Goal: Task Accomplishment & Management: Manage account settings

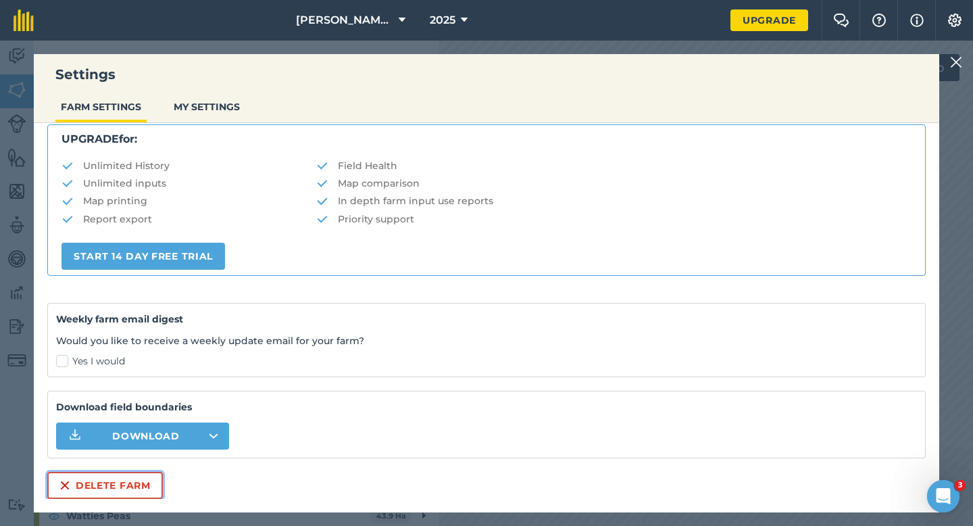
click at [78, 482] on button "Delete farm" at bounding box center [105, 484] width 116 height 27
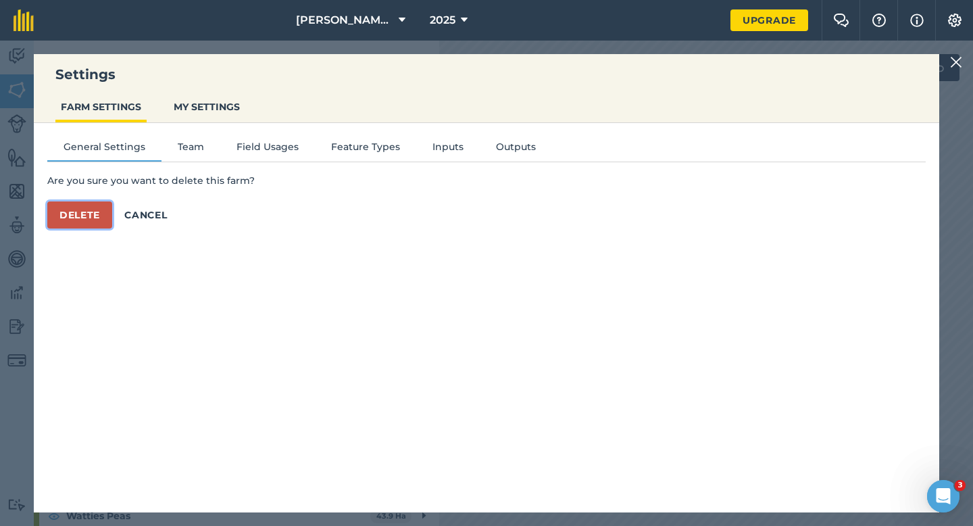
click at [78, 218] on button "Delete" at bounding box center [79, 214] width 65 height 27
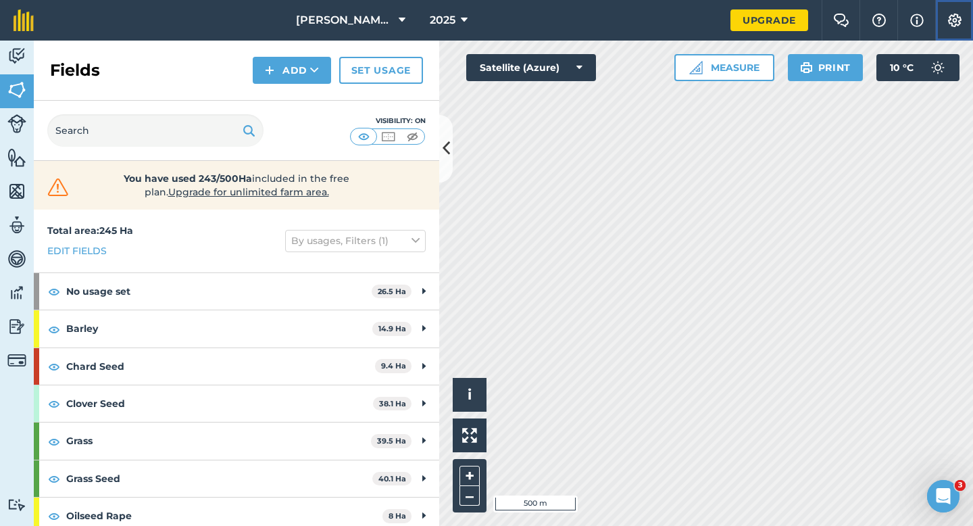
click at [967, 22] on button "Settings" at bounding box center [954, 20] width 38 height 41
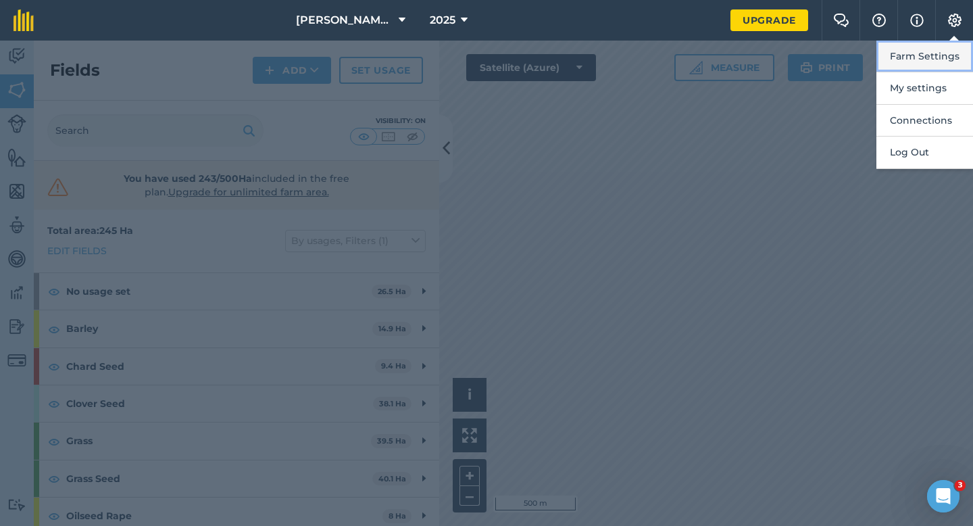
click at [954, 44] on button "Farm Settings" at bounding box center [924, 57] width 97 height 32
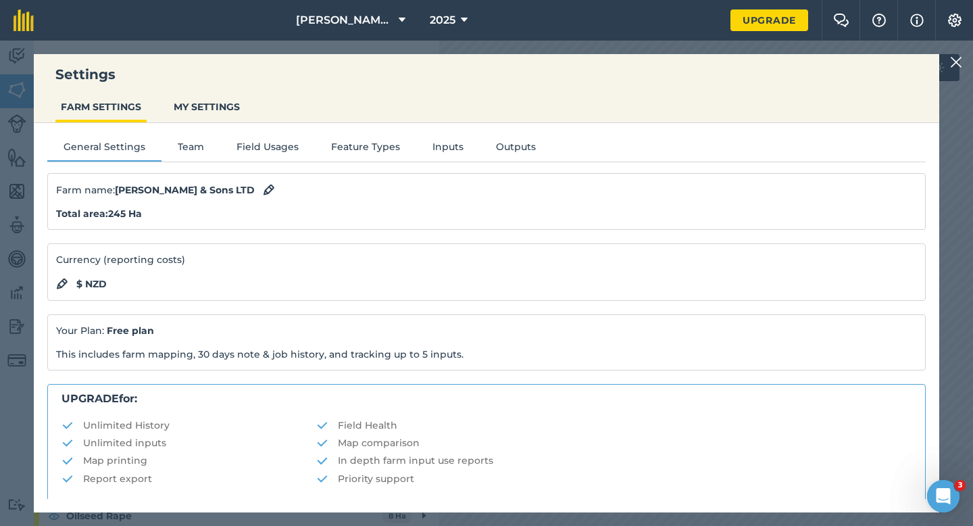
scroll to position [259, 0]
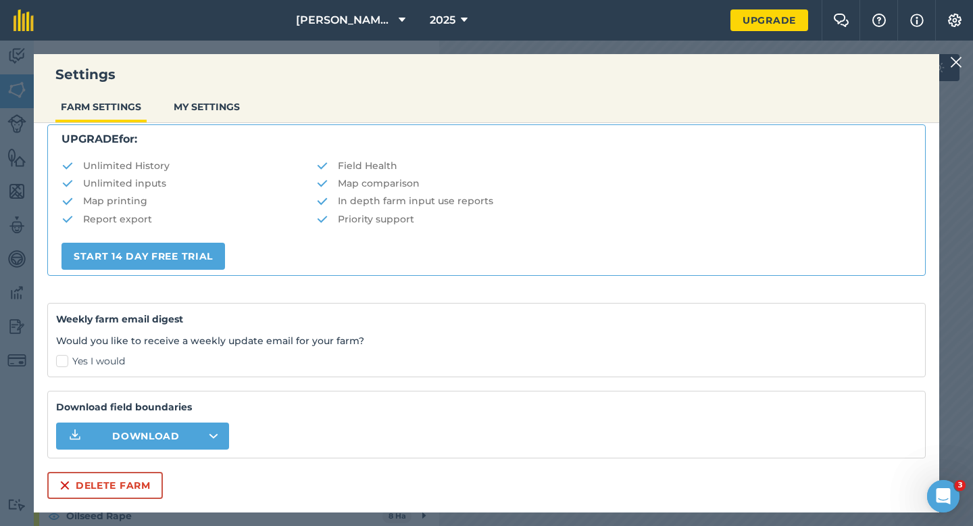
click at [108, 470] on div "Farm name : [PERSON_NAME] & Sons LTD Total area : 245 Ha Currency (reporting co…" at bounding box center [486, 206] width 878 height 585
click at [108, 482] on button "Delete farm" at bounding box center [105, 484] width 116 height 27
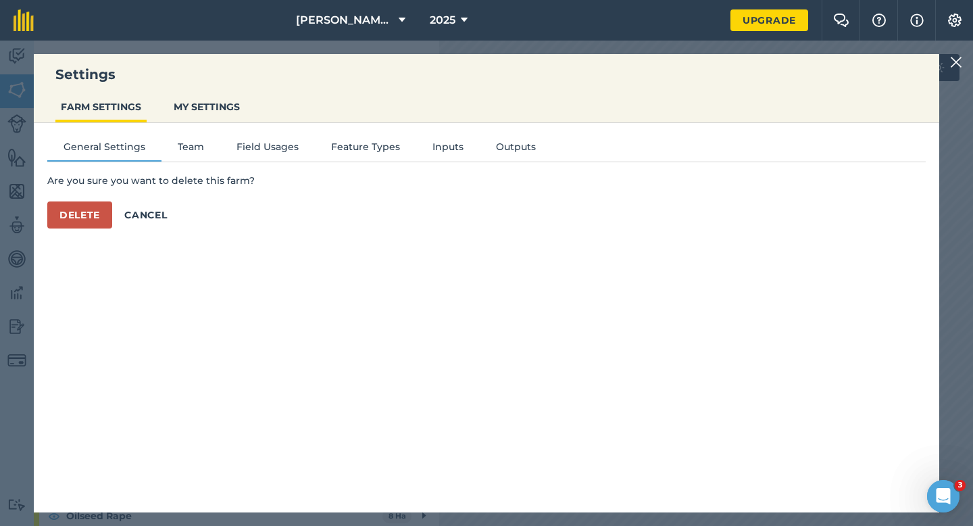
scroll to position [0, 0]
click at [92, 228] on div "Delete Cancel" at bounding box center [486, 214] width 878 height 27
click at [93, 223] on button "Delete" at bounding box center [79, 214] width 65 height 27
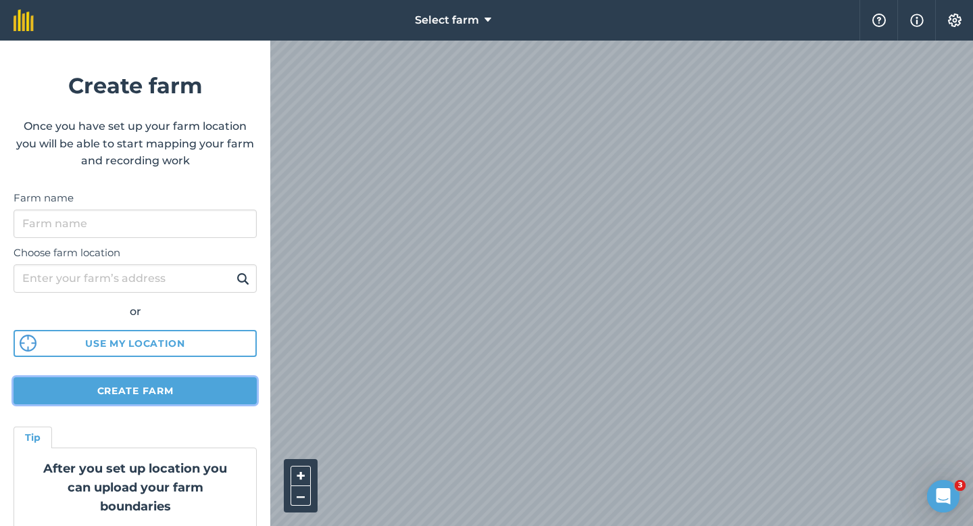
click at [207, 384] on button "Create farm" at bounding box center [135, 390] width 243 height 27
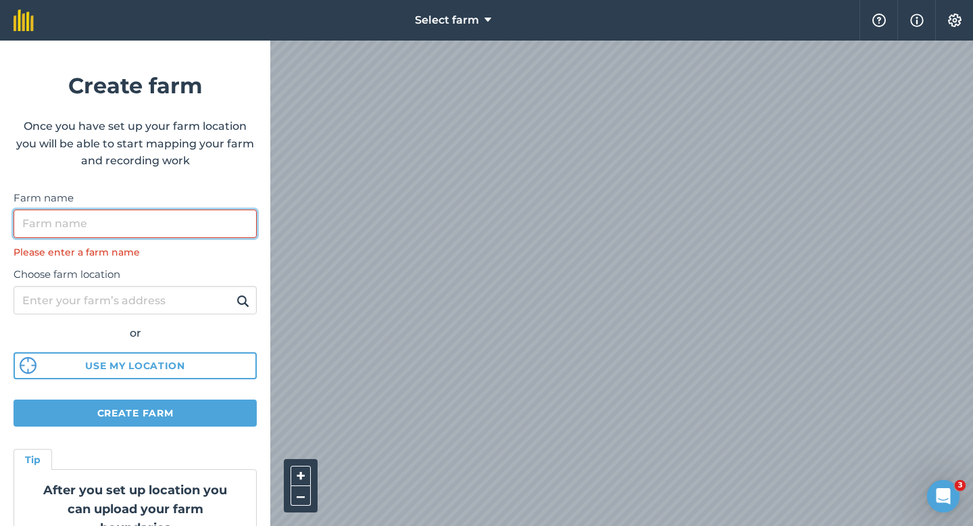
click at [209, 234] on input "Farm name" at bounding box center [135, 223] width 243 height 28
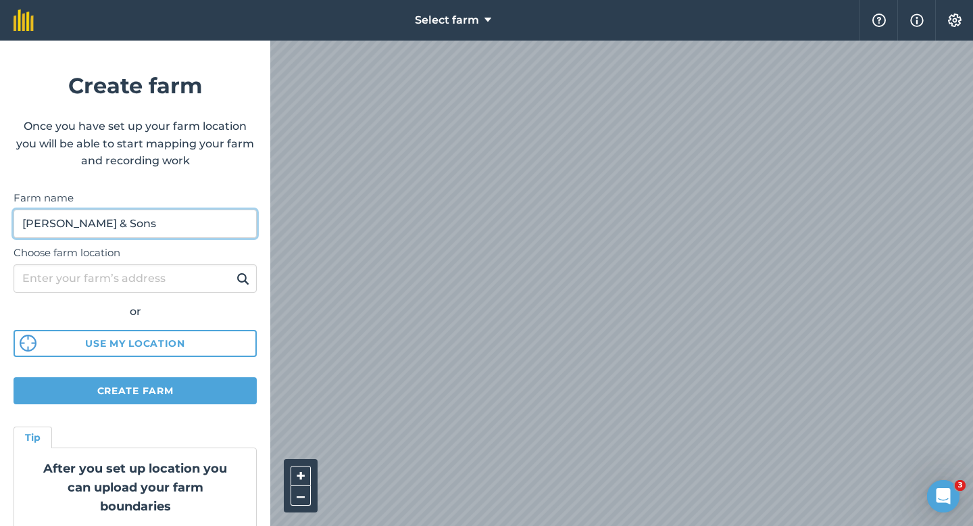
type input "[PERSON_NAME] & Sons"
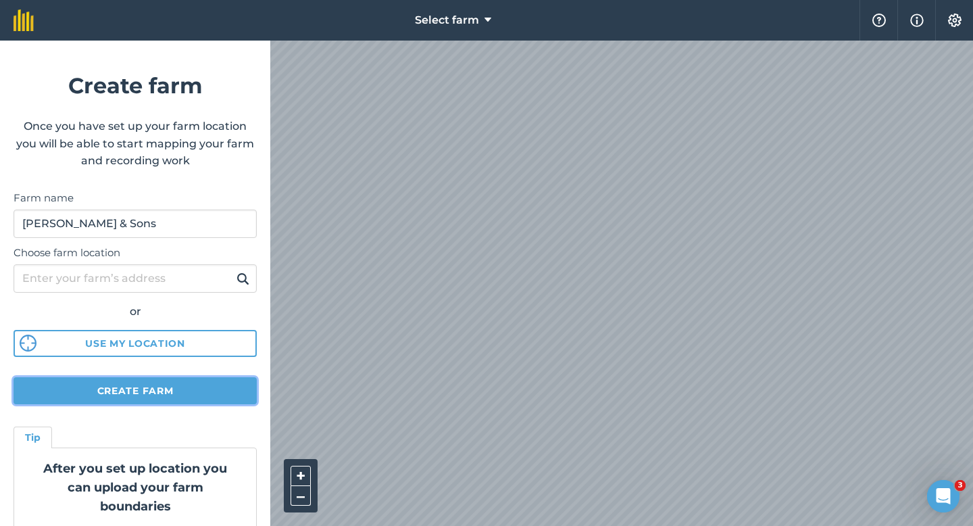
click at [193, 382] on button "Create farm" at bounding box center [135, 390] width 243 height 27
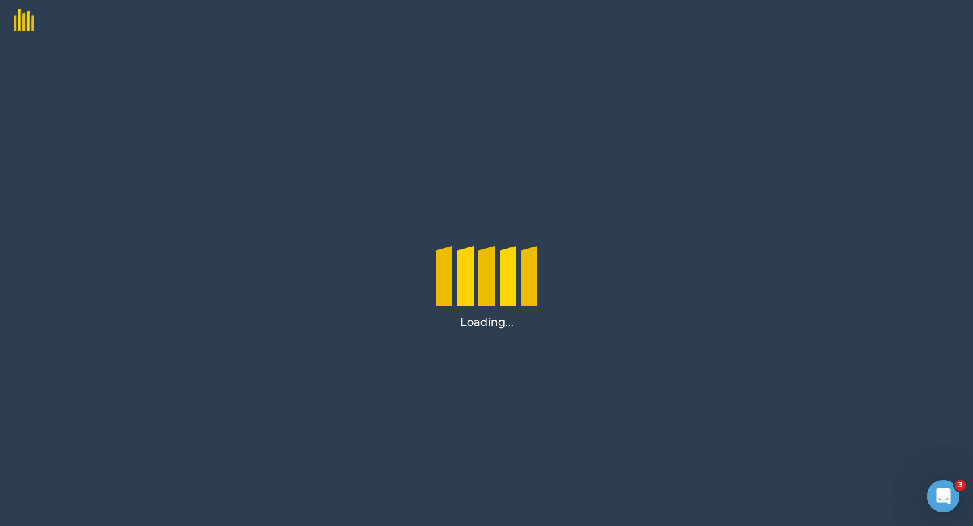
click at [194, 396] on div "Loading..." at bounding box center [486, 283] width 973 height 485
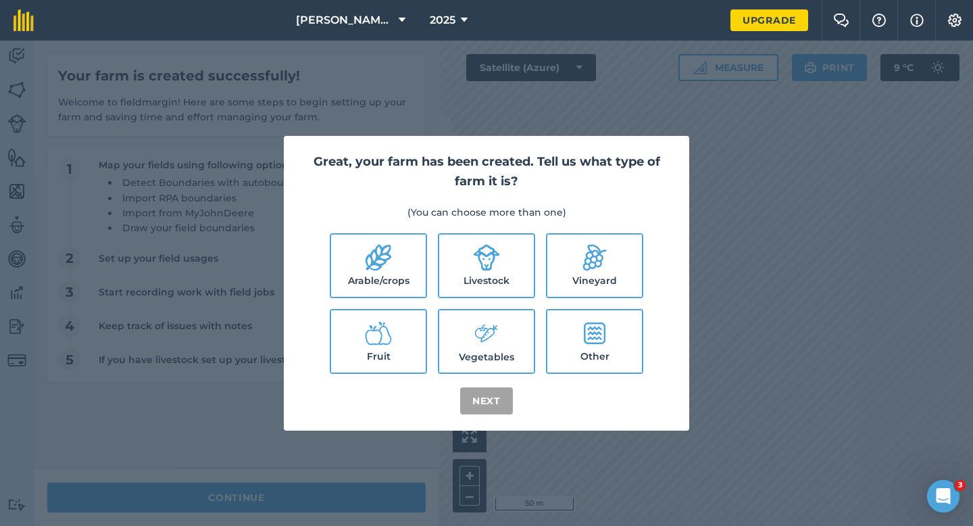
click at [400, 280] on label "Arable/crops" at bounding box center [378, 265] width 95 height 62
checkbox input "true"
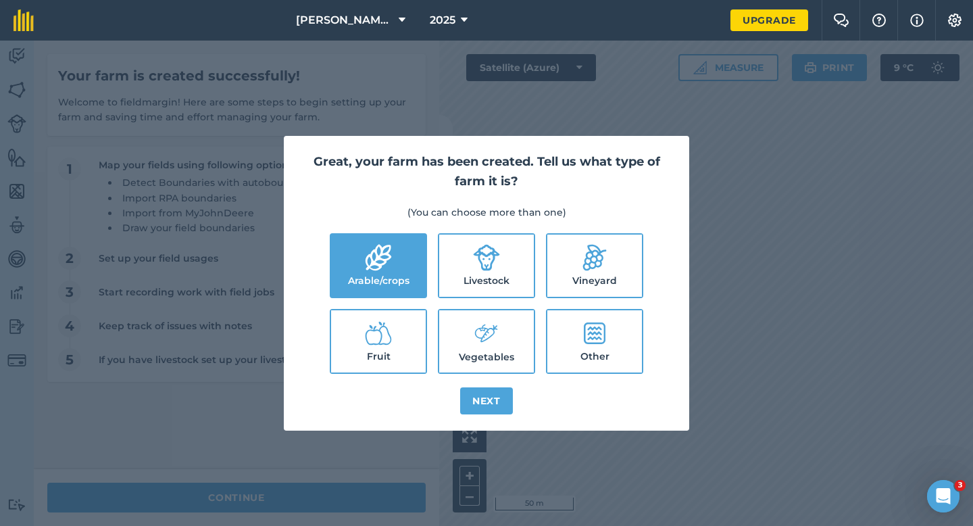
click at [469, 278] on label "Livestock" at bounding box center [486, 265] width 95 height 62
checkbox input "true"
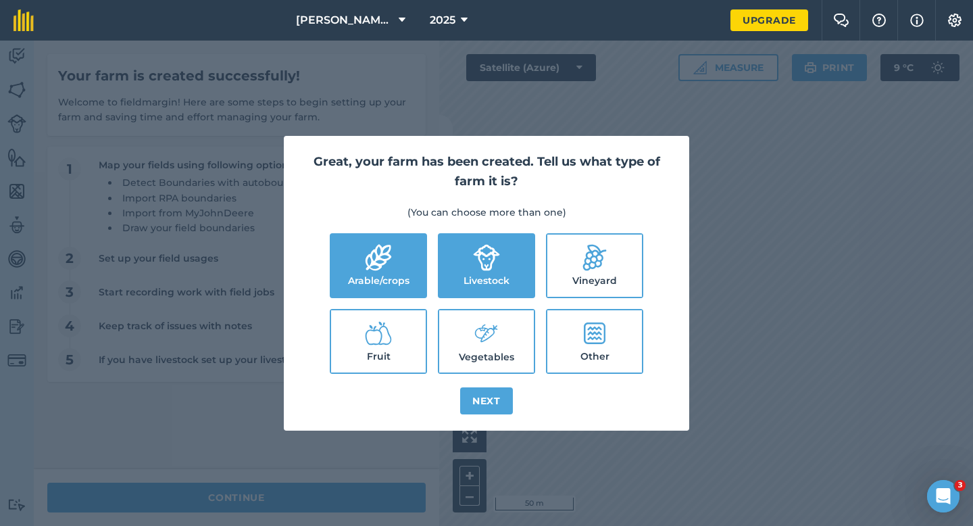
click at [469, 349] on label "Vegetables" at bounding box center [486, 341] width 95 height 62
checkbox input "true"
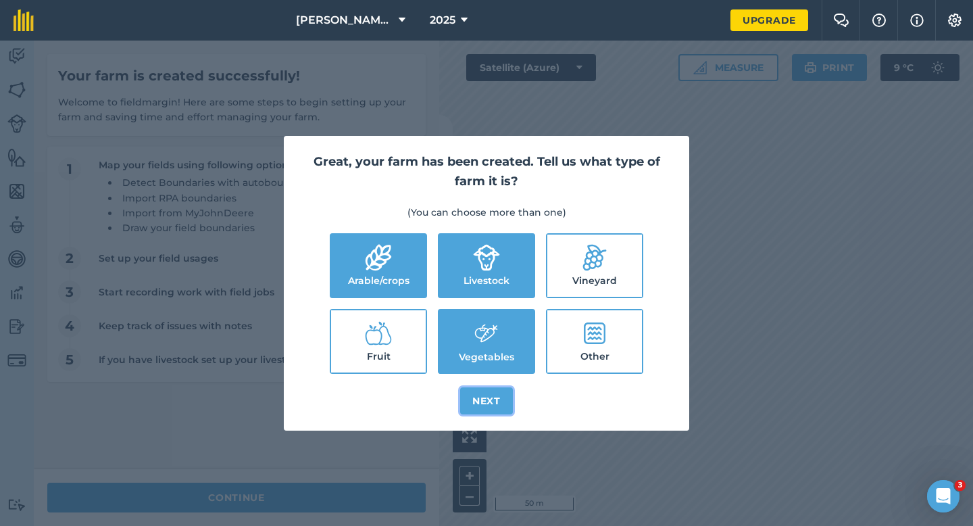
click at [477, 390] on button "Next" at bounding box center [486, 400] width 53 height 27
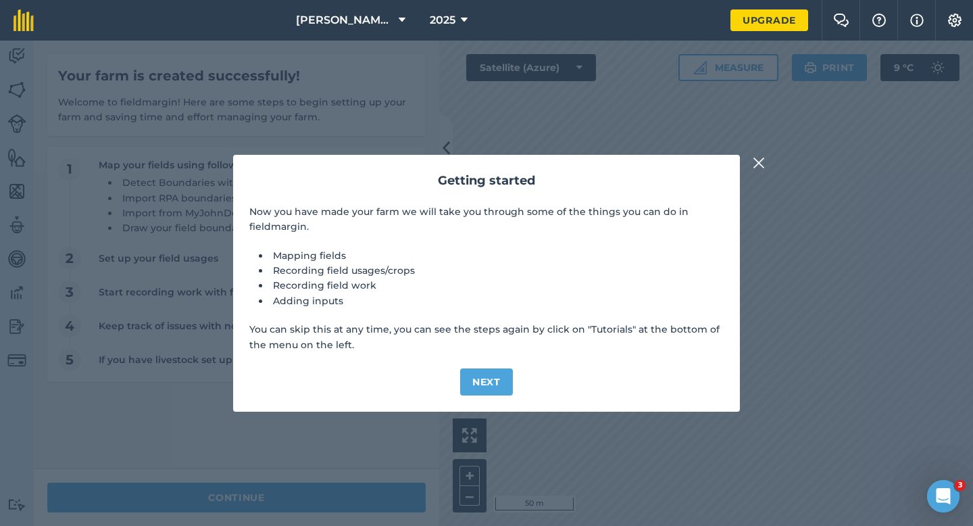
click at [238, 501] on div "Getting started Now you have made your farm we will take you through some of th…" at bounding box center [486, 283] width 973 height 485
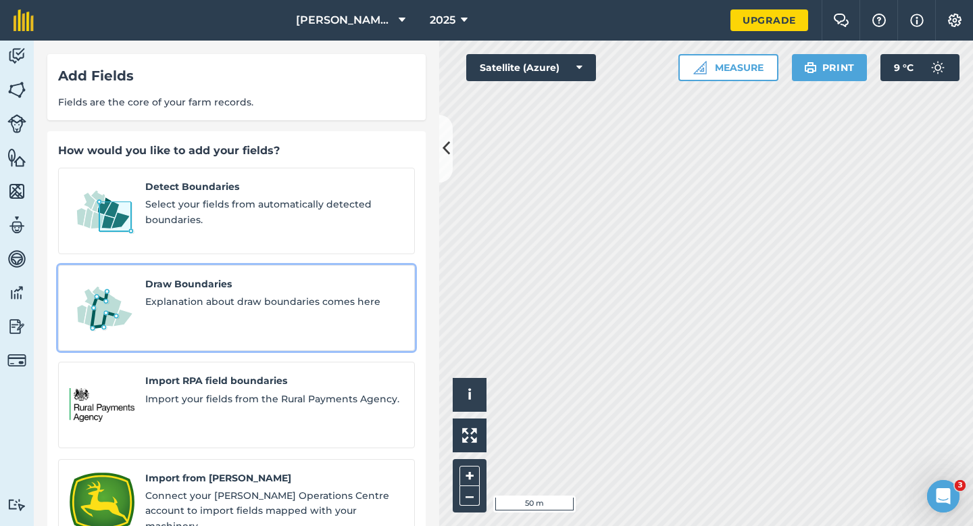
click at [172, 294] on span "Explanation about draw boundaries comes here" at bounding box center [274, 301] width 258 height 15
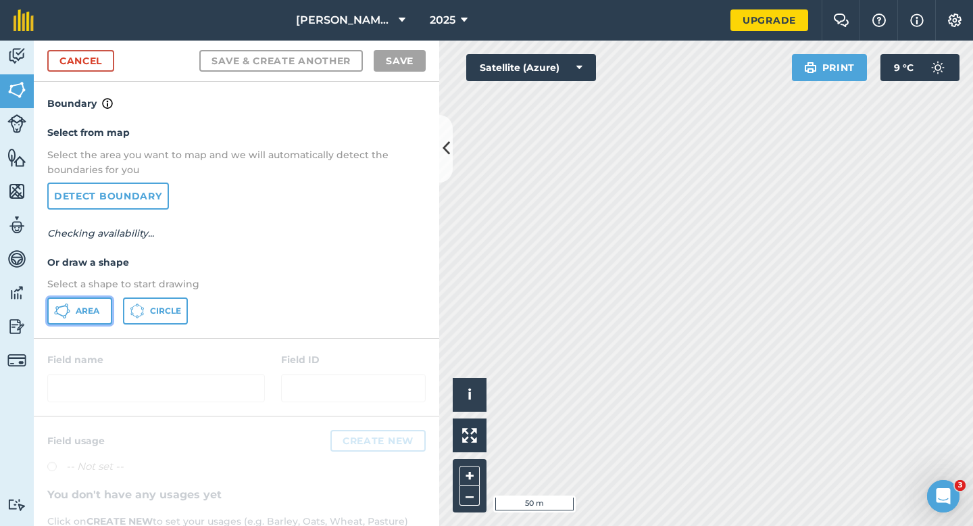
click at [103, 312] on button "Area" at bounding box center [79, 310] width 65 height 27
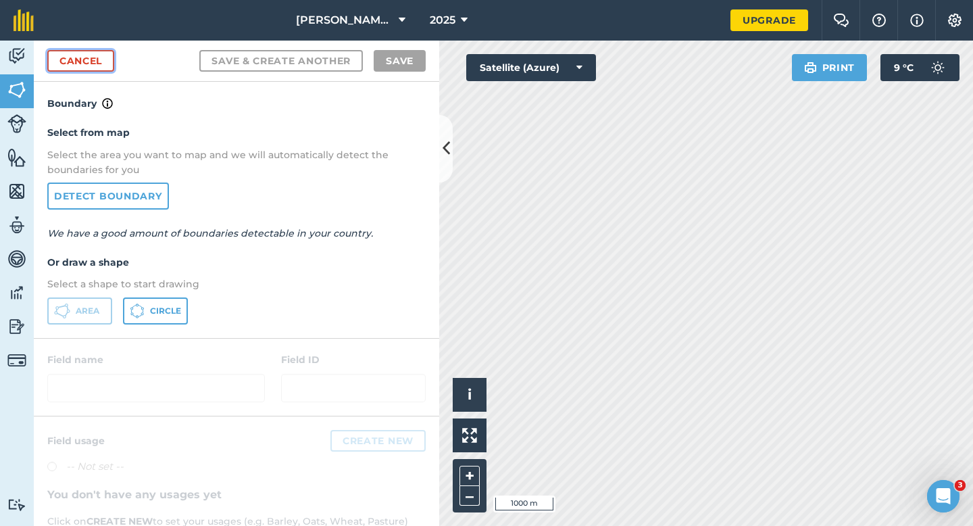
click at [102, 65] on link "Cancel" at bounding box center [80, 61] width 67 height 22
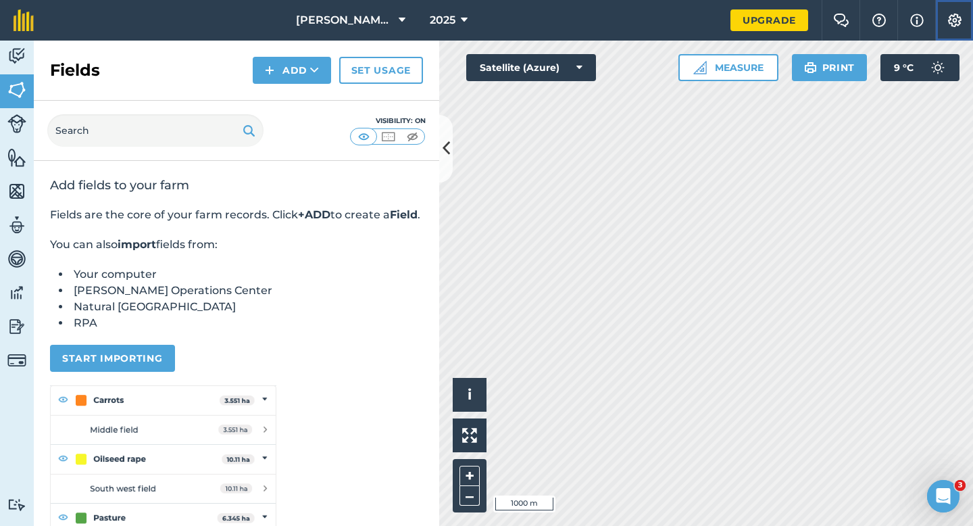
click at [956, 32] on button "Settings" at bounding box center [954, 20] width 38 height 41
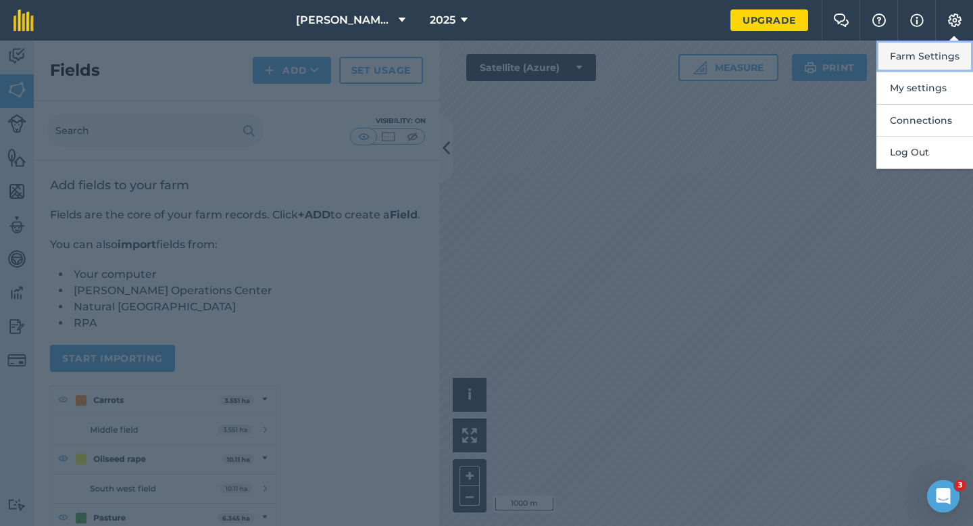
click at [956, 41] on button "Farm Settings" at bounding box center [924, 57] width 97 height 32
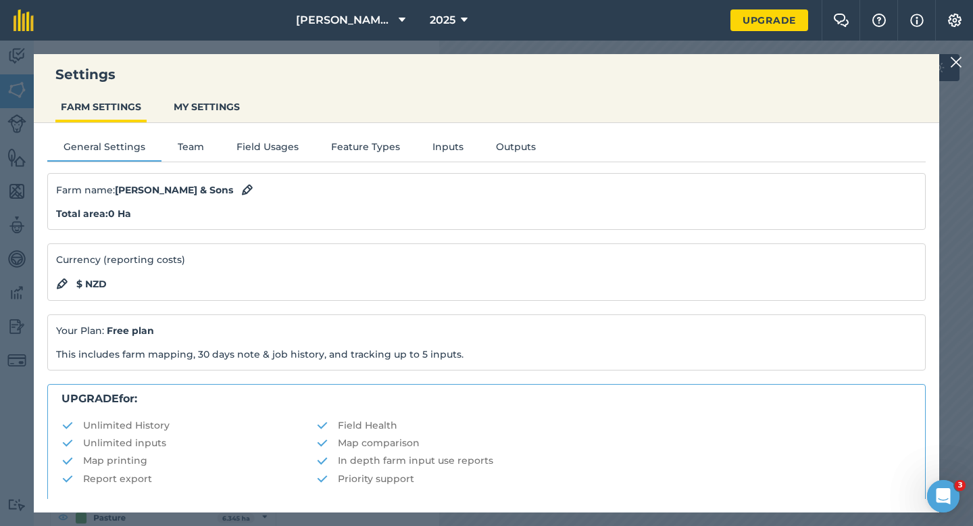
scroll to position [259, 0]
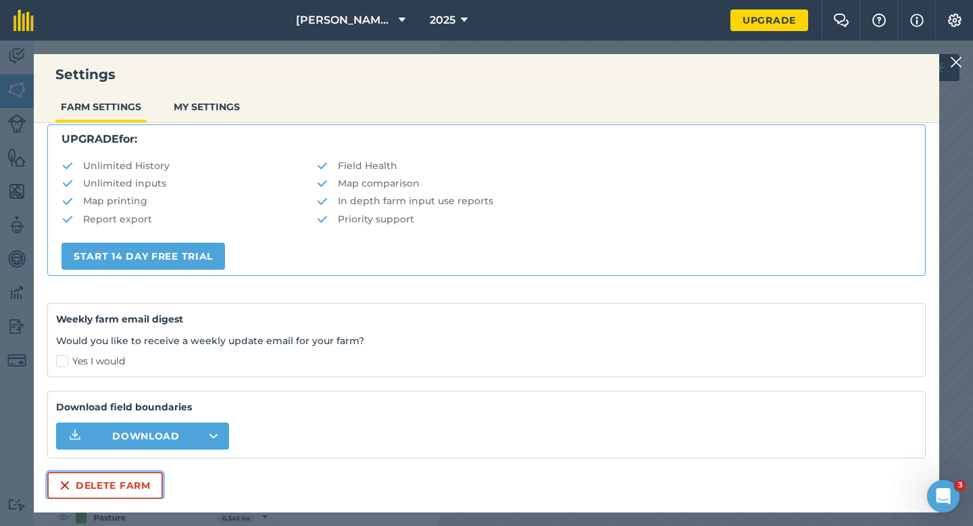
click at [120, 492] on button "Delete farm" at bounding box center [105, 484] width 116 height 27
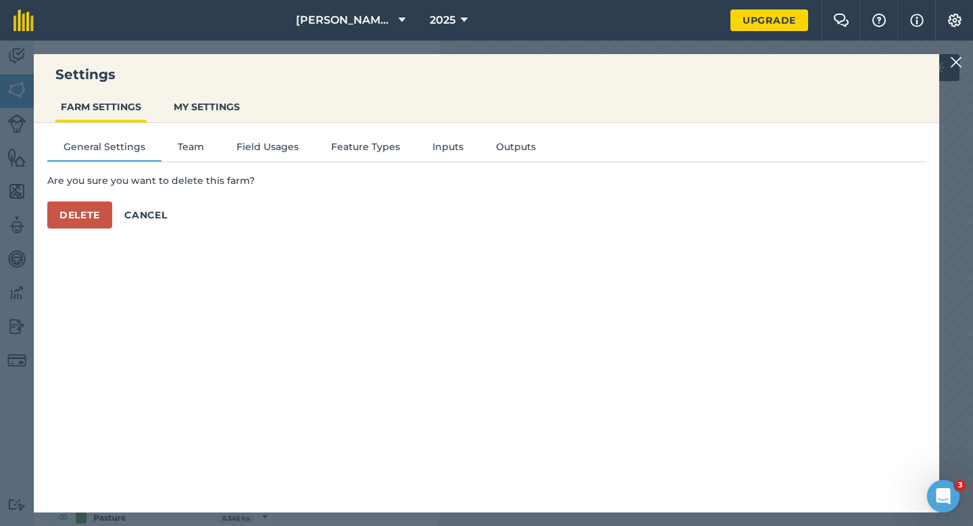
click at [84, 230] on div "General Settings Team Field Usages Feature Types Inputs Outputs Are you sure yo…" at bounding box center [486, 311] width 905 height 376
click at [84, 215] on button "Delete" at bounding box center [79, 214] width 65 height 27
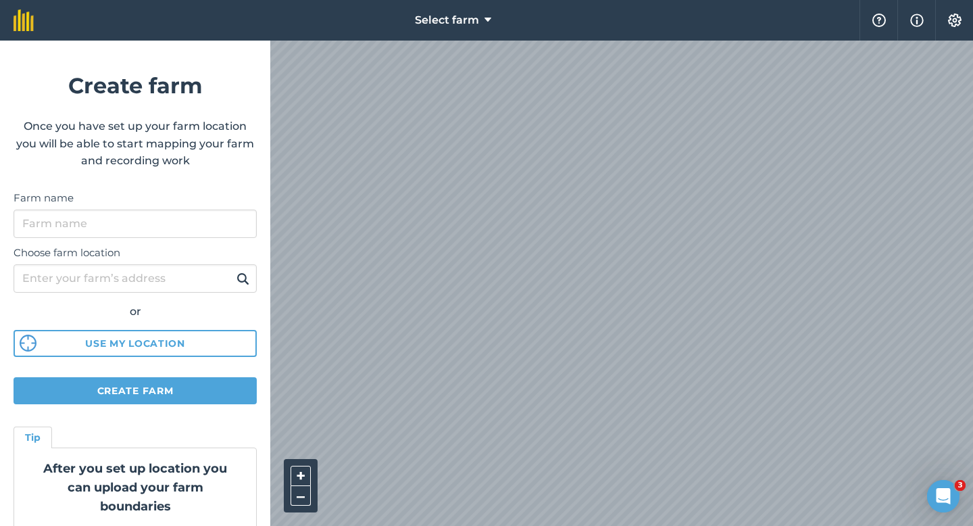
click at [193, 238] on div "Choose farm location or Use my location" at bounding box center [135, 298] width 243 height 120
click at [187, 208] on div "Farm name" at bounding box center [135, 214] width 243 height 48
click at [187, 226] on input "Farm name" at bounding box center [135, 223] width 243 height 28
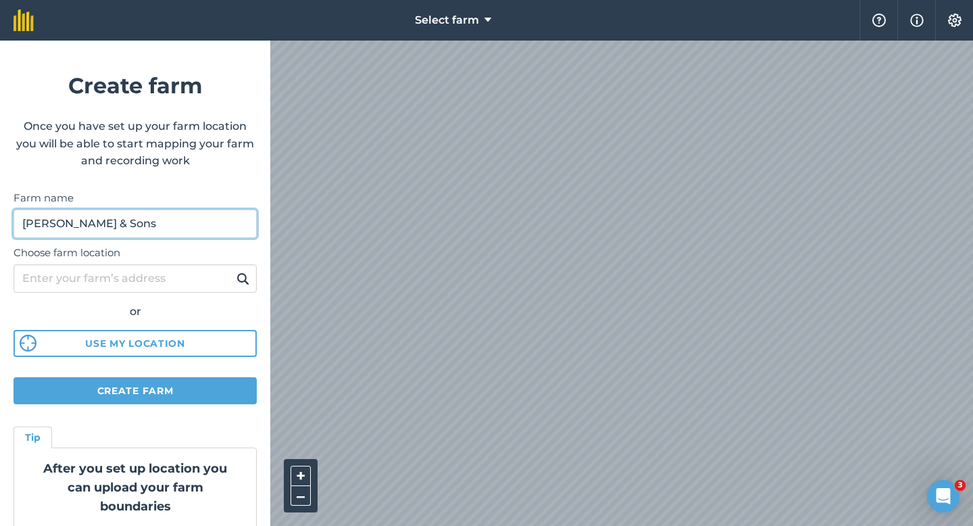
type input "[PERSON_NAME] & Sons"
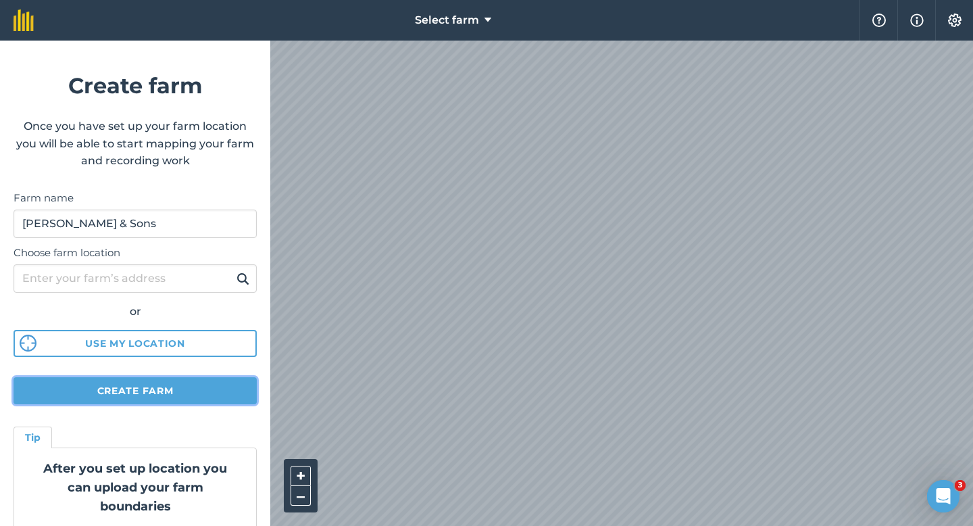
click at [165, 382] on button "Create farm" at bounding box center [135, 390] width 243 height 27
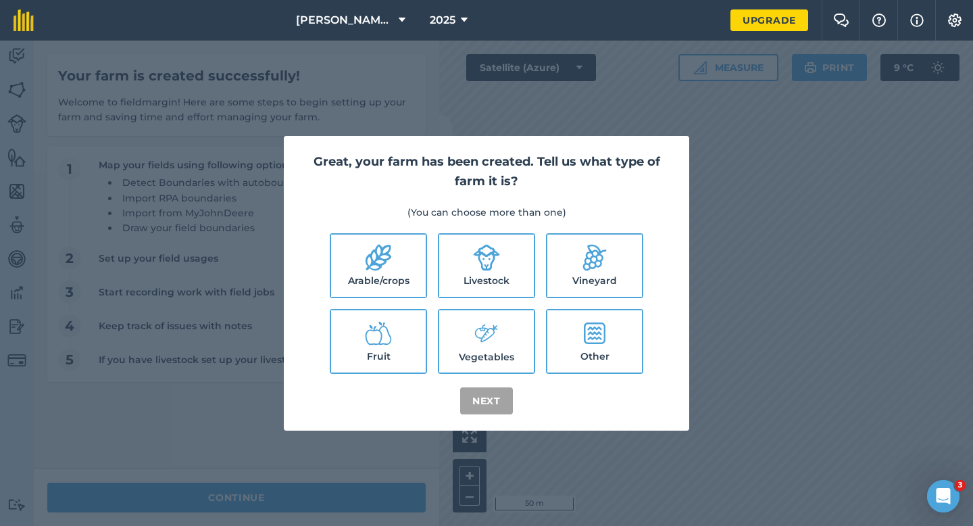
click at [397, 246] on label "Arable/crops" at bounding box center [378, 265] width 95 height 62
checkbox input "true"
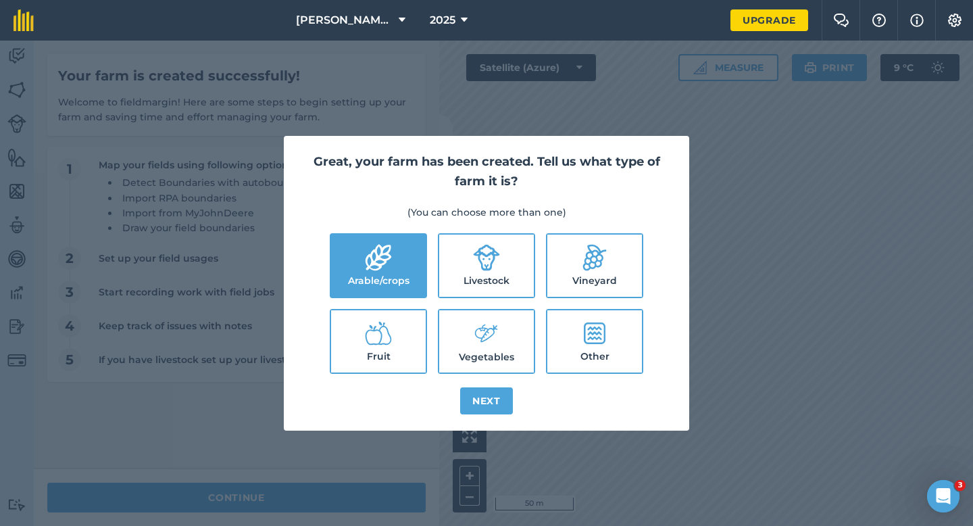
click at [465, 271] on label "Livestock" at bounding box center [486, 265] width 95 height 62
checkbox input "true"
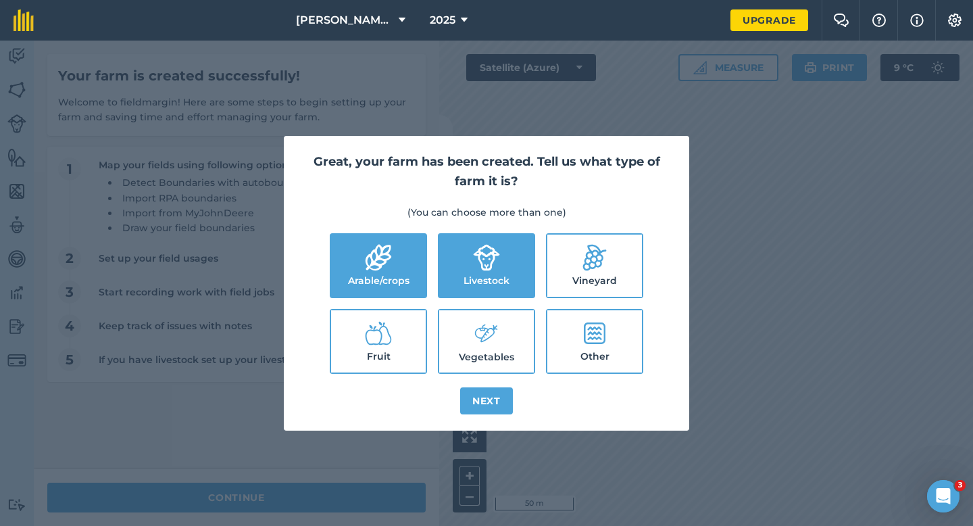
click at [471, 334] on label "Vegetables" at bounding box center [486, 341] width 95 height 62
checkbox input "true"
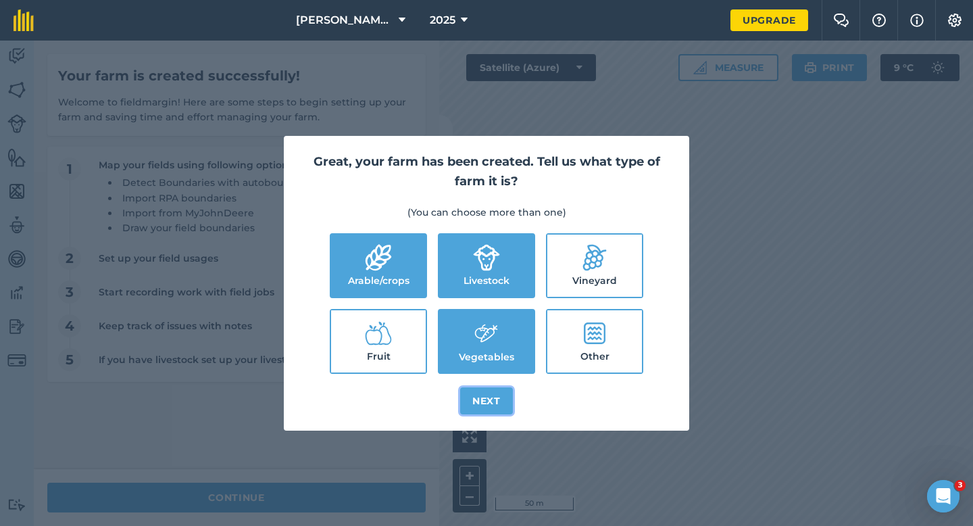
click at [494, 389] on button "Next" at bounding box center [486, 400] width 53 height 27
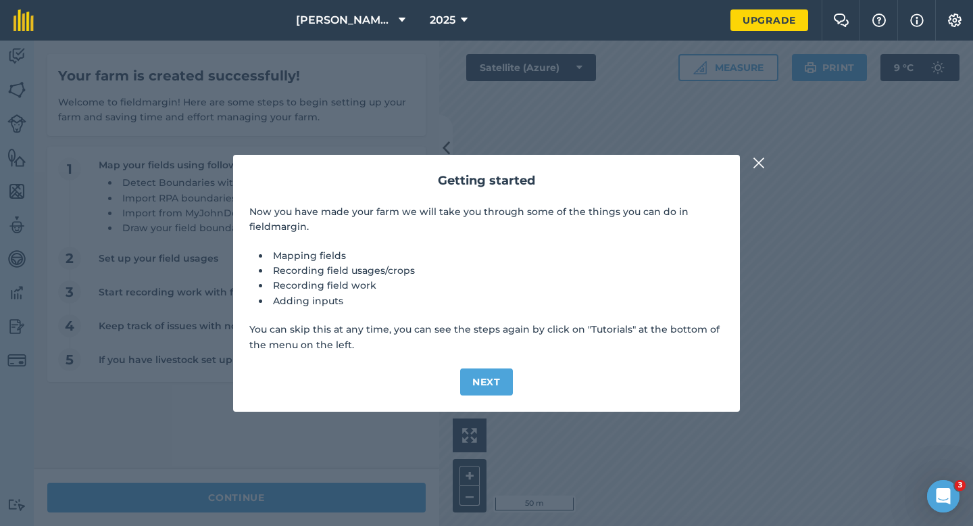
click at [758, 169] on img at bounding box center [758, 163] width 12 height 16
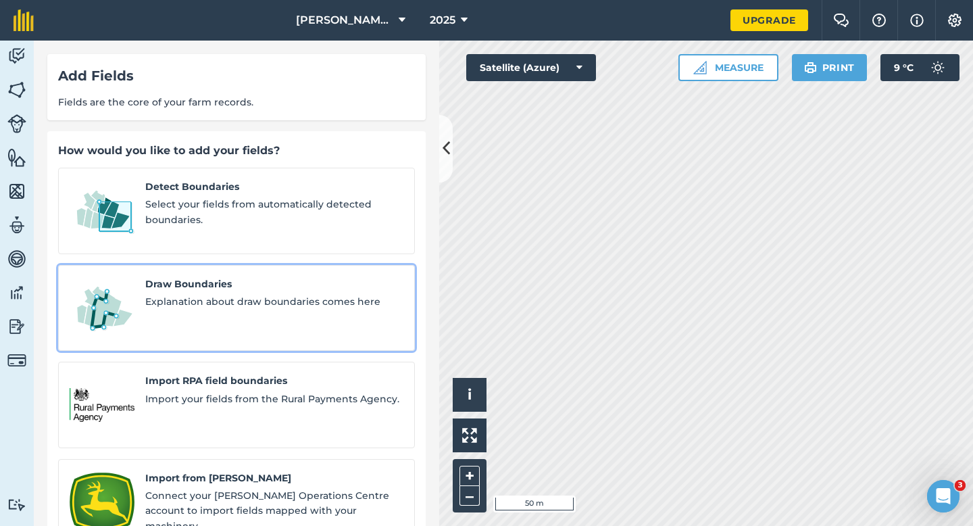
click at [205, 294] on span "Explanation about draw boundaries comes here" at bounding box center [274, 301] width 258 height 15
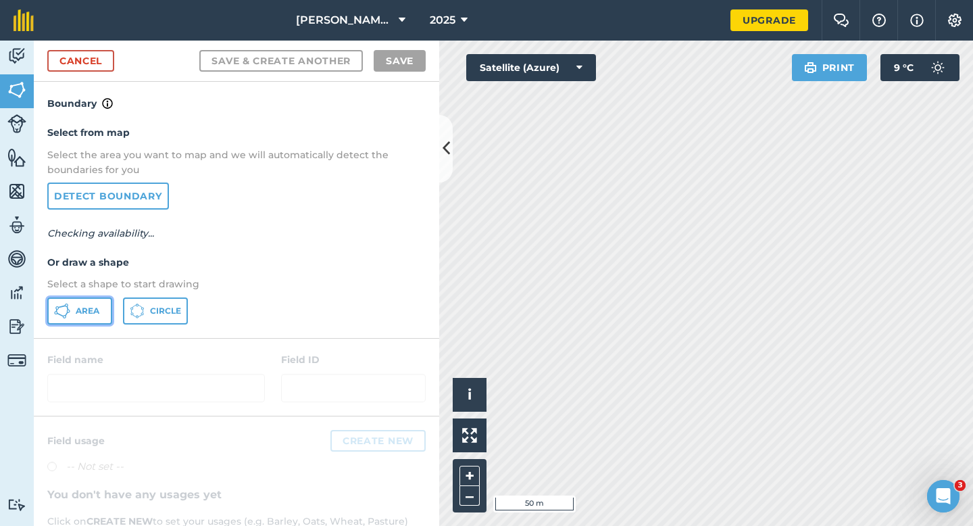
click at [89, 307] on span "Area" at bounding box center [88, 310] width 24 height 11
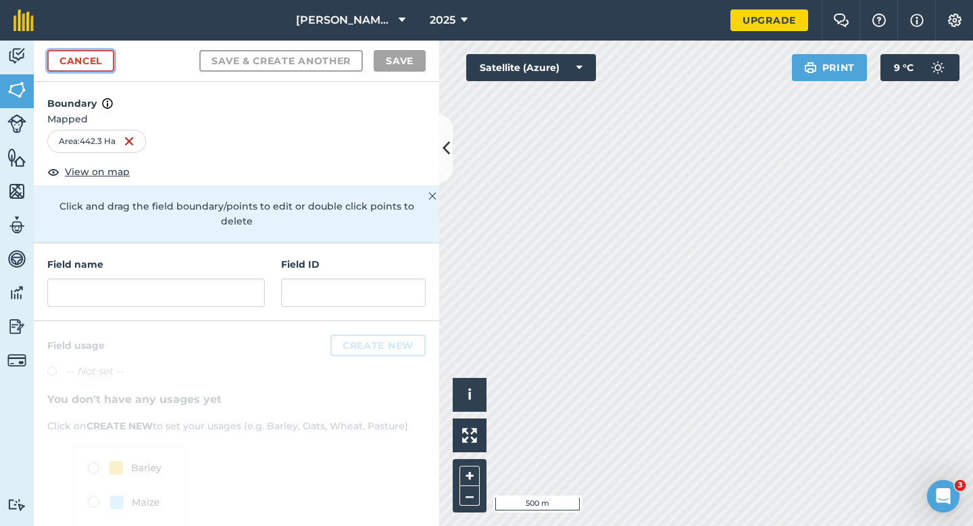
click at [105, 61] on link "Cancel" at bounding box center [80, 61] width 67 height 22
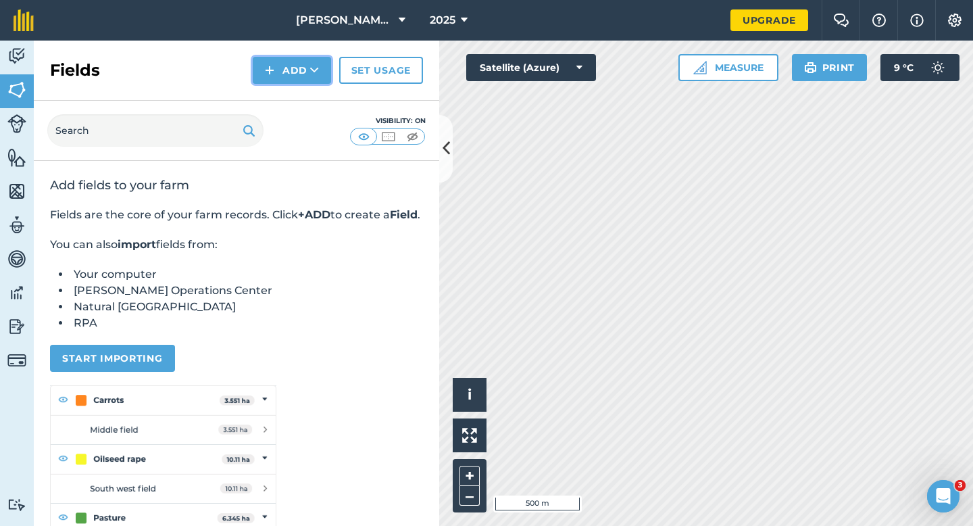
click at [280, 66] on button "Add" at bounding box center [292, 70] width 78 height 27
click at [283, 88] on link "Draw" at bounding box center [292, 101] width 74 height 30
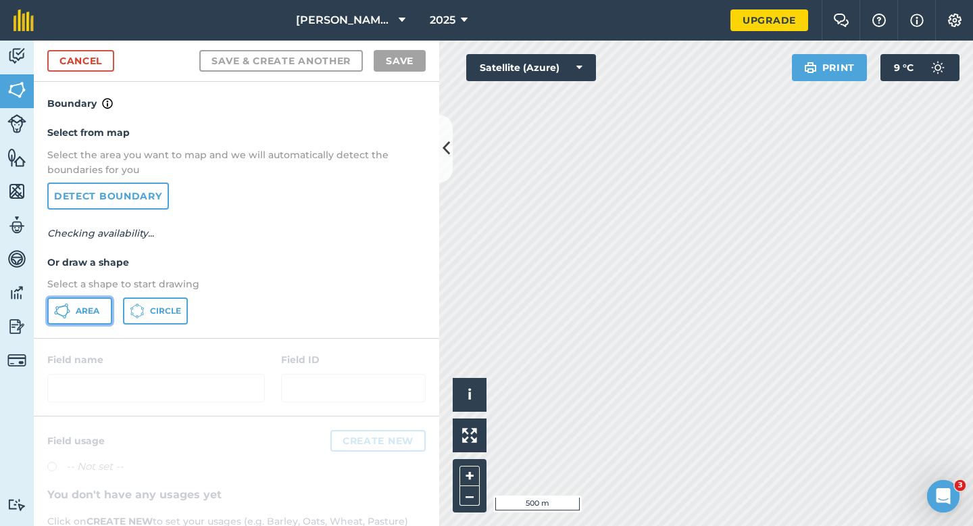
click at [96, 313] on span "Area" at bounding box center [88, 310] width 24 height 11
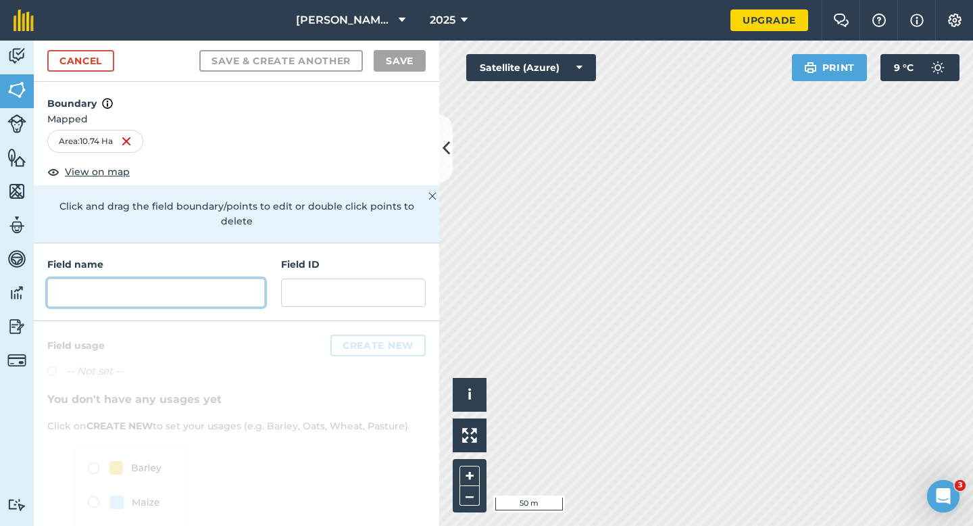
click at [178, 280] on input "text" at bounding box center [156, 292] width 218 height 28
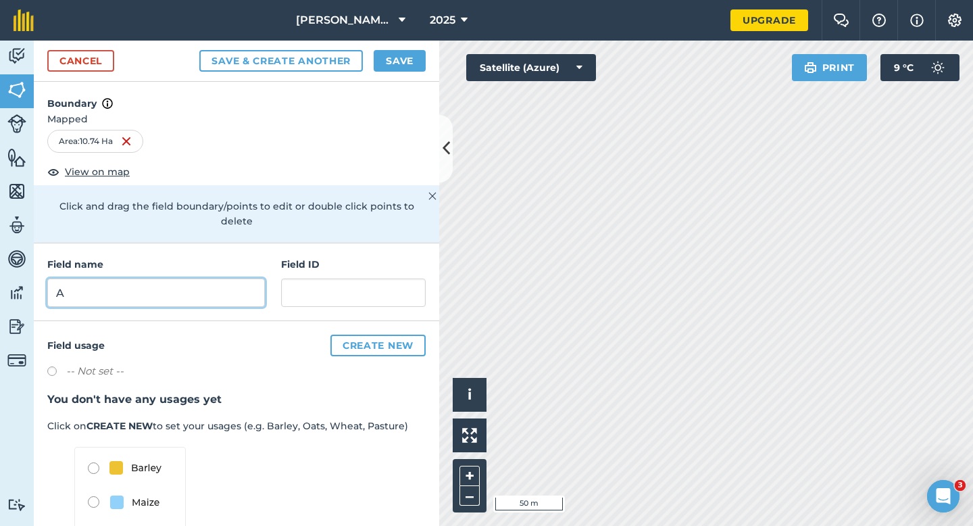
type input "A"
click at [401, 53] on button "Save" at bounding box center [400, 61] width 52 height 22
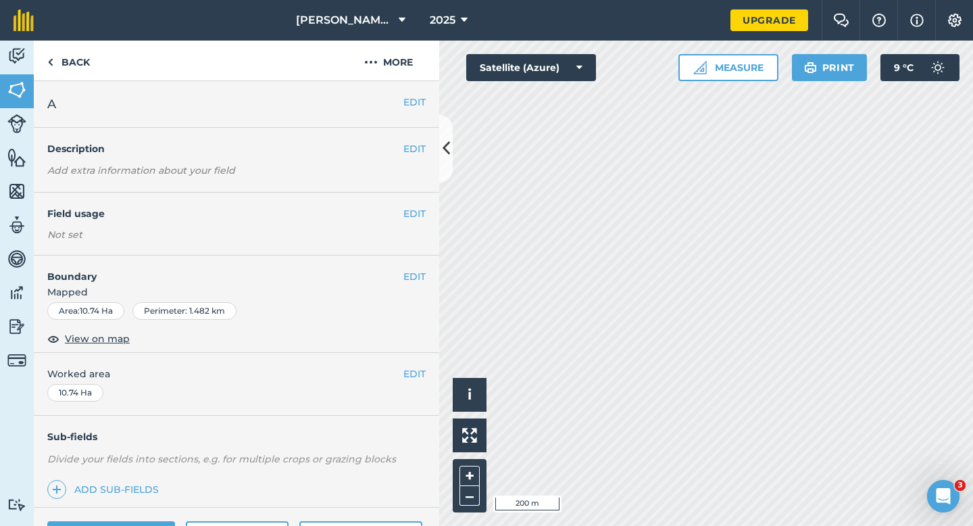
click at [415, 365] on div "EDIT Worked area 10.74 Ha" at bounding box center [236, 384] width 405 height 63
click at [402, 378] on span "Worked area" at bounding box center [236, 373] width 378 height 15
click at [407, 376] on button "EDIT" at bounding box center [414, 373] width 22 height 15
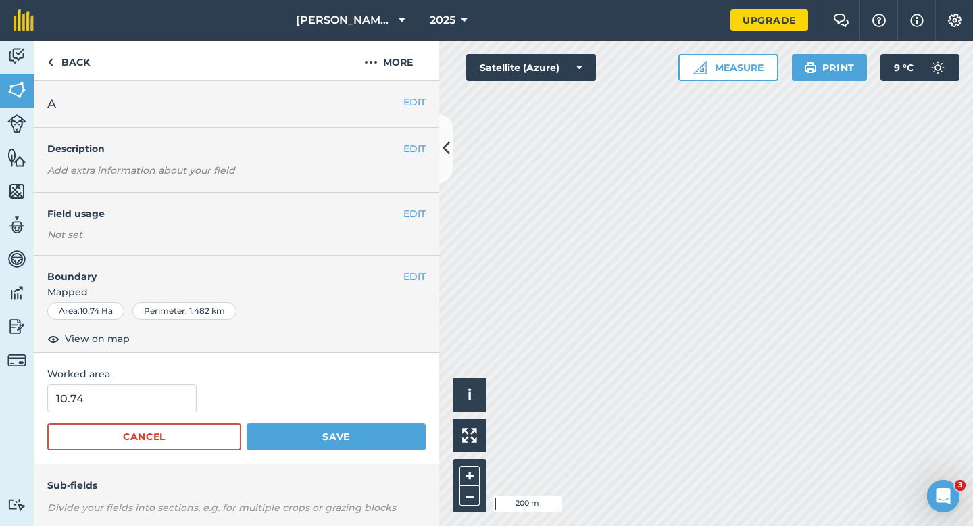
click at [137, 382] on div "Worked area 10.74 Cancel Save" at bounding box center [236, 408] width 405 height 111
click at [137, 396] on input "10.74" at bounding box center [121, 398] width 149 height 28
type input "10.7"
click at [247, 423] on button "Save" at bounding box center [336, 436] width 179 height 27
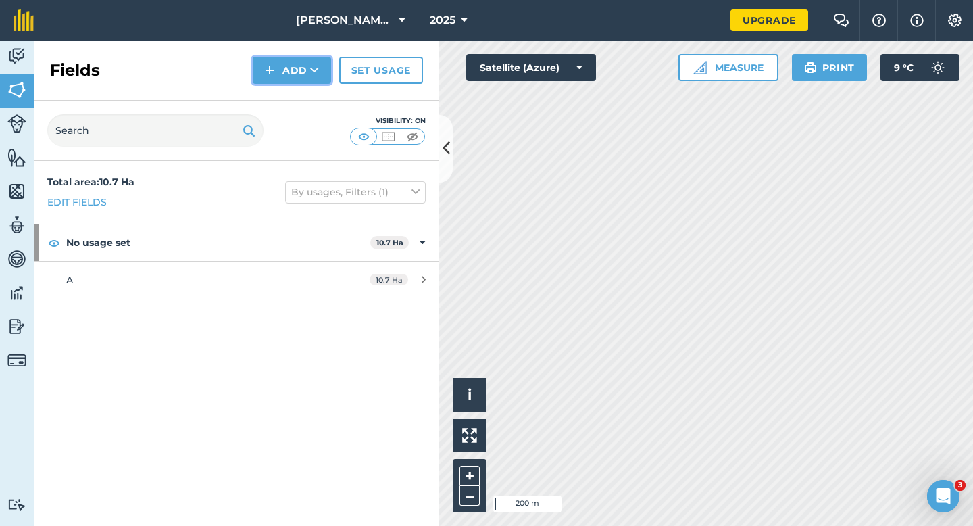
click at [286, 63] on button "Add" at bounding box center [292, 70] width 78 height 27
click at [290, 94] on link "Draw" at bounding box center [292, 101] width 74 height 30
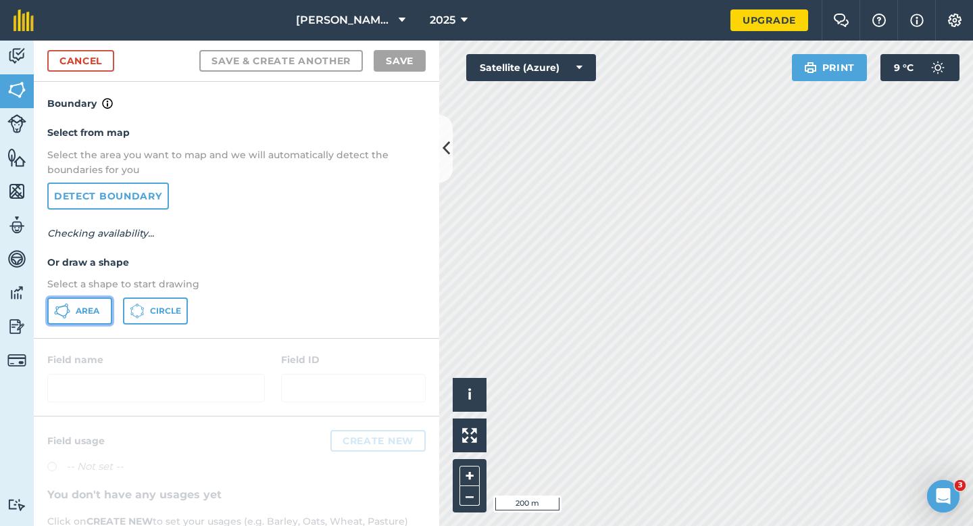
click at [86, 320] on button "Area" at bounding box center [79, 310] width 65 height 27
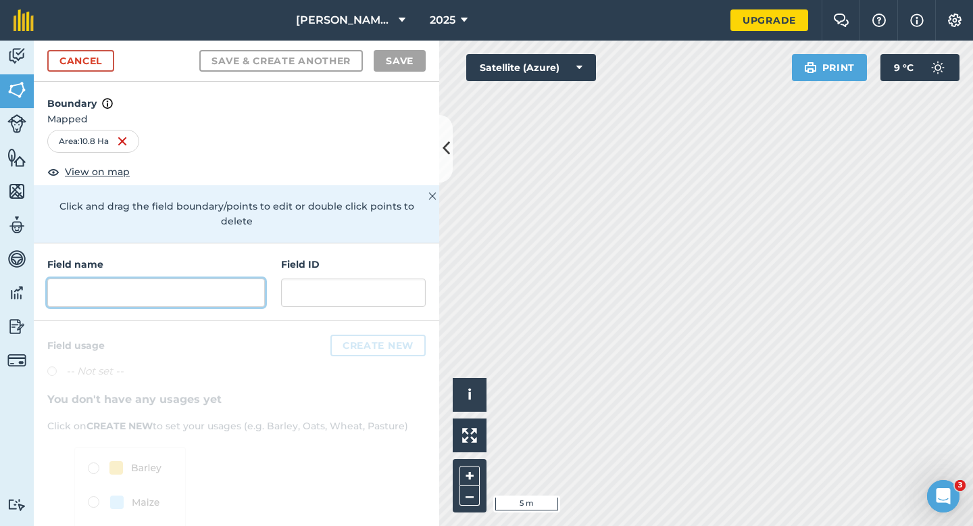
click at [201, 278] on input "text" at bounding box center [156, 292] width 218 height 28
click at [200, 278] on input "text" at bounding box center [156, 292] width 218 height 28
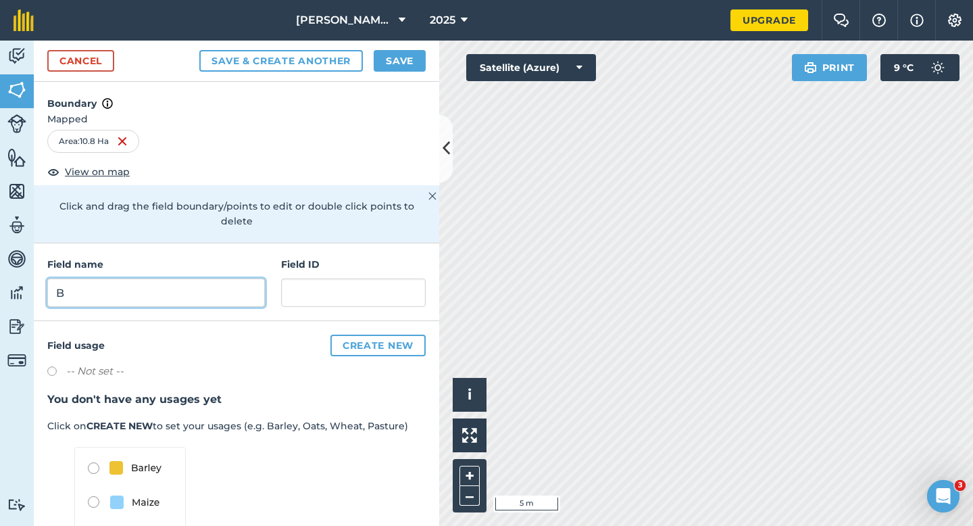
type input "B"
click at [381, 60] on button "Save" at bounding box center [400, 61] width 52 height 22
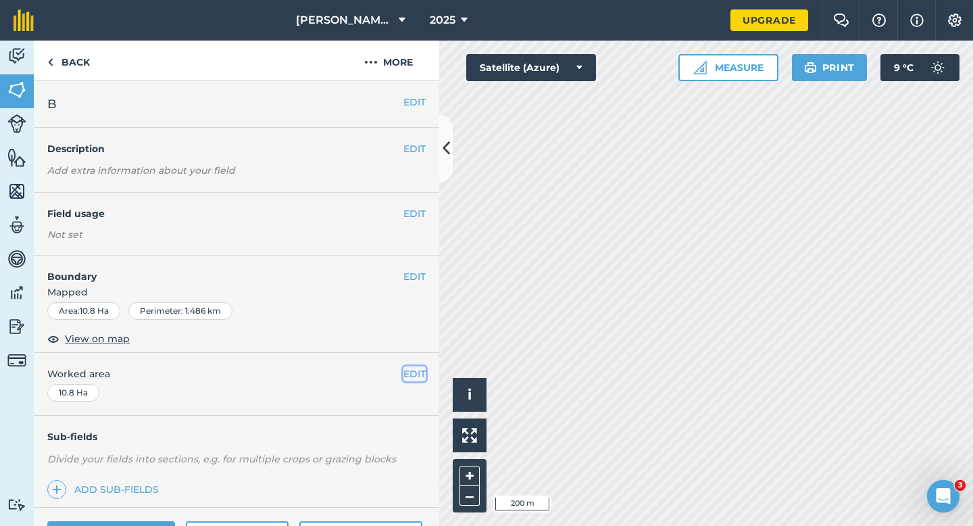
click at [417, 367] on button "EDIT" at bounding box center [414, 373] width 22 height 15
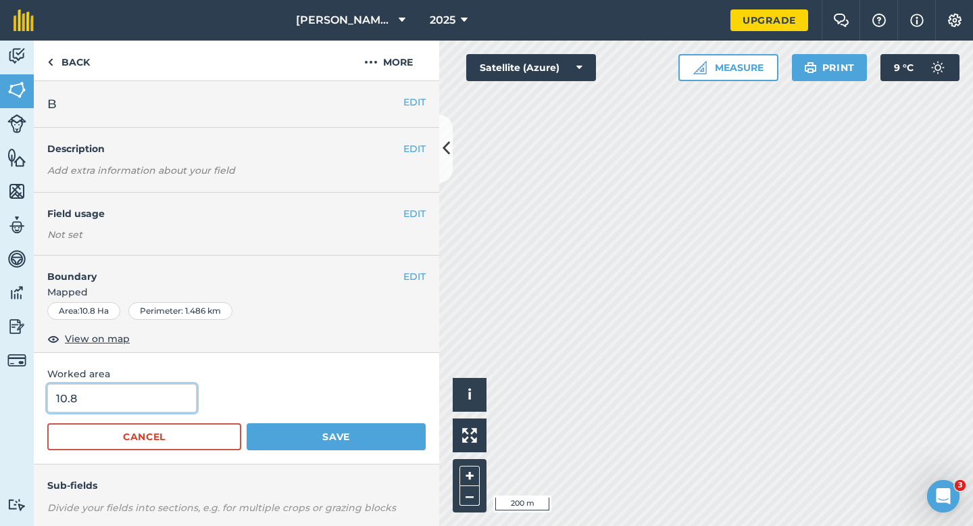
click at [190, 401] on input "10.8" at bounding box center [121, 398] width 149 height 28
click at [247, 423] on button "Save" at bounding box center [336, 436] width 179 height 27
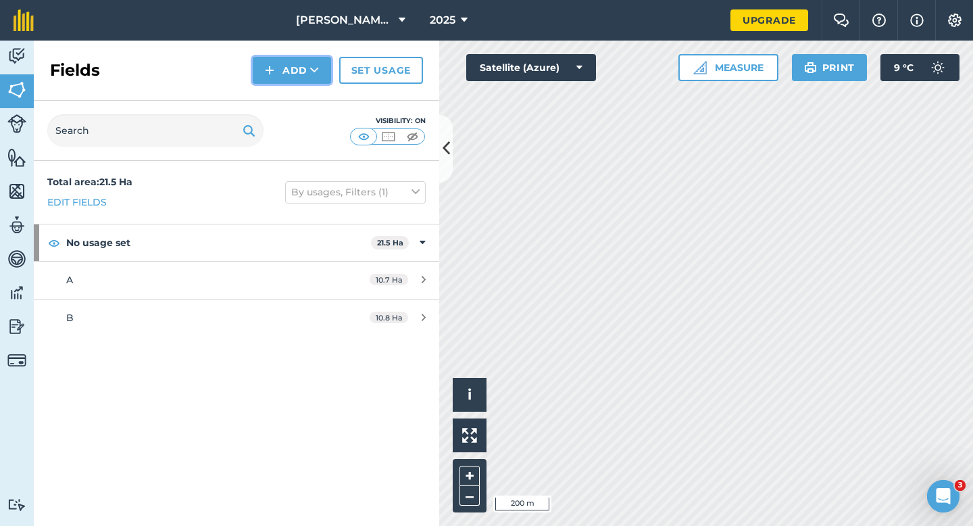
click at [294, 78] on button "Add" at bounding box center [292, 70] width 78 height 27
click at [294, 95] on link "Draw" at bounding box center [292, 101] width 74 height 30
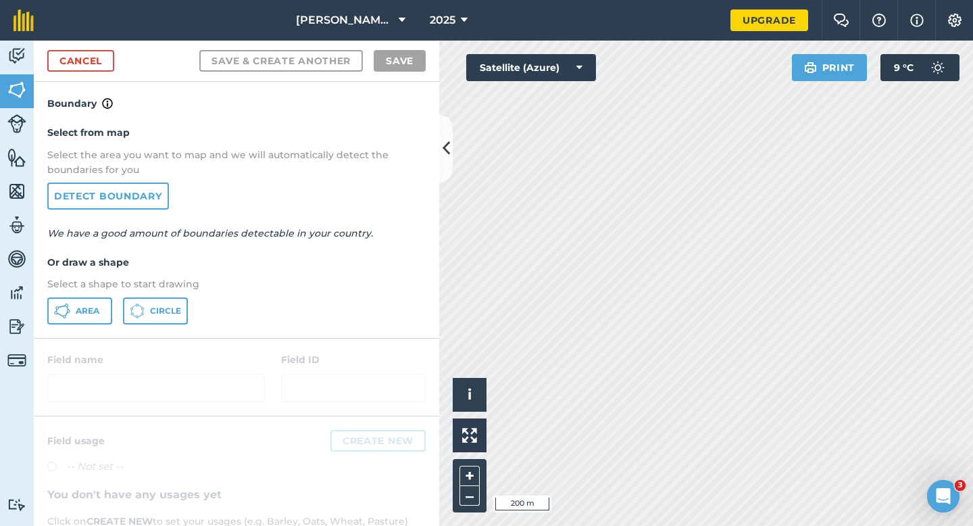
click at [93, 324] on div "Select from map Select the area you want to map and we will automatically detec…" at bounding box center [236, 224] width 405 height 226
click at [78, 307] on span "Area" at bounding box center [88, 310] width 24 height 11
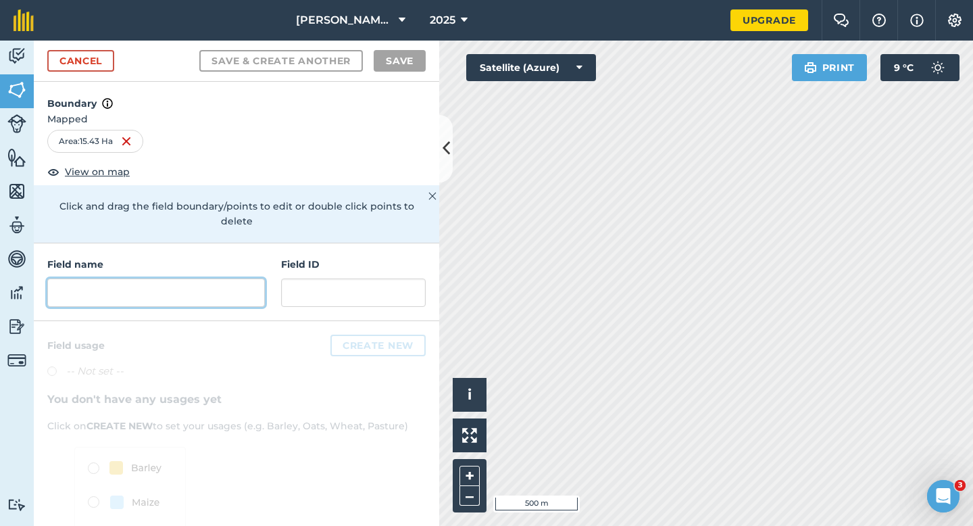
click at [207, 278] on input "text" at bounding box center [156, 292] width 218 height 28
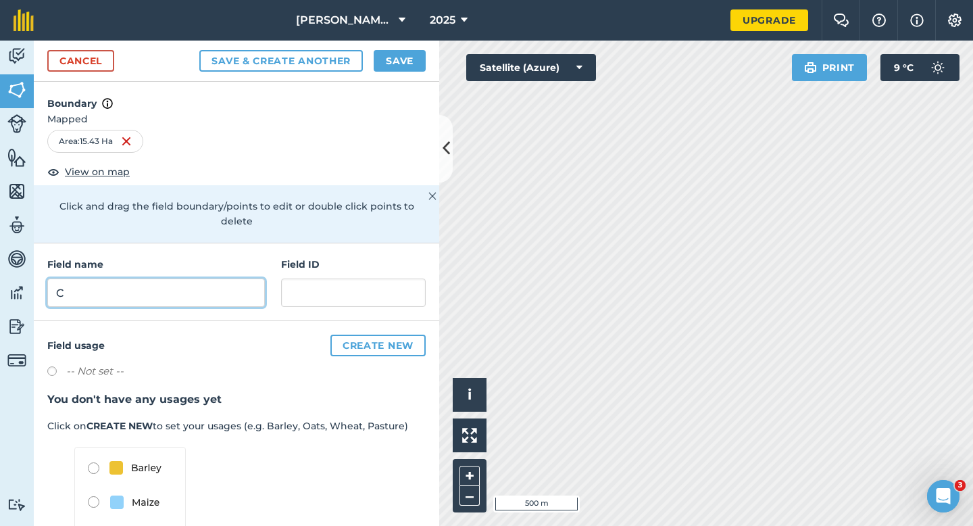
type input "C"
click at [397, 61] on button "Save" at bounding box center [400, 61] width 52 height 22
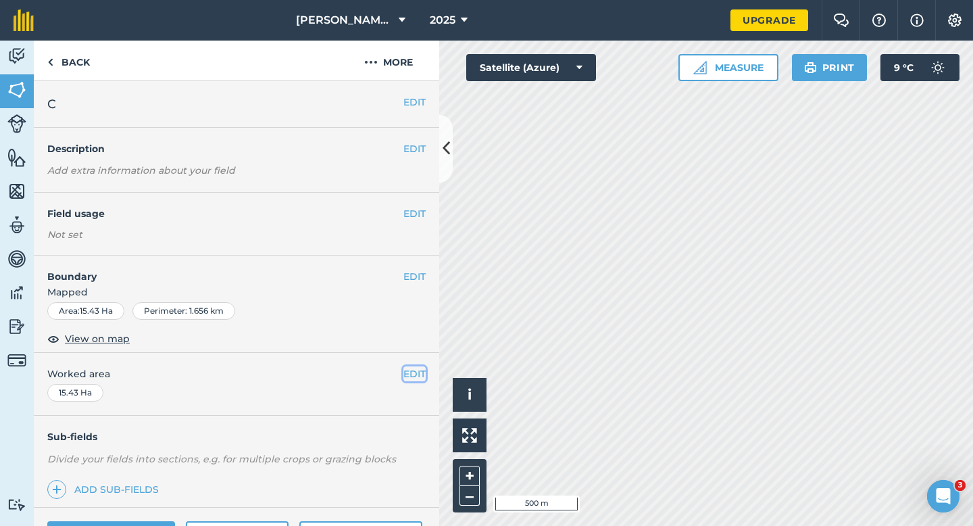
click at [411, 375] on button "EDIT" at bounding box center [414, 373] width 22 height 15
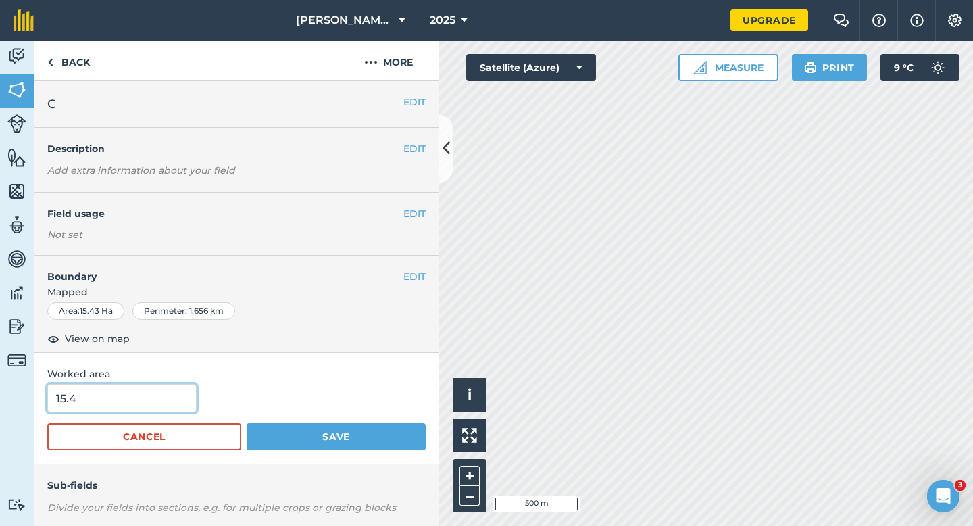
click at [140, 407] on input "15.4" at bounding box center [121, 398] width 149 height 28
type input "15.4"
click at [247, 423] on button "Save" at bounding box center [336, 436] width 179 height 27
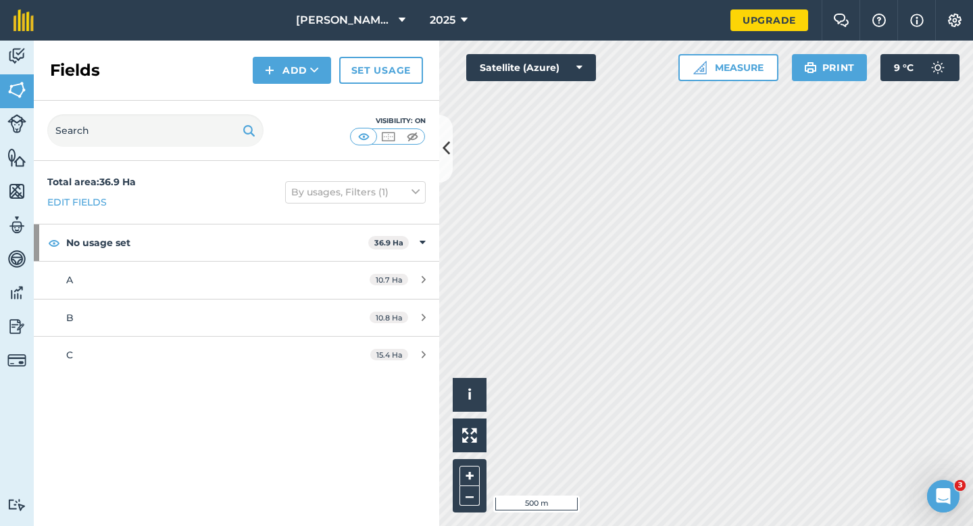
click at [307, 95] on div "Fields Add Set usage" at bounding box center [236, 71] width 405 height 60
click at [303, 75] on button "Add" at bounding box center [292, 70] width 78 height 27
click at [303, 95] on link "Draw" at bounding box center [292, 101] width 74 height 30
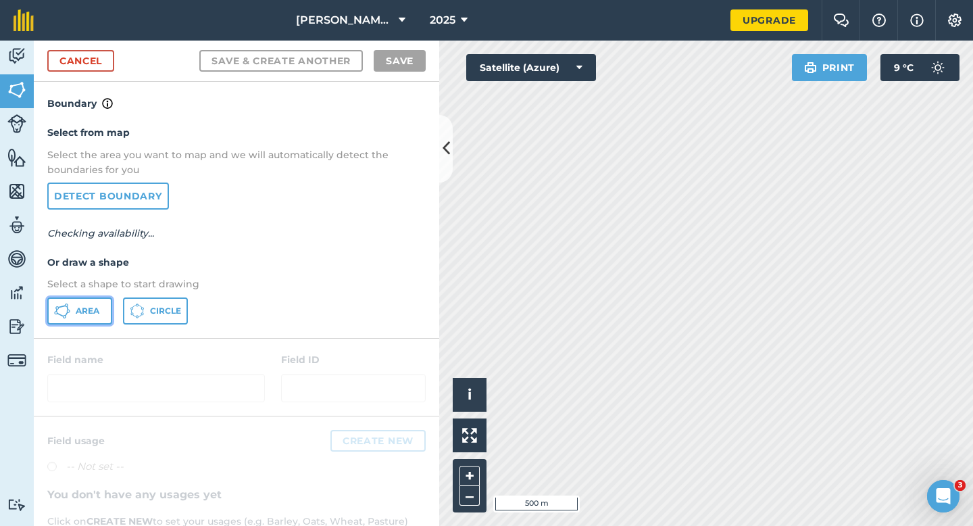
click at [93, 316] on button "Area" at bounding box center [79, 310] width 65 height 27
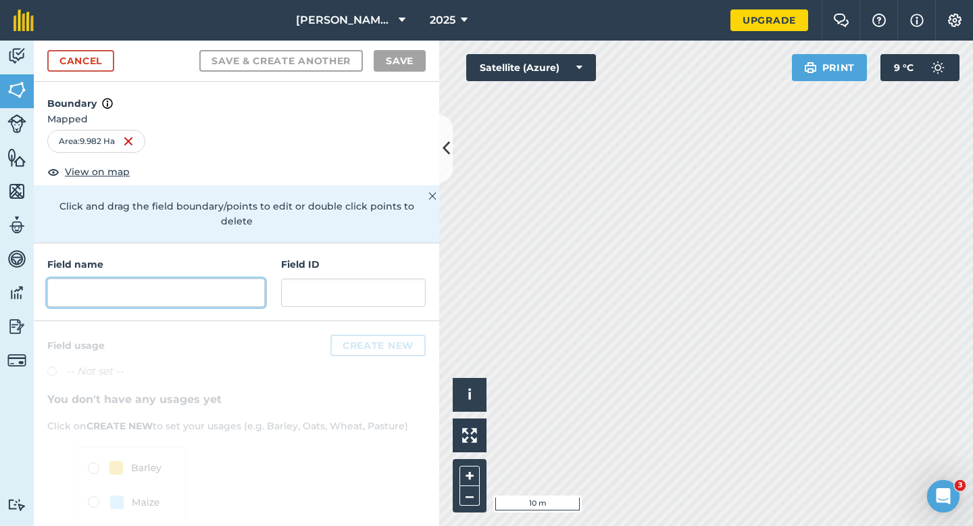
click at [238, 284] on input "text" at bounding box center [156, 292] width 218 height 28
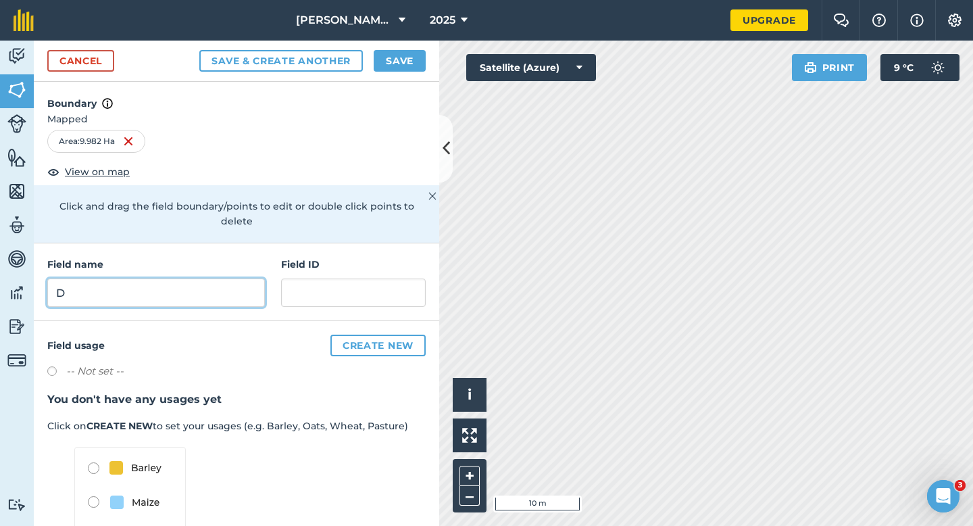
type input "D"
click at [411, 68] on button "Save" at bounding box center [400, 61] width 52 height 22
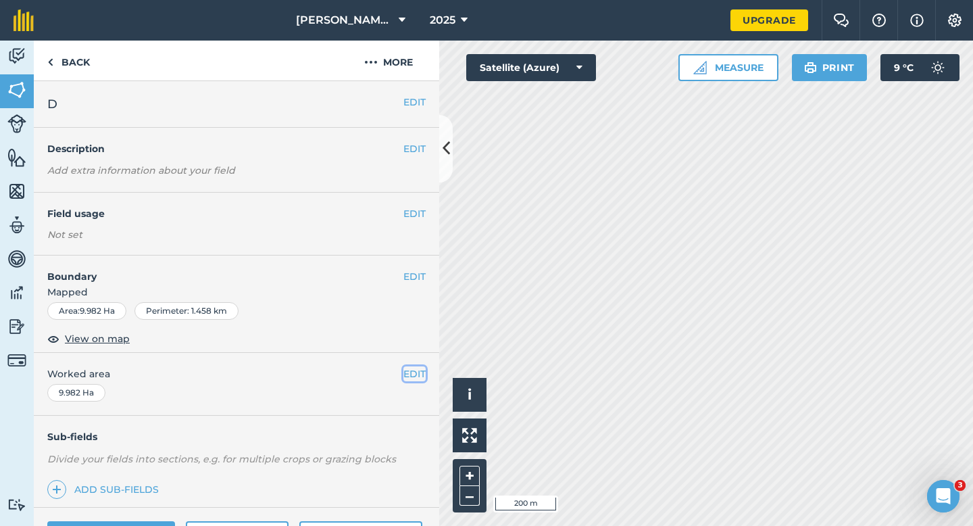
click at [414, 373] on button "EDIT" at bounding box center [414, 373] width 22 height 15
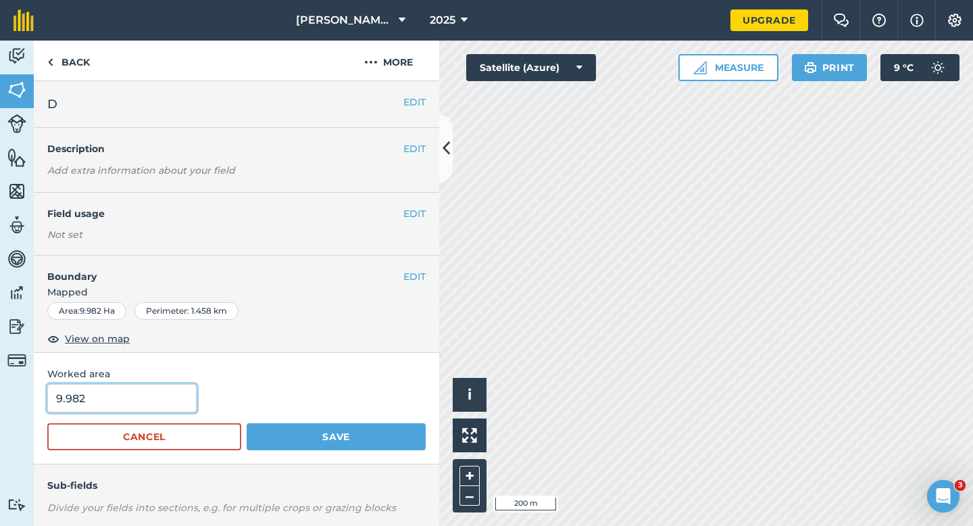
click at [70, 404] on input "9.982" at bounding box center [121, 398] width 149 height 28
type input "10"
click at [247, 423] on button "Save" at bounding box center [336, 436] width 179 height 27
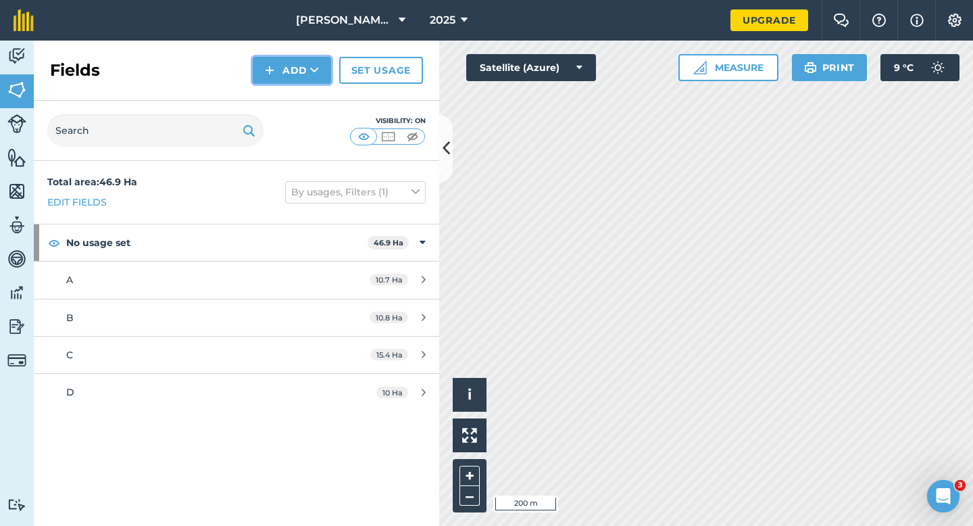
click at [267, 72] on img at bounding box center [269, 70] width 9 height 16
click at [274, 95] on link "Draw" at bounding box center [292, 101] width 74 height 30
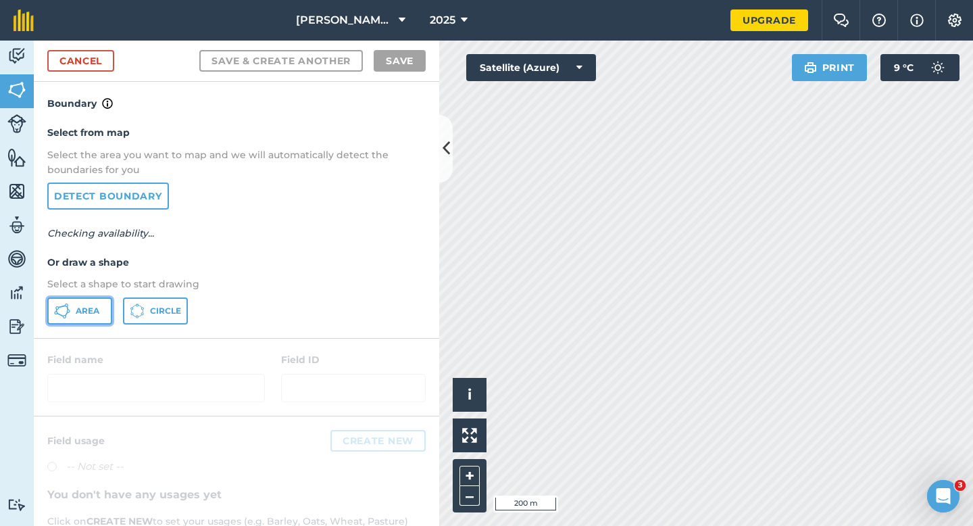
click at [68, 313] on icon at bounding box center [62, 311] width 16 height 16
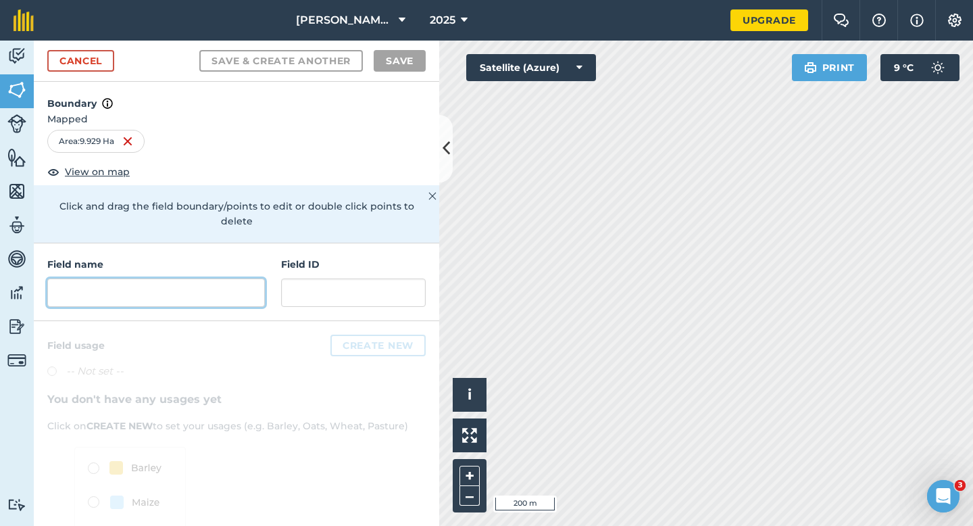
click at [151, 278] on input "text" at bounding box center [156, 292] width 218 height 28
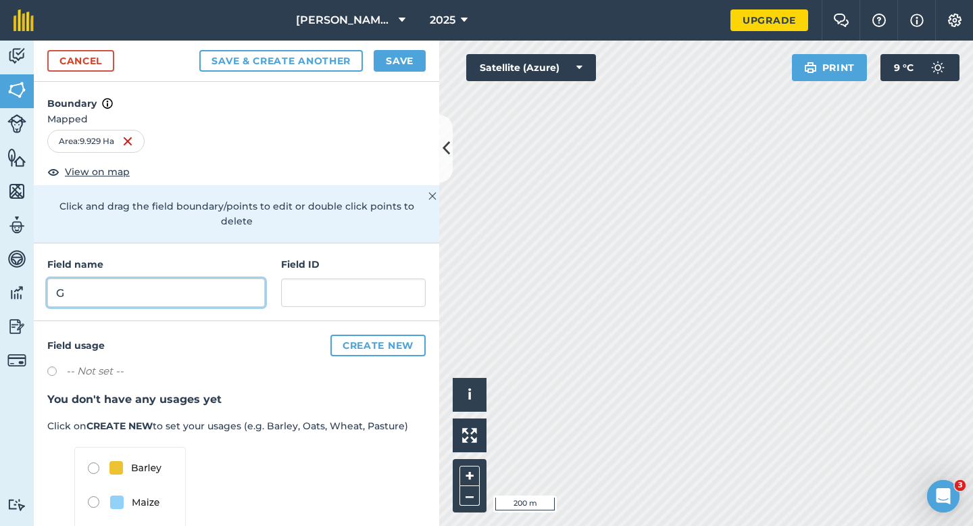
type input "G"
click at [398, 64] on button "Save" at bounding box center [400, 61] width 52 height 22
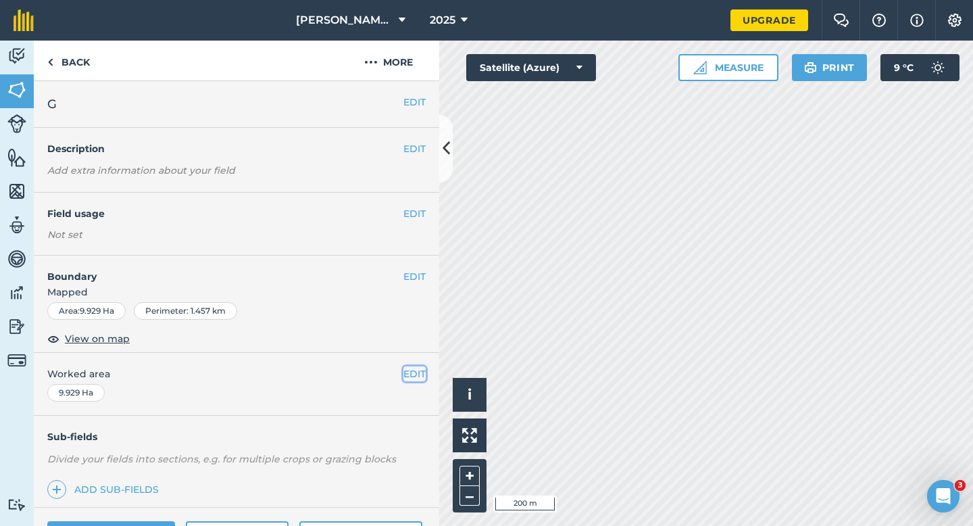
click at [419, 369] on button "EDIT" at bounding box center [414, 373] width 22 height 15
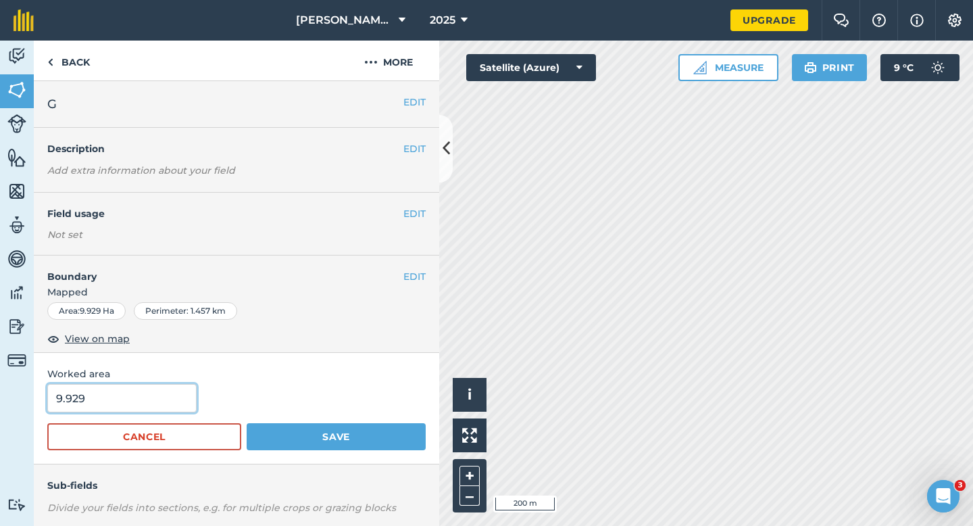
click at [103, 398] on input "9.929" at bounding box center [121, 398] width 149 height 28
type input "10"
click at [247, 423] on button "Save" at bounding box center [336, 436] width 179 height 27
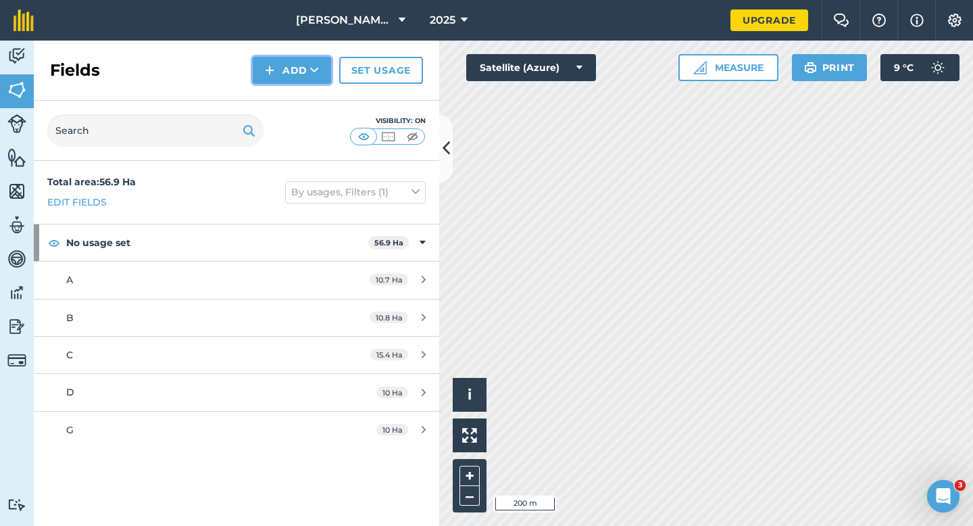
click at [272, 64] on img at bounding box center [269, 70] width 9 height 16
click at [289, 98] on link "Draw" at bounding box center [292, 101] width 74 height 30
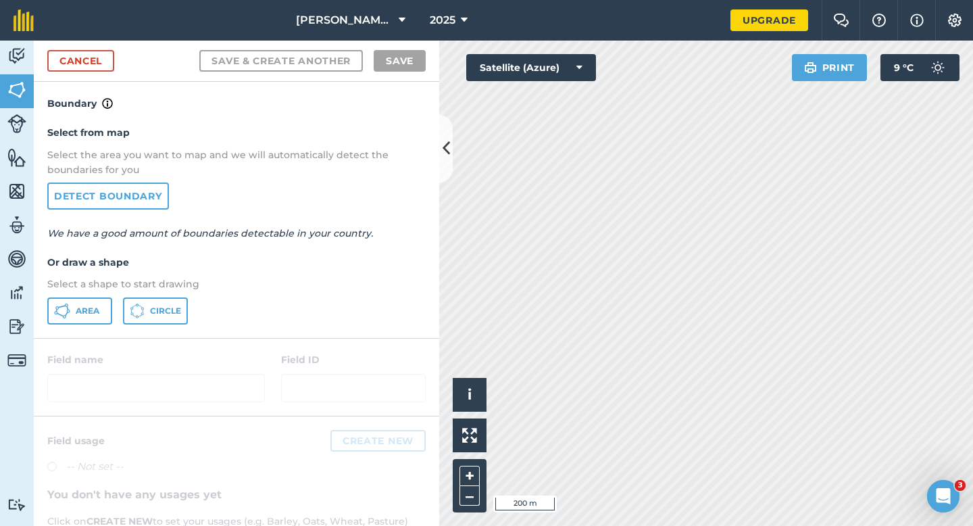
click at [101, 47] on div "Cancel Save & Create Another Save" at bounding box center [236, 61] width 405 height 41
click at [101, 50] on link "Cancel" at bounding box center [80, 61] width 67 height 22
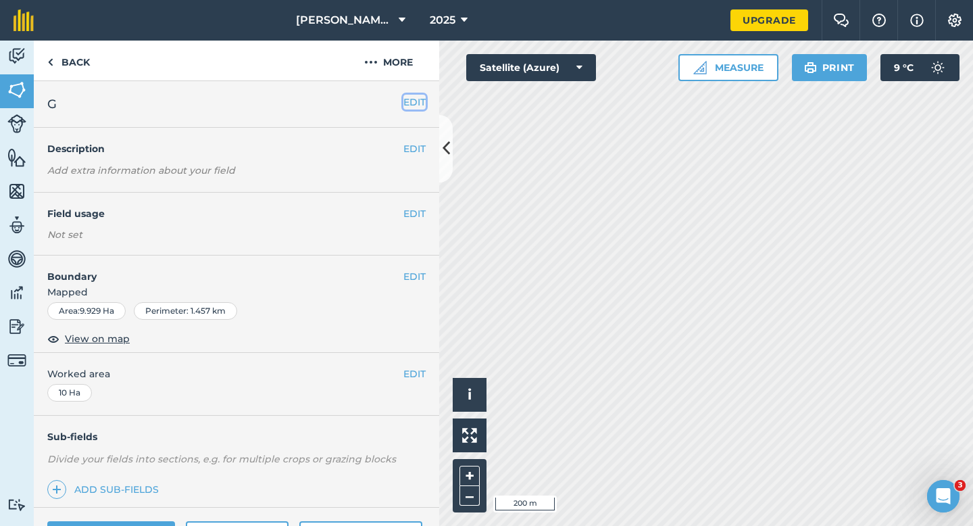
click at [408, 103] on button "EDIT" at bounding box center [414, 102] width 22 height 15
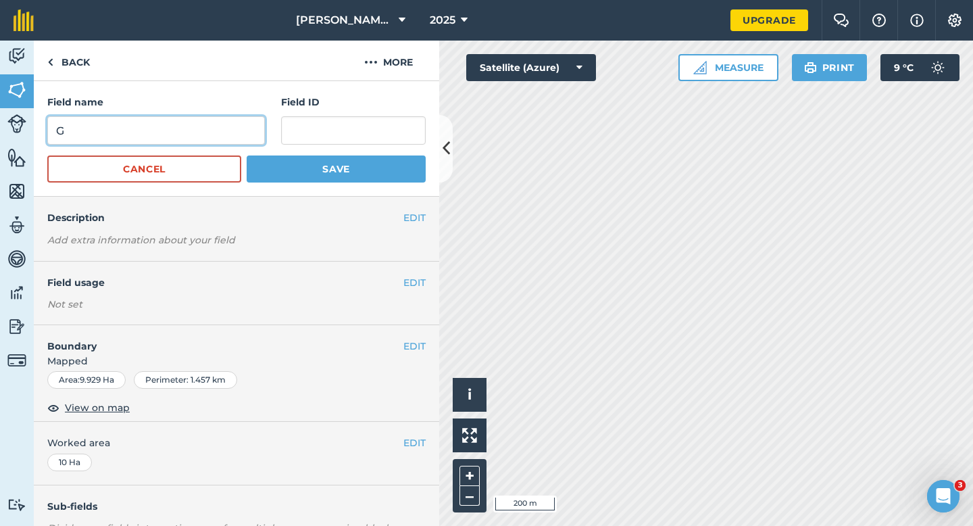
click at [185, 137] on input "G" at bounding box center [156, 130] width 218 height 28
type input "E"
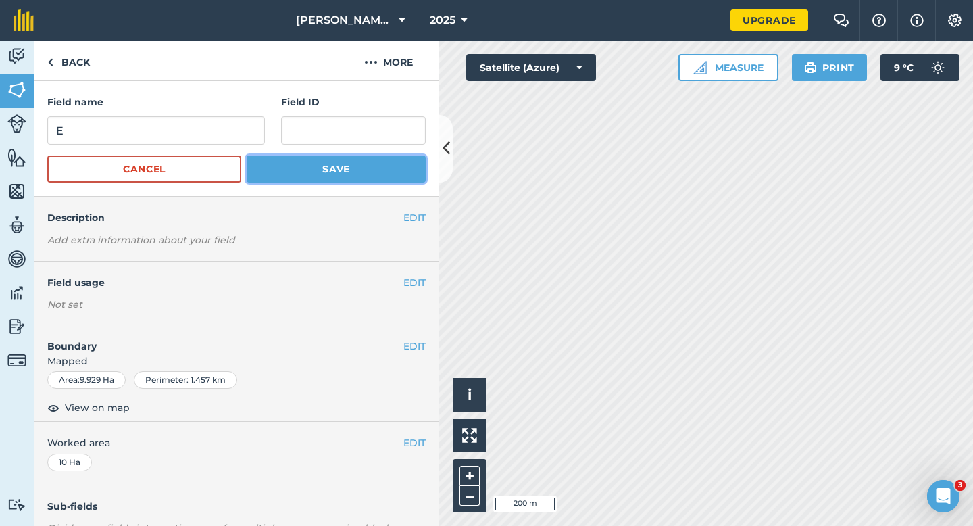
click at [387, 174] on button "Save" at bounding box center [336, 168] width 179 height 27
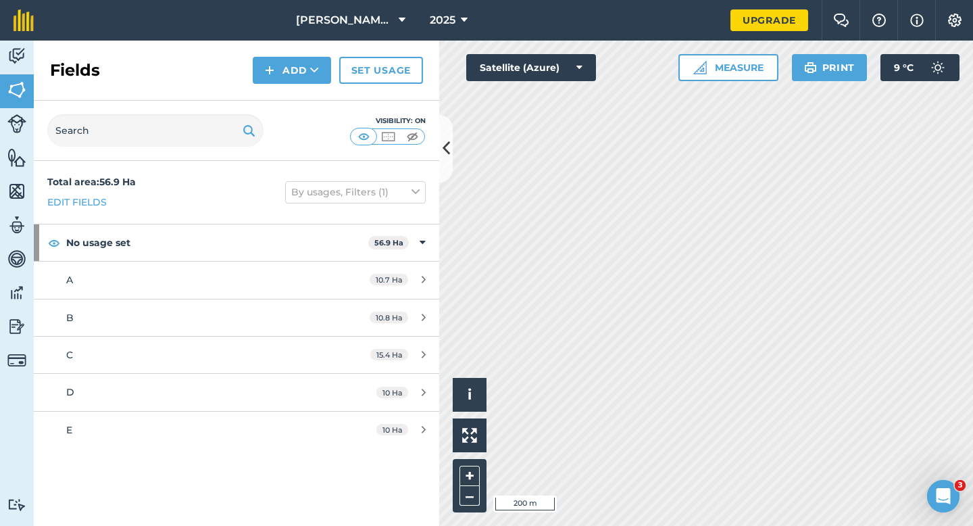
click at [297, 86] on div "Fields Add Set usage" at bounding box center [236, 71] width 405 height 60
click at [297, 78] on button "Add" at bounding box center [292, 70] width 78 height 27
click at [297, 86] on link "Draw" at bounding box center [292, 101] width 74 height 30
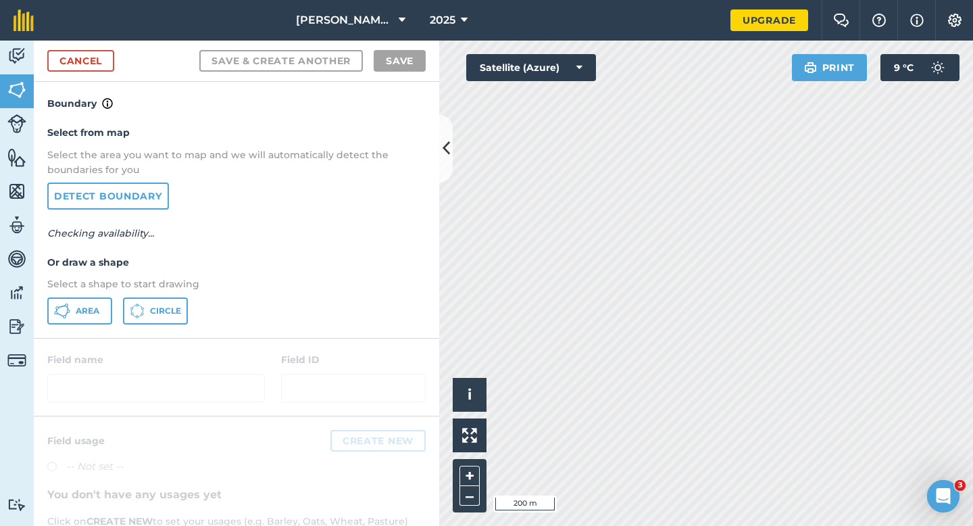
click at [297, 78] on div "Cancel Save & Create Another Save" at bounding box center [236, 61] width 405 height 41
click at [103, 292] on div "Select from map Select the area you want to map and we will automatically detec…" at bounding box center [236, 224] width 405 height 226
click at [96, 313] on span "Area" at bounding box center [88, 310] width 24 height 11
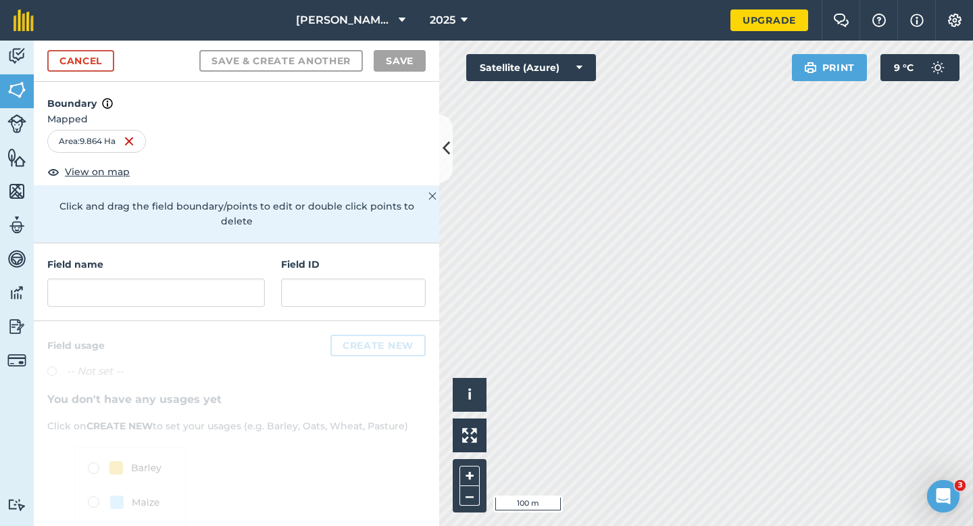
click at [236, 294] on div "Field name Field ID" at bounding box center [236, 282] width 405 height 78
click at [229, 288] on input "text" at bounding box center [156, 292] width 218 height 28
type input "D"
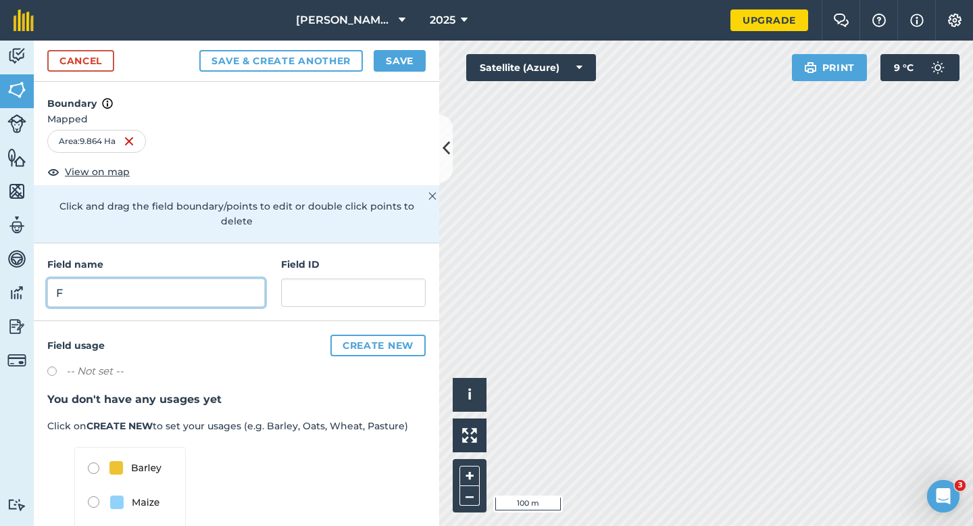
type input "F"
click at [401, 66] on button "Save" at bounding box center [400, 61] width 52 height 22
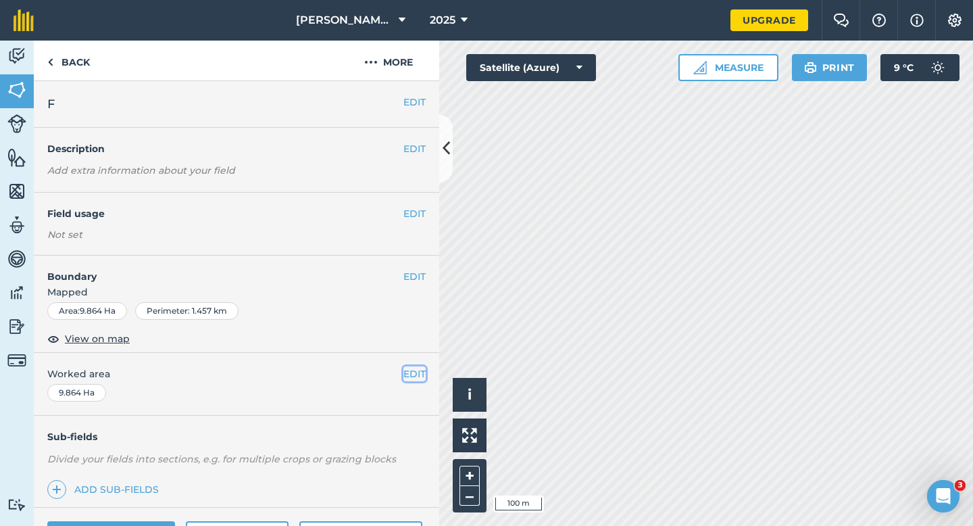
click at [413, 371] on button "EDIT" at bounding box center [414, 373] width 22 height 15
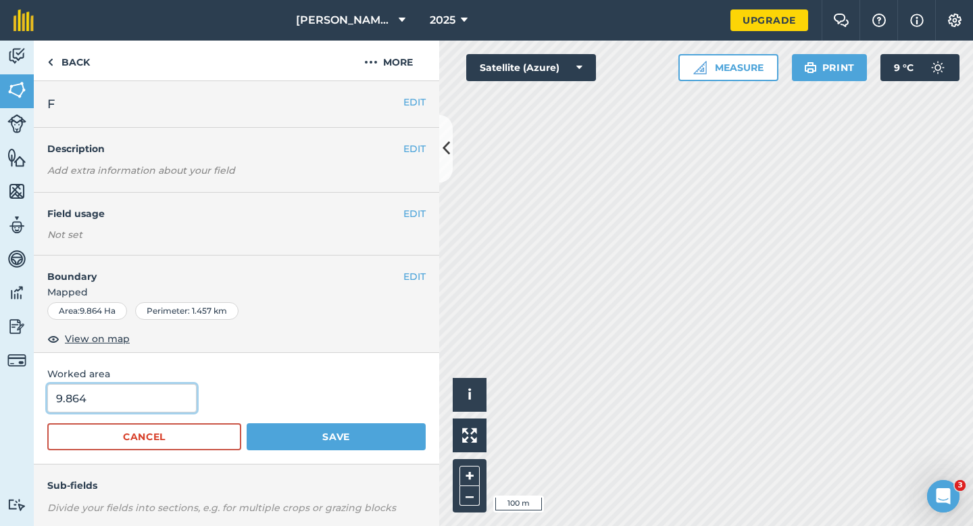
click at [113, 387] on input "9.864" at bounding box center [121, 398] width 149 height 28
type input "10"
click at [247, 423] on button "Save" at bounding box center [336, 436] width 179 height 27
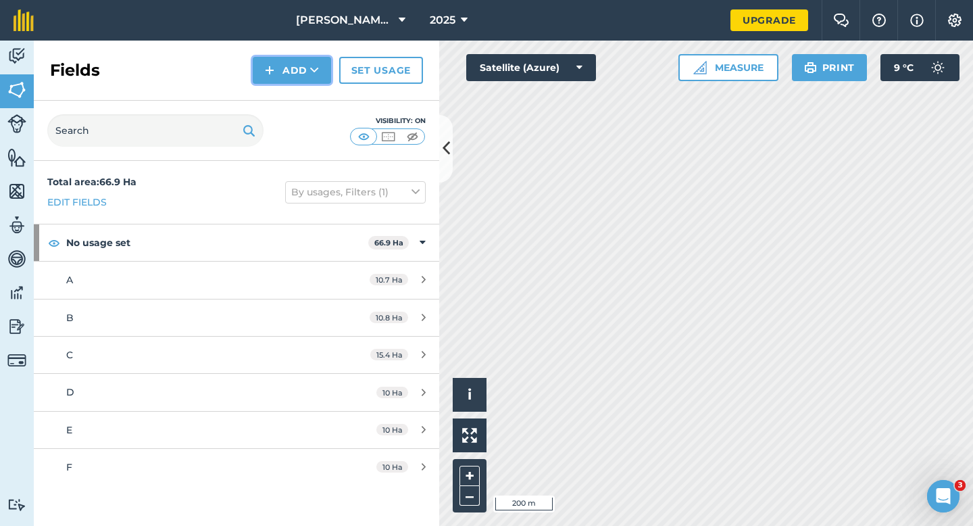
click at [286, 78] on button "Add" at bounding box center [292, 70] width 78 height 27
click at [286, 86] on link "Draw" at bounding box center [292, 101] width 74 height 30
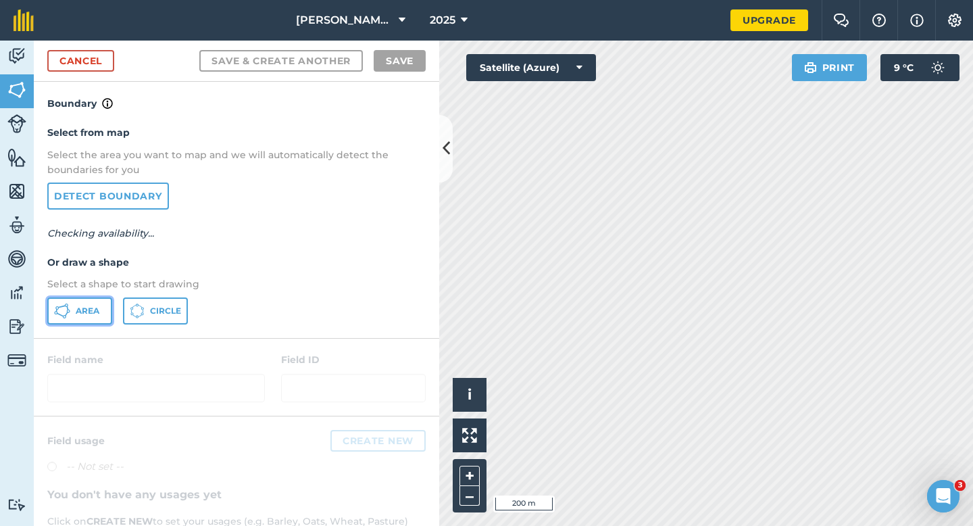
click at [66, 320] on button "Area" at bounding box center [79, 310] width 65 height 27
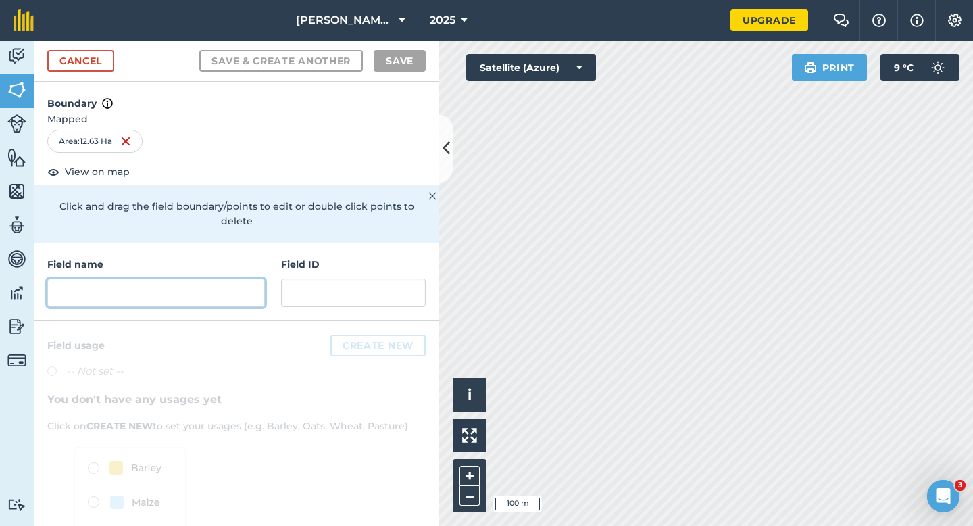
click at [195, 278] on input "text" at bounding box center [156, 292] width 218 height 28
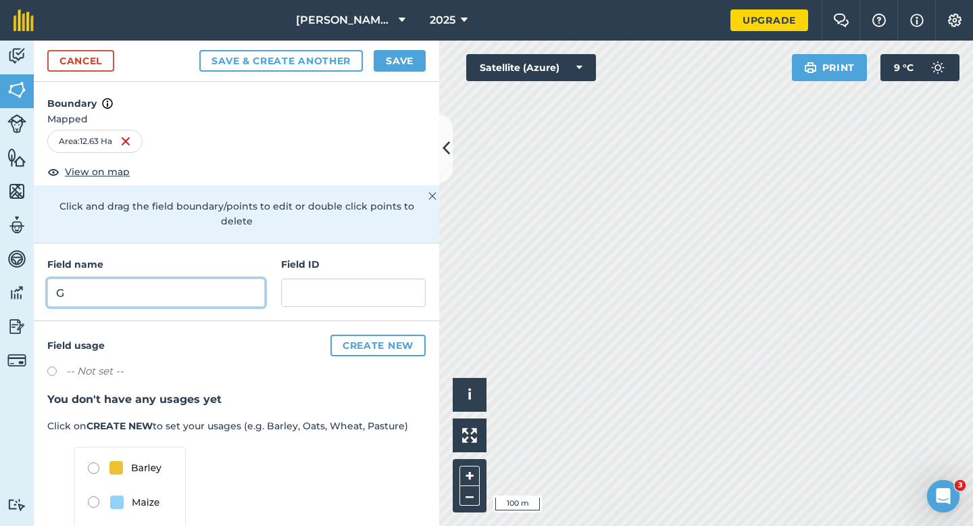
type input "G"
click at [390, 58] on button "Save" at bounding box center [400, 61] width 52 height 22
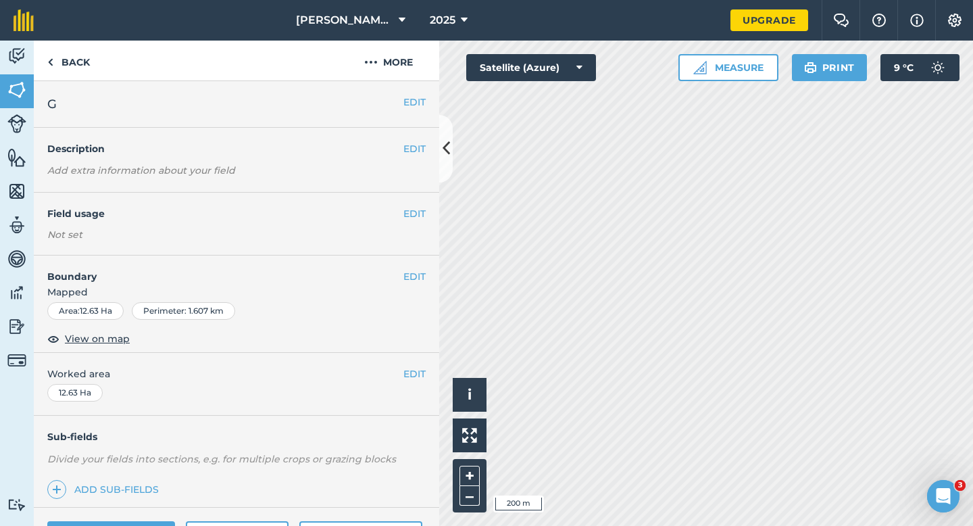
click at [402, 372] on span "Worked area" at bounding box center [236, 373] width 378 height 15
click at [418, 371] on button "EDIT" at bounding box center [414, 373] width 22 height 15
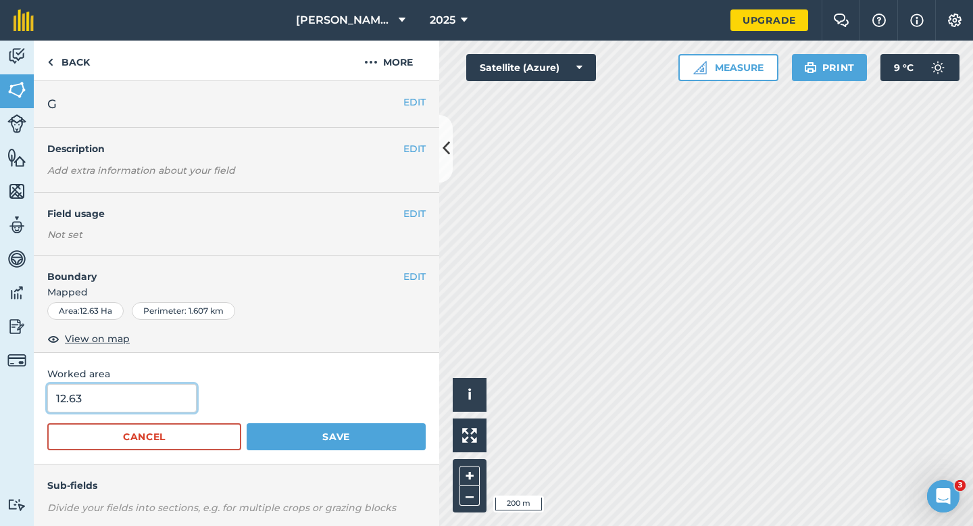
click at [176, 397] on input "12.63" at bounding box center [121, 398] width 149 height 28
type input "12.6"
click at [247, 423] on button "Save" at bounding box center [336, 436] width 179 height 27
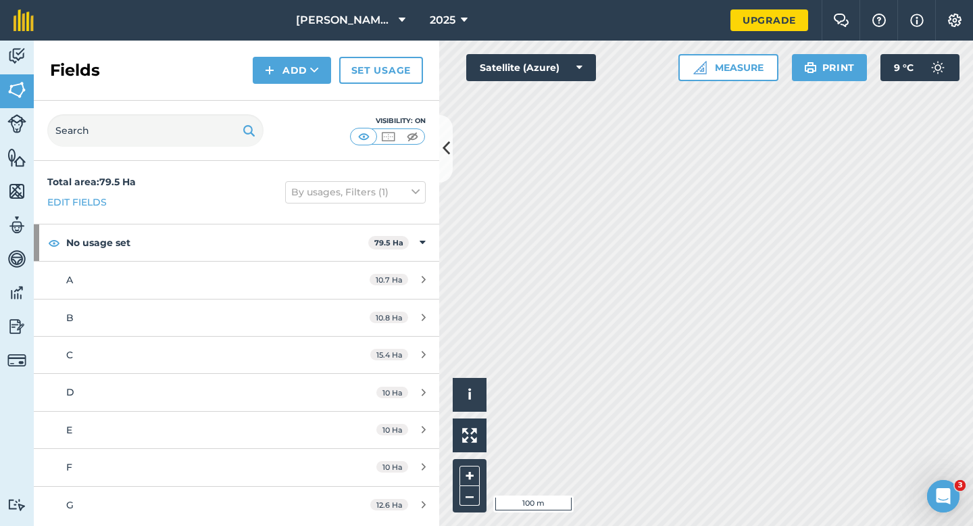
click at [292, 91] on div "Fields Add Set usage" at bounding box center [236, 71] width 405 height 60
click at [292, 80] on button "Add" at bounding box center [292, 70] width 78 height 27
click at [292, 98] on link "Draw" at bounding box center [292, 101] width 74 height 30
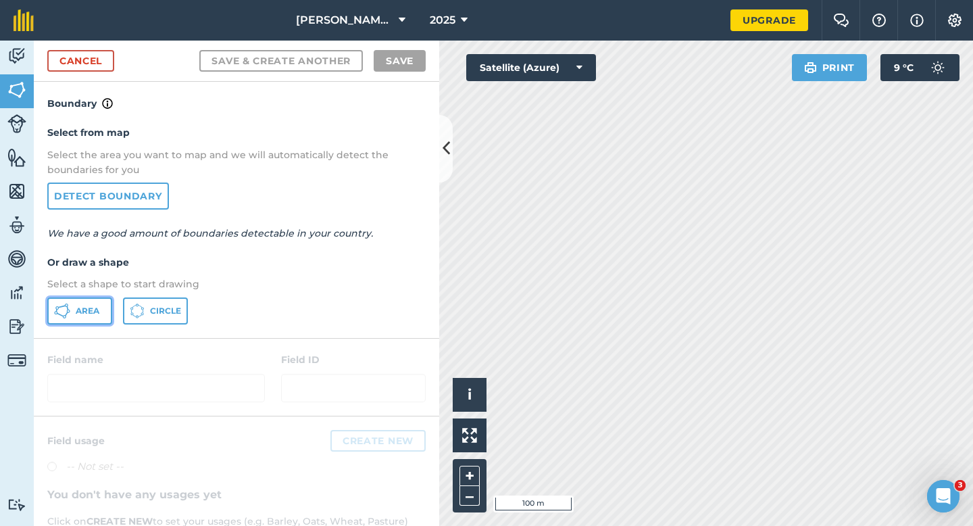
click at [85, 305] on span "Area" at bounding box center [88, 310] width 24 height 11
click at [679, 20] on div "[PERSON_NAME] & Sons 2025 Upgrade Farm Chat Help Info Settings Map printing is …" at bounding box center [486, 263] width 973 height 526
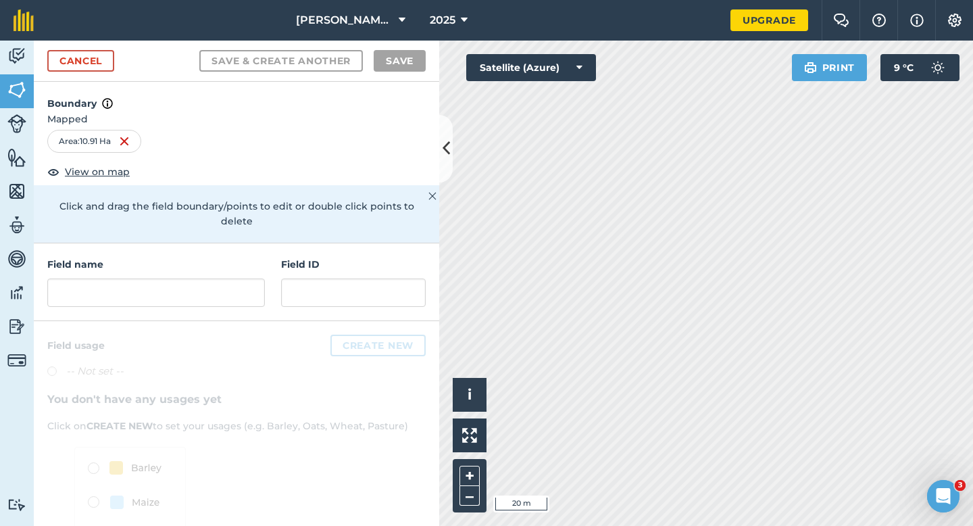
click at [229, 293] on div "Field name Field ID" at bounding box center [236, 282] width 405 height 78
click at [229, 286] on input "text" at bounding box center [156, 292] width 218 height 28
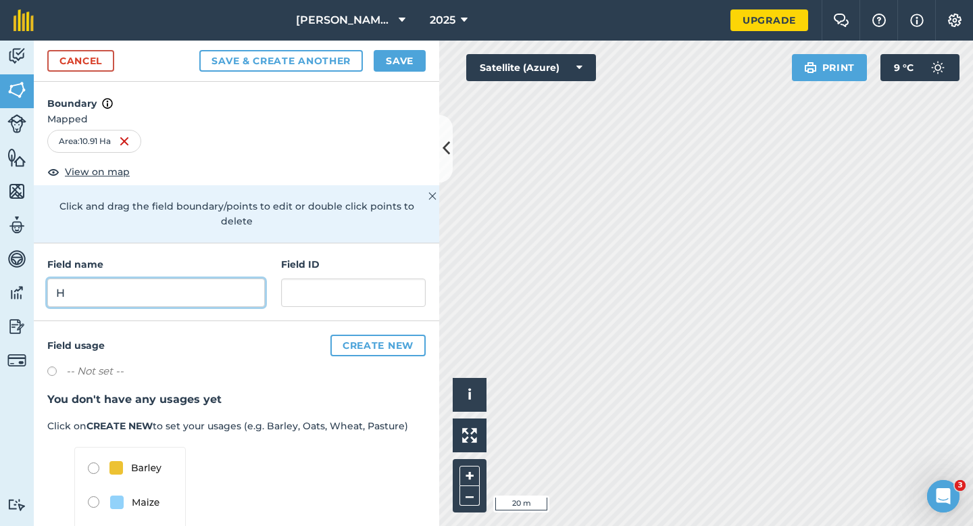
type input "H"
click at [394, 74] on div "Cancel Save & Create Another Save" at bounding box center [236, 61] width 405 height 41
click at [394, 70] on button "Save" at bounding box center [400, 61] width 52 height 22
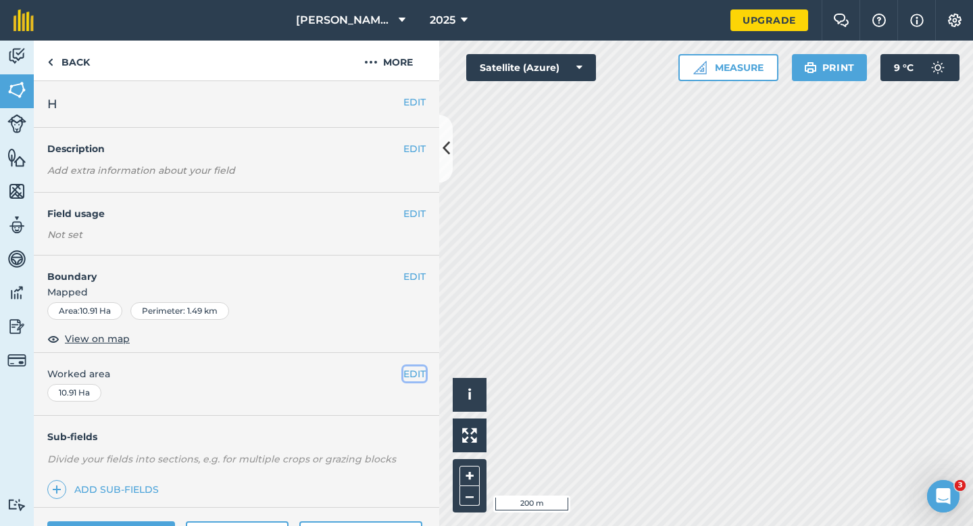
click at [415, 378] on button "EDIT" at bounding box center [414, 373] width 22 height 15
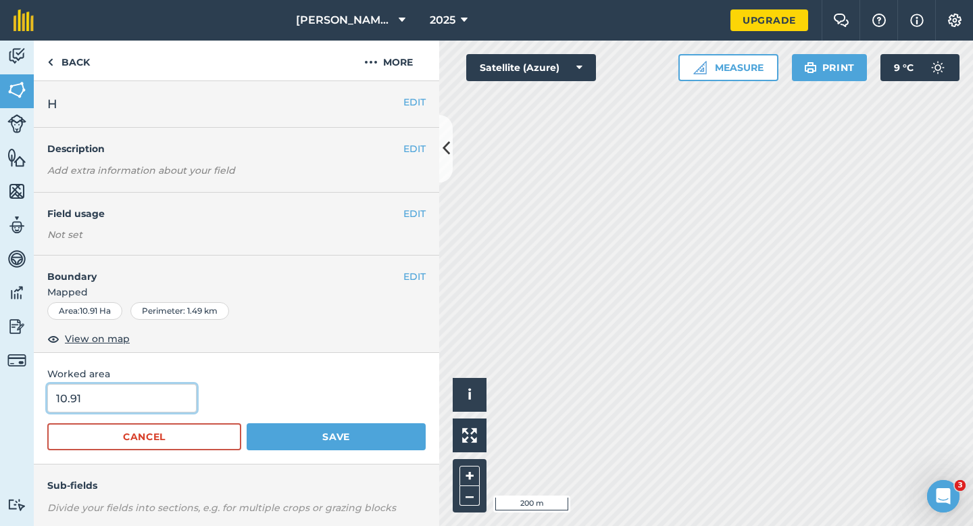
click at [135, 392] on input "10.91" at bounding box center [121, 398] width 149 height 28
type input "11"
click at [247, 423] on button "Save" at bounding box center [336, 436] width 179 height 27
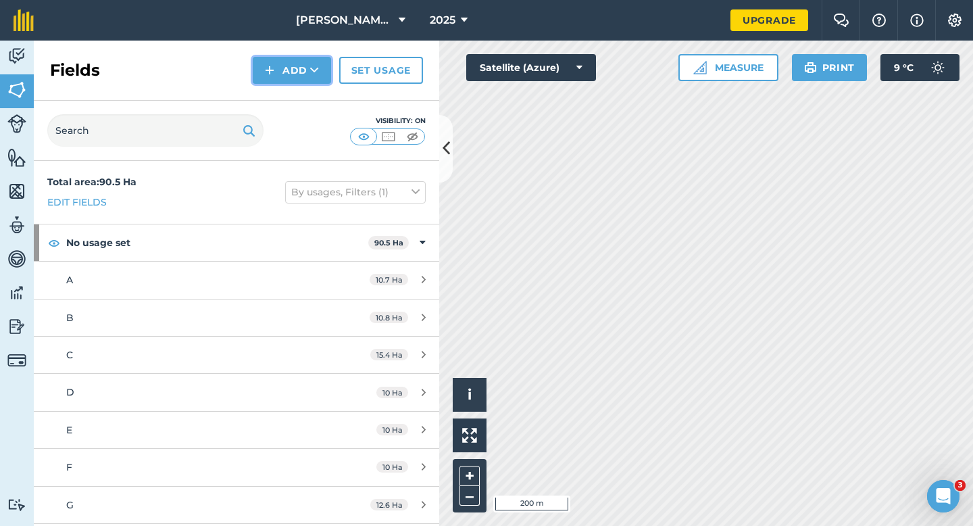
click at [280, 73] on button "Add" at bounding box center [292, 70] width 78 height 27
click at [280, 91] on link "Draw" at bounding box center [292, 101] width 74 height 30
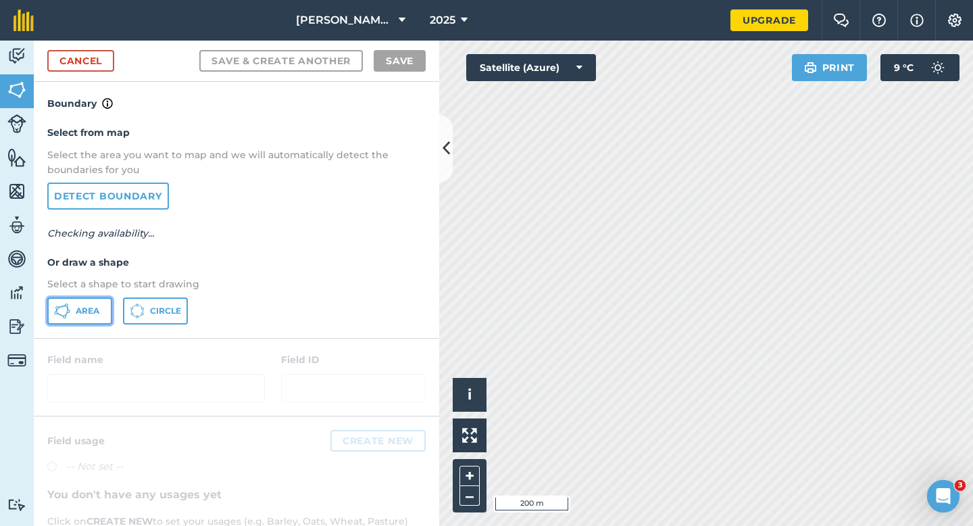
click at [94, 307] on span "Area" at bounding box center [88, 310] width 24 height 11
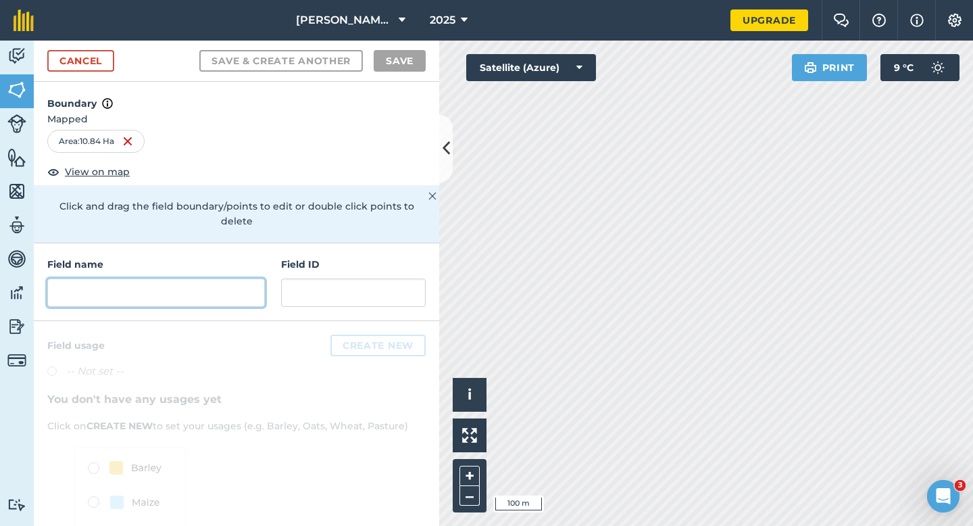
click at [226, 278] on input "text" at bounding box center [156, 292] width 218 height 28
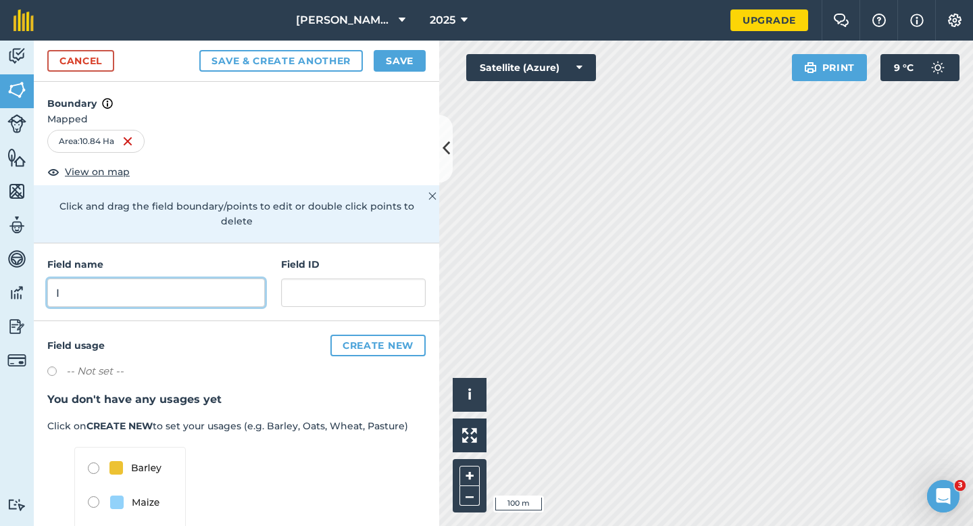
type input "I"
click at [393, 49] on div "Cancel Save & Create Another Save" at bounding box center [236, 61] width 405 height 41
click at [380, 55] on button "Save" at bounding box center [400, 61] width 52 height 22
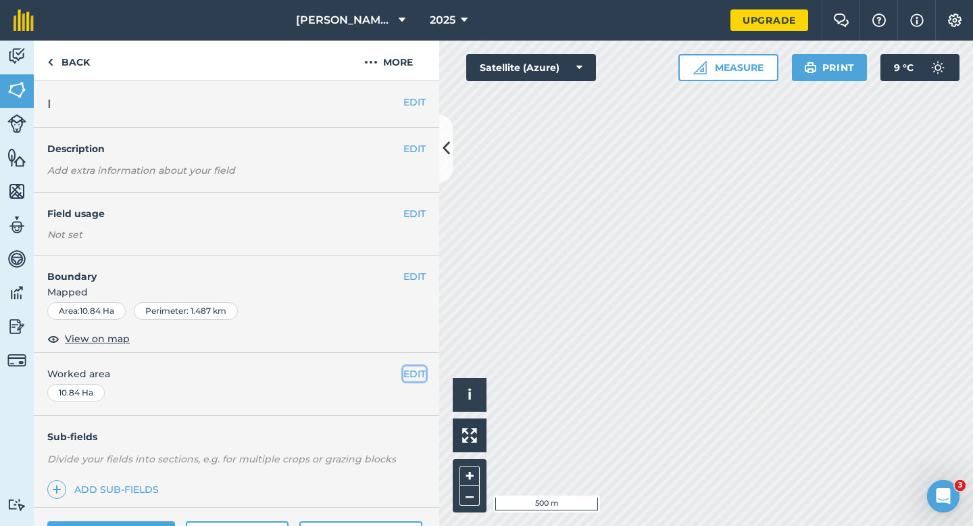
click at [407, 372] on button "EDIT" at bounding box center [414, 373] width 22 height 15
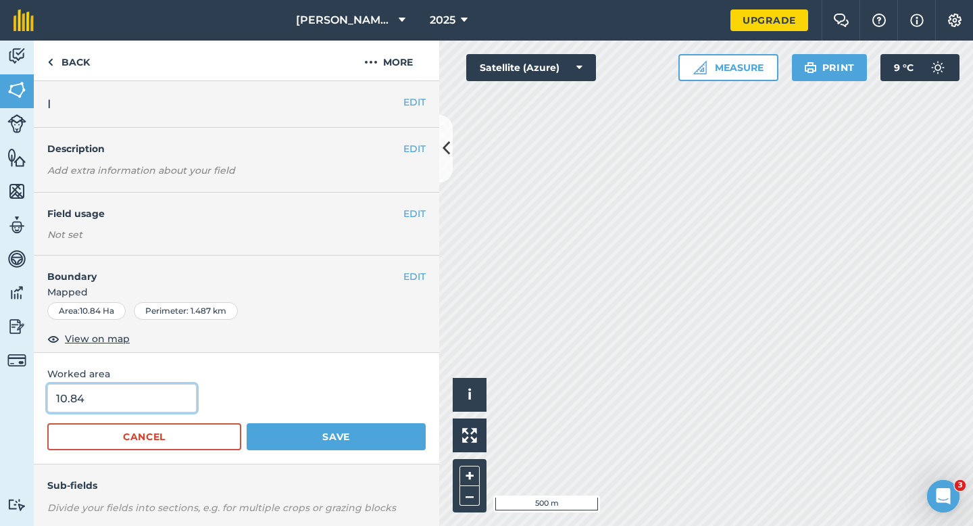
click at [188, 388] on input "10.84" at bounding box center [121, 398] width 149 height 28
type input "11"
click at [247, 423] on button "Save" at bounding box center [336, 436] width 179 height 27
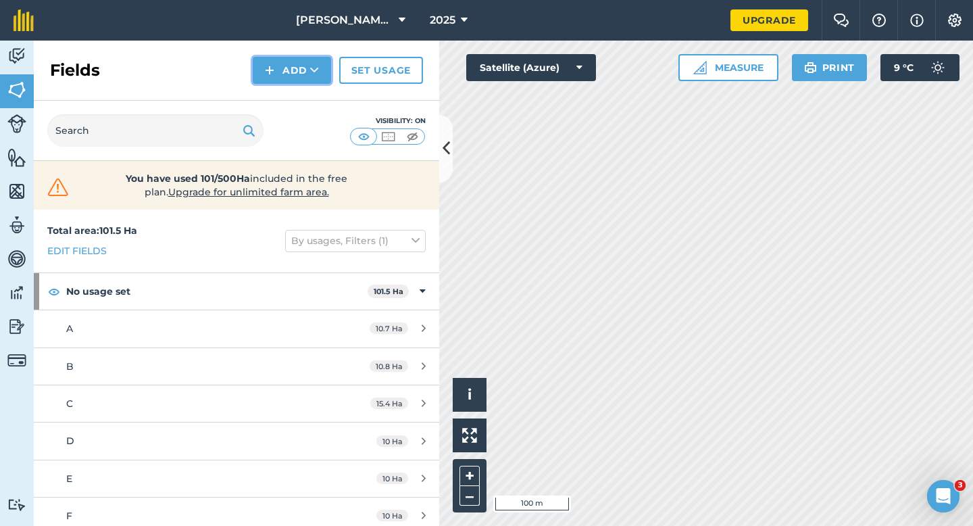
click at [281, 68] on button "Add" at bounding box center [292, 70] width 78 height 27
click at [281, 91] on link "Draw" at bounding box center [292, 101] width 74 height 30
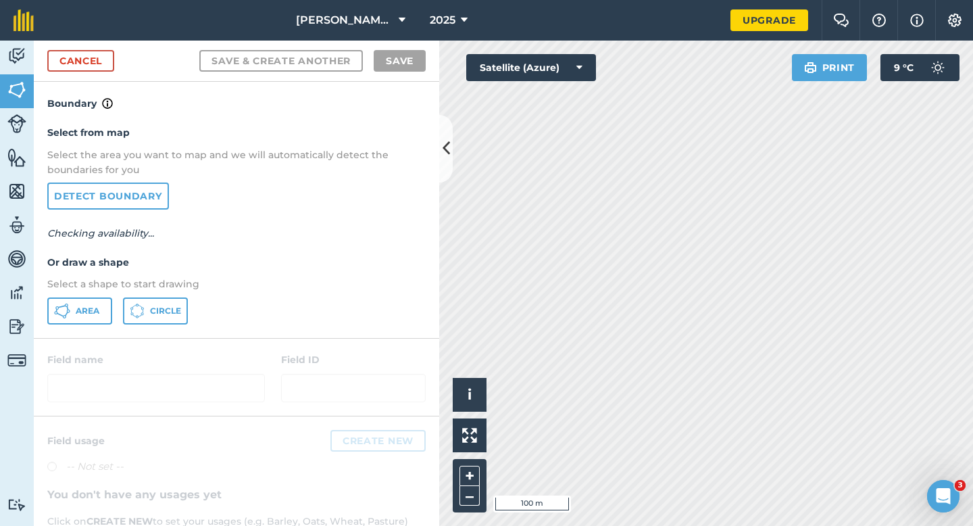
click at [115, 295] on div "Select from map Select the area you want to map and we will automatically detec…" at bounding box center [236, 224] width 405 height 226
click at [108, 297] on button "Area" at bounding box center [79, 310] width 65 height 27
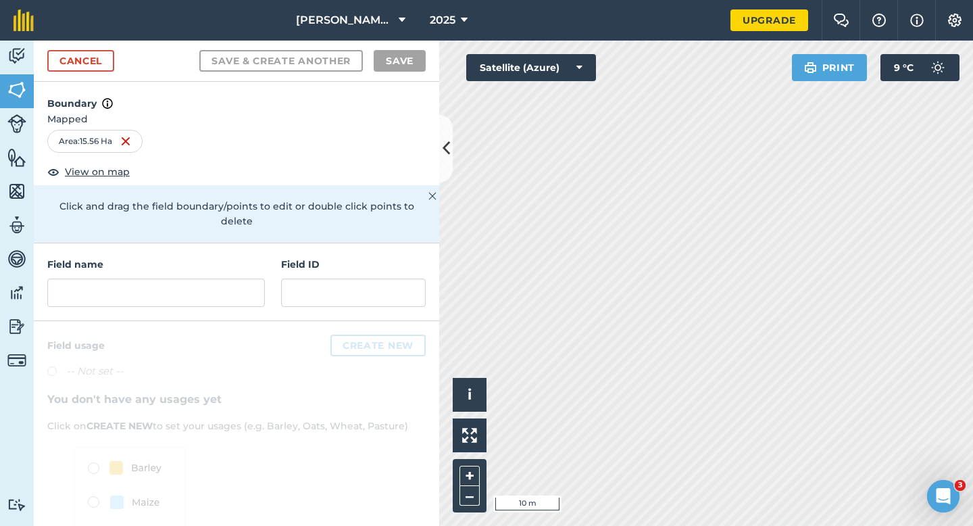
drag, startPoint x: 274, startPoint y: 276, endPoint x: 265, endPoint y: 276, distance: 8.1
click at [264, 276] on div "Field name Field ID" at bounding box center [236, 282] width 405 height 78
click at [265, 276] on div "Field name Field ID" at bounding box center [236, 282] width 405 height 78
click at [261, 278] on input "text" at bounding box center [156, 292] width 218 height 28
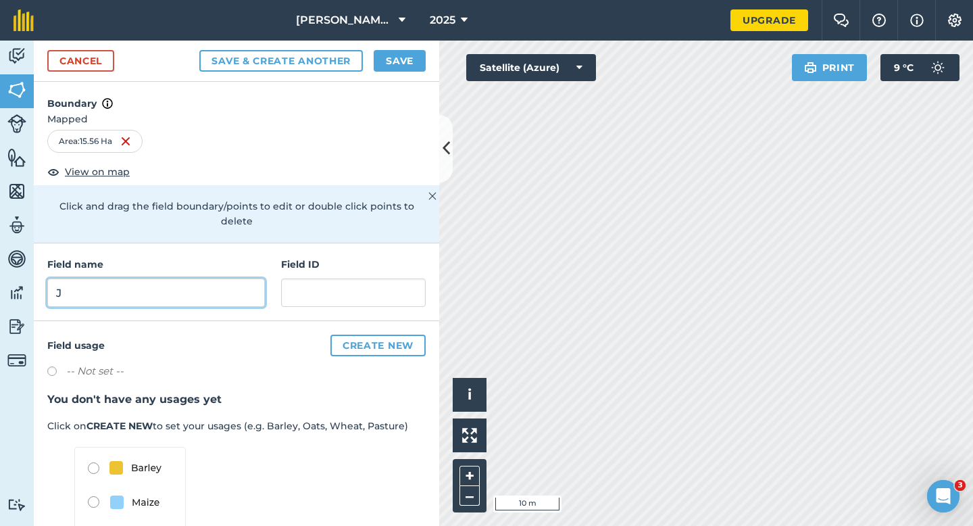
type input "J"
click at [409, 60] on button "Save" at bounding box center [400, 61] width 52 height 22
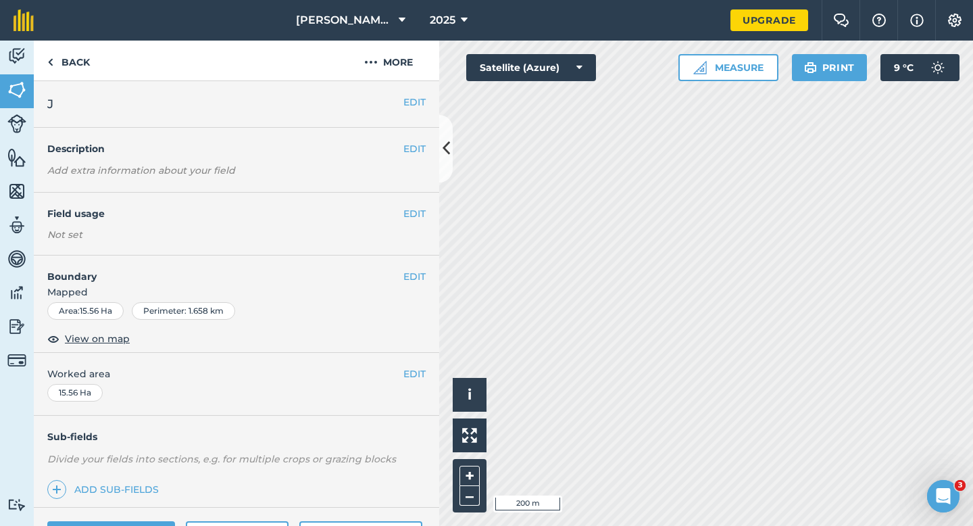
click at [428, 372] on div "EDIT Worked area 15.56 Ha" at bounding box center [236, 384] width 405 height 63
click at [420, 372] on button "EDIT" at bounding box center [414, 373] width 22 height 15
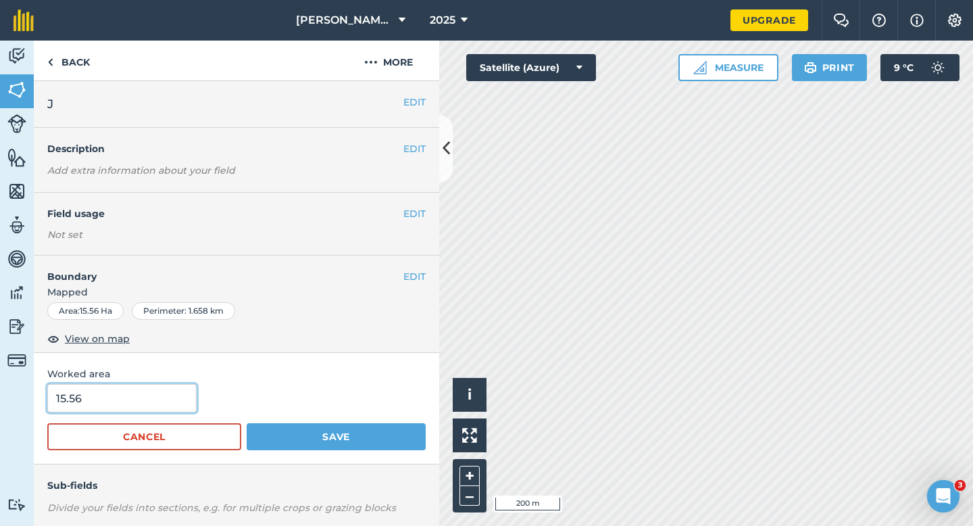
click at [124, 396] on input "15.56" at bounding box center [121, 398] width 149 height 28
type input "15.5"
click at [247, 423] on button "Save" at bounding box center [336, 436] width 179 height 27
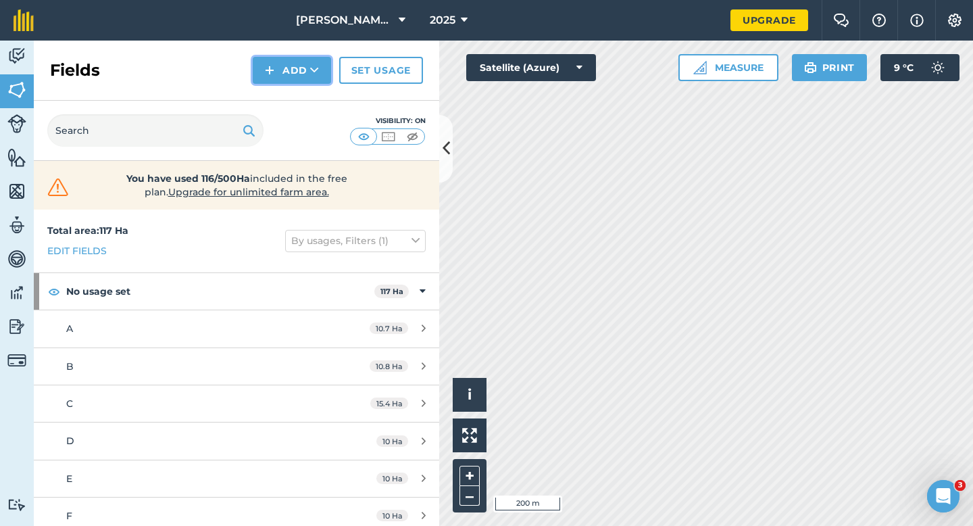
click at [287, 73] on button "Add" at bounding box center [292, 70] width 78 height 27
click at [287, 92] on link "Draw" at bounding box center [292, 101] width 74 height 30
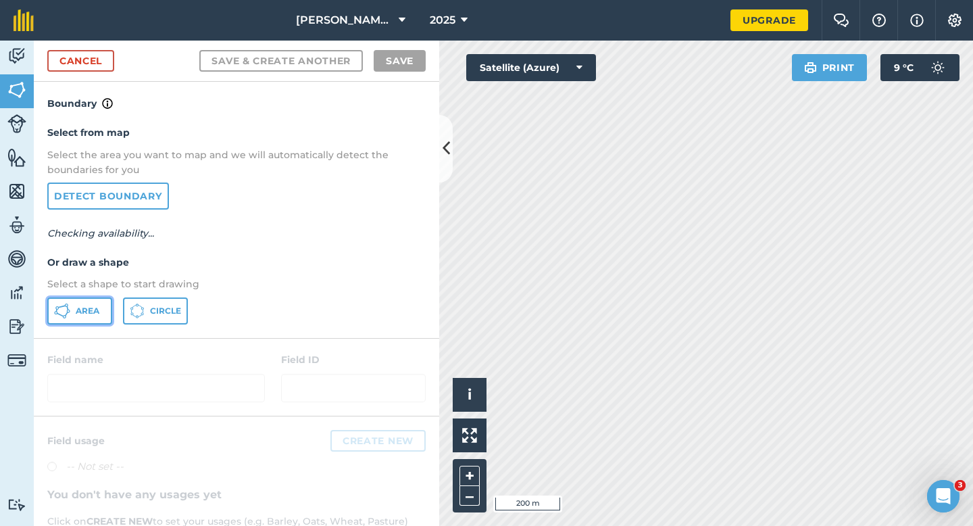
click at [93, 312] on span "Area" at bounding box center [88, 310] width 24 height 11
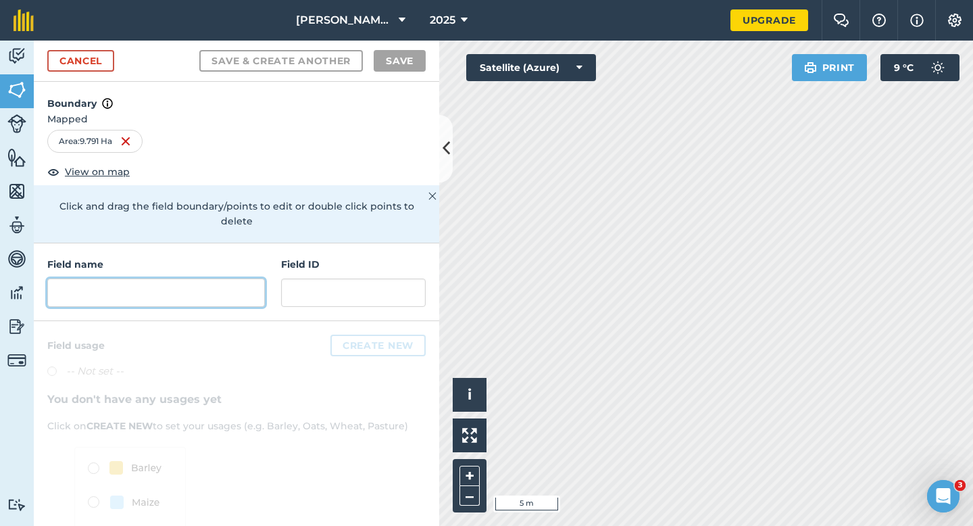
click at [220, 278] on input "text" at bounding box center [156, 292] width 218 height 28
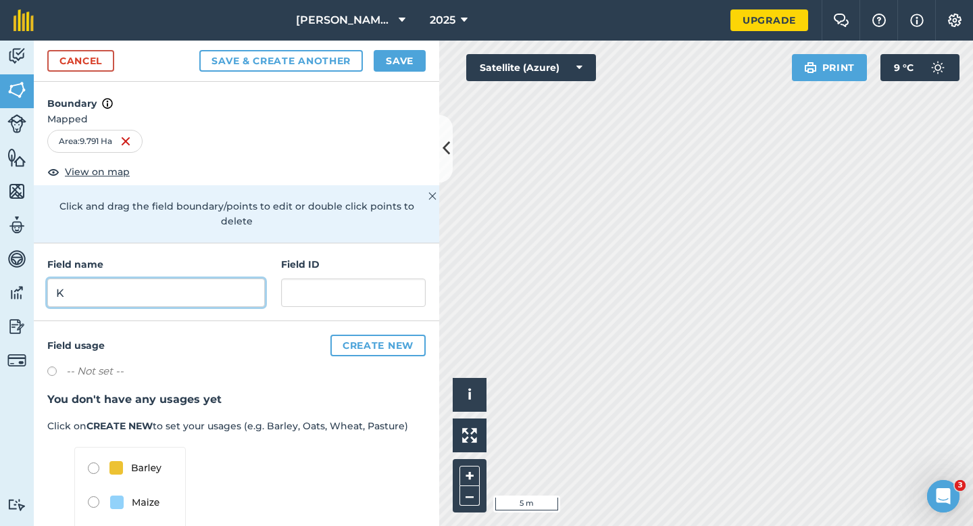
type input "K"
click at [382, 61] on button "Save" at bounding box center [400, 61] width 52 height 22
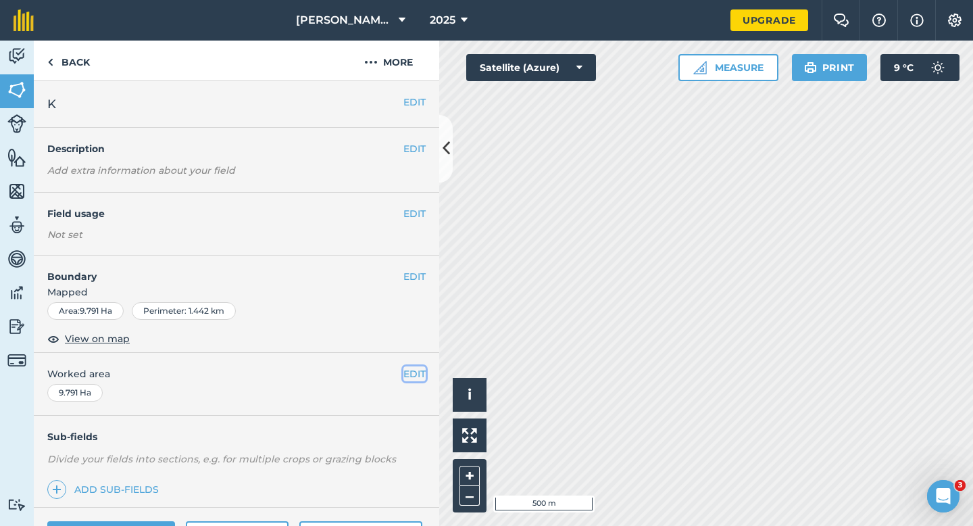
click at [403, 373] on button "EDIT" at bounding box center [414, 373] width 22 height 15
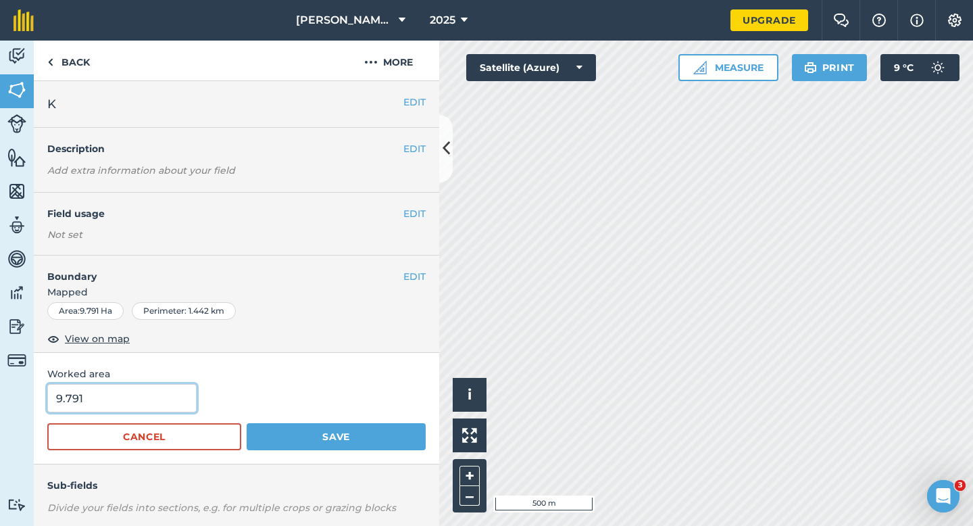
click at [149, 399] on input "9.791" at bounding box center [121, 398] width 149 height 28
type input "10"
click at [247, 423] on button "Save" at bounding box center [336, 436] width 179 height 27
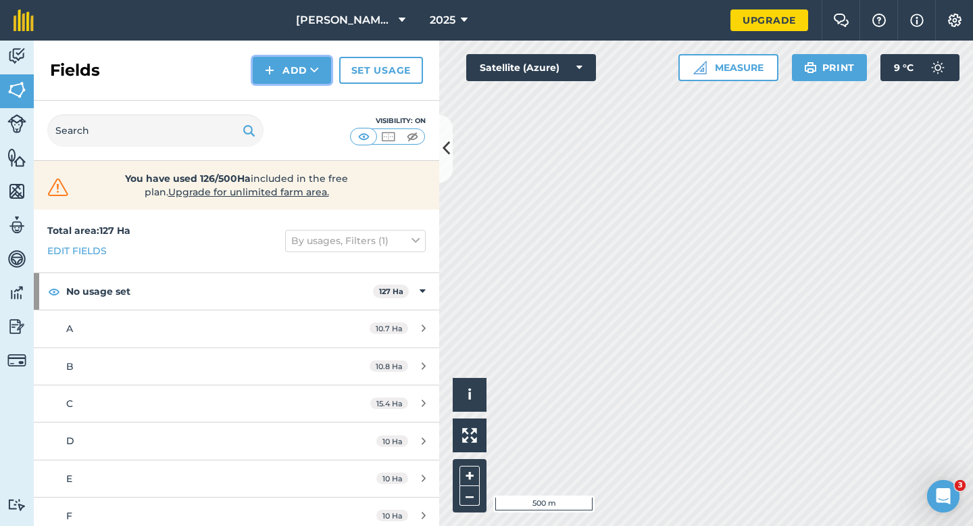
click at [274, 73] on img at bounding box center [269, 70] width 9 height 16
click at [274, 88] on link "Draw" at bounding box center [292, 101] width 74 height 30
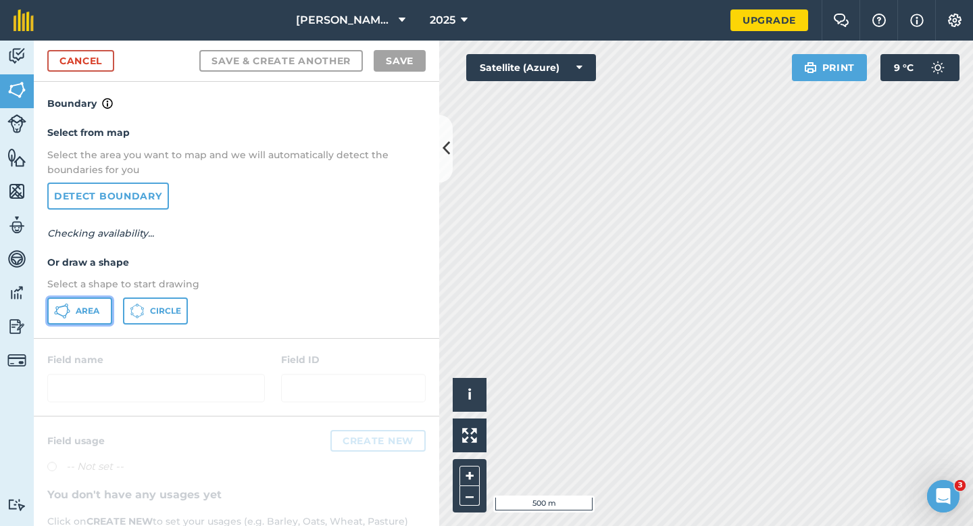
click at [91, 300] on button "Area" at bounding box center [79, 310] width 65 height 27
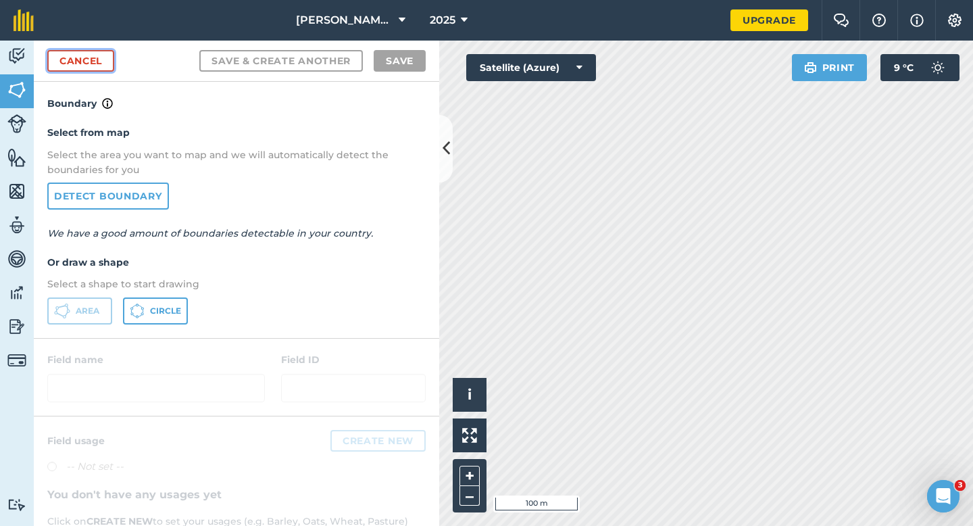
click at [94, 58] on link "Cancel" at bounding box center [80, 61] width 67 height 22
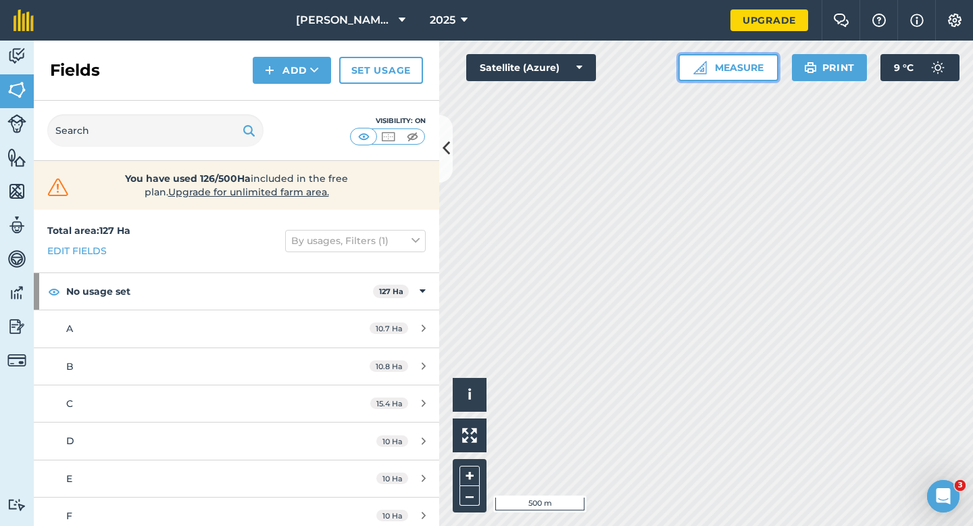
click at [775, 66] on button "Measure" at bounding box center [728, 67] width 100 height 27
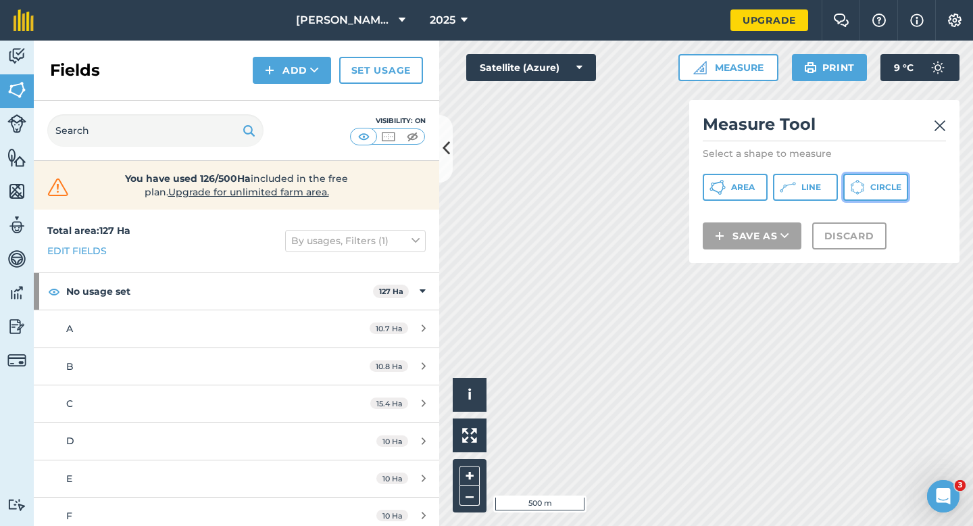
click at [900, 194] on button "Circle" at bounding box center [875, 187] width 65 height 27
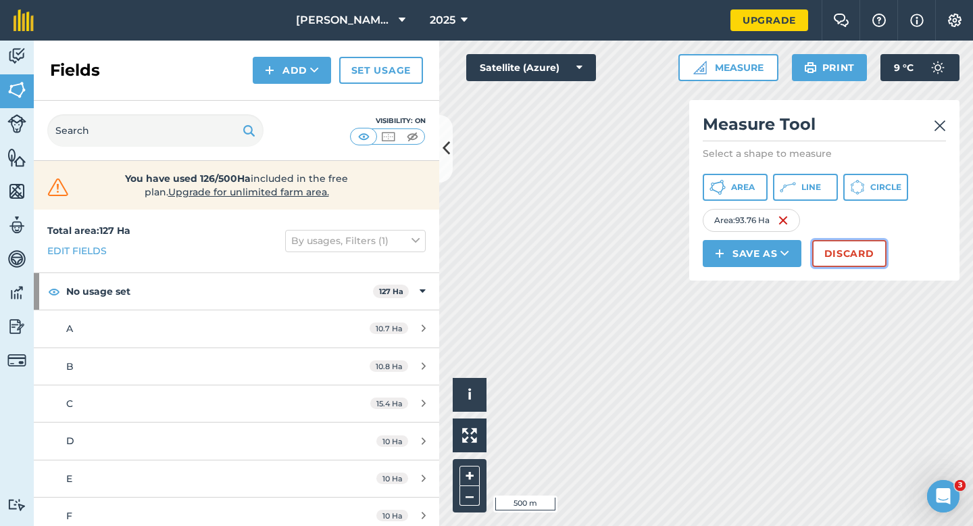
click at [836, 257] on button "Discard" at bounding box center [849, 253] width 74 height 27
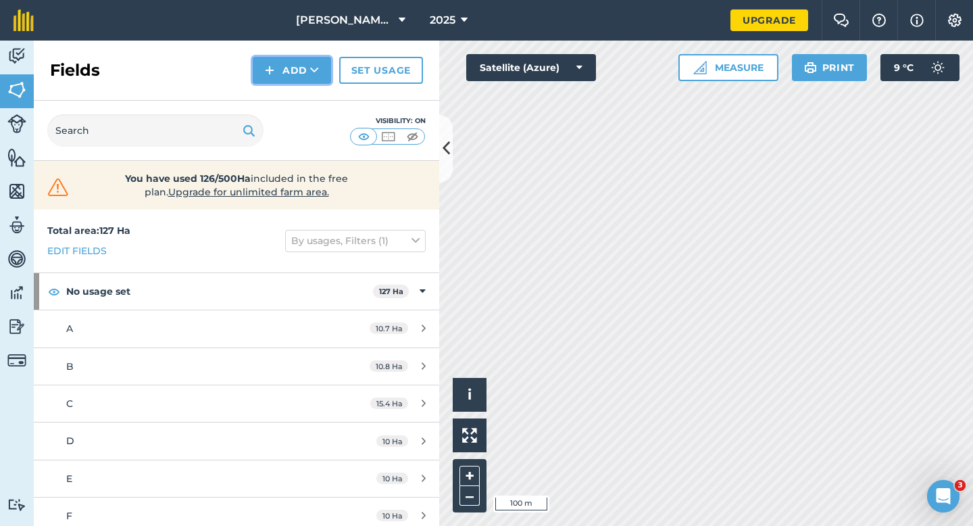
click at [280, 67] on button "Add" at bounding box center [292, 70] width 78 height 27
click at [280, 103] on link "Draw" at bounding box center [292, 101] width 74 height 30
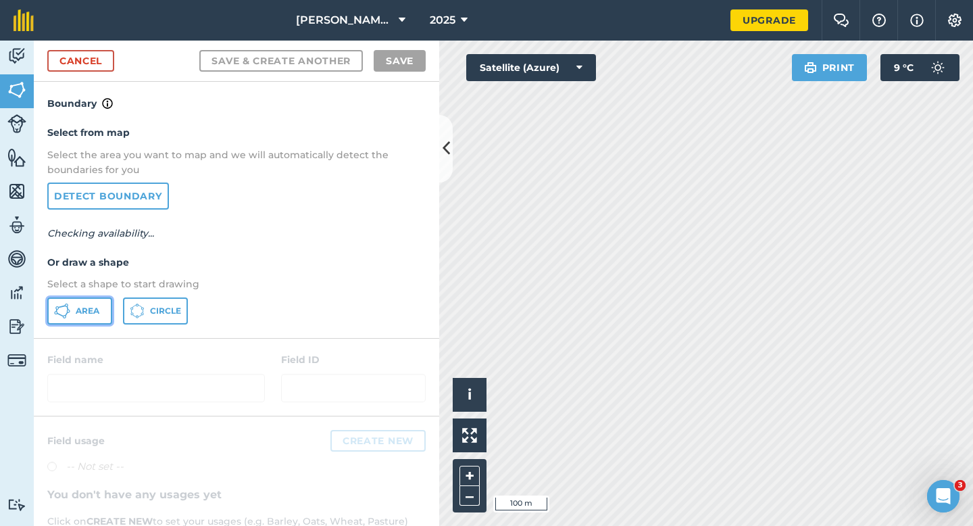
click at [87, 304] on button "Area" at bounding box center [79, 310] width 65 height 27
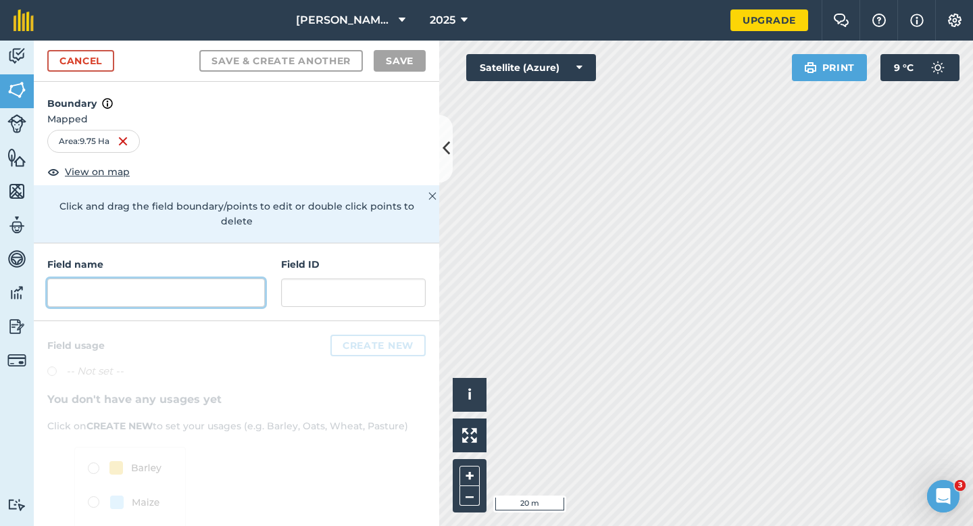
click at [261, 278] on input "text" at bounding box center [156, 292] width 218 height 28
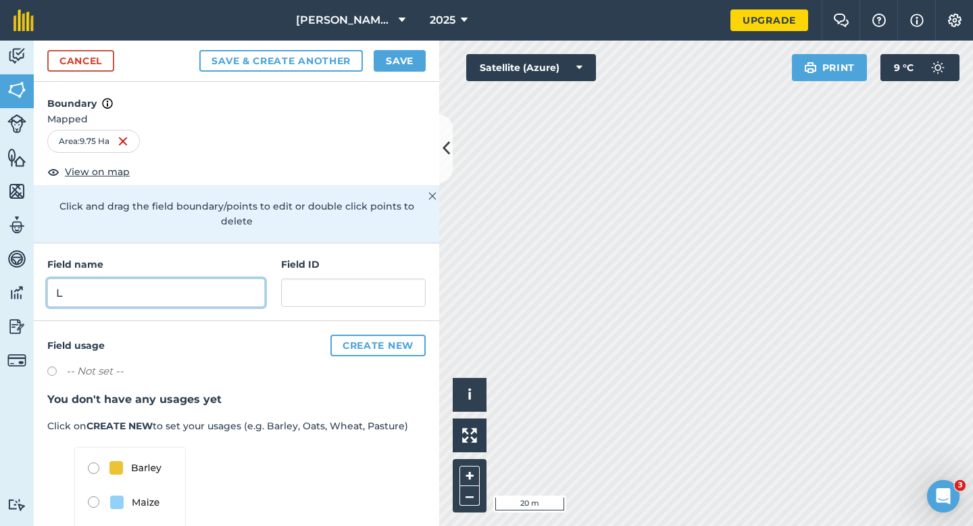
type input "L"
click at [388, 68] on button "Save" at bounding box center [400, 61] width 52 height 22
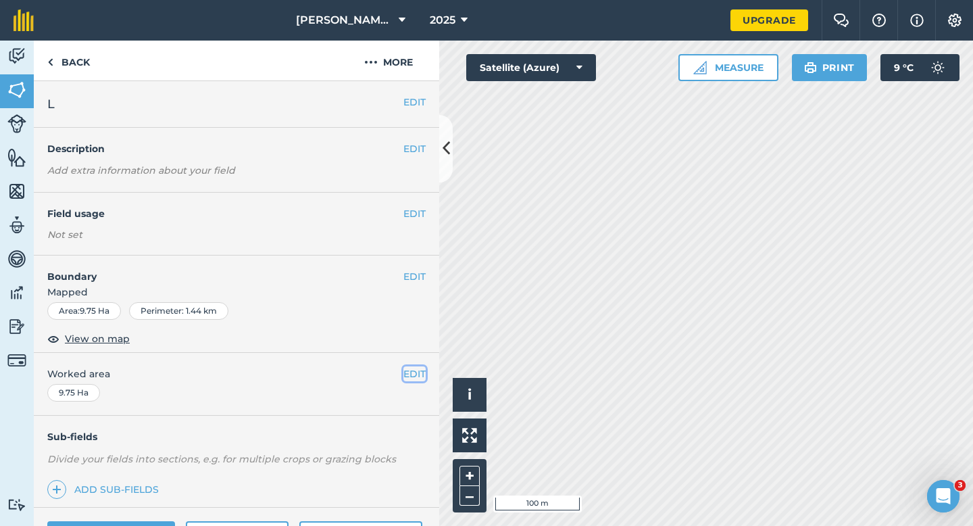
click at [411, 377] on button "EDIT" at bounding box center [414, 373] width 22 height 15
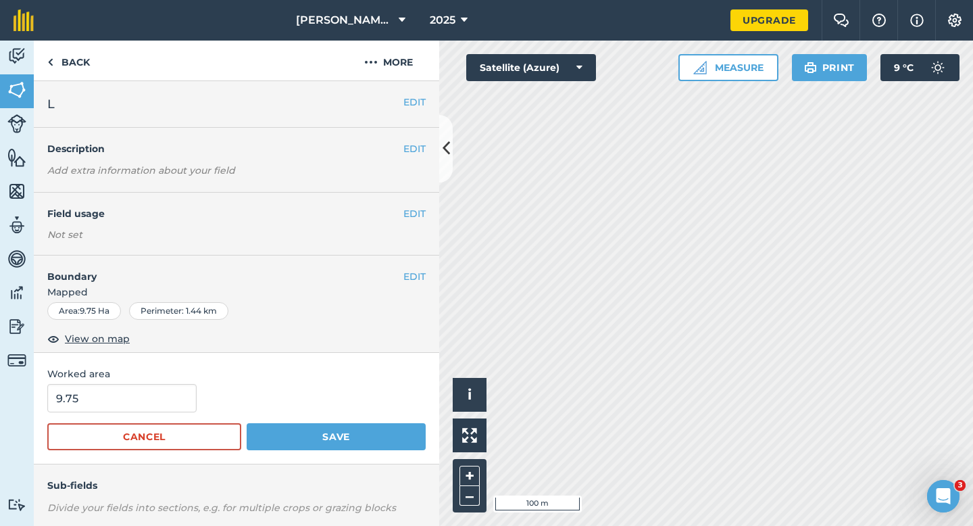
click at [56, 415] on form "9.75 Cancel Save" at bounding box center [236, 417] width 378 height 66
click at [70, 405] on input "9.75" at bounding box center [121, 398] width 149 height 28
type input "10"
click at [247, 423] on button "Save" at bounding box center [336, 436] width 179 height 27
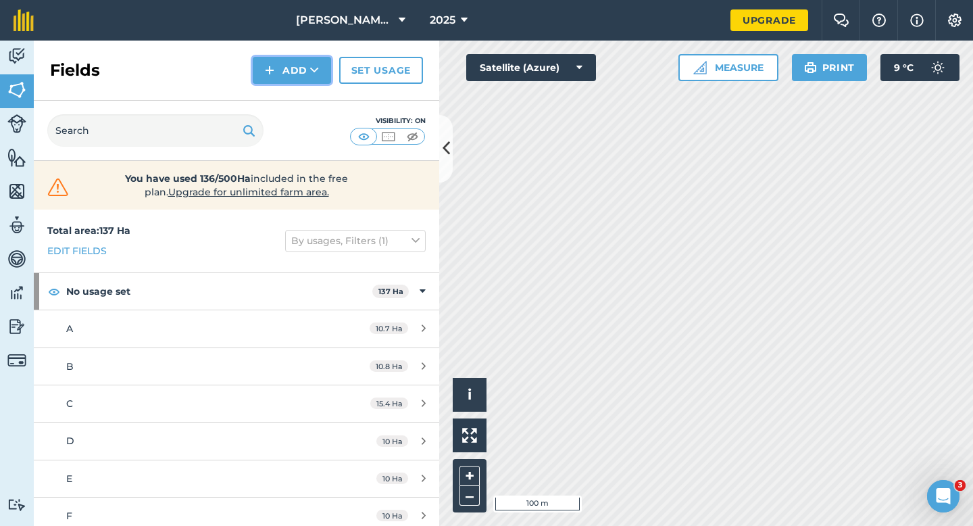
click at [286, 70] on button "Add" at bounding box center [292, 70] width 78 height 27
click at [292, 105] on link "Draw" at bounding box center [292, 101] width 74 height 30
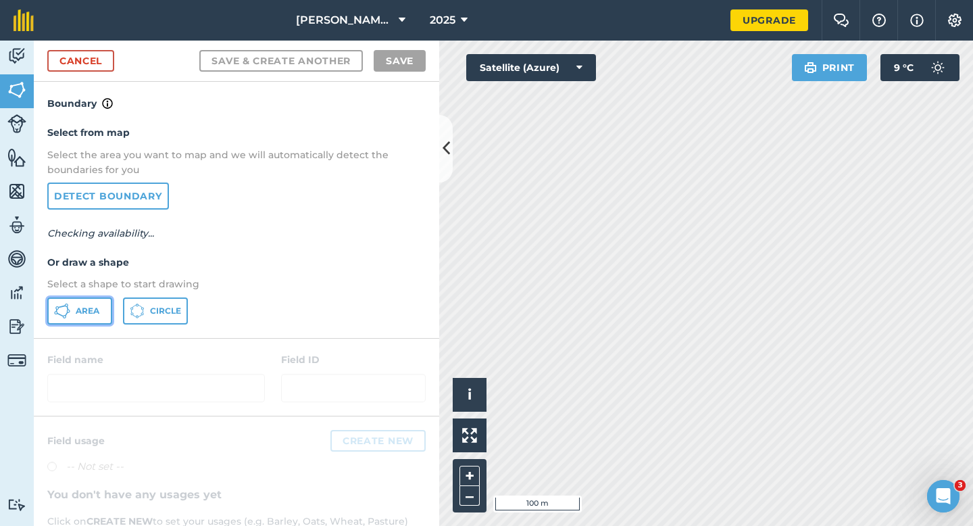
click at [94, 305] on span "Area" at bounding box center [88, 310] width 24 height 11
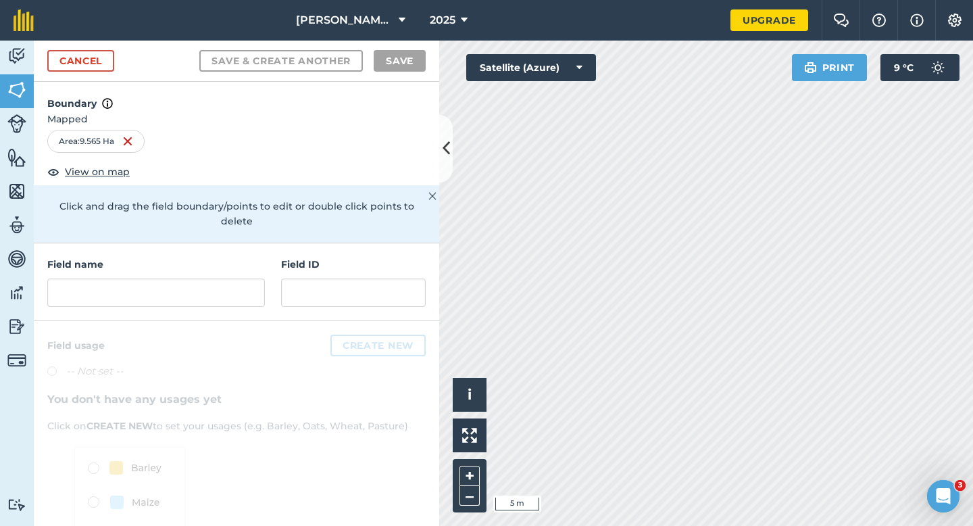
click at [251, 258] on div "Field name" at bounding box center [156, 282] width 218 height 50
click at [247, 278] on input "M" at bounding box center [156, 292] width 218 height 28
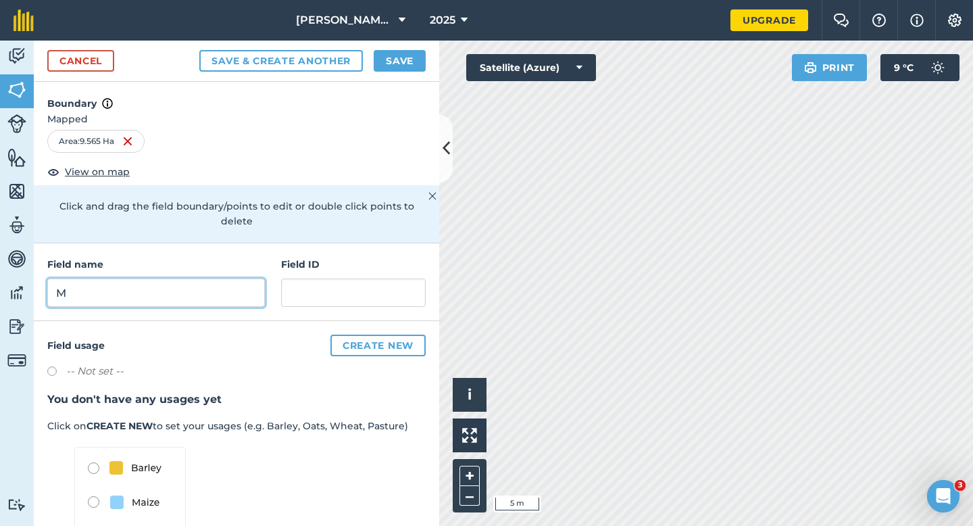
type input "M"
click at [401, 60] on button "Save" at bounding box center [400, 61] width 52 height 22
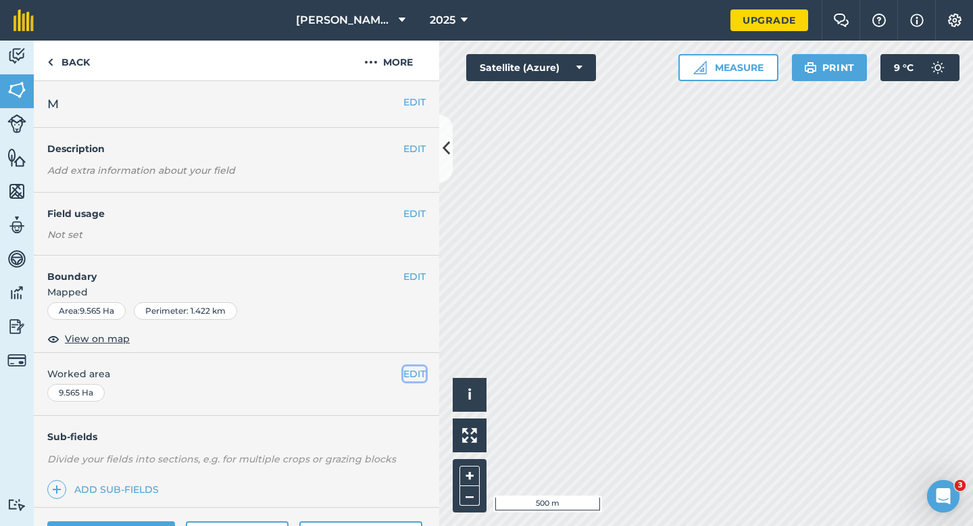
click at [413, 370] on button "EDIT" at bounding box center [414, 373] width 22 height 15
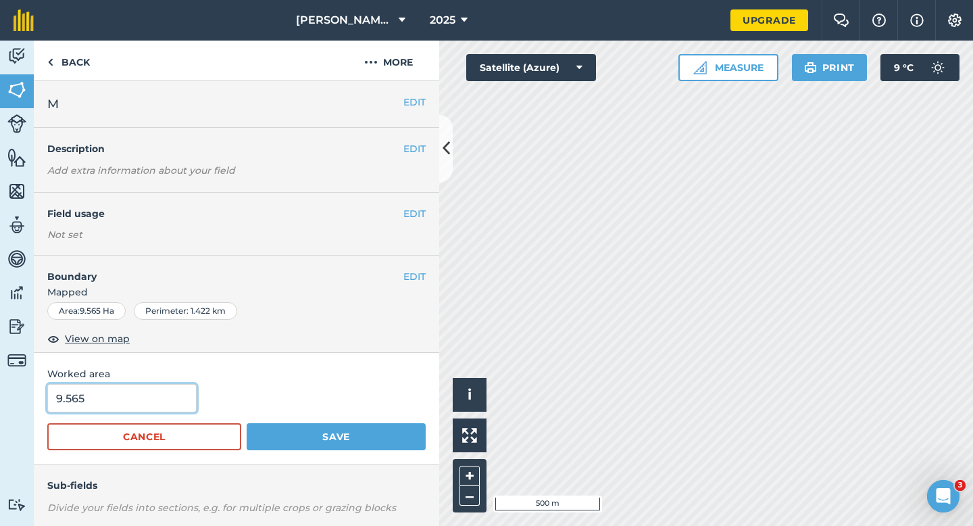
click at [141, 394] on input "9.565" at bounding box center [121, 398] width 149 height 28
type input "9.5"
click at [247, 423] on button "Save" at bounding box center [336, 436] width 179 height 27
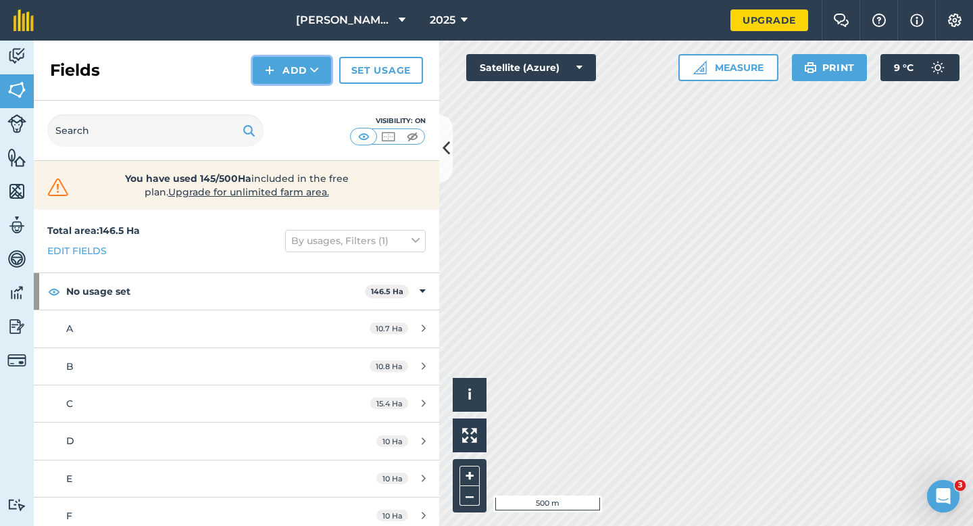
click at [285, 73] on button "Add" at bounding box center [292, 70] width 78 height 27
click at [285, 95] on link "Draw" at bounding box center [292, 101] width 74 height 30
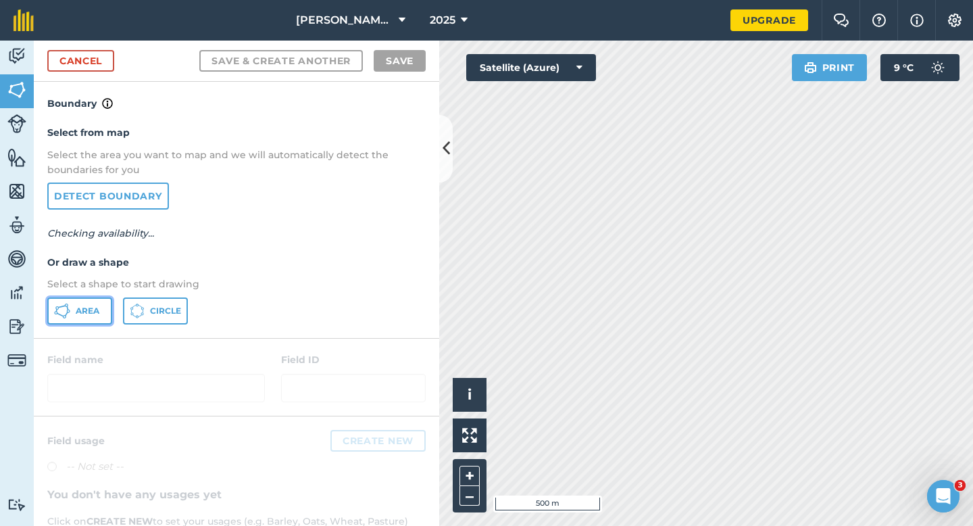
click at [97, 306] on span "Area" at bounding box center [88, 310] width 24 height 11
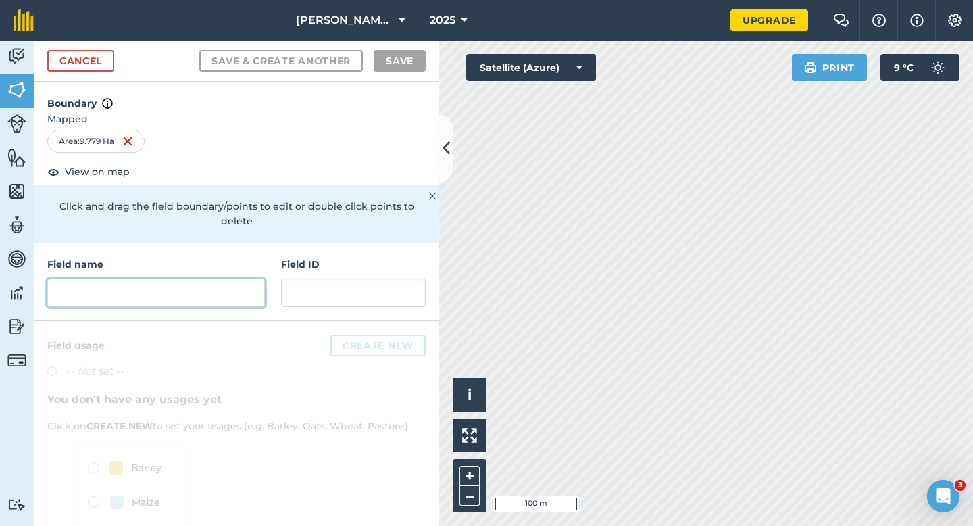
click at [249, 278] on input "text" at bounding box center [156, 292] width 218 height 28
click at [215, 282] on input "text" at bounding box center [156, 292] width 218 height 28
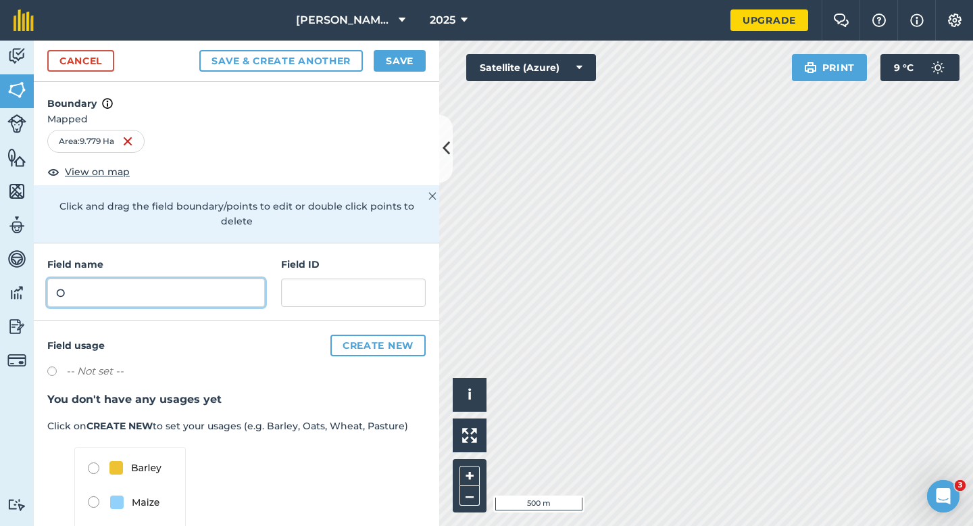
type input "O"
click at [388, 65] on button "Save" at bounding box center [400, 61] width 52 height 22
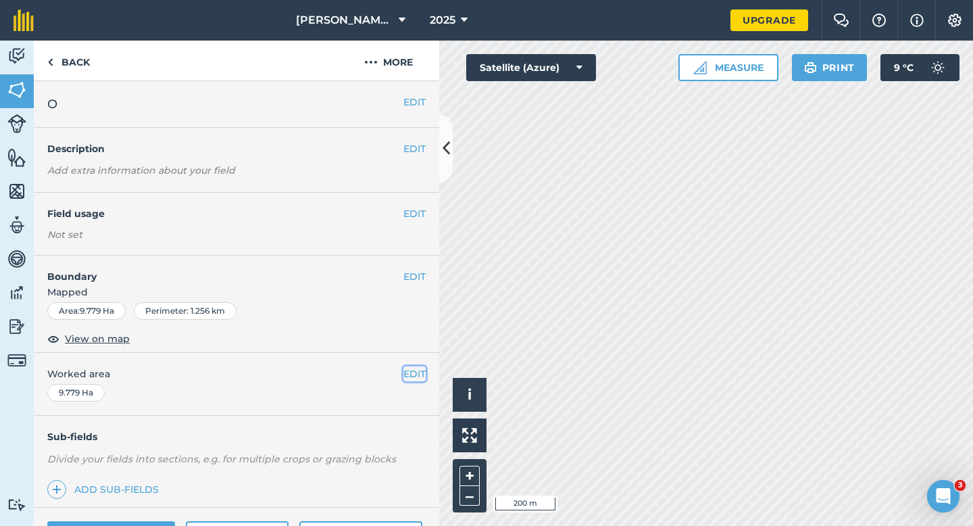
drag, startPoint x: 407, startPoint y: 382, endPoint x: 418, endPoint y: 379, distance: 11.8
click at [418, 379] on button "EDIT" at bounding box center [414, 373] width 22 height 15
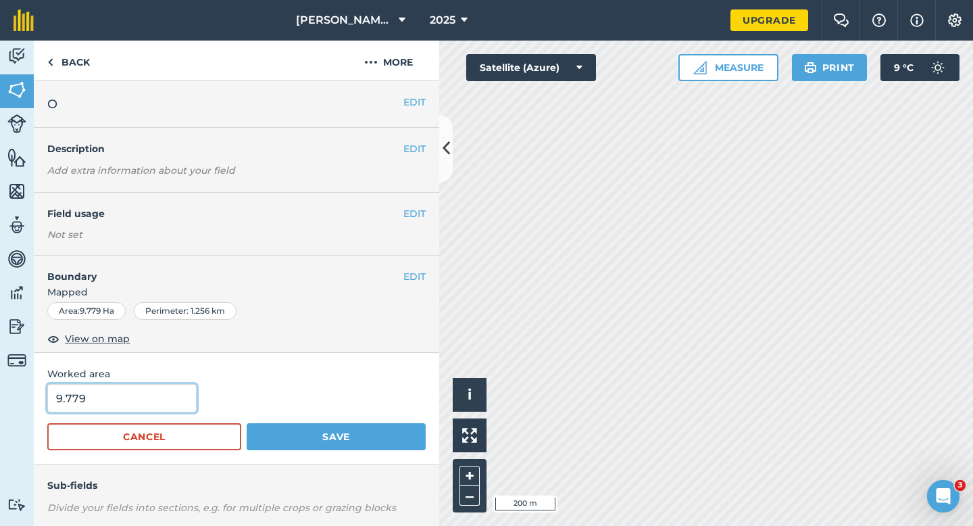
click at [141, 405] on input "9.779" at bounding box center [121, 398] width 149 height 28
type input "10"
click at [247, 423] on button "Save" at bounding box center [336, 436] width 179 height 27
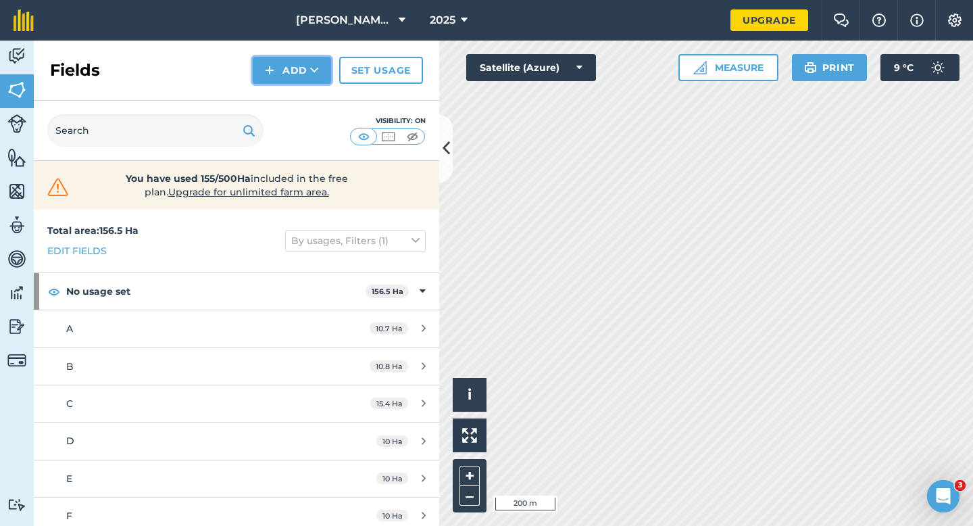
click at [282, 78] on button "Add" at bounding box center [292, 70] width 78 height 27
click at [282, 91] on link "Draw" at bounding box center [292, 101] width 74 height 30
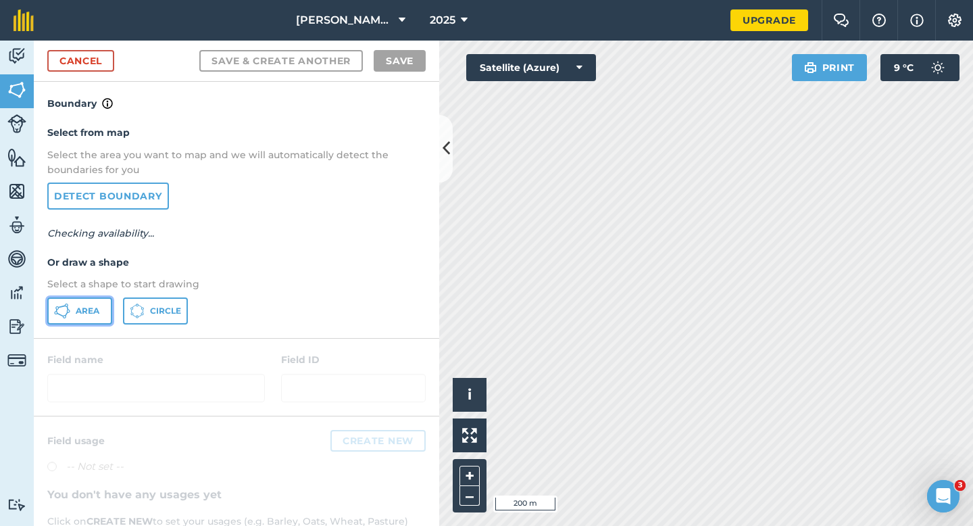
click at [110, 303] on button "Area" at bounding box center [79, 310] width 65 height 27
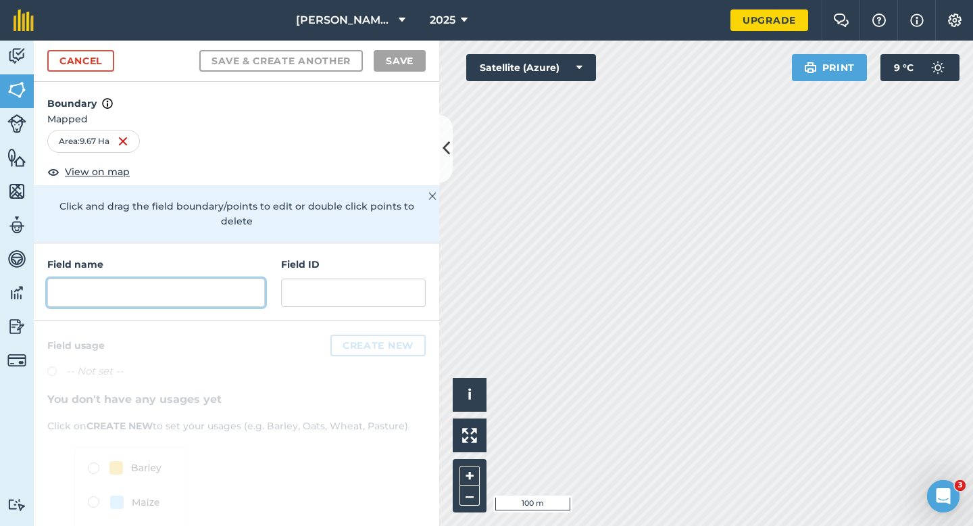
click at [224, 285] on input "text" at bounding box center [156, 292] width 218 height 28
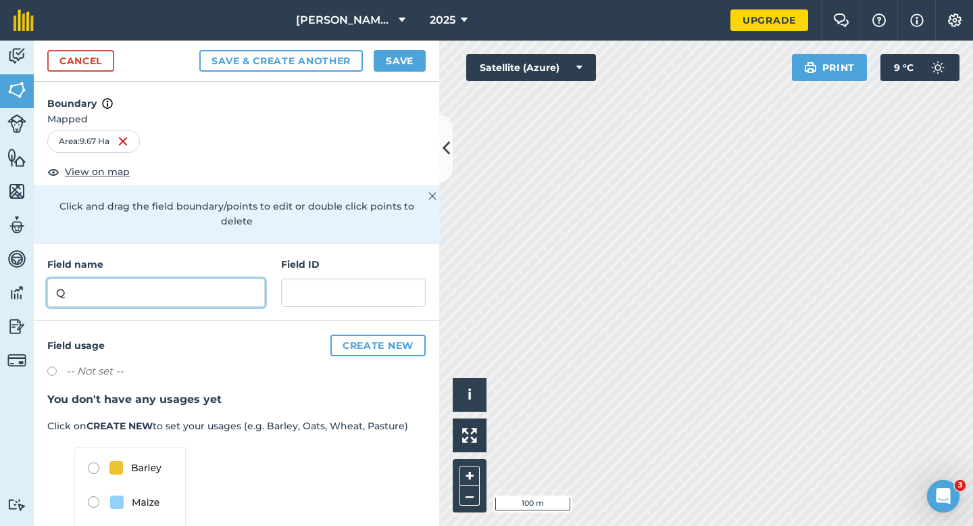
type input "Q"
click at [404, 60] on button "Save" at bounding box center [400, 61] width 52 height 22
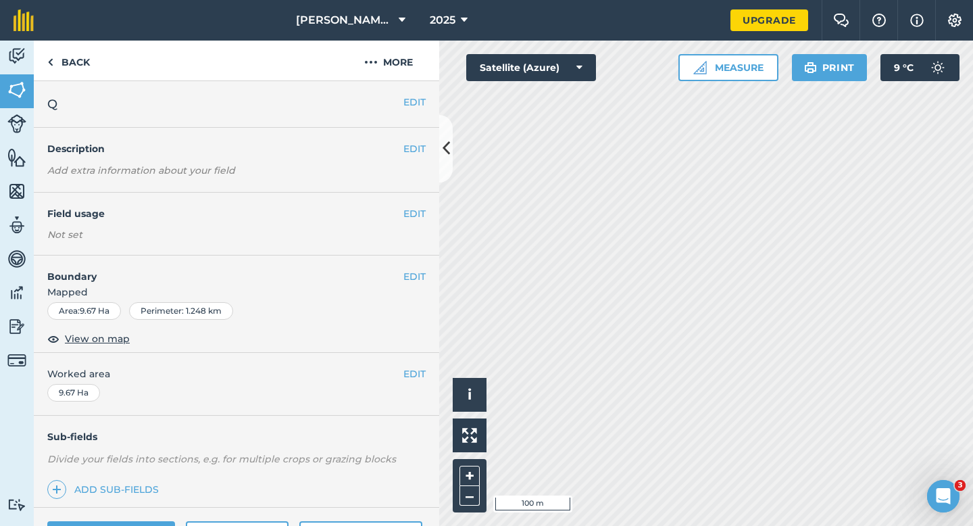
click at [413, 360] on div "EDIT Worked area 9.67 Ha" at bounding box center [236, 384] width 405 height 63
click at [403, 372] on button "EDIT" at bounding box center [414, 373] width 22 height 15
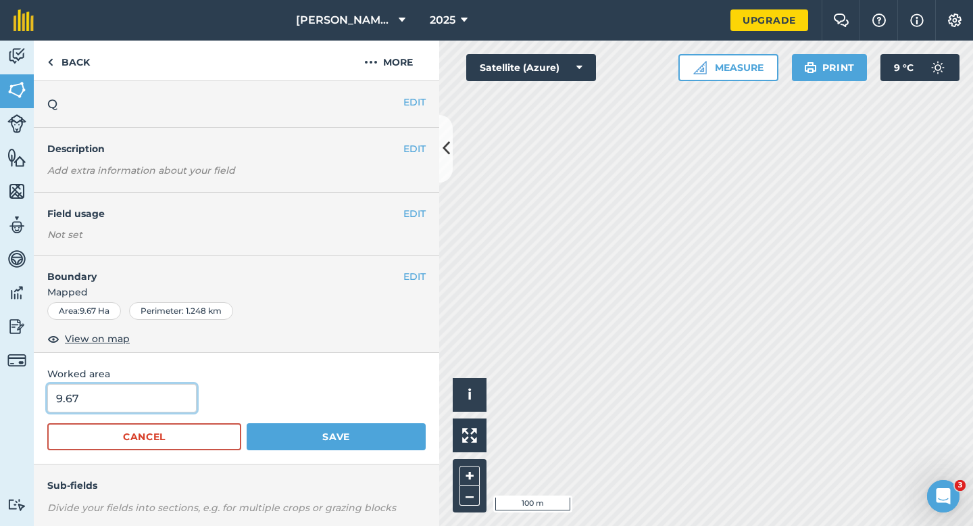
type input "10"
click at [124, 392] on input "10" at bounding box center [121, 398] width 149 height 28
click at [247, 423] on button "Save" at bounding box center [336, 436] width 179 height 27
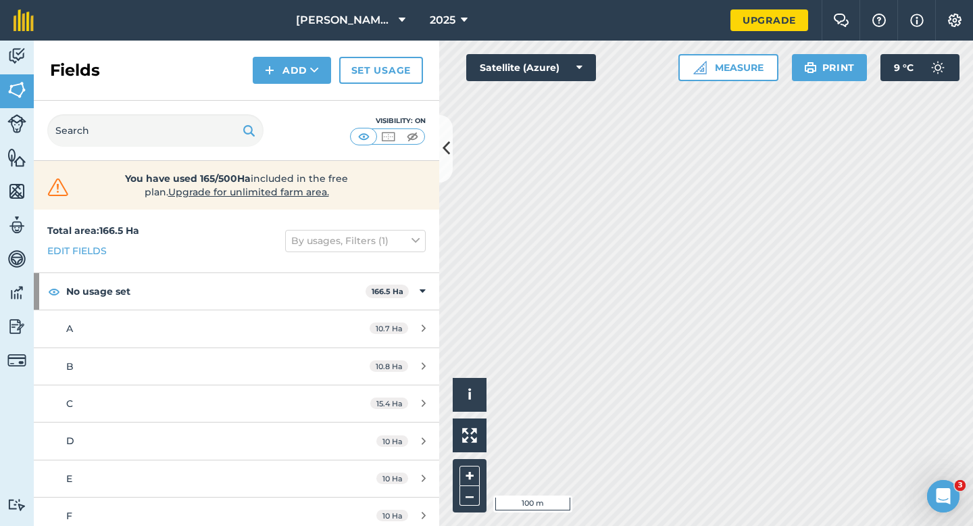
click at [292, 84] on div "Fields Add Set usage" at bounding box center [236, 71] width 405 height 60
click at [292, 77] on button "Add" at bounding box center [292, 70] width 78 height 27
click at [292, 97] on link "Draw" at bounding box center [292, 101] width 74 height 30
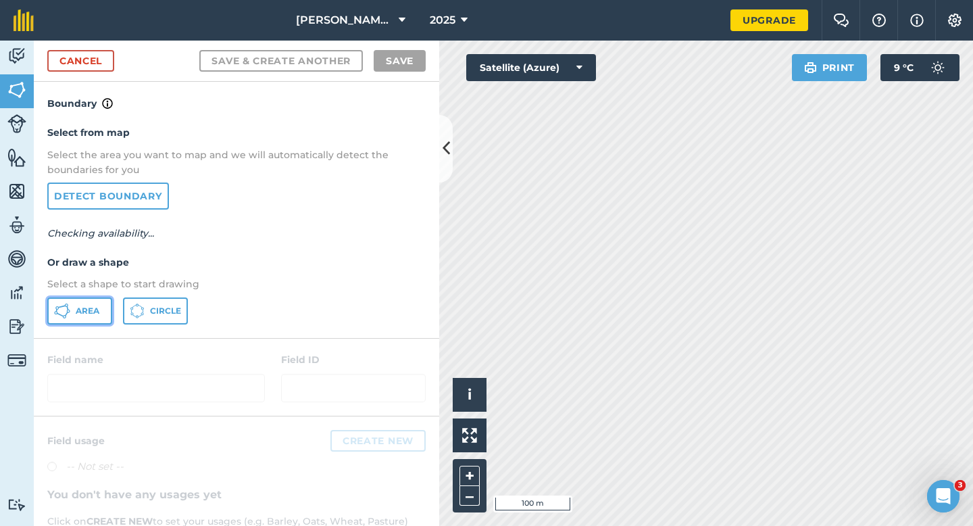
click at [84, 314] on span "Area" at bounding box center [88, 310] width 24 height 11
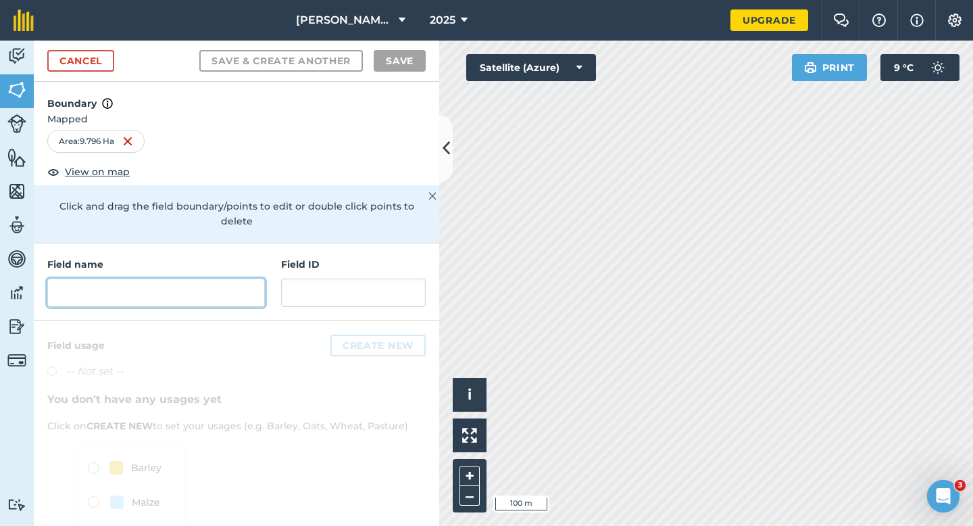
click at [244, 282] on input "text" at bounding box center [156, 292] width 218 height 28
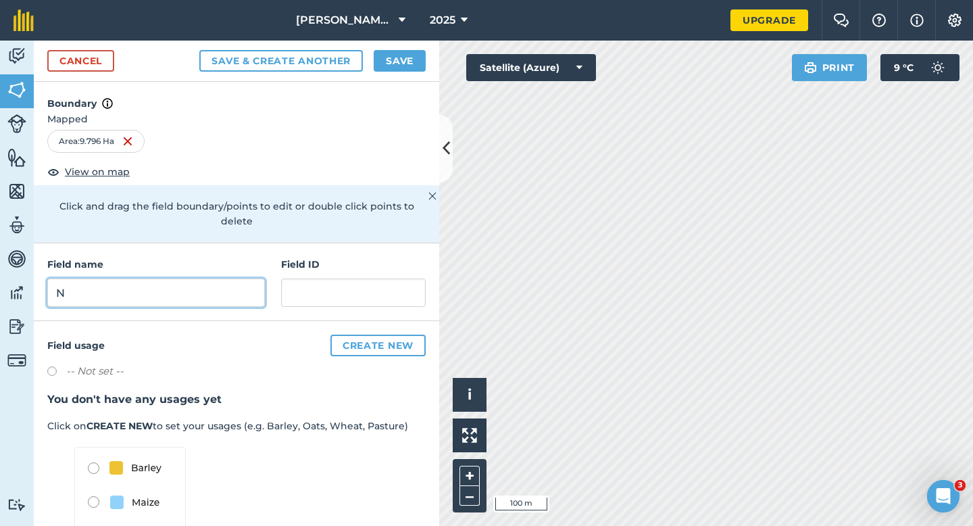
type input "N"
click at [393, 58] on button "Save" at bounding box center [400, 61] width 52 height 22
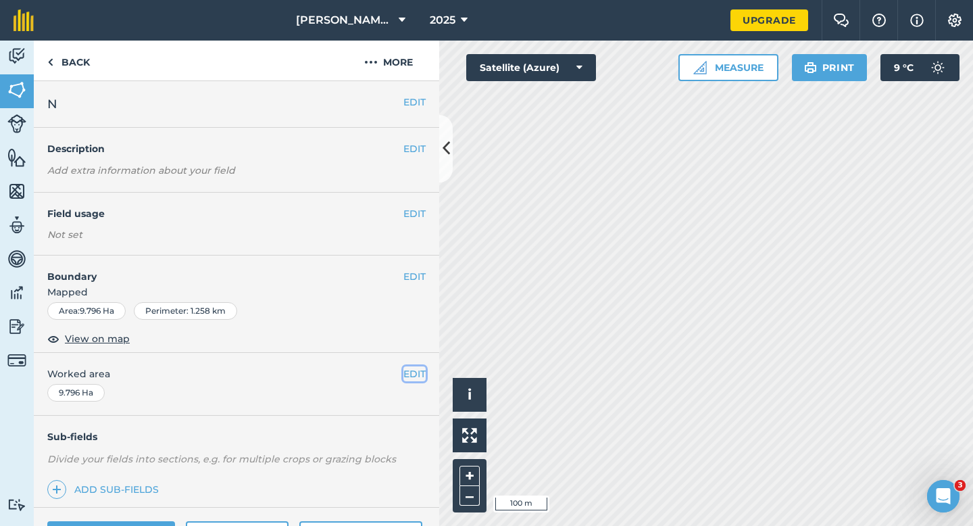
click at [413, 377] on button "EDIT" at bounding box center [414, 373] width 22 height 15
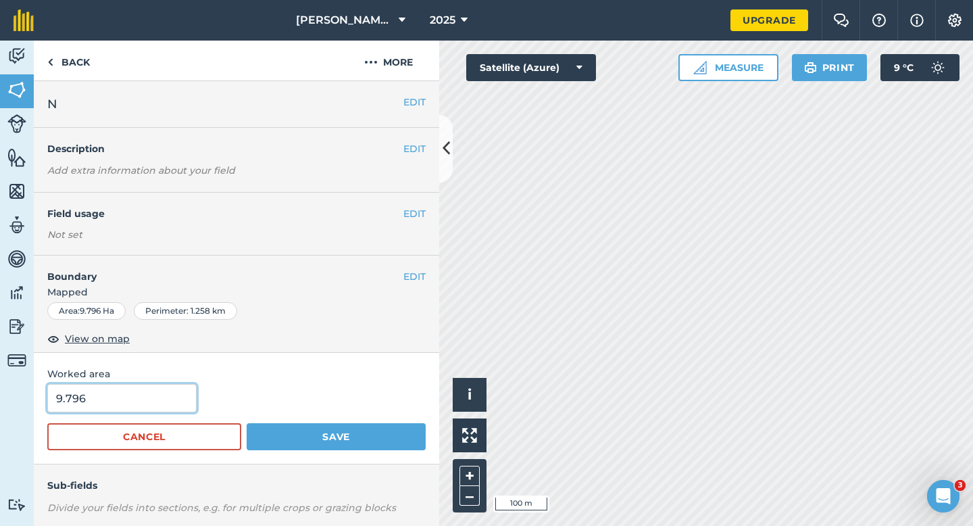
click at [162, 394] on input "9.796" at bounding box center [121, 398] width 149 height 28
type input "10"
click at [247, 423] on button "Save" at bounding box center [336, 436] width 179 height 27
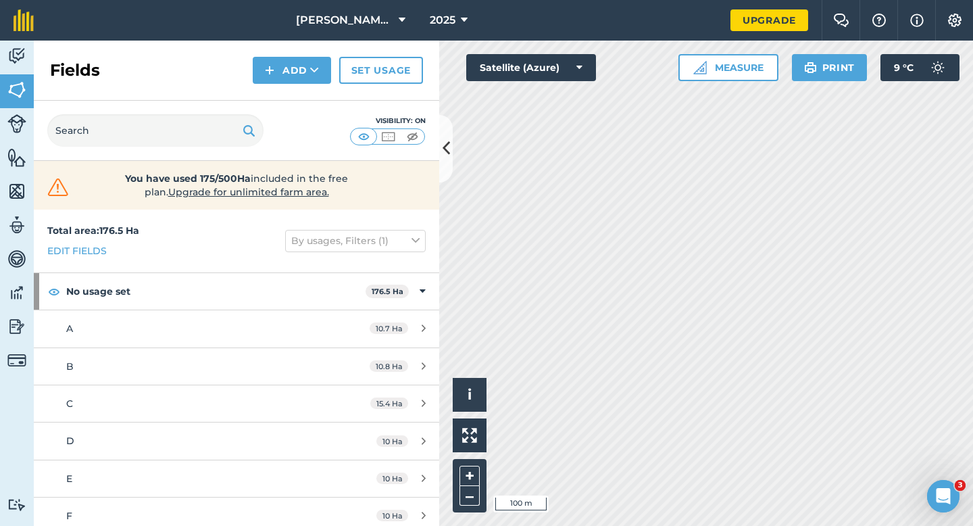
click at [282, 55] on div "Fields Add Set usage" at bounding box center [236, 71] width 405 height 60
click at [282, 68] on button "Add" at bounding box center [292, 70] width 78 height 27
click at [282, 93] on link "Draw" at bounding box center [292, 101] width 74 height 30
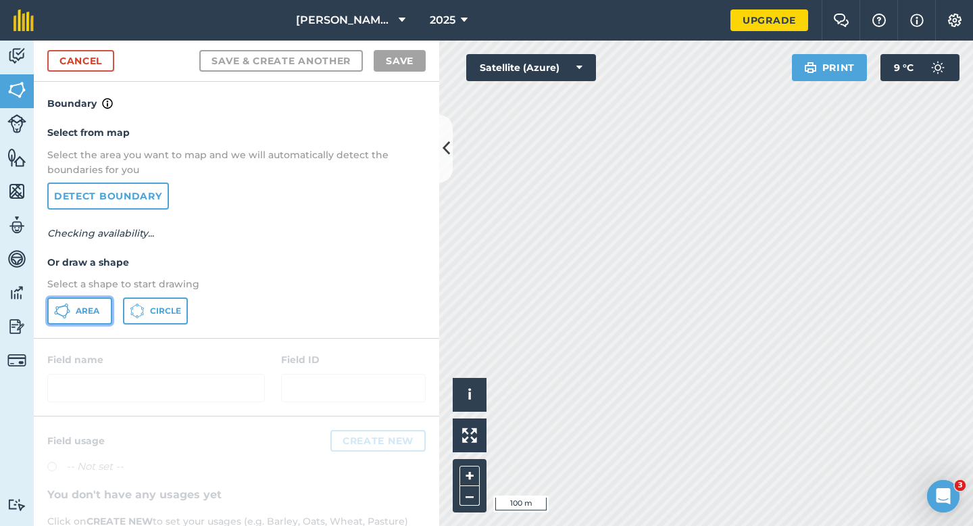
click at [79, 312] on span "Area" at bounding box center [88, 310] width 24 height 11
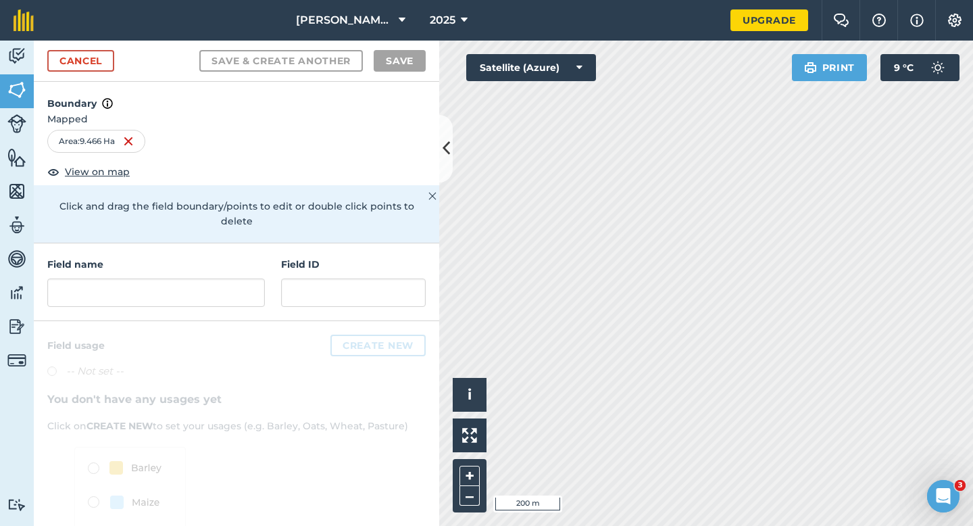
click at [229, 261] on div "Field name" at bounding box center [156, 282] width 218 height 50
click at [228, 278] on input "text" at bounding box center [156, 292] width 218 height 28
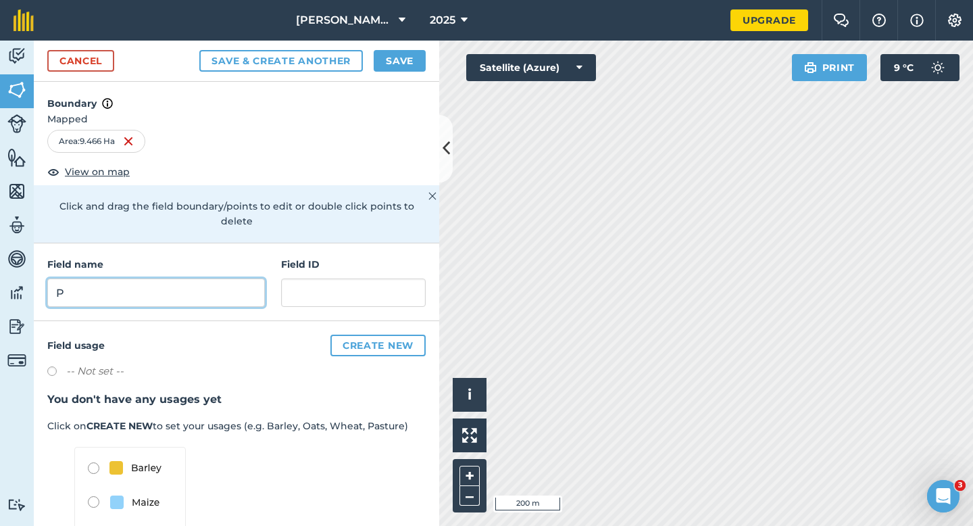
type input "P"
click at [399, 71] on button "Save" at bounding box center [400, 61] width 52 height 22
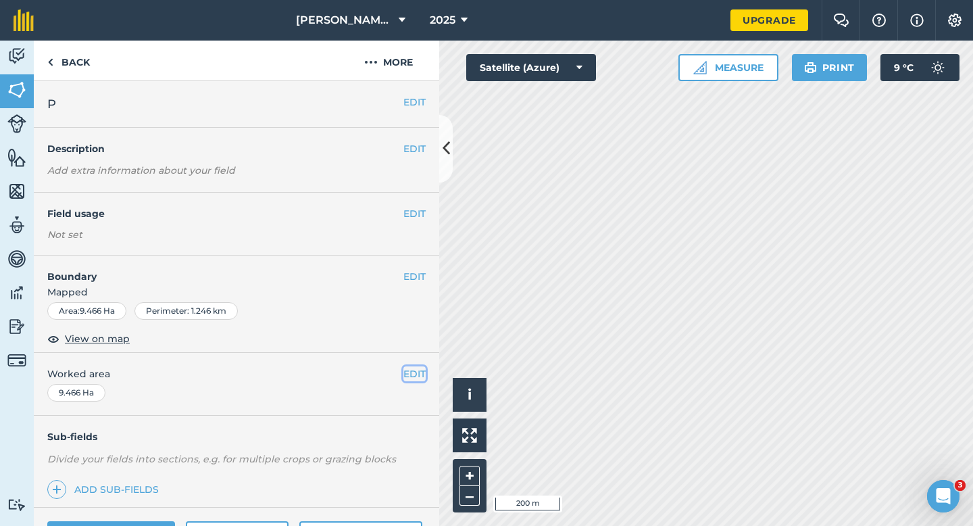
click at [417, 372] on button "EDIT" at bounding box center [414, 373] width 22 height 15
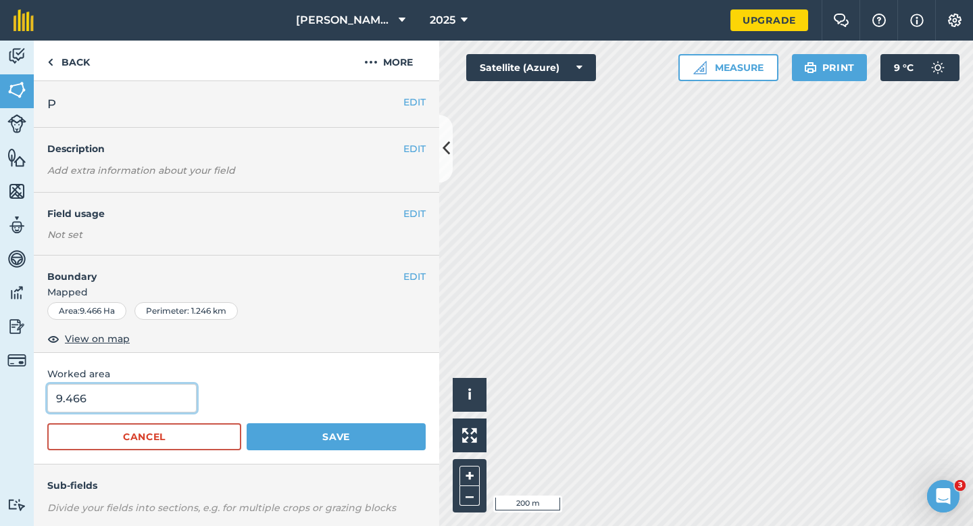
click at [138, 407] on input "9.466" at bounding box center [121, 398] width 149 height 28
type input "10"
click at [247, 423] on button "Save" at bounding box center [336, 436] width 179 height 27
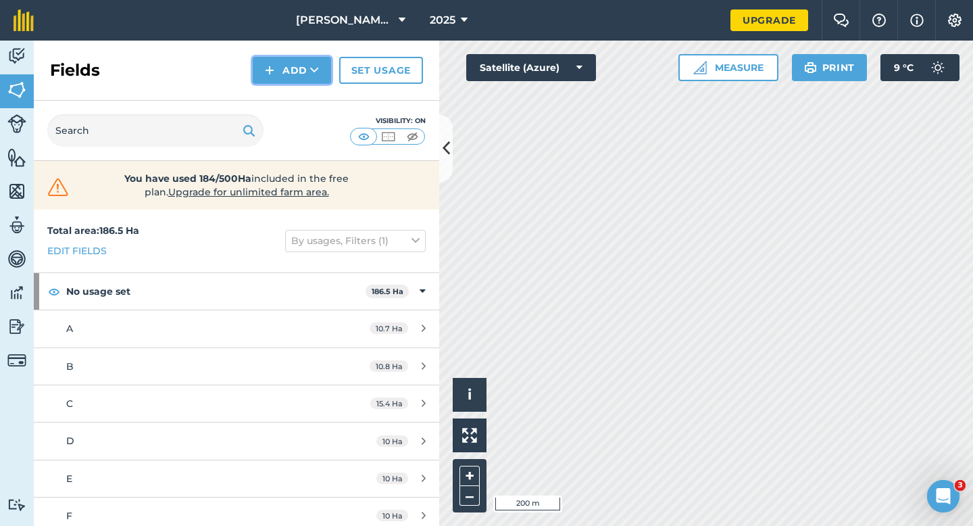
click at [276, 70] on button "Add" at bounding box center [292, 70] width 78 height 27
click at [286, 97] on link "Draw" at bounding box center [292, 101] width 74 height 30
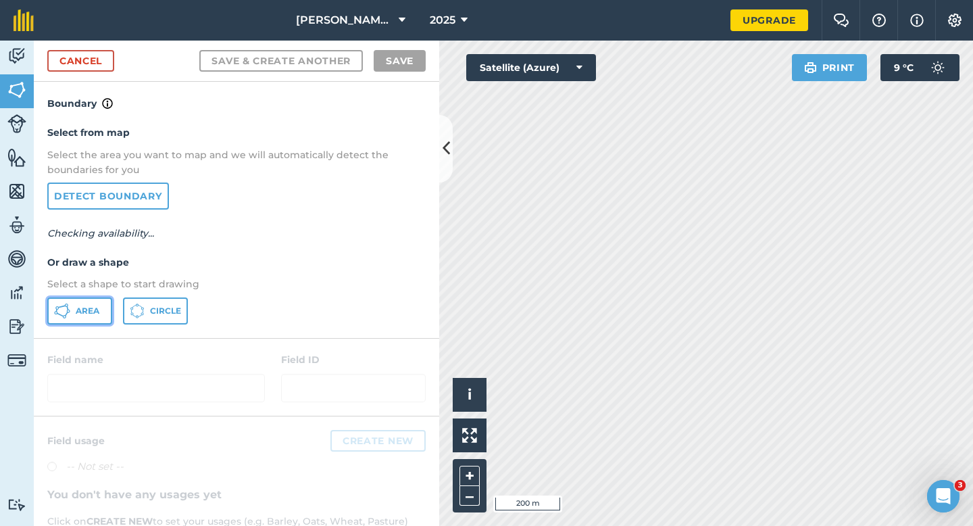
click at [95, 313] on span "Area" at bounding box center [88, 310] width 24 height 11
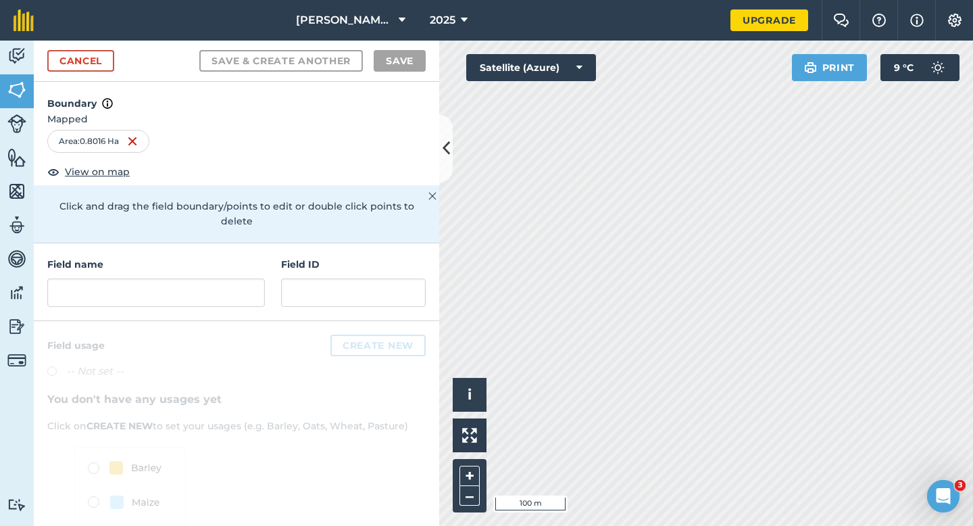
click at [407, 330] on div "Activity Fields Livestock Features Maps Team Vehicles Data Reporting Billing Tu…" at bounding box center [486, 283] width 973 height 485
click at [253, 261] on div "Field name" at bounding box center [156, 282] width 218 height 50
click at [246, 278] on input "text" at bounding box center [156, 292] width 218 height 28
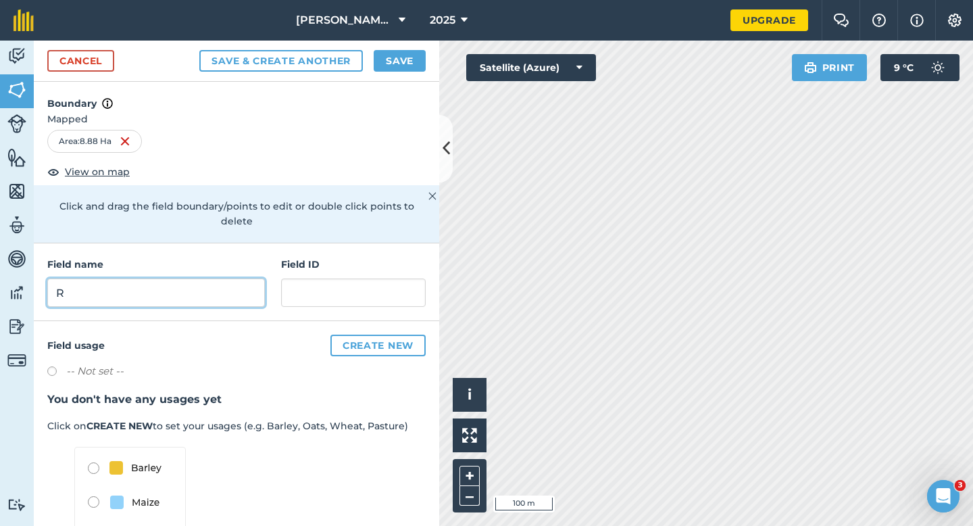
type input "R"
click at [419, 60] on button "Save" at bounding box center [400, 61] width 52 height 22
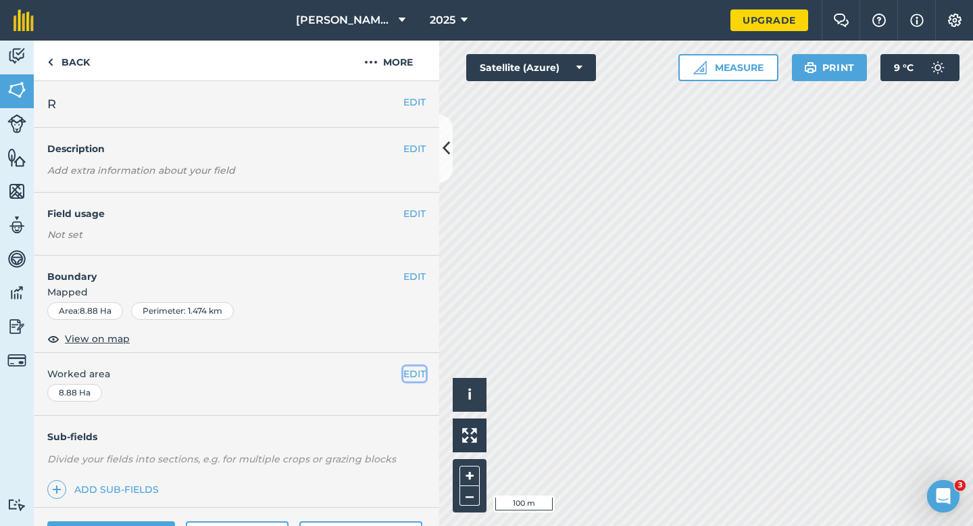
click at [409, 371] on button "EDIT" at bounding box center [414, 373] width 22 height 15
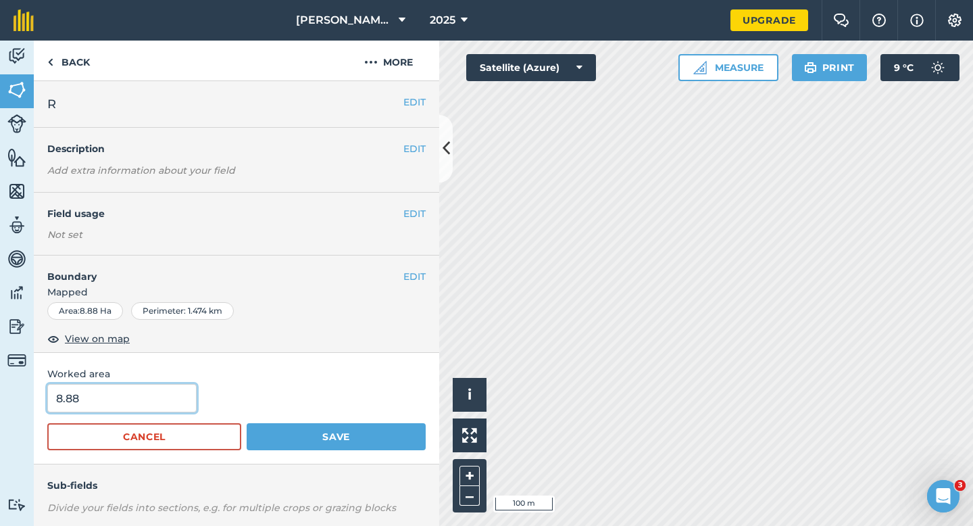
click at [157, 408] on input "8.88" at bounding box center [121, 398] width 149 height 28
type input "9"
click at [247, 423] on button "Save" at bounding box center [336, 436] width 179 height 27
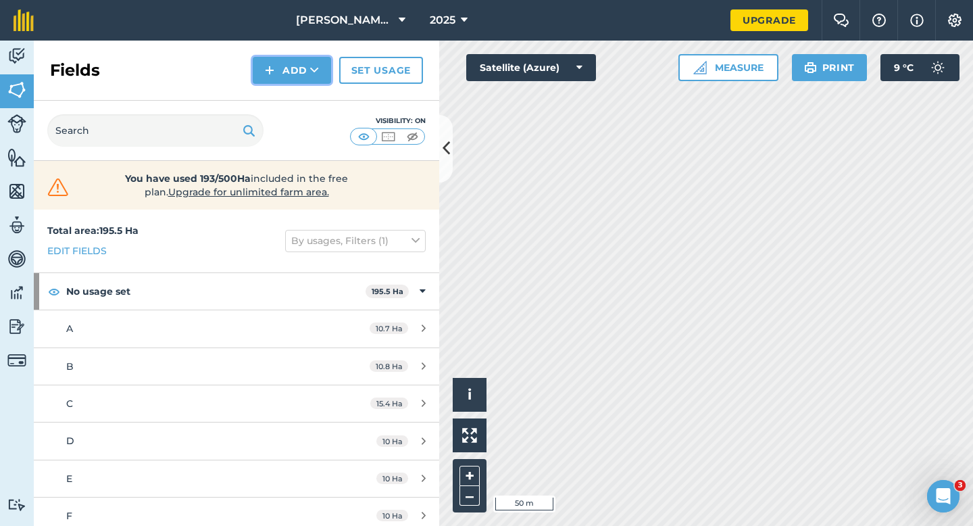
click at [276, 66] on button "Add" at bounding box center [292, 70] width 78 height 27
click at [276, 104] on link "Draw" at bounding box center [292, 101] width 74 height 30
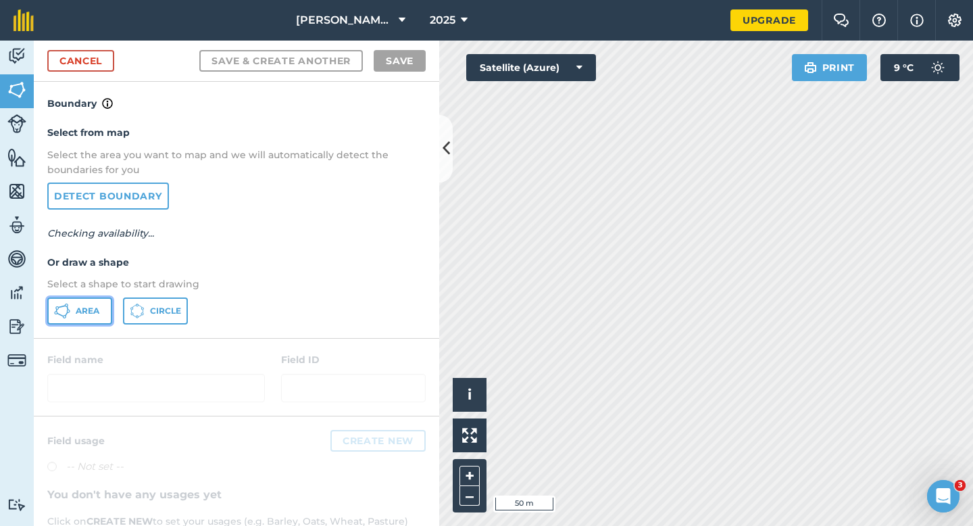
click at [63, 313] on icon at bounding box center [62, 311] width 16 height 16
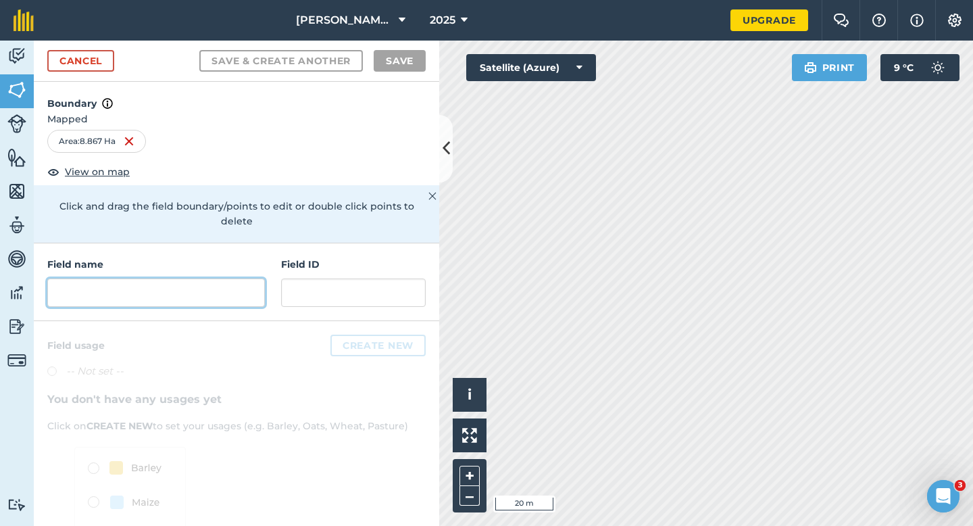
click at [238, 278] on input "text" at bounding box center [156, 292] width 218 height 28
type input "B"
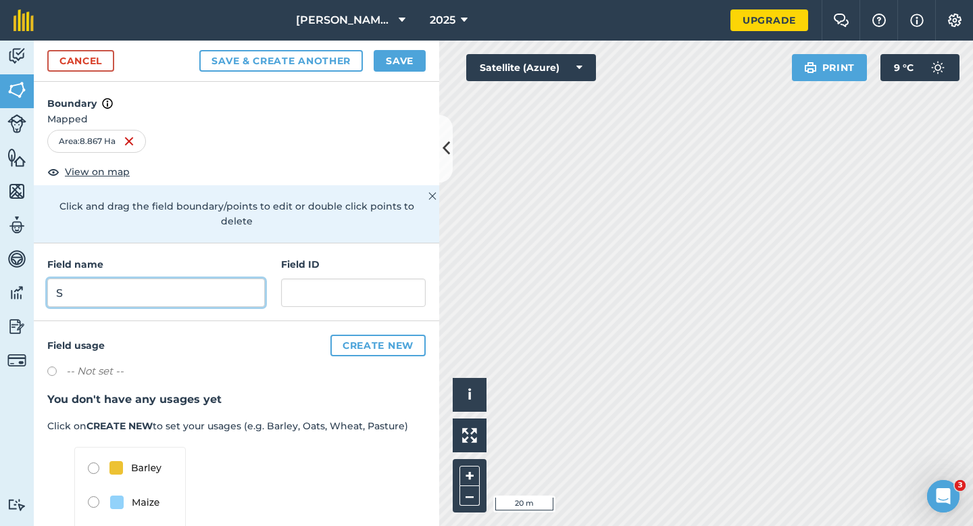
type input "S"
click at [416, 66] on button "Save" at bounding box center [400, 61] width 52 height 22
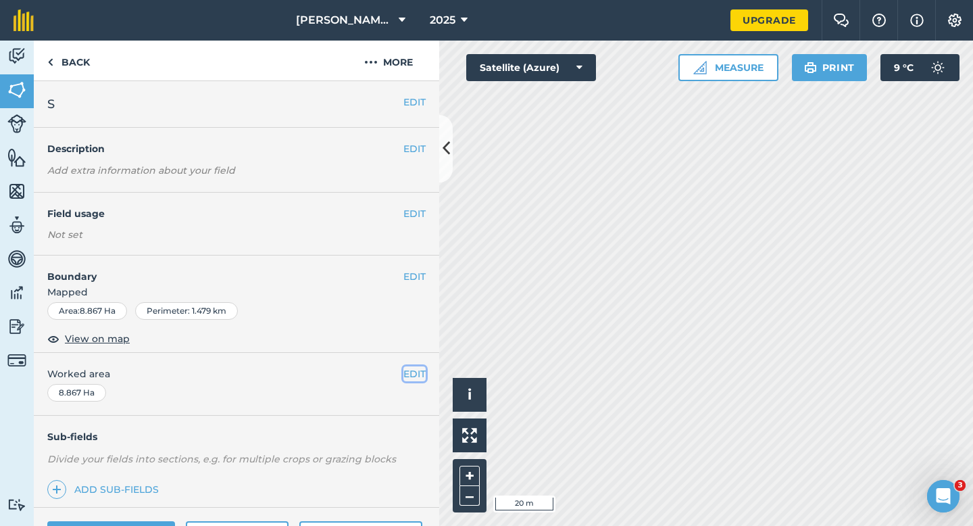
click at [414, 372] on button "EDIT" at bounding box center [414, 373] width 22 height 15
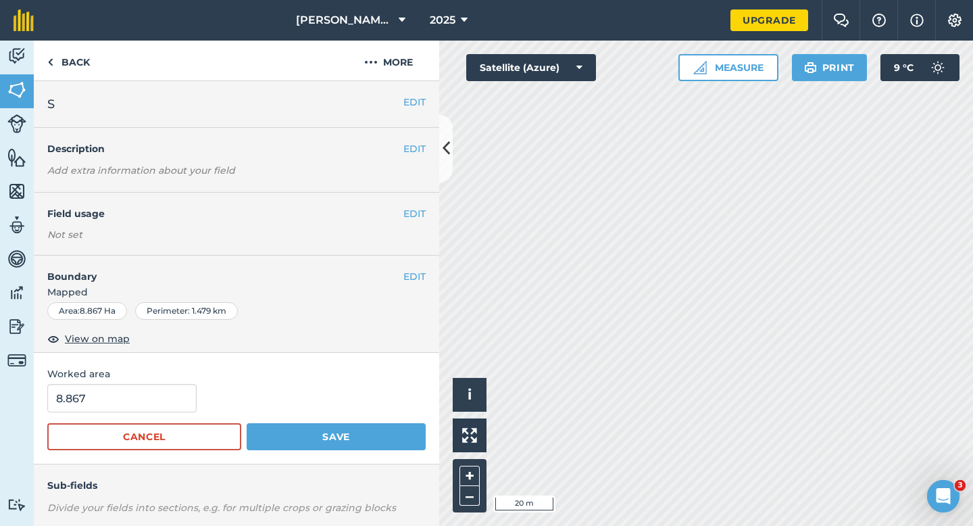
click at [169, 379] on span "Worked area" at bounding box center [236, 373] width 378 height 15
type input "9"
click at [169, 385] on input "9" at bounding box center [121, 398] width 149 height 28
click at [247, 423] on button "Save" at bounding box center [336, 436] width 179 height 27
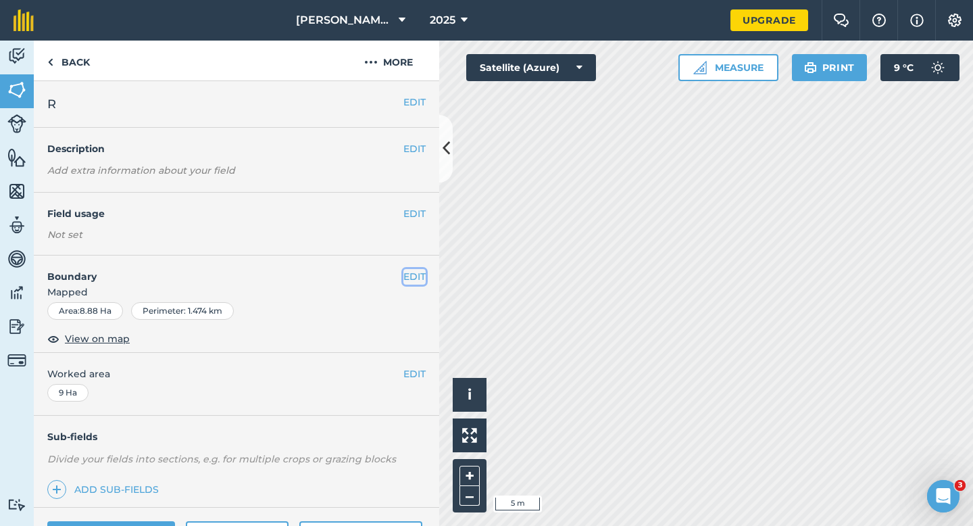
click at [405, 276] on button "EDIT" at bounding box center [414, 276] width 22 height 15
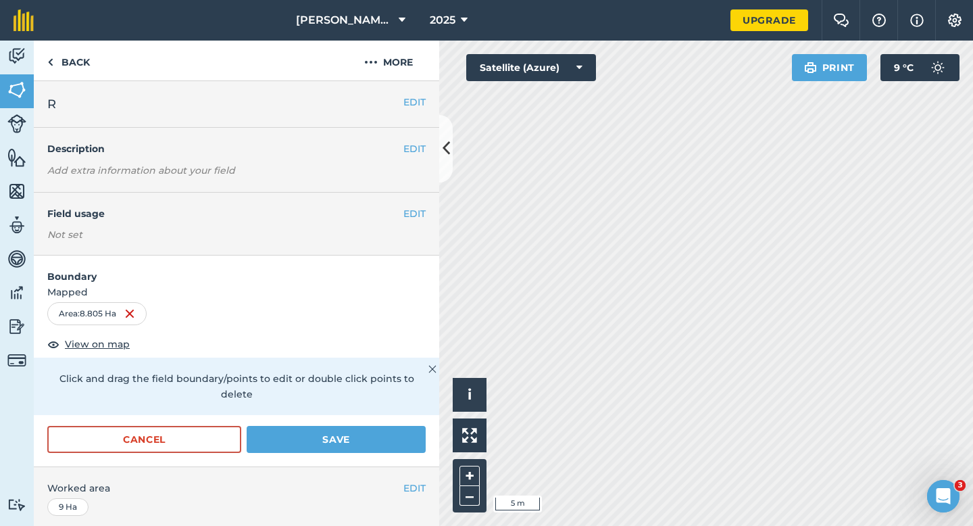
click at [363, 450] on div "Cancel Save" at bounding box center [236, 446] width 405 height 41
click at [367, 436] on button "Save" at bounding box center [336, 439] width 179 height 27
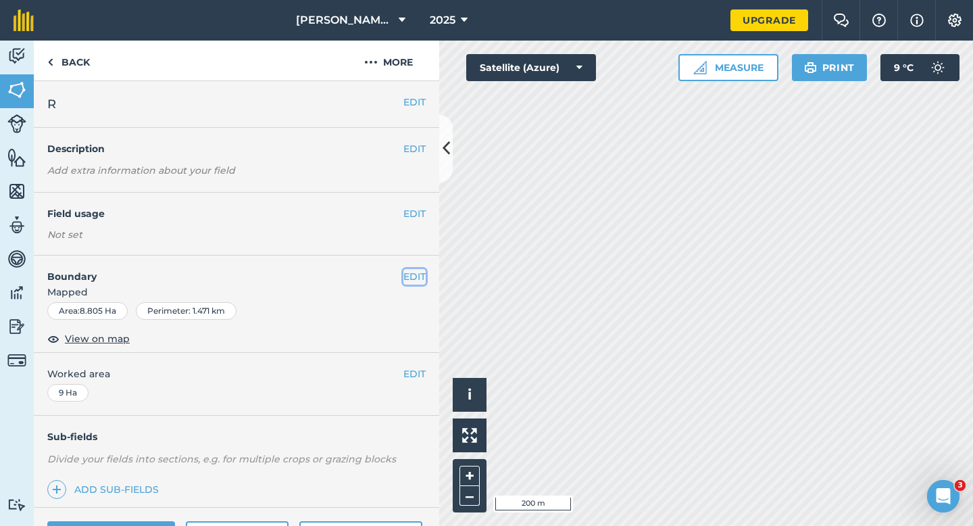
click at [413, 281] on button "EDIT" at bounding box center [414, 276] width 22 height 15
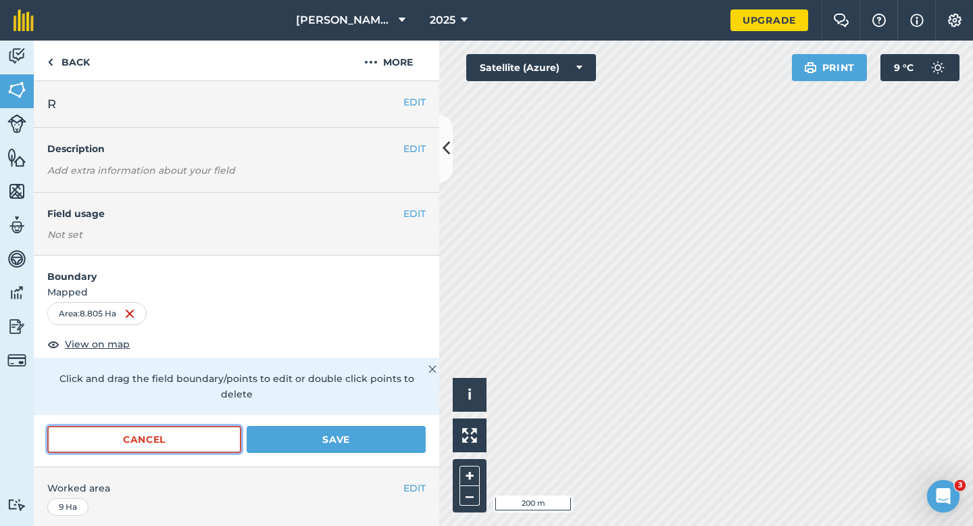
click at [158, 428] on button "Cancel" at bounding box center [144, 439] width 194 height 27
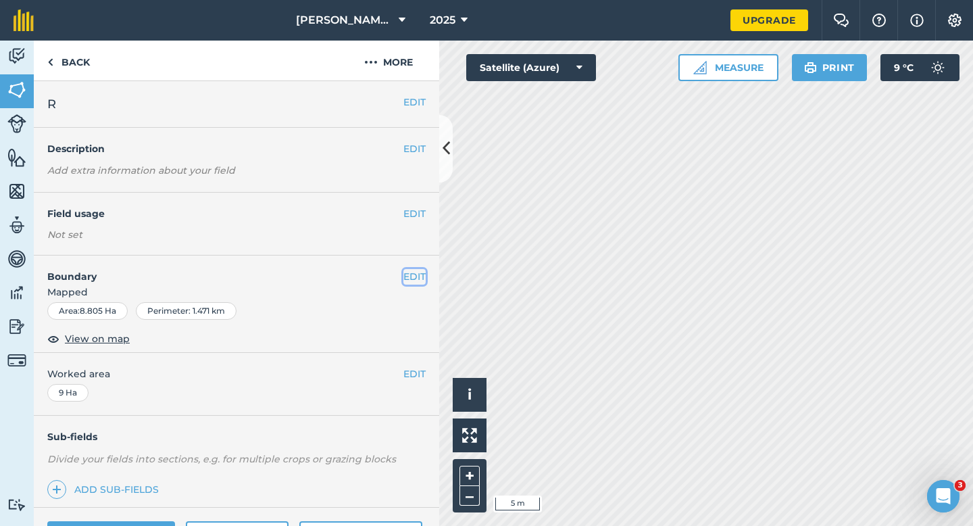
click at [411, 276] on button "EDIT" at bounding box center [414, 276] width 22 height 15
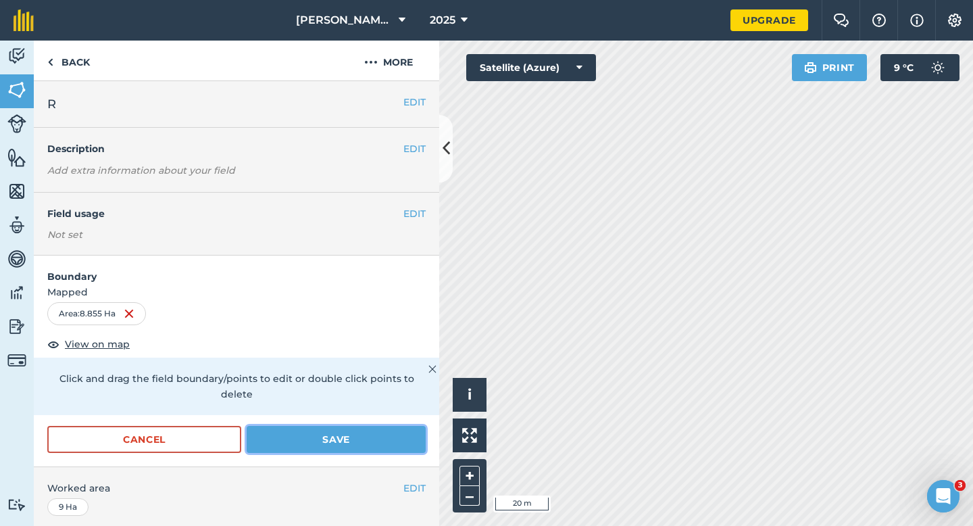
click at [381, 434] on button "Save" at bounding box center [336, 439] width 179 height 27
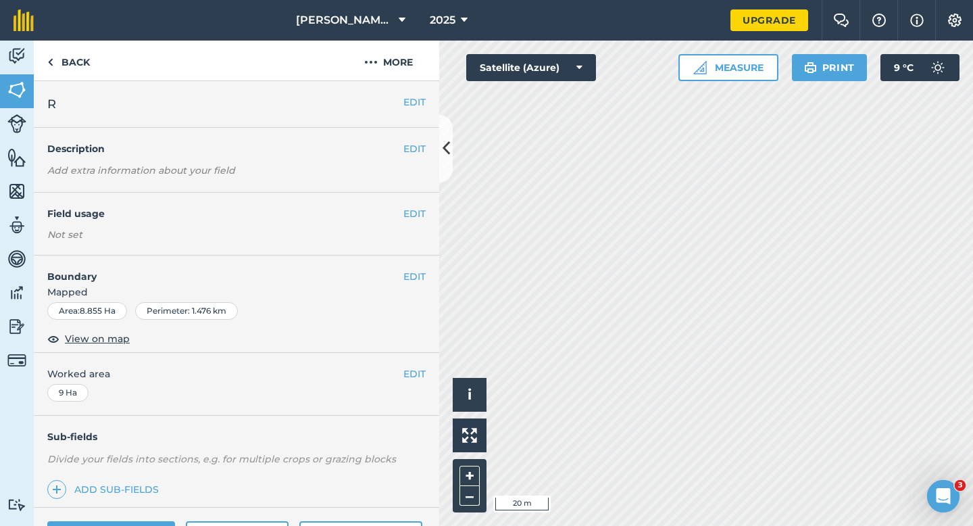
click at [421, 384] on div "EDIT Worked area 9 Ha" at bounding box center [236, 384] width 405 height 63
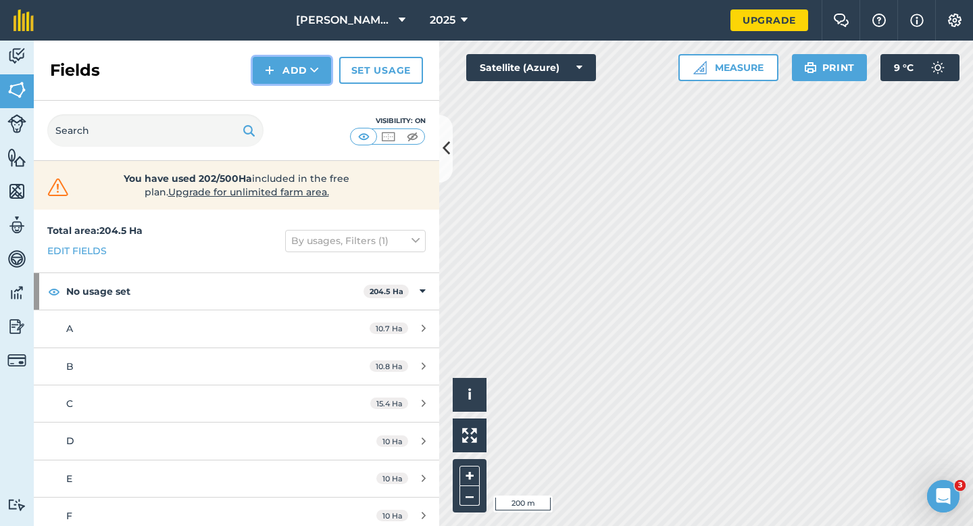
click at [286, 76] on button "Add" at bounding box center [292, 70] width 78 height 27
click at [286, 98] on link "Draw" at bounding box center [292, 101] width 74 height 30
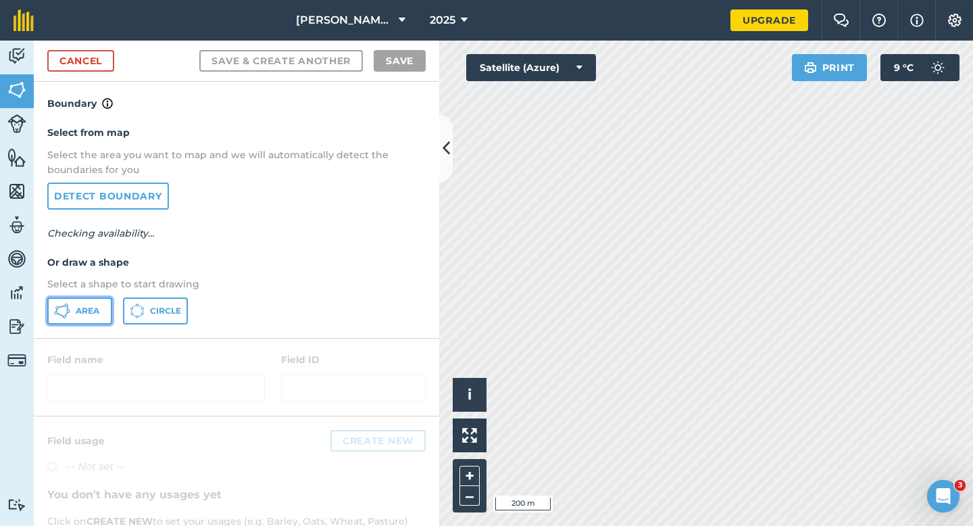
click at [111, 303] on button "Area" at bounding box center [79, 310] width 65 height 27
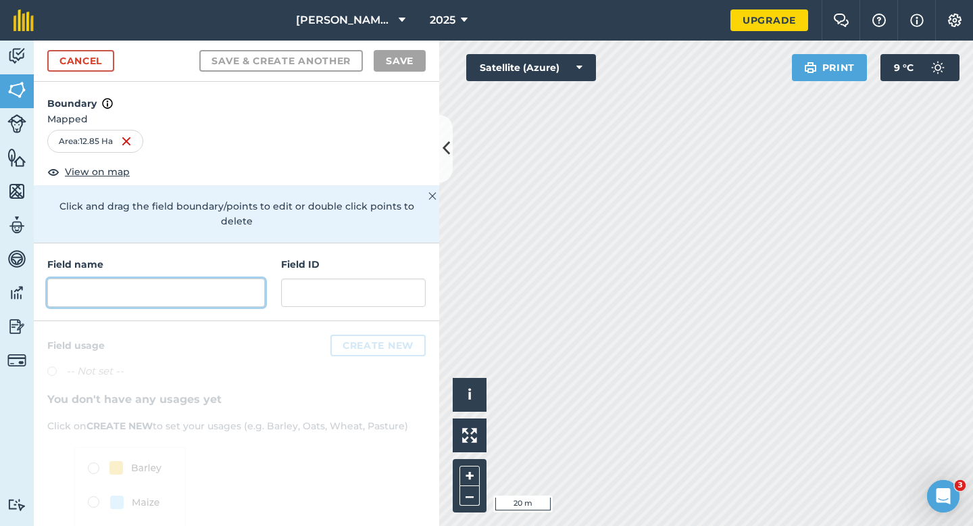
click at [217, 278] on input "text" at bounding box center [156, 292] width 218 height 28
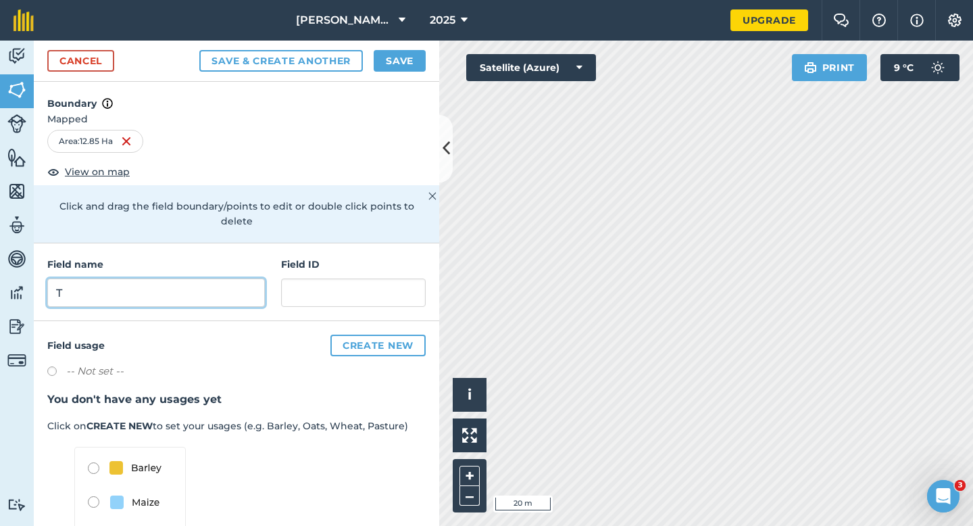
type input "T"
click at [401, 59] on button "Save" at bounding box center [400, 61] width 52 height 22
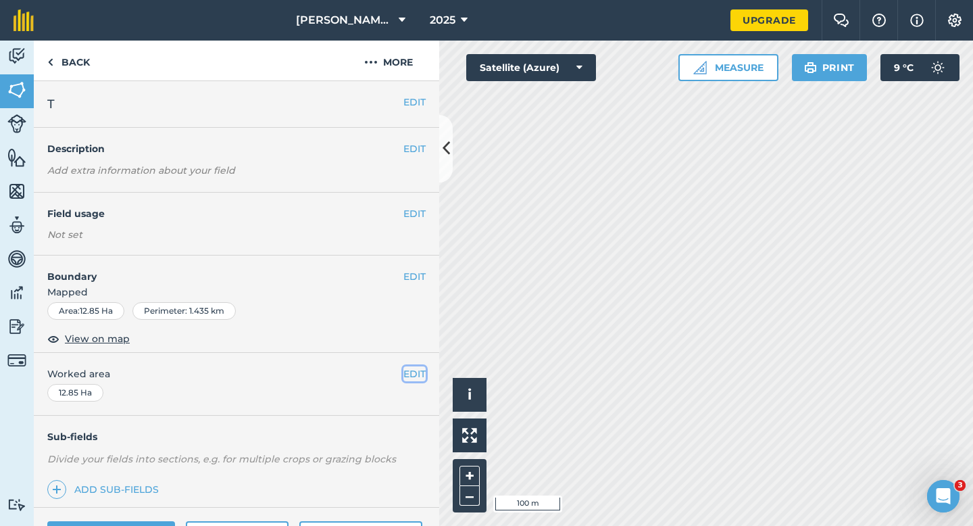
click at [417, 376] on button "EDIT" at bounding box center [414, 373] width 22 height 15
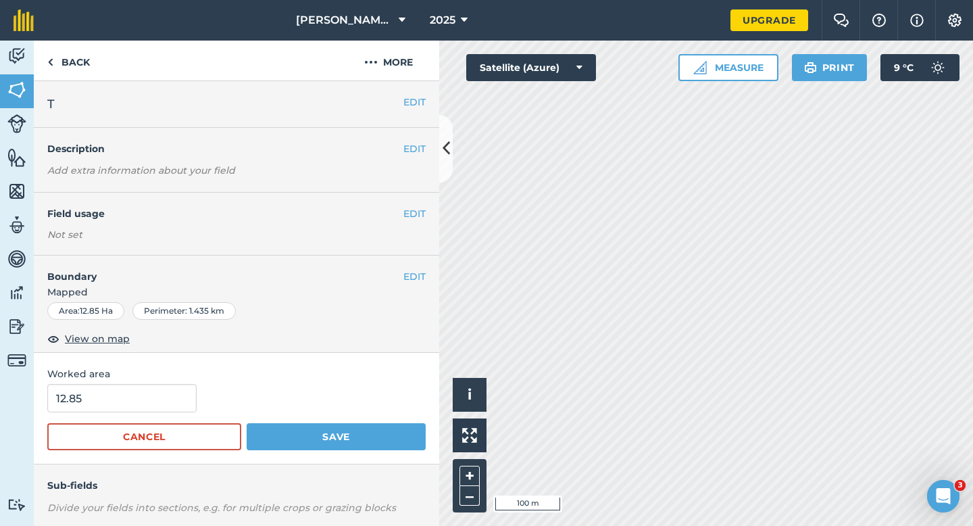
click at [142, 419] on form "12.85 Cancel Save" at bounding box center [236, 417] width 378 height 66
type input "13"
click at [145, 408] on input "13" at bounding box center [121, 398] width 149 height 28
click at [247, 423] on button "Save" at bounding box center [336, 436] width 179 height 27
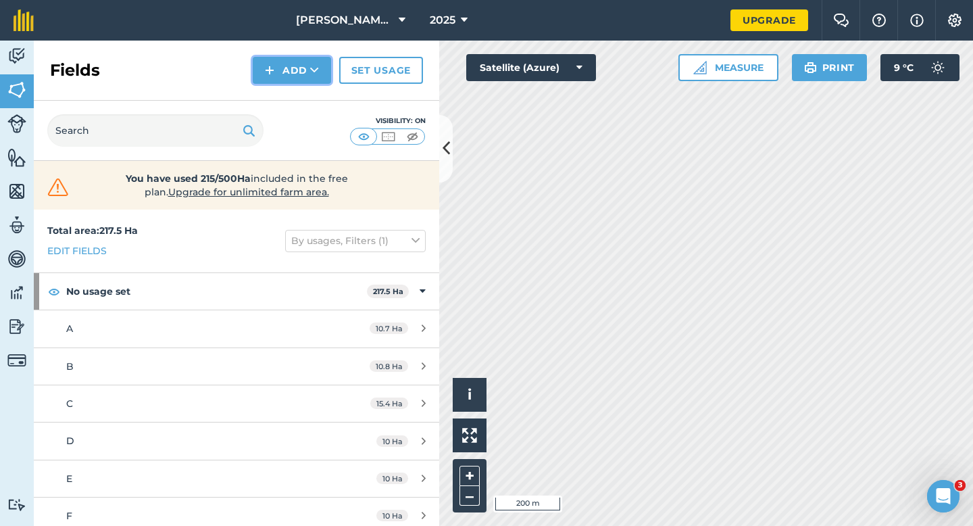
click at [301, 78] on button "Add" at bounding box center [292, 70] width 78 height 27
click at [301, 88] on link "Draw" at bounding box center [292, 101] width 74 height 30
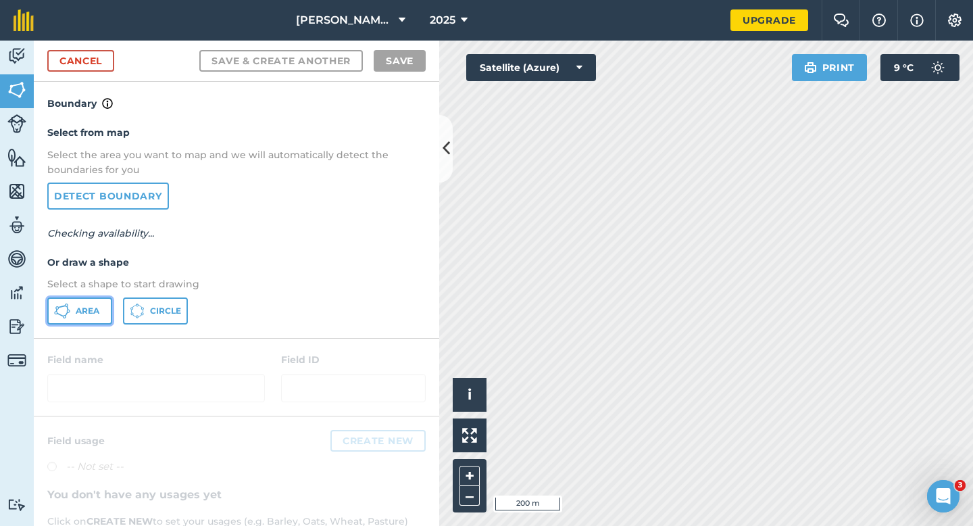
click at [86, 316] on button "Area" at bounding box center [79, 310] width 65 height 27
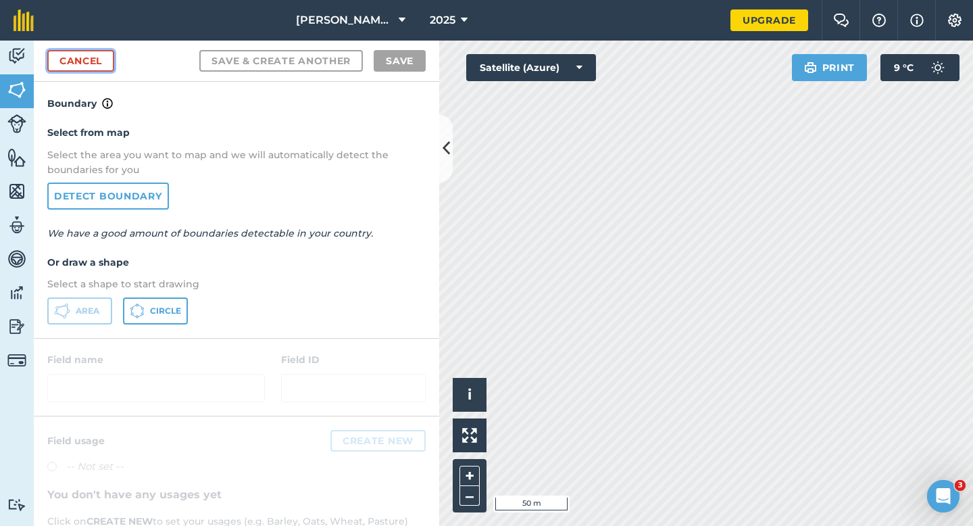
click at [99, 66] on link "Cancel" at bounding box center [80, 61] width 67 height 22
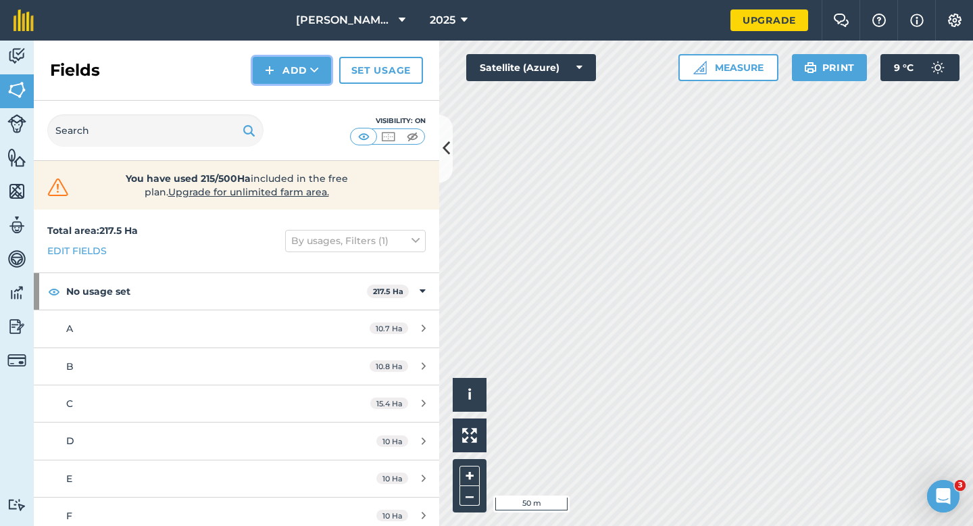
click at [304, 71] on button "Add" at bounding box center [292, 70] width 78 height 27
click at [304, 97] on link "Draw" at bounding box center [292, 101] width 74 height 30
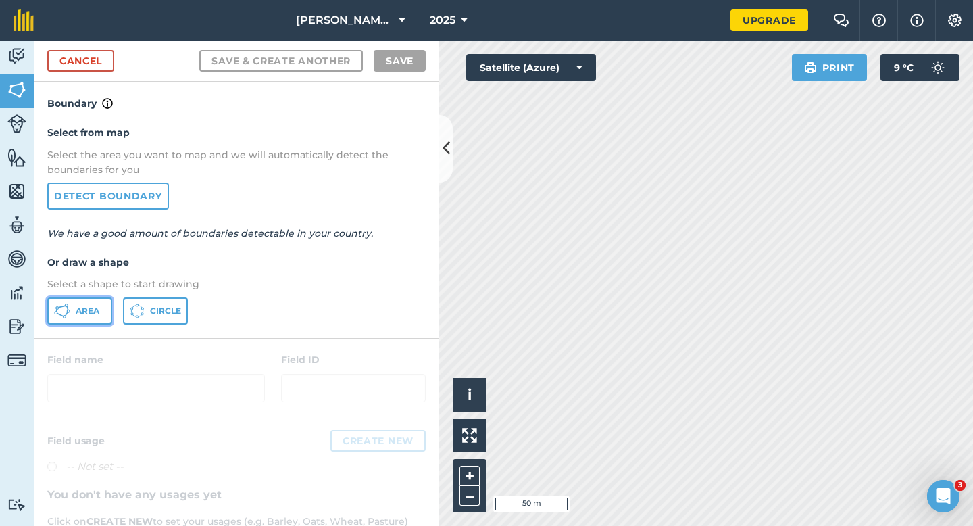
click at [74, 309] on button "Area" at bounding box center [79, 310] width 65 height 27
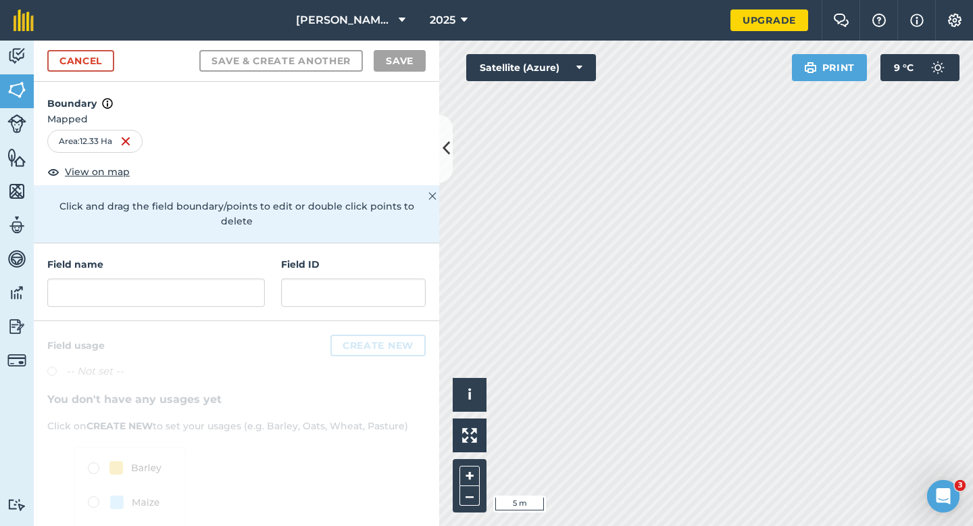
click at [178, 303] on div "Field name Field ID" at bounding box center [236, 282] width 405 height 78
click at [190, 285] on input "text" at bounding box center [156, 292] width 218 height 28
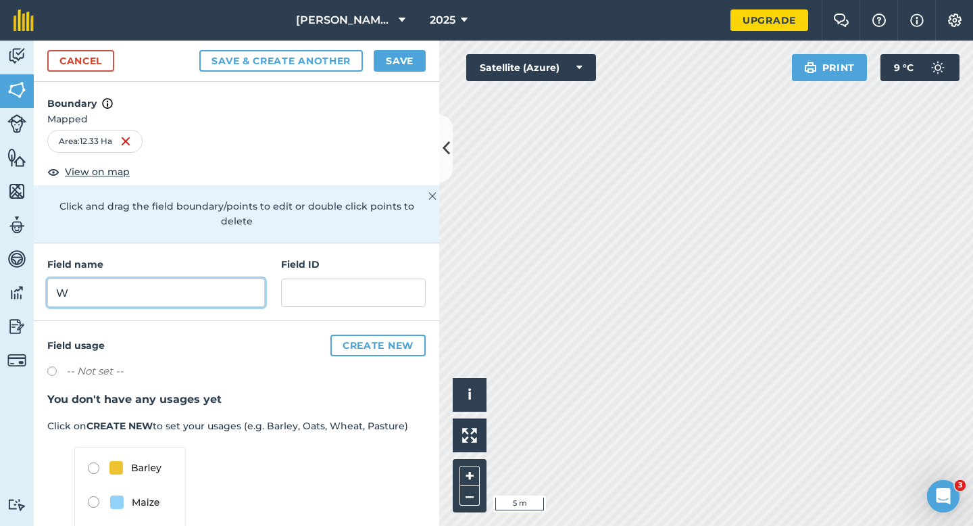
type input "W"
click at [397, 55] on button "Save" at bounding box center [400, 61] width 52 height 22
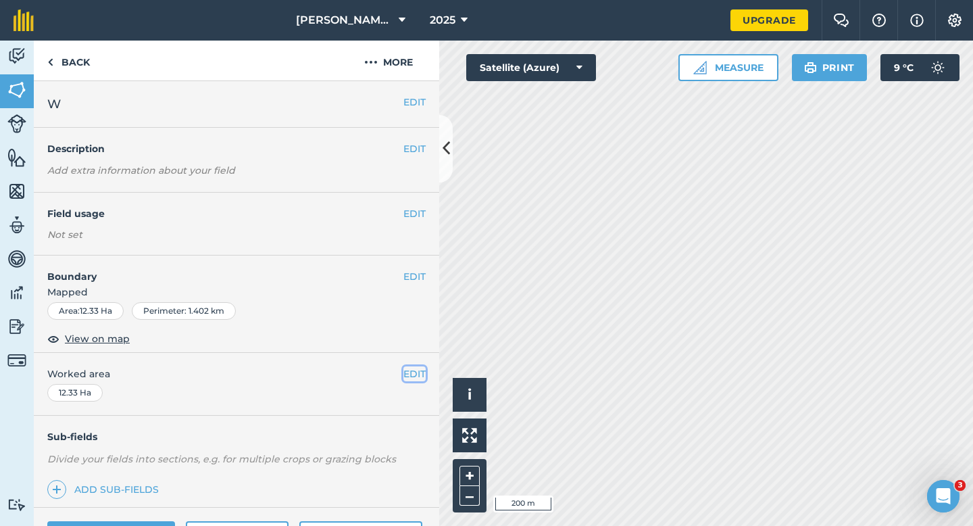
click at [408, 378] on button "EDIT" at bounding box center [414, 373] width 22 height 15
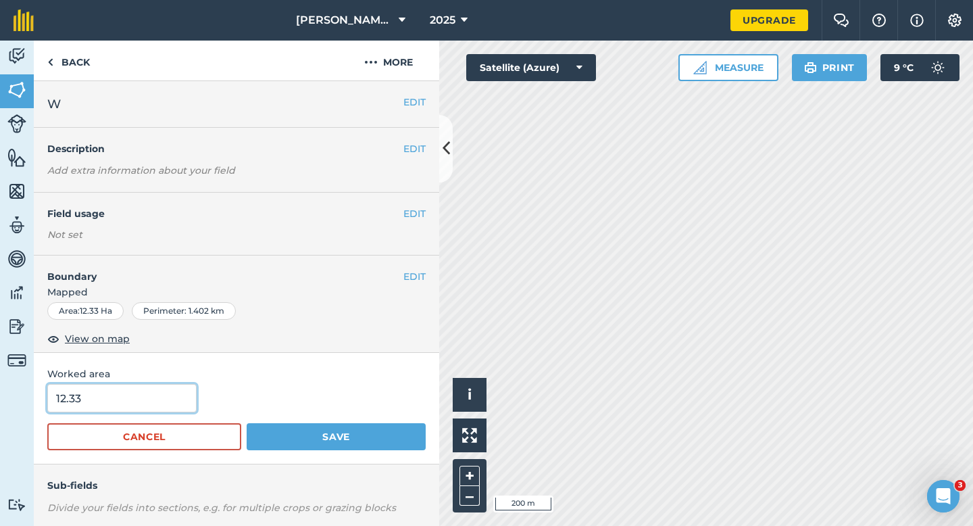
click at [151, 409] on input "12.33" at bounding box center [121, 398] width 149 height 28
type input "12.3"
click at [247, 423] on button "Save" at bounding box center [336, 436] width 179 height 27
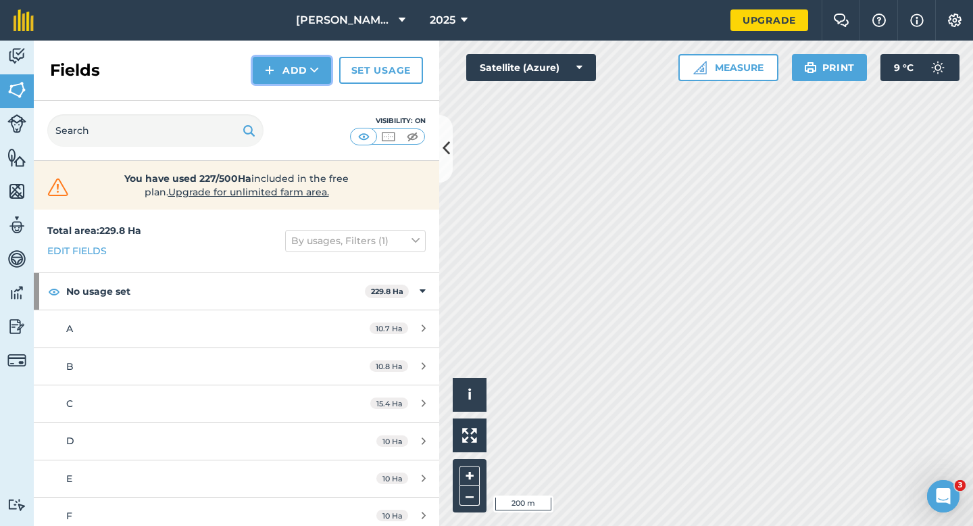
click at [274, 68] on img at bounding box center [269, 70] width 9 height 16
click at [276, 88] on link "Draw" at bounding box center [292, 101] width 74 height 30
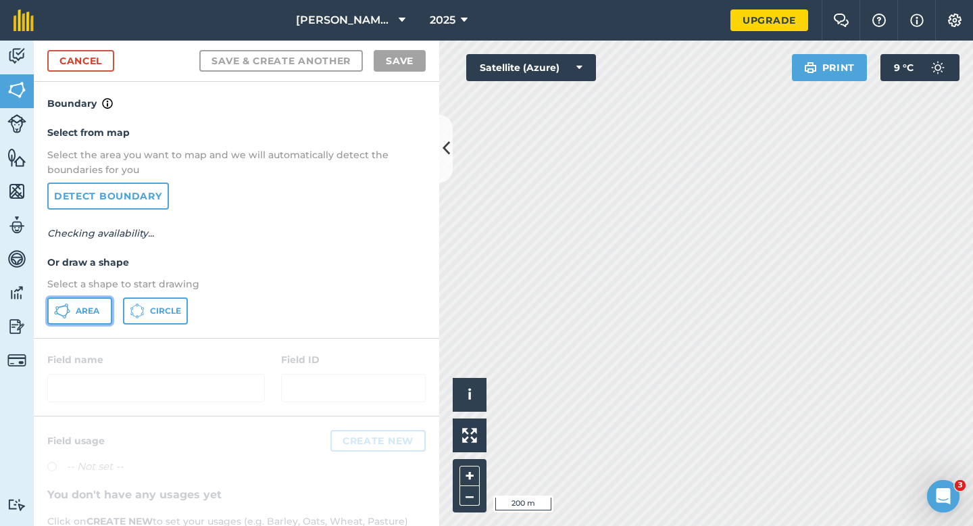
click at [102, 302] on button "Area" at bounding box center [79, 310] width 65 height 27
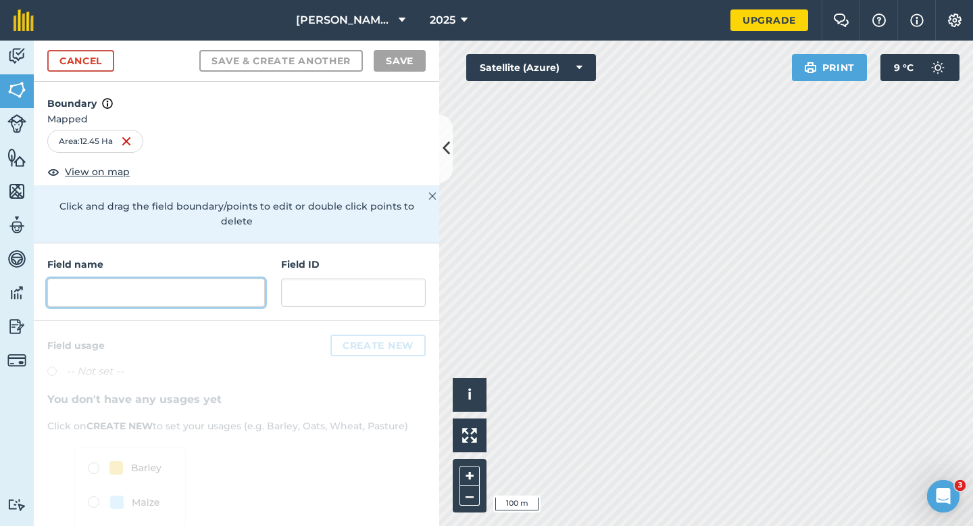
click at [237, 279] on input "text" at bounding box center [156, 292] width 218 height 28
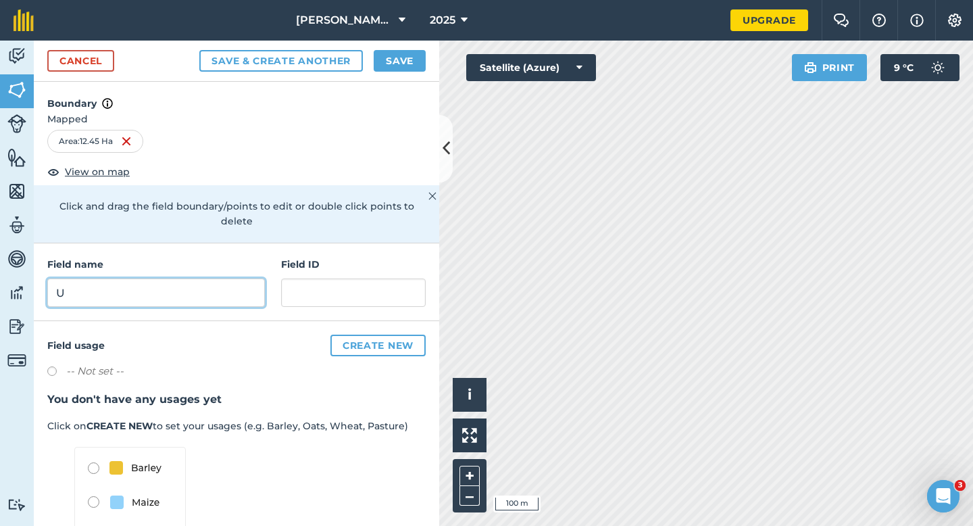
type input "U"
click at [417, 74] on div "Cancel Save & Create Another Save" at bounding box center [236, 61] width 405 height 41
click at [417, 66] on button "Save" at bounding box center [400, 61] width 52 height 22
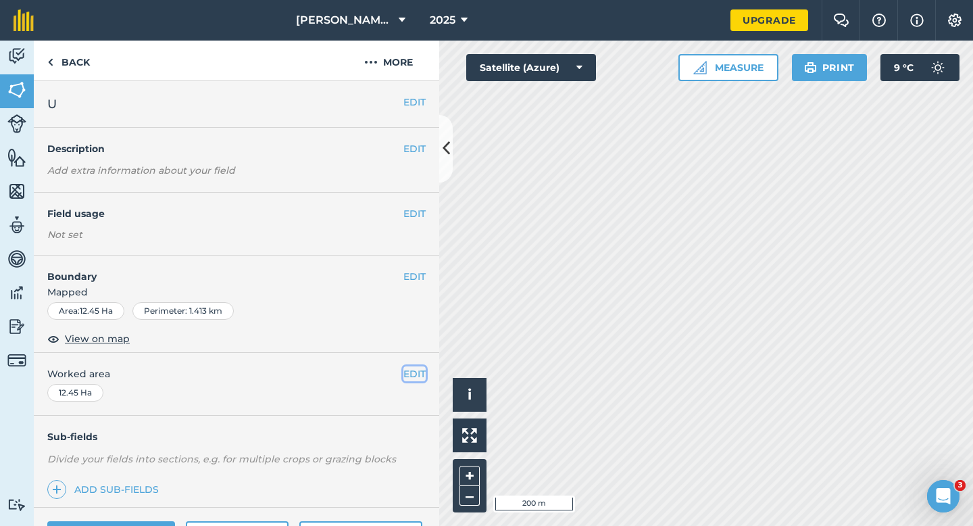
click at [412, 375] on button "EDIT" at bounding box center [414, 373] width 22 height 15
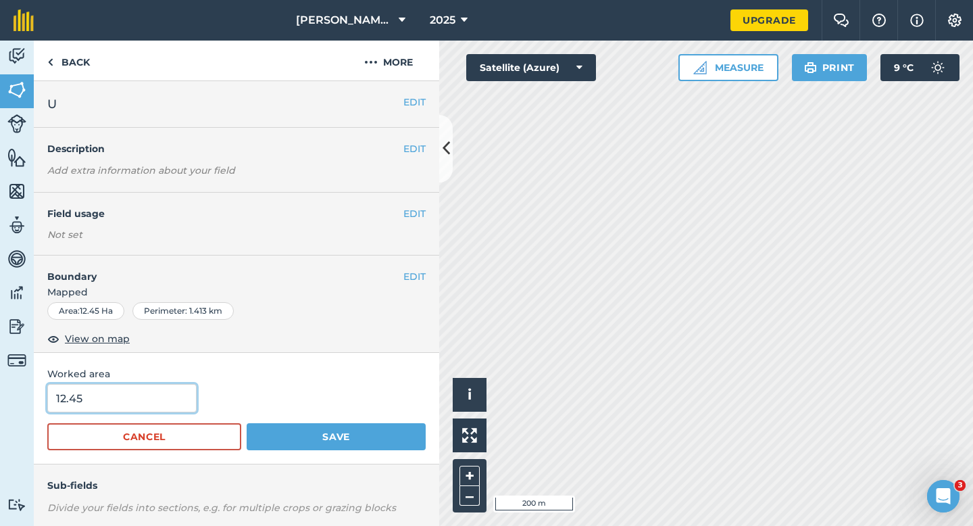
click at [113, 398] on input "12.45" at bounding box center [121, 398] width 149 height 28
type input "13"
click at [247, 423] on button "Save" at bounding box center [336, 436] width 179 height 27
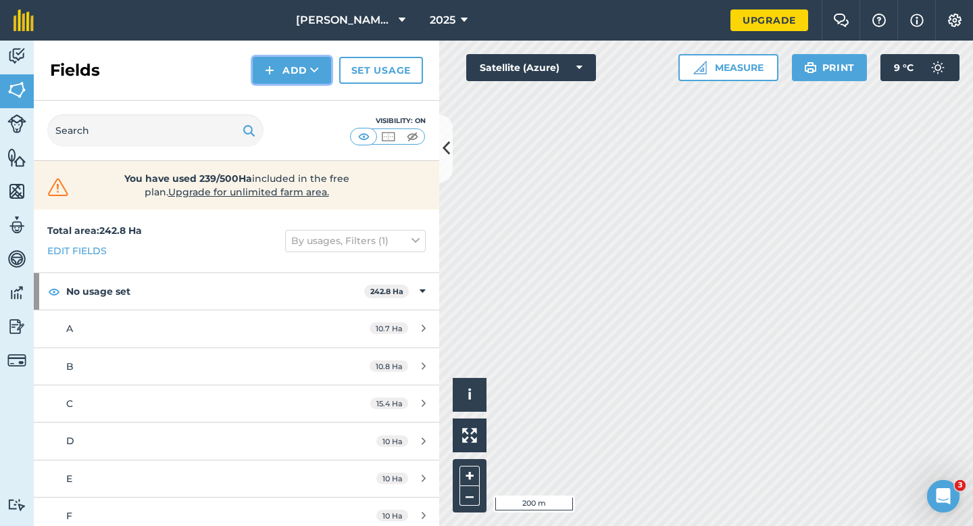
click at [270, 75] on img at bounding box center [269, 70] width 9 height 16
click at [278, 99] on link "Draw" at bounding box center [292, 101] width 74 height 30
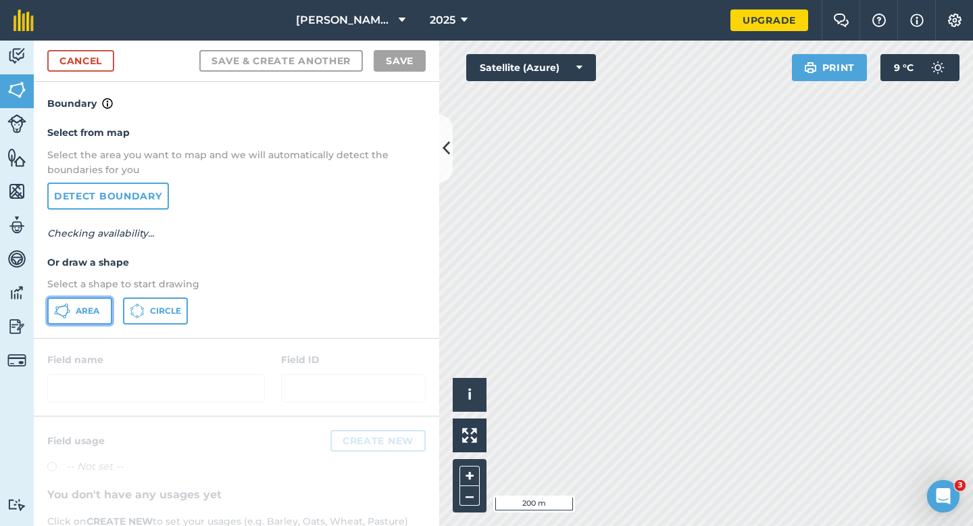
click at [93, 312] on span "Area" at bounding box center [88, 310] width 24 height 11
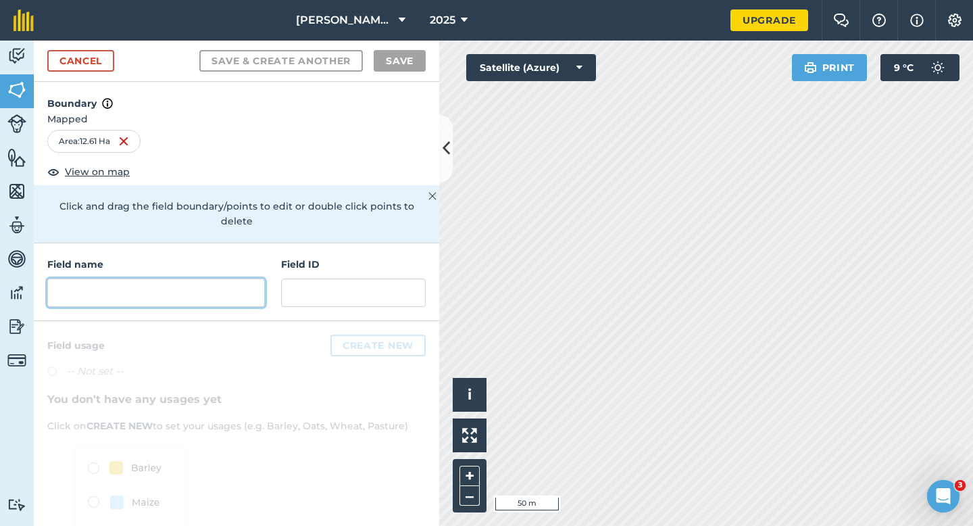
click at [151, 278] on input "text" at bounding box center [156, 292] width 218 height 28
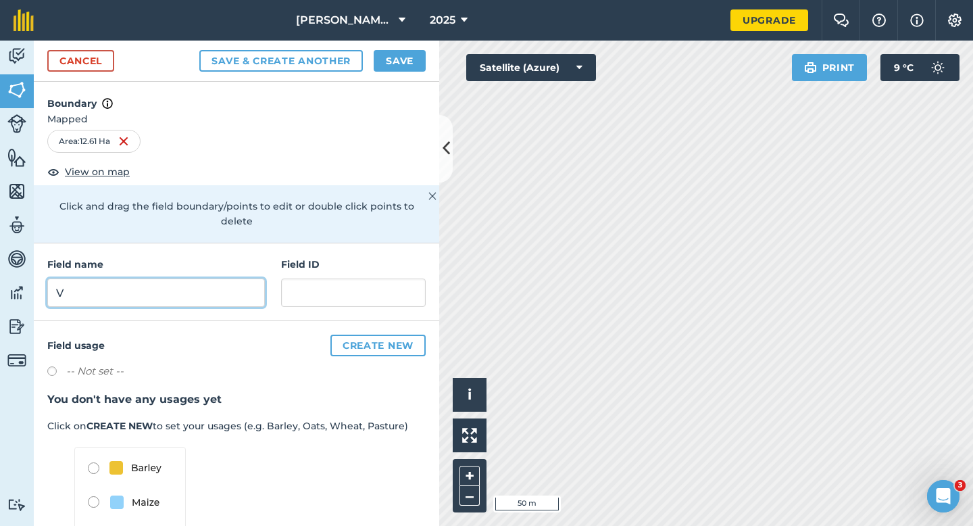
type input "V"
click at [399, 66] on button "Save" at bounding box center [400, 61] width 52 height 22
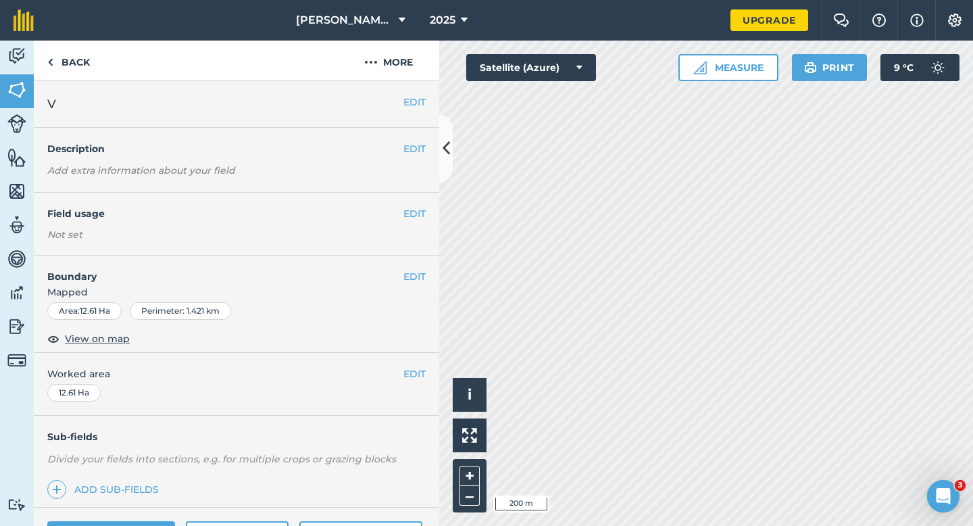
click at [409, 386] on div "EDIT Worked area 12.61 Ha" at bounding box center [236, 384] width 405 height 63
click at [409, 380] on button "EDIT" at bounding box center [414, 373] width 22 height 15
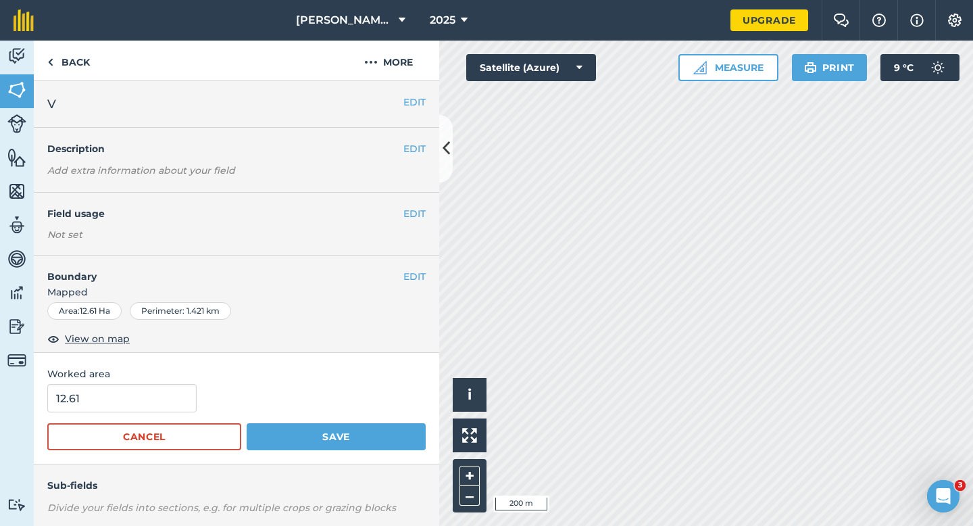
click at [139, 416] on form "12.61 Cancel Save" at bounding box center [236, 417] width 378 height 66
type input "13"
click at [139, 405] on input "13" at bounding box center [121, 398] width 149 height 28
click at [247, 423] on button "Save" at bounding box center [336, 436] width 179 height 27
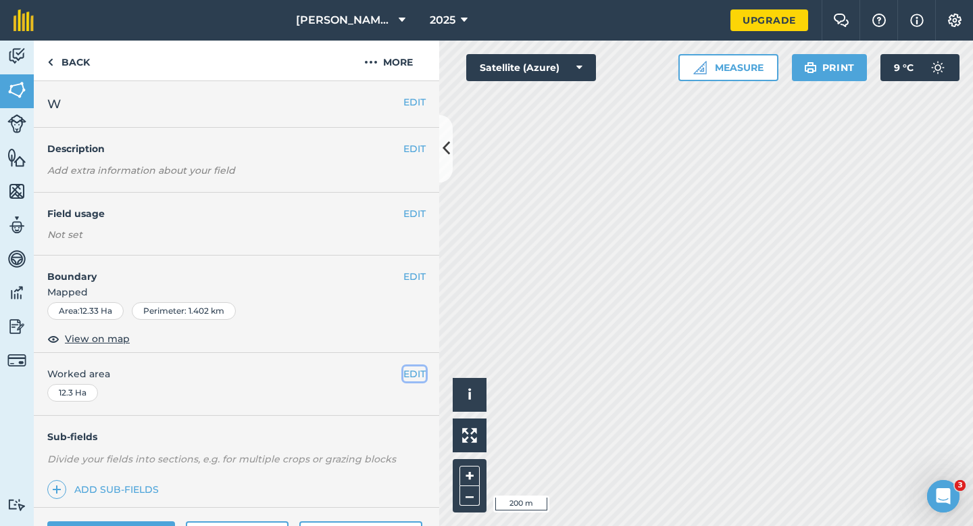
click at [414, 369] on button "EDIT" at bounding box center [414, 373] width 22 height 15
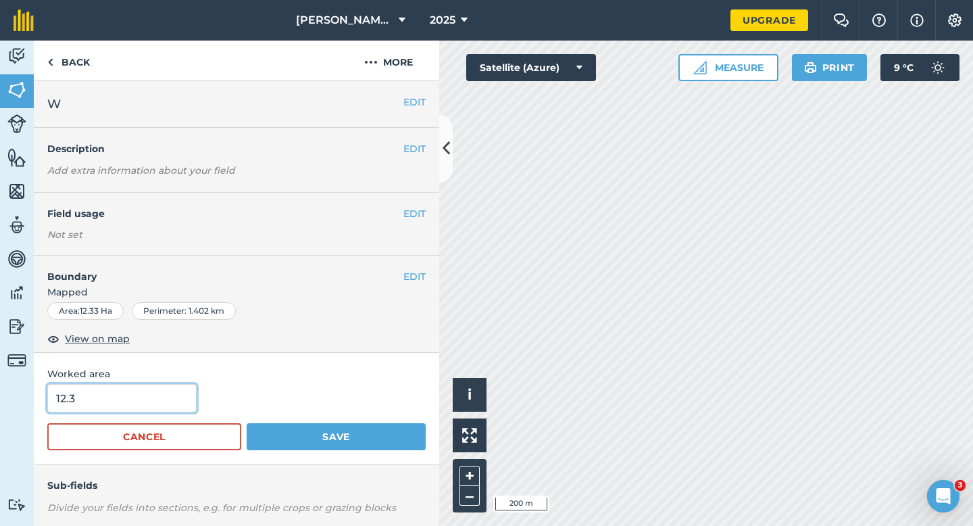
click at [171, 404] on input "12.3" at bounding box center [121, 398] width 149 height 28
type input "13"
click at [247, 423] on button "Save" at bounding box center [336, 436] width 179 height 27
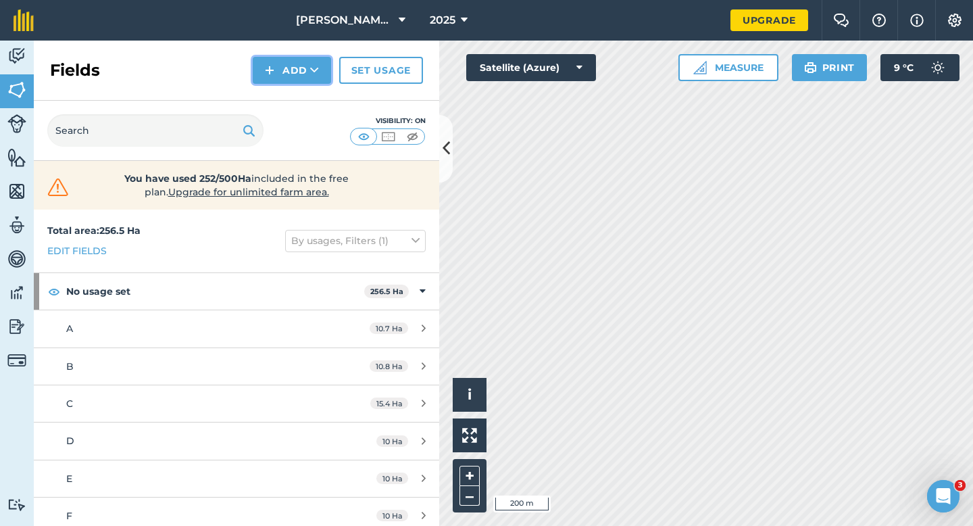
click at [288, 63] on button "Add" at bounding box center [292, 70] width 78 height 27
click at [291, 92] on link "Draw" at bounding box center [292, 101] width 74 height 30
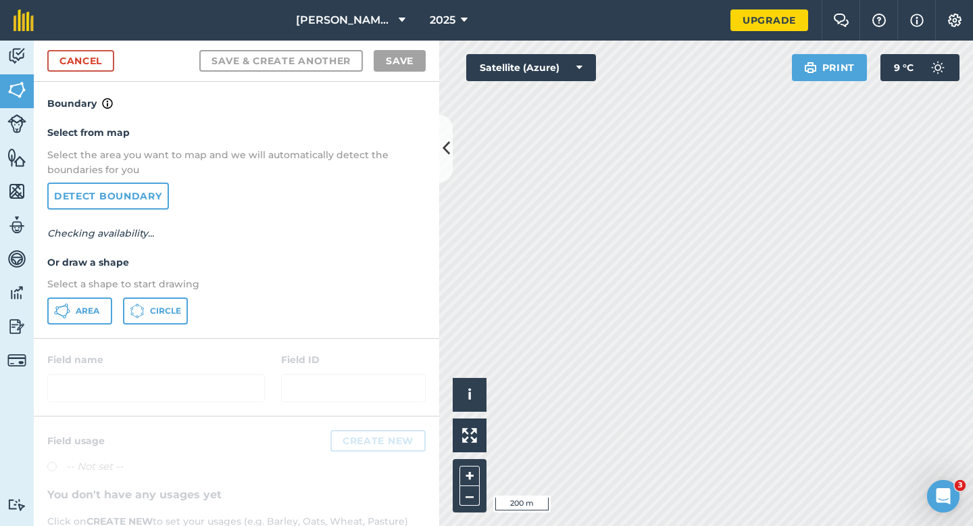
click at [109, 296] on div "Select from map Select the area you want to map and we will automatically detec…" at bounding box center [236, 224] width 405 height 226
click at [99, 307] on span "Area" at bounding box center [88, 310] width 24 height 11
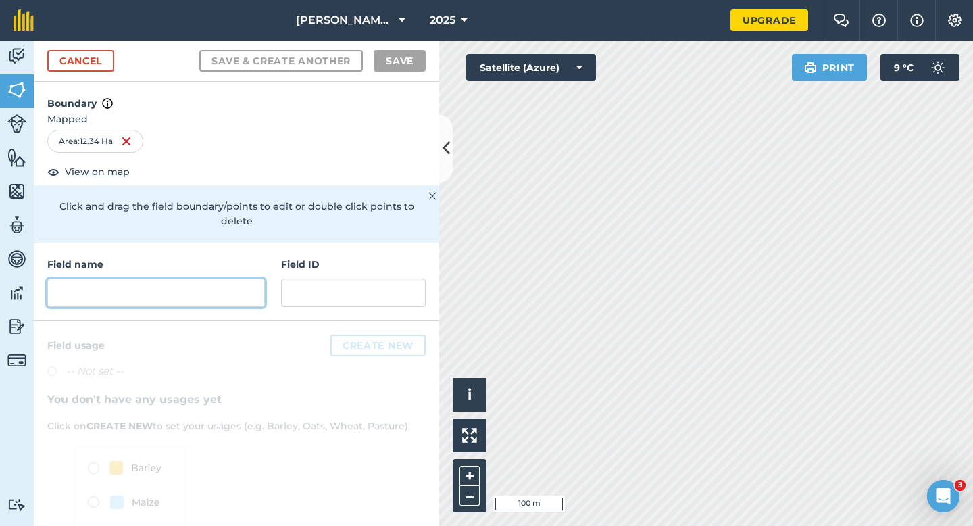
click at [256, 278] on input "text" at bounding box center [156, 292] width 218 height 28
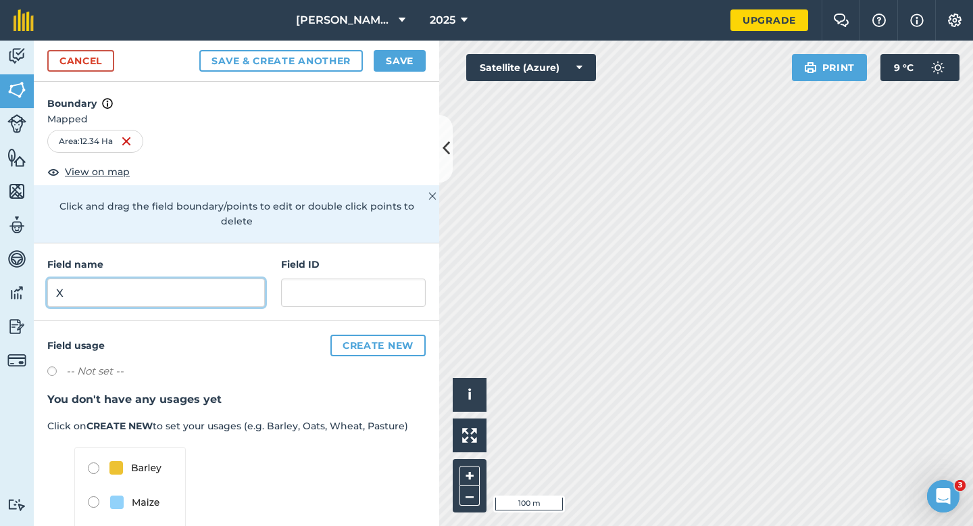
type input "X"
click at [401, 57] on button "Save" at bounding box center [400, 61] width 52 height 22
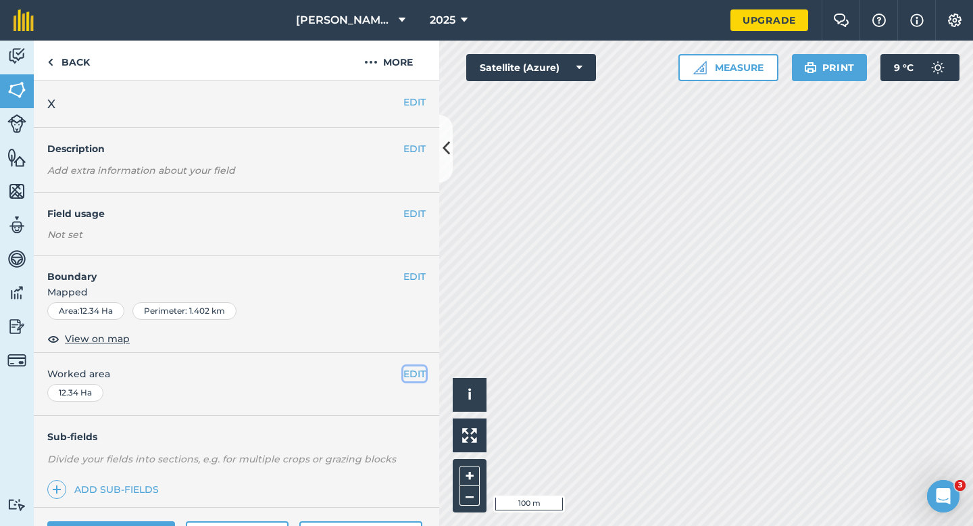
click at [404, 380] on button "EDIT" at bounding box center [414, 373] width 22 height 15
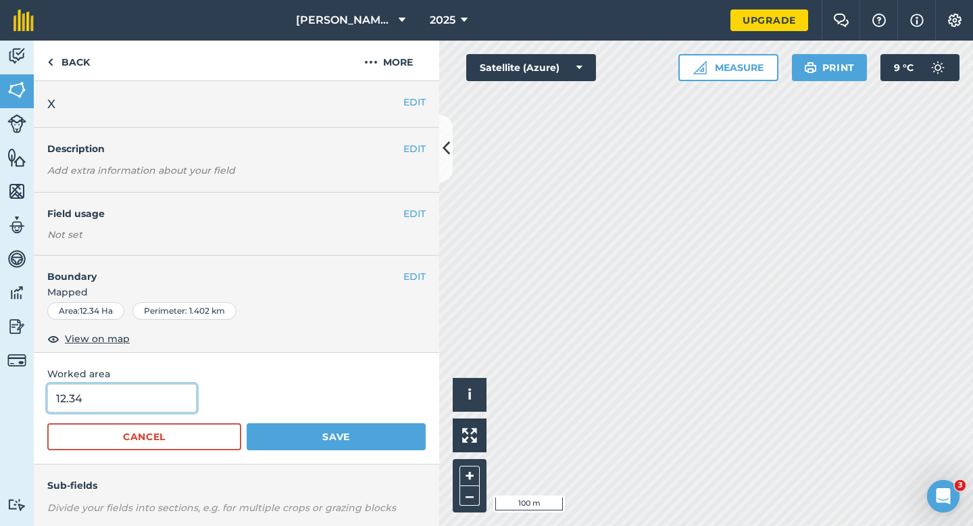
click at [142, 403] on input "12.34" at bounding box center [121, 398] width 149 height 28
type input "12"
click at [247, 423] on button "Save" at bounding box center [336, 436] width 179 height 27
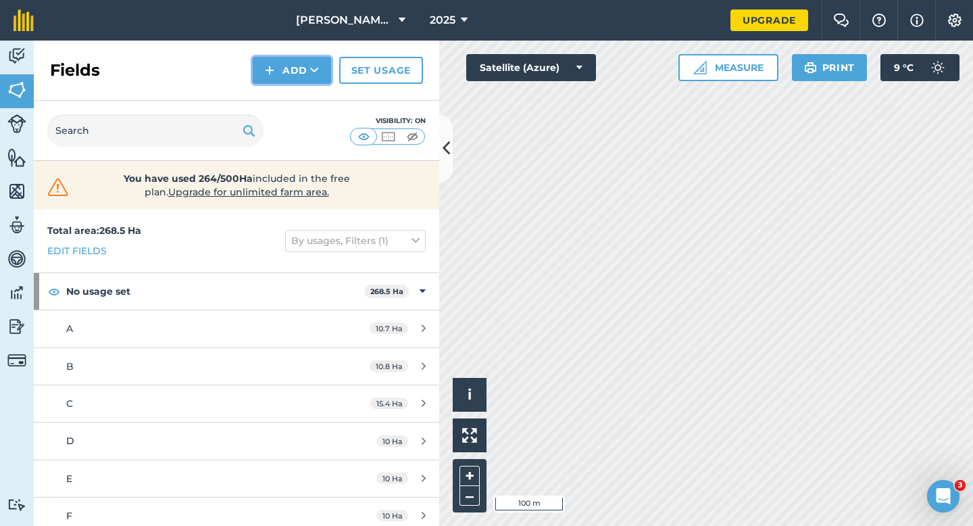
click at [307, 67] on button "Add" at bounding box center [292, 70] width 78 height 27
click at [307, 95] on link "Draw" at bounding box center [292, 101] width 74 height 30
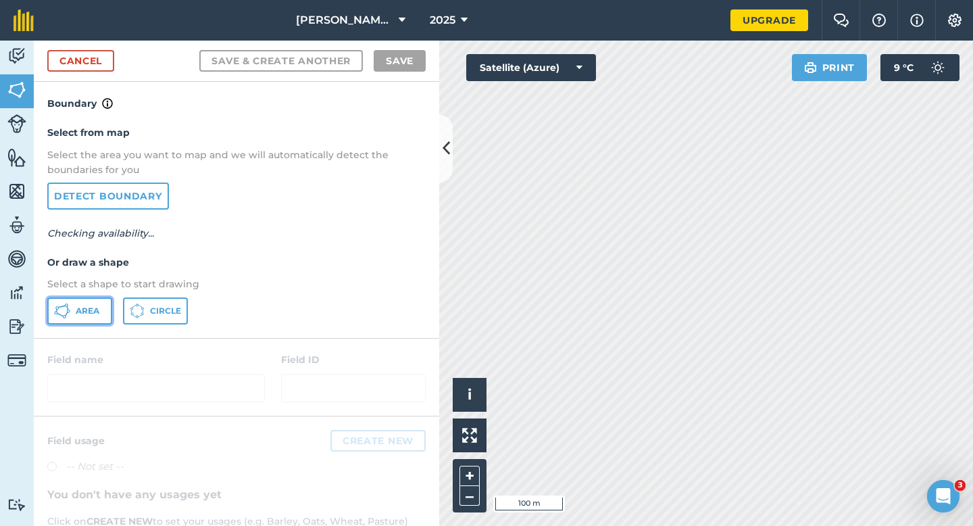
click at [109, 297] on button "Area" at bounding box center [79, 310] width 65 height 27
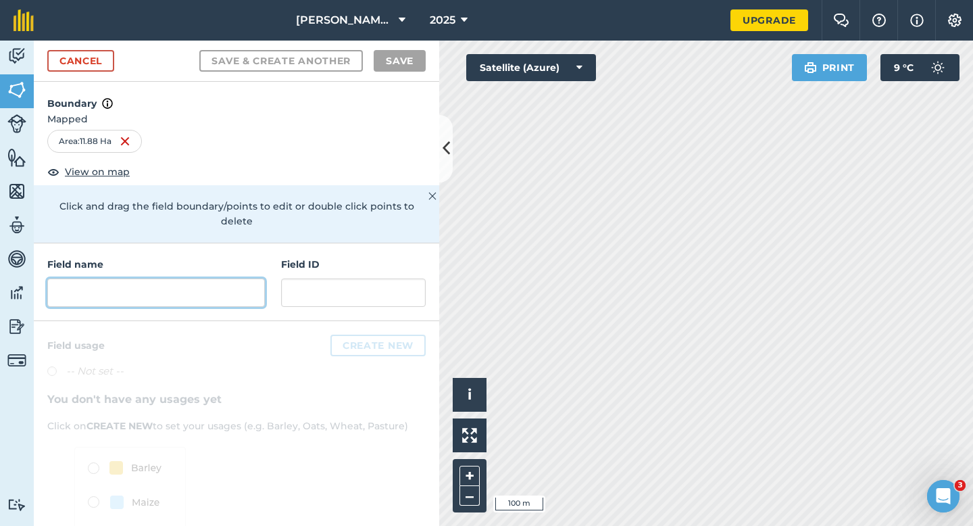
click at [198, 279] on input "text" at bounding box center [156, 292] width 218 height 28
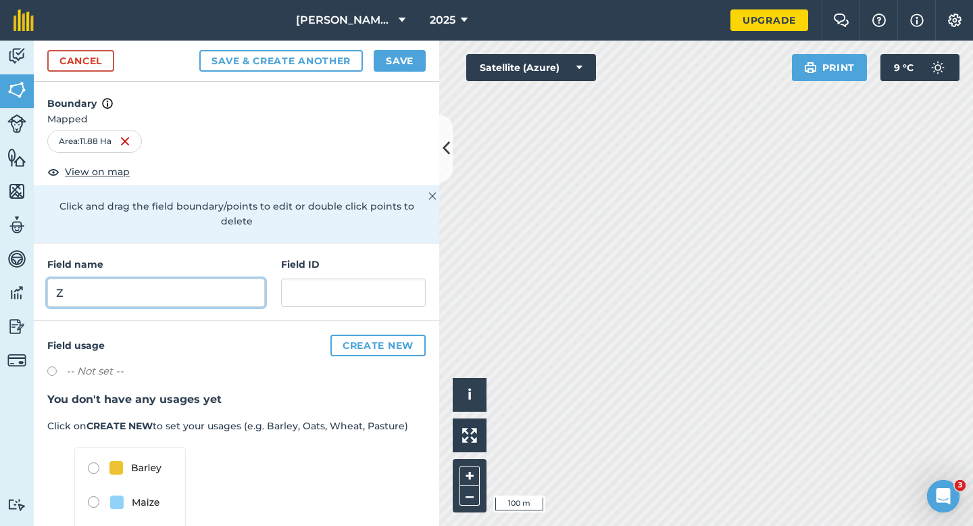
type input "Z"
click at [399, 61] on button "Save" at bounding box center [400, 61] width 52 height 22
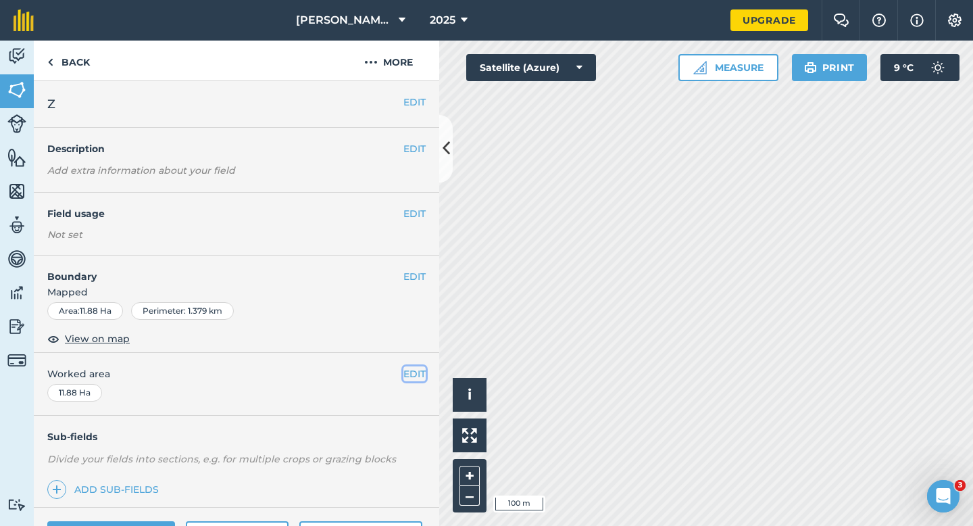
click at [415, 377] on button "EDIT" at bounding box center [414, 373] width 22 height 15
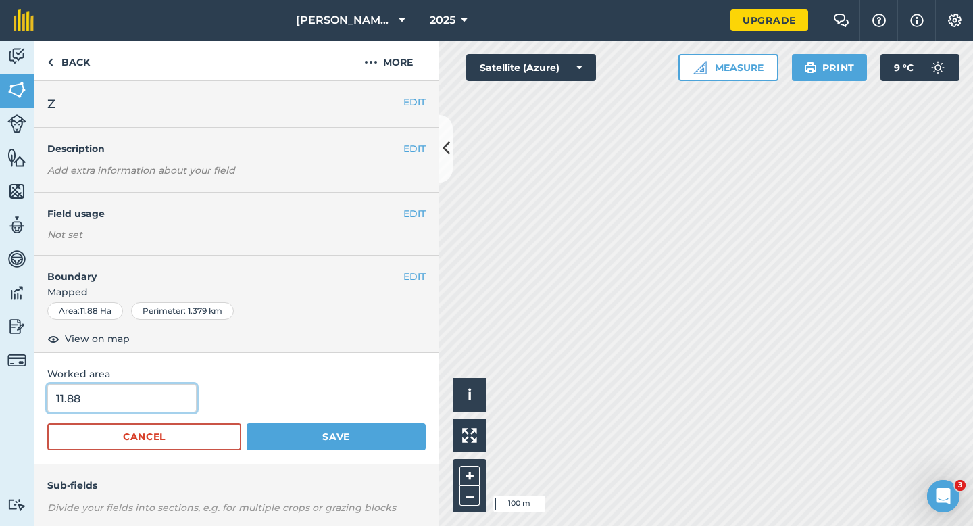
type input "12"
click at [108, 410] on input "12" at bounding box center [121, 398] width 149 height 28
click at [247, 423] on button "Save" at bounding box center [336, 436] width 179 height 27
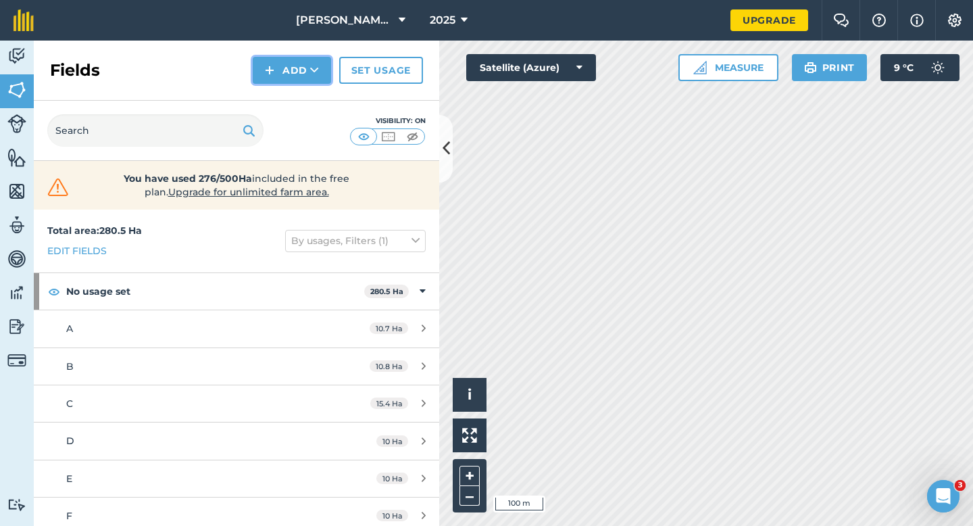
click at [272, 80] on button "Add" at bounding box center [292, 70] width 78 height 27
click at [277, 101] on link "Draw" at bounding box center [292, 101] width 74 height 30
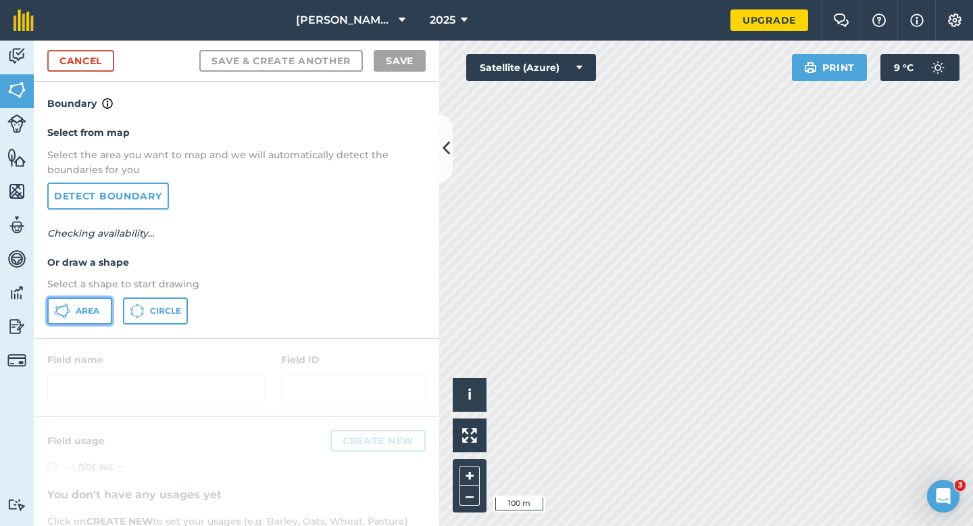
click at [88, 303] on button "Area" at bounding box center [79, 310] width 65 height 27
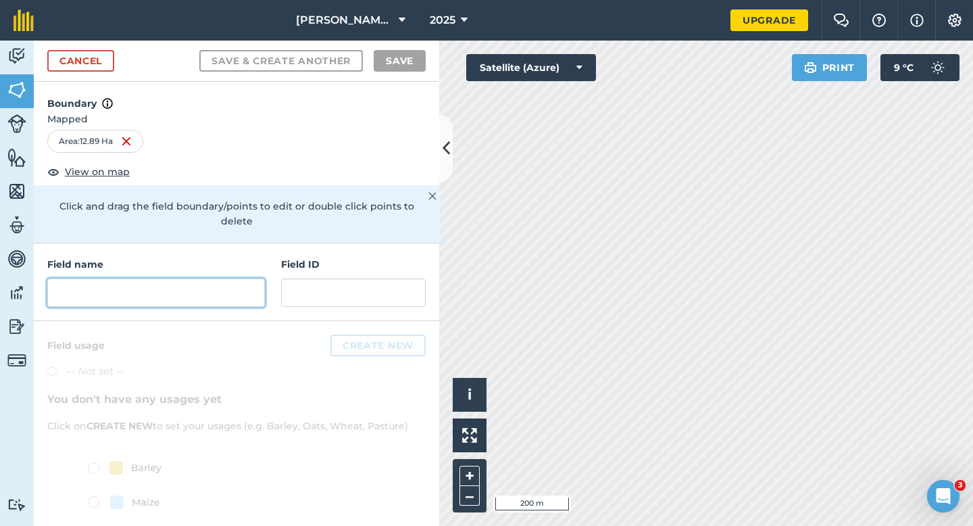
click at [243, 280] on input "text" at bounding box center [156, 292] width 218 height 28
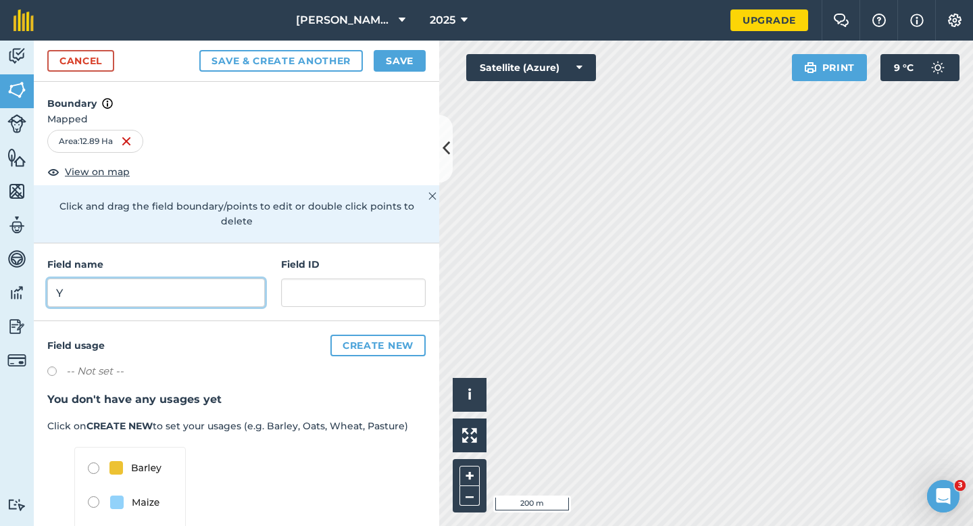
type input "Y"
click at [410, 66] on button "Save" at bounding box center [400, 61] width 52 height 22
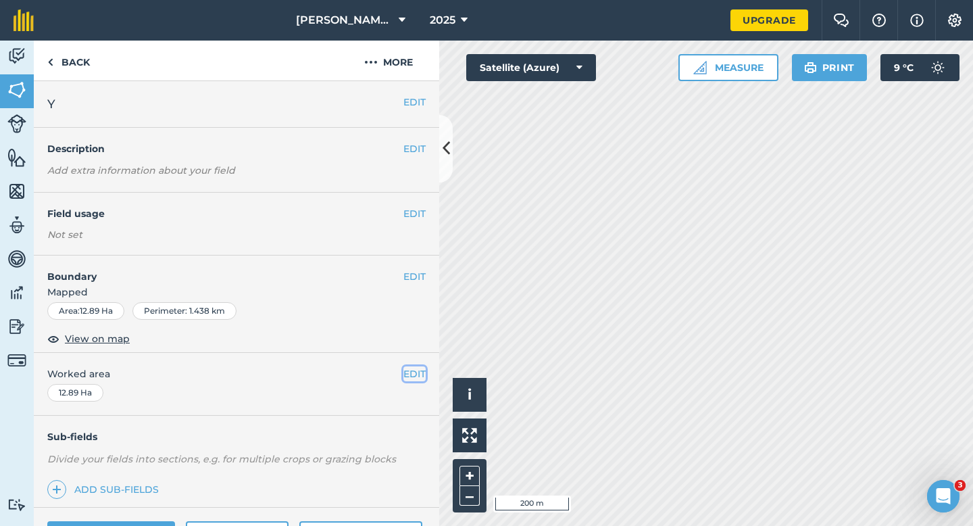
click at [411, 373] on button "EDIT" at bounding box center [414, 373] width 22 height 15
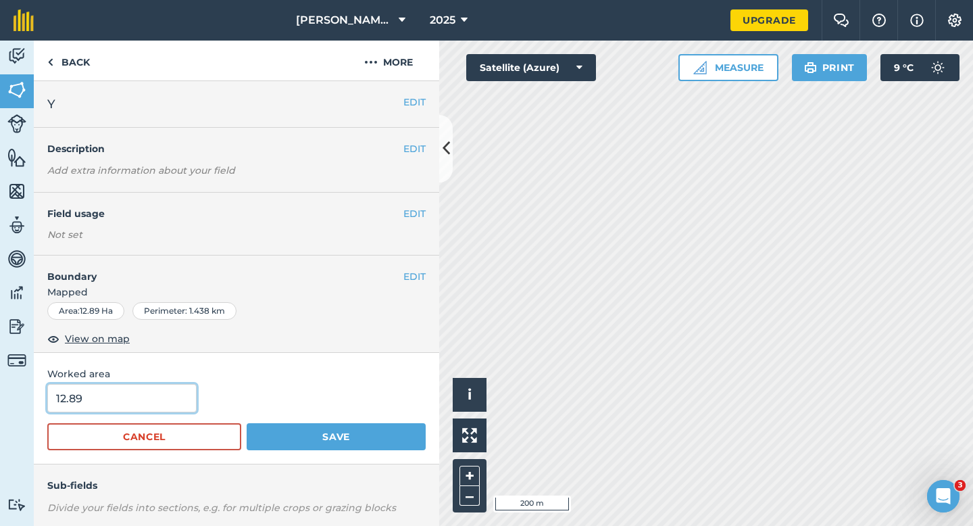
click at [130, 409] on input "12.89" at bounding box center [121, 398] width 149 height 28
type input "13"
click at [247, 423] on button "Save" at bounding box center [336, 436] width 179 height 27
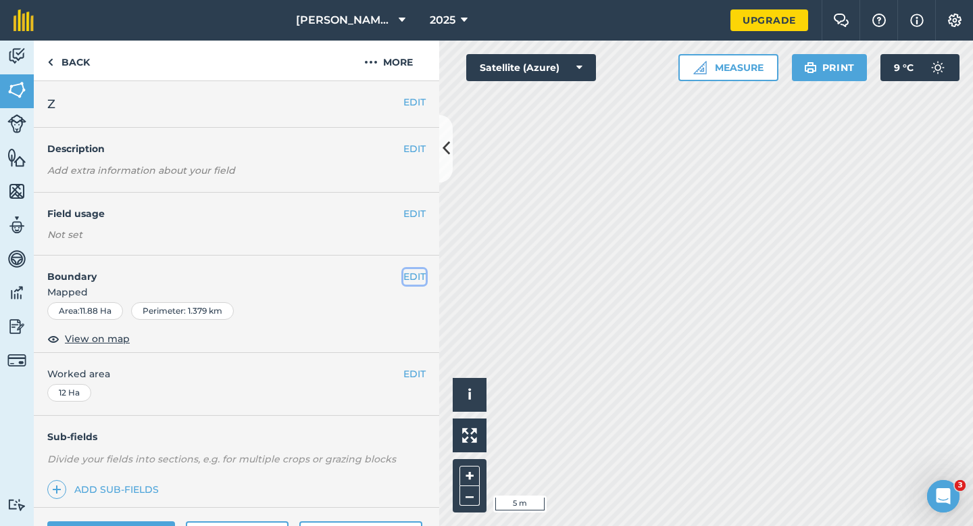
click at [409, 278] on button "EDIT" at bounding box center [414, 276] width 22 height 15
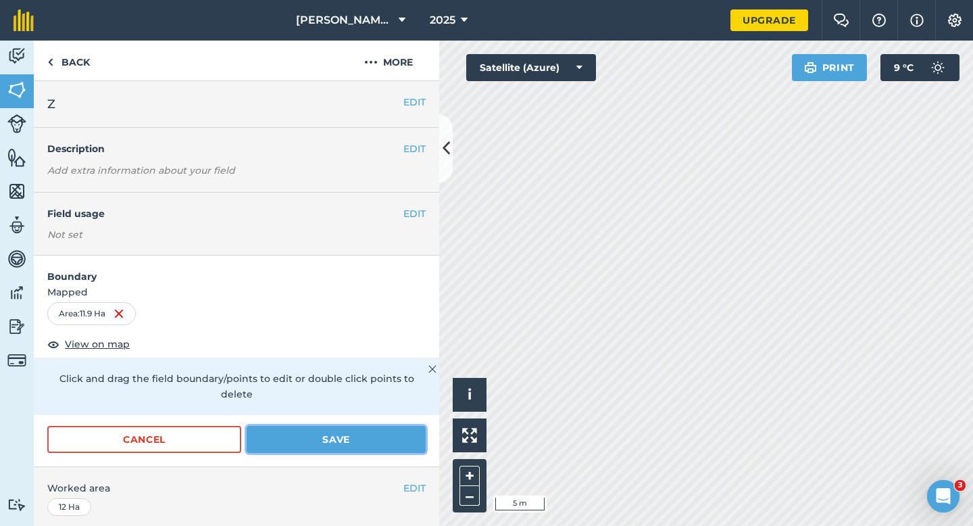
click at [344, 426] on button "Save" at bounding box center [336, 439] width 179 height 27
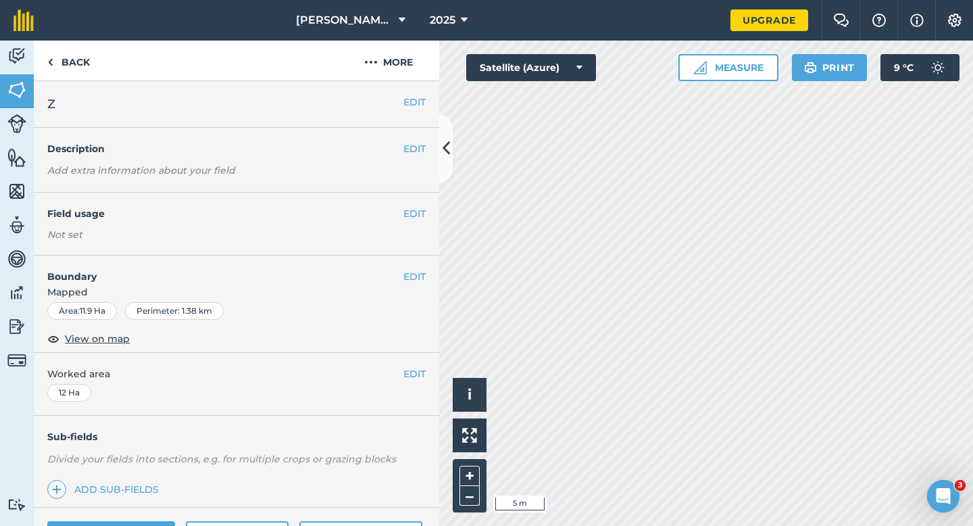
click at [52, 90] on div "EDIT Z" at bounding box center [236, 104] width 405 height 47
click at [34, 90] on div "EDIT Z" at bounding box center [236, 104] width 405 height 47
click at [26, 86] on link "Fields" at bounding box center [17, 91] width 34 height 34
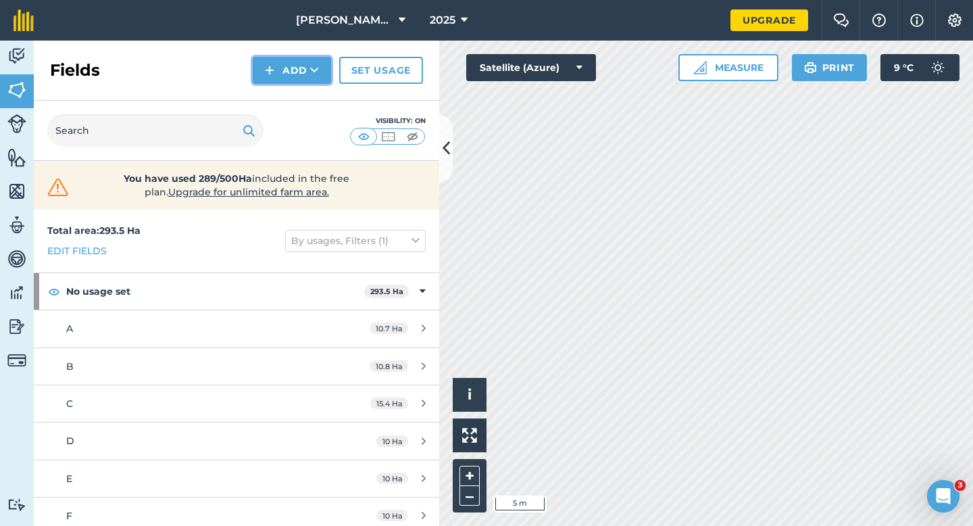
click at [305, 74] on button "Add" at bounding box center [292, 70] width 78 height 27
click at [306, 86] on link "Draw" at bounding box center [292, 101] width 74 height 30
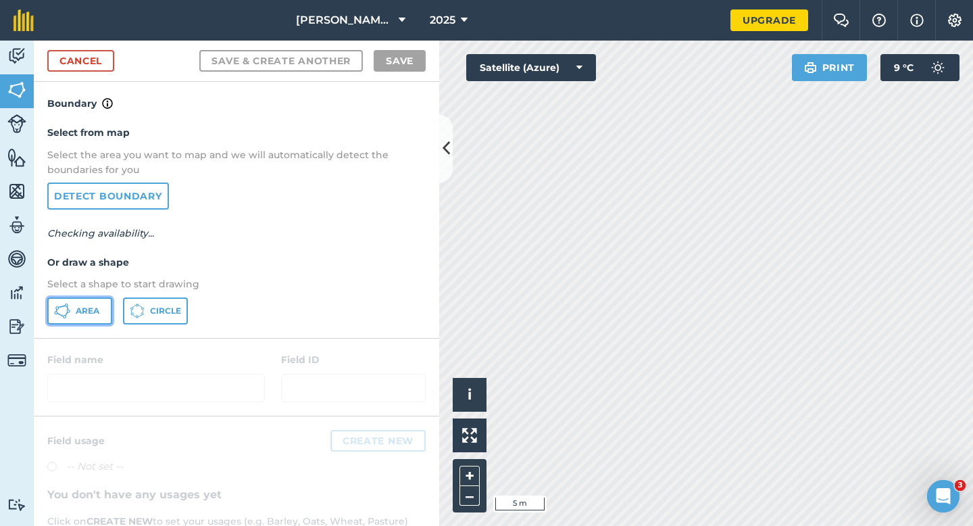
click at [97, 302] on button "Area" at bounding box center [79, 310] width 65 height 27
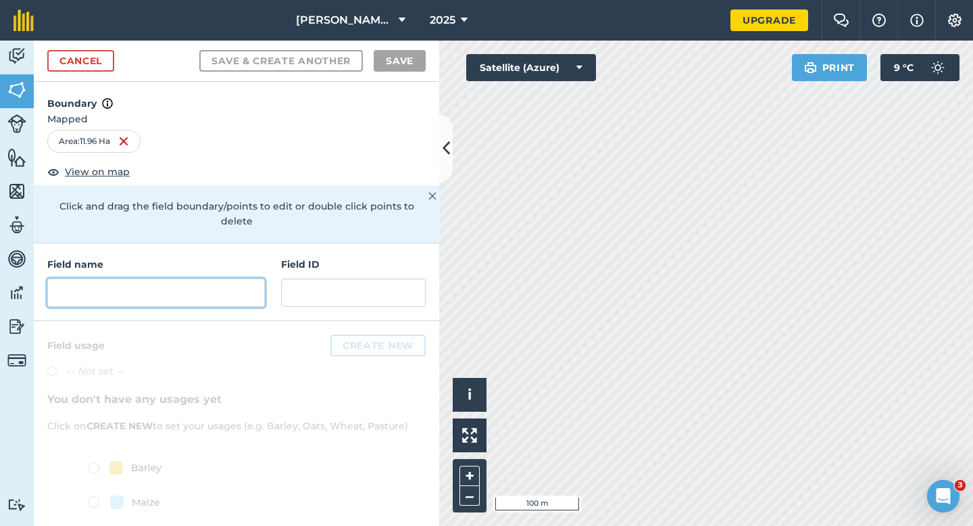
click at [223, 286] on input "text" at bounding box center [156, 292] width 218 height 28
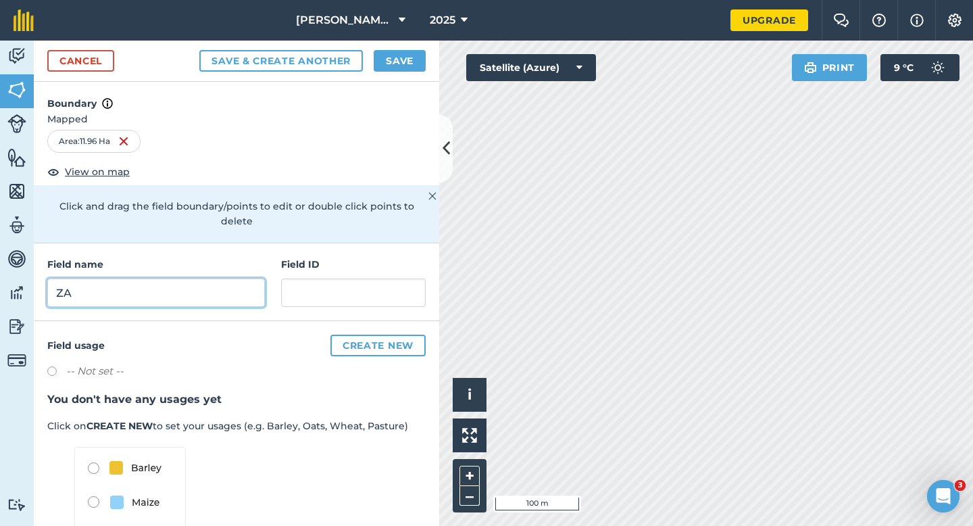
type input "ZA"
click at [390, 68] on button "Save" at bounding box center [400, 61] width 52 height 22
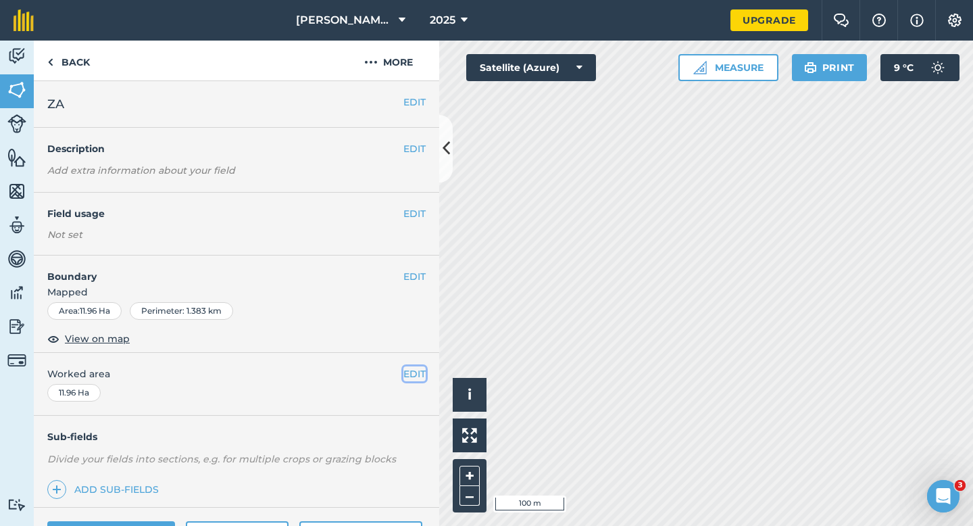
click at [409, 367] on button "EDIT" at bounding box center [414, 373] width 22 height 15
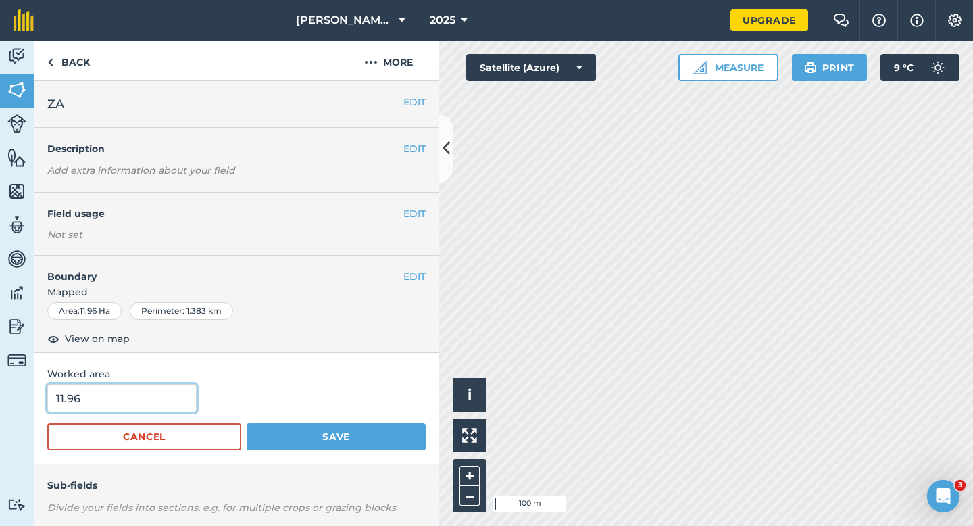
type input "12"
click at [161, 390] on input "12" at bounding box center [121, 398] width 149 height 28
click at [247, 423] on button "Save" at bounding box center [336, 436] width 179 height 27
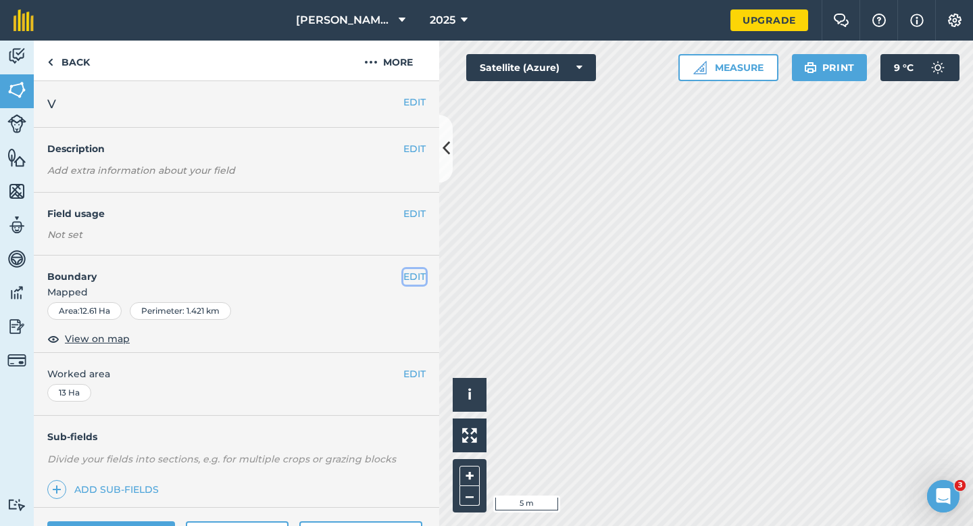
click at [421, 276] on button "EDIT" at bounding box center [414, 276] width 22 height 15
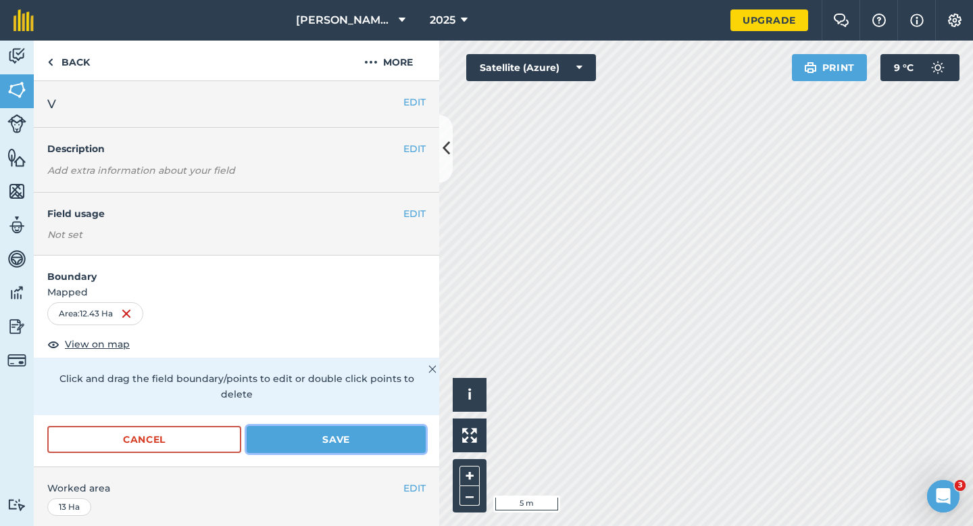
click at [373, 426] on button "Save" at bounding box center [336, 439] width 179 height 27
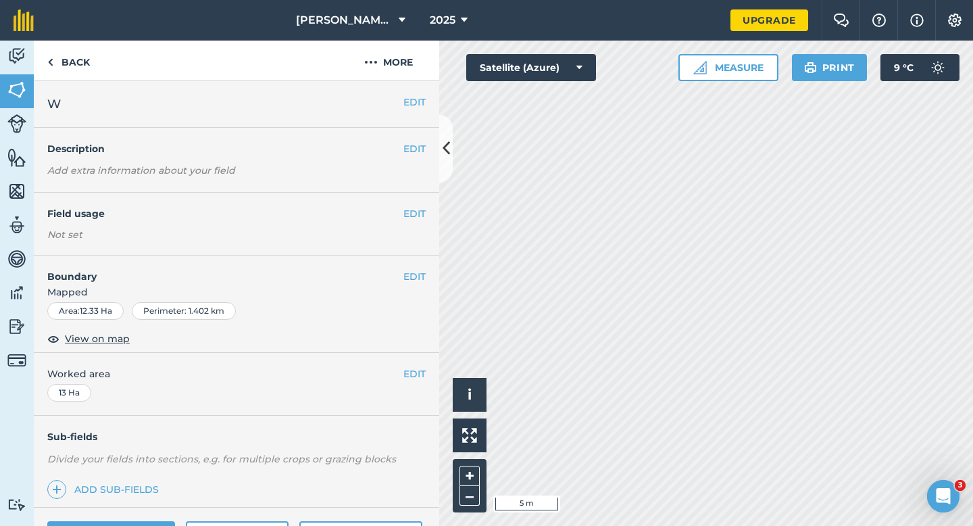
click at [426, 276] on div "EDIT Boundary Mapped Area : 12.33 Ha Perimeter : 1.402 km View on map" at bounding box center [236, 303] width 405 height 97
click at [405, 274] on button "EDIT" at bounding box center [414, 276] width 22 height 15
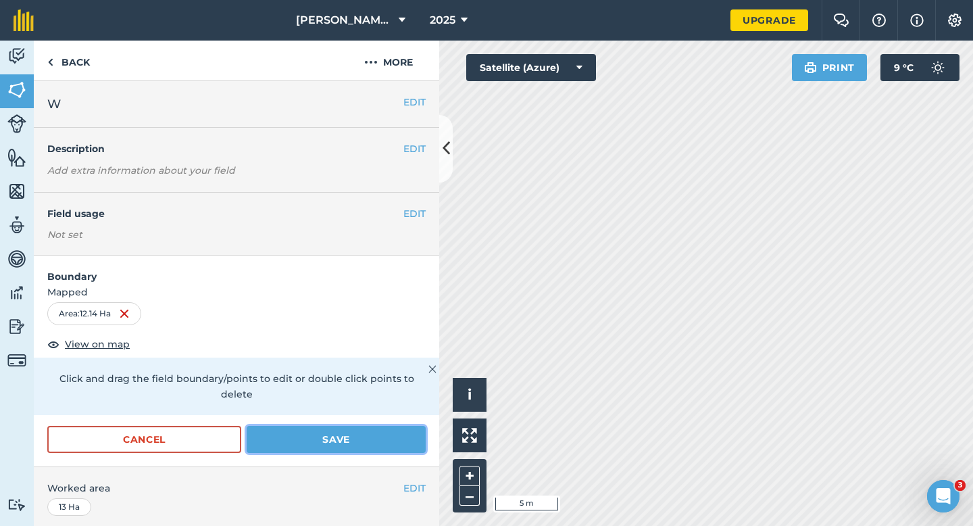
click at [387, 426] on button "Save" at bounding box center [336, 439] width 179 height 27
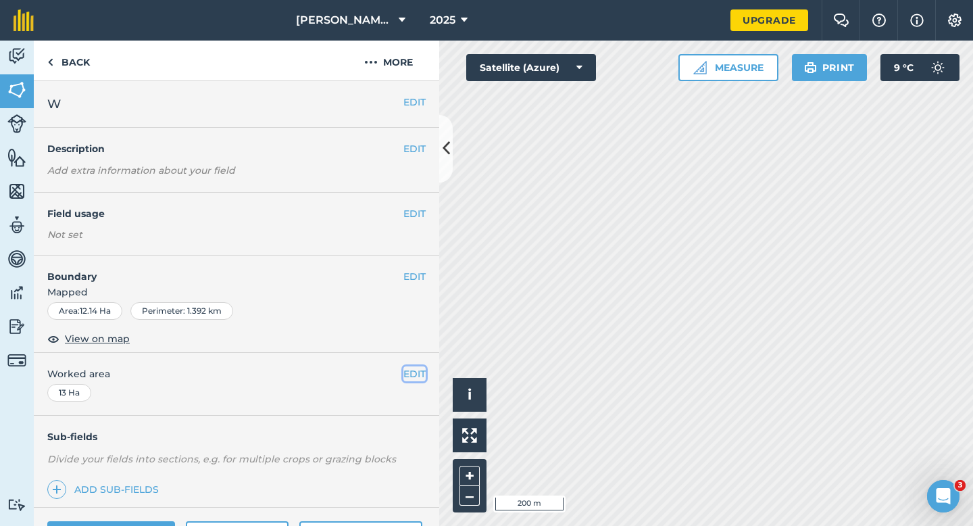
click at [406, 366] on button "EDIT" at bounding box center [414, 373] width 22 height 15
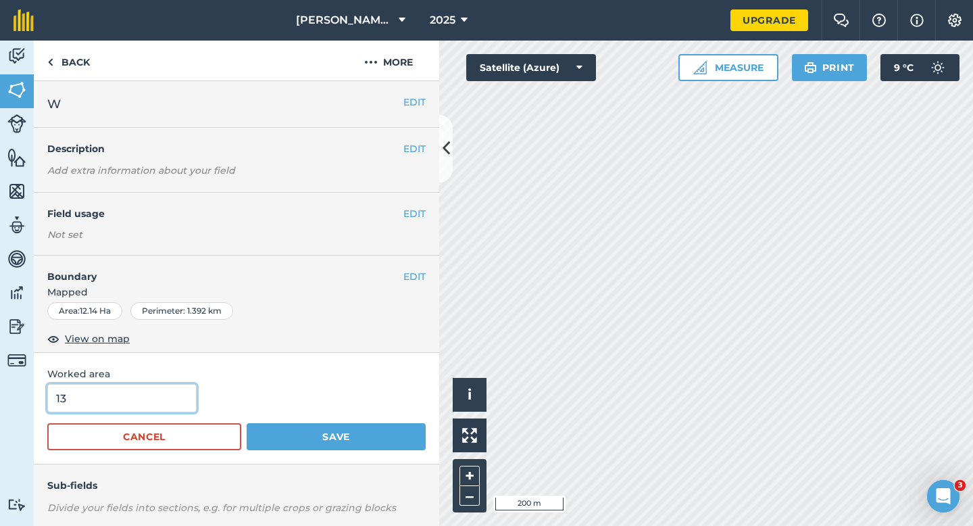
click at [134, 403] on input "13" at bounding box center [121, 398] width 149 height 28
type input "12"
click at [247, 423] on button "Save" at bounding box center [336, 436] width 179 height 27
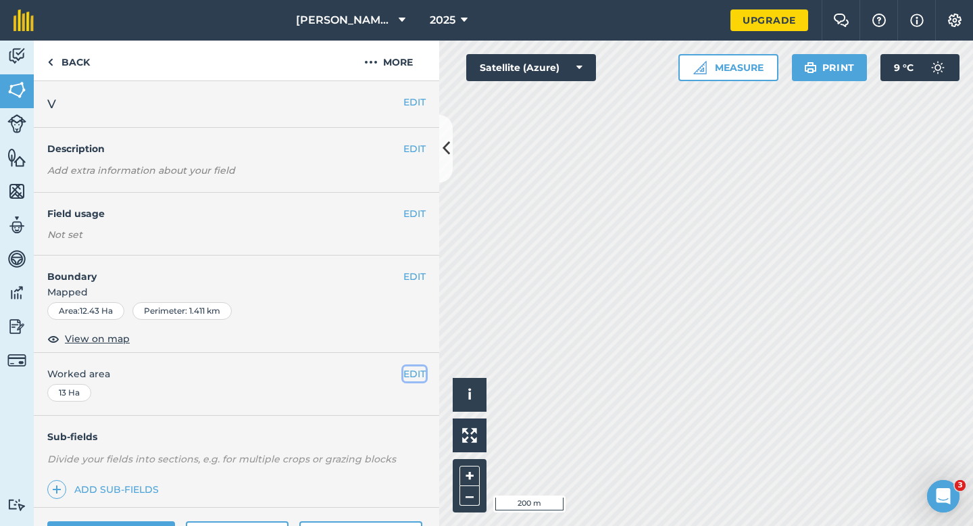
click at [415, 366] on button "EDIT" at bounding box center [414, 373] width 22 height 15
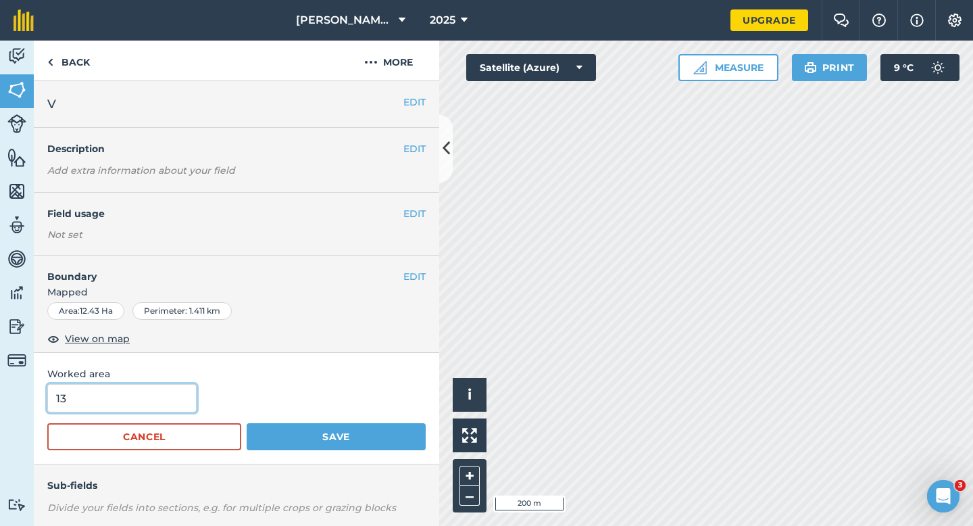
click at [146, 399] on input "13" at bounding box center [121, 398] width 149 height 28
type input "12"
click at [247, 423] on button "Save" at bounding box center [336, 436] width 179 height 27
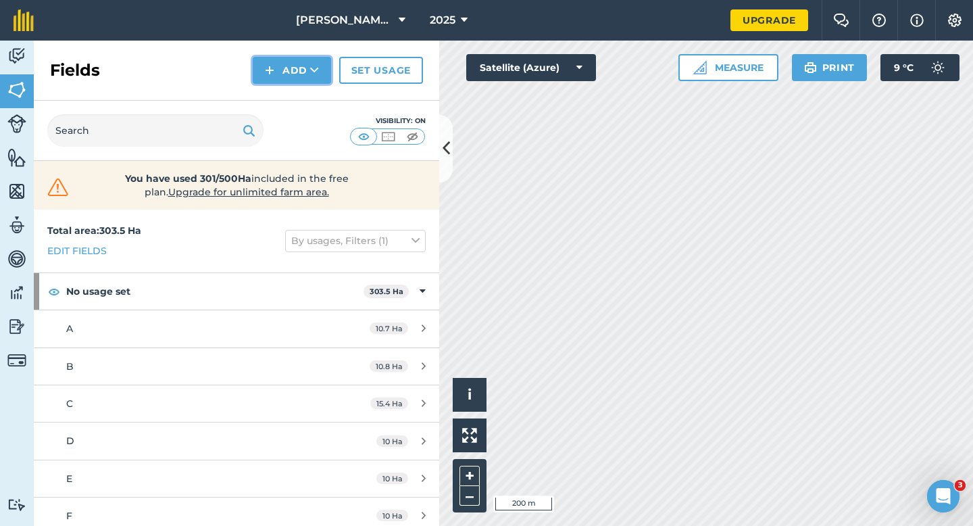
click at [280, 68] on button "Add" at bounding box center [292, 70] width 78 height 27
click at [280, 103] on link "Draw" at bounding box center [292, 101] width 74 height 30
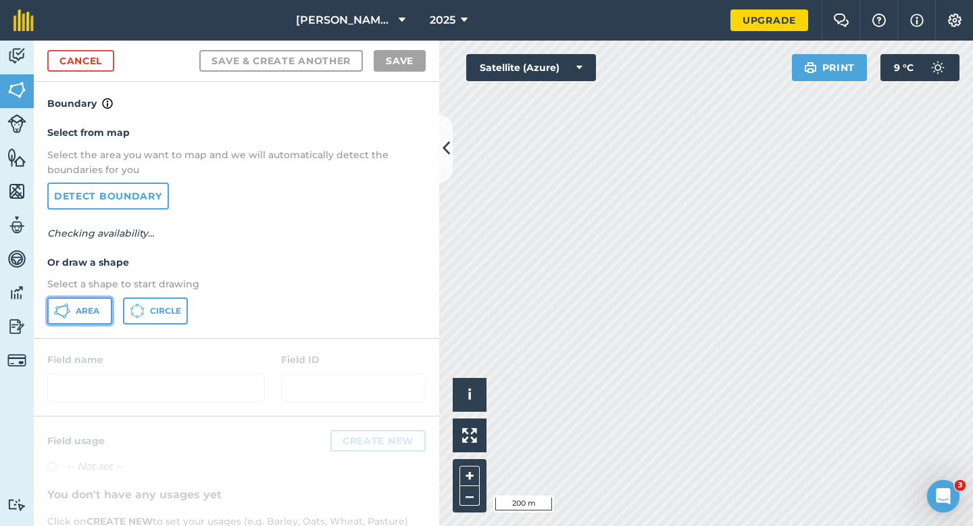
click at [72, 305] on button "Area" at bounding box center [79, 310] width 65 height 27
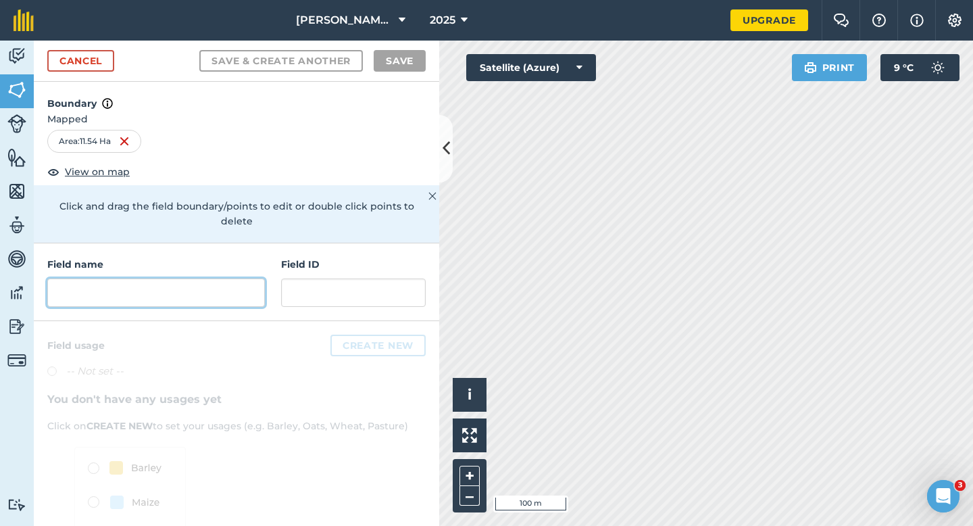
click at [214, 278] on input "text" at bounding box center [156, 292] width 218 height 28
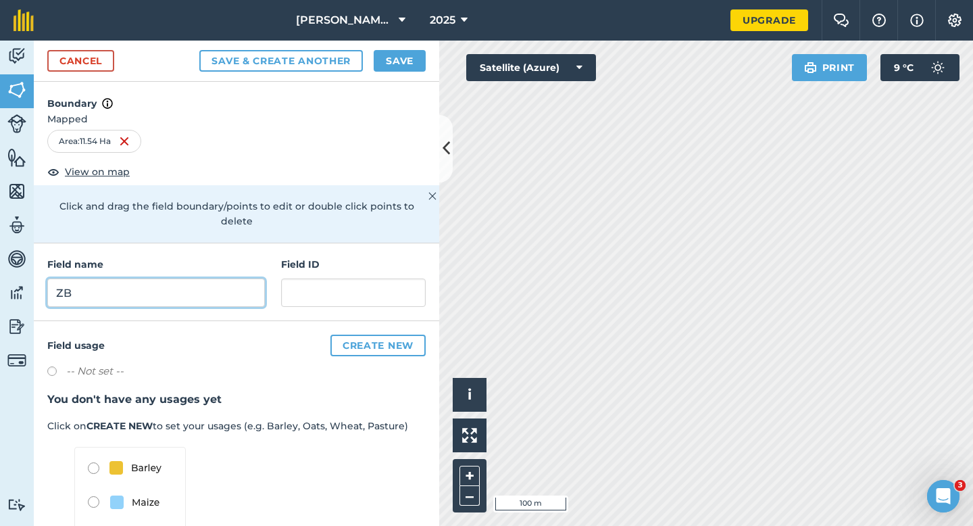
type input "ZB"
click at [403, 47] on div "Cancel Save & Create Another Save" at bounding box center [236, 61] width 405 height 41
click at [403, 52] on button "Save" at bounding box center [400, 61] width 52 height 22
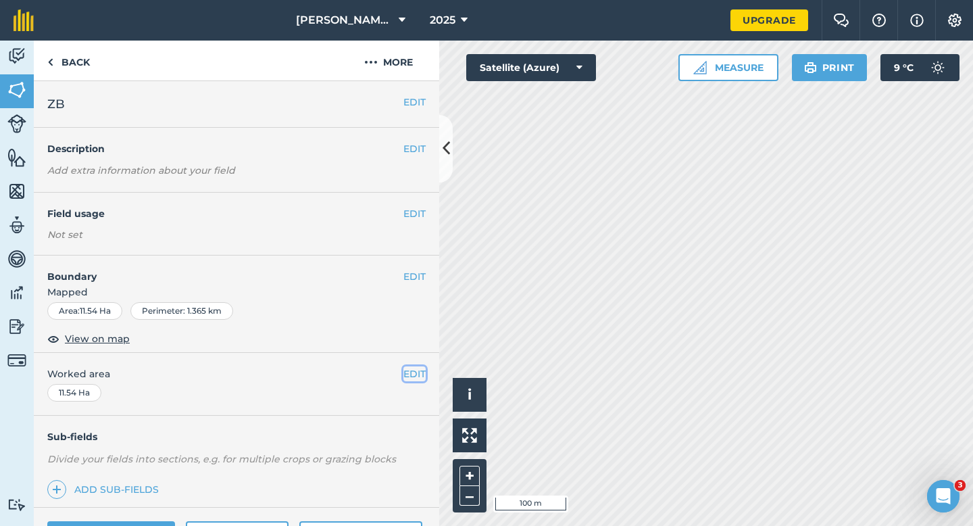
click at [415, 368] on button "EDIT" at bounding box center [414, 373] width 22 height 15
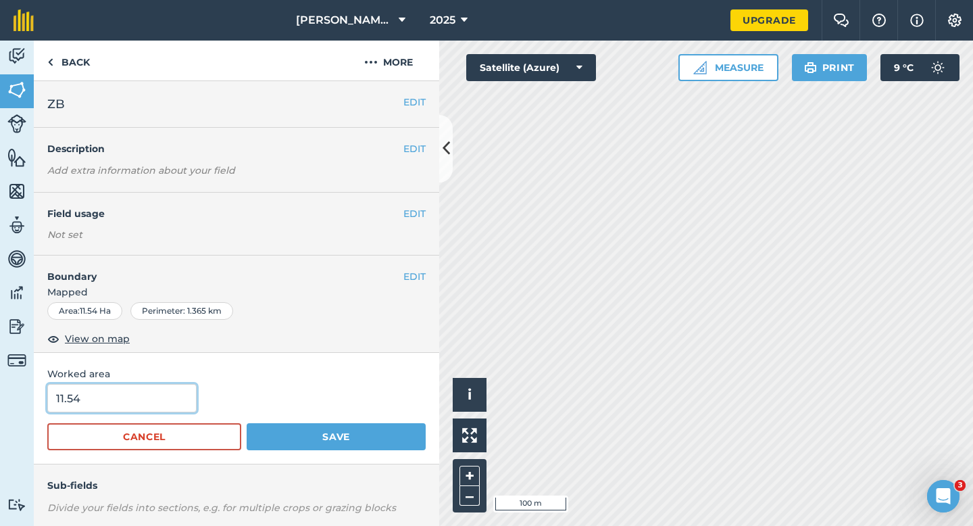
click at [151, 395] on input "11.54" at bounding box center [121, 398] width 149 height 28
type input "12"
click at [247, 423] on button "Save" at bounding box center [336, 436] width 179 height 27
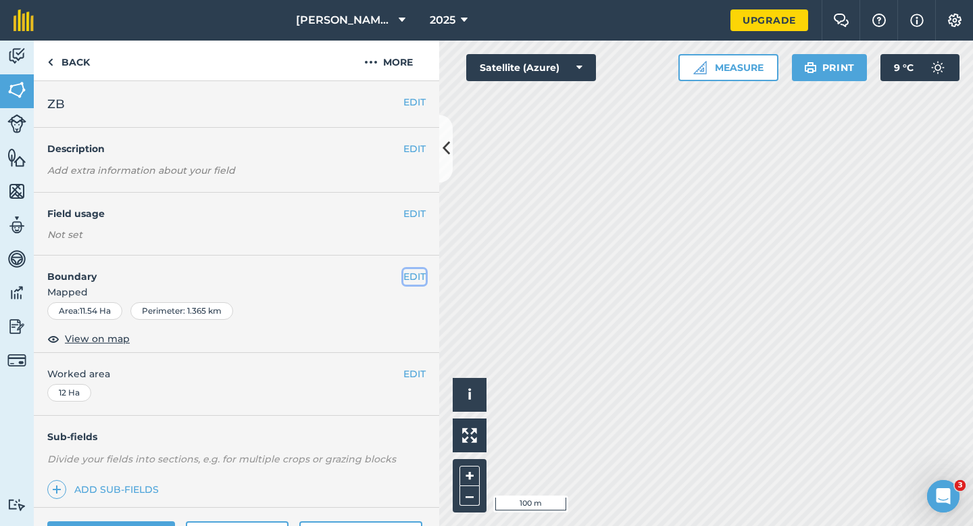
click at [403, 278] on button "EDIT" at bounding box center [414, 276] width 22 height 15
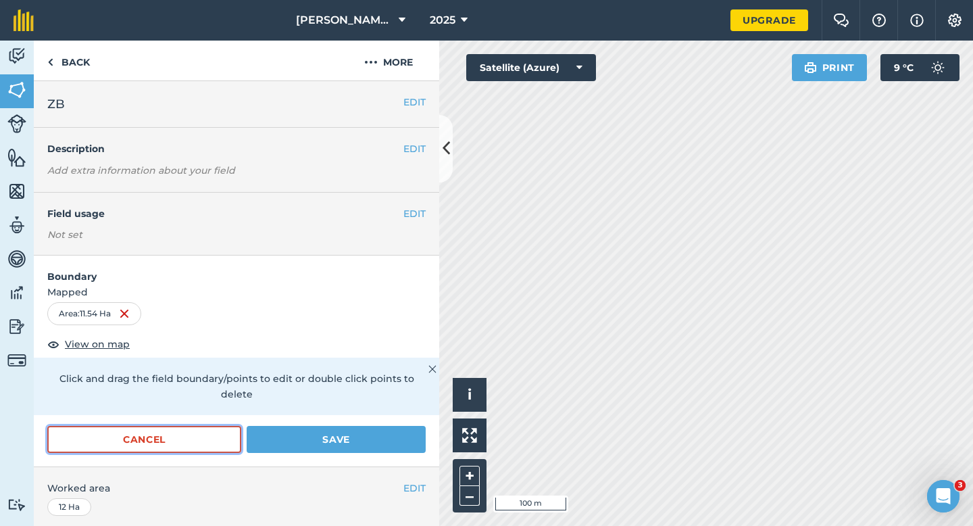
click at [221, 426] on button "Cancel" at bounding box center [144, 439] width 194 height 27
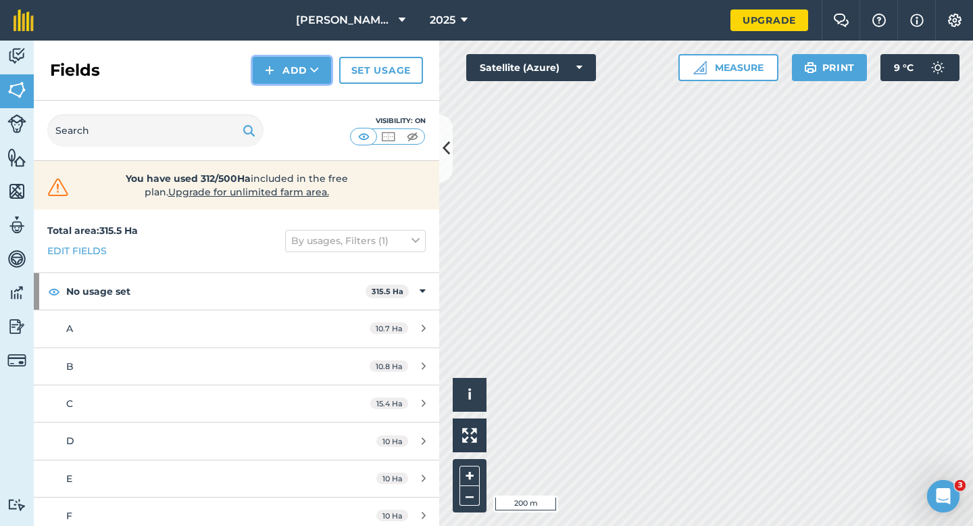
click at [261, 80] on button "Add" at bounding box center [292, 70] width 78 height 27
click at [268, 90] on link "Draw" at bounding box center [292, 101] width 74 height 30
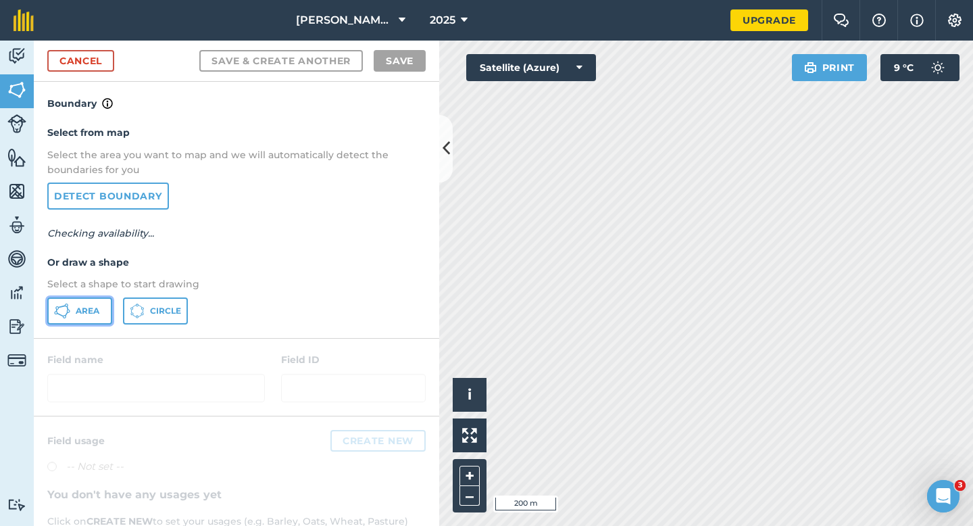
click at [88, 303] on button "Area" at bounding box center [79, 310] width 65 height 27
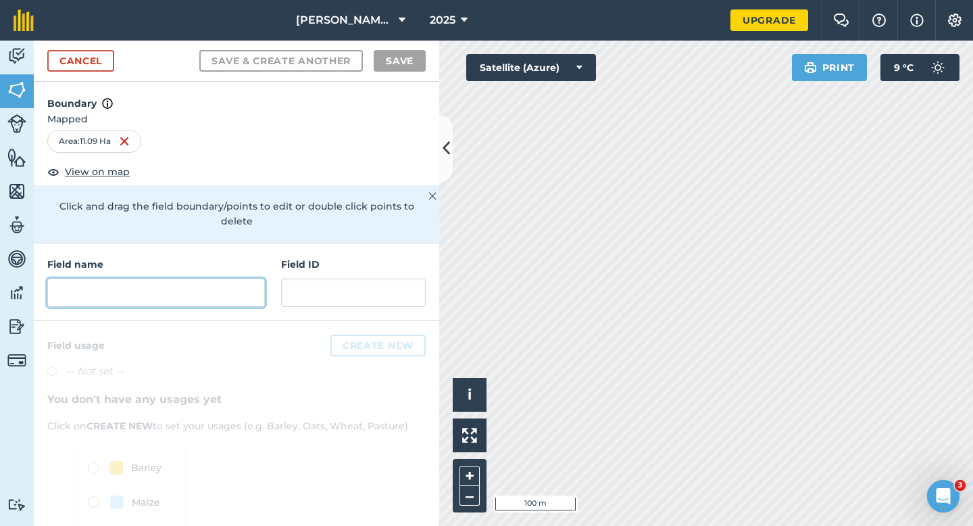
click at [217, 285] on input "text" at bounding box center [156, 292] width 218 height 28
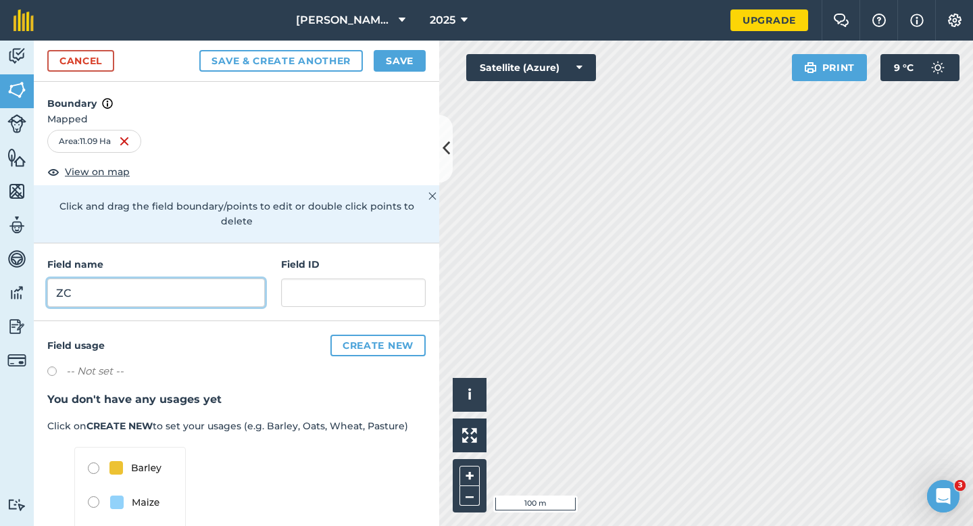
type input "ZC"
click at [394, 73] on div "Cancel Save & Create Another Save" at bounding box center [236, 61] width 405 height 41
click at [394, 65] on button "Save" at bounding box center [400, 61] width 52 height 22
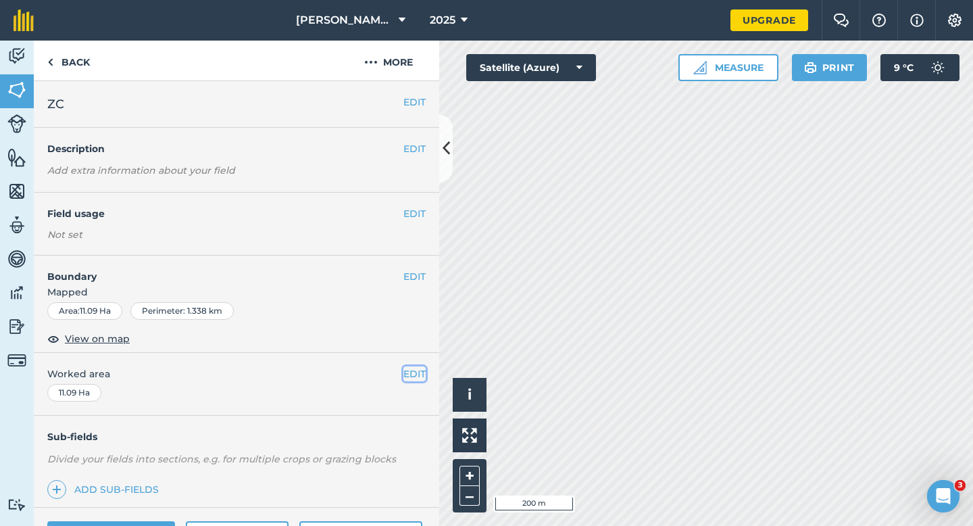
click at [412, 379] on button "EDIT" at bounding box center [414, 373] width 22 height 15
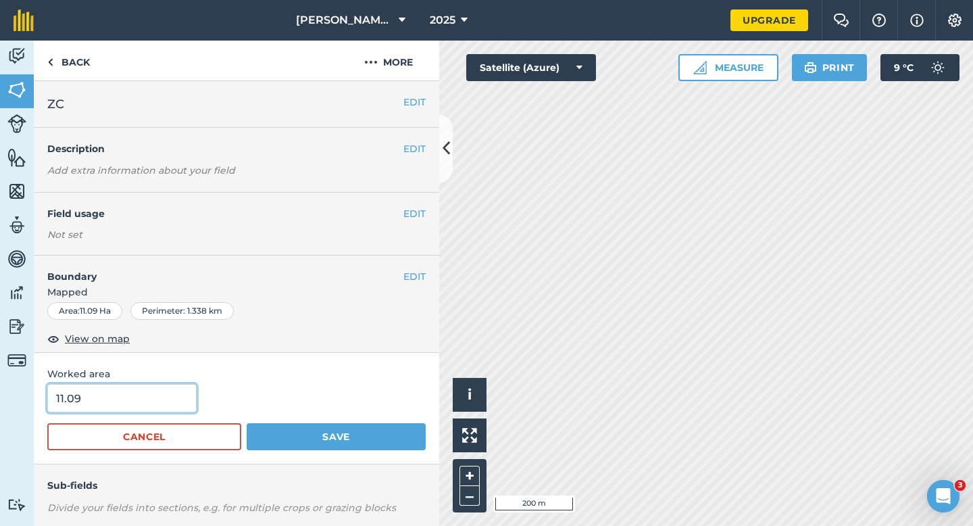
click at [101, 394] on input "11.09" at bounding box center [121, 398] width 149 height 28
type input "11"
click at [247, 423] on button "Save" at bounding box center [336, 436] width 179 height 27
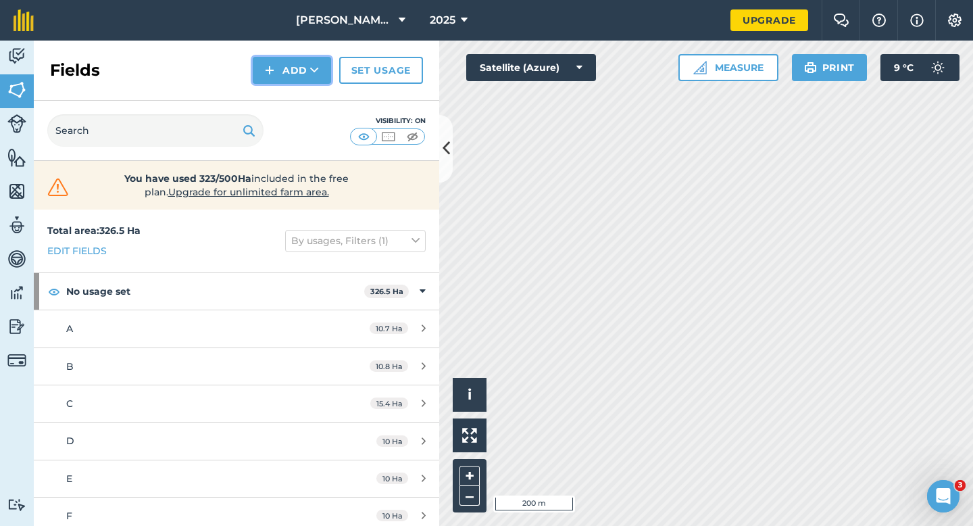
click at [288, 63] on button "Add" at bounding box center [292, 70] width 78 height 27
click at [288, 97] on link "Draw" at bounding box center [292, 101] width 74 height 30
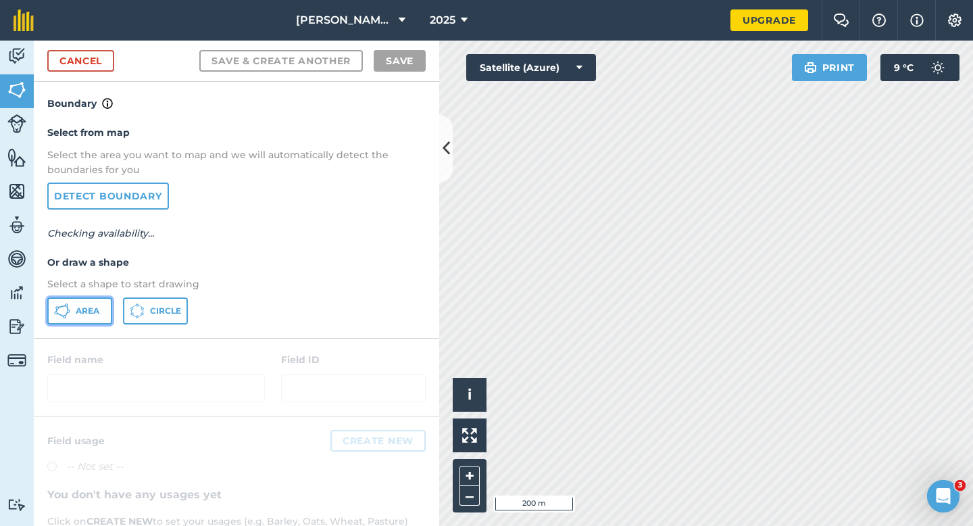
click at [96, 299] on button "Area" at bounding box center [79, 310] width 65 height 27
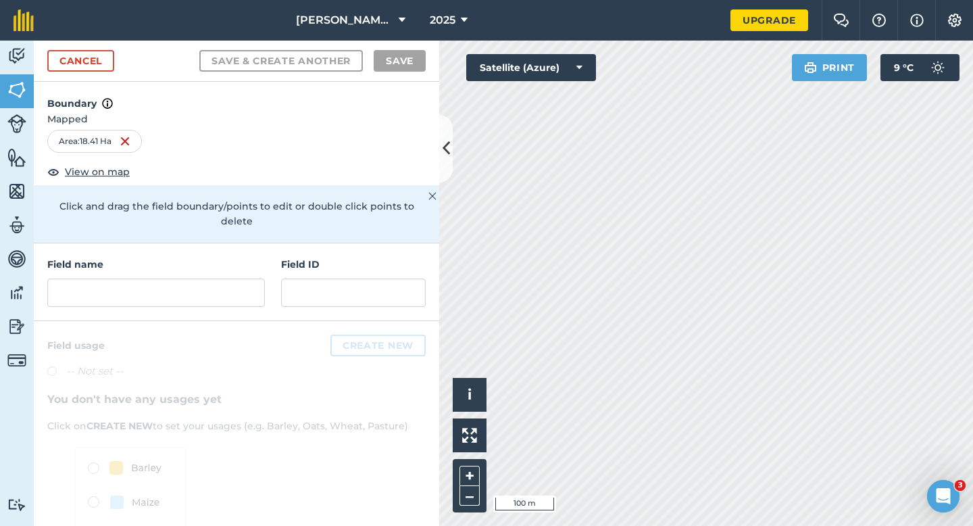
click at [215, 292] on div "Field name Field ID" at bounding box center [236, 282] width 405 height 78
click at [217, 289] on input "text" at bounding box center [156, 292] width 218 height 28
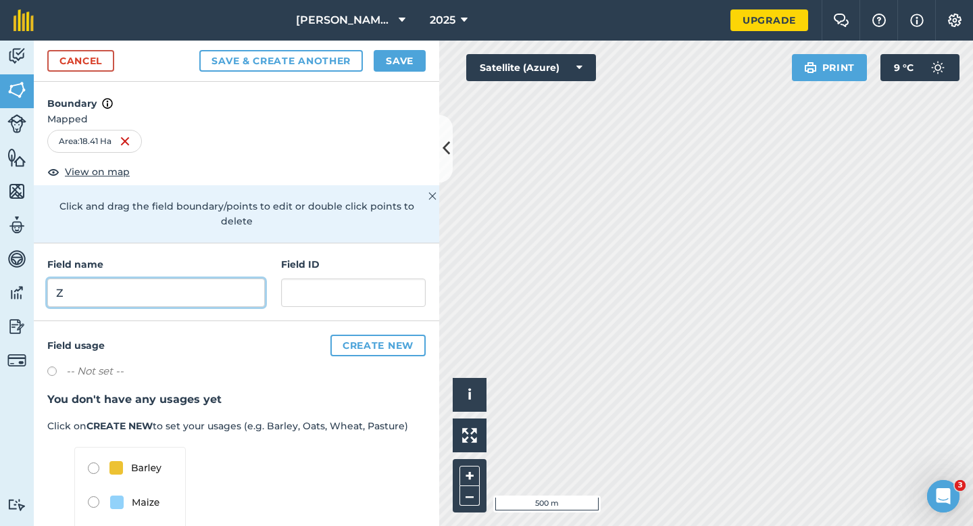
click at [135, 288] on input "Z" at bounding box center [156, 292] width 218 height 28
type input "ZF"
click at [385, 70] on button "Save" at bounding box center [400, 61] width 52 height 22
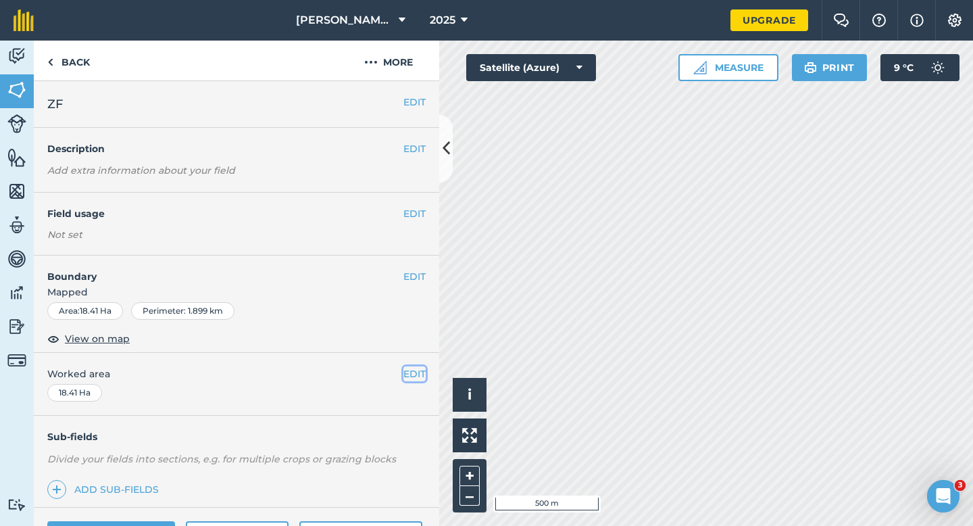
click at [419, 369] on button "EDIT" at bounding box center [414, 373] width 22 height 15
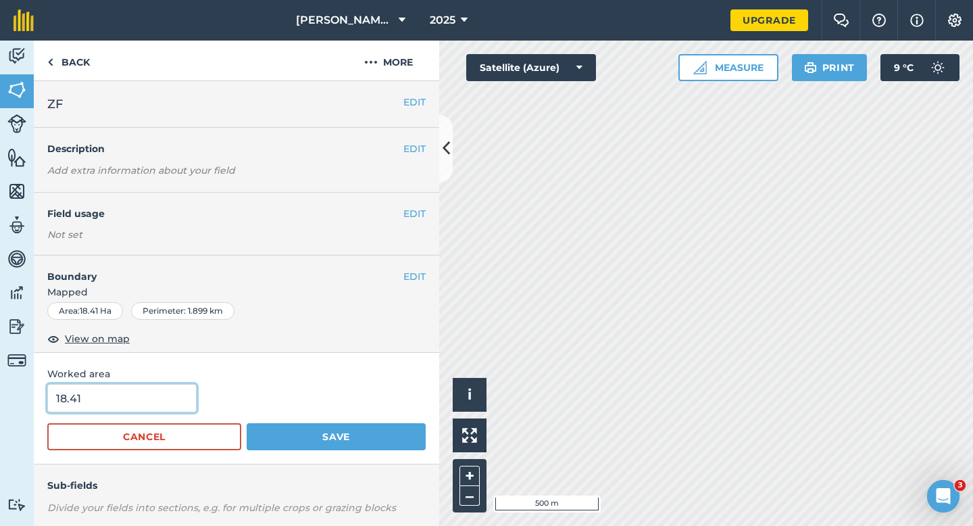
click at [104, 403] on input "18.41" at bounding box center [121, 398] width 149 height 28
type input "16"
click at [247, 423] on button "Save" at bounding box center [336, 436] width 179 height 27
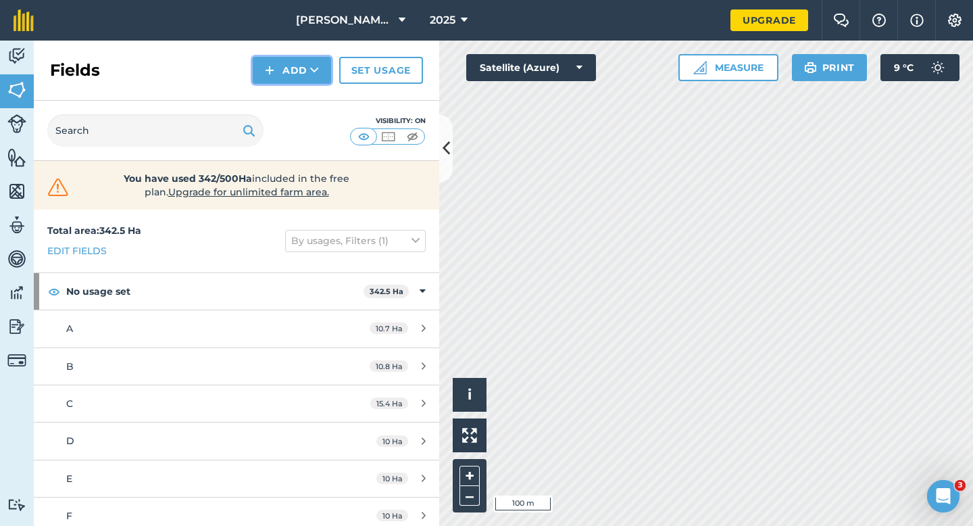
click at [302, 75] on button "Add" at bounding box center [292, 70] width 78 height 27
click at [302, 93] on link "Draw" at bounding box center [292, 101] width 74 height 30
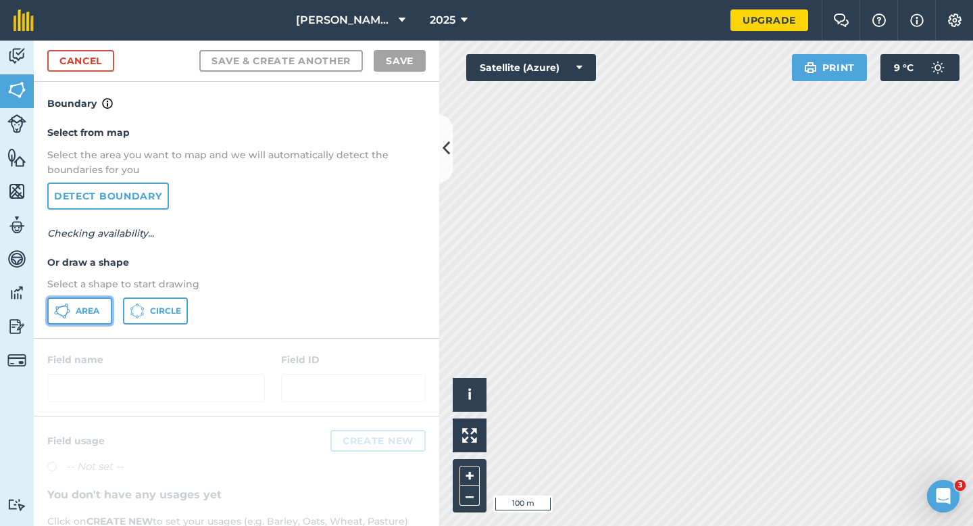
click at [93, 303] on button "Area" at bounding box center [79, 310] width 65 height 27
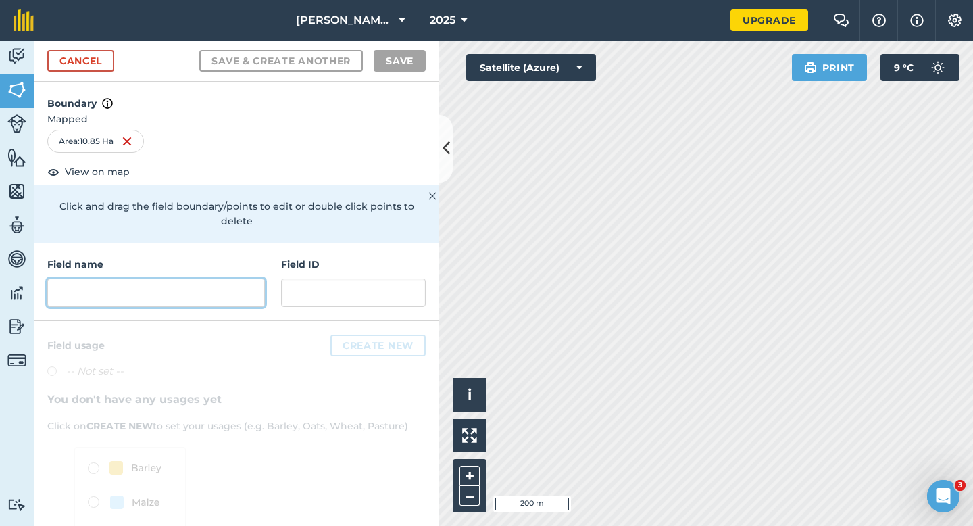
click at [249, 284] on input "text" at bounding box center [156, 292] width 218 height 28
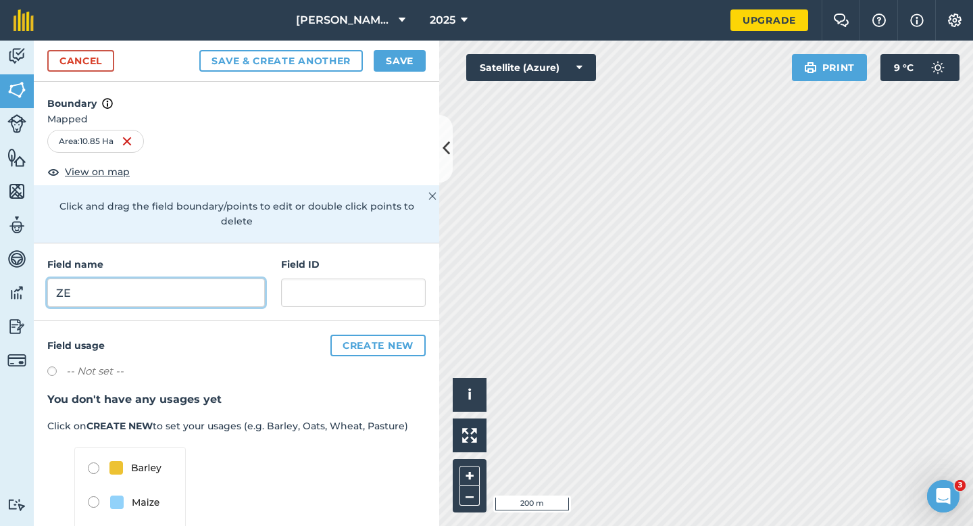
type input "ZE"
click at [397, 65] on button "Save" at bounding box center [400, 61] width 52 height 22
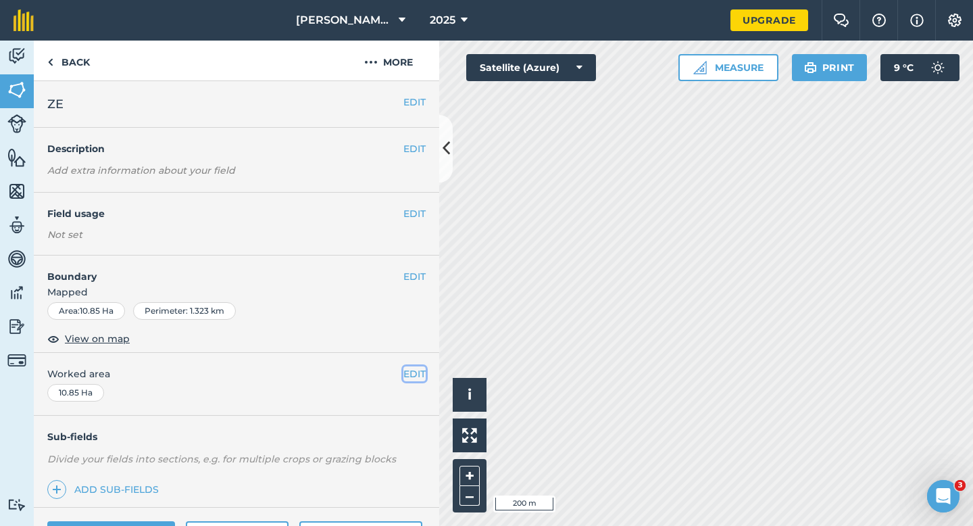
click at [409, 374] on button "EDIT" at bounding box center [414, 373] width 22 height 15
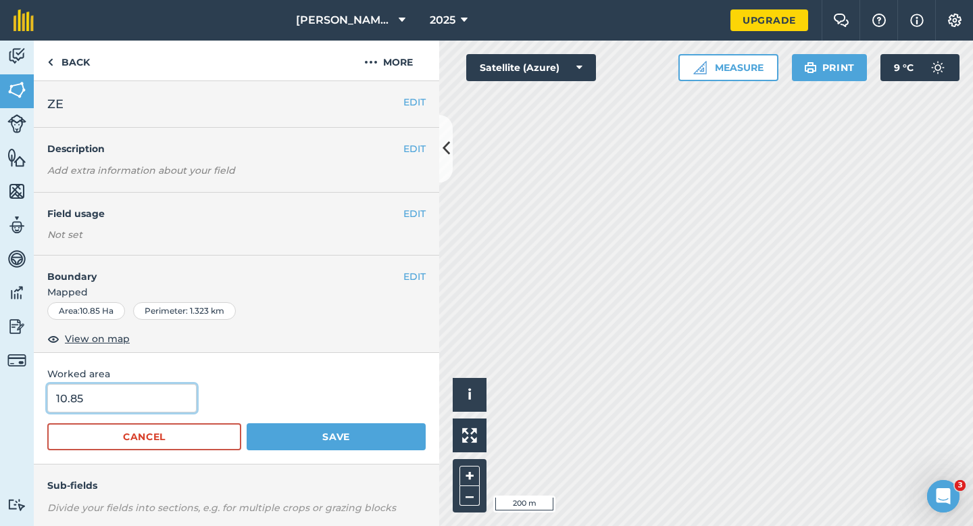
click at [161, 402] on input "10.85" at bounding box center [121, 398] width 149 height 28
type input "11"
click at [247, 423] on button "Save" at bounding box center [336, 436] width 179 height 27
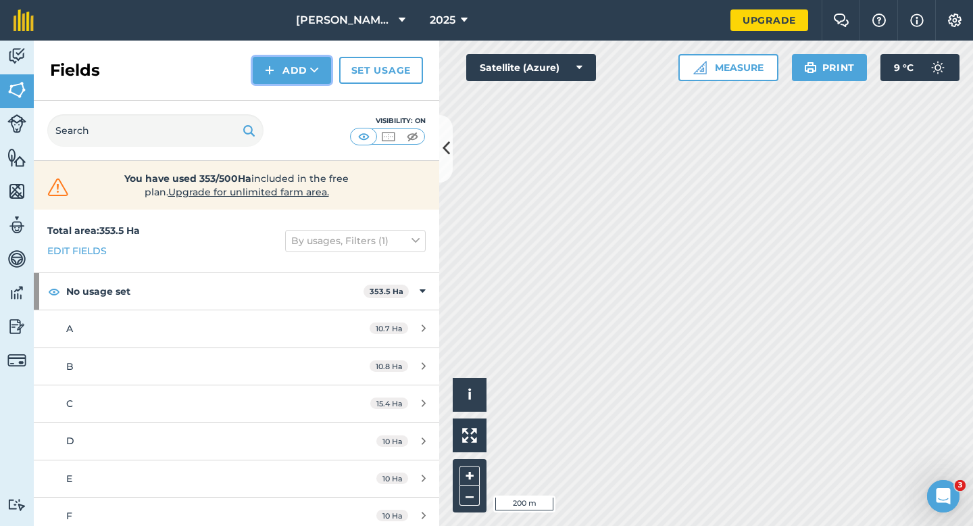
click at [303, 81] on button "Add" at bounding box center [292, 70] width 78 height 27
click at [303, 95] on link "Draw" at bounding box center [292, 101] width 74 height 30
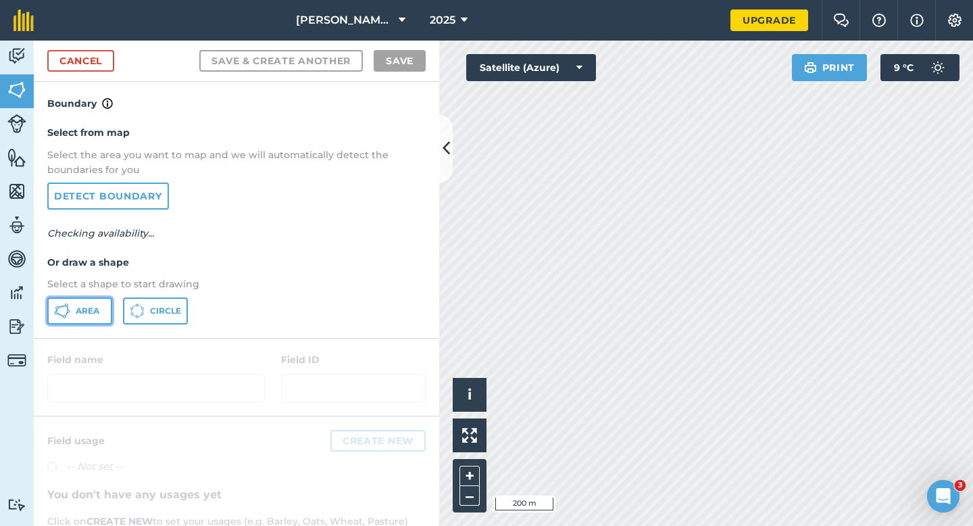
click at [96, 302] on button "Area" at bounding box center [79, 310] width 65 height 27
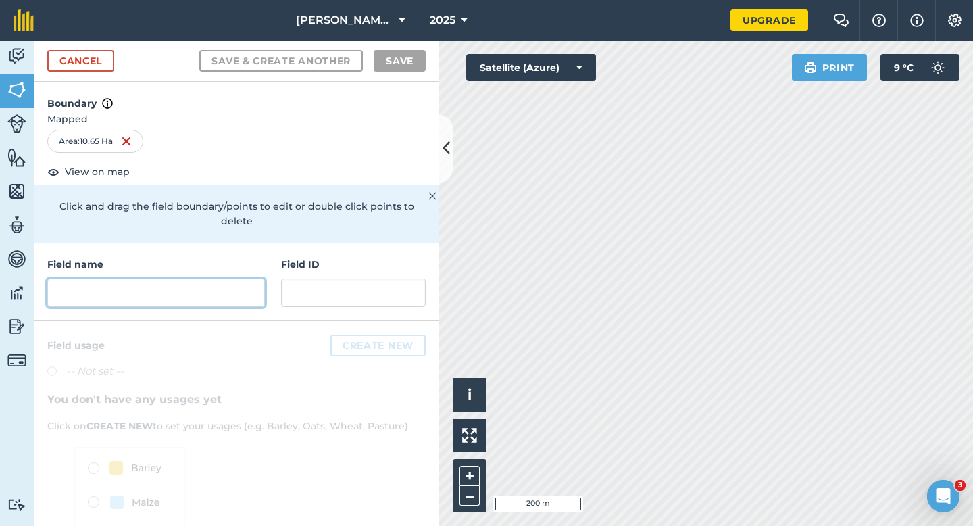
click at [151, 278] on input "text" at bounding box center [156, 292] width 218 height 28
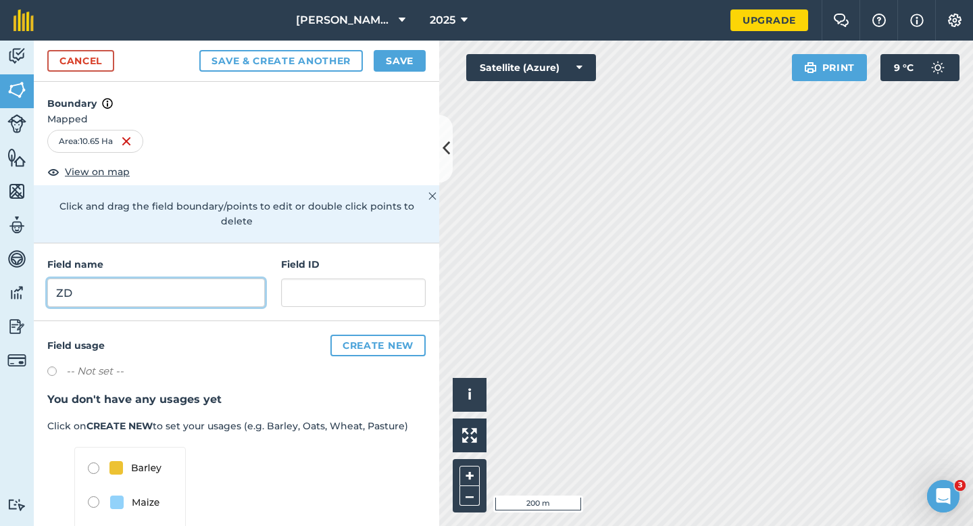
type input "ZD"
click at [399, 55] on button "Save" at bounding box center [400, 61] width 52 height 22
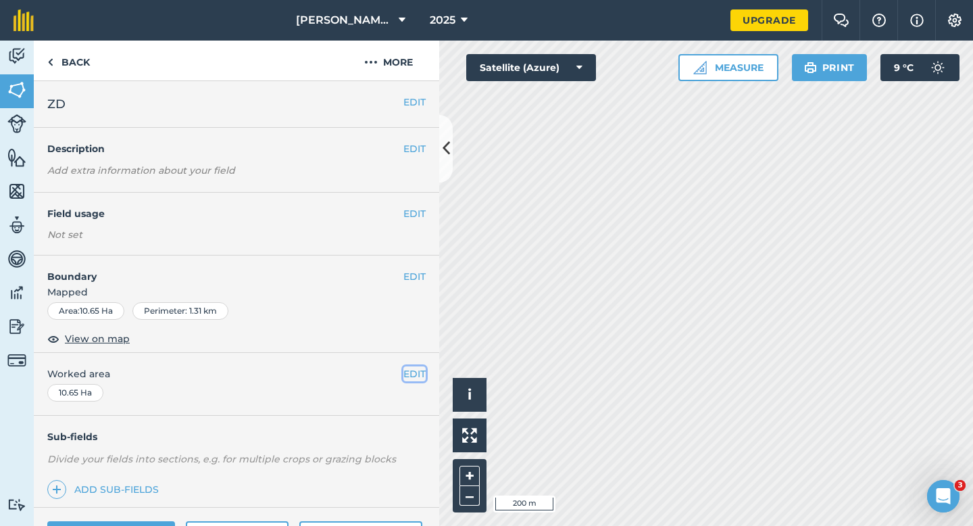
click at [423, 372] on button "EDIT" at bounding box center [414, 373] width 22 height 15
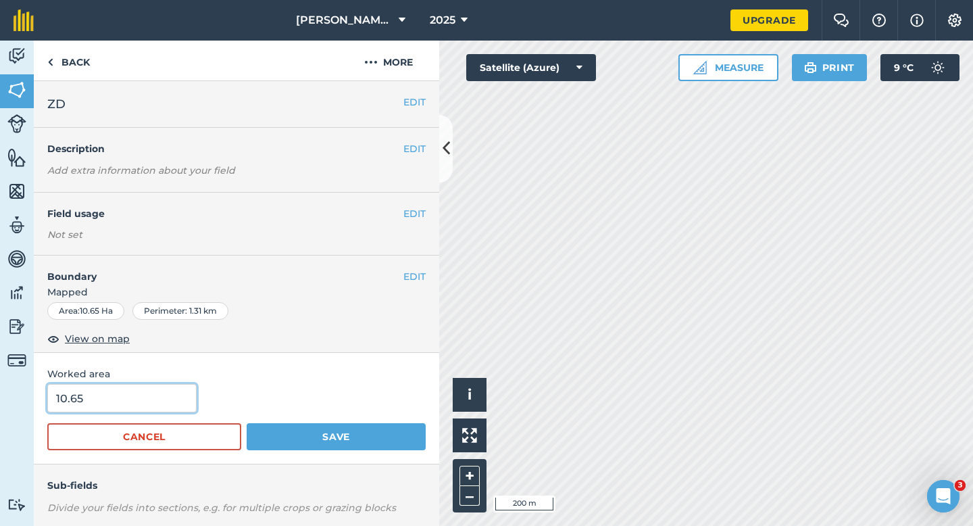
click at [87, 411] on input "10.65" at bounding box center [121, 398] width 149 height 28
type input "11"
click at [247, 423] on button "Save" at bounding box center [336, 436] width 179 height 27
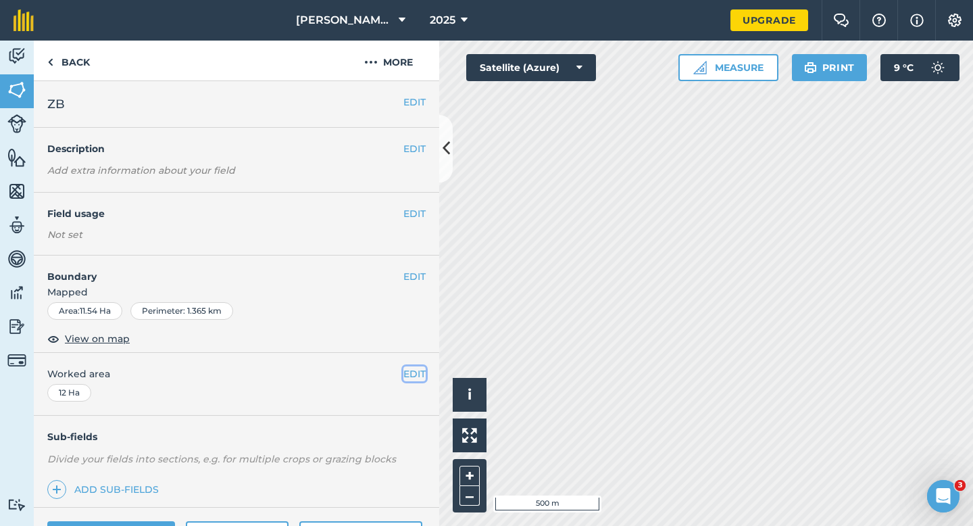
click at [416, 369] on button "EDIT" at bounding box center [414, 373] width 22 height 15
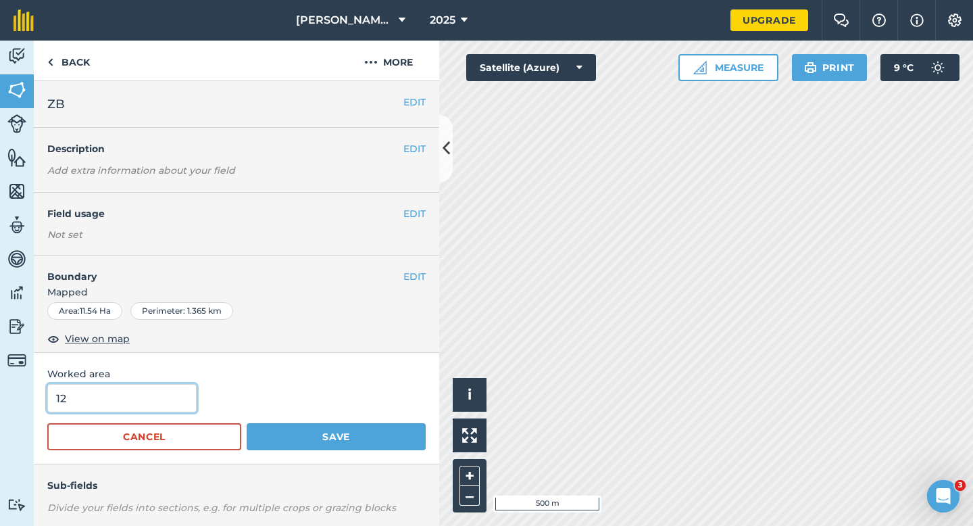
type input "11"
click at [104, 406] on input "11" at bounding box center [121, 398] width 149 height 28
click at [247, 423] on button "Save" at bounding box center [336, 436] width 179 height 27
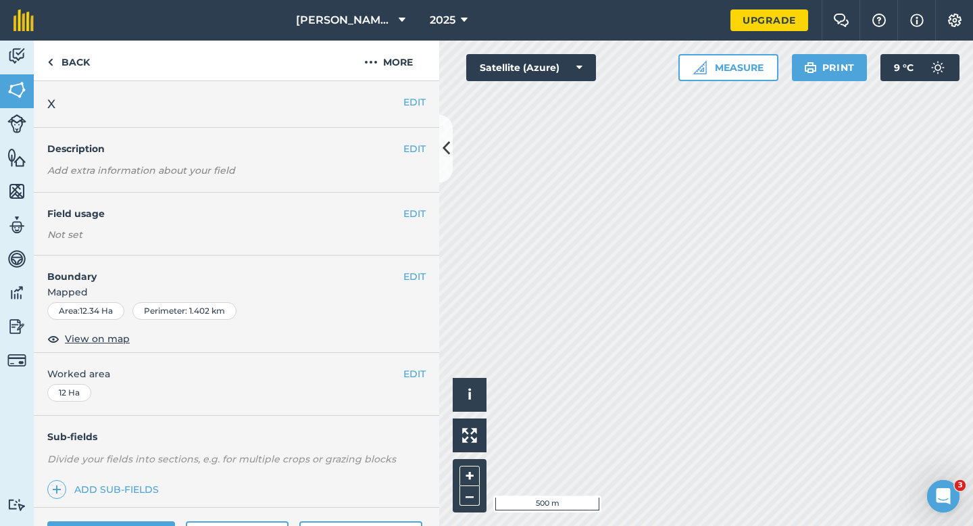
click at [413, 365] on div "EDIT Worked area 12 Ha" at bounding box center [236, 384] width 405 height 63
click at [419, 374] on button "EDIT" at bounding box center [414, 373] width 22 height 15
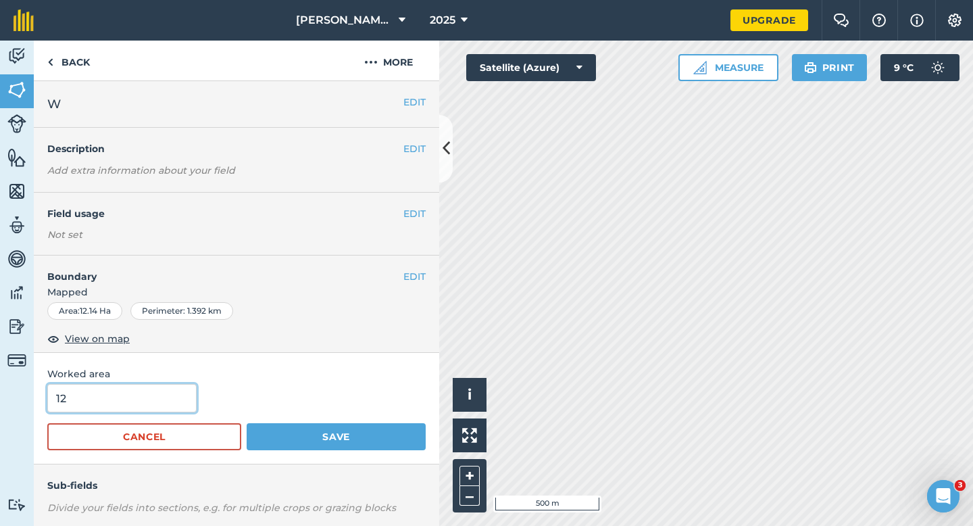
click at [130, 395] on input "12" at bounding box center [121, 398] width 149 height 28
type input "13"
click at [247, 423] on button "Save" at bounding box center [336, 436] width 179 height 27
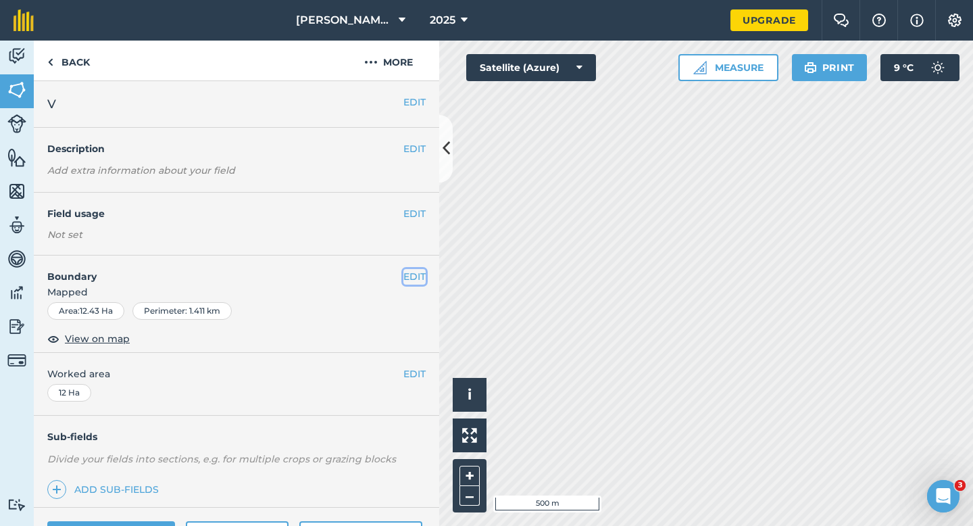
click at [416, 283] on button "EDIT" at bounding box center [414, 276] width 22 height 15
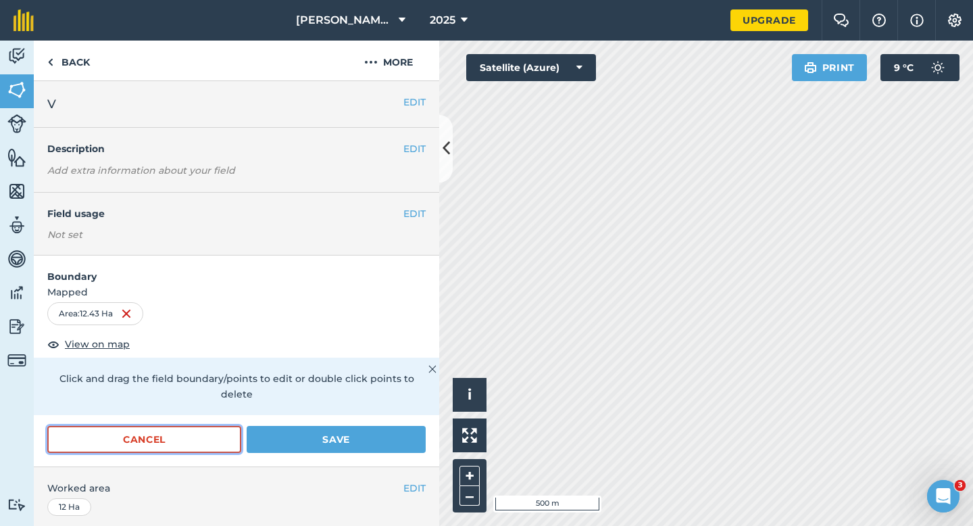
click at [186, 429] on button "Cancel" at bounding box center [144, 439] width 194 height 27
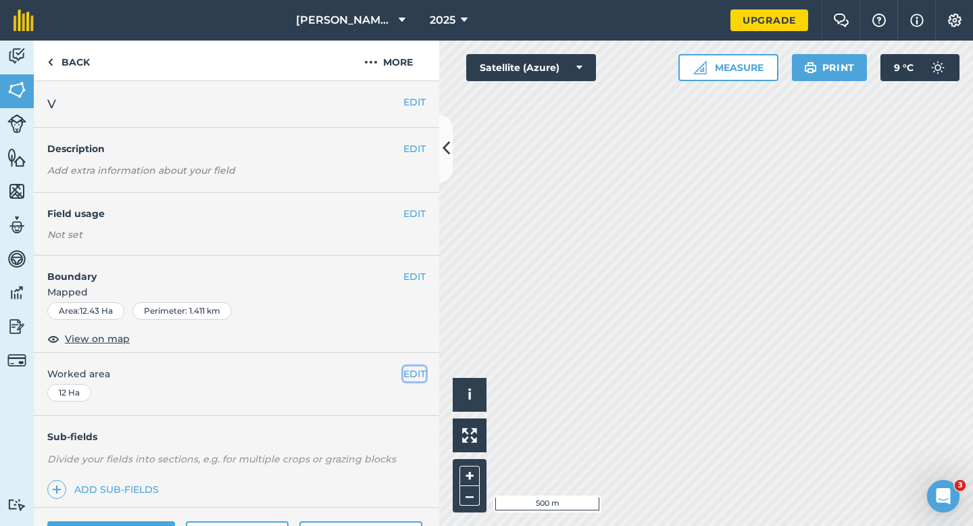
click at [403, 374] on button "EDIT" at bounding box center [414, 373] width 22 height 15
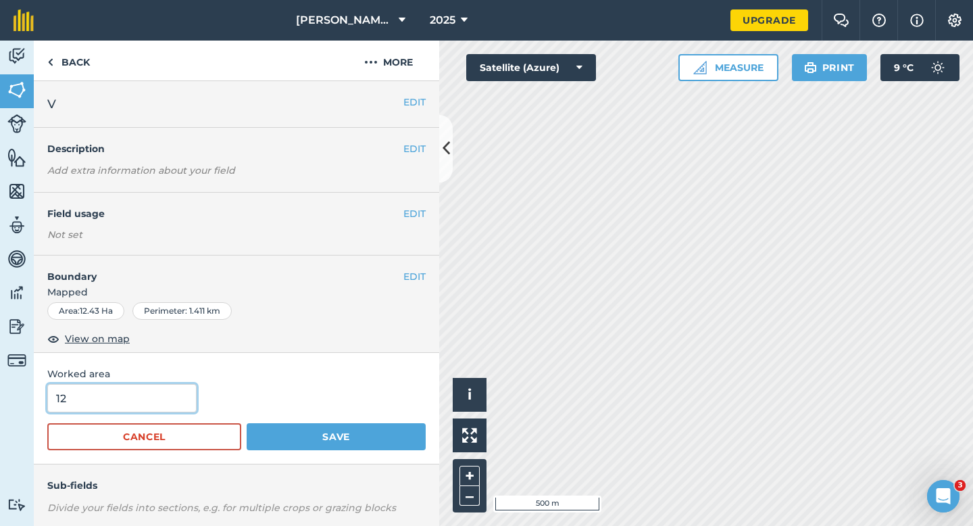
click at [183, 399] on input "12" at bounding box center [121, 398] width 149 height 28
type input "13"
click at [247, 423] on button "Save" at bounding box center [336, 436] width 179 height 27
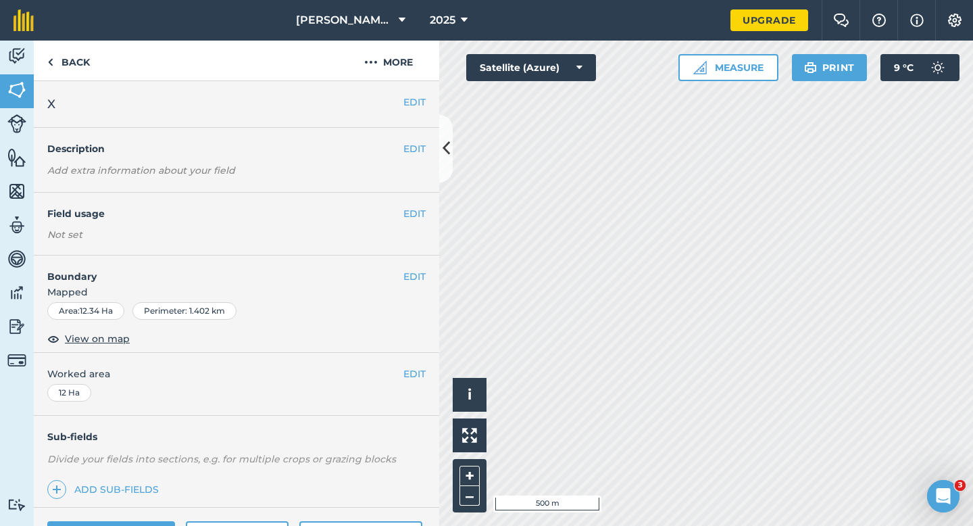
click at [419, 365] on div "EDIT Worked area 12 Ha" at bounding box center [236, 384] width 405 height 63
click at [428, 369] on div "EDIT Worked area 12 Ha" at bounding box center [236, 384] width 405 height 63
click at [413, 374] on button "EDIT" at bounding box center [414, 373] width 22 height 15
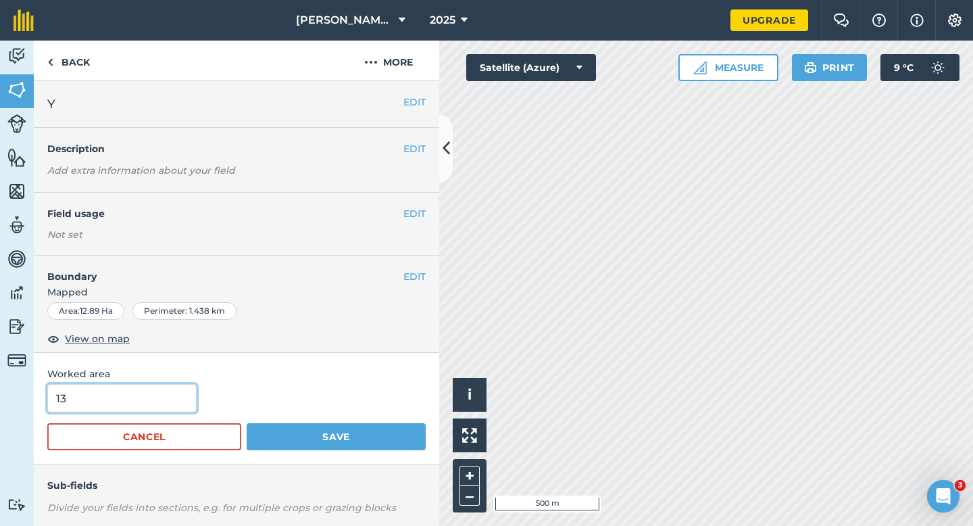
type input "12"
click at [157, 393] on input "12" at bounding box center [121, 398] width 149 height 28
click at [247, 423] on button "Save" at bounding box center [336, 436] width 179 height 27
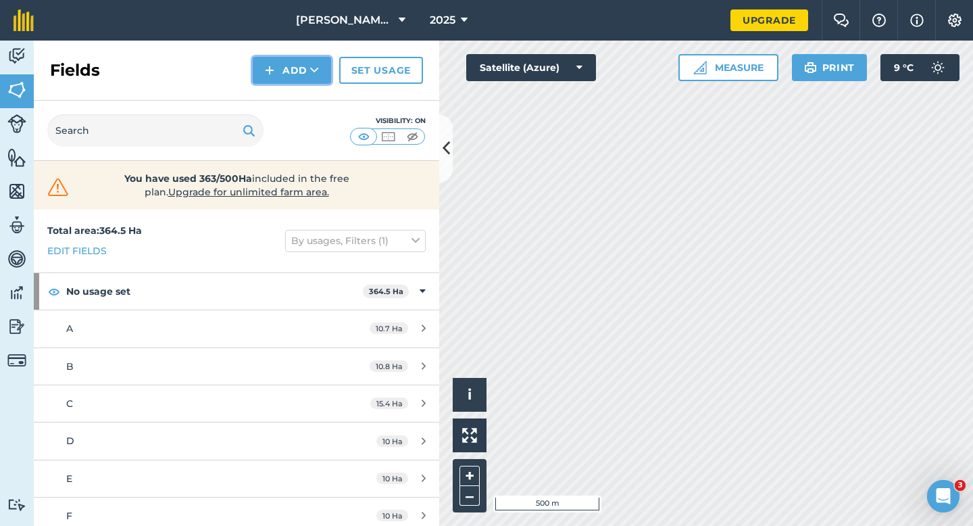
click at [284, 77] on button "Add" at bounding box center [292, 70] width 78 height 27
click at [284, 96] on link "Draw" at bounding box center [292, 101] width 74 height 30
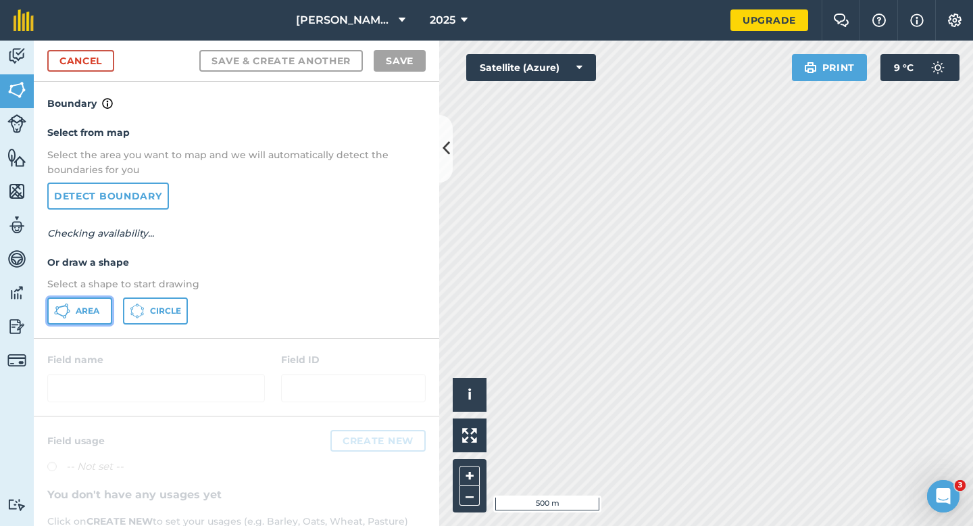
click at [88, 315] on button "Area" at bounding box center [79, 310] width 65 height 27
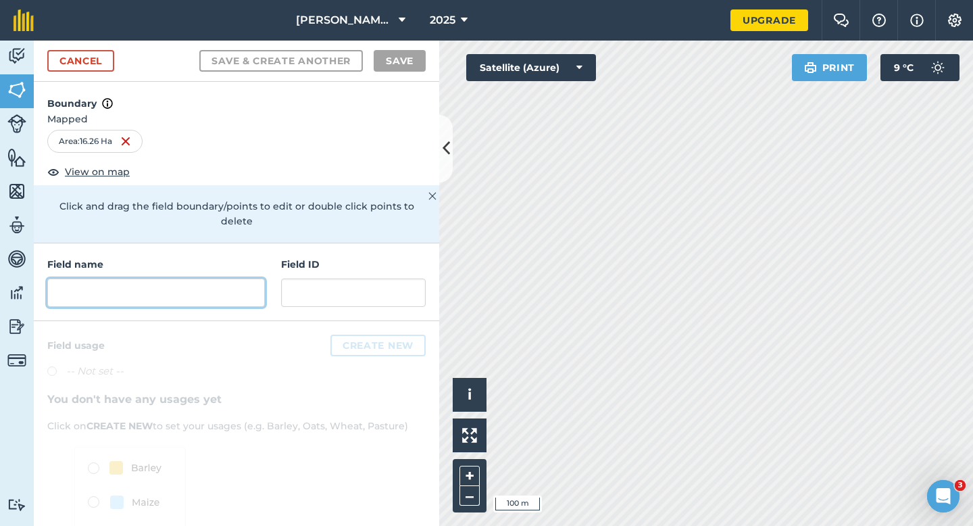
click at [228, 286] on input "text" at bounding box center [156, 292] width 218 height 28
type input "X"
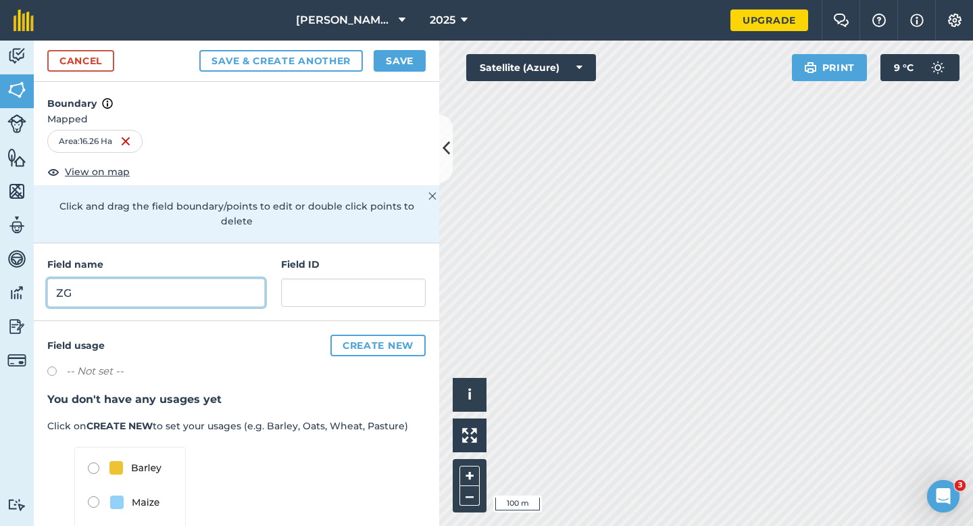
type input "ZG"
click at [403, 55] on button "Save" at bounding box center [400, 61] width 52 height 22
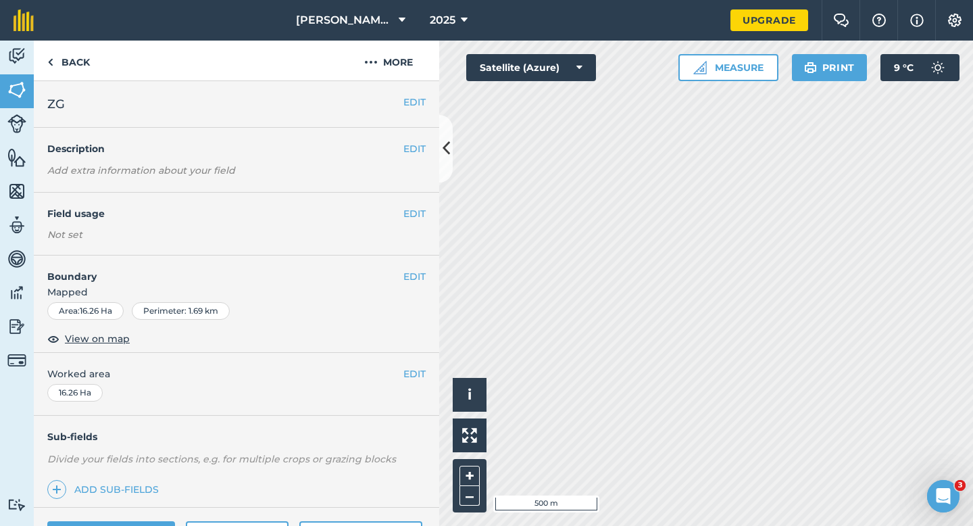
click at [419, 363] on div "EDIT Worked area 16.26 Ha" at bounding box center [236, 384] width 405 height 63
click at [418, 369] on button "EDIT" at bounding box center [414, 373] width 22 height 15
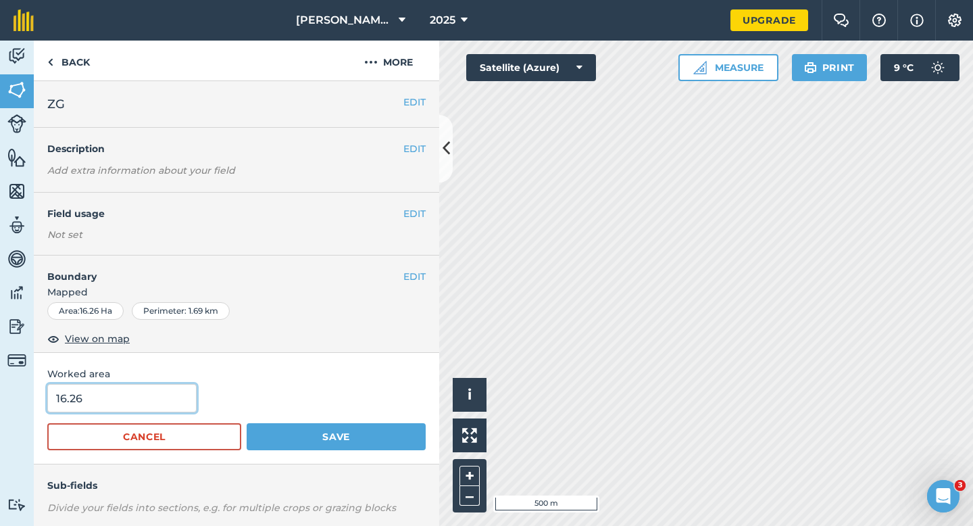
click at [137, 402] on input "16.26" at bounding box center [121, 398] width 149 height 28
type input "14"
click at [247, 423] on button "Save" at bounding box center [336, 436] width 179 height 27
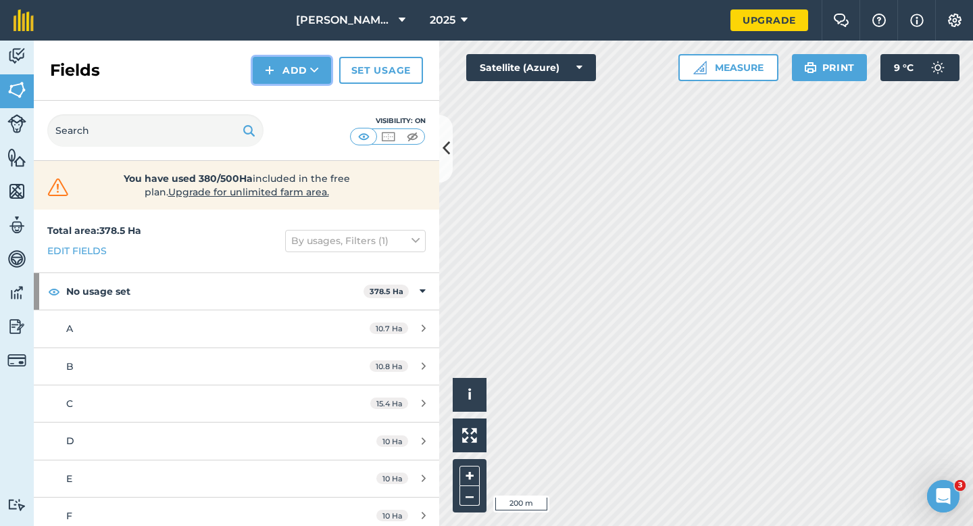
click at [279, 68] on button "Add" at bounding box center [292, 70] width 78 height 27
click at [267, 75] on img at bounding box center [269, 70] width 9 height 16
click at [270, 99] on link "Draw" at bounding box center [292, 101] width 74 height 30
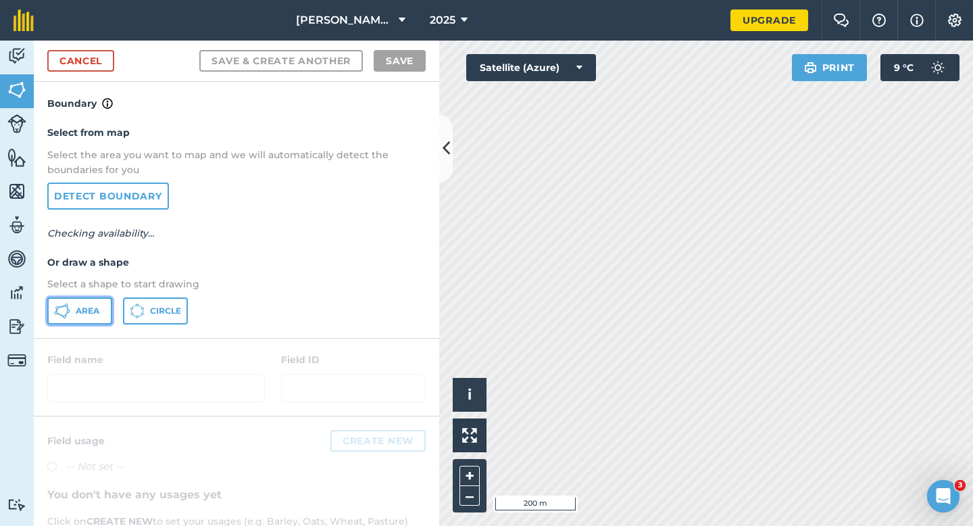
click at [76, 303] on button "Area" at bounding box center [79, 310] width 65 height 27
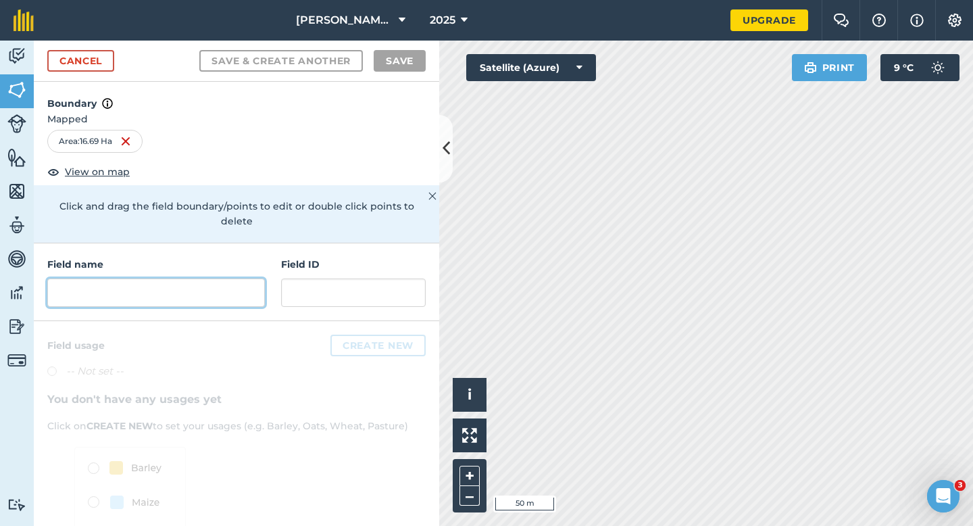
click at [233, 284] on input "text" at bounding box center [156, 292] width 218 height 28
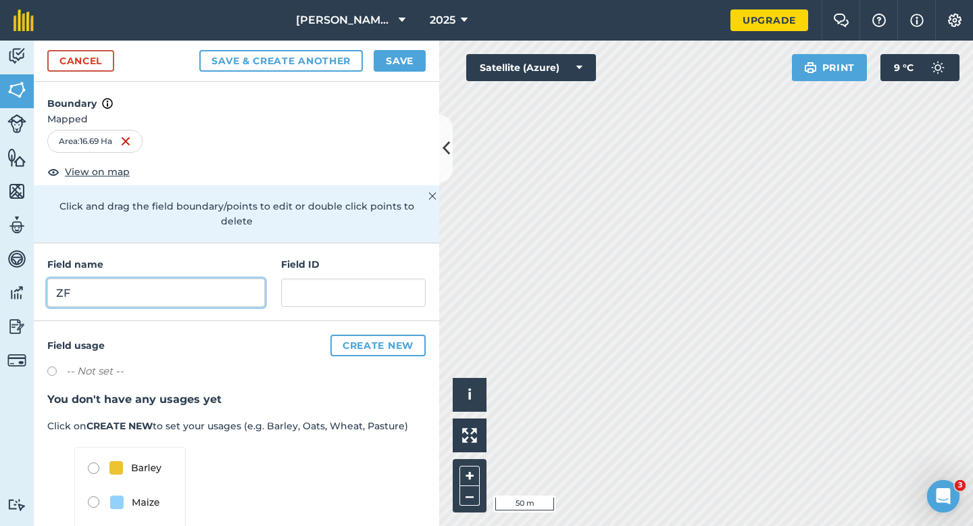
type input "ZF"
click at [388, 51] on button "Save" at bounding box center [400, 61] width 52 height 22
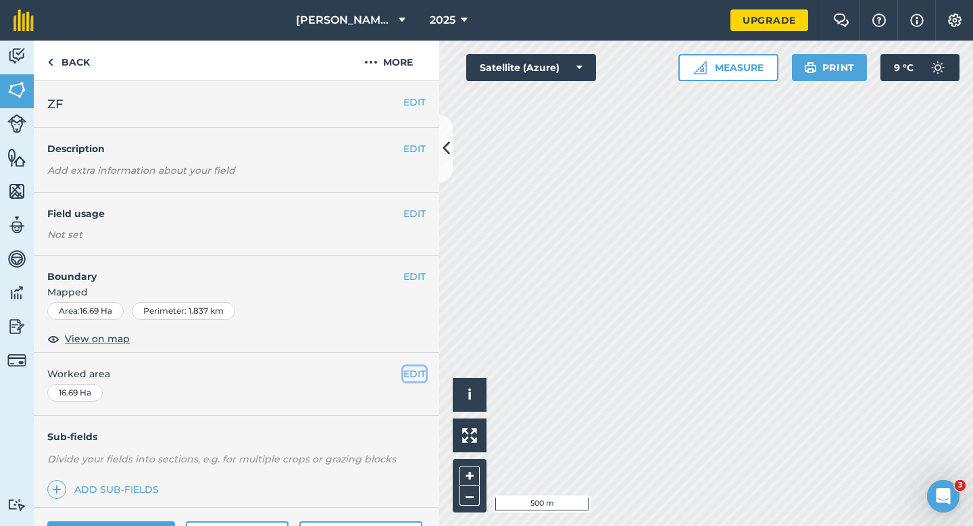
click at [417, 373] on button "EDIT" at bounding box center [414, 373] width 22 height 15
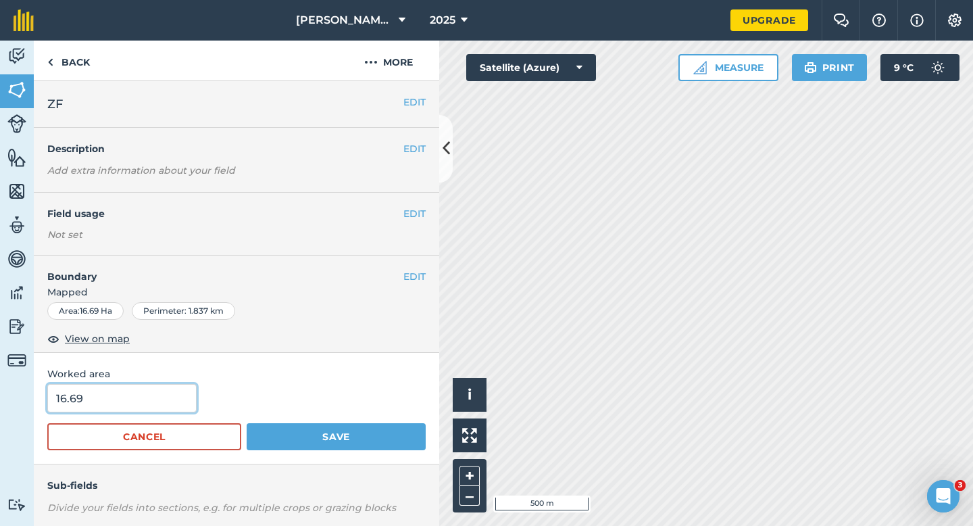
click at [162, 394] on input "16.69" at bounding box center [121, 398] width 149 height 28
type input "14.7"
click at [247, 423] on button "Save" at bounding box center [336, 436] width 179 height 27
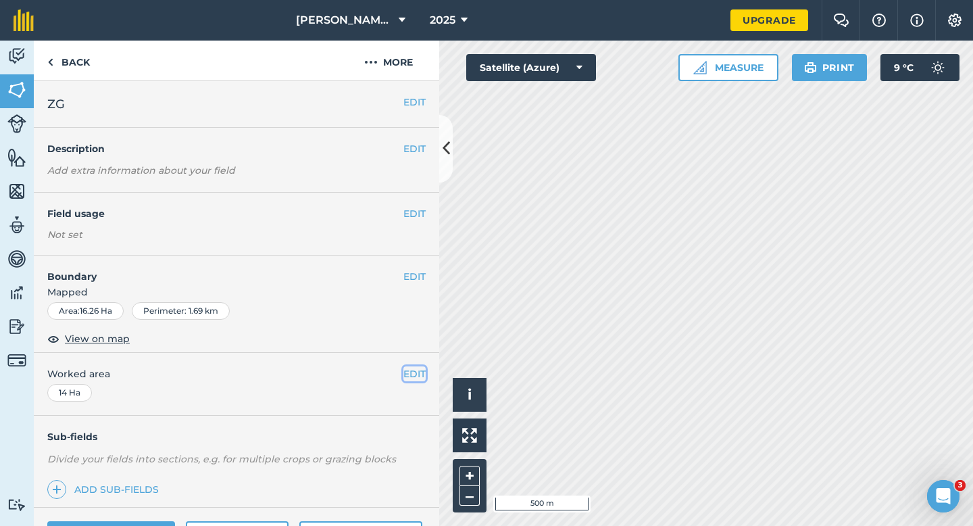
click at [419, 374] on button "EDIT" at bounding box center [414, 373] width 22 height 15
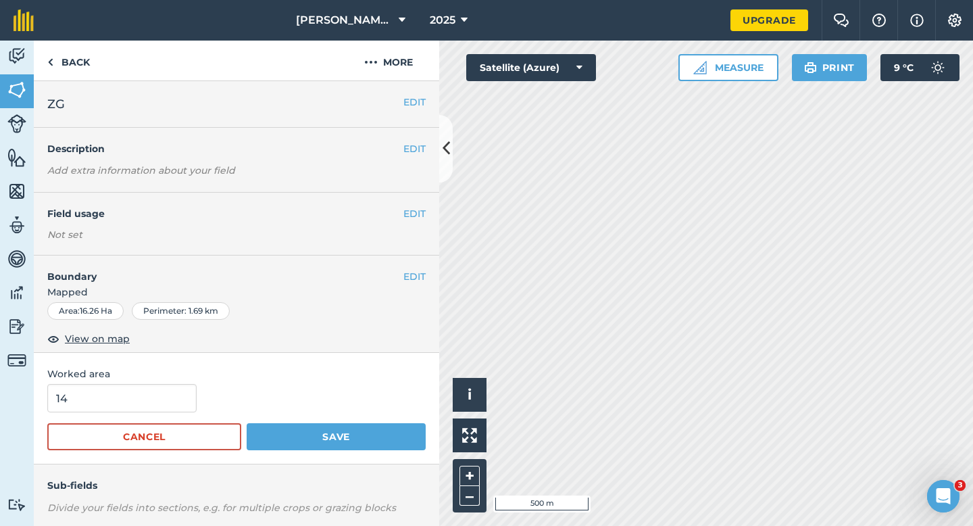
click at [153, 380] on span "Worked area" at bounding box center [236, 373] width 378 height 15
click at [153, 393] on input "14" at bounding box center [121, 398] width 149 height 28
type input "14.3"
click at [247, 423] on button "Save" at bounding box center [336, 436] width 179 height 27
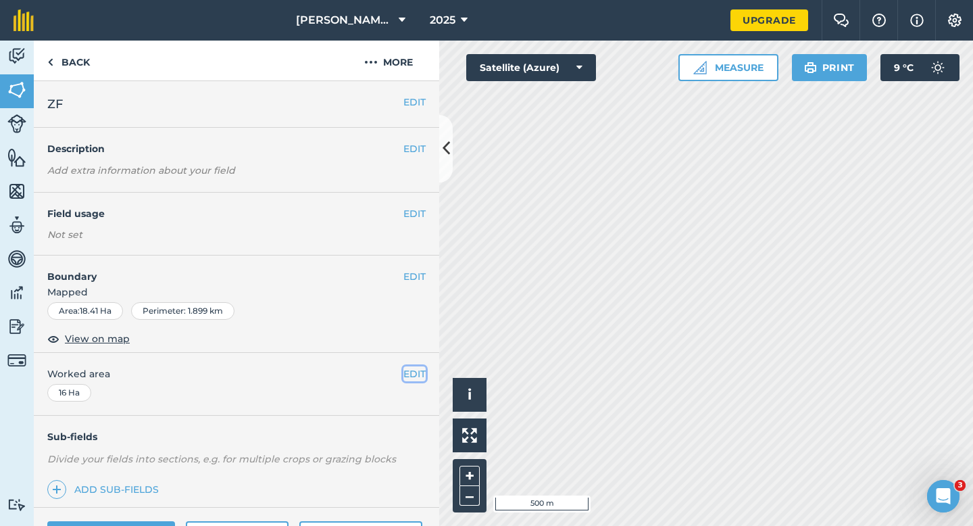
click at [422, 371] on button "EDIT" at bounding box center [414, 373] width 22 height 15
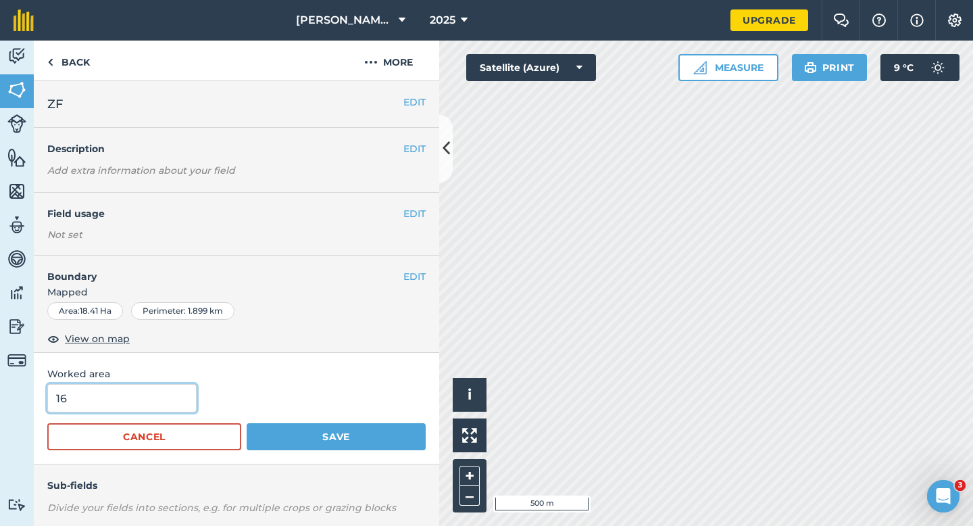
click at [138, 393] on input "16" at bounding box center [121, 398] width 149 height 28
type input "16.4"
click at [247, 423] on button "Save" at bounding box center [336, 436] width 179 height 27
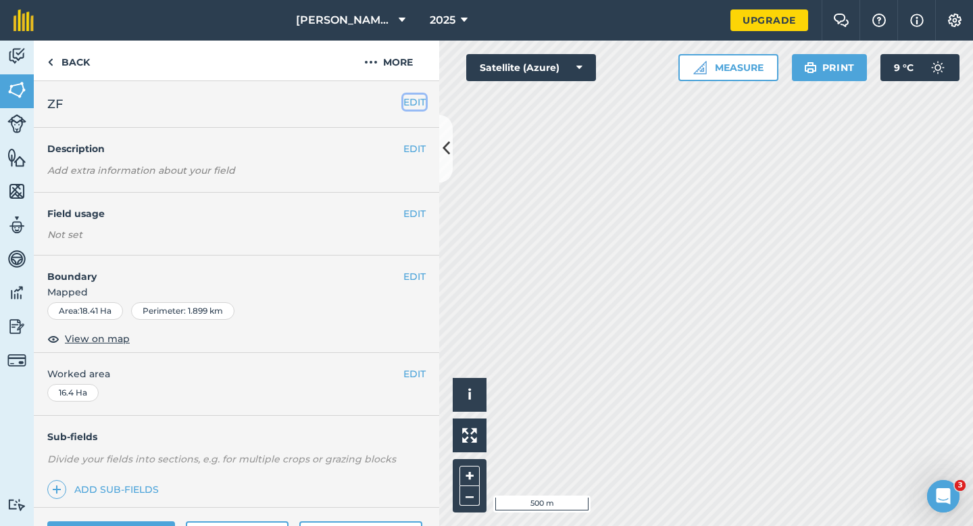
click at [407, 99] on button "EDIT" at bounding box center [414, 102] width 22 height 15
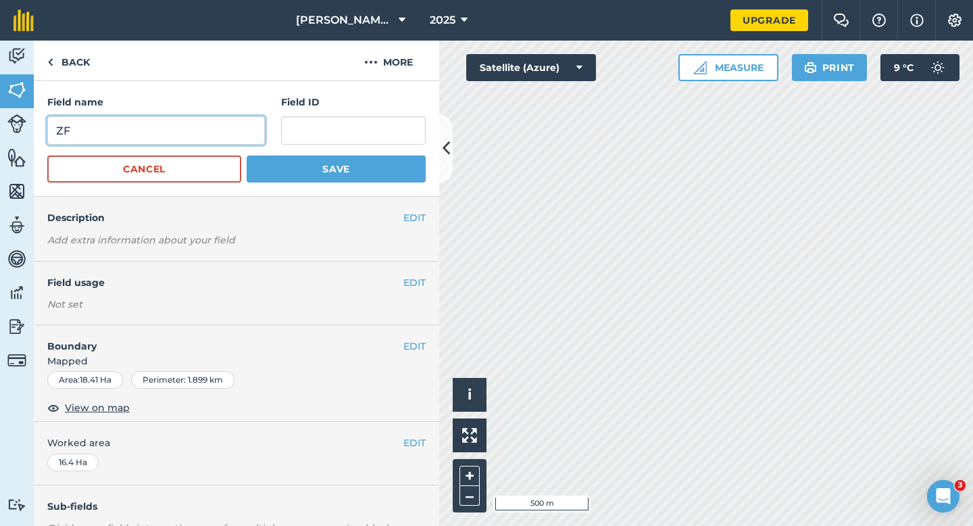
click at [228, 136] on input "ZF" at bounding box center [156, 130] width 218 height 28
type input "ZG"
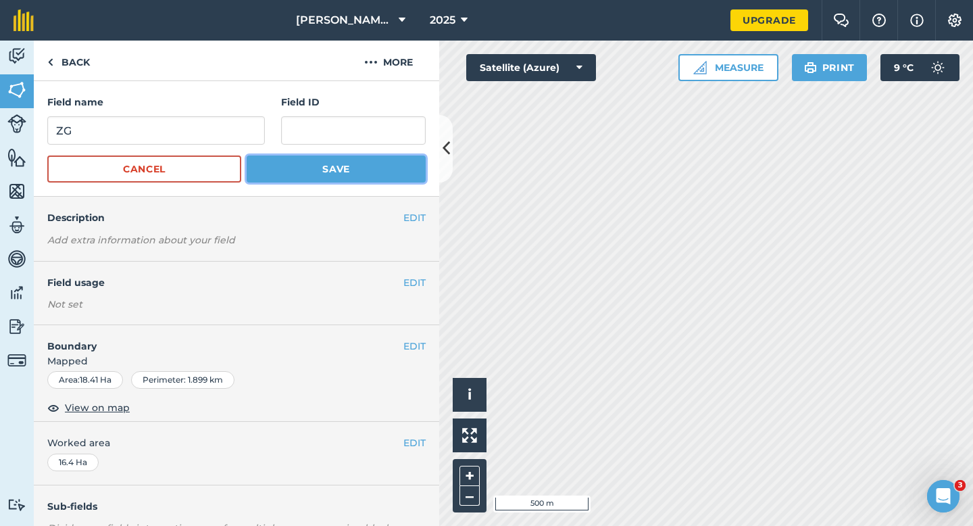
click at [334, 172] on button "Save" at bounding box center [336, 168] width 179 height 27
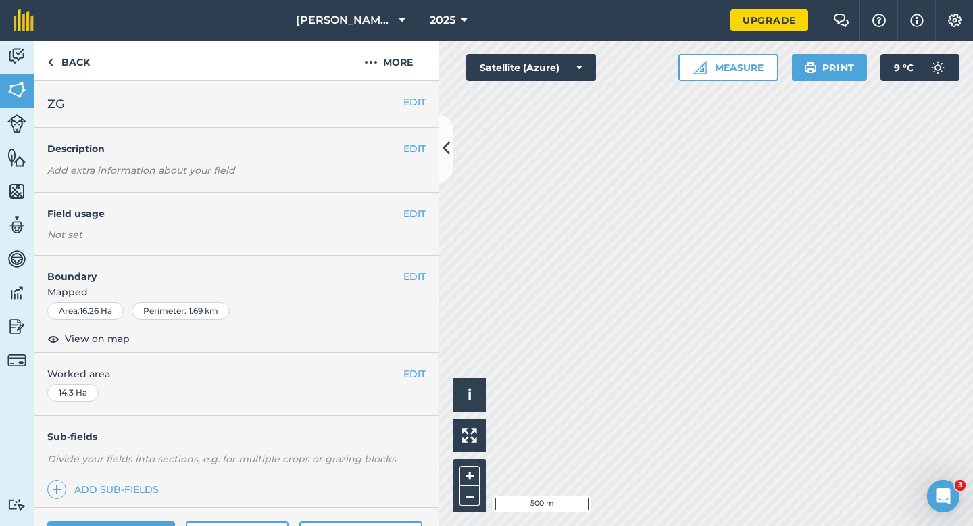
click at [414, 93] on div "EDIT ZG" at bounding box center [236, 104] width 405 height 47
click at [412, 101] on button "EDIT" at bounding box center [414, 102] width 22 height 15
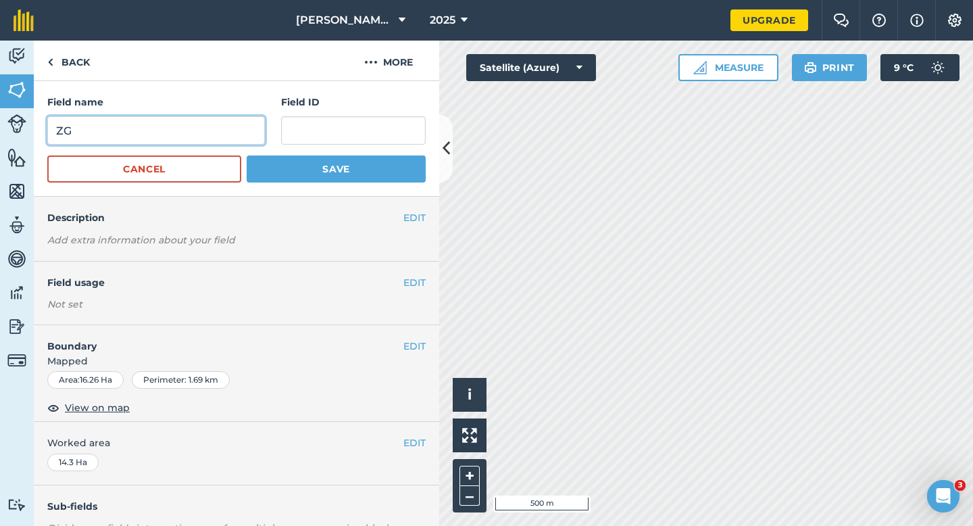
click at [222, 116] on input "ZG" at bounding box center [156, 130] width 218 height 28
type input "ZH"
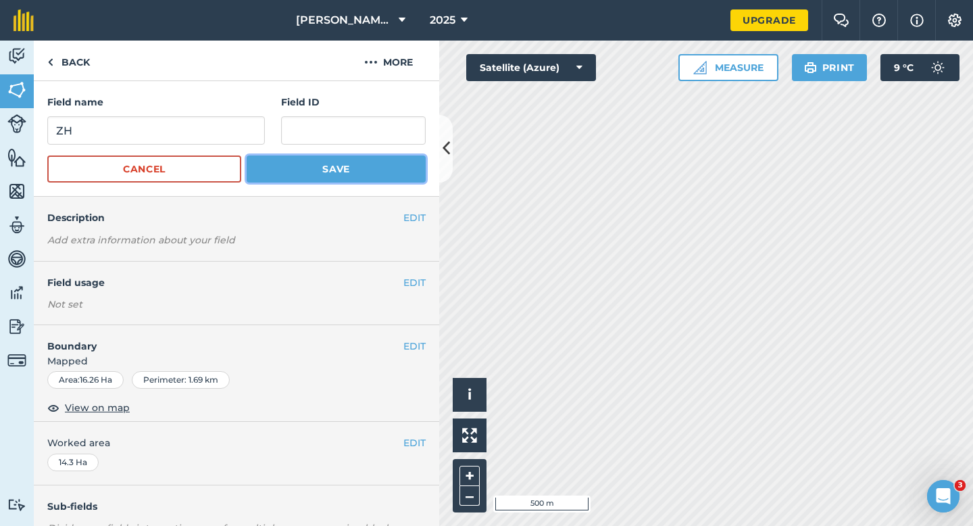
click at [341, 164] on button "Save" at bounding box center [336, 168] width 179 height 27
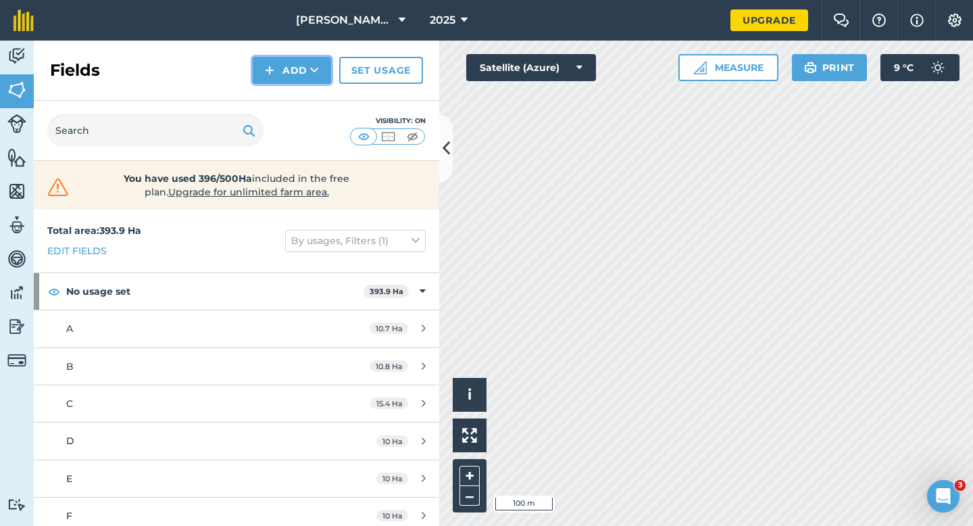
click at [270, 79] on button "Add" at bounding box center [292, 70] width 78 height 27
click at [282, 99] on link "Draw" at bounding box center [292, 101] width 74 height 30
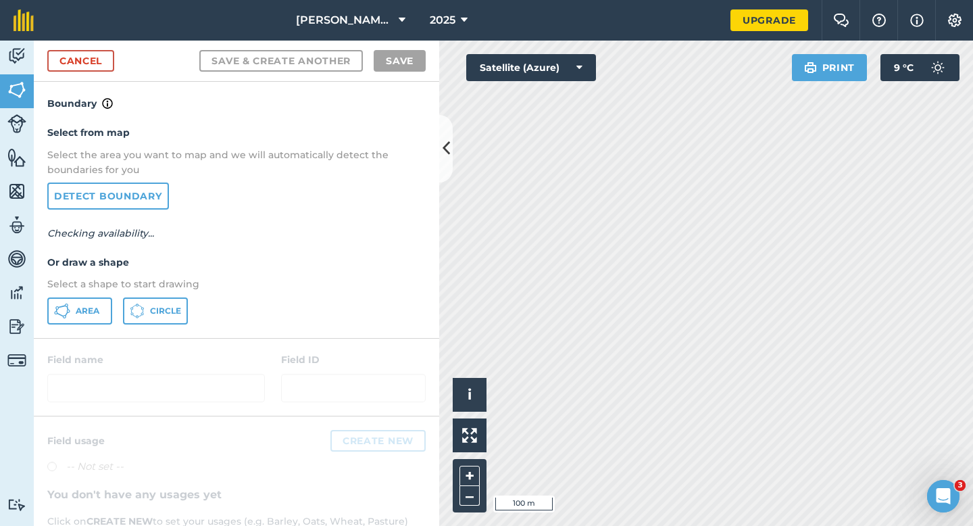
click at [93, 296] on div "Select from map Select the area you want to map and we will automatically detec…" at bounding box center [236, 224] width 405 height 226
click at [93, 297] on button "Area" at bounding box center [79, 310] width 65 height 27
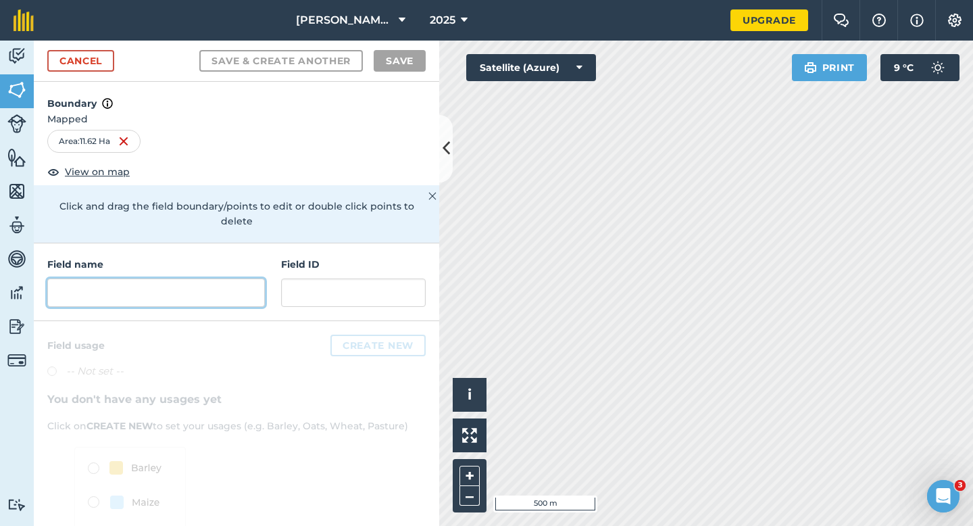
click at [250, 278] on input "text" at bounding box center [156, 292] width 218 height 28
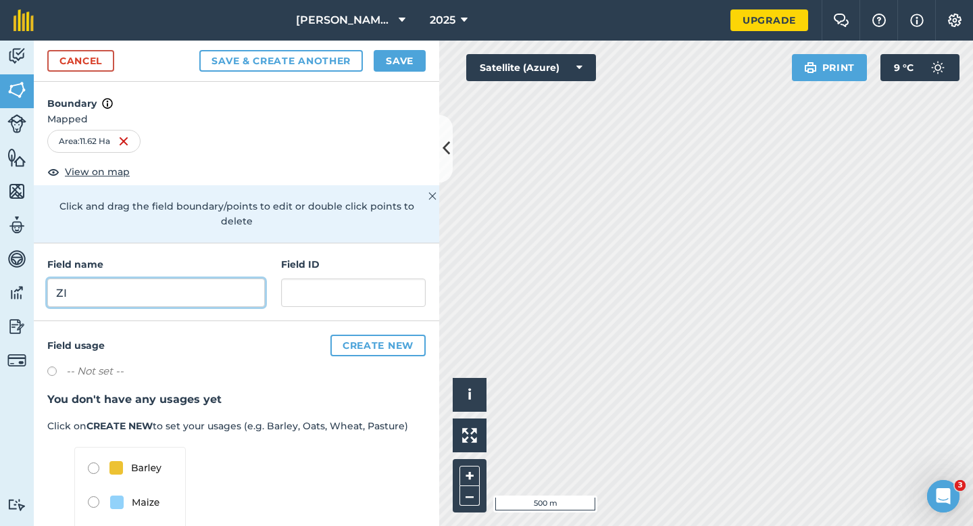
type input "ZI"
click at [394, 59] on button "Save" at bounding box center [400, 61] width 52 height 22
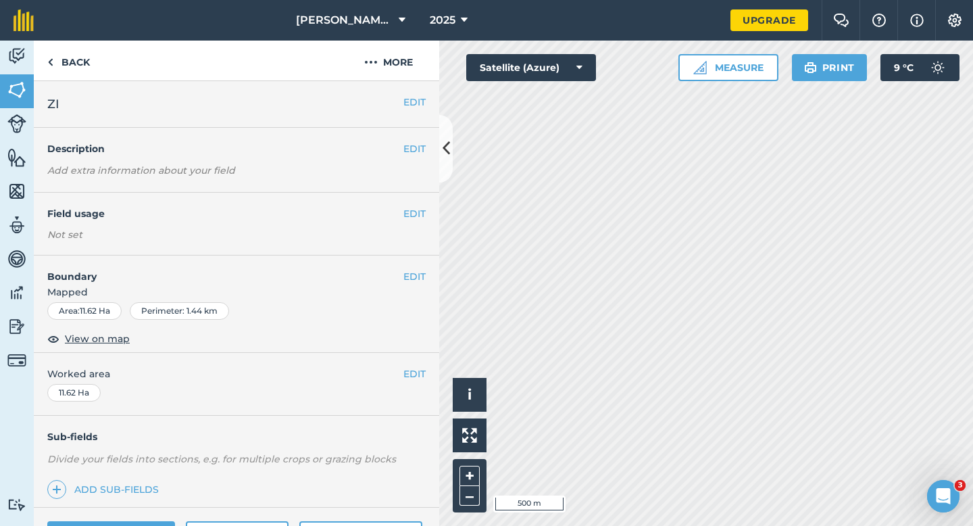
click at [431, 374] on div "EDIT Worked area 11.62 Ha" at bounding box center [236, 384] width 405 height 63
click at [416, 374] on button "EDIT" at bounding box center [414, 373] width 22 height 15
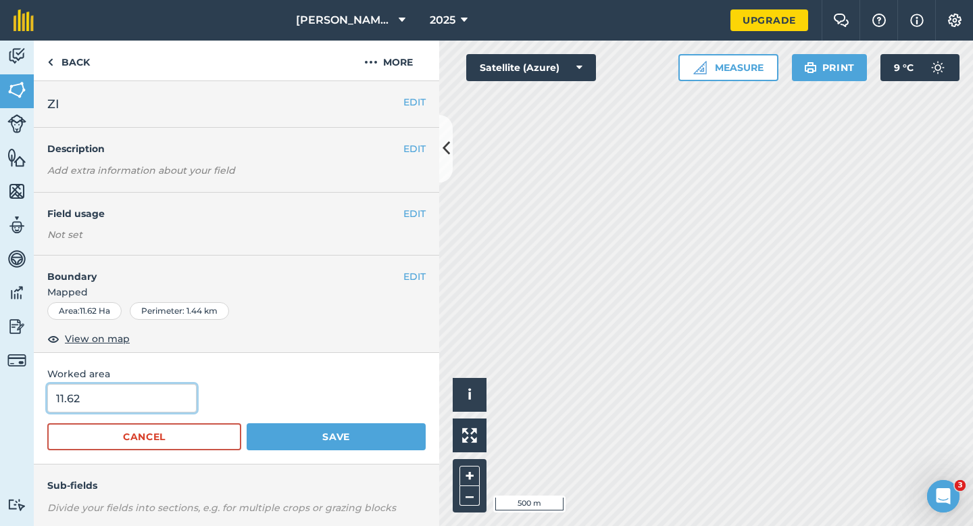
click at [141, 405] on input "11.62" at bounding box center [121, 398] width 149 height 28
type input "12"
click at [247, 423] on button "Save" at bounding box center [336, 436] width 179 height 27
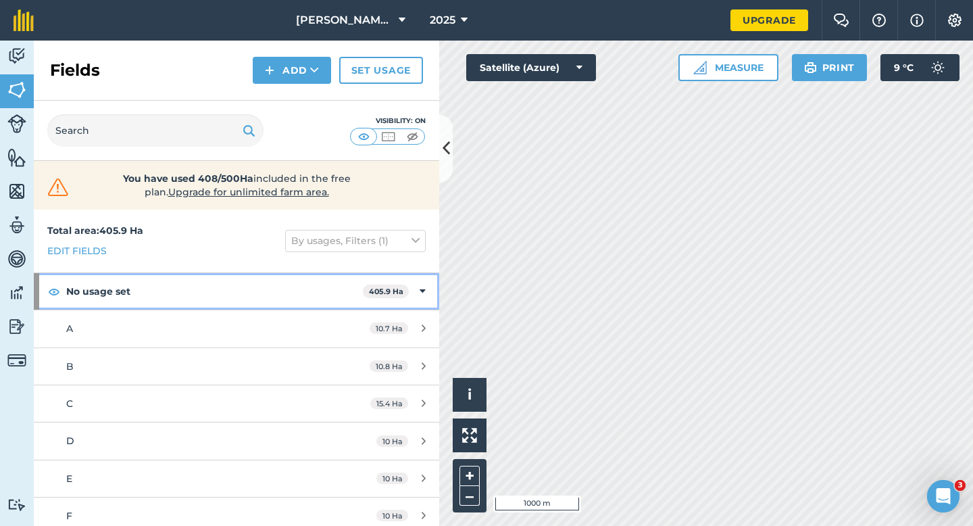
click at [415, 280] on div "No usage set 405.9 Ha" at bounding box center [236, 291] width 405 height 36
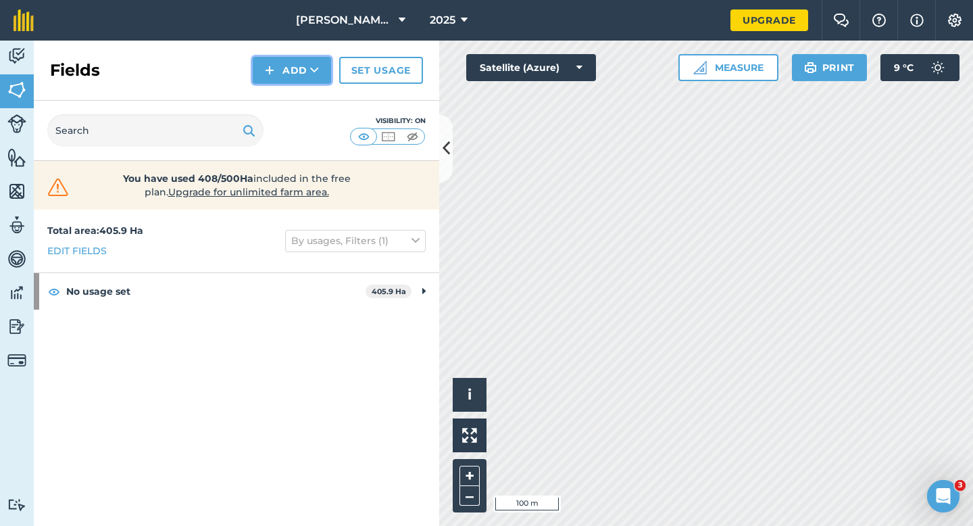
click at [285, 58] on button "Add" at bounding box center [292, 70] width 78 height 27
click at [286, 78] on button "Add Draw Import" at bounding box center [292, 70] width 78 height 27
click at [286, 78] on button "Add" at bounding box center [292, 70] width 78 height 27
click at [286, 97] on link "Draw" at bounding box center [292, 101] width 74 height 30
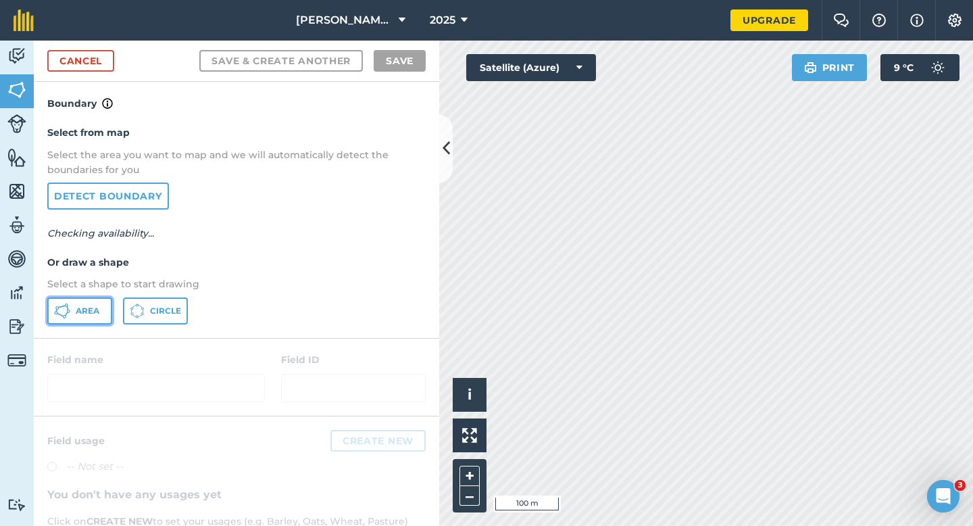
click at [97, 309] on span "Area" at bounding box center [88, 310] width 24 height 11
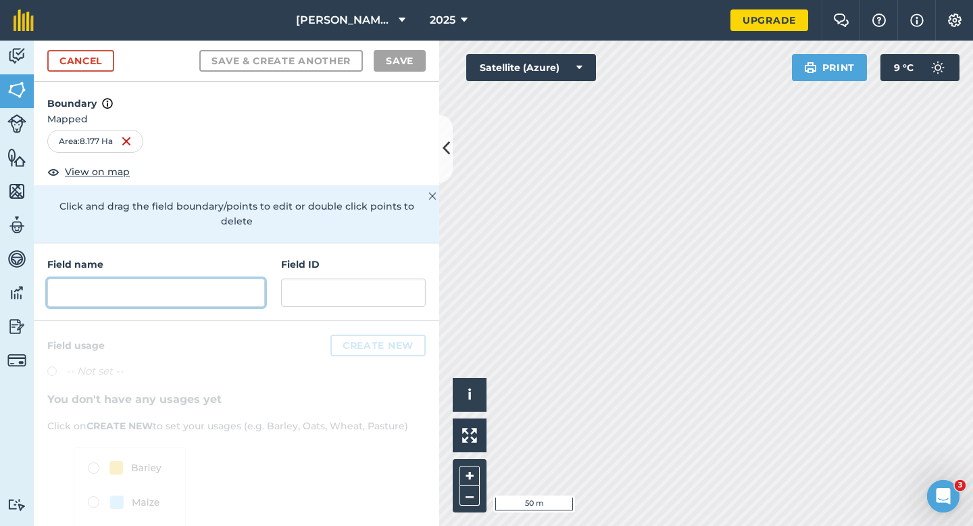
click at [148, 284] on input "text" at bounding box center [156, 292] width 218 height 28
click at [95, 55] on link "Cancel" at bounding box center [80, 61] width 67 height 22
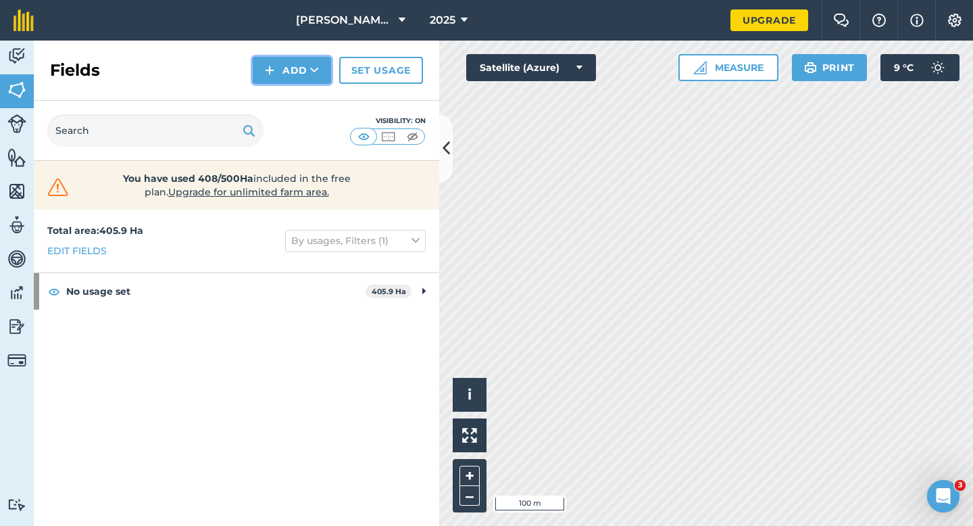
click at [282, 68] on button "Add" at bounding box center [292, 70] width 78 height 27
click at [286, 97] on link "Draw" at bounding box center [292, 101] width 74 height 30
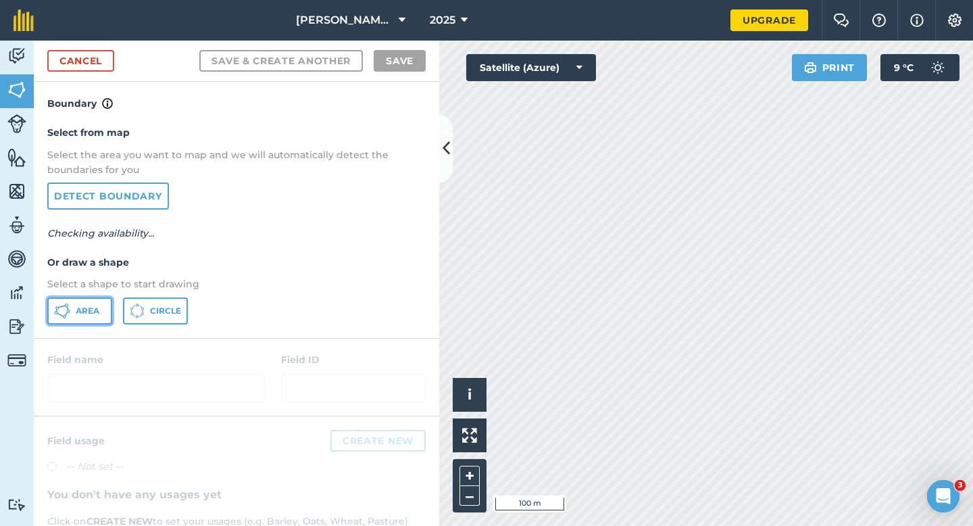
click at [80, 305] on span "Area" at bounding box center [88, 310] width 24 height 11
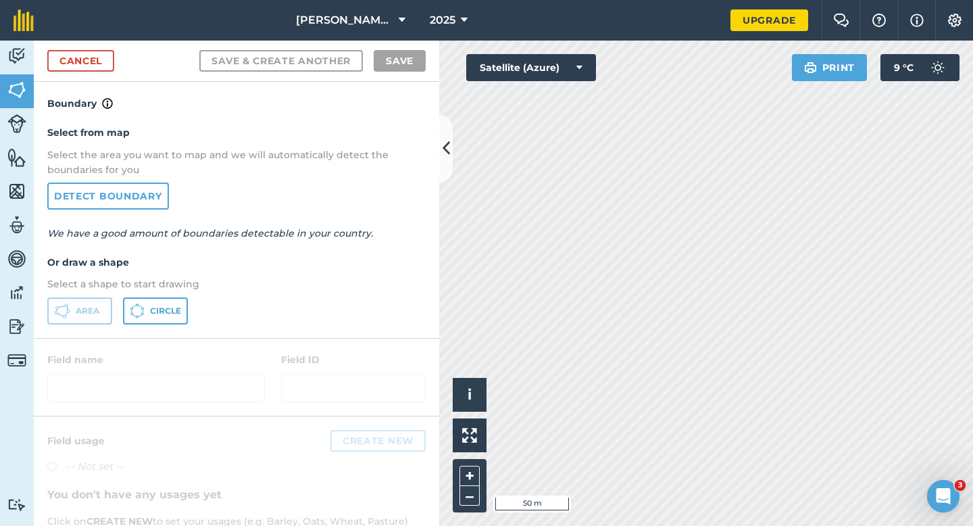
click at [397, 327] on div "Activity Fields Livestock Features Maps Team Vehicles Data Reporting Billing Tu…" at bounding box center [486, 283] width 973 height 485
click at [109, 58] on link "Cancel" at bounding box center [80, 61] width 67 height 22
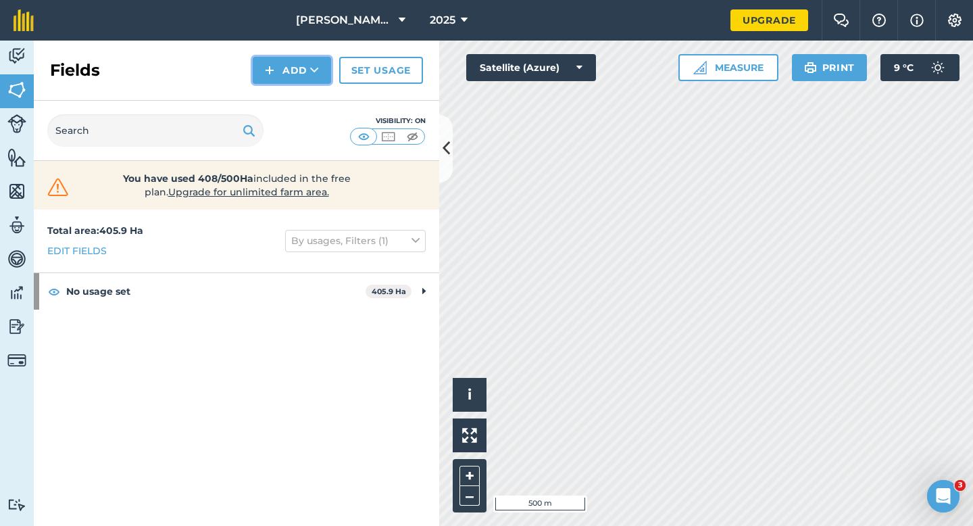
click at [320, 74] on button "Add" at bounding box center [292, 70] width 78 height 27
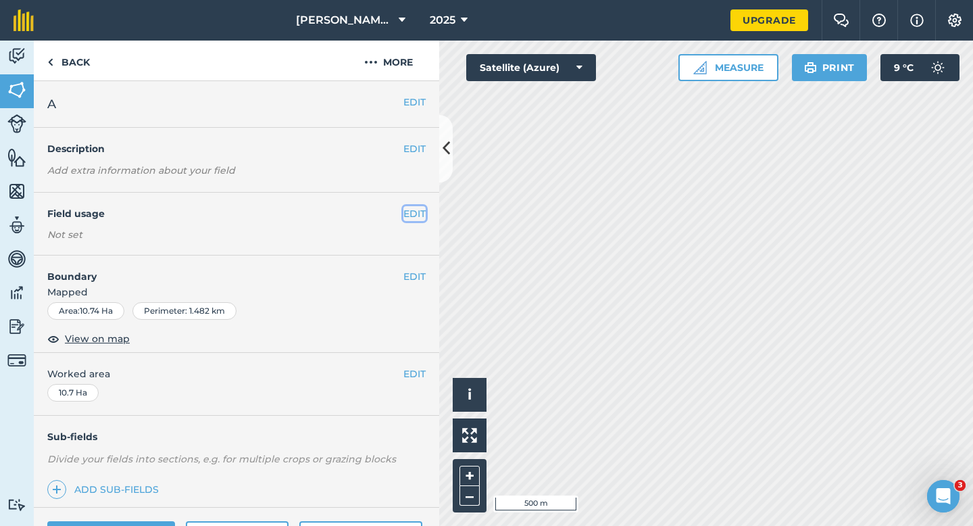
click at [417, 220] on button "EDIT" at bounding box center [414, 213] width 22 height 15
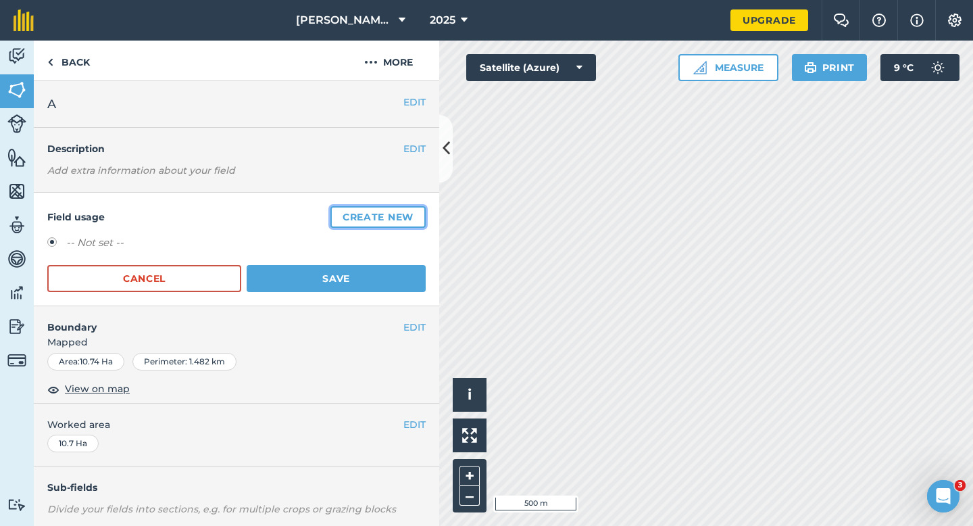
click at [413, 218] on button "Create new" at bounding box center [377, 217] width 95 height 22
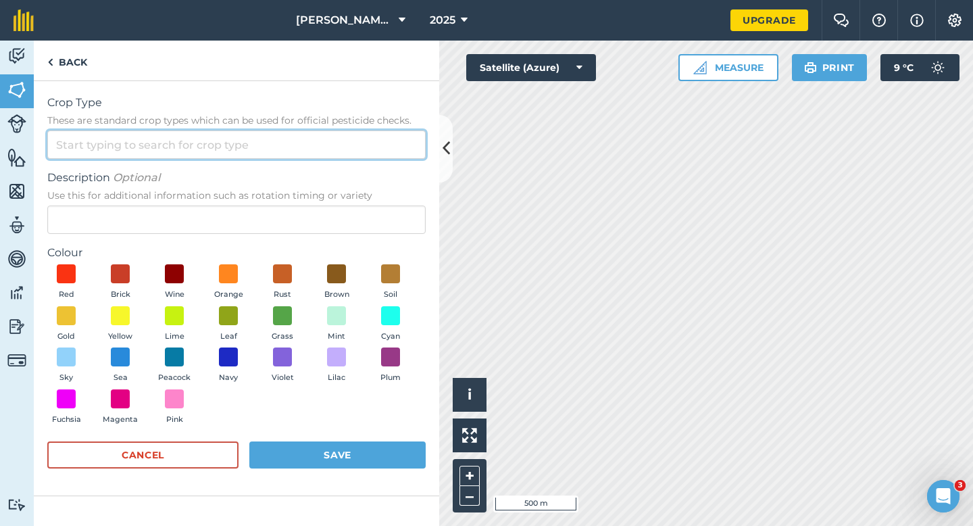
click at [341, 145] on input "Crop Type These are standard crop types which can be used for official pesticid…" at bounding box center [236, 144] width 378 height 28
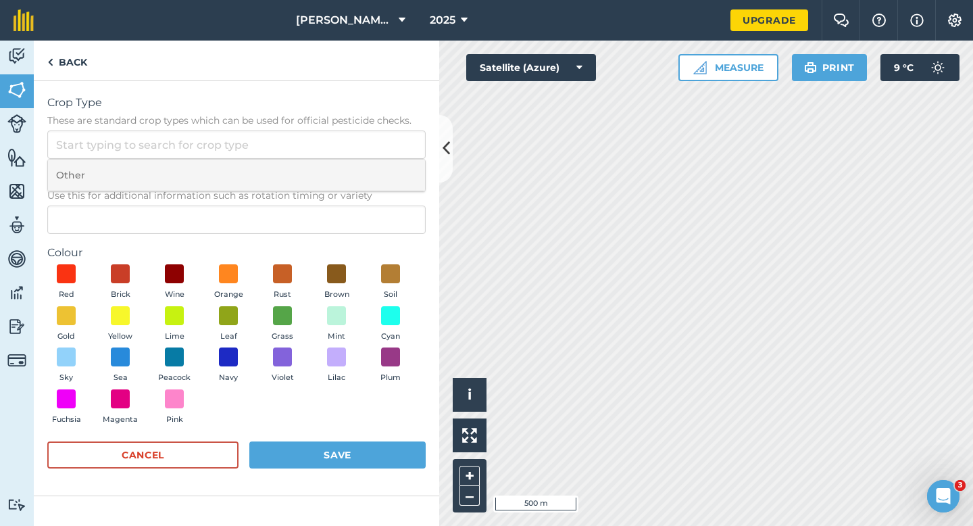
click at [341, 160] on li "Other" at bounding box center [236, 175] width 377 height 32
type input "Other"
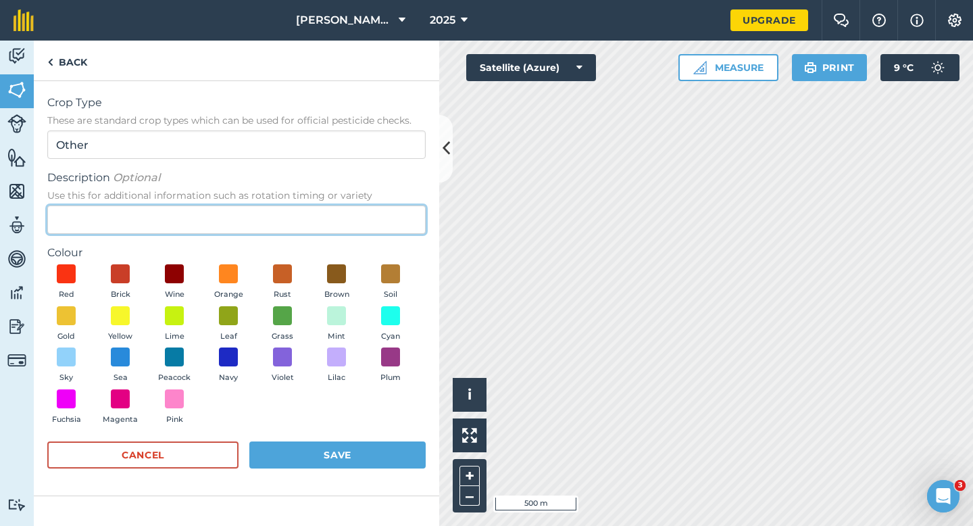
click at [335, 217] on input "Description Optional Use this for additional information such as rotation timin…" at bounding box center [236, 219] width 378 height 28
type input "Wheat"
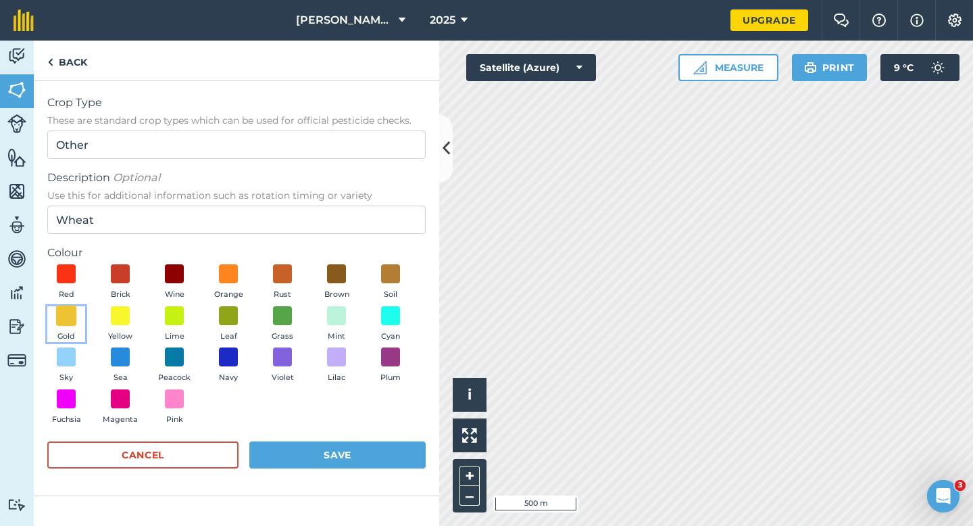
click at [74, 317] on span at bounding box center [66, 315] width 21 height 21
click at [329, 451] on button "Save" at bounding box center [337, 454] width 176 height 27
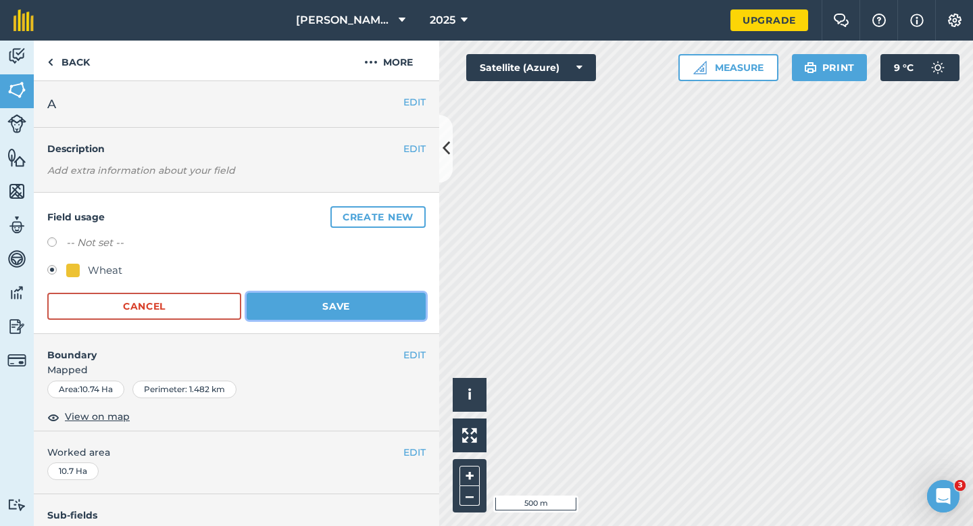
click at [393, 313] on button "Save" at bounding box center [336, 305] width 179 height 27
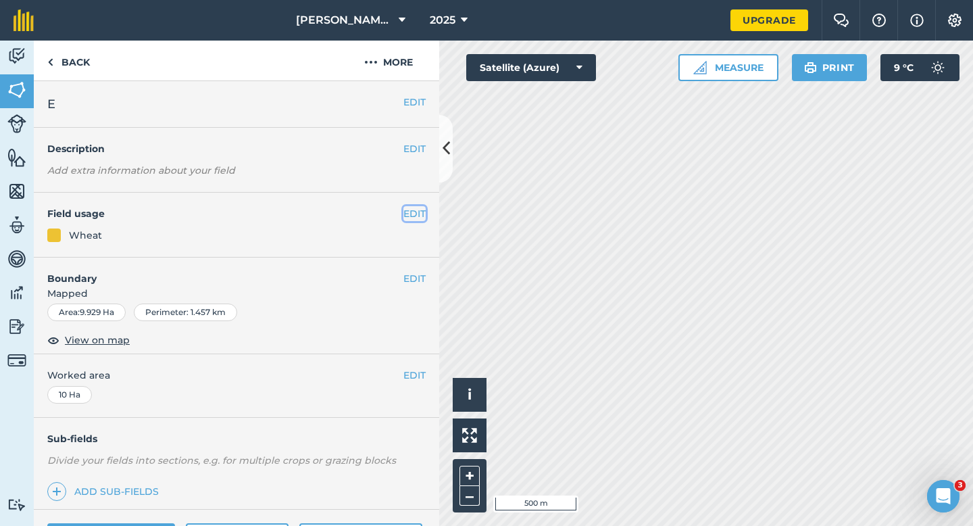
click at [409, 213] on button "EDIT" at bounding box center [414, 213] width 22 height 15
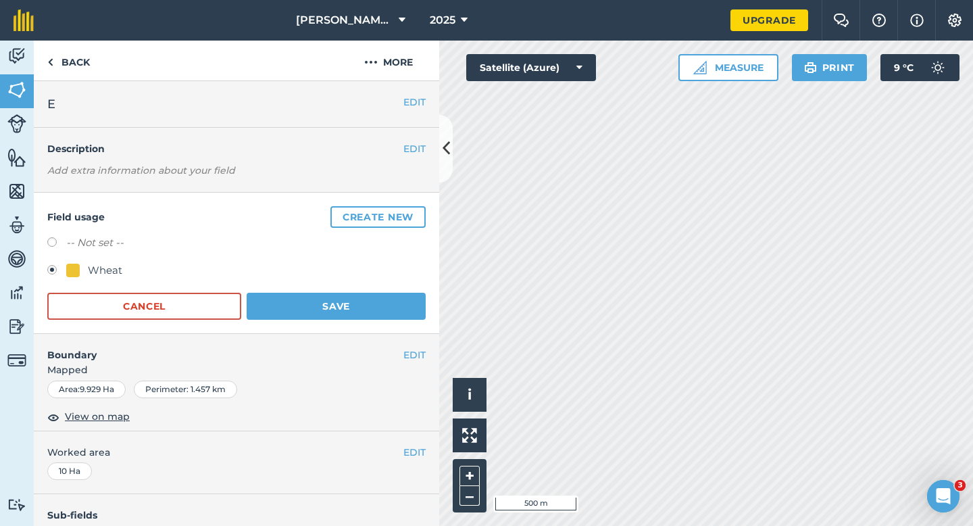
click at [295, 286] on form "-- Not set -- Wheat Cancel Save" at bounding box center [236, 276] width 378 height 85
click at [295, 305] on button "Save" at bounding box center [336, 305] width 179 height 27
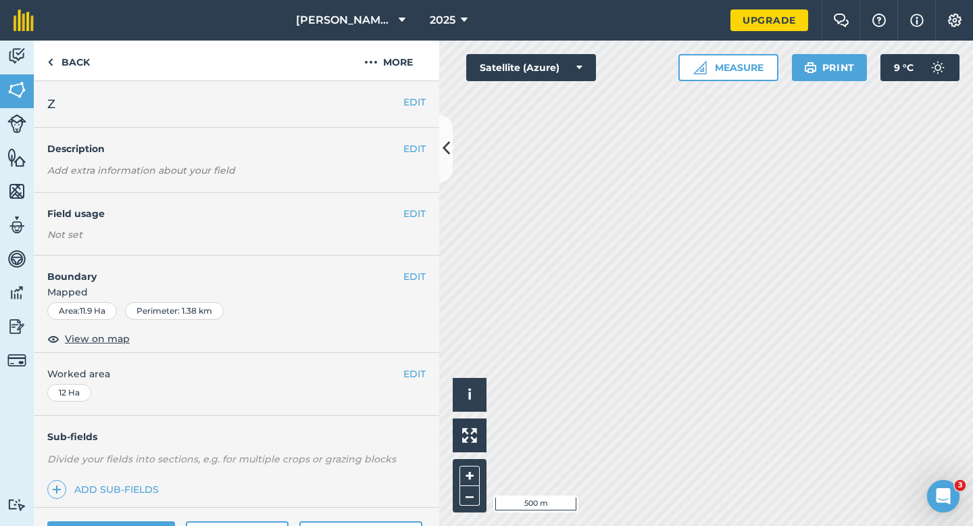
click at [410, 223] on div "EDIT Field usage Not set" at bounding box center [236, 224] width 405 height 63
click at [410, 218] on button "EDIT" at bounding box center [414, 213] width 22 height 15
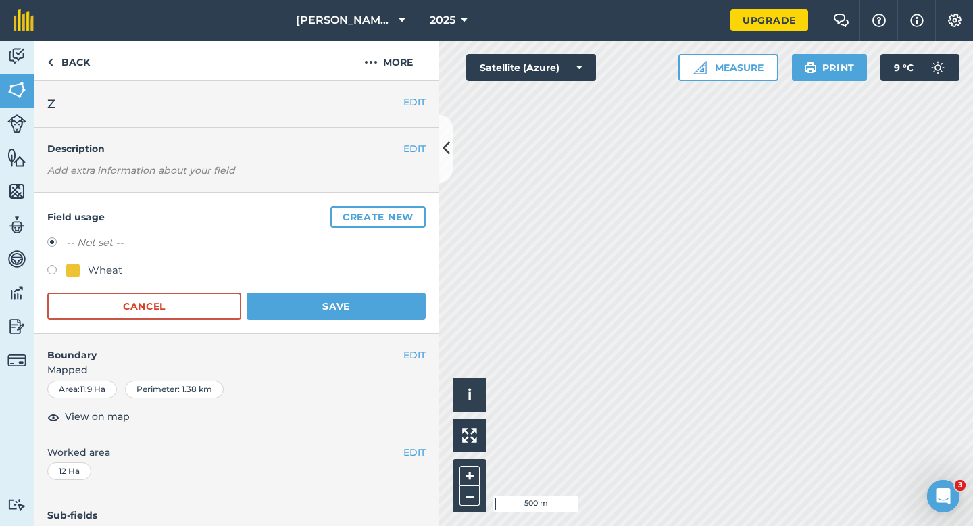
click at [113, 270] on div "Wheat" at bounding box center [105, 270] width 34 height 16
radio input "true"
radio input "false"
click at [374, 305] on button "Save" at bounding box center [336, 305] width 179 height 27
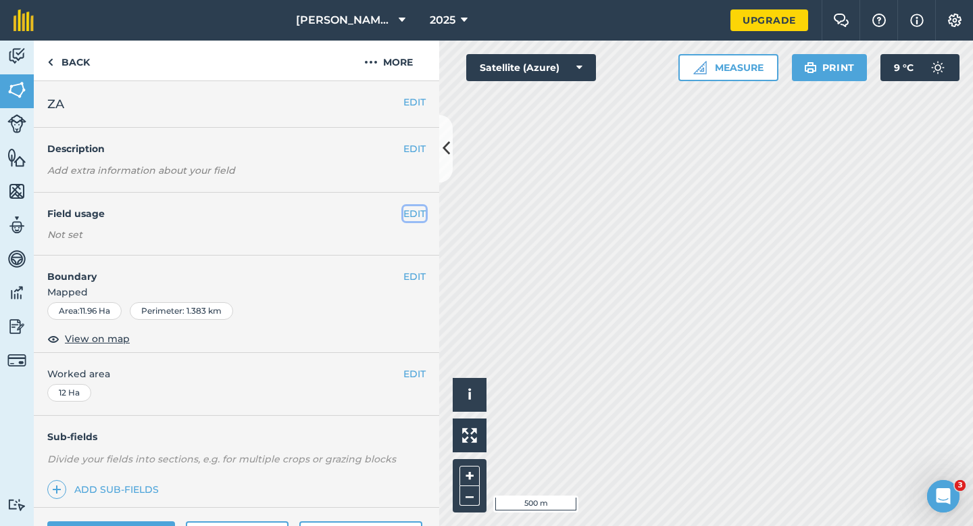
click at [420, 209] on button "EDIT" at bounding box center [414, 213] width 22 height 15
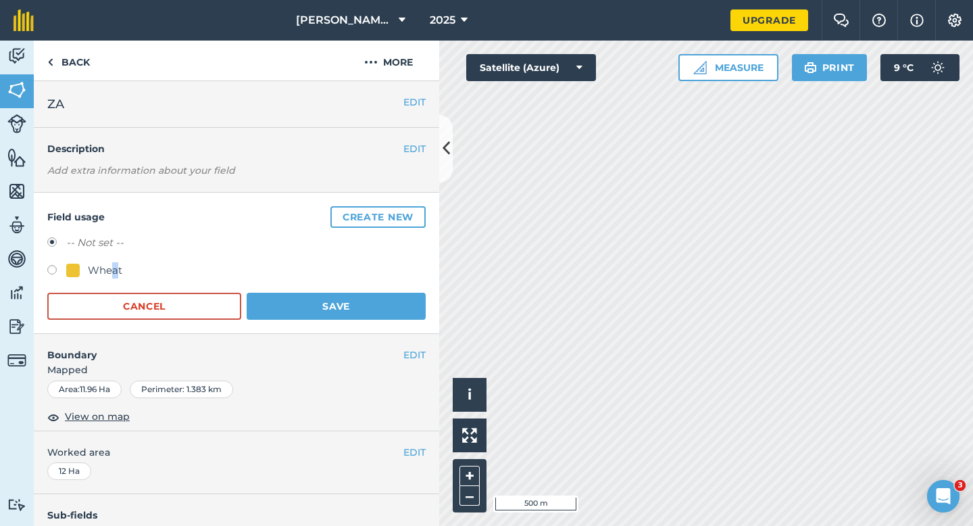
click at [114, 271] on div "Wheat" at bounding box center [105, 270] width 34 height 16
click at [311, 317] on button "Save" at bounding box center [336, 305] width 179 height 27
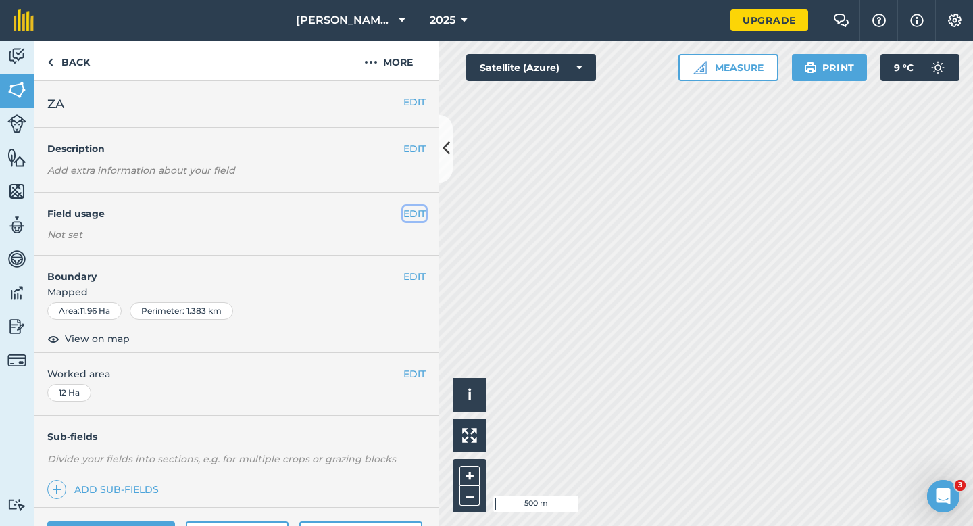
click at [415, 218] on button "EDIT" at bounding box center [414, 213] width 22 height 15
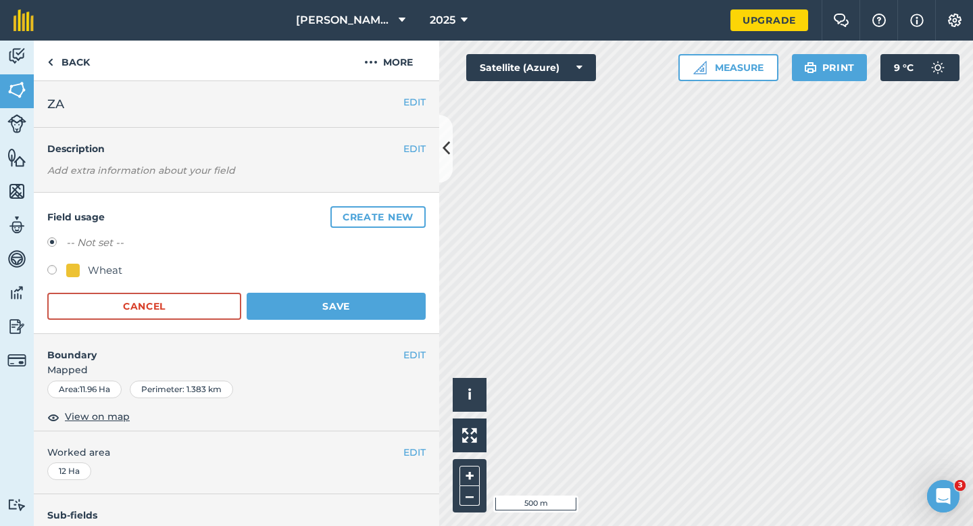
click at [110, 279] on div "Wheat" at bounding box center [236, 272] width 378 height 20
click at [72, 279] on div "Wheat" at bounding box center [236, 272] width 378 height 20
click at [86, 277] on div "Wheat" at bounding box center [94, 270] width 56 height 16
radio input "true"
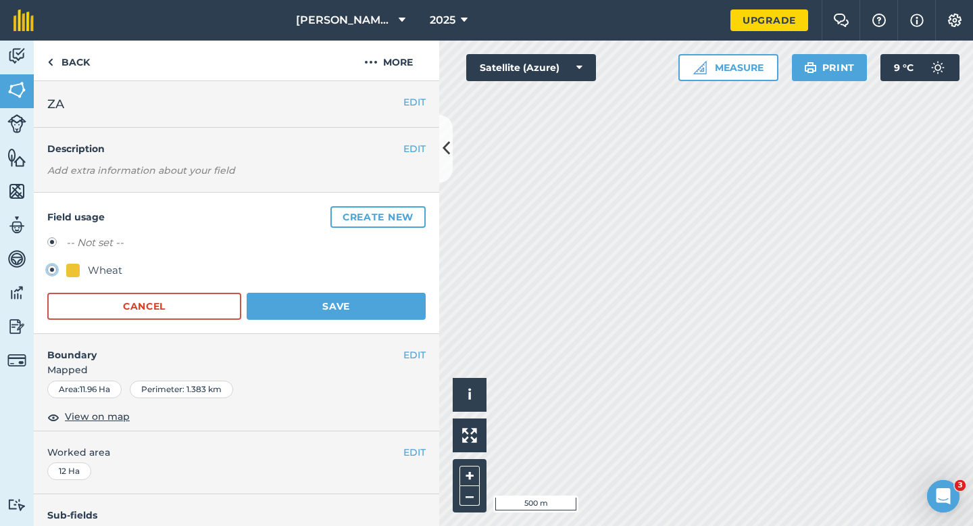
radio input "false"
click at [276, 290] on form "-- Not set -- Wheat Cancel Save" at bounding box center [236, 276] width 378 height 85
click at [362, 290] on form "-- Not set -- Wheat Cancel Save" at bounding box center [236, 276] width 378 height 85
click at [362, 301] on button "Save" at bounding box center [336, 305] width 179 height 27
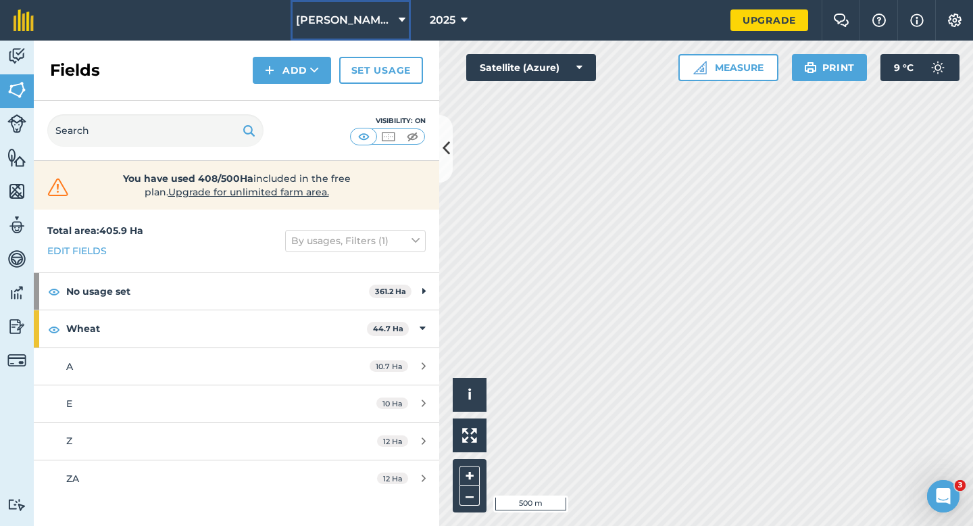
click at [370, 21] on span "[PERSON_NAME] & Sons" at bounding box center [344, 20] width 97 height 16
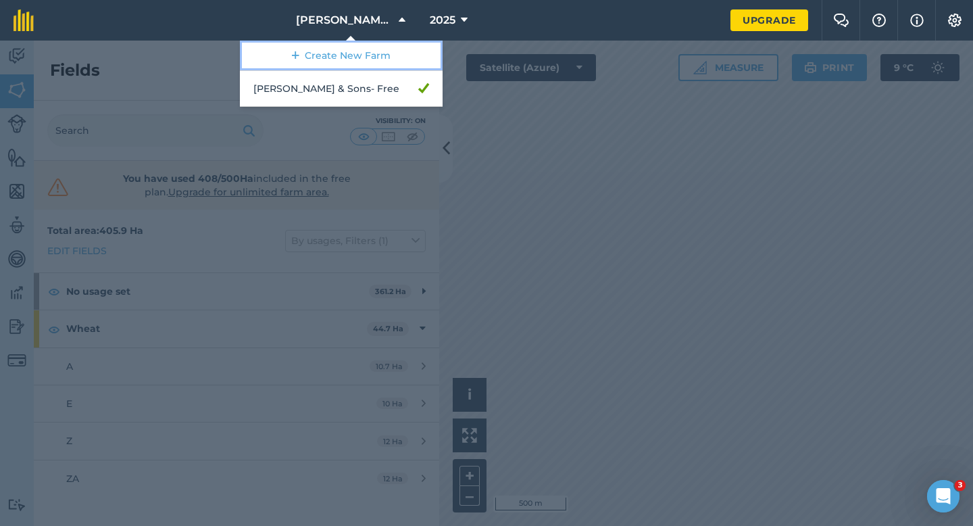
click at [362, 49] on link "Create New Farm" at bounding box center [341, 56] width 203 height 30
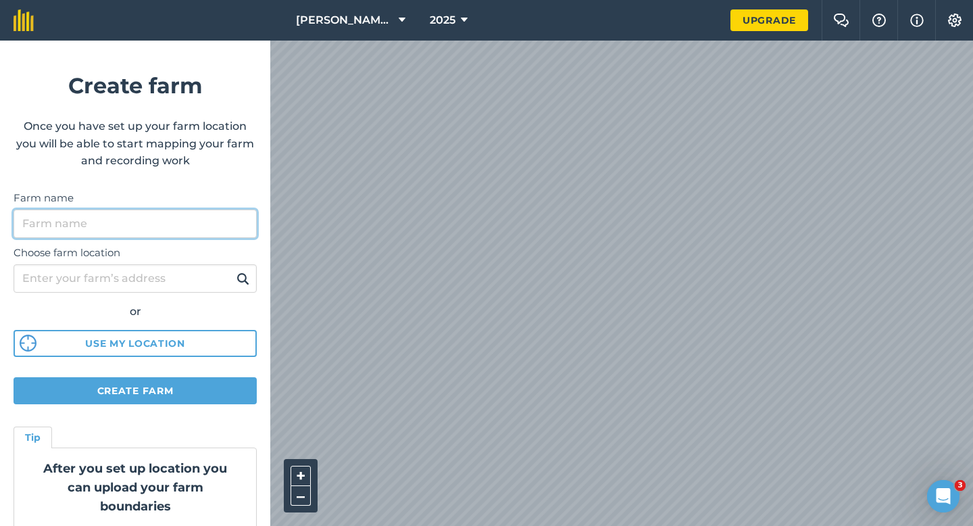
click at [222, 213] on input "Farm name" at bounding box center [135, 223] width 243 height 28
type input "[PERSON_NAME] & Sons"
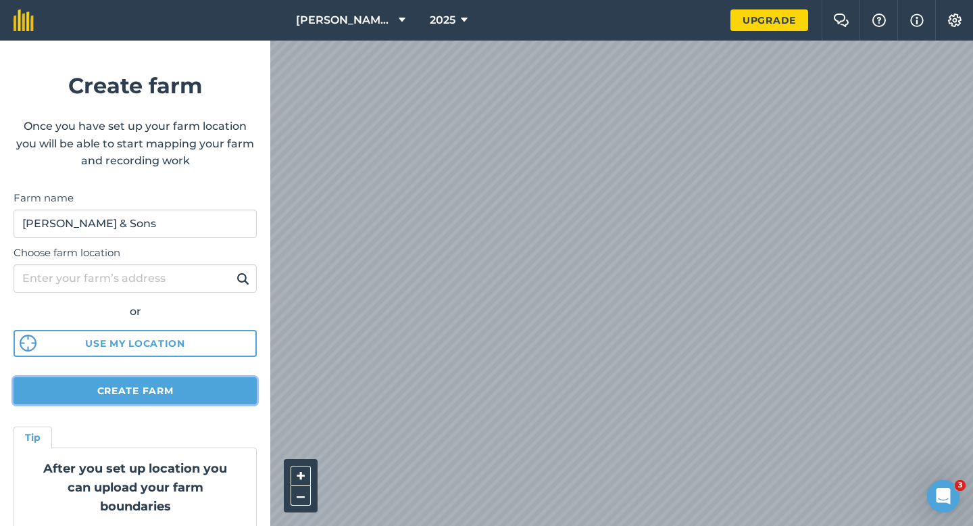
click at [174, 394] on button "Create farm" at bounding box center [135, 390] width 243 height 27
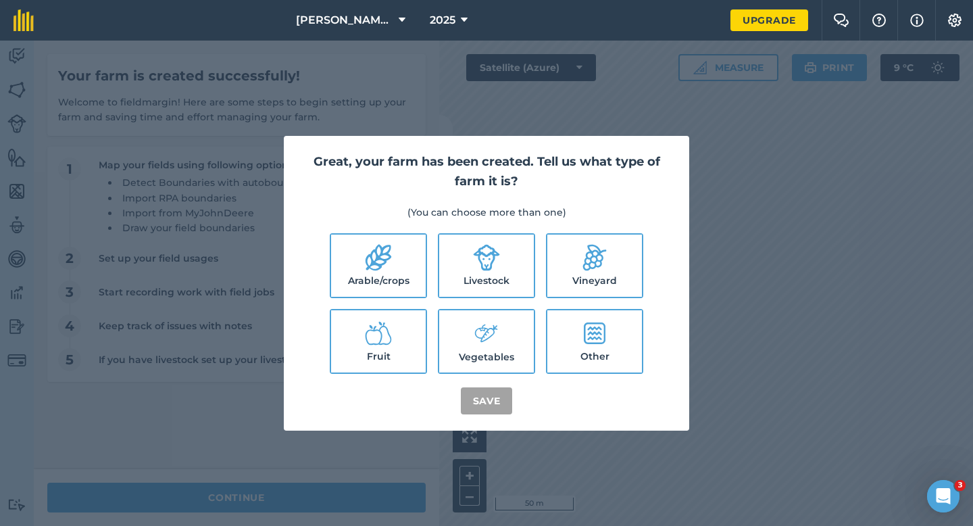
click at [409, 249] on label "Arable/crops" at bounding box center [378, 265] width 95 height 62
checkbox input "true"
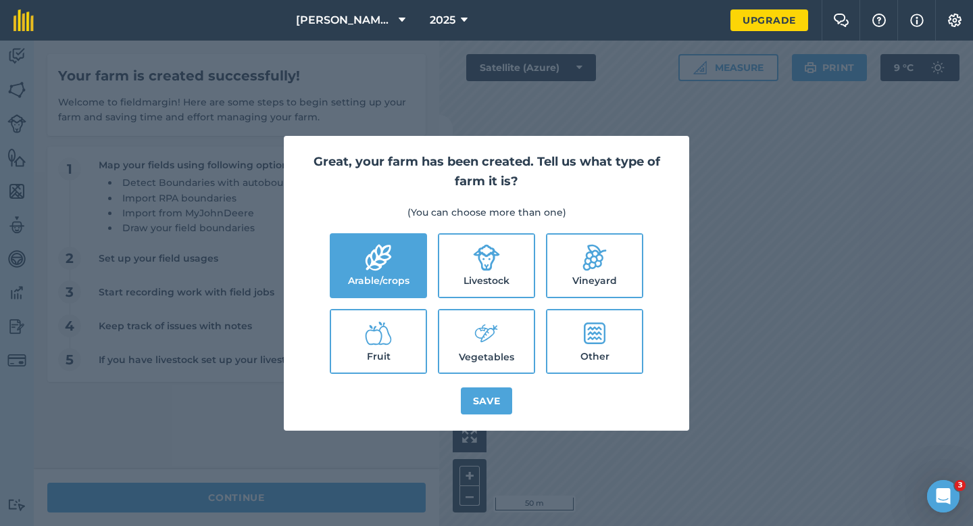
click at [478, 253] on icon at bounding box center [486, 257] width 27 height 27
checkbox input "true"
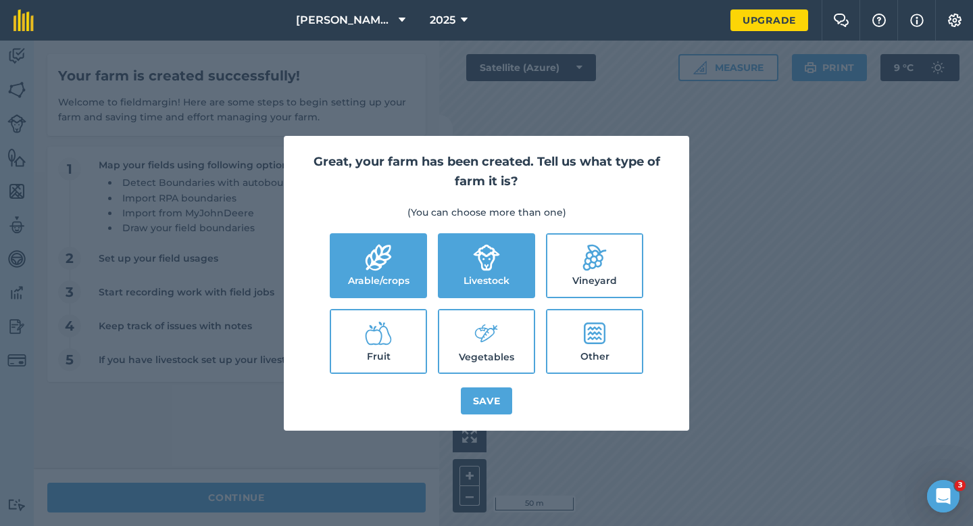
click at [484, 347] on icon at bounding box center [486, 333] width 27 height 29
checkbox input "true"
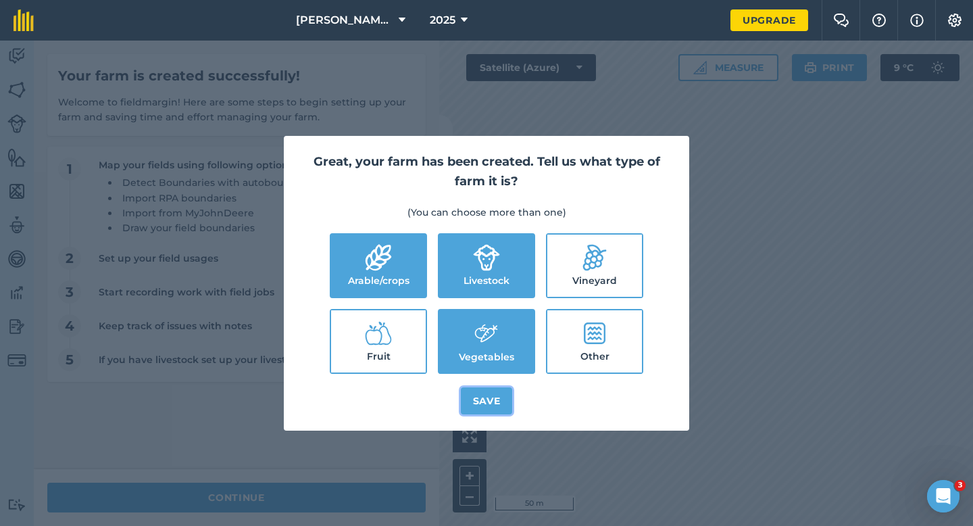
click at [485, 407] on button "Save" at bounding box center [487, 400] width 52 height 27
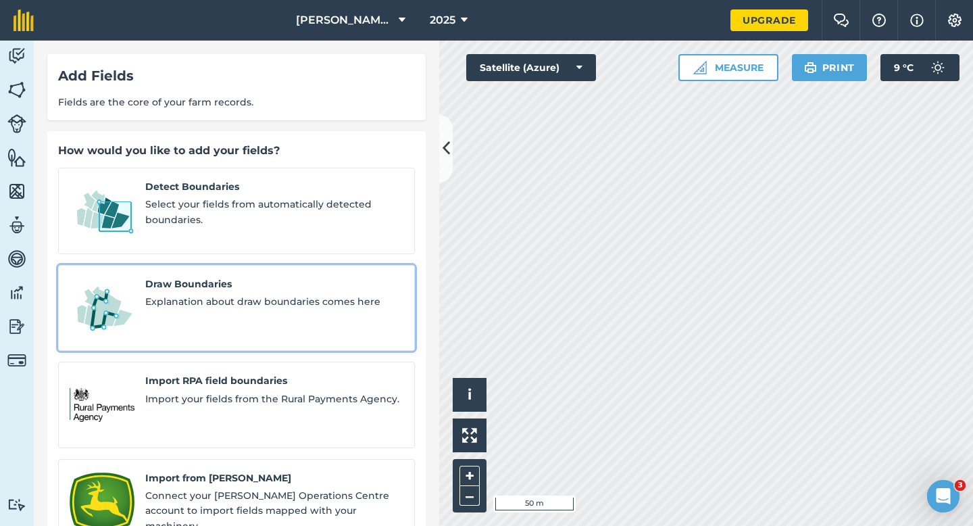
click at [205, 294] on span "Explanation about draw boundaries comes here" at bounding box center [274, 301] width 258 height 15
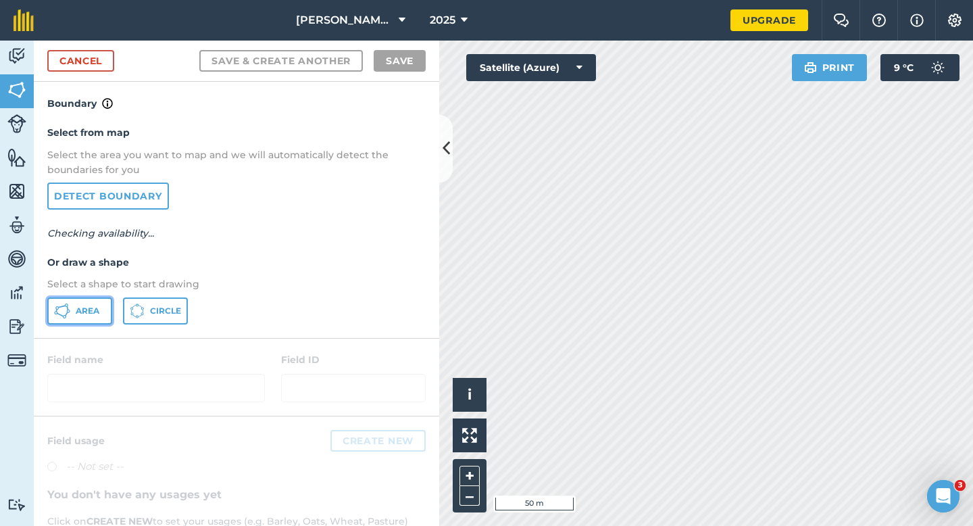
click at [90, 311] on span "Area" at bounding box center [88, 310] width 24 height 11
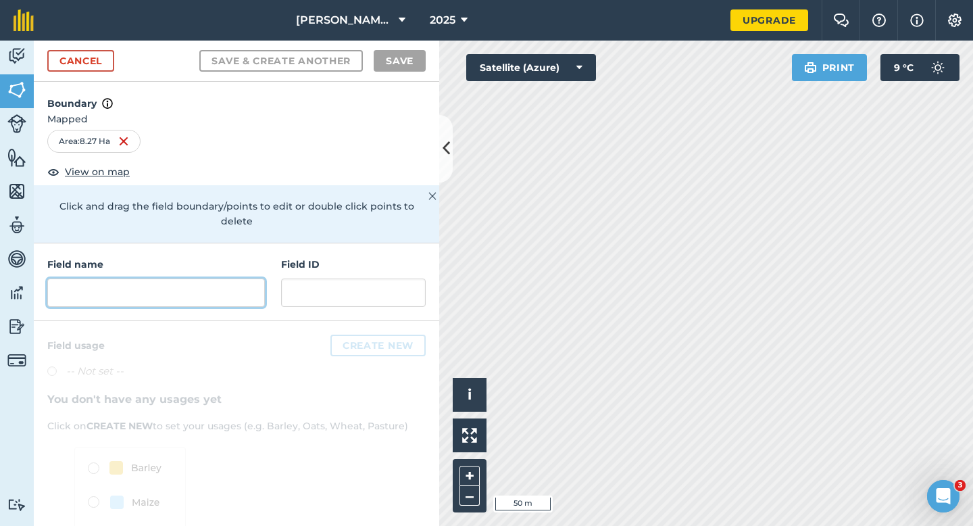
click at [195, 278] on input "text" at bounding box center [156, 292] width 218 height 28
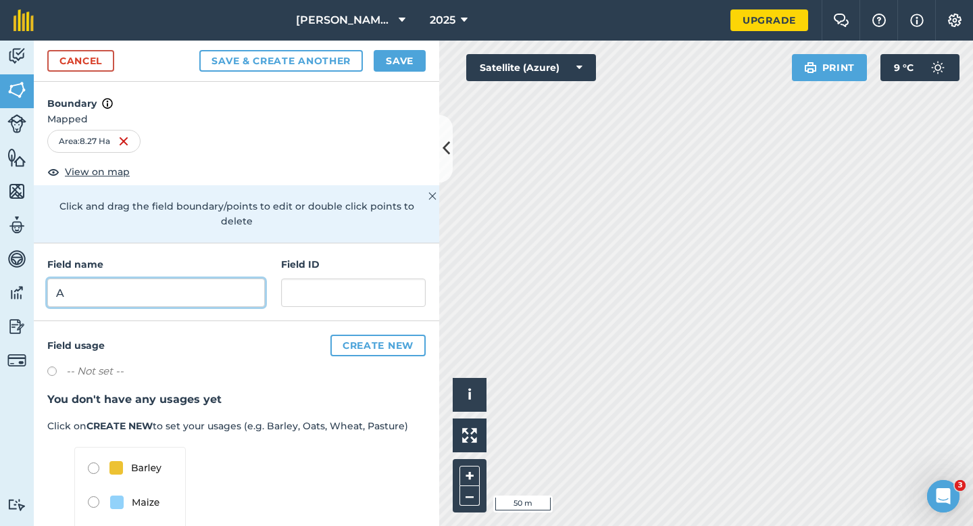
type input "A"
click at [398, 69] on button "Save" at bounding box center [400, 61] width 52 height 22
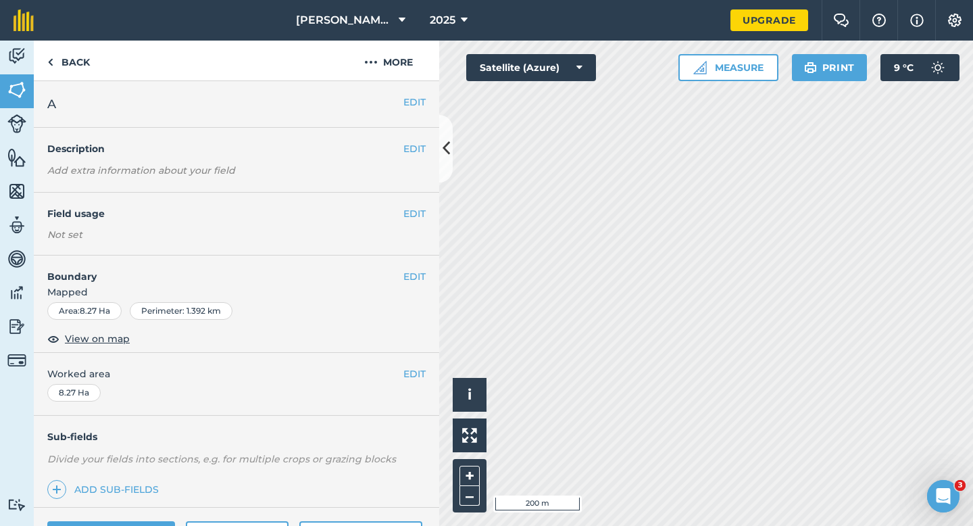
click at [417, 360] on div "EDIT Worked area 8.27 Ha" at bounding box center [236, 384] width 405 height 63
click at [415, 370] on button "EDIT" at bounding box center [414, 373] width 22 height 15
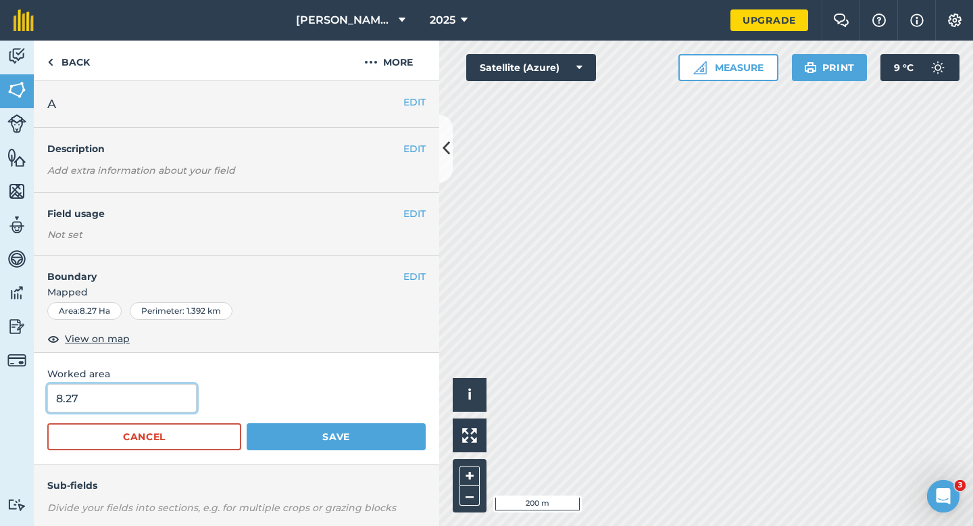
click at [130, 402] on input "8.27" at bounding box center [121, 398] width 149 height 28
type input "8.3"
click at [247, 423] on button "Save" at bounding box center [336, 436] width 179 height 27
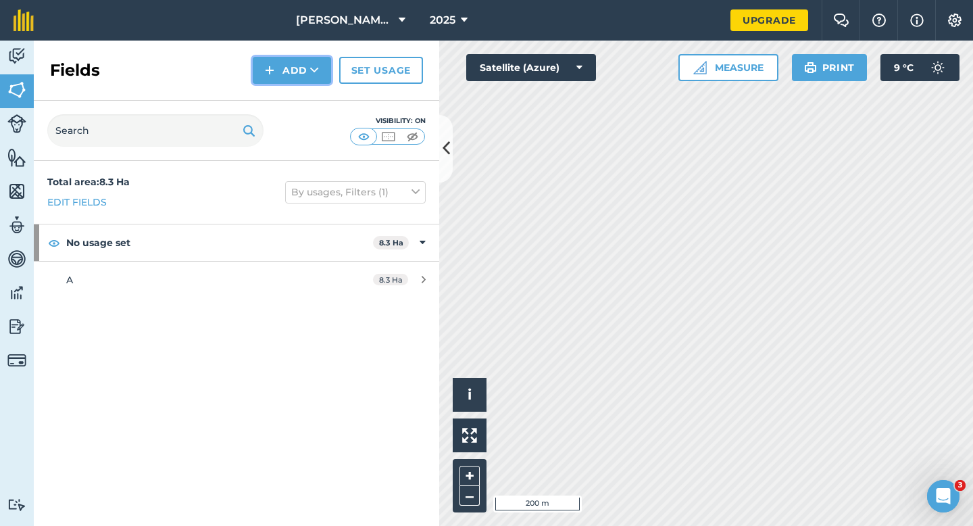
click at [270, 68] on img at bounding box center [269, 70] width 9 height 16
click at [273, 88] on link "Draw" at bounding box center [292, 101] width 74 height 30
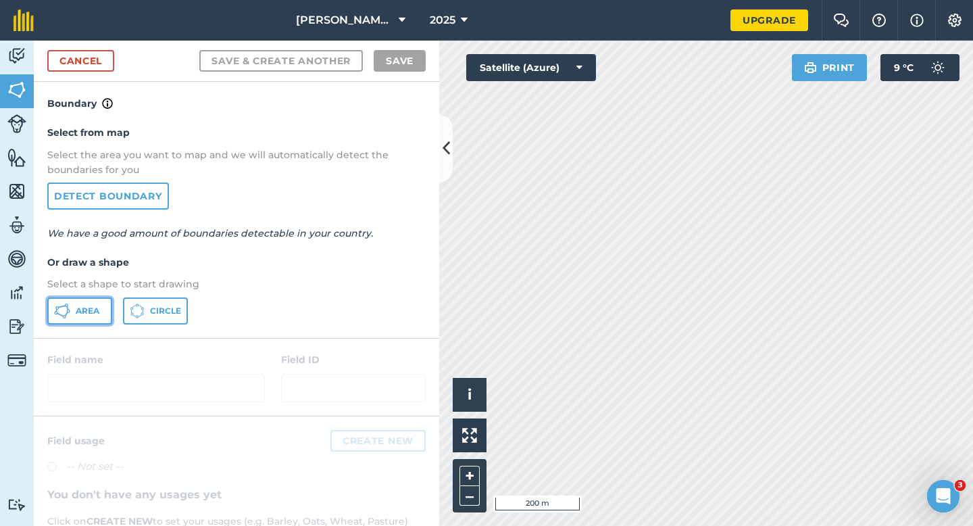
click at [57, 311] on icon at bounding box center [55, 312] width 3 height 3
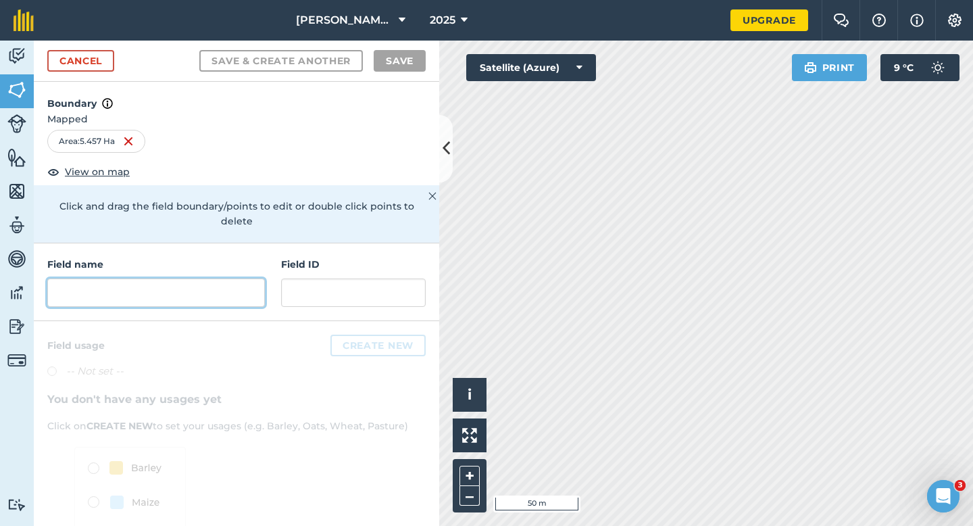
click at [254, 284] on input "text" at bounding box center [156, 292] width 218 height 28
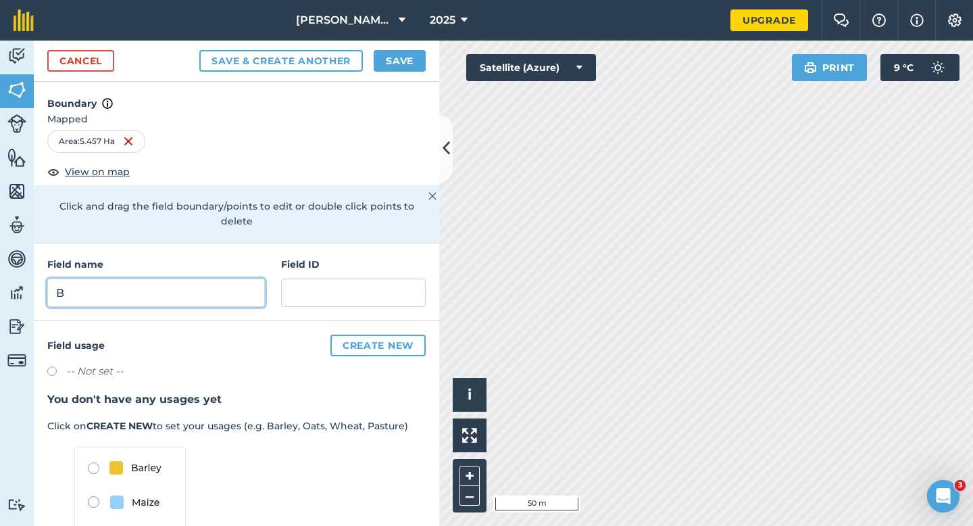
type input "B"
click at [388, 64] on button "Save" at bounding box center [400, 61] width 52 height 22
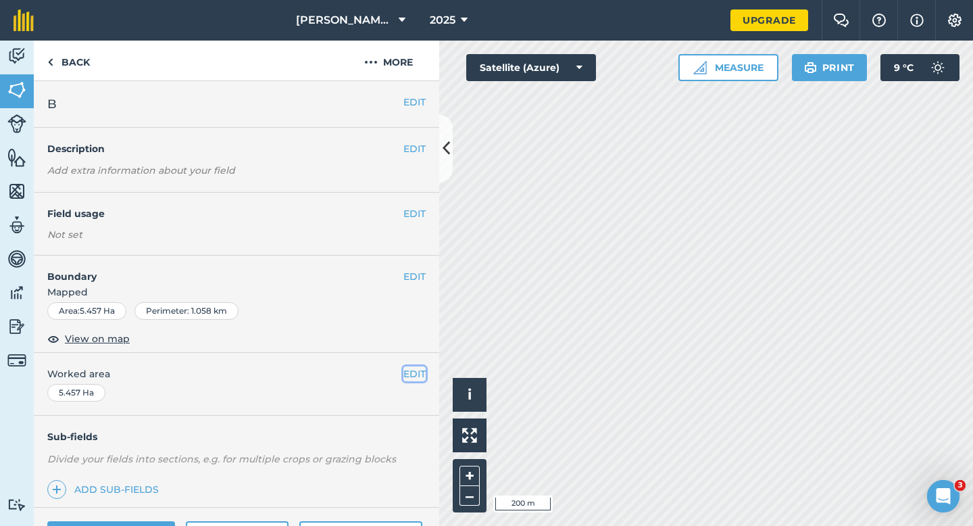
click at [410, 374] on button "EDIT" at bounding box center [414, 373] width 22 height 15
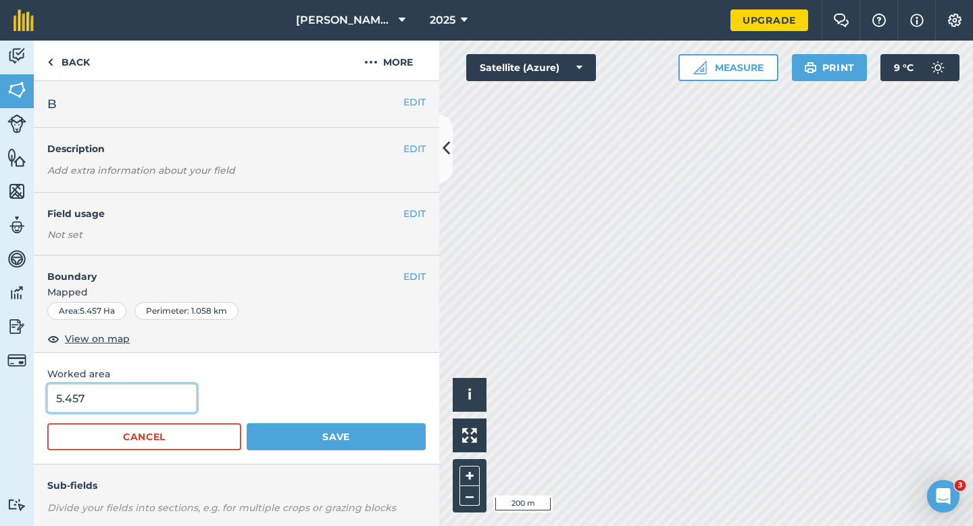
click at [160, 391] on input "5.457" at bounding box center [121, 398] width 149 height 28
click at [160, 401] on input "5.457" at bounding box center [121, 398] width 149 height 28
type input "5.5"
click at [247, 423] on button "Save" at bounding box center [336, 436] width 179 height 27
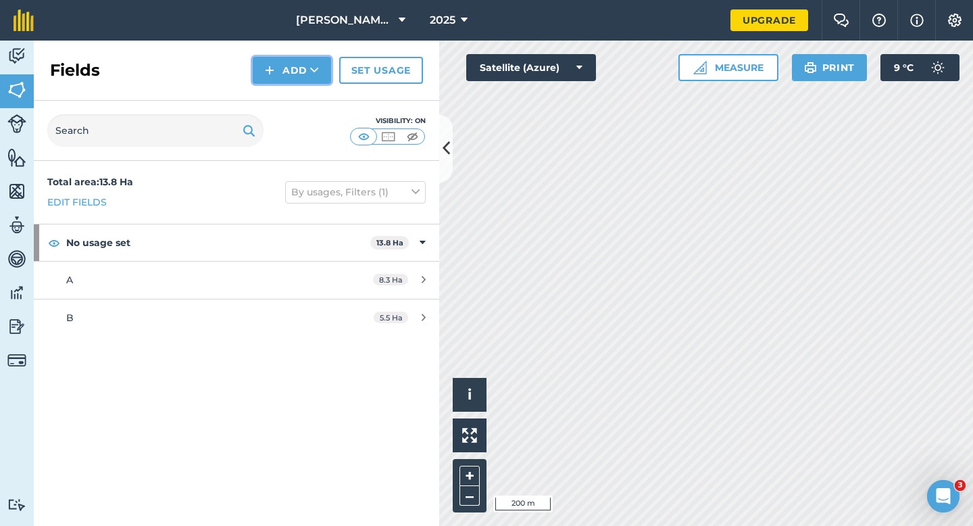
click at [288, 69] on button "Add" at bounding box center [292, 70] width 78 height 27
click at [289, 89] on link "Draw" at bounding box center [292, 101] width 74 height 30
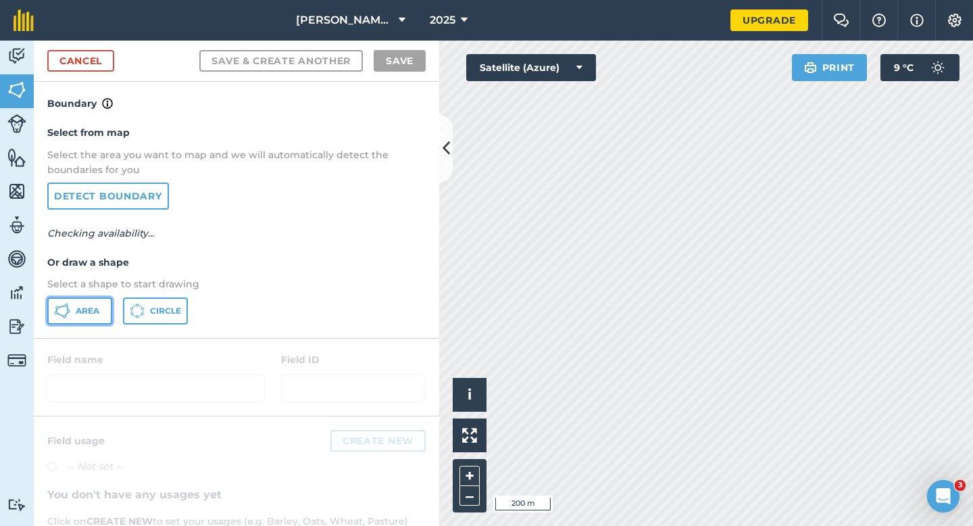
click at [81, 320] on button "Area" at bounding box center [79, 310] width 65 height 27
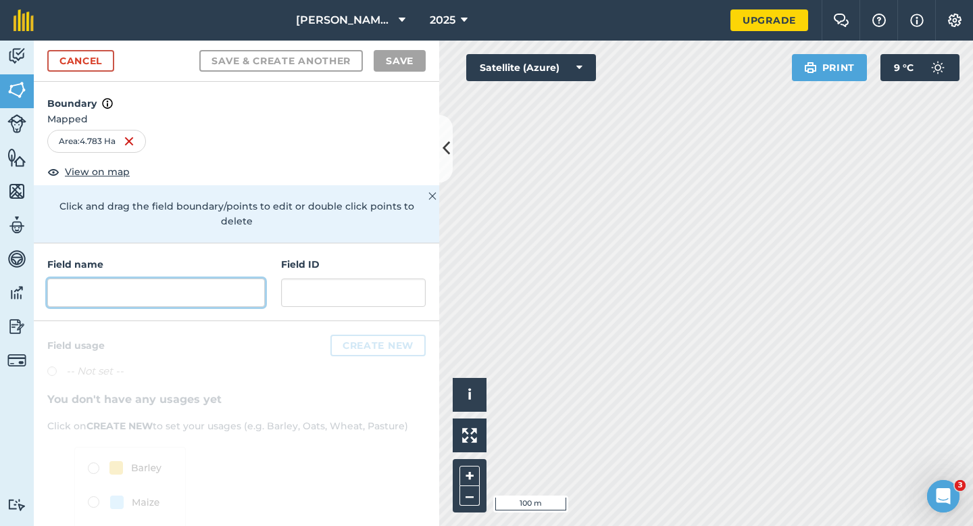
click at [247, 278] on input "text" at bounding box center [156, 292] width 218 height 28
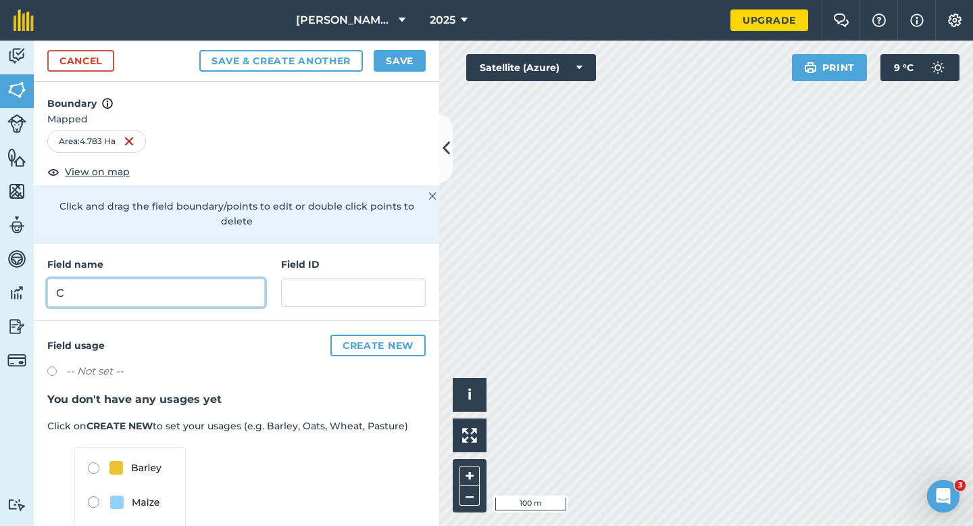
type input "C"
click at [388, 62] on button "Save" at bounding box center [400, 61] width 52 height 22
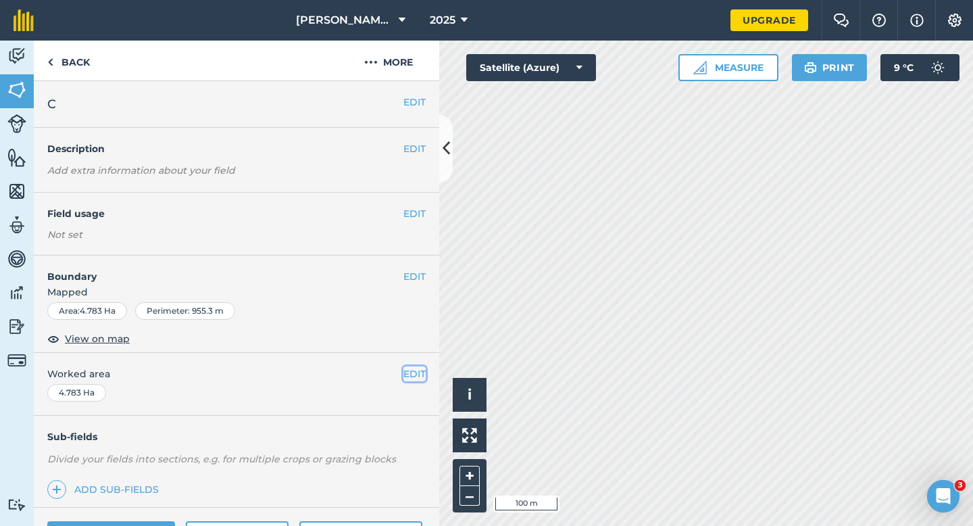
click at [423, 373] on button "EDIT" at bounding box center [414, 373] width 22 height 15
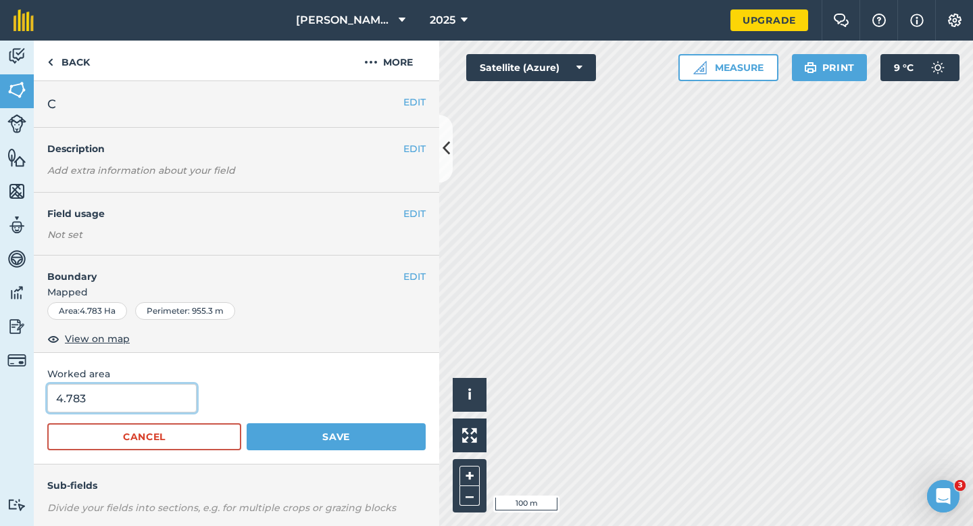
click at [156, 403] on input "4.783" at bounding box center [121, 398] width 149 height 28
type input "5"
click at [247, 423] on button "Save" at bounding box center [336, 436] width 179 height 27
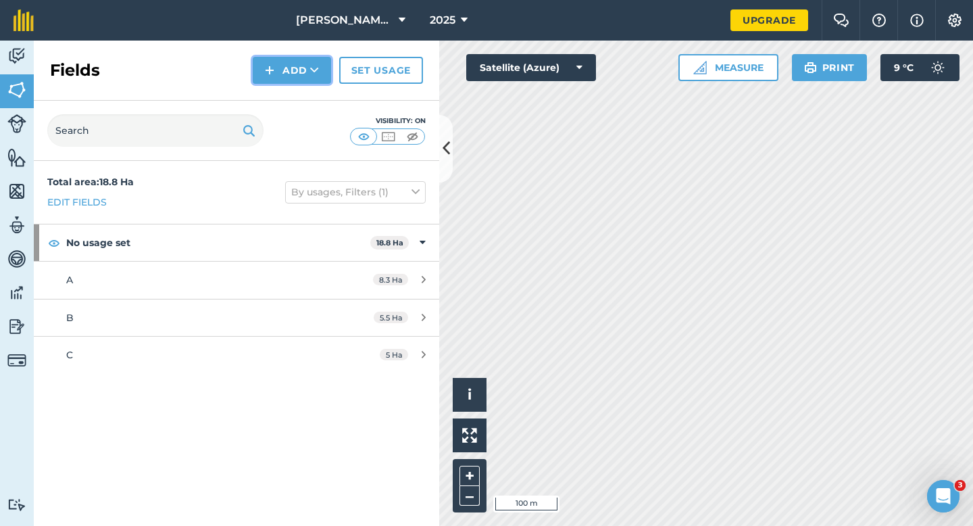
click at [294, 72] on button "Add" at bounding box center [292, 70] width 78 height 27
click at [294, 89] on link "Draw" at bounding box center [292, 101] width 74 height 30
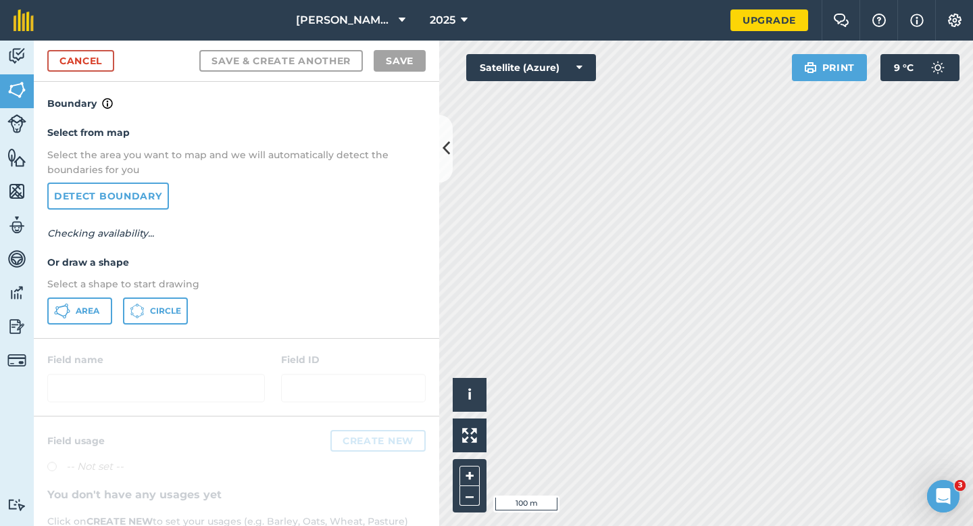
click at [103, 295] on div "Select from map Select the area you want to map and we will automatically detec…" at bounding box center [236, 224] width 405 height 226
click at [107, 296] on div "Select from map Select the area you want to map and we will automatically detec…" at bounding box center [236, 224] width 405 height 226
click at [80, 325] on div "Select from map Select the area you want to map and we will automatically detec…" at bounding box center [236, 224] width 405 height 226
click at [86, 313] on span "Area" at bounding box center [88, 310] width 24 height 11
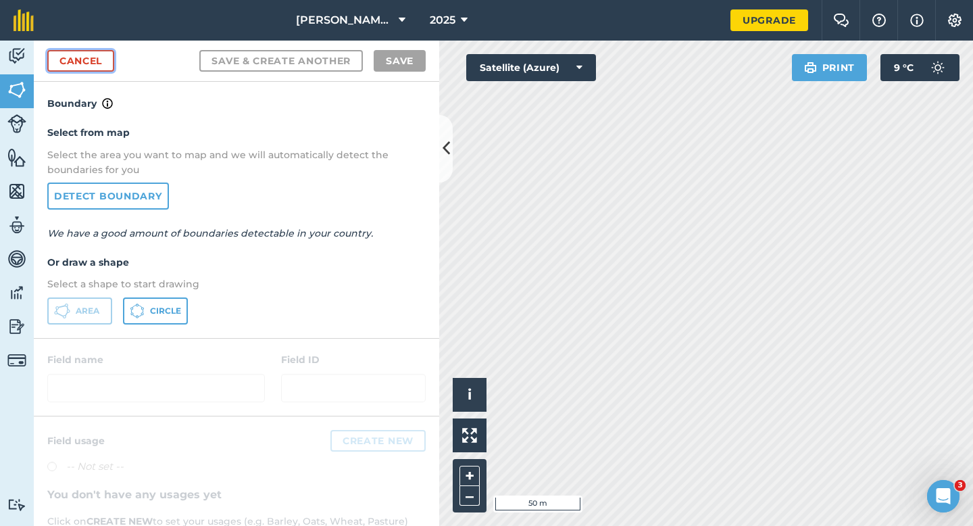
click at [104, 63] on link "Cancel" at bounding box center [80, 61] width 67 height 22
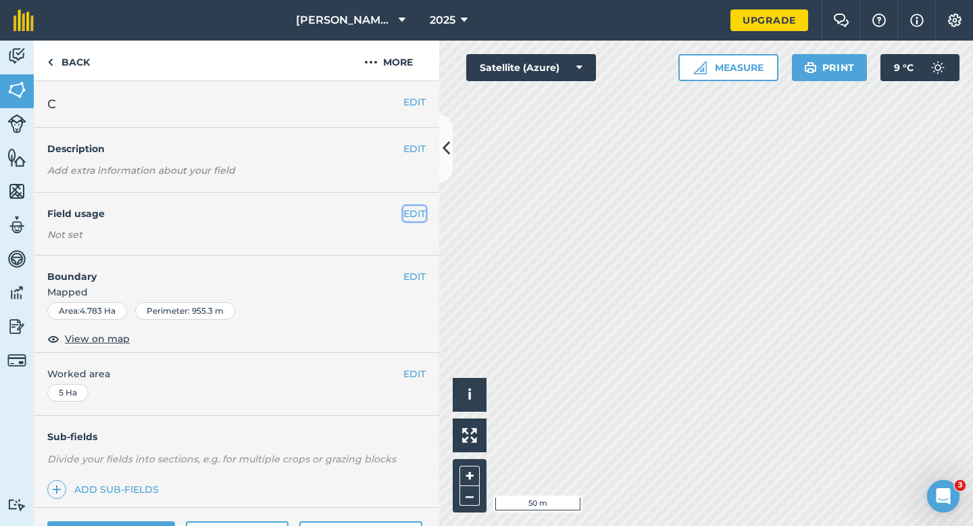
click at [413, 215] on button "EDIT" at bounding box center [414, 213] width 22 height 15
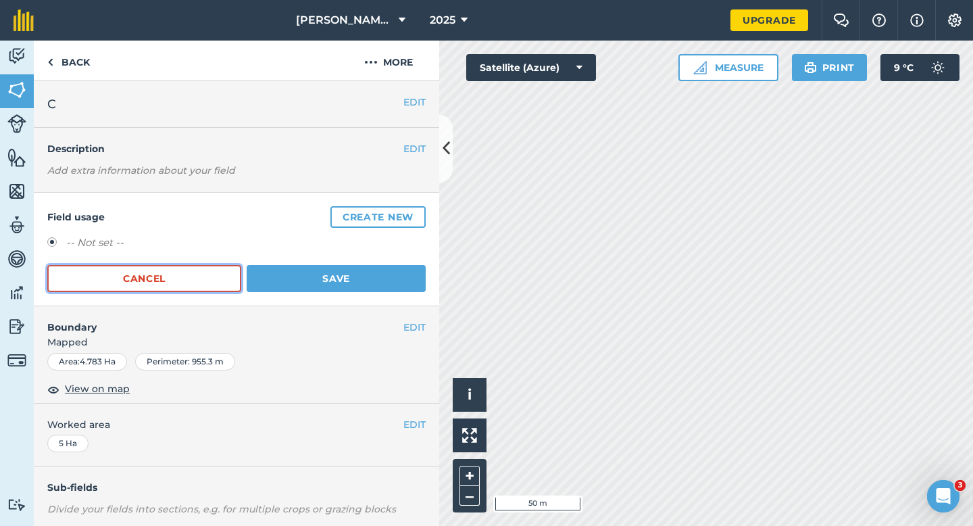
click at [201, 282] on button "Cancel" at bounding box center [144, 278] width 194 height 27
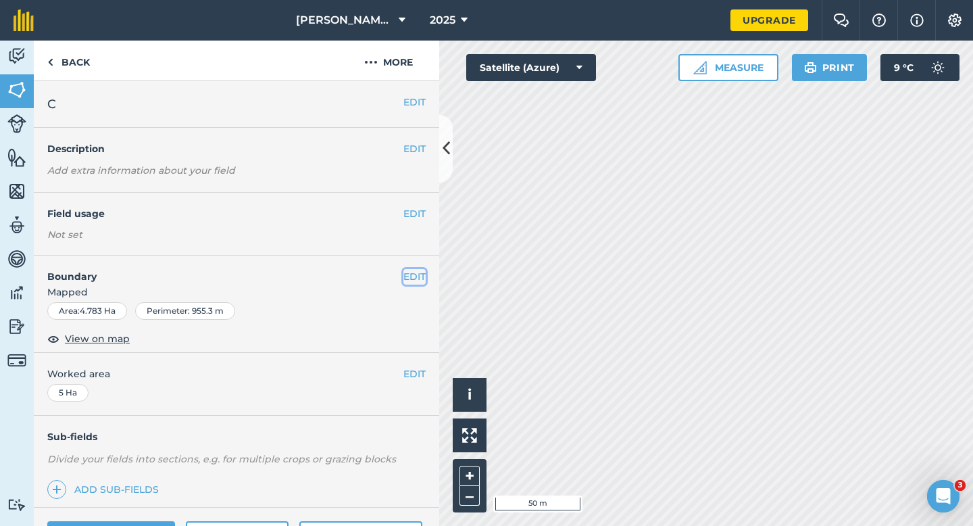
click at [405, 275] on button "EDIT" at bounding box center [414, 276] width 22 height 15
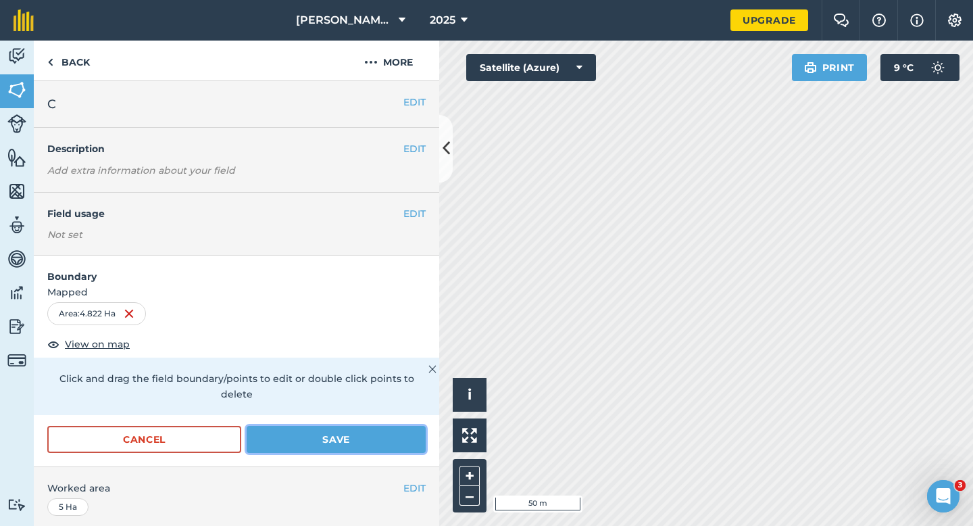
click at [409, 426] on button "Save" at bounding box center [336, 439] width 179 height 27
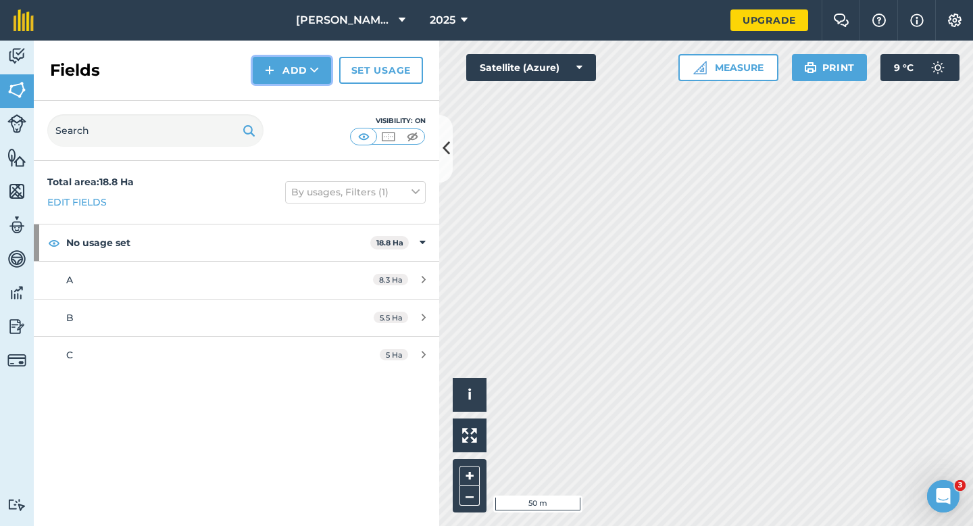
click at [284, 78] on button "Add" at bounding box center [292, 70] width 78 height 27
click at [286, 91] on link "Draw" at bounding box center [292, 101] width 74 height 30
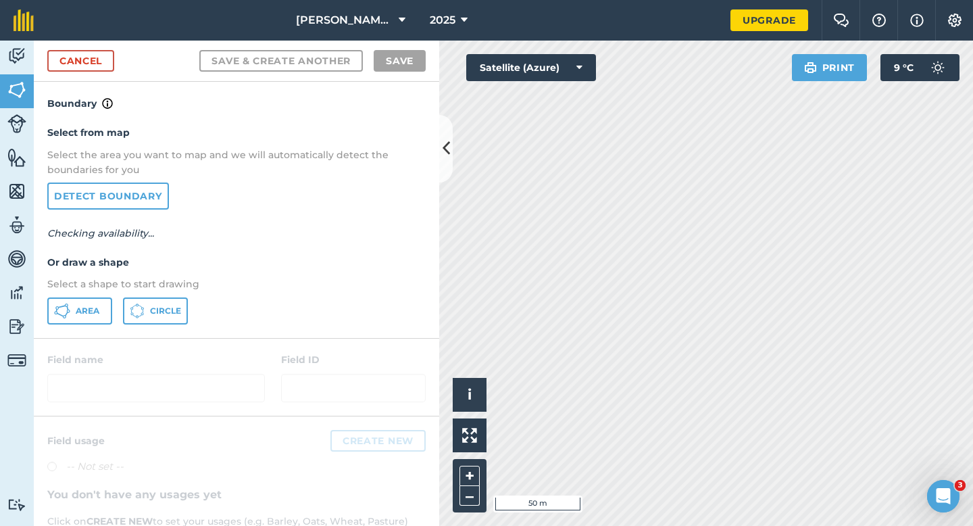
click at [116, 291] on div "Select from map Select the area you want to map and we will automatically detec…" at bounding box center [236, 224] width 405 height 226
click at [95, 308] on span "Area" at bounding box center [88, 310] width 24 height 11
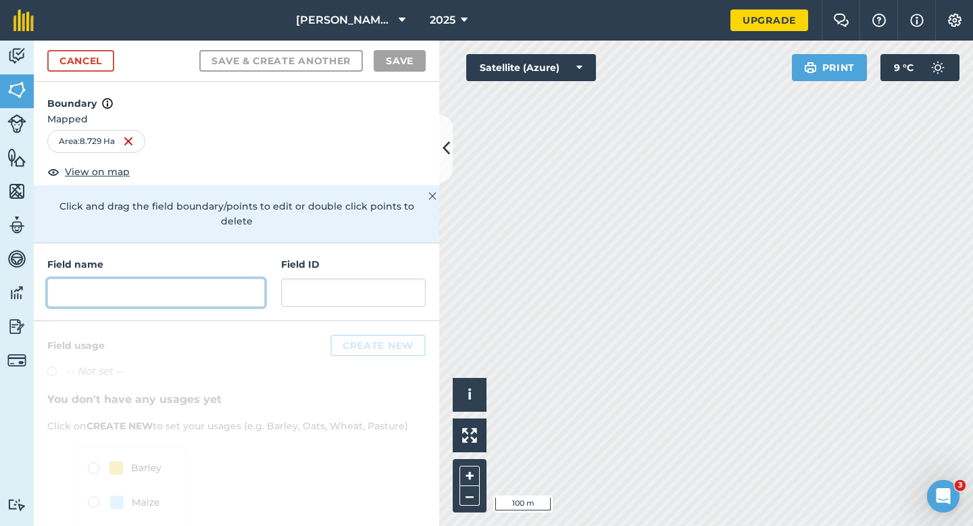
click at [197, 285] on input "text" at bounding box center [156, 292] width 218 height 28
type input "C"
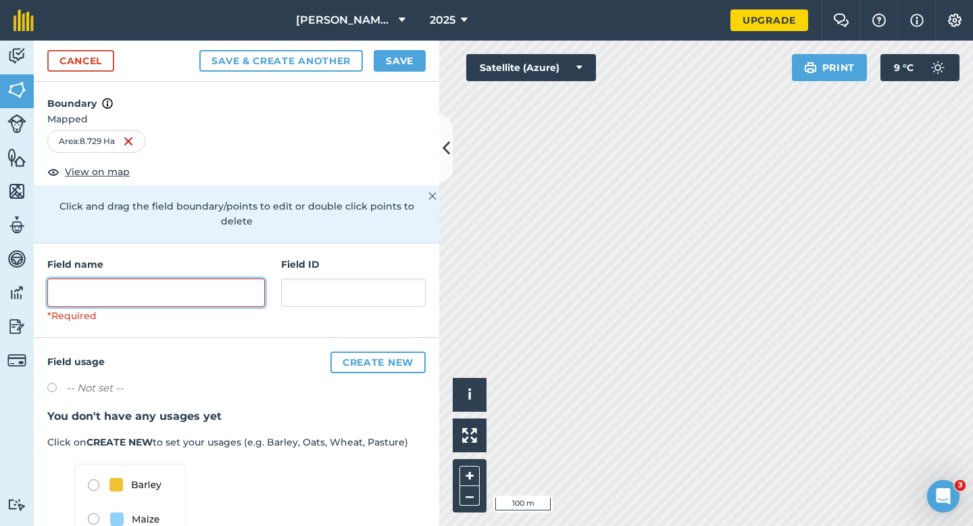
type input "F"
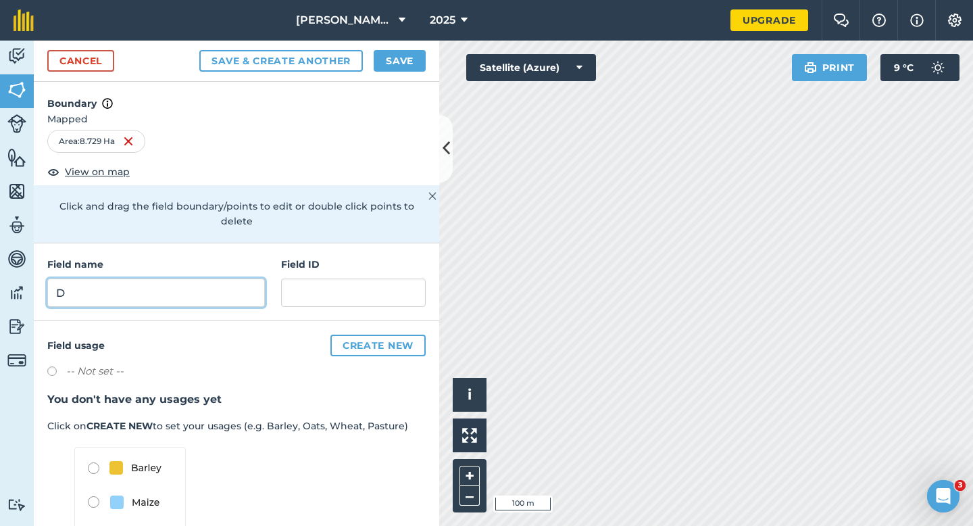
type input "D"
click at [392, 50] on button "Save" at bounding box center [400, 61] width 52 height 22
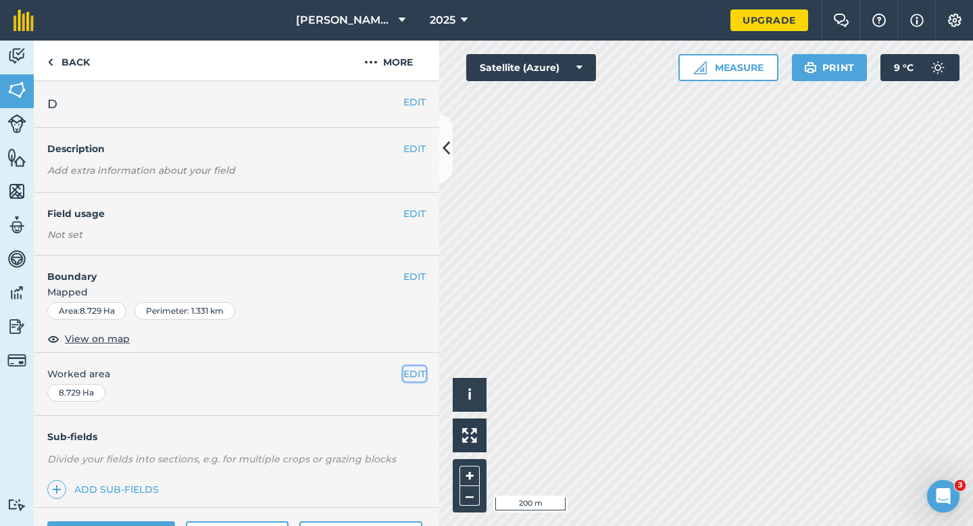
click at [406, 372] on button "EDIT" at bounding box center [414, 373] width 22 height 15
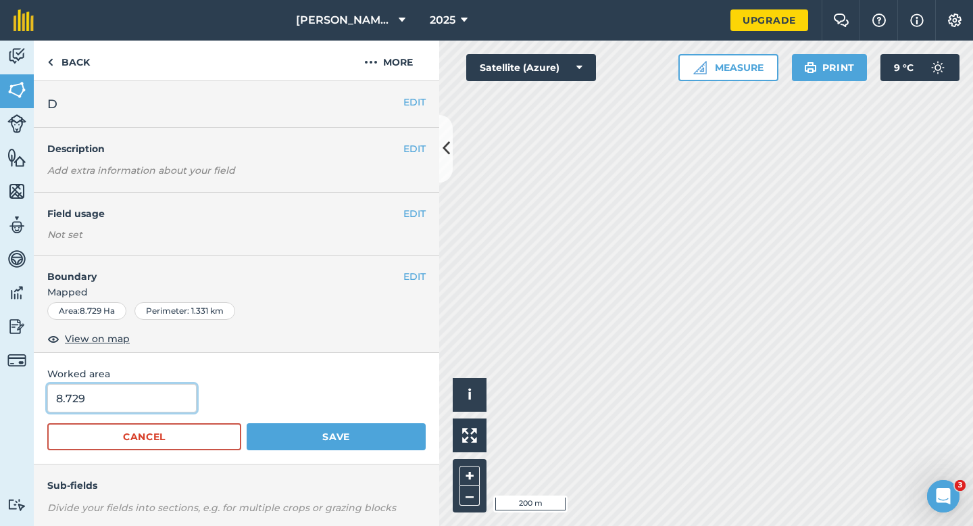
click at [168, 392] on input "8.729" at bounding box center [121, 398] width 149 height 28
type input "8.8"
click at [247, 423] on button "Save" at bounding box center [336, 436] width 179 height 27
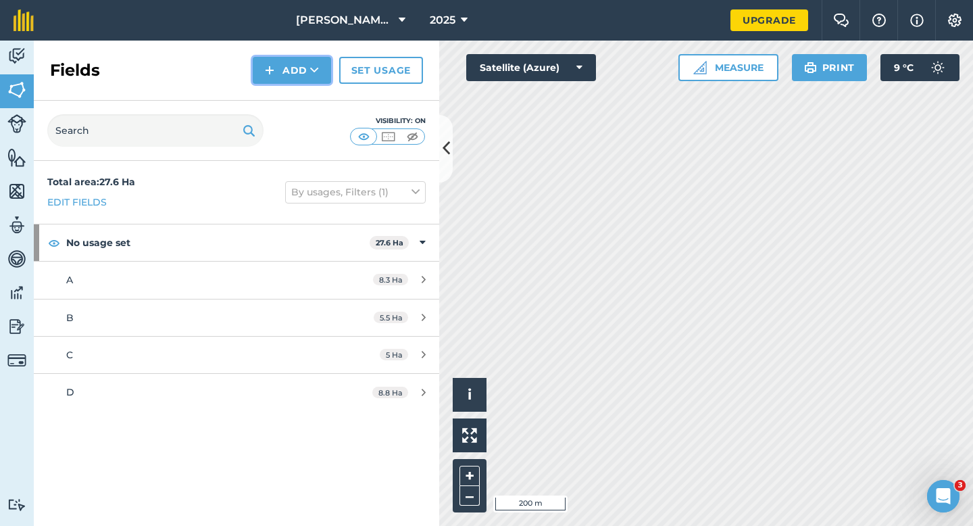
click at [276, 79] on button "Add" at bounding box center [292, 70] width 78 height 27
click at [277, 89] on link "Draw" at bounding box center [292, 101] width 74 height 30
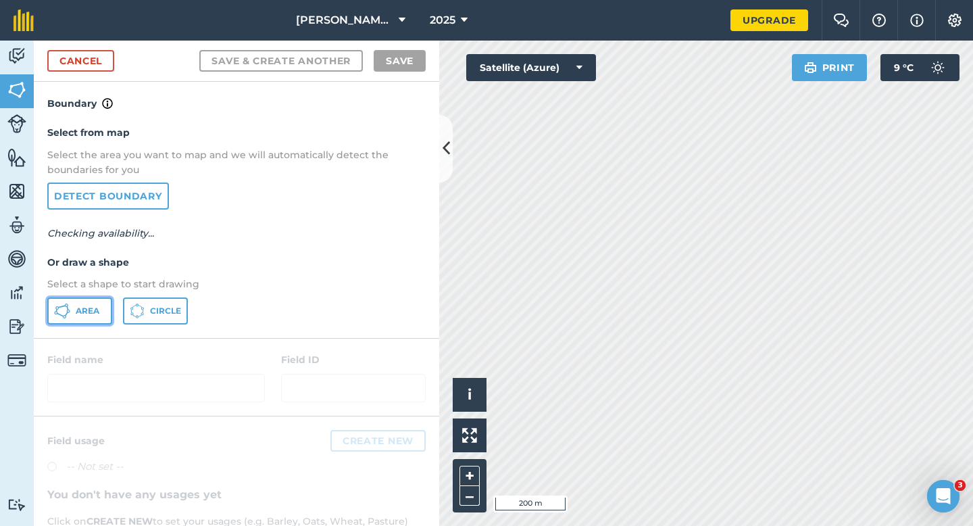
click at [101, 303] on button "Area" at bounding box center [79, 310] width 65 height 27
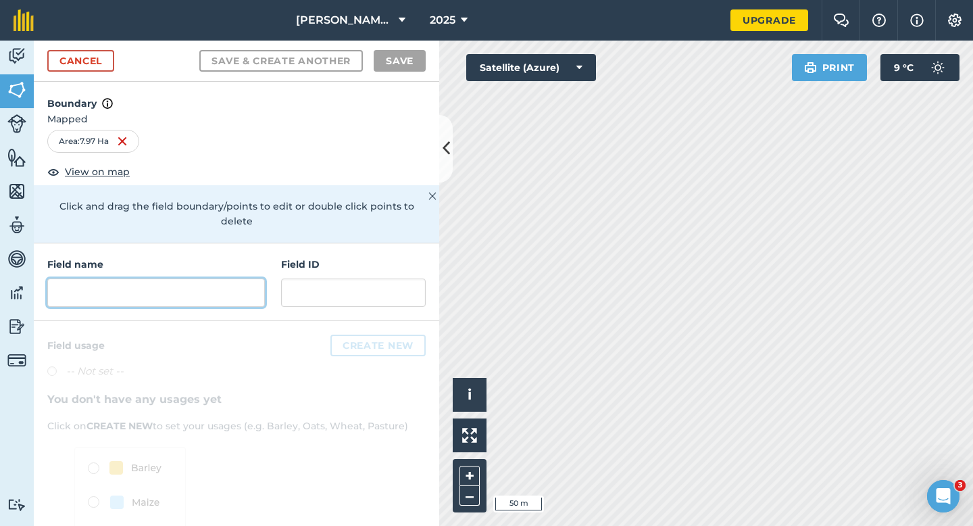
click at [249, 278] on input "text" at bounding box center [156, 292] width 218 height 28
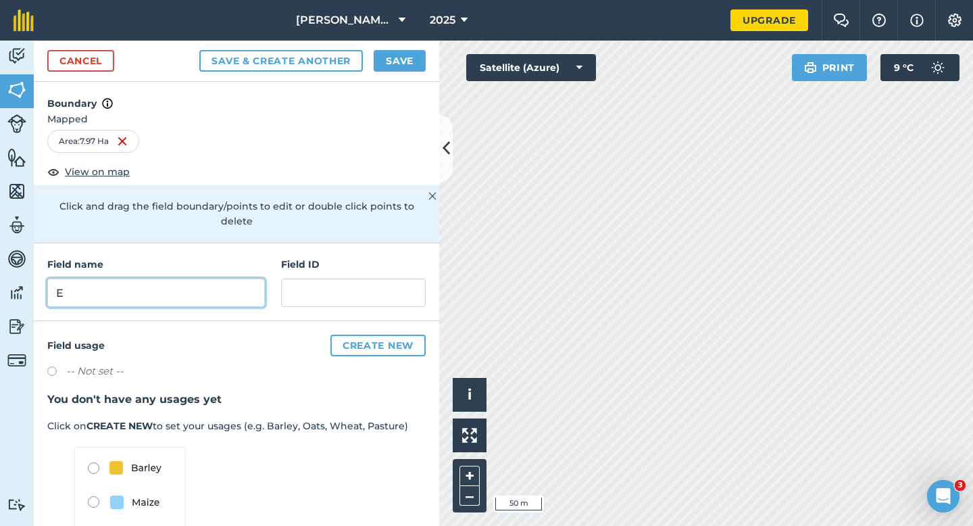
type input "E"
click at [411, 67] on button "Save" at bounding box center [400, 61] width 52 height 22
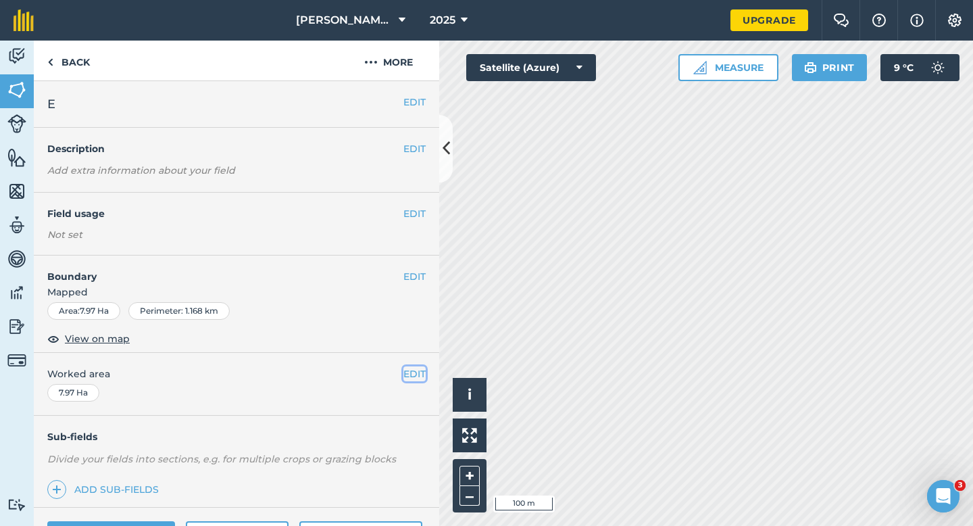
click at [421, 370] on button "EDIT" at bounding box center [414, 373] width 22 height 15
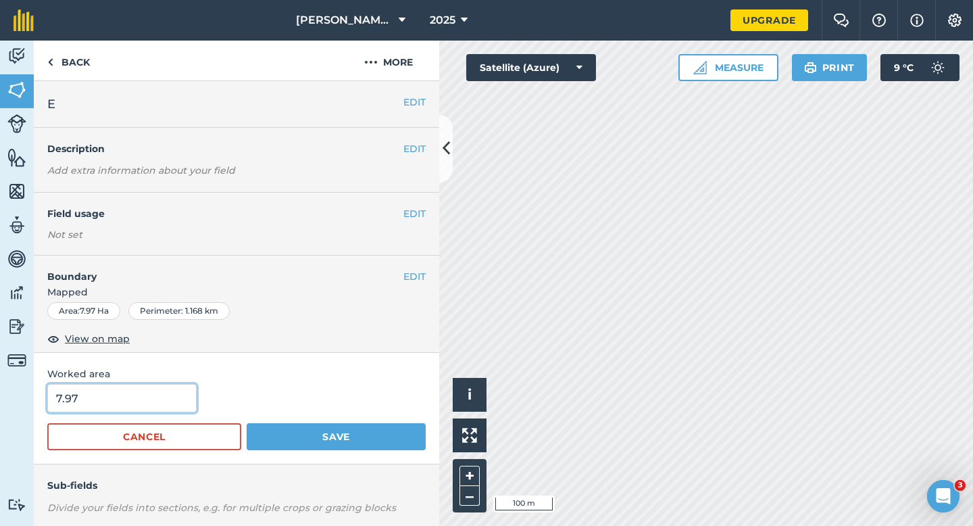
type input "8"
click at [163, 396] on input "8" at bounding box center [121, 398] width 149 height 28
click at [247, 423] on button "Save" at bounding box center [336, 436] width 179 height 27
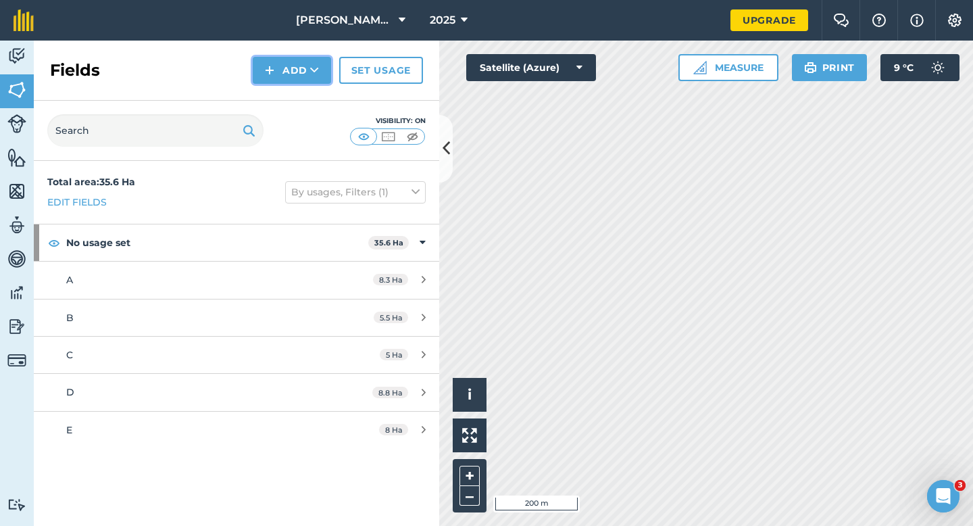
click at [287, 76] on button "Add" at bounding box center [292, 70] width 78 height 27
click at [290, 91] on link "Draw" at bounding box center [292, 101] width 74 height 30
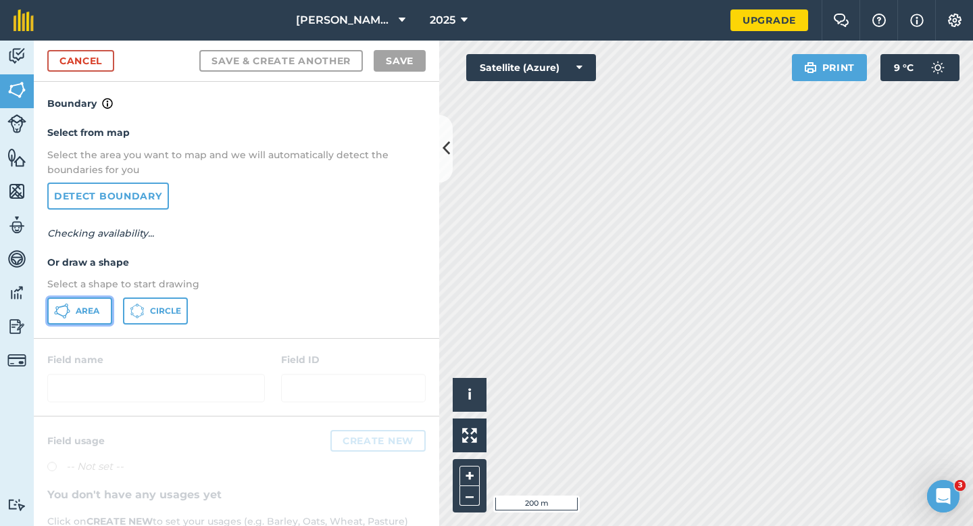
click at [78, 297] on button "Area" at bounding box center [79, 310] width 65 height 27
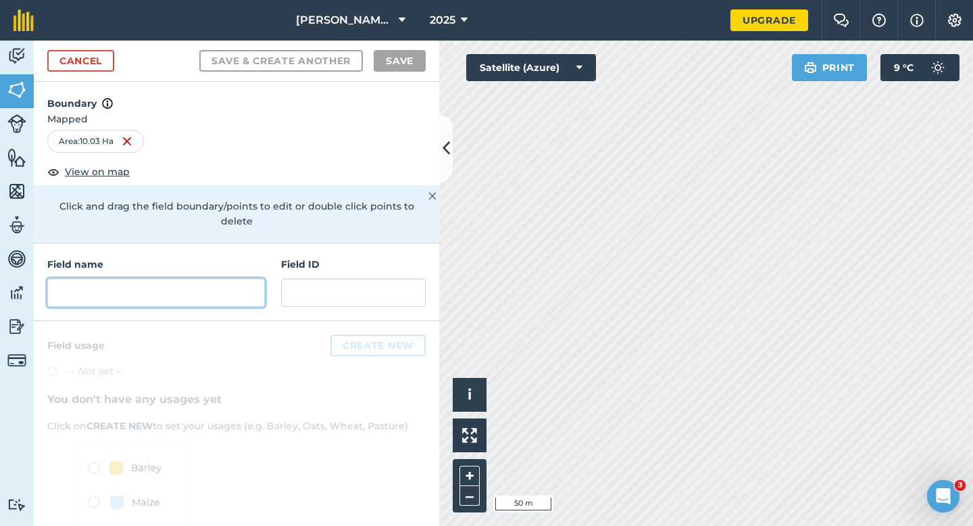
click at [244, 278] on input "text" at bounding box center [156, 292] width 218 height 28
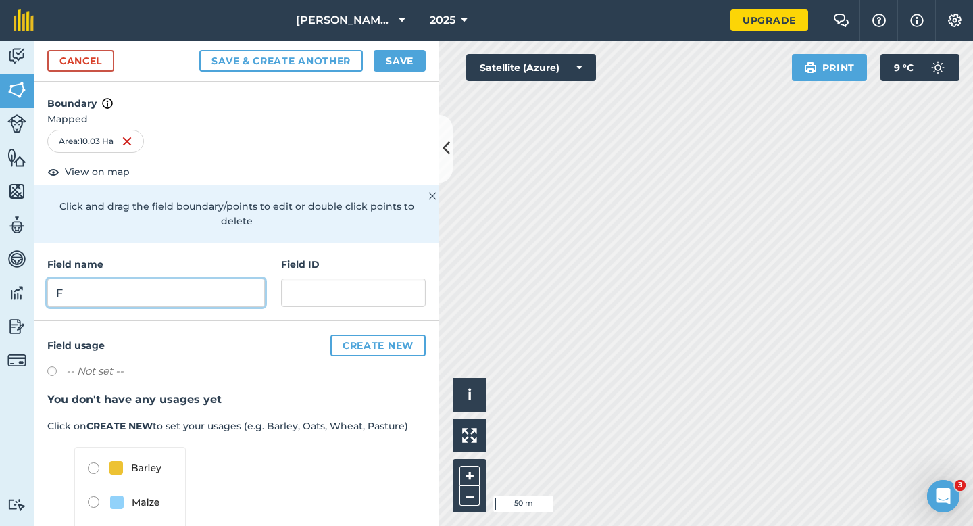
type input "F"
click at [401, 69] on button "Save" at bounding box center [400, 61] width 52 height 22
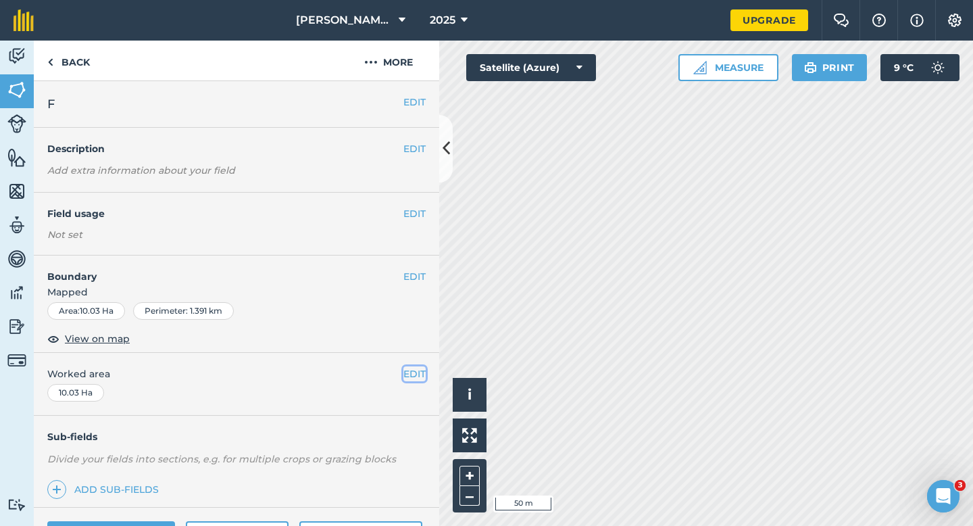
click at [417, 370] on button "EDIT" at bounding box center [414, 373] width 22 height 15
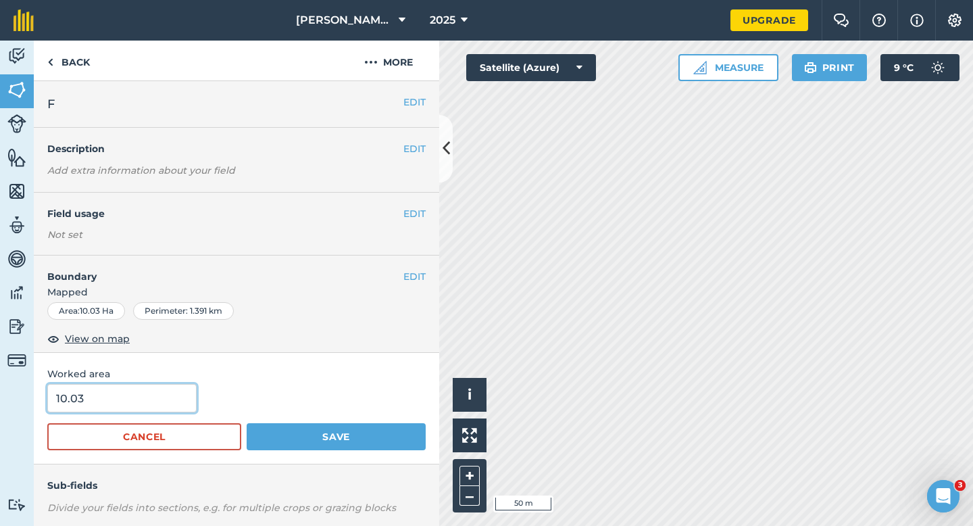
type input "10"
click at [118, 394] on input "10" at bounding box center [121, 398] width 149 height 28
click at [247, 423] on button "Save" at bounding box center [336, 436] width 179 height 27
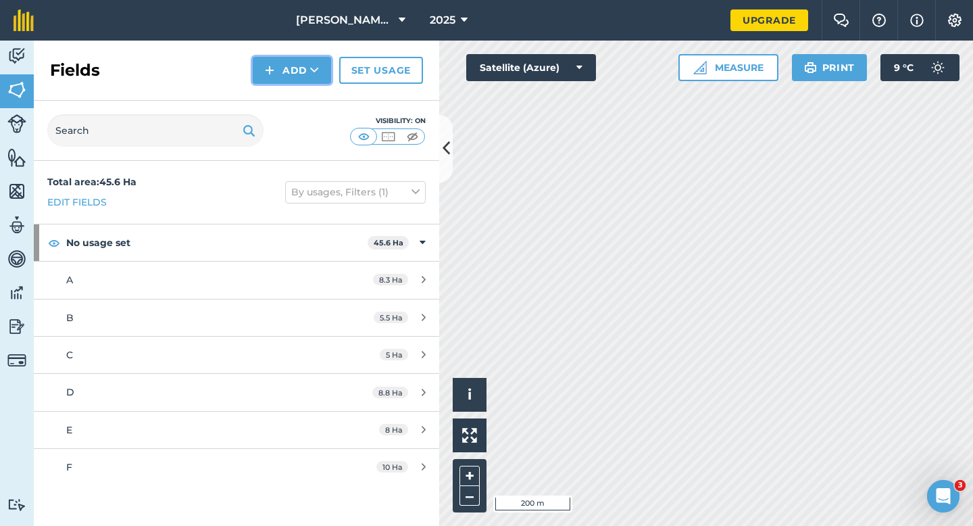
click at [299, 74] on button "Add" at bounding box center [292, 70] width 78 height 27
click at [299, 93] on link "Draw" at bounding box center [292, 101] width 74 height 30
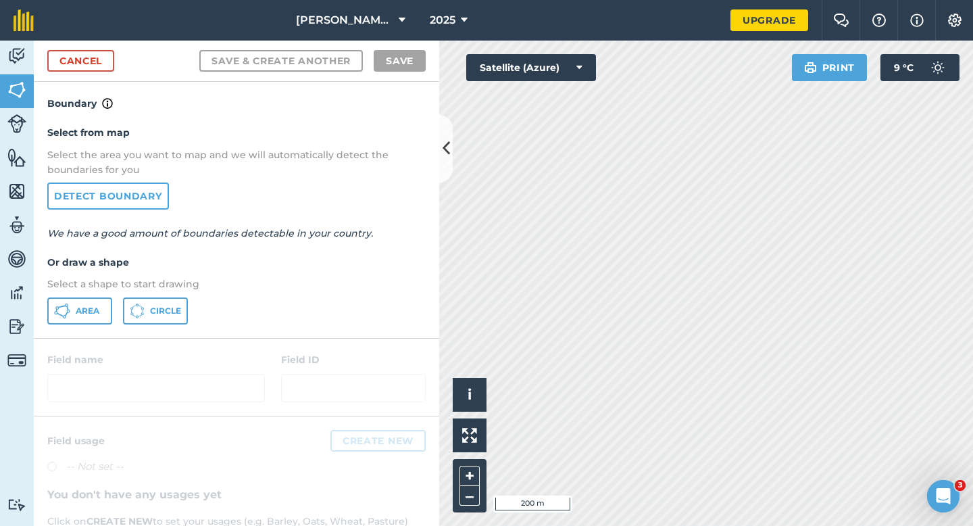
click at [87, 327] on div "Select from map Select the area you want to map and we will automatically detec…" at bounding box center [236, 224] width 405 height 226
click at [88, 313] on span "Area" at bounding box center [88, 310] width 24 height 11
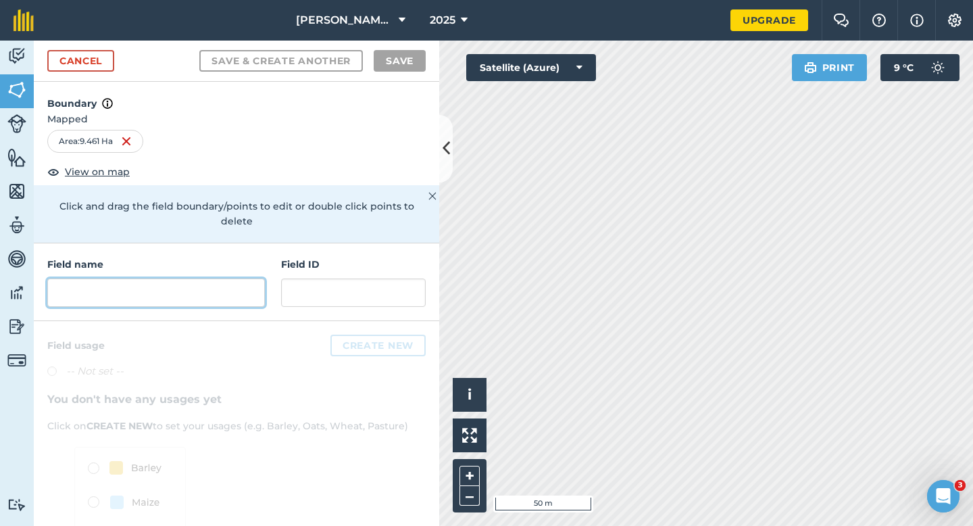
click at [234, 284] on input "text" at bounding box center [156, 292] width 218 height 28
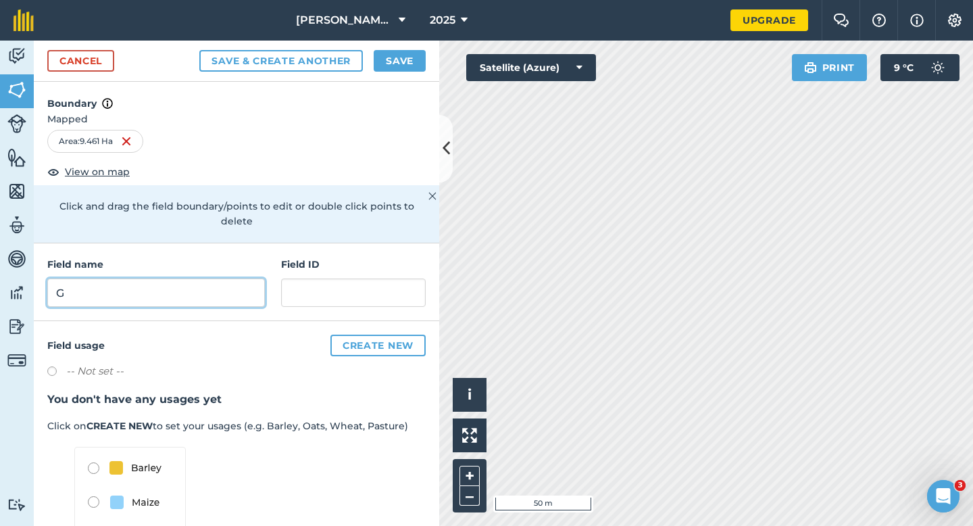
type input "G"
click at [389, 63] on button "Save" at bounding box center [400, 61] width 52 height 22
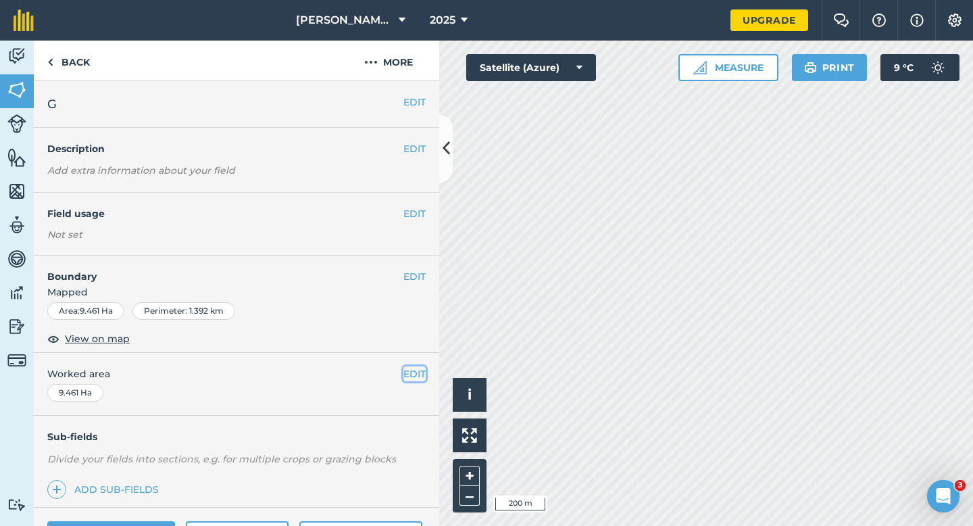
click at [419, 378] on button "EDIT" at bounding box center [414, 373] width 22 height 15
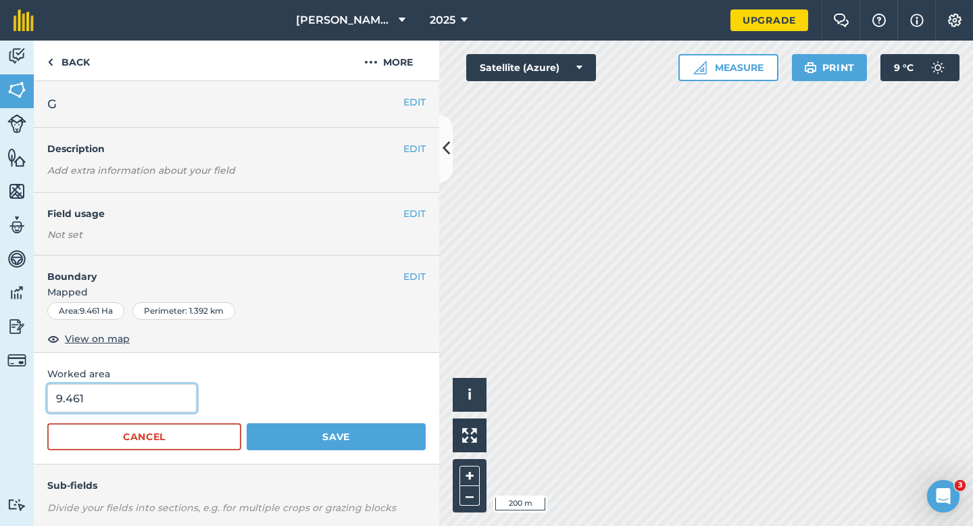
click at [168, 392] on input "9.461" at bounding box center [121, 398] width 149 height 28
type input "9.5"
click at [247, 423] on button "Save" at bounding box center [336, 436] width 179 height 27
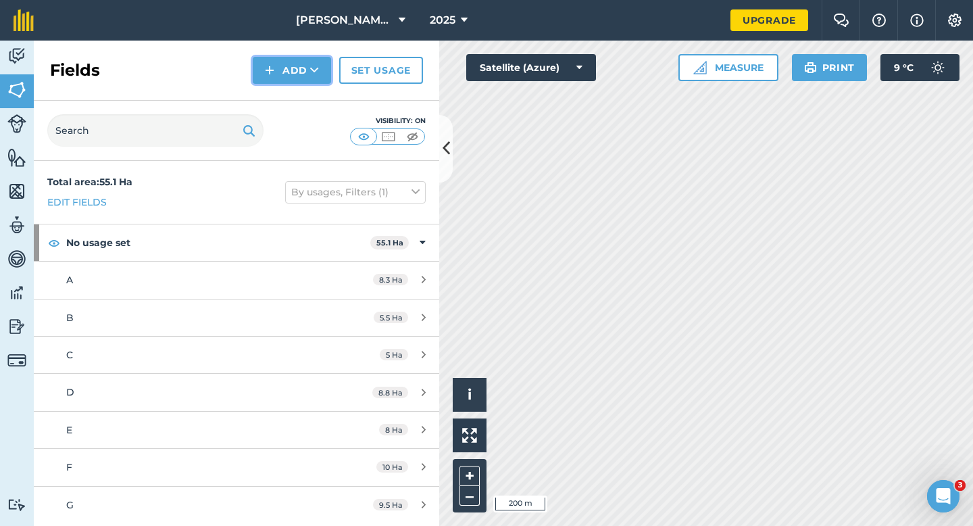
click at [272, 71] on img at bounding box center [269, 70] width 9 height 16
click at [274, 104] on link "Draw" at bounding box center [292, 101] width 74 height 30
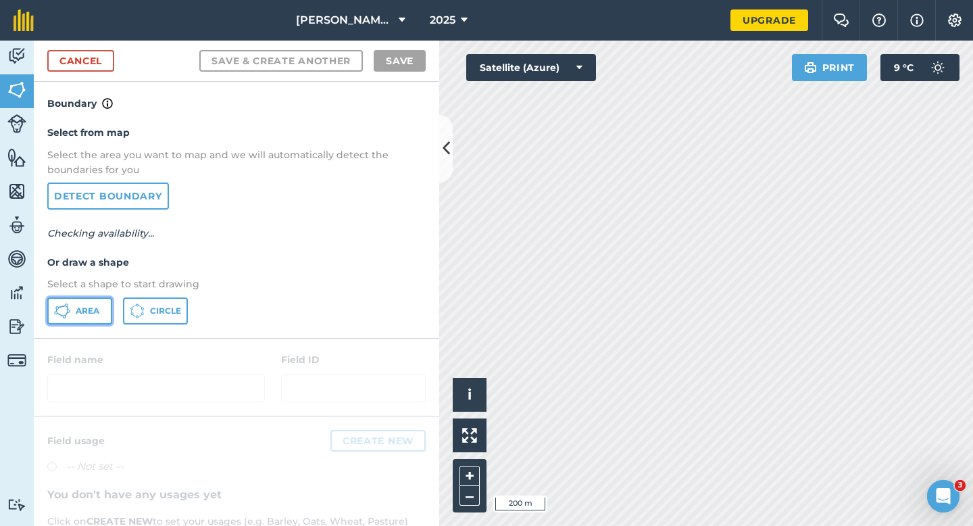
click at [95, 308] on span "Area" at bounding box center [88, 310] width 24 height 11
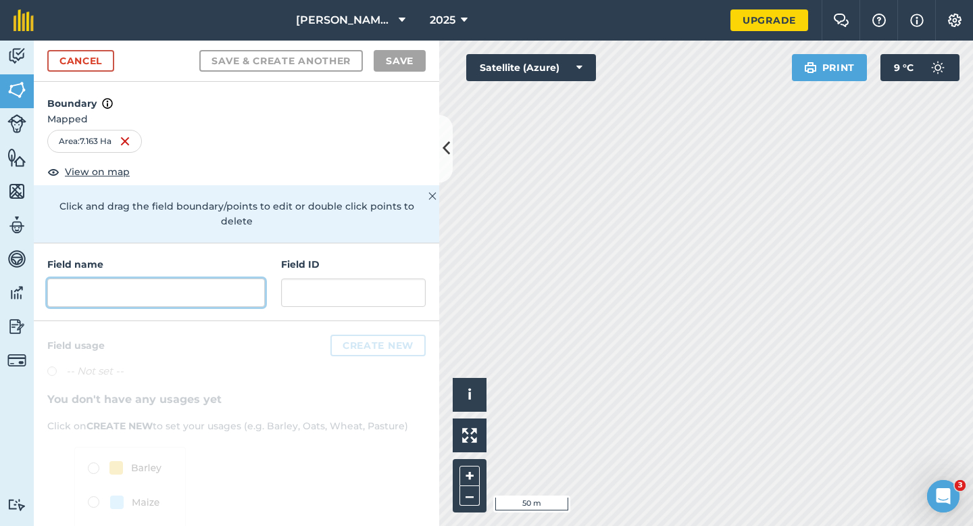
click at [228, 287] on input "text" at bounding box center [156, 292] width 218 height 28
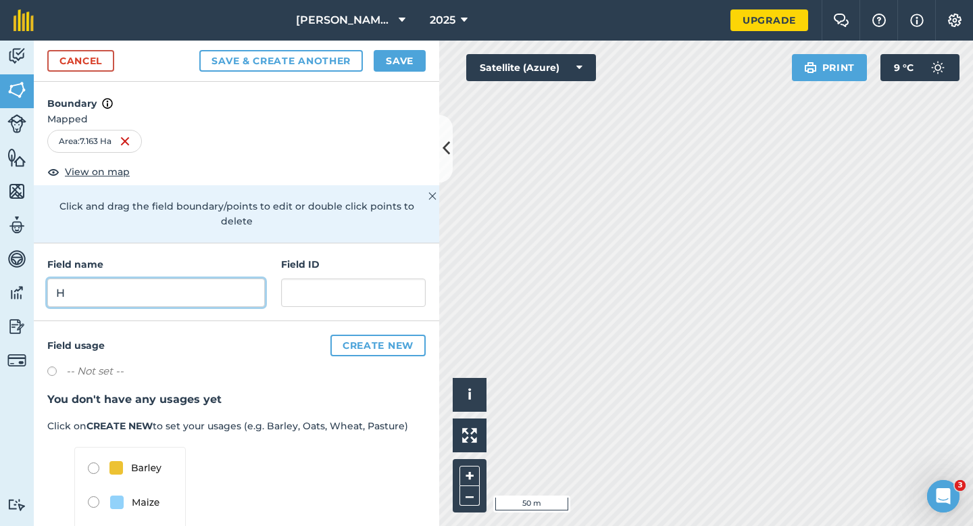
type input "H"
click at [409, 63] on button "Save" at bounding box center [400, 61] width 52 height 22
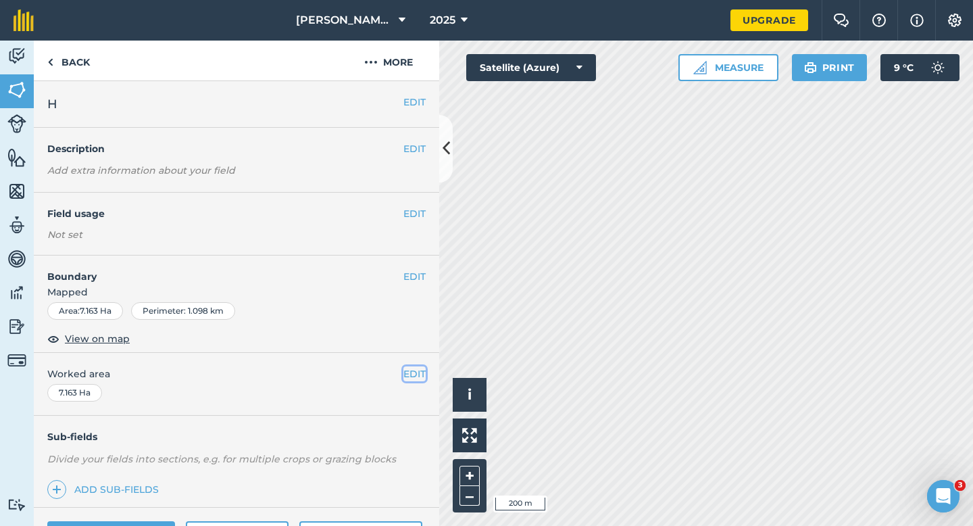
click at [405, 366] on button "EDIT" at bounding box center [414, 373] width 22 height 15
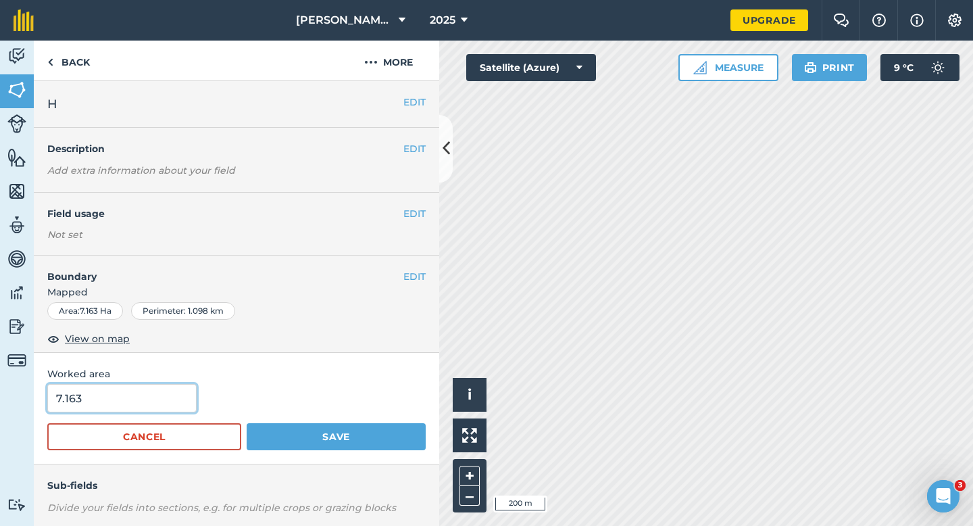
click at [180, 393] on input "7.163" at bounding box center [121, 398] width 149 height 28
type input "7.3"
click at [247, 423] on button "Save" at bounding box center [336, 436] width 179 height 27
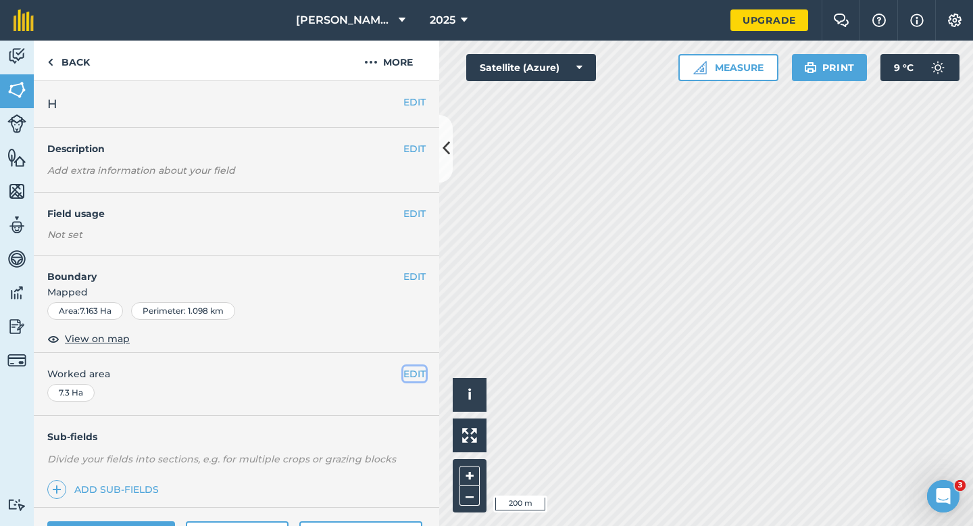
click at [413, 372] on button "EDIT" at bounding box center [414, 373] width 22 height 15
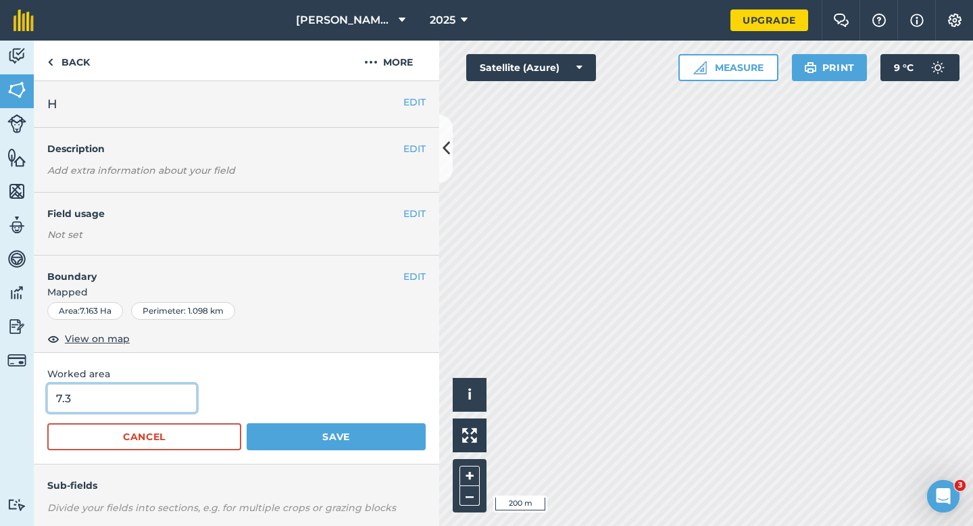
click at [128, 403] on input "7.3" at bounding box center [121, 398] width 149 height 28
type input "7.2"
click at [247, 423] on button "Save" at bounding box center [336, 436] width 179 height 27
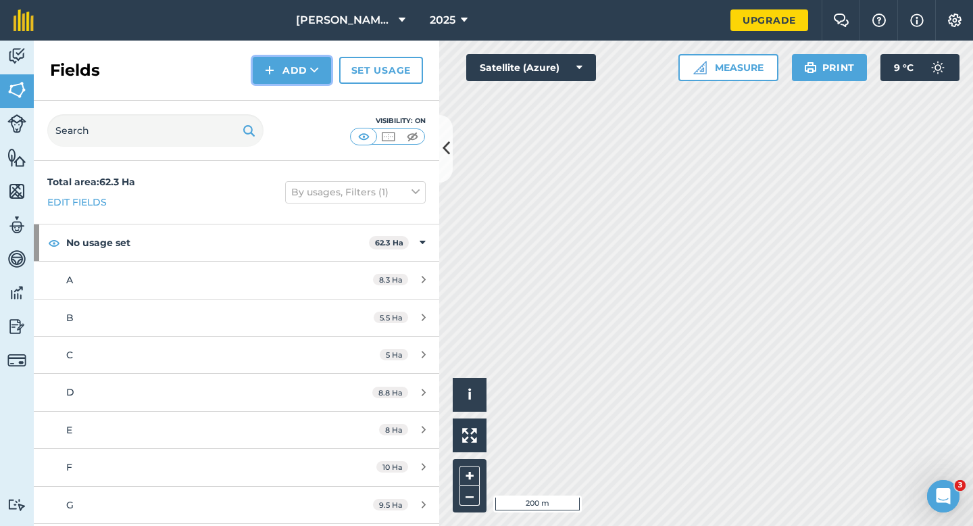
click at [285, 78] on button "Add" at bounding box center [292, 70] width 78 height 27
click at [285, 94] on link "Draw" at bounding box center [292, 101] width 74 height 30
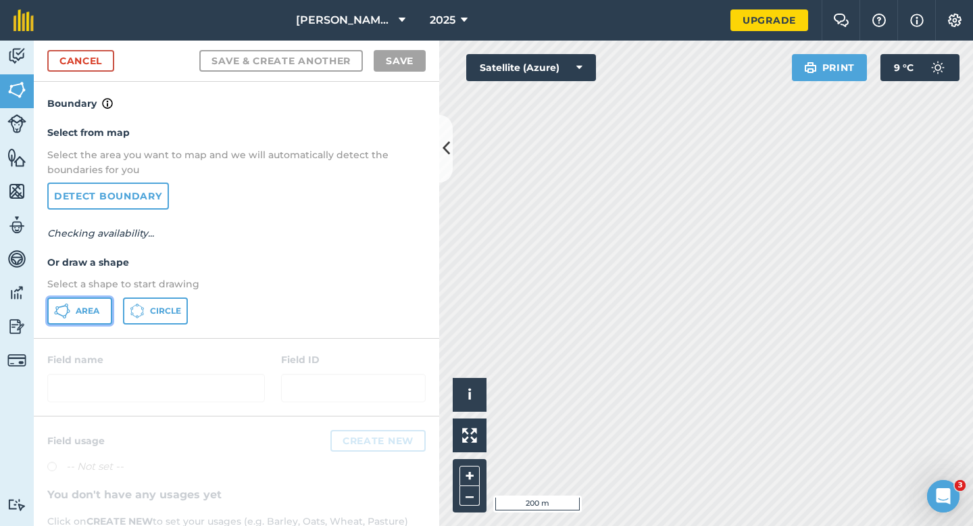
click at [98, 308] on span "Area" at bounding box center [88, 310] width 24 height 11
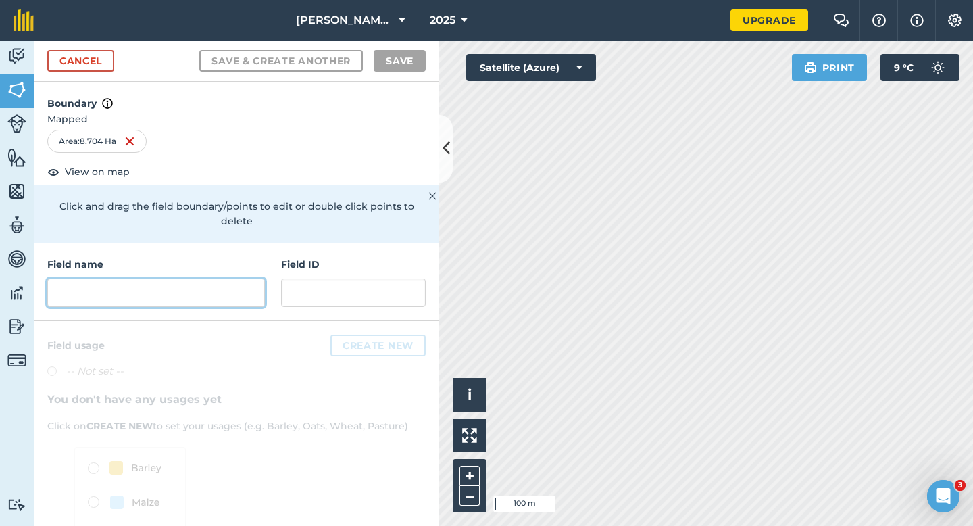
click at [257, 278] on input "text" at bounding box center [156, 292] width 218 height 28
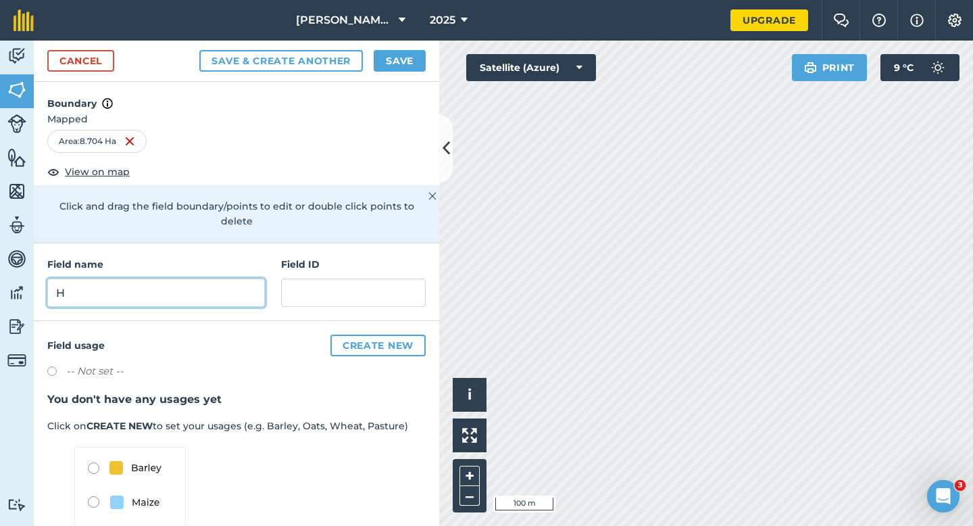
type input "H"
click at [405, 73] on div "Cancel Save & Create Another Save" at bounding box center [236, 61] width 405 height 41
click at [405, 54] on button "Save" at bounding box center [400, 61] width 52 height 22
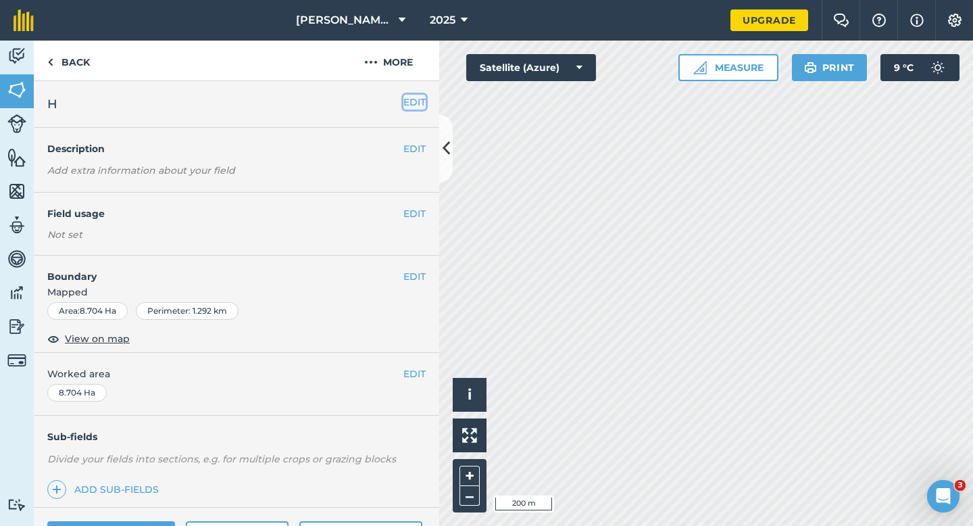
click at [417, 105] on button "EDIT" at bounding box center [414, 102] width 22 height 15
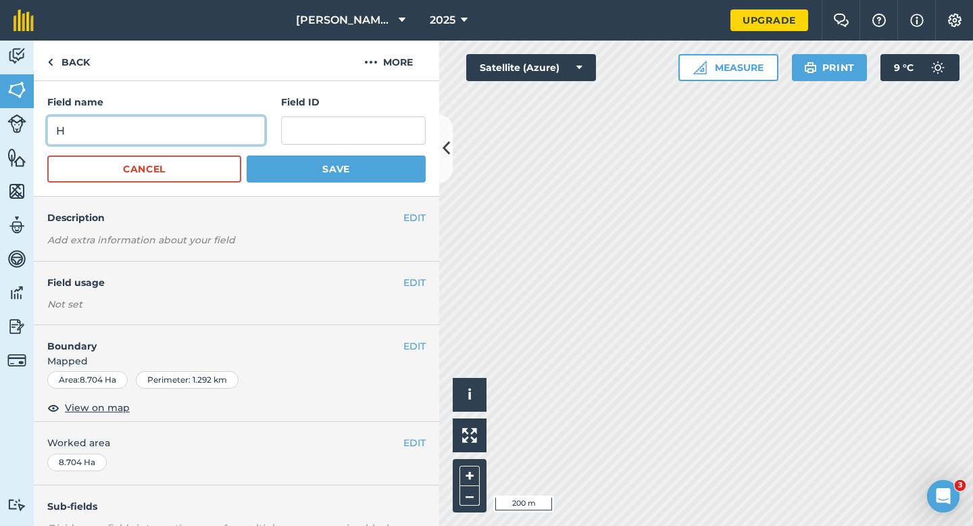
click at [204, 128] on input "H" at bounding box center [156, 130] width 218 height 28
type input "I"
click at [247, 155] on button "Save" at bounding box center [336, 168] width 179 height 27
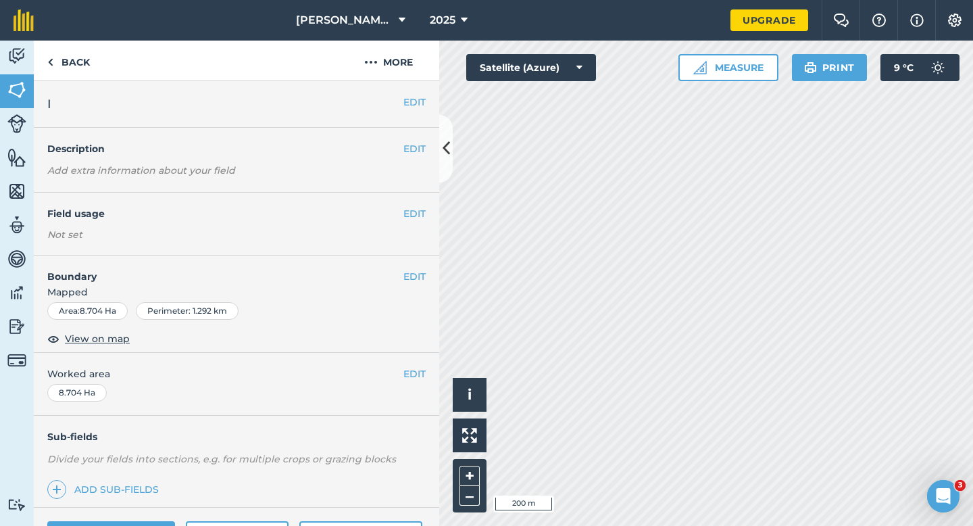
click at [419, 384] on div "EDIT Worked area 8.704 Ha" at bounding box center [236, 384] width 405 height 63
click at [419, 377] on button "EDIT" at bounding box center [414, 373] width 22 height 15
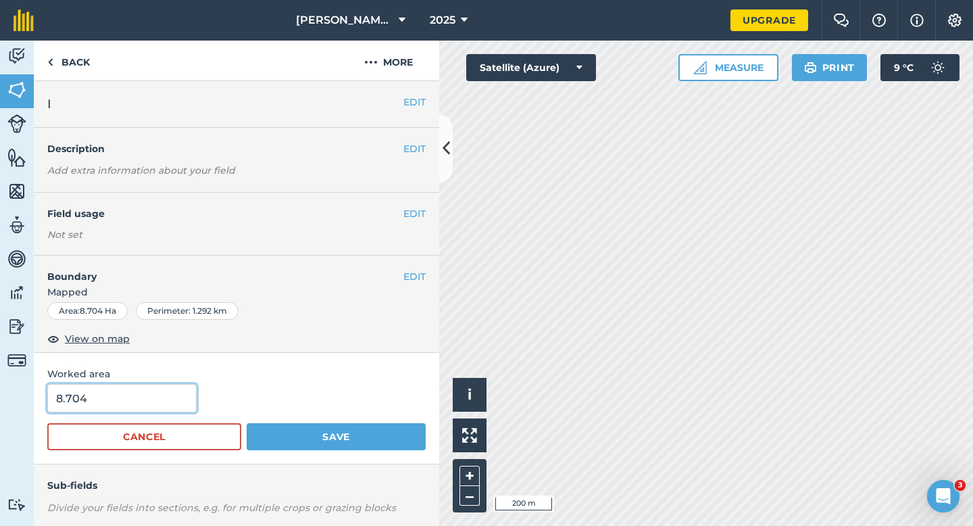
click at [116, 393] on input "8.704" at bounding box center [121, 398] width 149 height 28
type input "8.7"
click at [247, 423] on button "Save" at bounding box center [336, 436] width 179 height 27
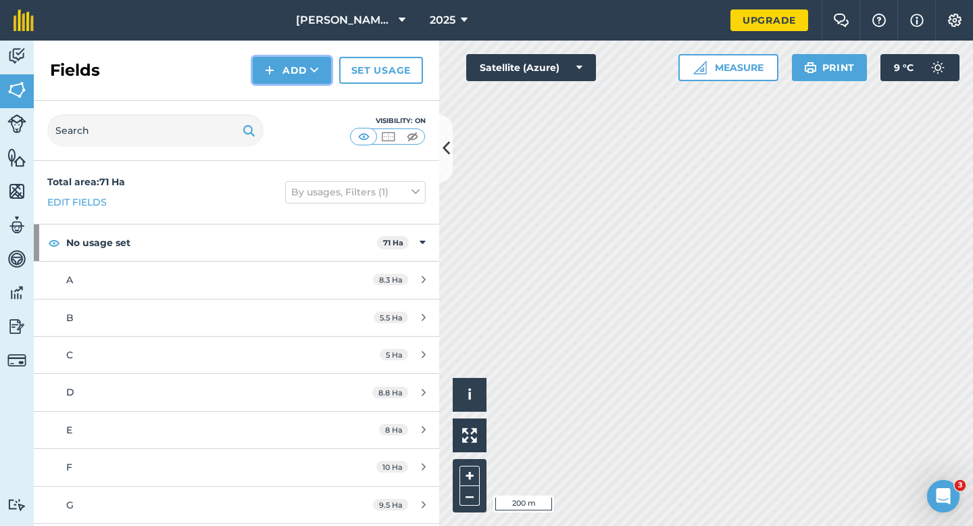
click at [293, 82] on button "Add" at bounding box center [292, 70] width 78 height 27
click at [294, 95] on link "Draw" at bounding box center [292, 101] width 74 height 30
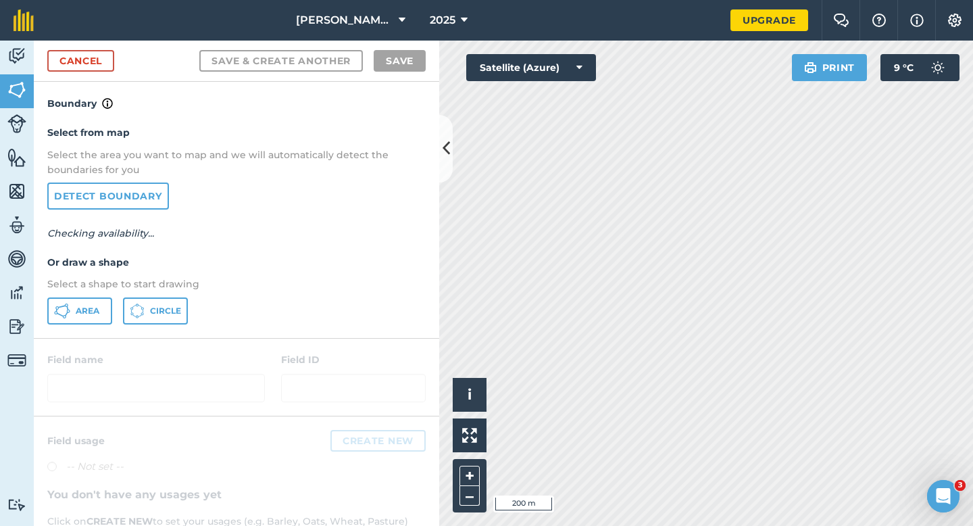
click at [96, 293] on div "Select from map Select the area you want to map and we will automatically detec…" at bounding box center [236, 224] width 405 height 226
click at [120, 307] on div "Area Circle" at bounding box center [236, 310] width 378 height 27
click at [101, 307] on button "Area" at bounding box center [79, 310] width 65 height 27
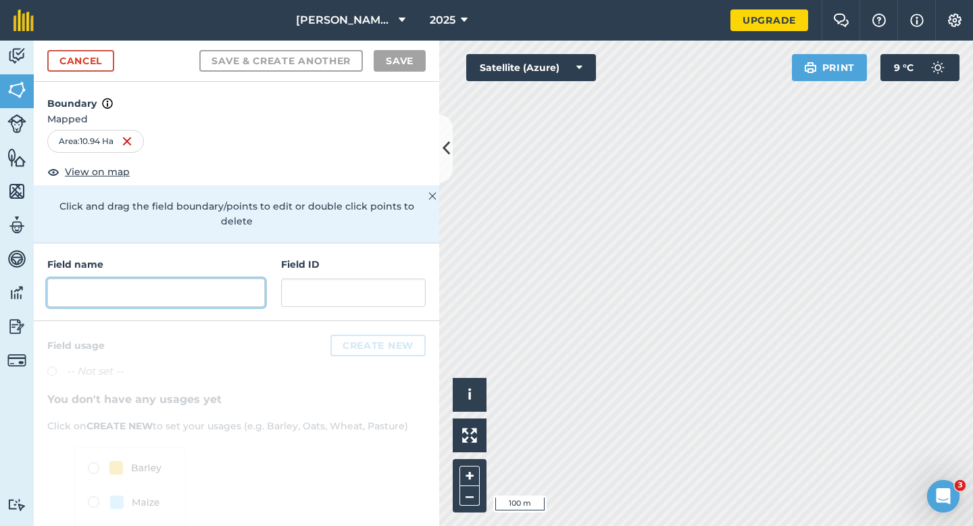
click at [242, 285] on input "text" at bounding box center [156, 292] width 218 height 28
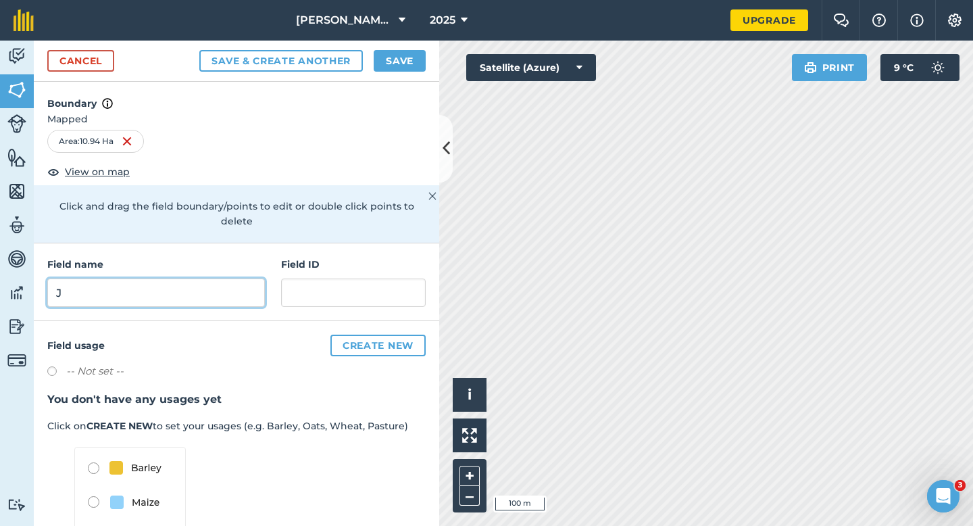
type input "J"
click at [405, 72] on div "Cancel Save & Create Another Save" at bounding box center [236, 61] width 405 height 41
click at [405, 68] on button "Save" at bounding box center [400, 61] width 52 height 22
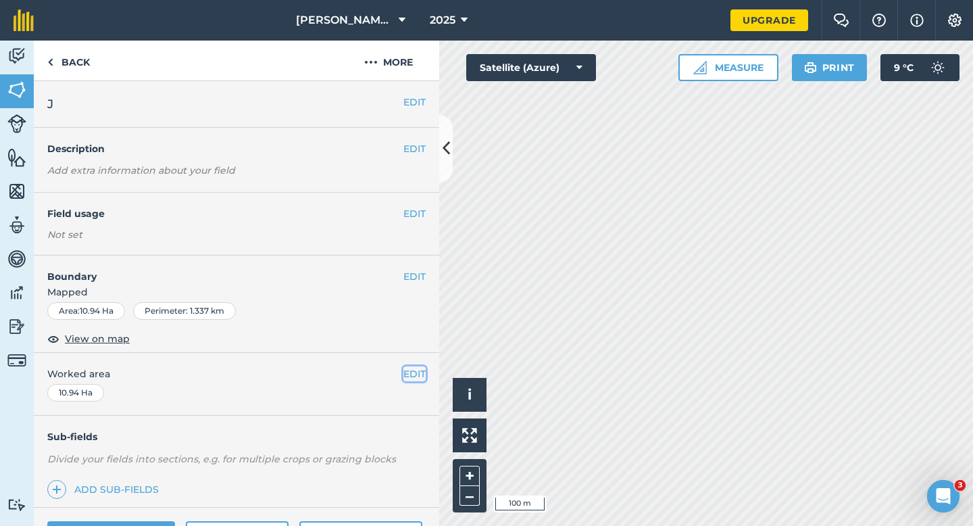
click at [413, 369] on button "EDIT" at bounding box center [414, 373] width 22 height 15
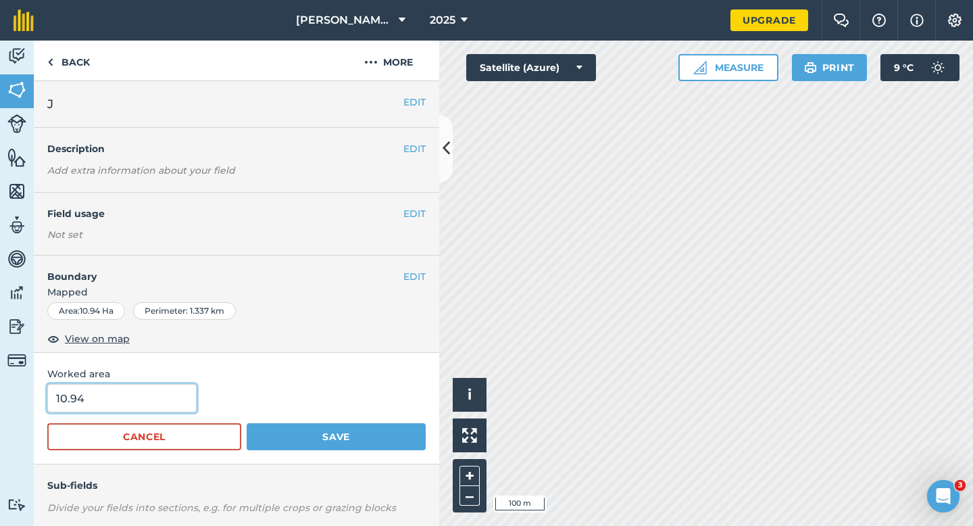
click at [132, 388] on input "10.94" at bounding box center [121, 398] width 149 height 28
type input "11"
click at [247, 423] on button "Save" at bounding box center [336, 436] width 179 height 27
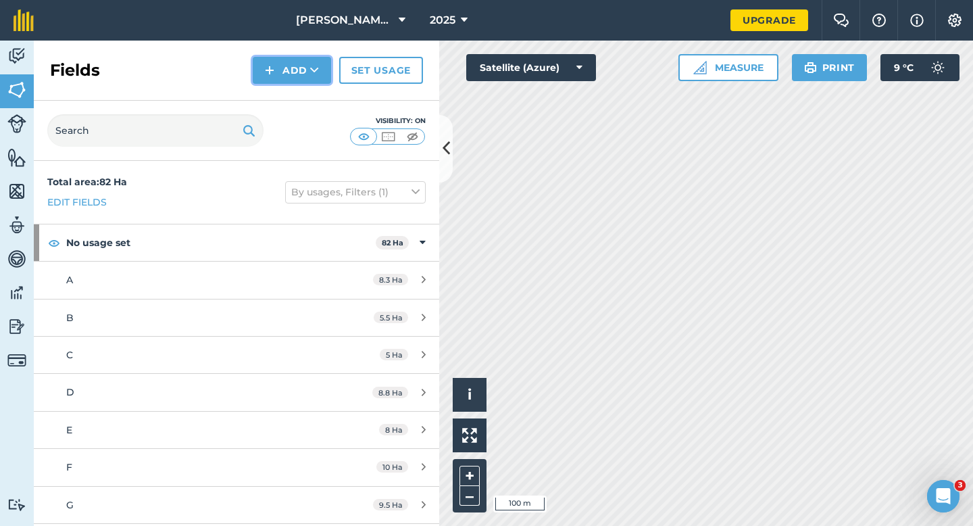
click at [301, 75] on button "Add" at bounding box center [292, 70] width 78 height 27
click at [301, 96] on link "Draw" at bounding box center [292, 101] width 74 height 30
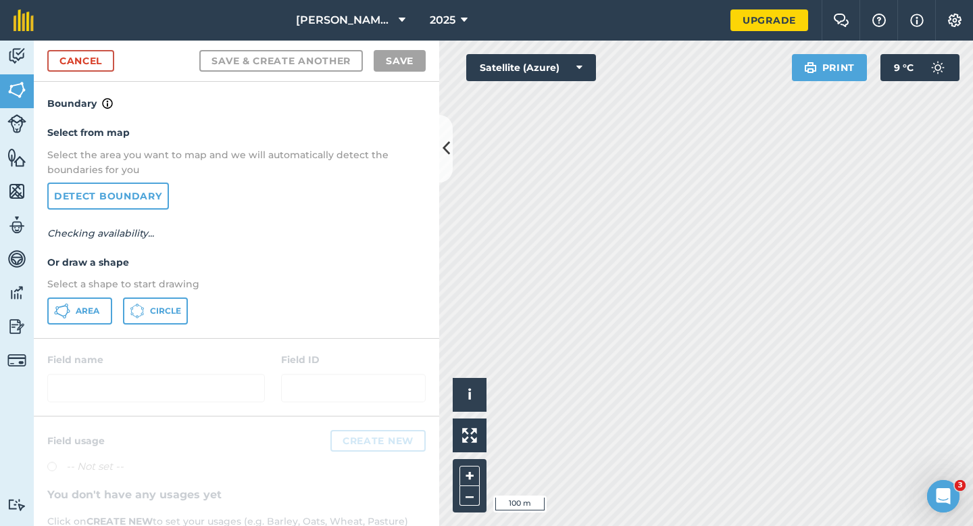
click at [112, 313] on div "Area Circle" at bounding box center [236, 310] width 378 height 27
click at [97, 311] on span "Area" at bounding box center [88, 310] width 24 height 11
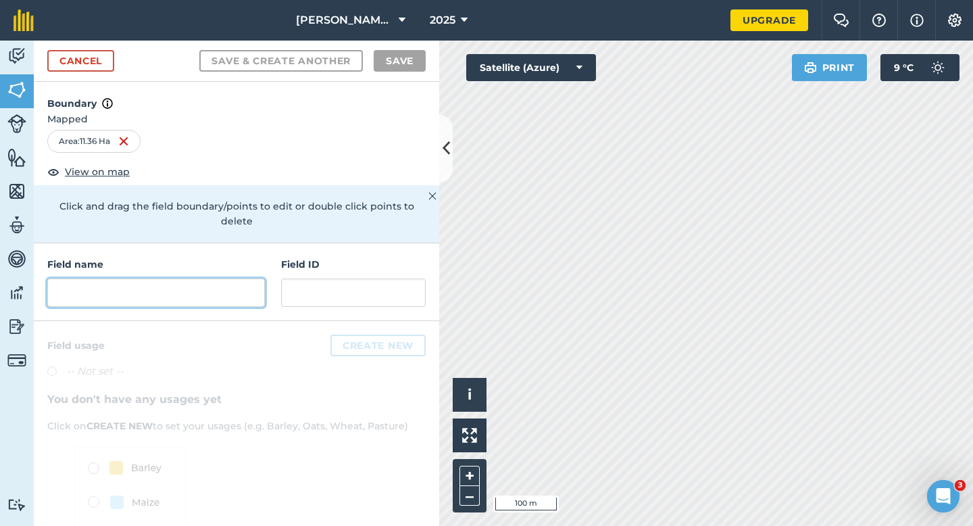
click at [206, 284] on input "text" at bounding box center [156, 292] width 218 height 28
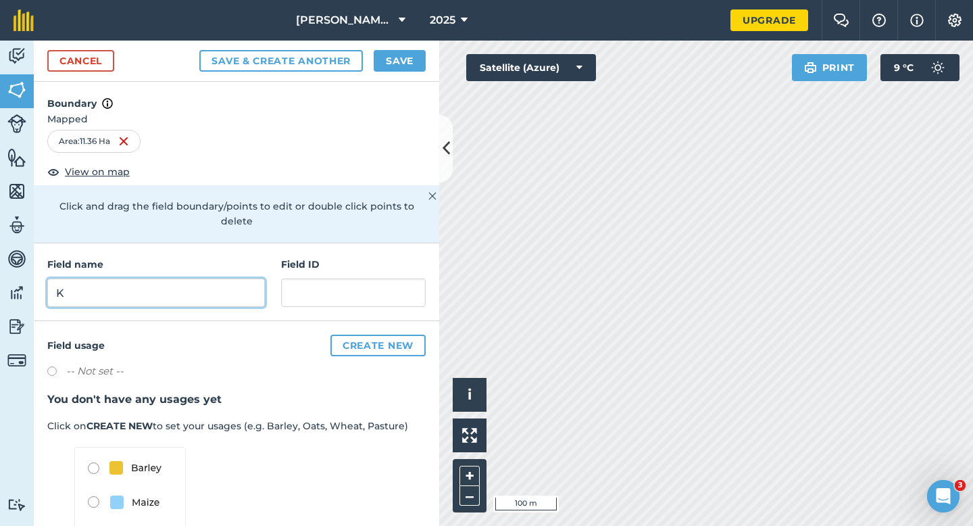
type input "K"
click at [396, 61] on button "Save" at bounding box center [400, 61] width 52 height 22
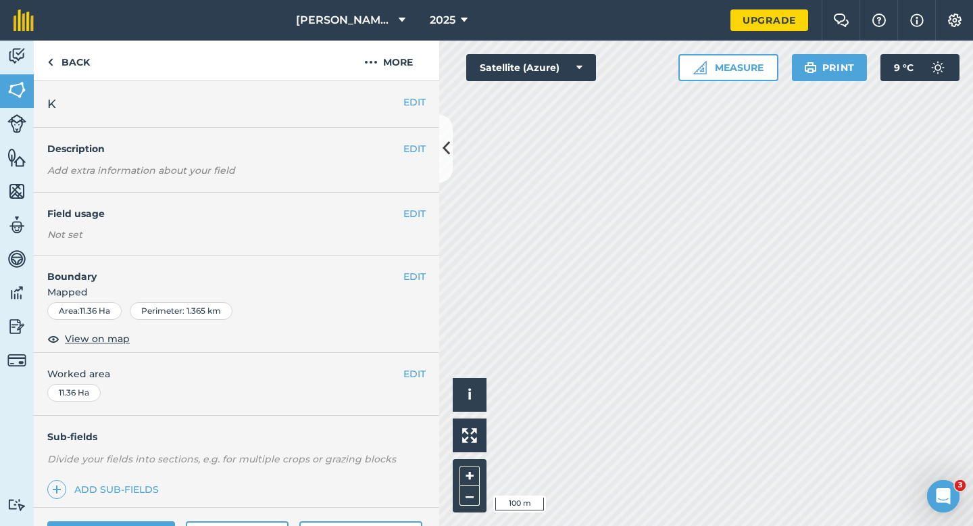
click at [437, 371] on div "EDIT Worked area 11.36 Ha" at bounding box center [236, 384] width 405 height 63
click at [408, 371] on button "EDIT" at bounding box center [414, 373] width 22 height 15
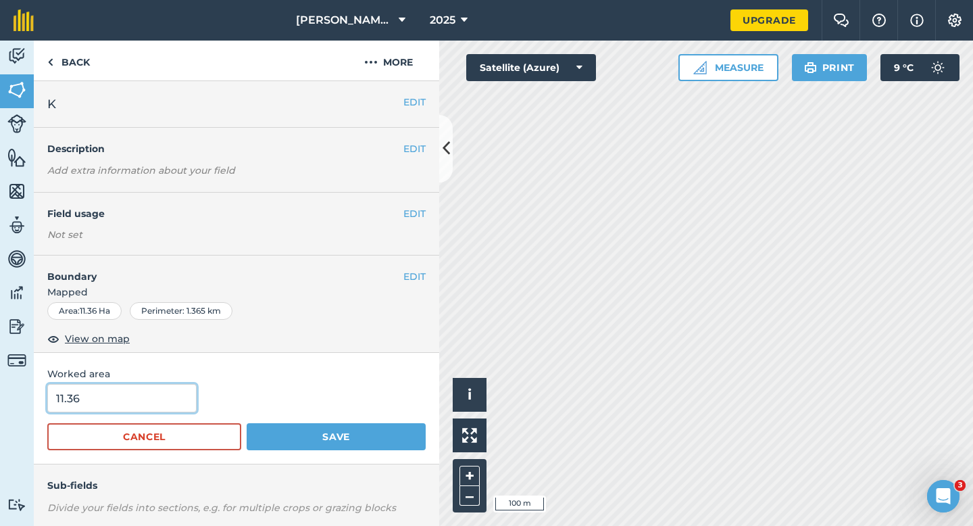
click at [172, 399] on input "11.36" at bounding box center [121, 398] width 149 height 28
type input "11.4"
click at [247, 423] on button "Save" at bounding box center [336, 436] width 179 height 27
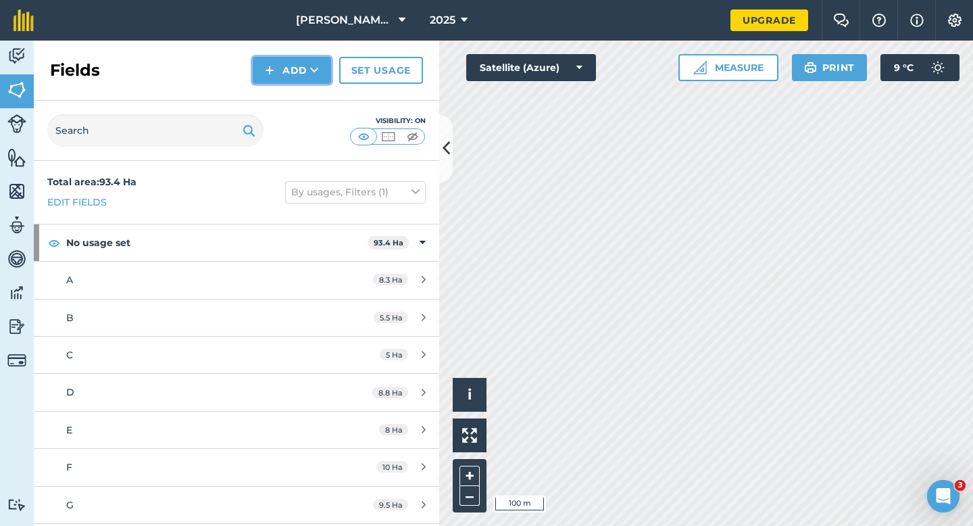
click at [280, 62] on button "Add" at bounding box center [292, 70] width 78 height 27
click at [290, 96] on link "Draw" at bounding box center [292, 101] width 74 height 30
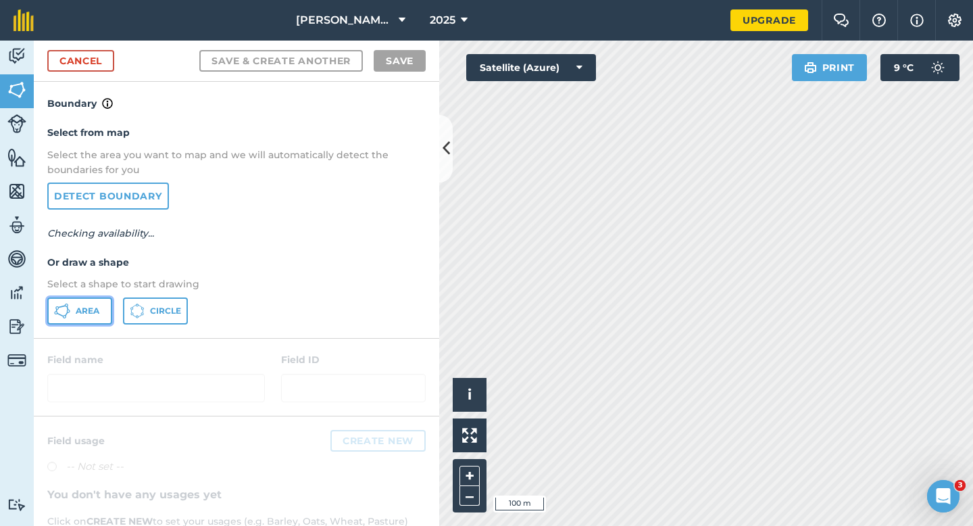
click at [68, 319] on button "Area" at bounding box center [79, 310] width 65 height 27
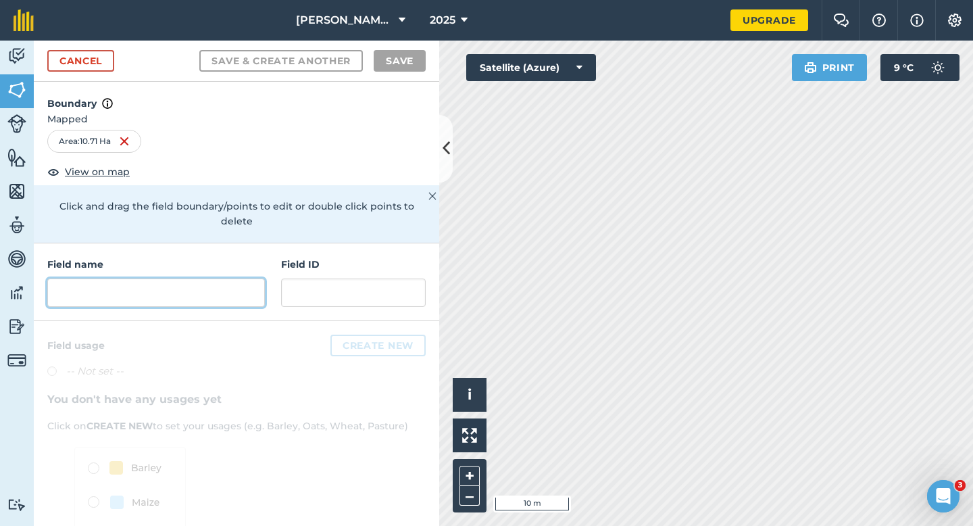
click at [110, 286] on input "text" at bounding box center [156, 292] width 218 height 28
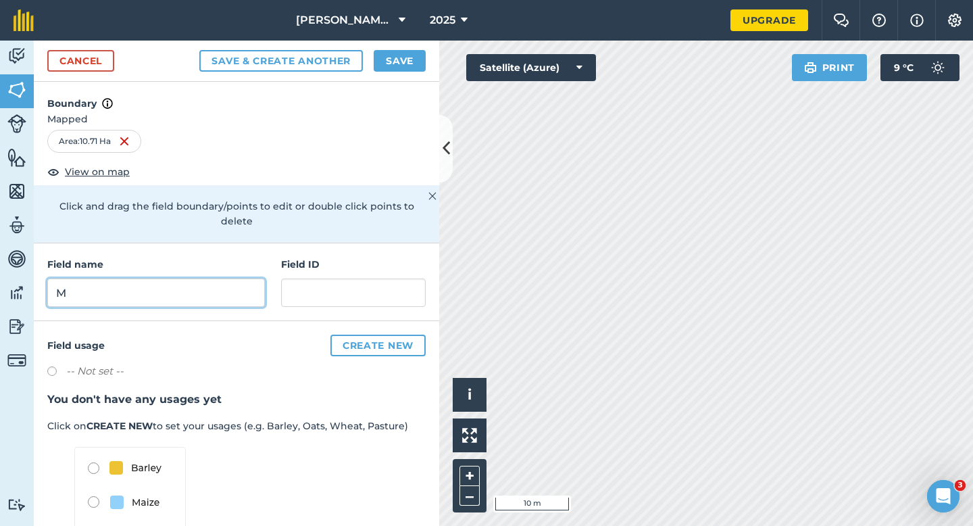
type input "M"
click at [399, 70] on button "Save" at bounding box center [400, 61] width 52 height 22
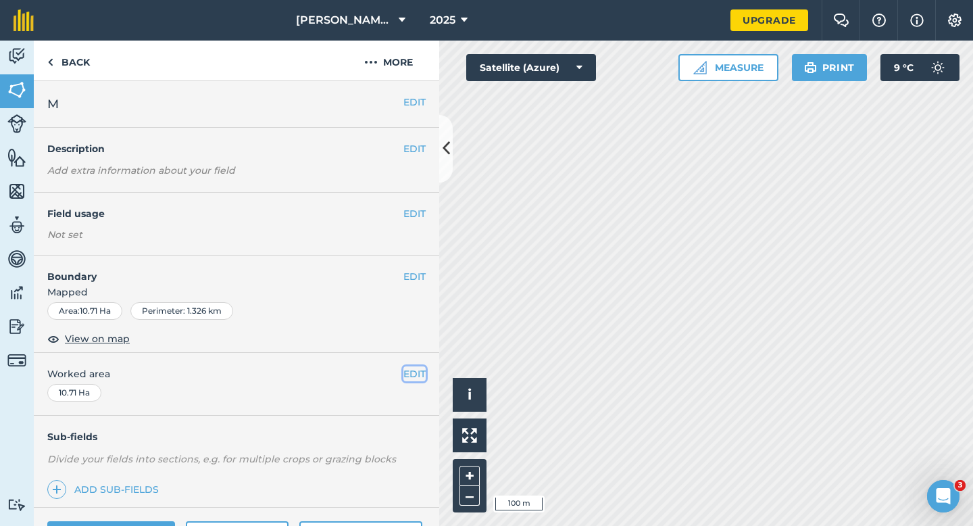
click at [417, 368] on button "EDIT" at bounding box center [414, 373] width 22 height 15
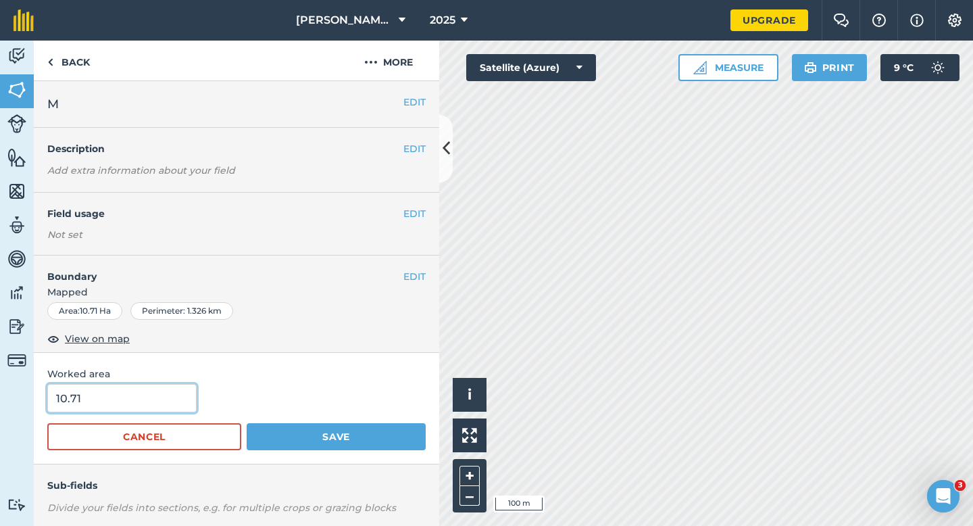
click at [165, 402] on input "10.71" at bounding box center [121, 398] width 149 height 28
type input "10.7"
click at [247, 423] on button "Save" at bounding box center [336, 436] width 179 height 27
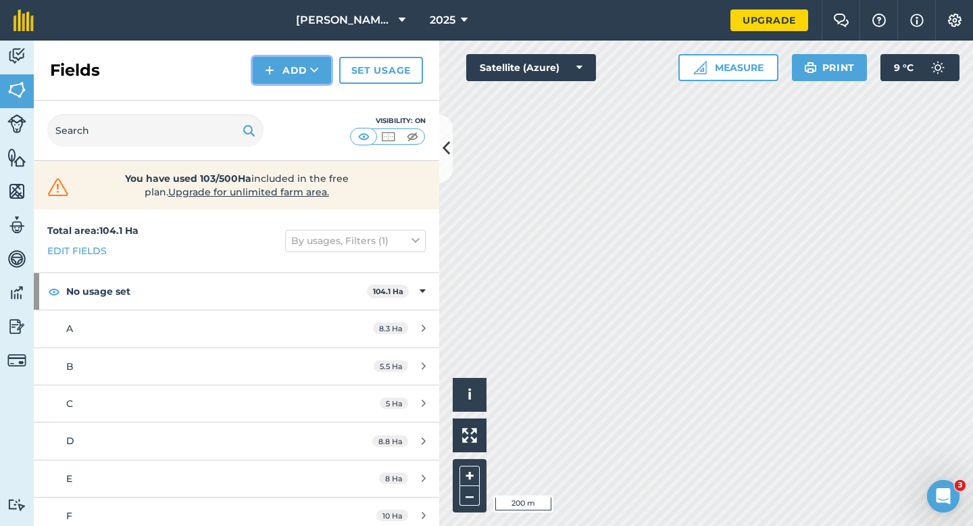
click at [265, 68] on button "Add" at bounding box center [292, 70] width 78 height 27
click at [282, 100] on link "Draw" at bounding box center [292, 101] width 74 height 30
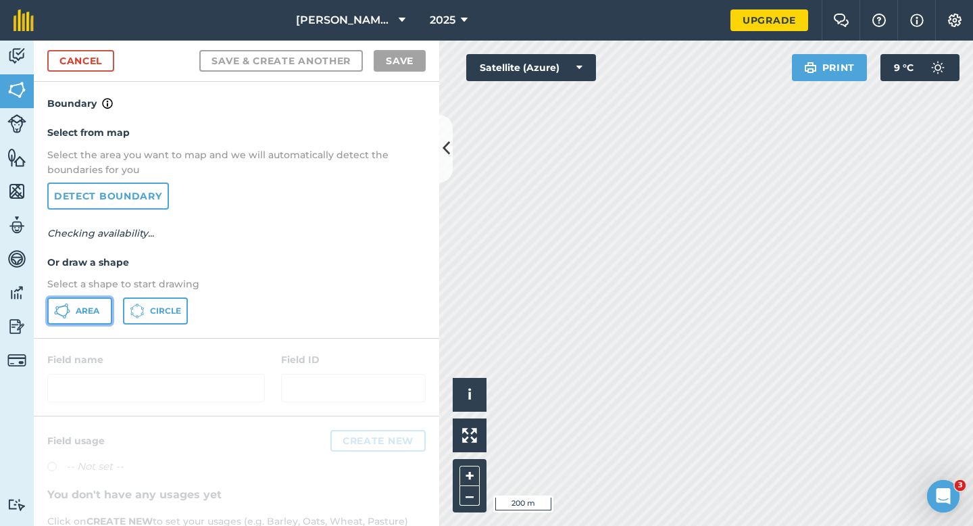
click at [102, 305] on button "Area" at bounding box center [79, 310] width 65 height 27
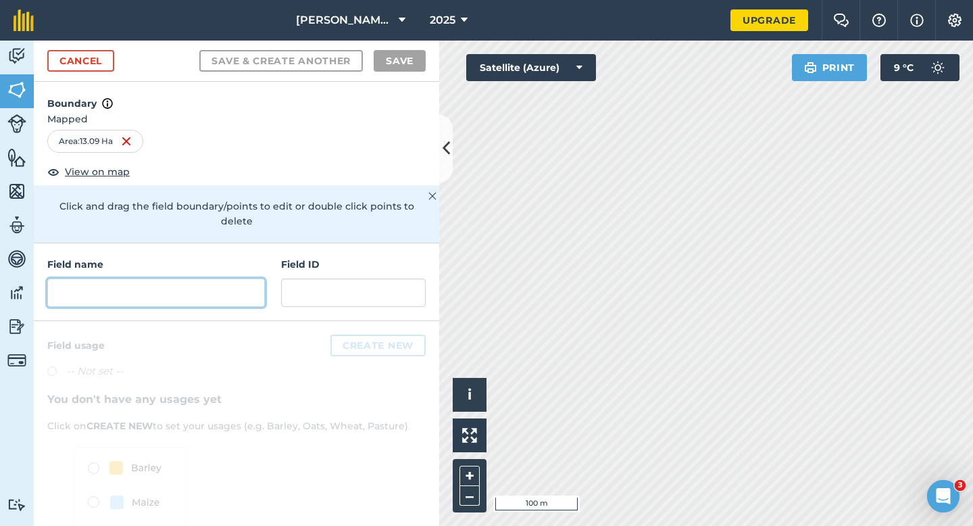
click at [255, 280] on input "text" at bounding box center [156, 292] width 218 height 28
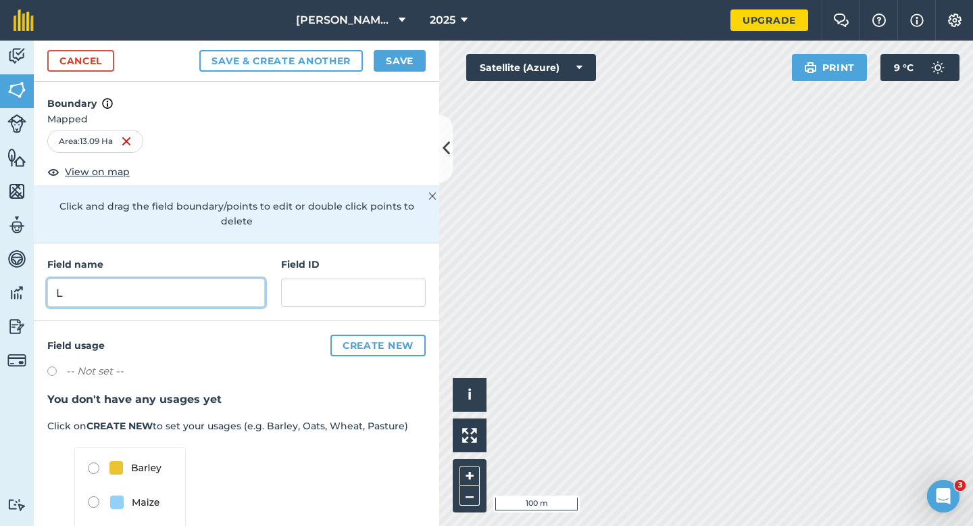
type input "L"
click at [386, 73] on div "Cancel Save & Create Another Save" at bounding box center [236, 61] width 405 height 41
click at [394, 59] on button "Save" at bounding box center [400, 61] width 52 height 22
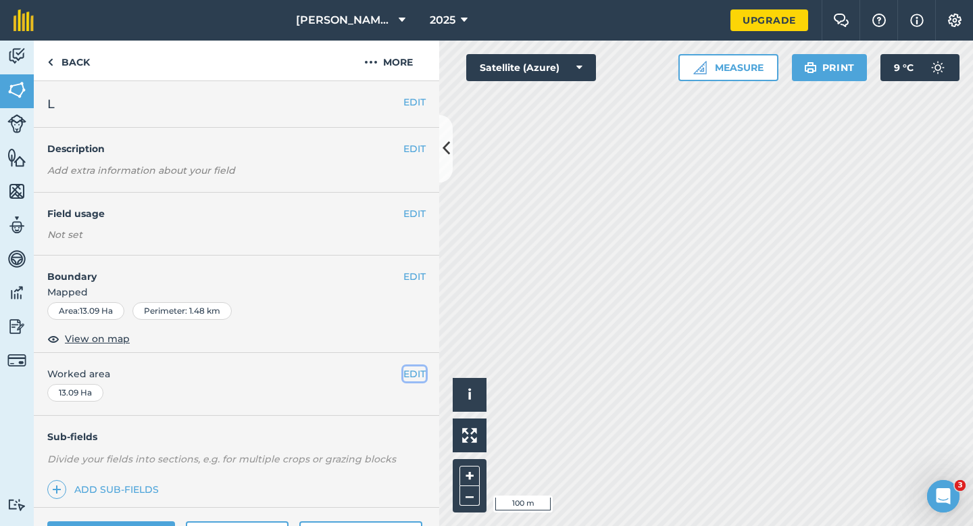
click at [422, 380] on button "EDIT" at bounding box center [414, 373] width 22 height 15
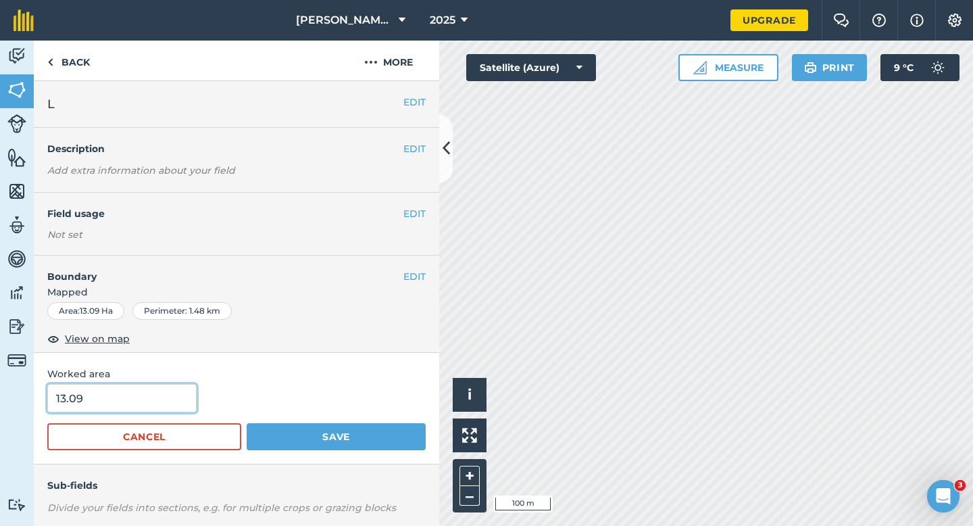
click at [179, 386] on input "13.09" at bounding box center [121, 398] width 149 height 28
type input "13"
click at [247, 423] on button "Save" at bounding box center [336, 436] width 179 height 27
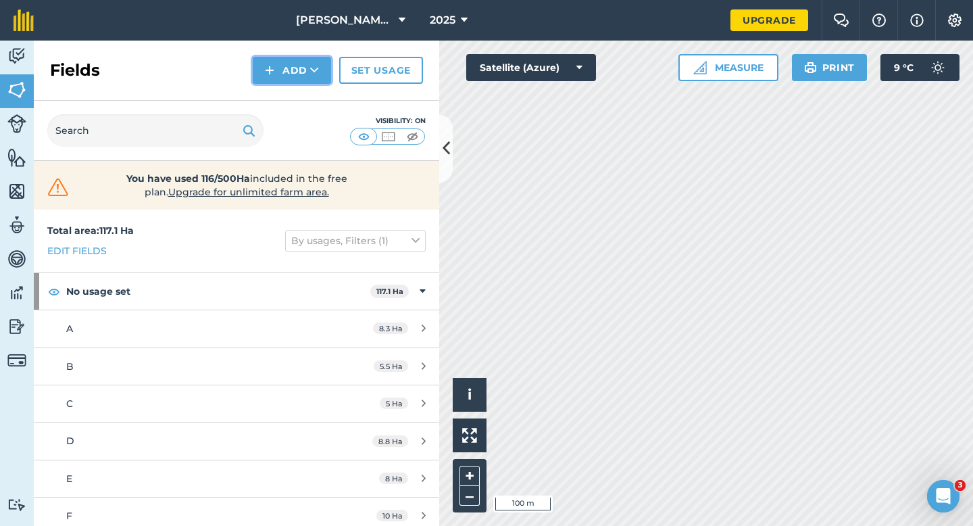
click at [281, 74] on button "Add" at bounding box center [292, 70] width 78 height 27
click at [284, 93] on link "Draw" at bounding box center [292, 101] width 74 height 30
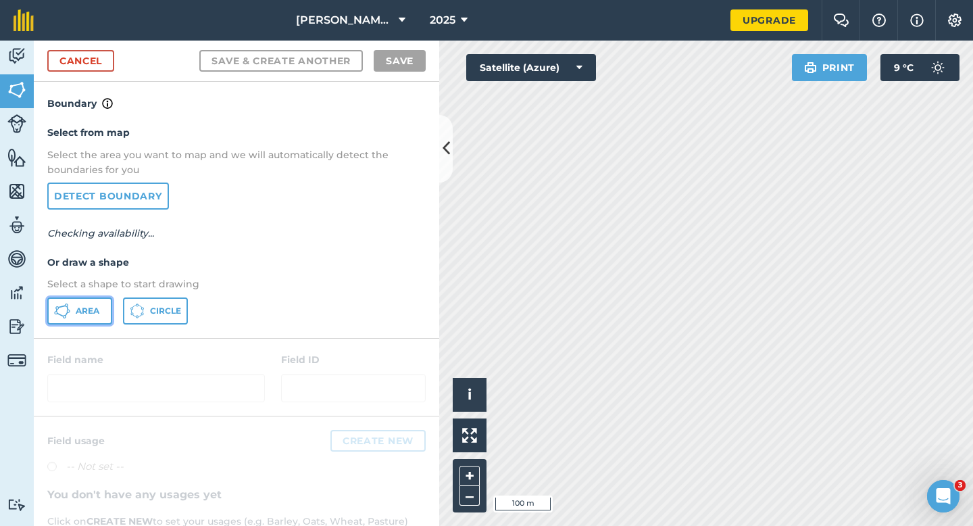
click at [100, 303] on button "Area" at bounding box center [79, 310] width 65 height 27
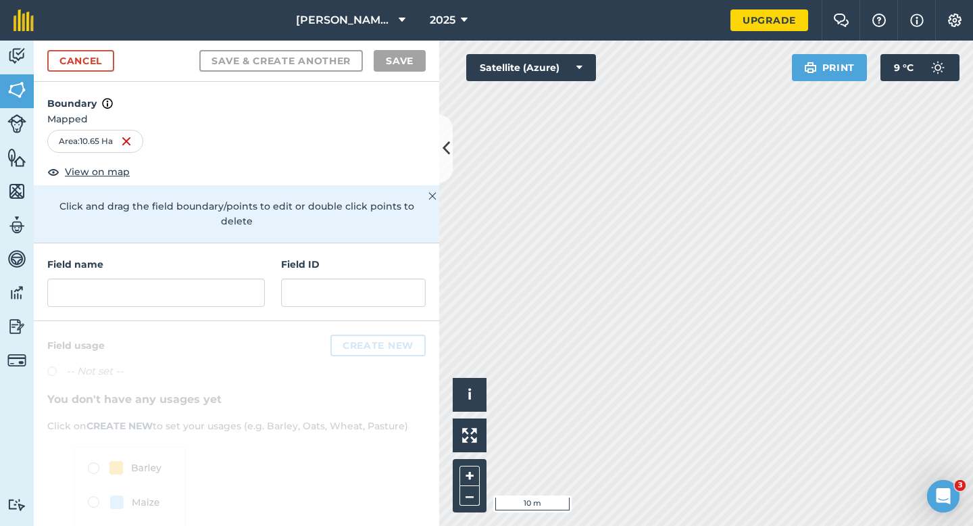
click at [251, 297] on div "Field name Field ID" at bounding box center [236, 282] width 405 height 78
click at [251, 283] on input "text" at bounding box center [156, 292] width 218 height 28
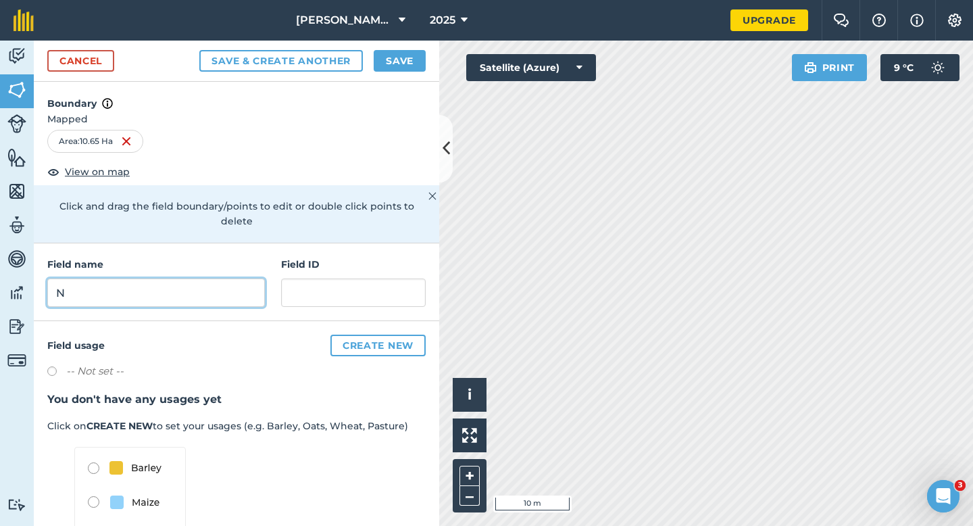
type input "N"
click at [396, 55] on button "Save" at bounding box center [400, 61] width 52 height 22
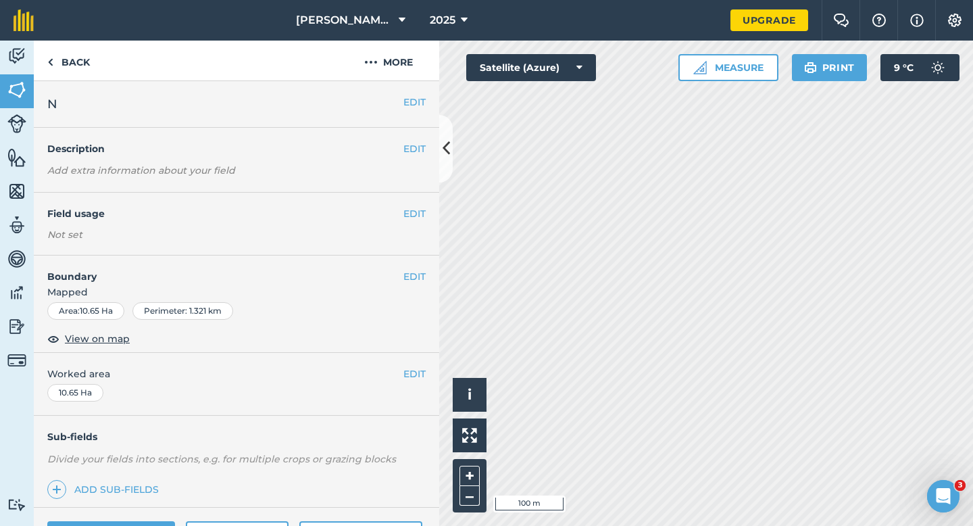
click at [411, 365] on div "EDIT Worked area 10.65 Ha" at bounding box center [236, 384] width 405 height 63
click at [408, 370] on button "EDIT" at bounding box center [414, 373] width 22 height 15
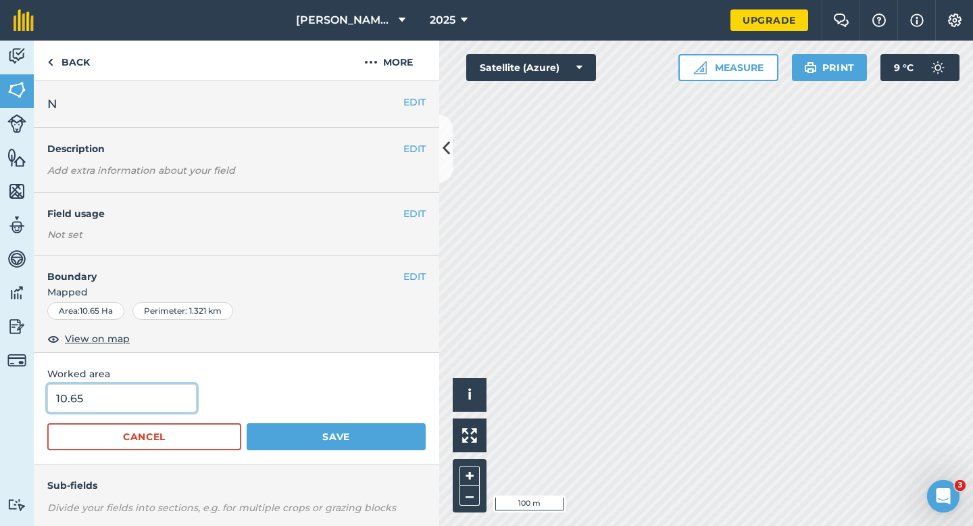
click at [115, 392] on input "10.65" at bounding box center [121, 398] width 149 height 28
type input "10.7"
click at [247, 423] on button "Save" at bounding box center [336, 436] width 179 height 27
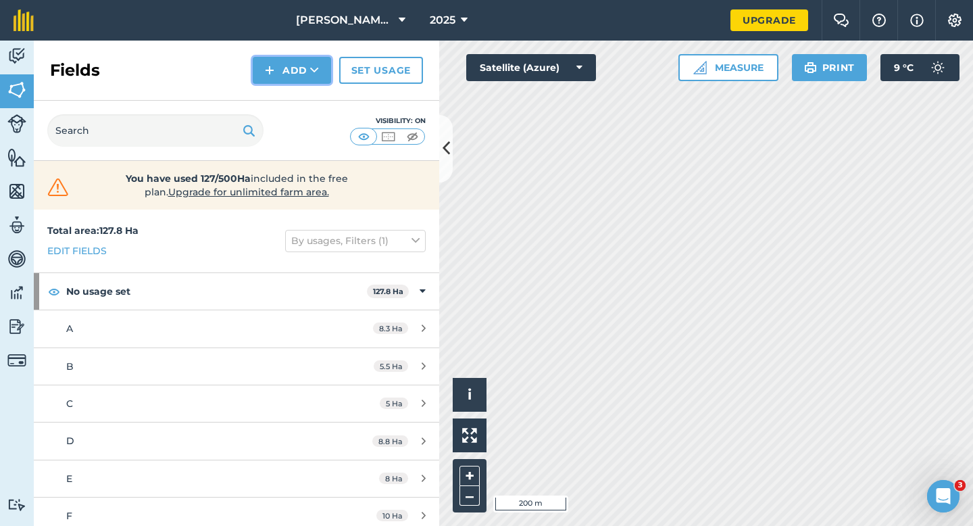
click at [290, 79] on button "Add" at bounding box center [292, 70] width 78 height 27
click at [290, 87] on link "Draw" at bounding box center [292, 101] width 74 height 30
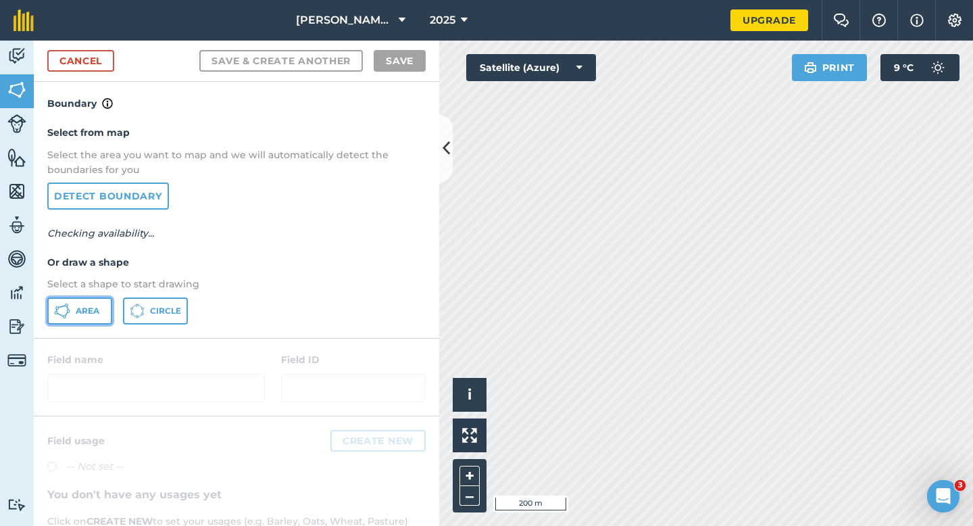
click at [107, 299] on button "Area" at bounding box center [79, 310] width 65 height 27
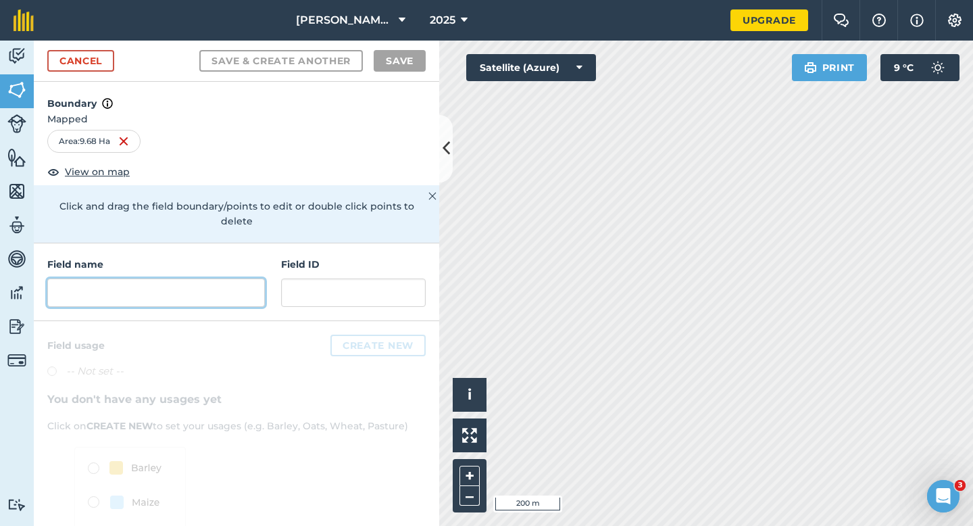
click at [196, 284] on input "text" at bounding box center [156, 292] width 218 height 28
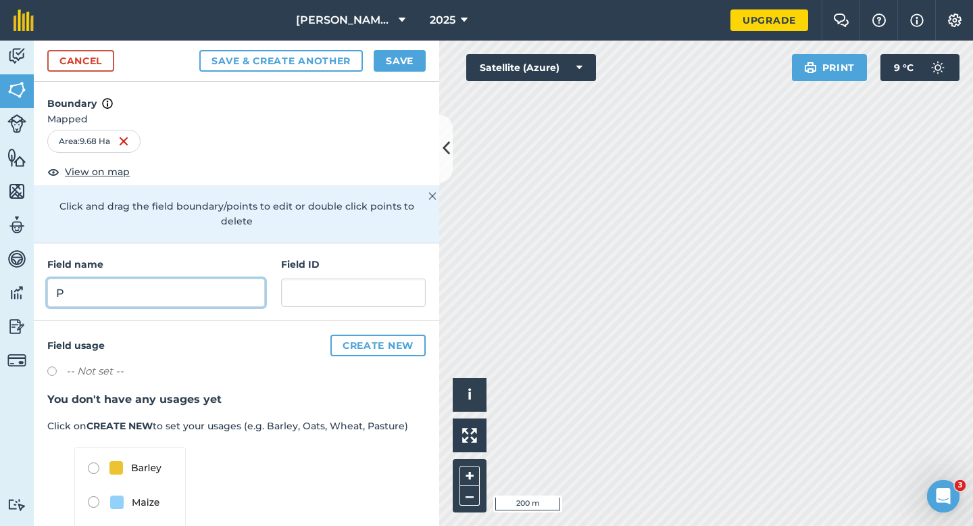
type input "P"
click at [415, 70] on button "Save" at bounding box center [400, 61] width 52 height 22
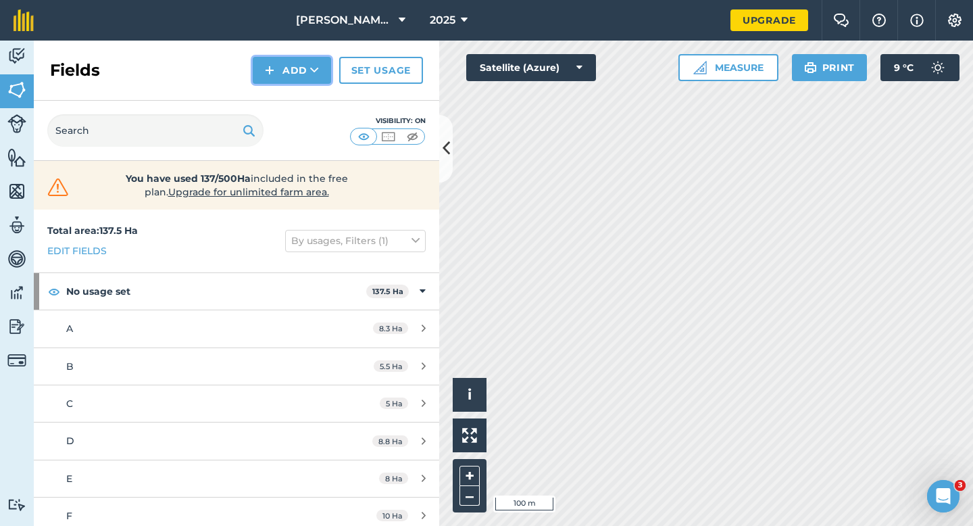
click at [290, 74] on button "Add" at bounding box center [292, 70] width 78 height 27
click at [290, 91] on link "Draw" at bounding box center [292, 101] width 74 height 30
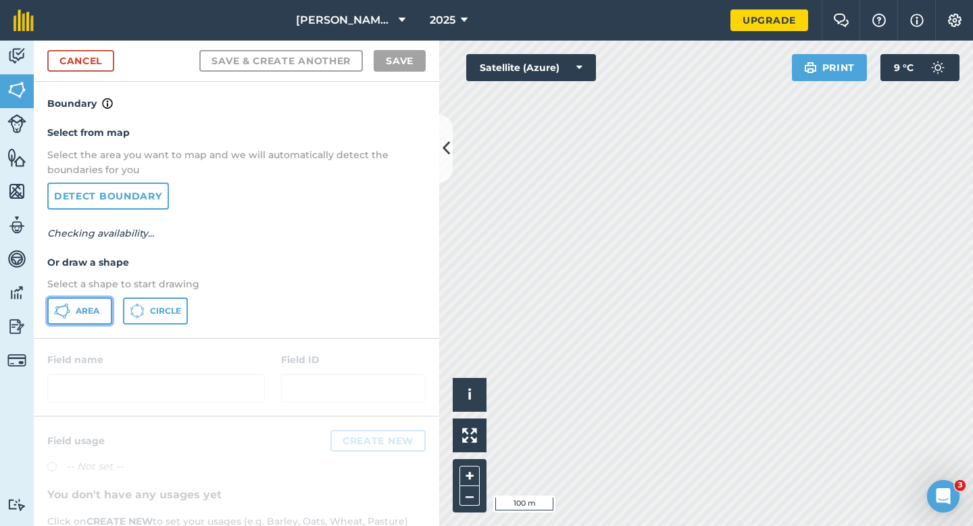
click at [86, 302] on button "Area" at bounding box center [79, 310] width 65 height 27
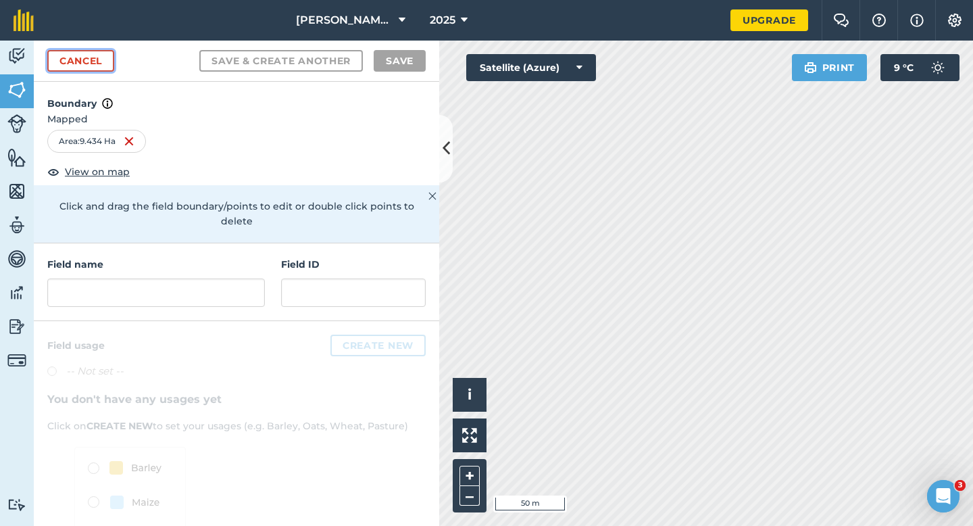
click at [74, 71] on link "Cancel" at bounding box center [80, 61] width 67 height 22
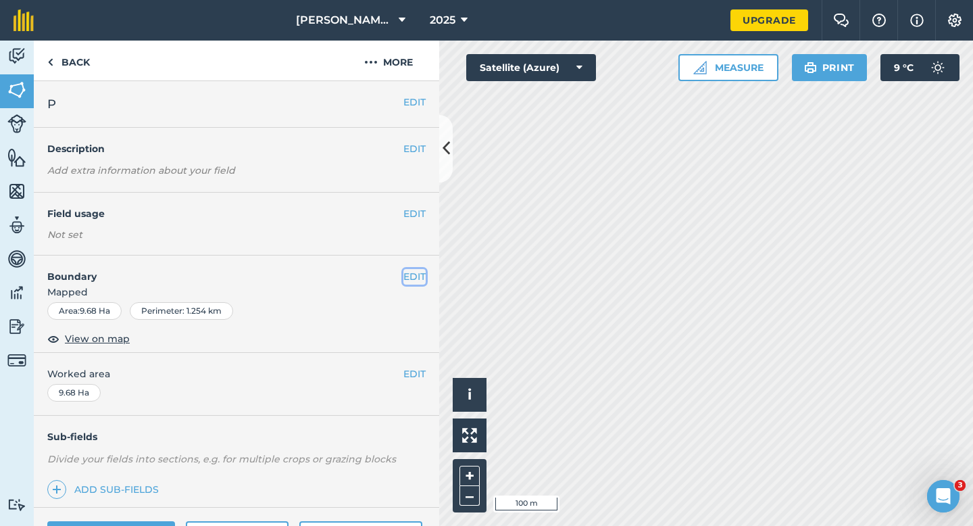
click at [413, 273] on button "EDIT" at bounding box center [414, 276] width 22 height 15
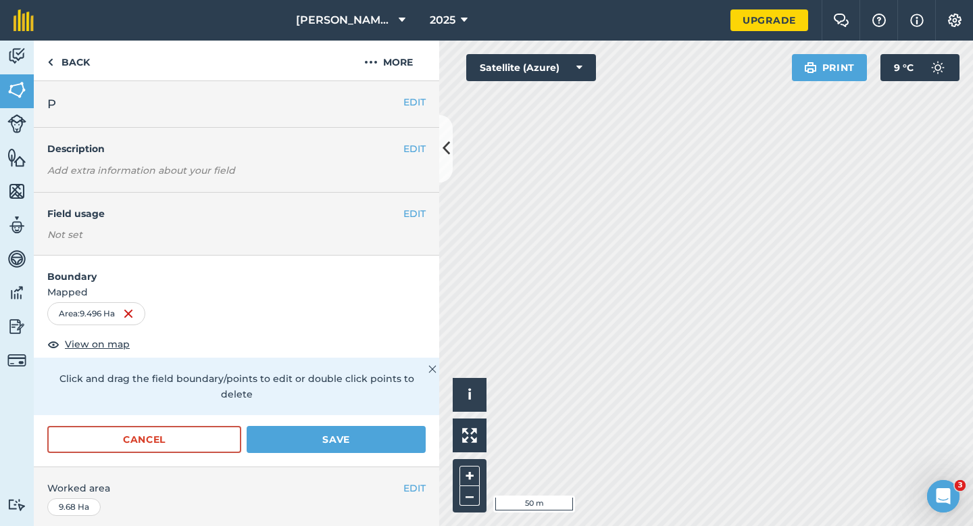
click at [401, 409] on form "Boundary Mapped Area : 9.496 Ha View on map Click and drag the field boundary/p…" at bounding box center [236, 360] width 405 height 211
click at [404, 426] on button "Save" at bounding box center [336, 439] width 179 height 27
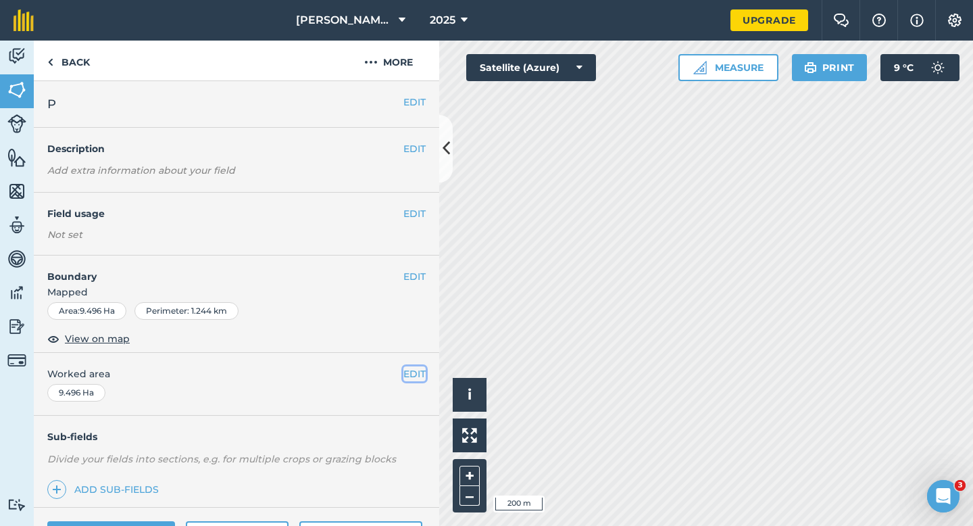
click at [424, 374] on button "EDIT" at bounding box center [414, 373] width 22 height 15
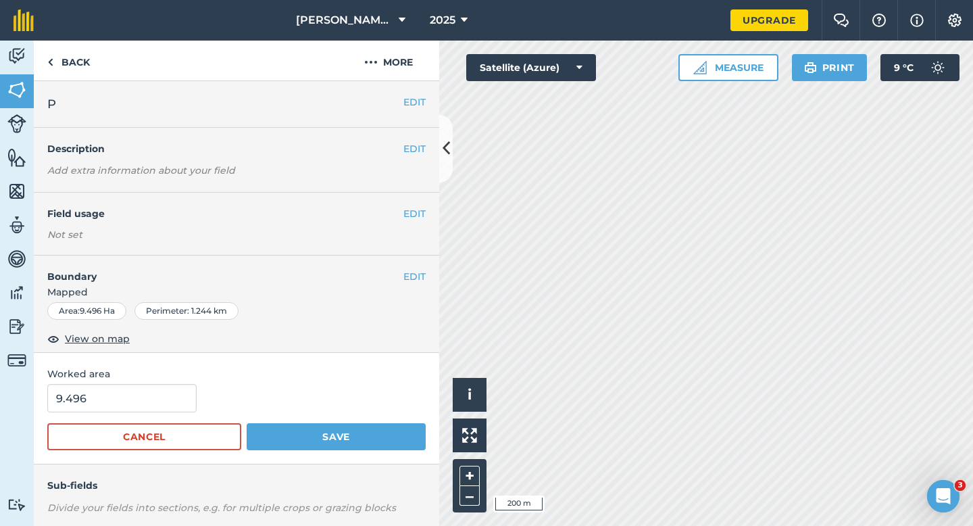
click at [194, 392] on div "9.496" at bounding box center [236, 398] width 378 height 28
drag, startPoint x: 176, startPoint y: 407, endPoint x: 185, endPoint y: 403, distance: 10.0
click at [176, 407] on input "9.496" at bounding box center [121, 398] width 149 height 28
type input "9.5"
click at [247, 423] on button "Save" at bounding box center [336, 436] width 179 height 27
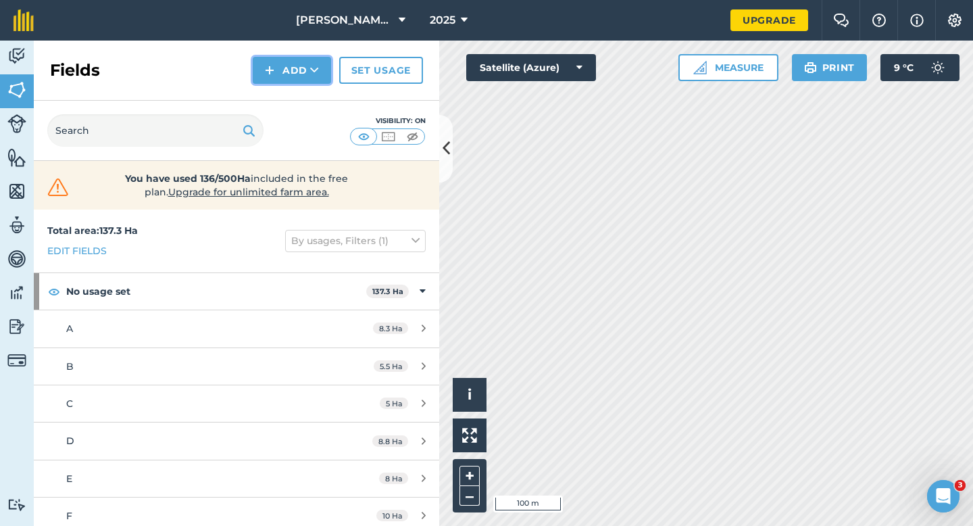
click at [313, 75] on icon at bounding box center [314, 70] width 9 height 14
click at [313, 93] on link "Draw" at bounding box center [292, 101] width 74 height 30
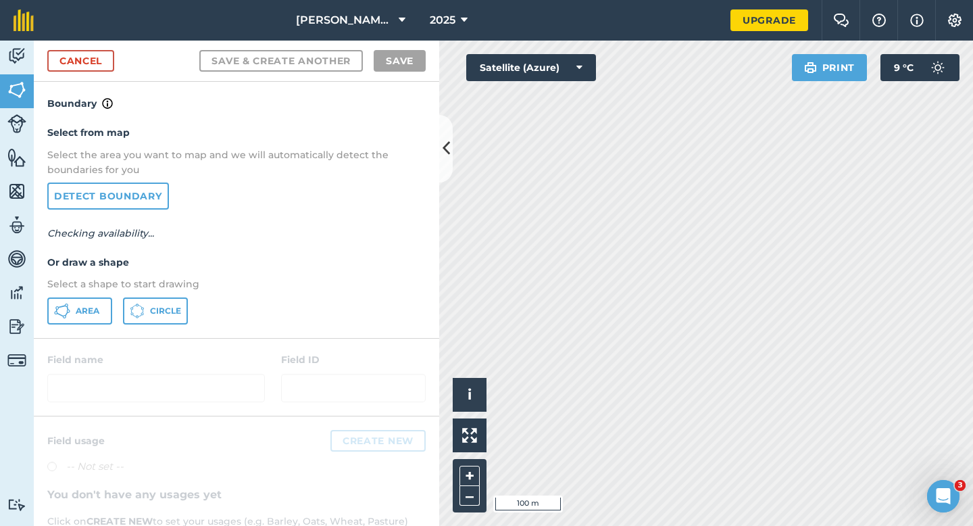
click at [105, 295] on div "Select from map Select the area you want to map and we will automatically detec…" at bounding box center [236, 224] width 405 height 226
click at [99, 299] on button "Area" at bounding box center [79, 310] width 65 height 27
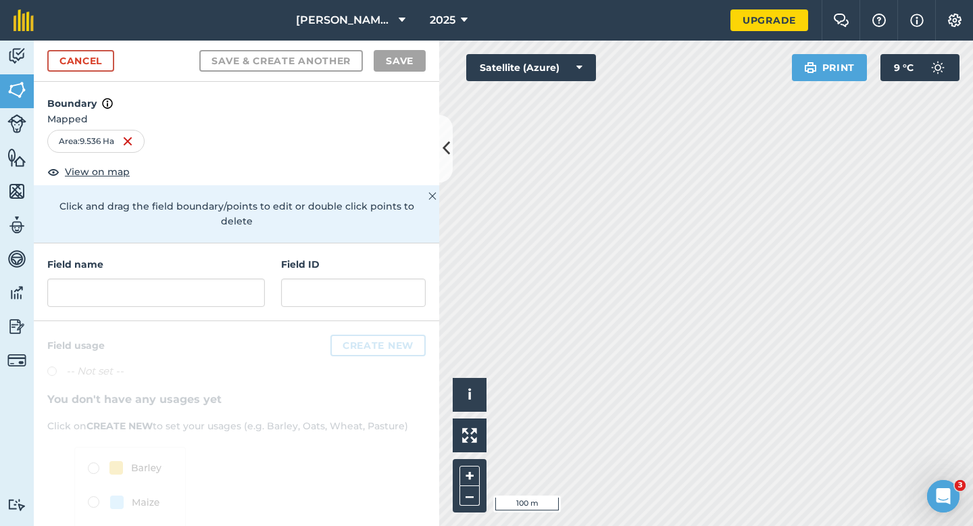
click at [278, 298] on div "Field name Field ID" at bounding box center [236, 282] width 405 height 78
click at [261, 289] on input "text" at bounding box center [156, 292] width 218 height 28
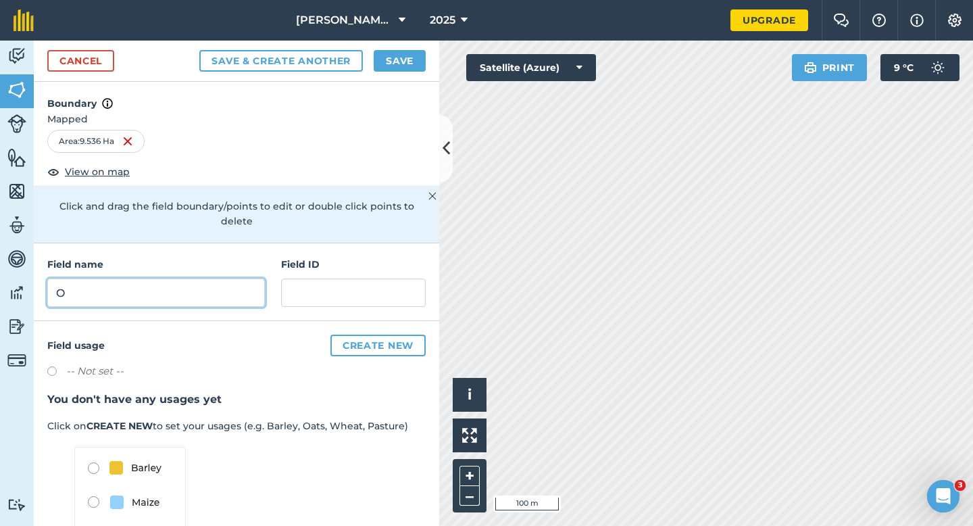
type input "O"
click at [396, 61] on button "Save" at bounding box center [400, 61] width 52 height 22
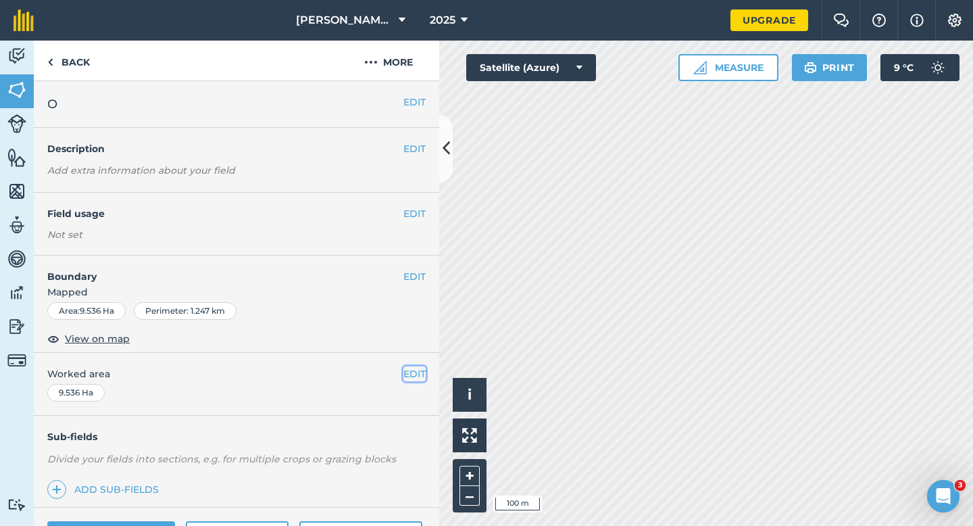
click at [415, 374] on button "EDIT" at bounding box center [414, 373] width 22 height 15
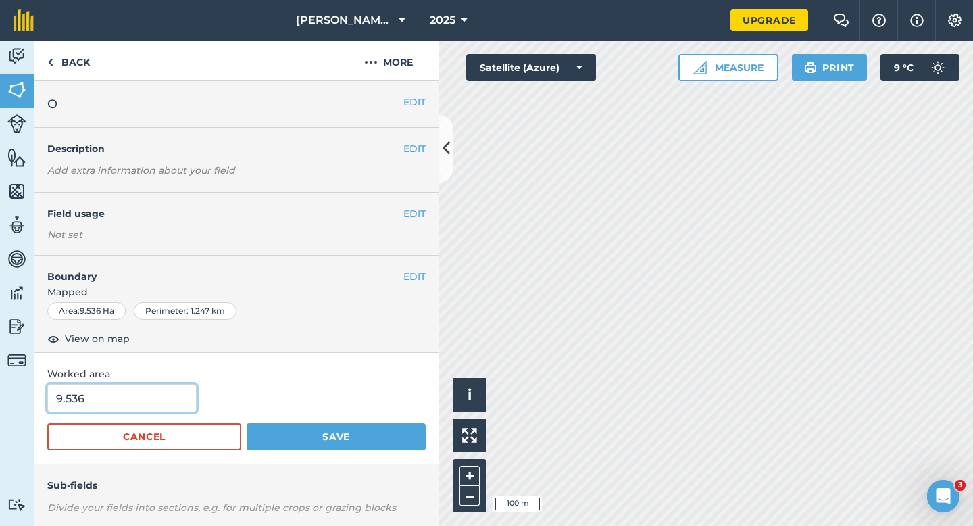
click at [161, 404] on input "9.536" at bounding box center [121, 398] width 149 height 28
type input "9.5"
click at [247, 423] on button "Save" at bounding box center [336, 436] width 179 height 27
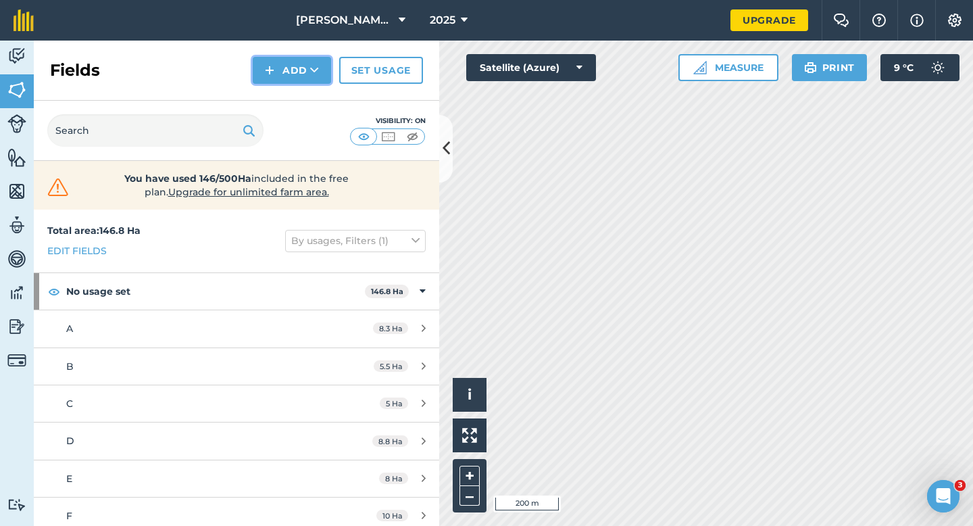
click at [286, 74] on button "Add" at bounding box center [292, 70] width 78 height 27
click at [293, 89] on link "Draw" at bounding box center [292, 101] width 74 height 30
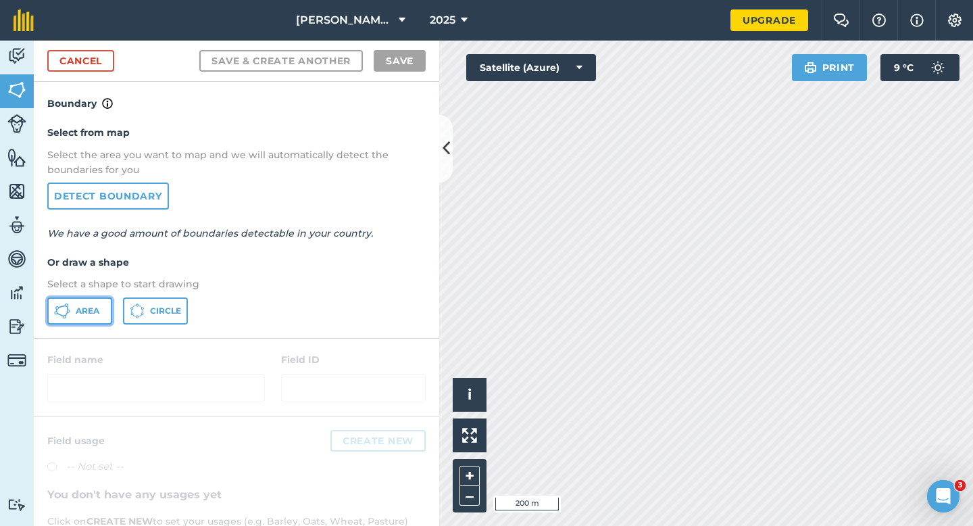
click at [109, 304] on button "Area" at bounding box center [79, 310] width 65 height 27
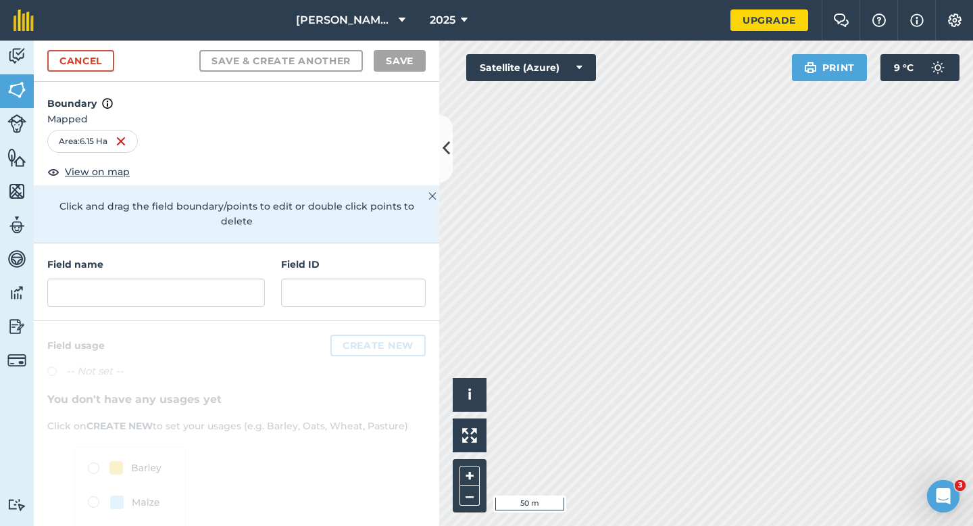
click at [215, 257] on h4 "Field name" at bounding box center [156, 264] width 218 height 15
click at [215, 278] on input "text" at bounding box center [156, 292] width 218 height 28
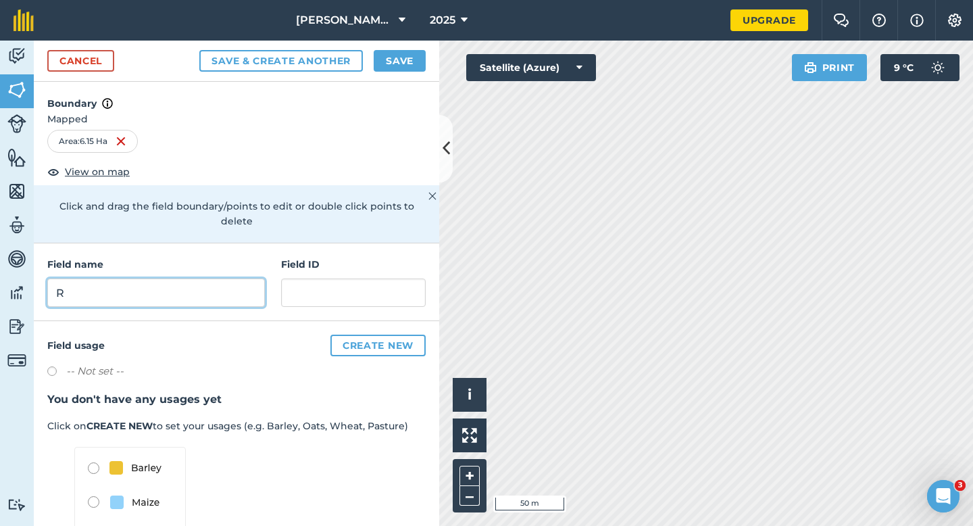
type input "R"
click at [409, 64] on button "Save" at bounding box center [400, 61] width 52 height 22
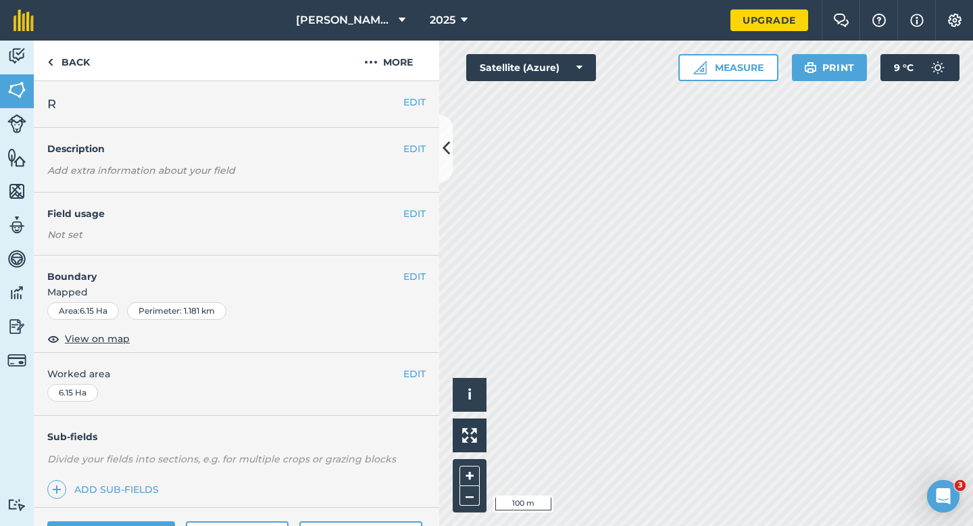
click at [401, 369] on span "Worked area" at bounding box center [236, 373] width 378 height 15
click at [411, 369] on button "EDIT" at bounding box center [414, 373] width 22 height 15
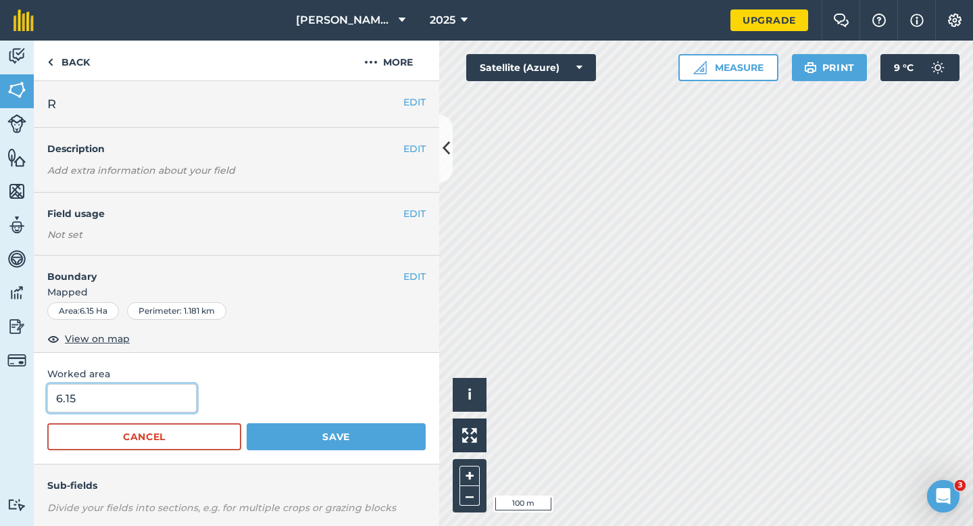
click at [152, 405] on input "6.15" at bounding box center [121, 398] width 149 height 28
type input "6.2"
click at [247, 423] on button "Save" at bounding box center [336, 436] width 179 height 27
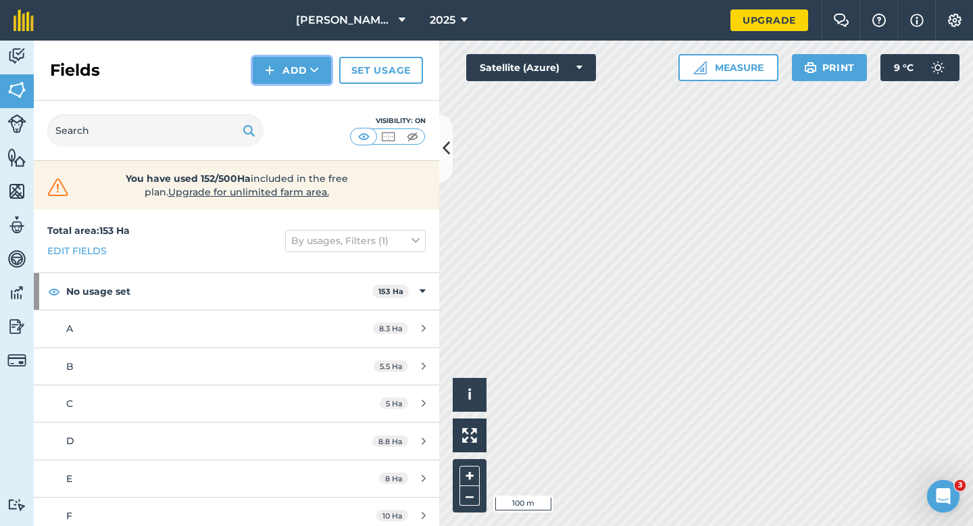
click at [270, 77] on img at bounding box center [269, 70] width 9 height 16
click at [274, 91] on link "Draw" at bounding box center [292, 101] width 74 height 30
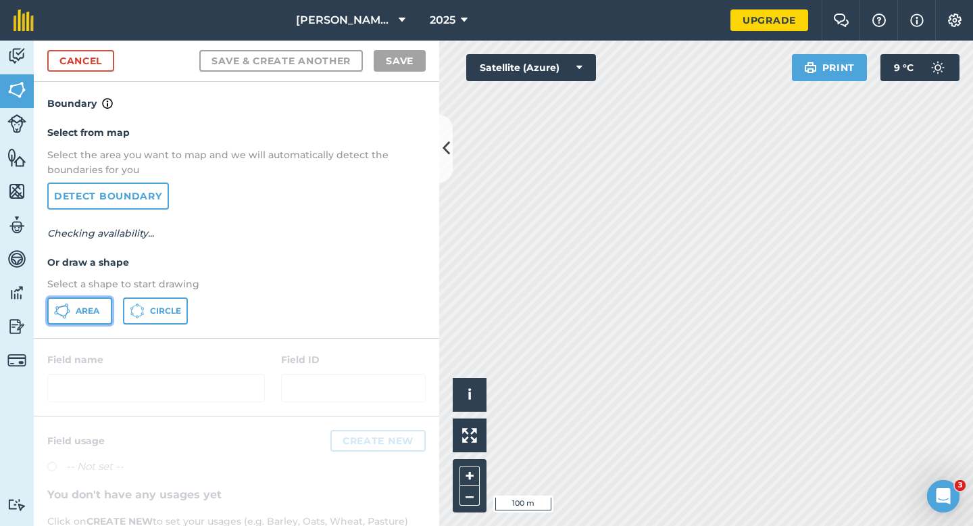
click at [72, 300] on button "Area" at bounding box center [79, 310] width 65 height 27
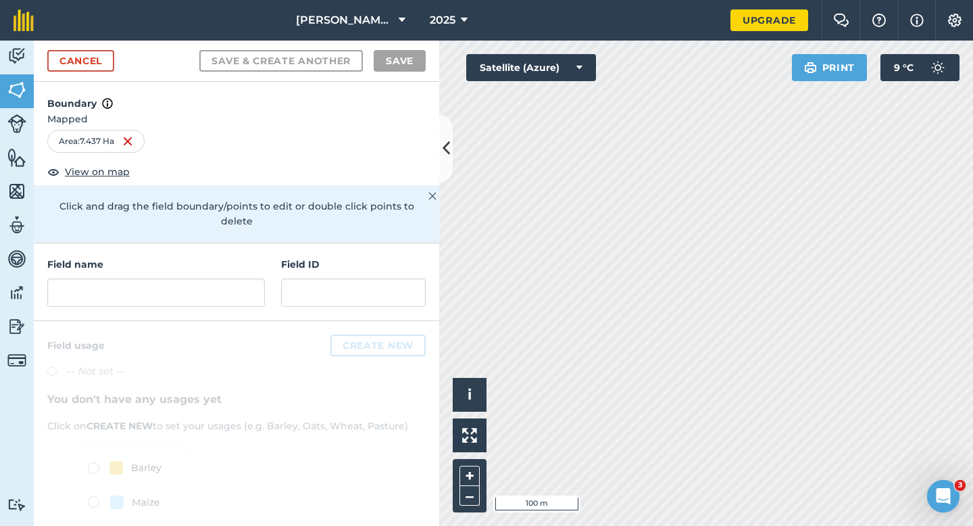
click at [174, 257] on h4 "Field name" at bounding box center [156, 264] width 218 height 15
click at [178, 261] on div "Field name" at bounding box center [156, 282] width 218 height 50
click at [178, 278] on input "text" at bounding box center [156, 292] width 218 height 28
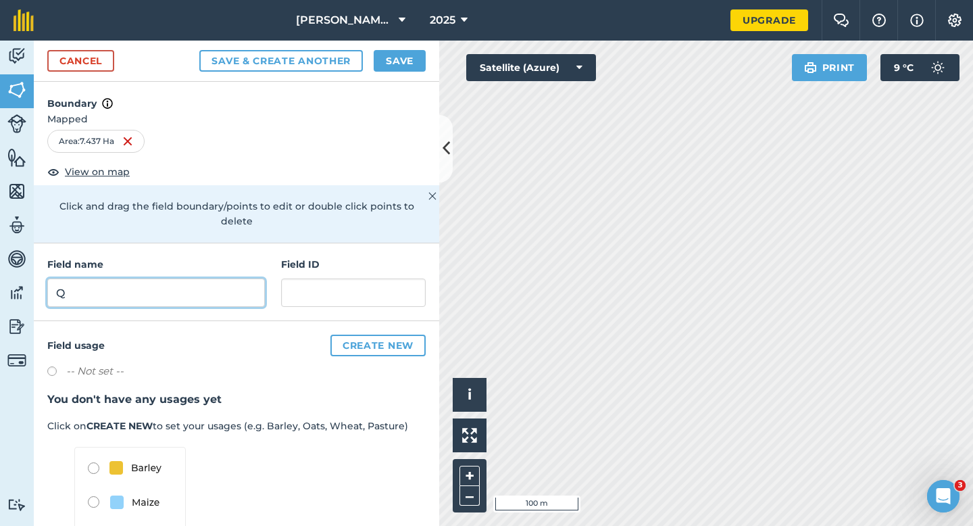
type input "Q"
click at [382, 64] on button "Save" at bounding box center [400, 61] width 52 height 22
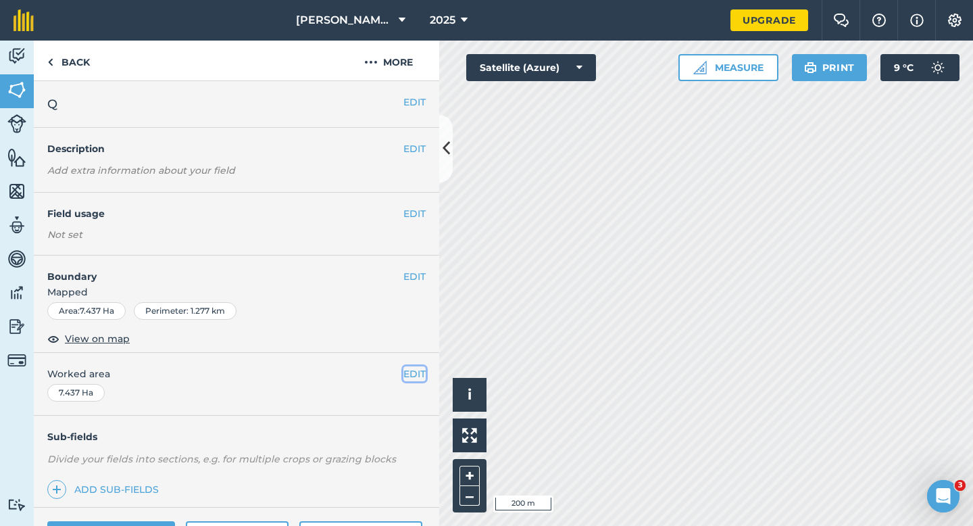
click at [417, 372] on button "EDIT" at bounding box center [414, 373] width 22 height 15
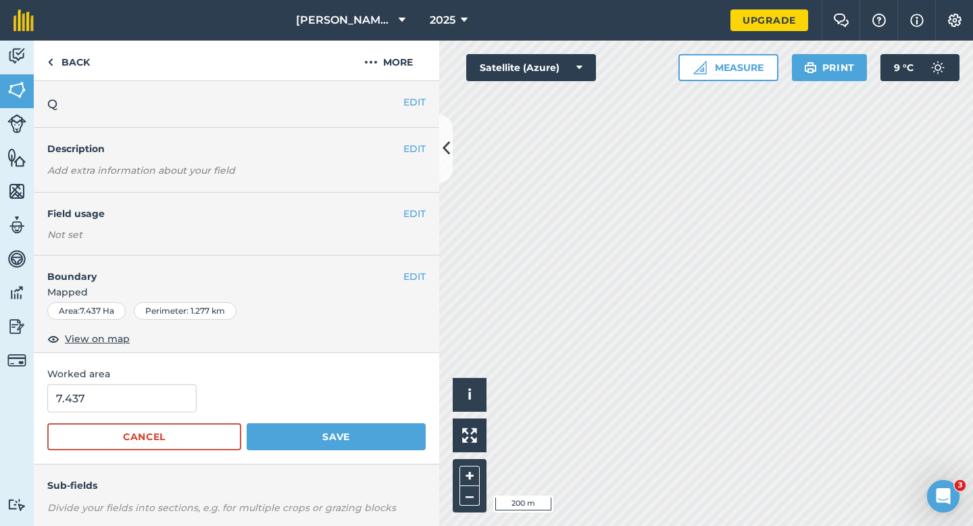
click at [91, 414] on form "7.437 Cancel Save" at bounding box center [236, 417] width 378 height 66
click at [93, 404] on input "7.43" at bounding box center [121, 398] width 149 height 28
type input "7.4"
click at [247, 423] on button "Save" at bounding box center [336, 436] width 179 height 27
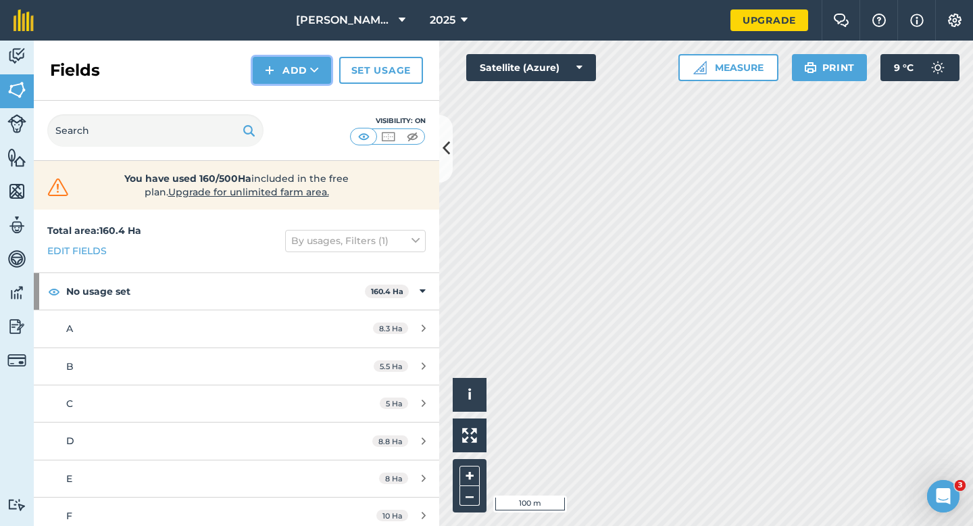
click at [269, 66] on img at bounding box center [269, 70] width 9 height 16
click at [276, 91] on link "Draw" at bounding box center [292, 101] width 74 height 30
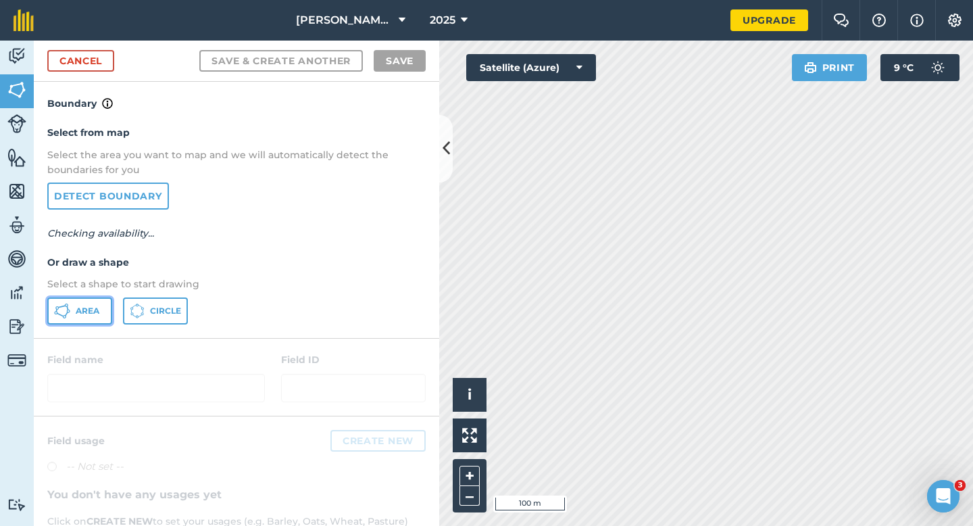
click at [63, 301] on button "Area" at bounding box center [79, 310] width 65 height 27
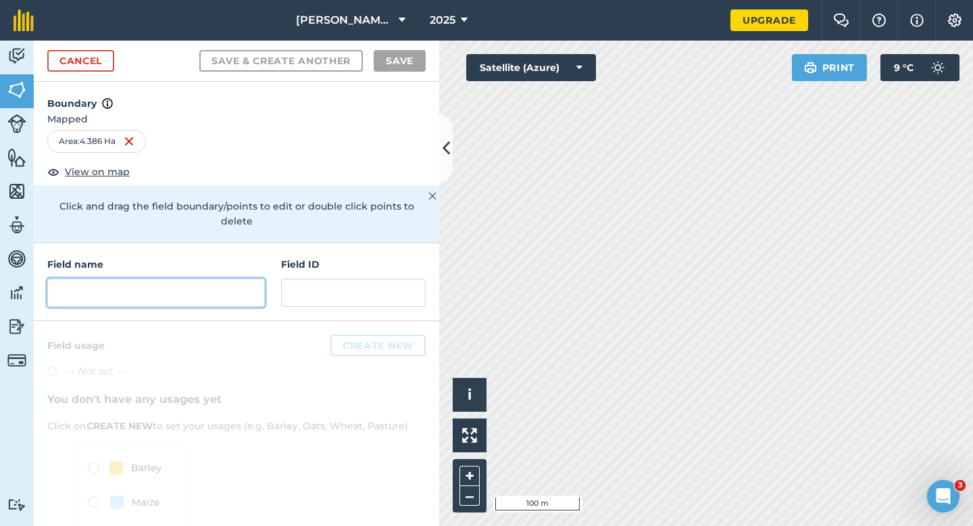
click at [250, 278] on input "text" at bounding box center [156, 292] width 218 height 28
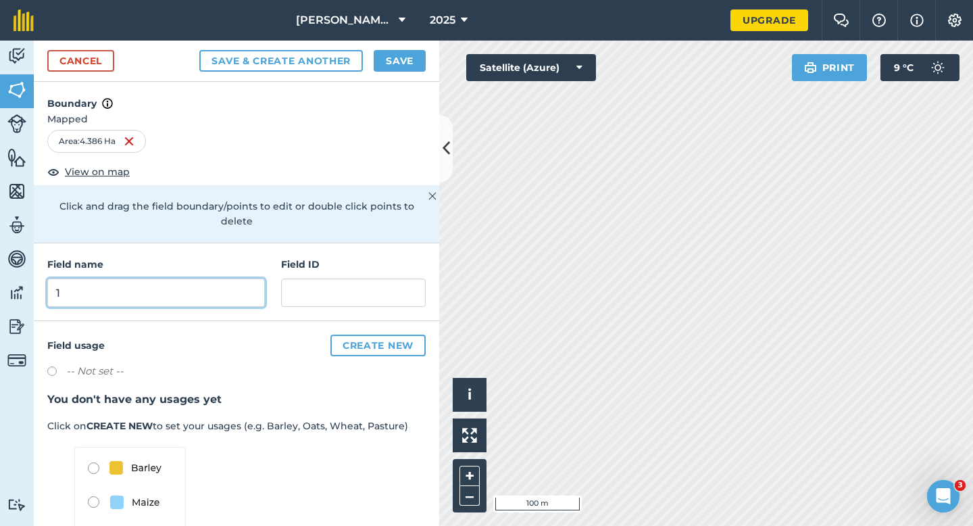
type input "1"
click at [399, 53] on button "Save" at bounding box center [400, 61] width 52 height 22
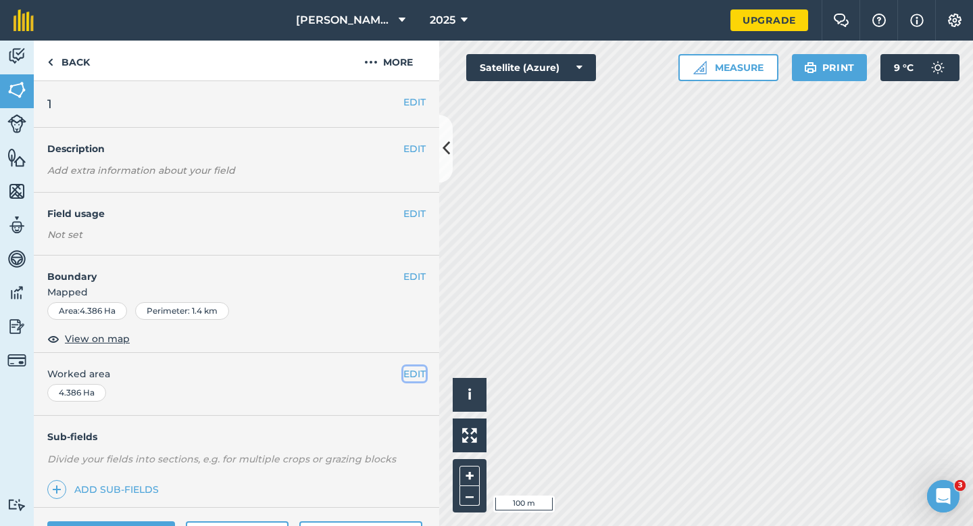
click at [414, 371] on button "EDIT" at bounding box center [414, 373] width 22 height 15
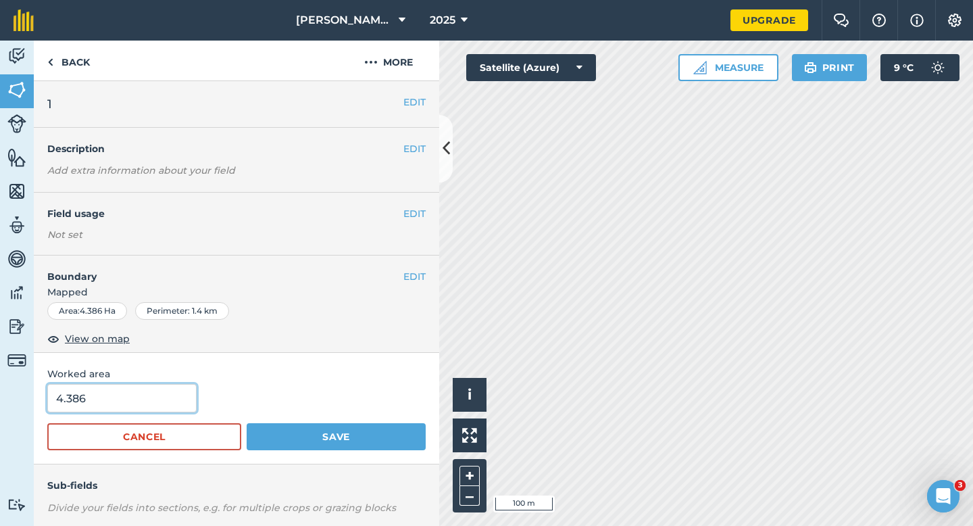
click at [184, 405] on input "4.386" at bounding box center [121, 398] width 149 height 28
type input "4.4"
click at [247, 423] on button "Save" at bounding box center [336, 436] width 179 height 27
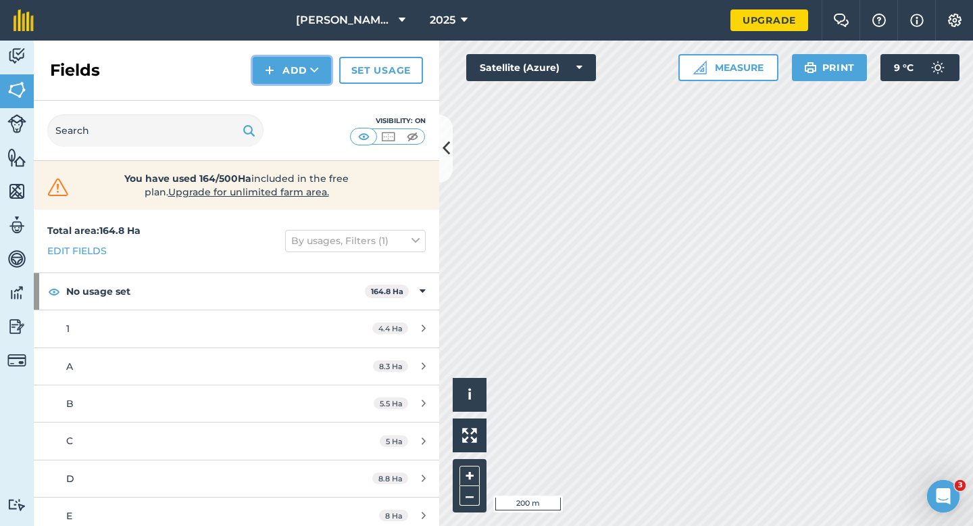
click at [278, 74] on button "Add" at bounding box center [292, 70] width 78 height 27
click at [281, 90] on link "Draw" at bounding box center [292, 101] width 74 height 30
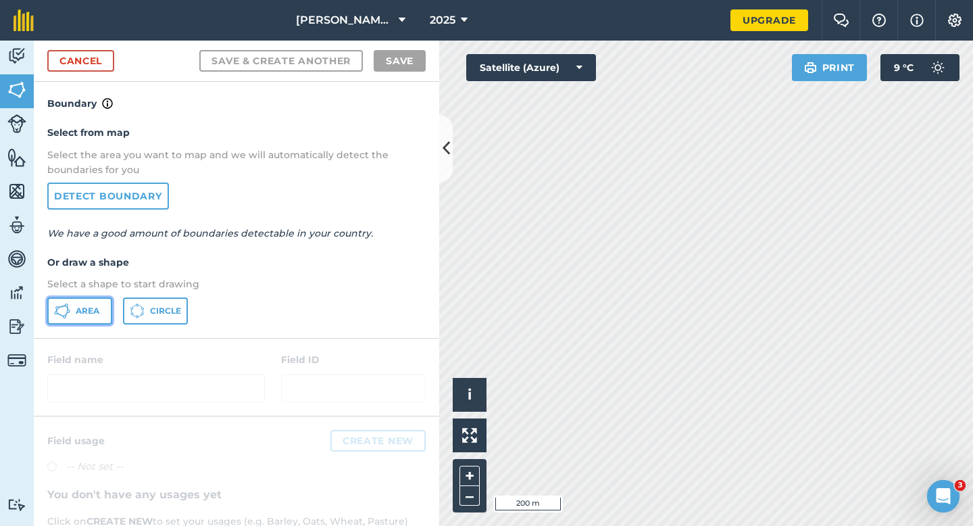
click at [95, 300] on button "Area" at bounding box center [79, 310] width 65 height 27
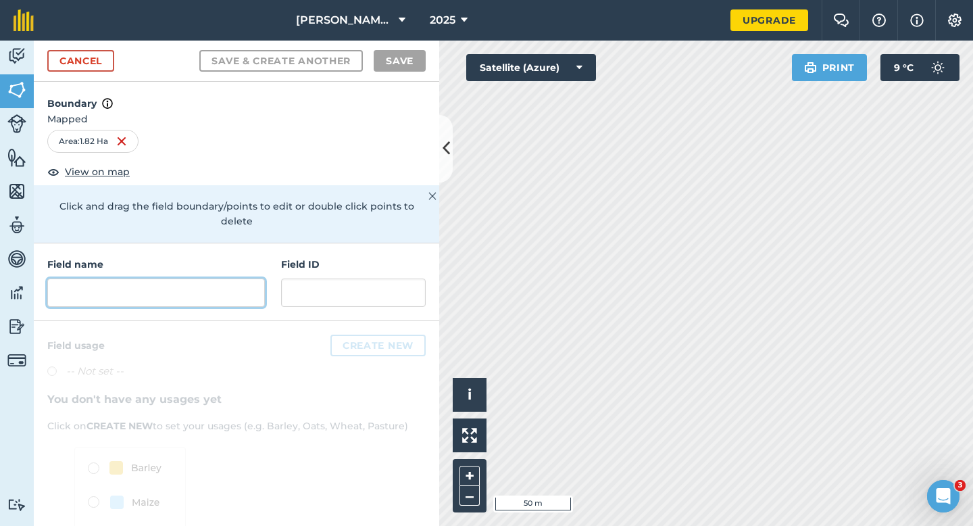
click at [116, 278] on input "text" at bounding box center [156, 292] width 218 height 28
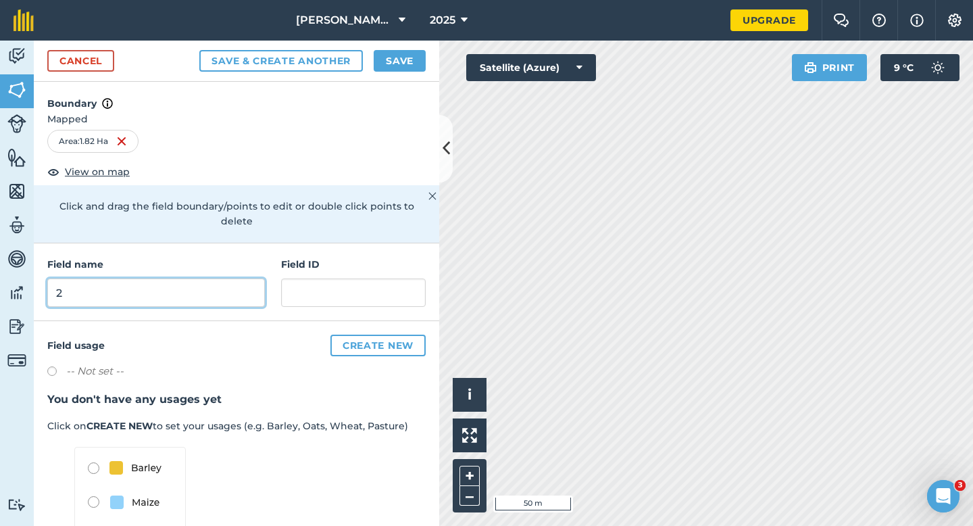
type input "2"
click at [401, 51] on button "Save" at bounding box center [400, 61] width 52 height 22
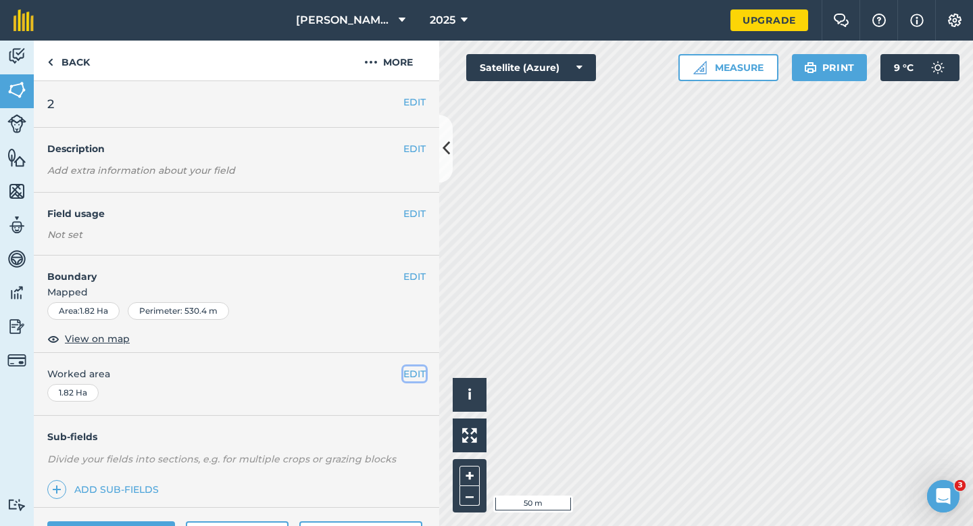
click at [411, 377] on button "EDIT" at bounding box center [414, 373] width 22 height 15
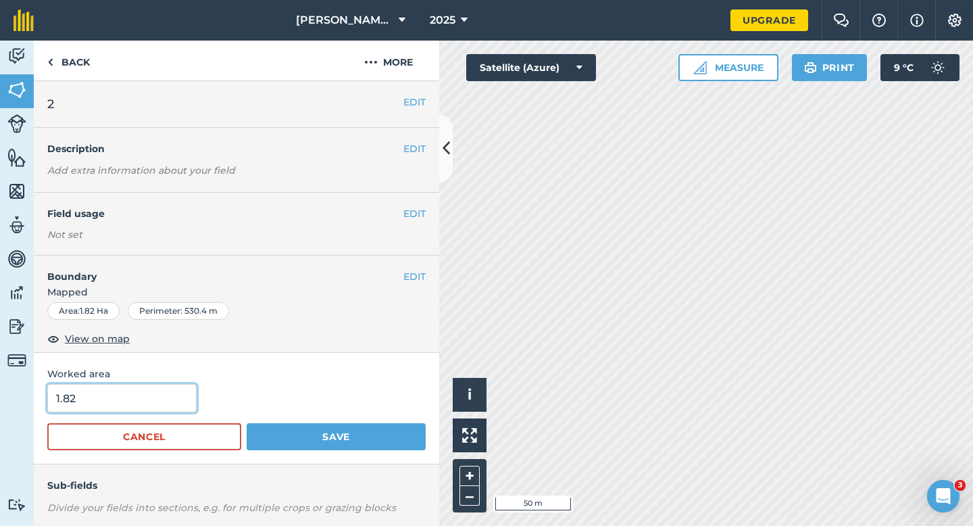
click at [157, 397] on input "1.82" at bounding box center [121, 398] width 149 height 28
type input "2"
click at [247, 423] on button "Save" at bounding box center [336, 436] width 179 height 27
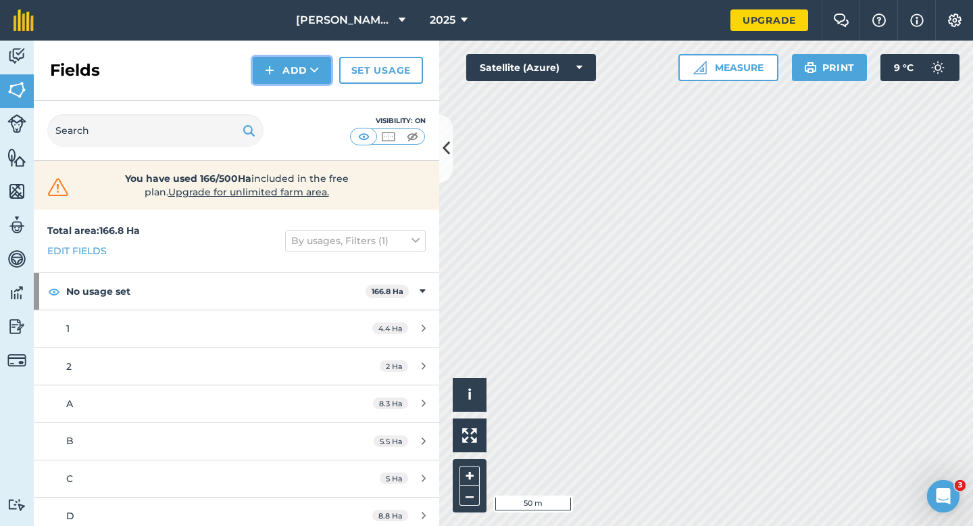
click at [283, 78] on button "Add" at bounding box center [292, 70] width 78 height 27
click at [284, 103] on link "Draw" at bounding box center [292, 101] width 74 height 30
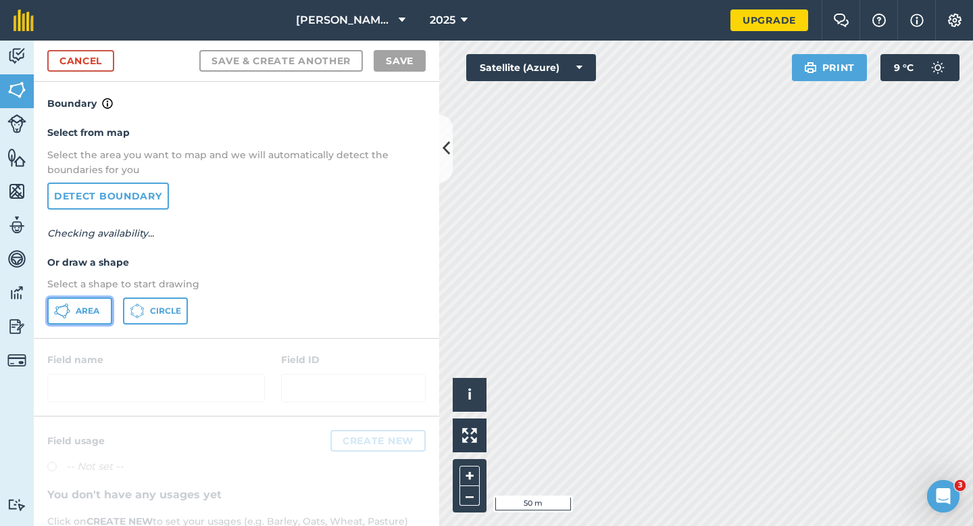
click at [109, 317] on button "Area" at bounding box center [79, 310] width 65 height 27
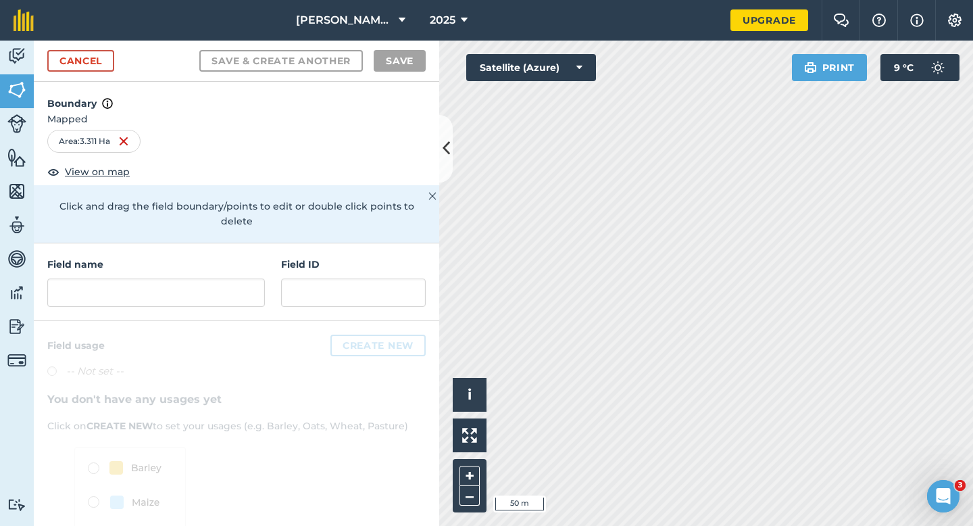
click at [188, 259] on div "Field name" at bounding box center [156, 282] width 218 height 50
click at [190, 278] on input "text" at bounding box center [156, 292] width 218 height 28
type input "3"
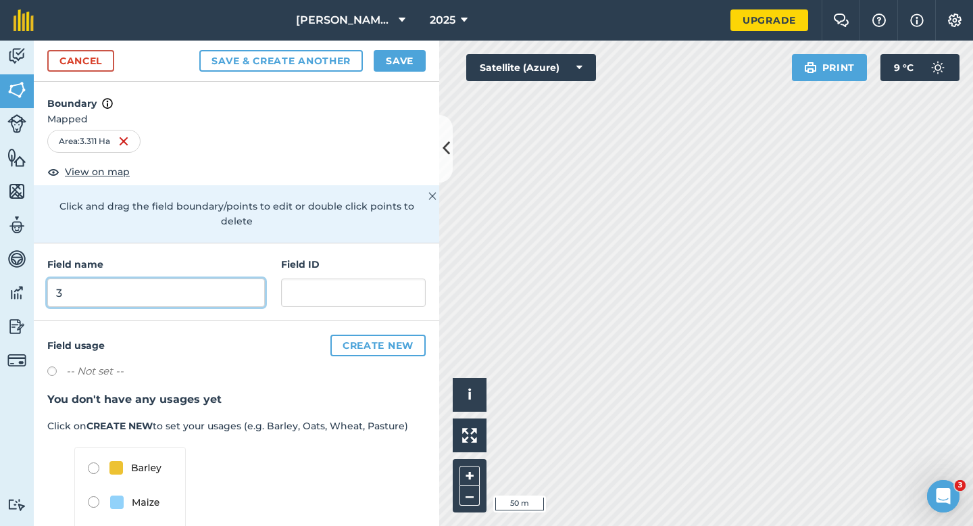
type input "3"
click at [407, 52] on button "Save" at bounding box center [400, 61] width 52 height 22
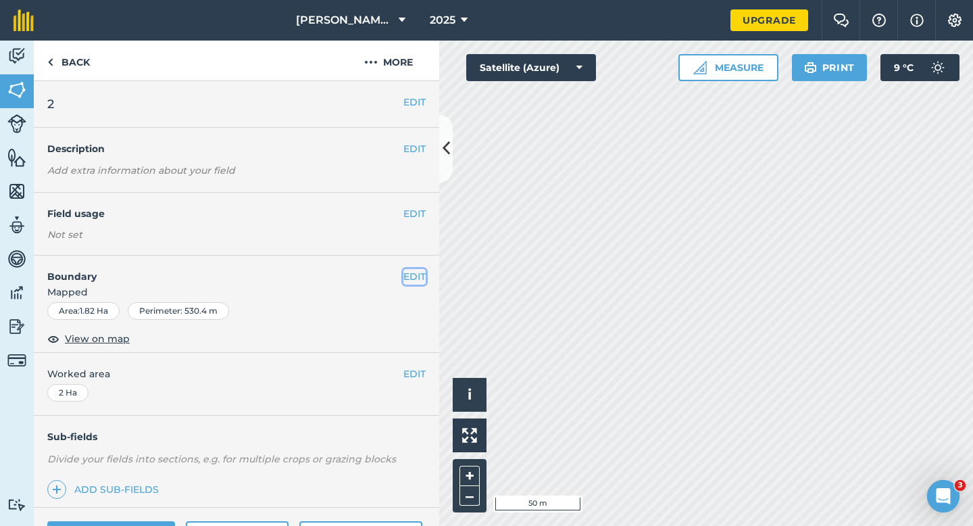
click at [419, 277] on button "EDIT" at bounding box center [414, 276] width 22 height 15
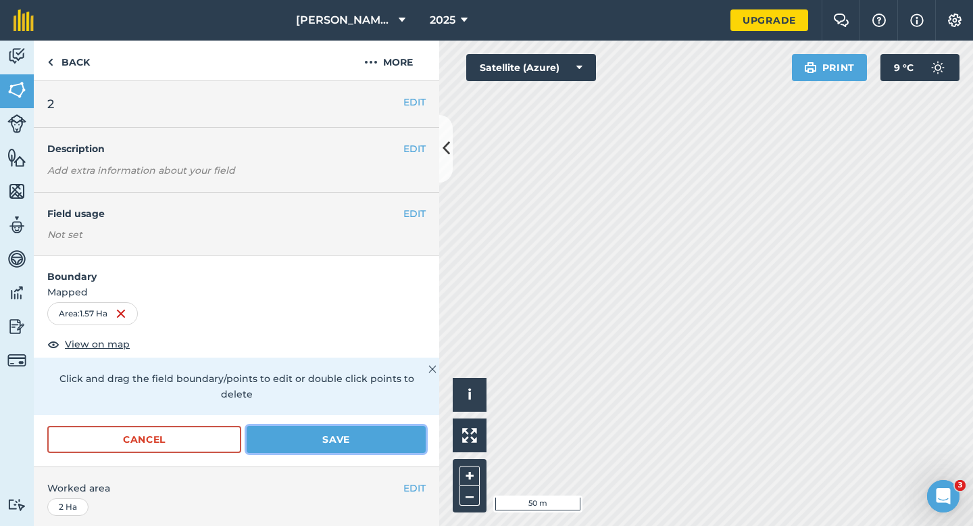
click at [315, 426] on button "Save" at bounding box center [336, 439] width 179 height 27
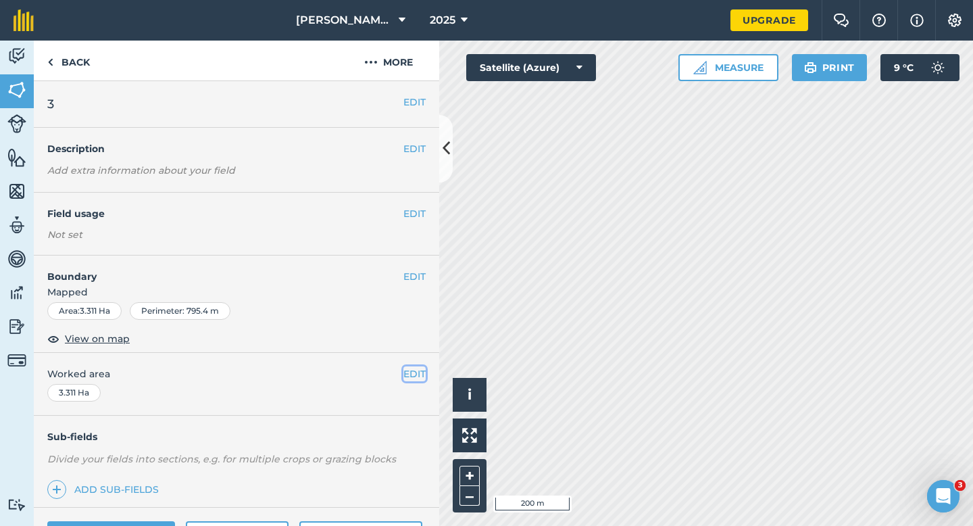
click at [415, 370] on button "EDIT" at bounding box center [414, 373] width 22 height 15
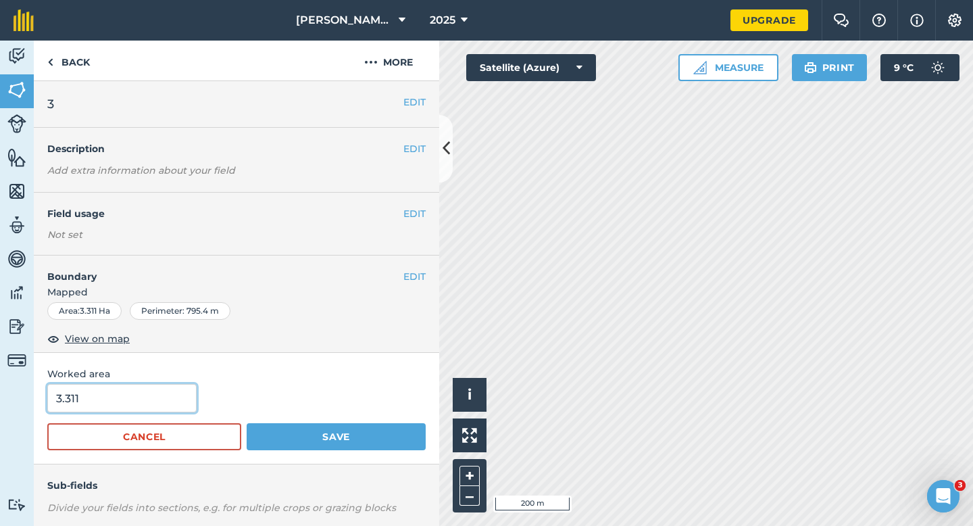
click at [168, 392] on input "3.311" at bounding box center [121, 398] width 149 height 28
type input "3.3"
click at [247, 423] on button "Save" at bounding box center [336, 436] width 179 height 27
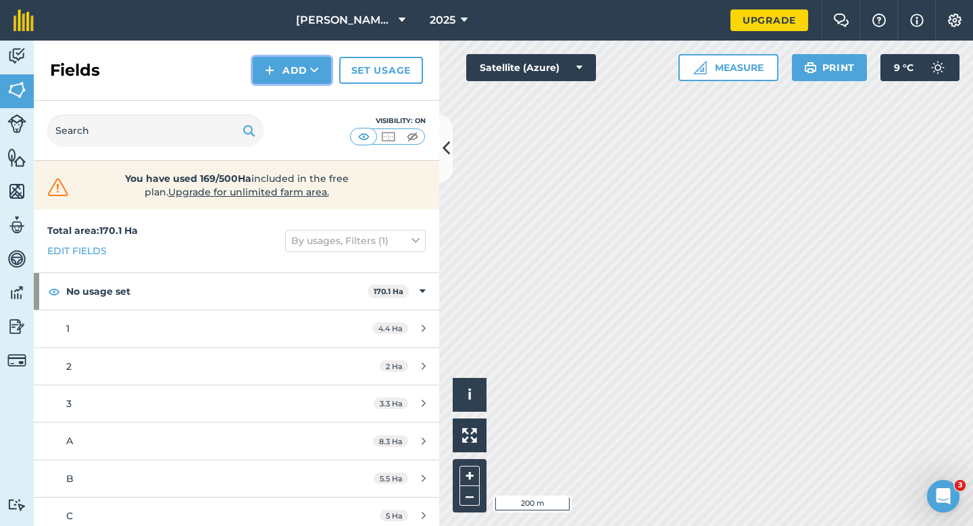
click at [288, 66] on button "Add" at bounding box center [292, 70] width 78 height 27
click at [288, 101] on link "Draw" at bounding box center [292, 101] width 74 height 30
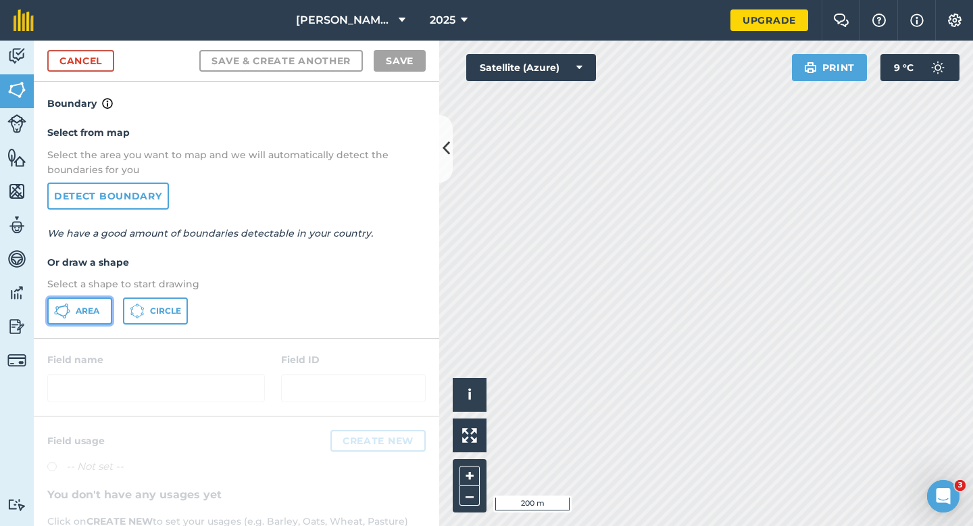
click at [95, 312] on span "Area" at bounding box center [88, 310] width 24 height 11
click at [86, 45] on div "Cancel Save & Create Another Save" at bounding box center [236, 61] width 405 height 41
click at [101, 55] on link "Cancel" at bounding box center [80, 61] width 67 height 22
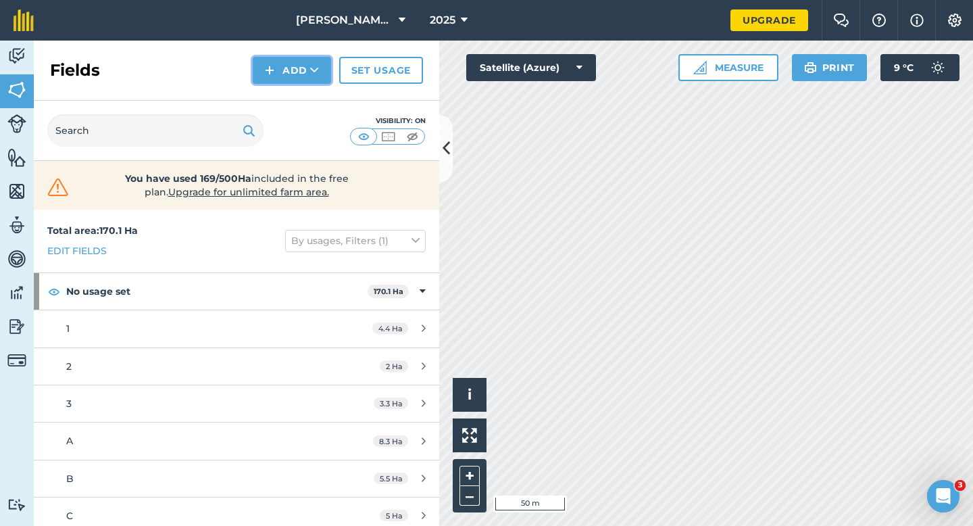
click at [277, 77] on button "Add" at bounding box center [292, 70] width 78 height 27
click at [277, 89] on link "Draw" at bounding box center [292, 101] width 74 height 30
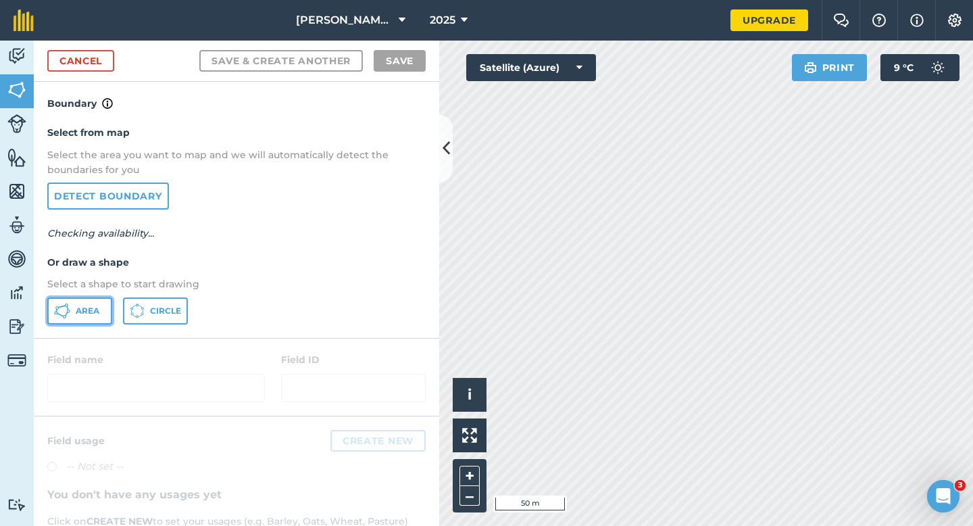
click at [79, 310] on span "Area" at bounding box center [88, 310] width 24 height 11
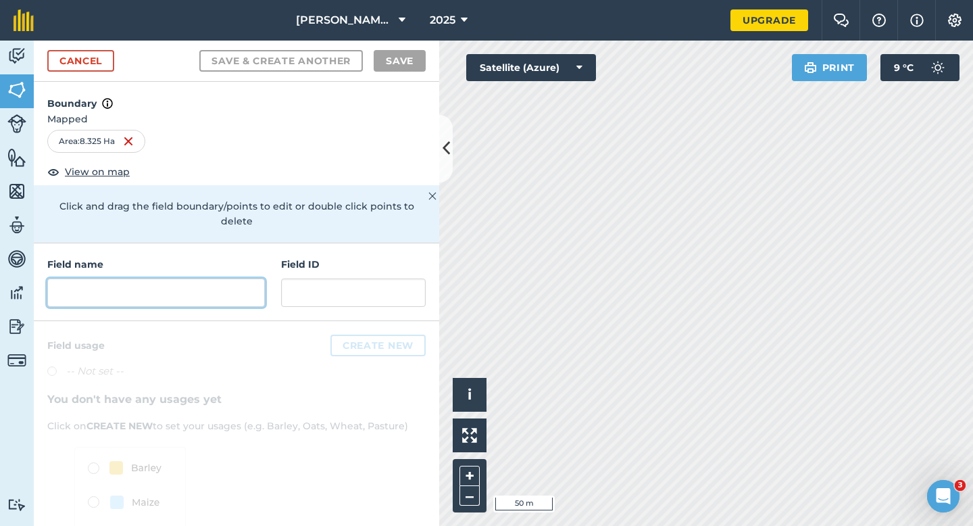
click at [228, 278] on input "text" at bounding box center [156, 292] width 218 height 28
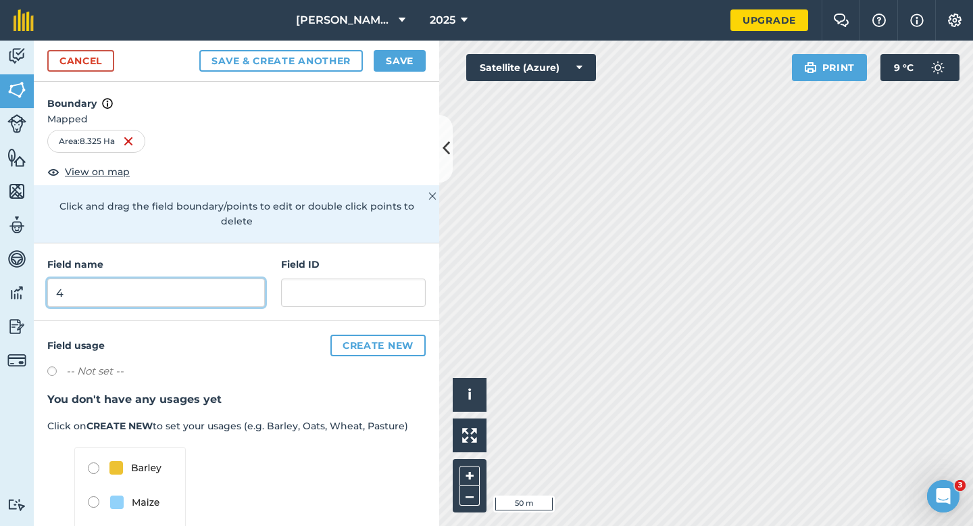
type input "4"
click at [397, 61] on button "Save" at bounding box center [400, 61] width 52 height 22
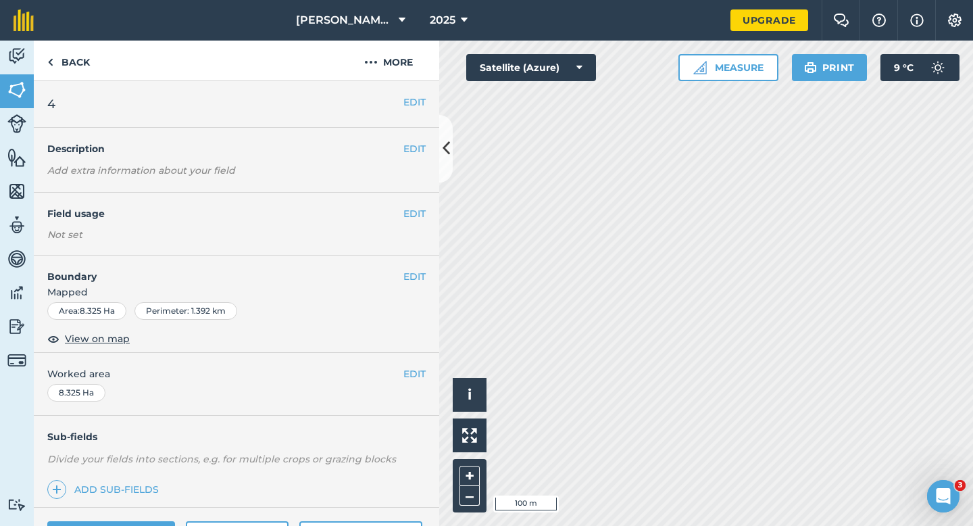
click at [415, 382] on div "EDIT Worked area 8.325 Ha" at bounding box center [236, 384] width 405 height 63
click at [403, 371] on button "EDIT" at bounding box center [414, 373] width 22 height 15
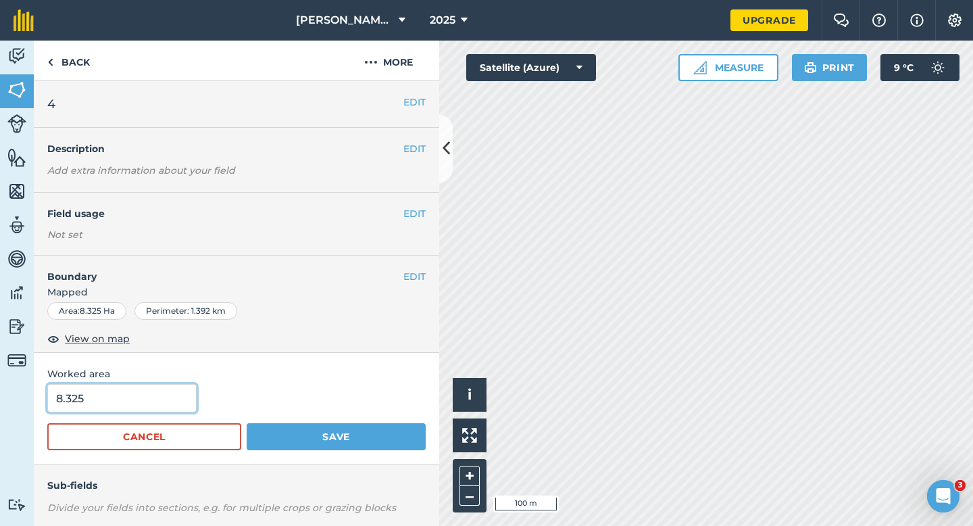
click at [154, 401] on input "8.325" at bounding box center [121, 398] width 149 height 28
type input "8.3"
click at [247, 423] on button "Save" at bounding box center [336, 436] width 179 height 27
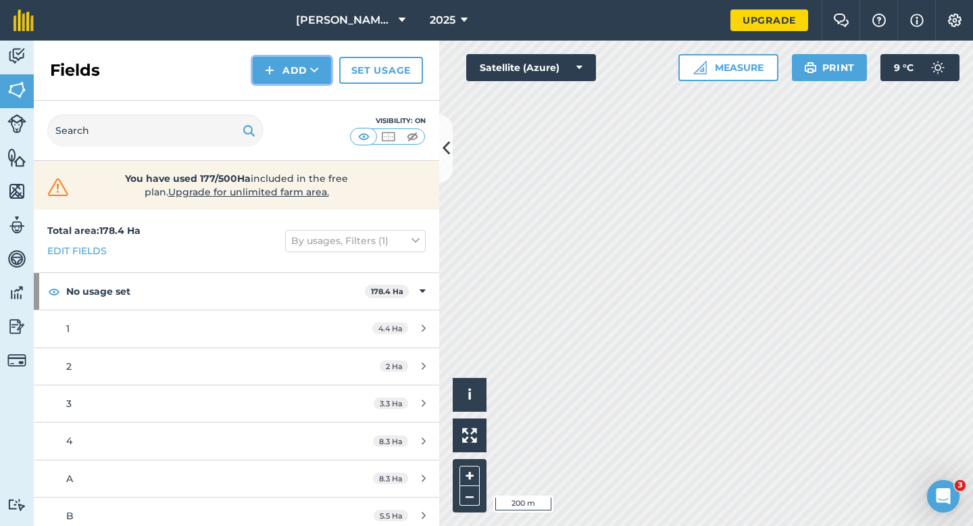
click at [283, 71] on button "Add" at bounding box center [292, 70] width 78 height 27
click at [290, 93] on link "Draw" at bounding box center [292, 101] width 74 height 30
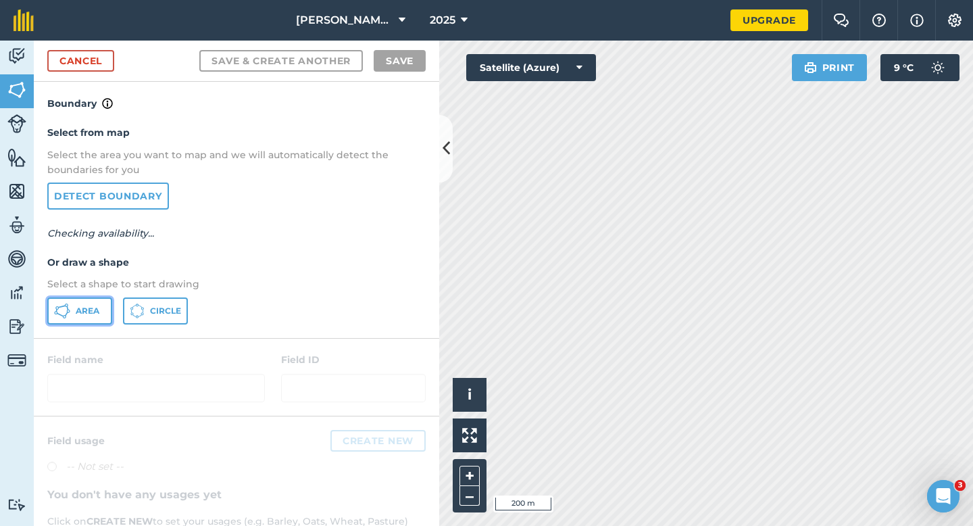
click at [76, 303] on button "Area" at bounding box center [79, 310] width 65 height 27
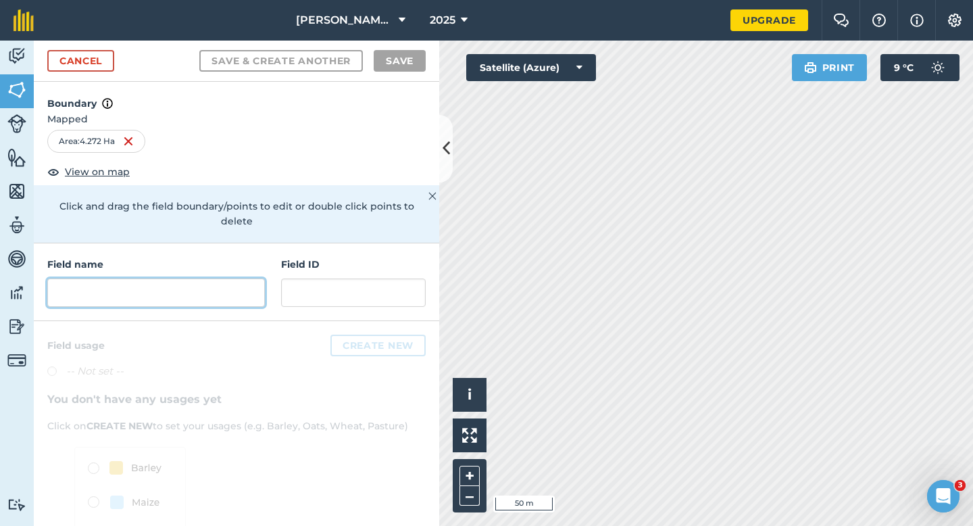
click at [170, 287] on input "text" at bounding box center [156, 292] width 218 height 28
type input "2"
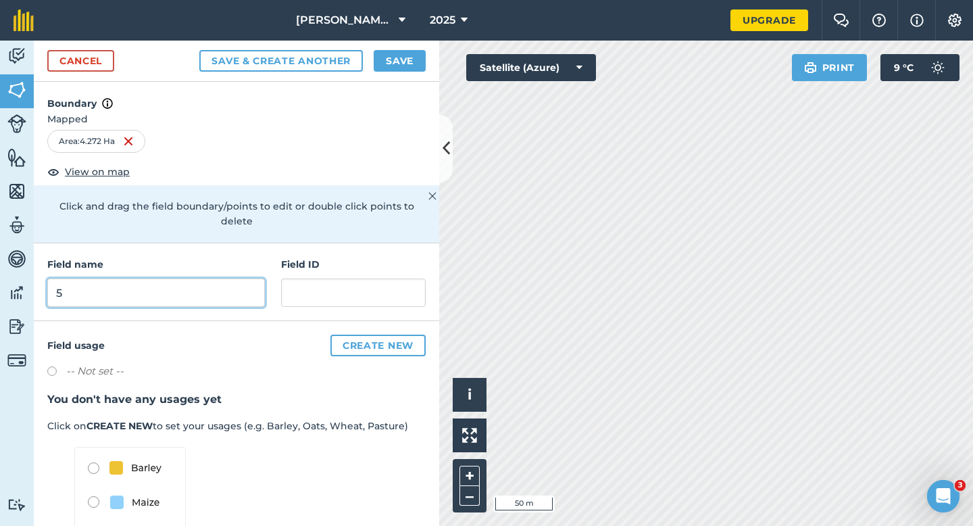
type input "5"
click at [399, 60] on button "Save" at bounding box center [400, 61] width 52 height 22
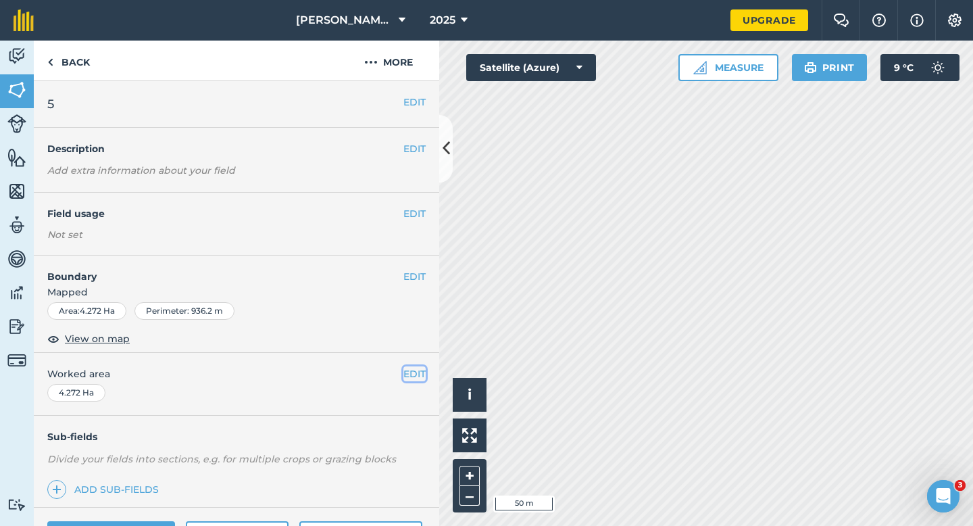
click at [421, 366] on button "EDIT" at bounding box center [414, 373] width 22 height 15
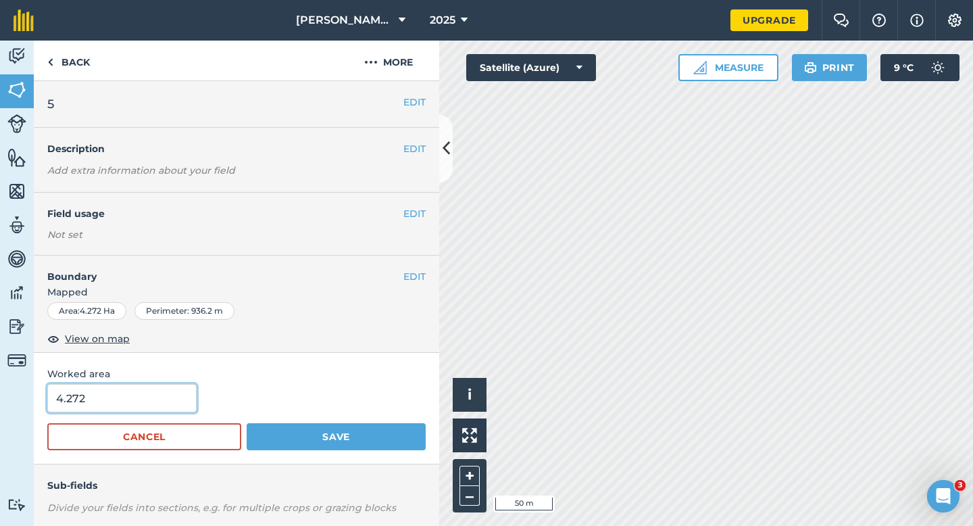
click at [182, 401] on input "4.272" at bounding box center [121, 398] width 149 height 28
type input "4.4"
click at [247, 423] on button "Save" at bounding box center [336, 436] width 179 height 27
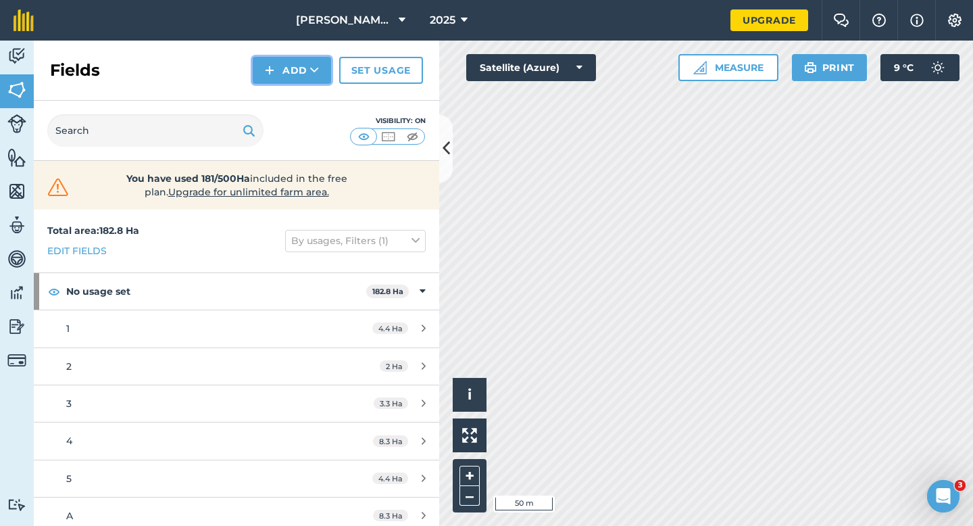
click at [272, 71] on img at bounding box center [269, 70] width 9 height 16
click at [272, 92] on link "Draw" at bounding box center [292, 101] width 74 height 30
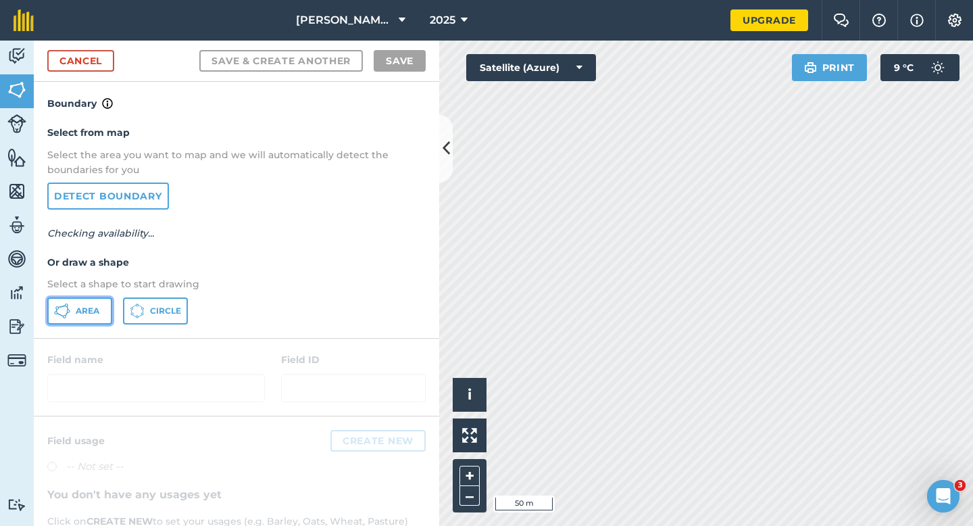
click at [95, 307] on span "Area" at bounding box center [88, 310] width 24 height 11
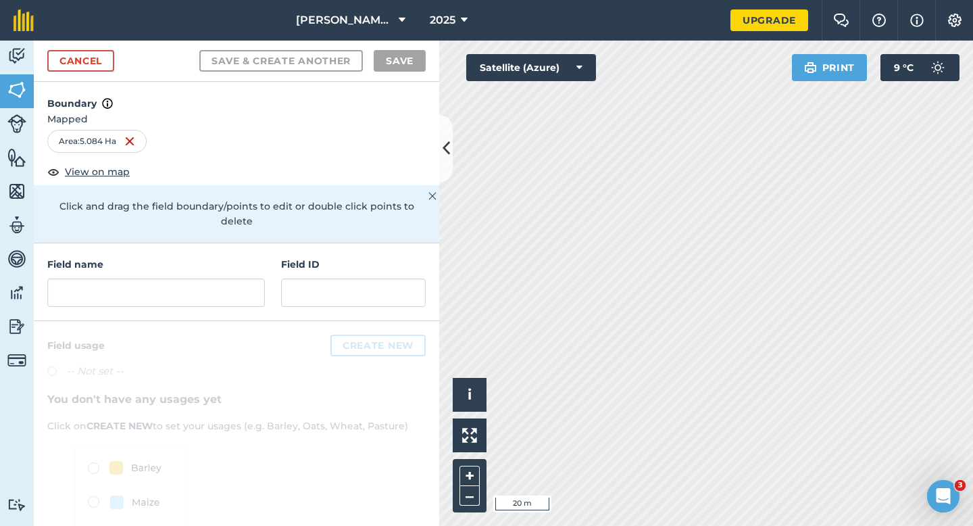
click at [169, 262] on div "Field name" at bounding box center [156, 282] width 218 height 50
click at [169, 278] on input "text" at bounding box center [156, 292] width 218 height 28
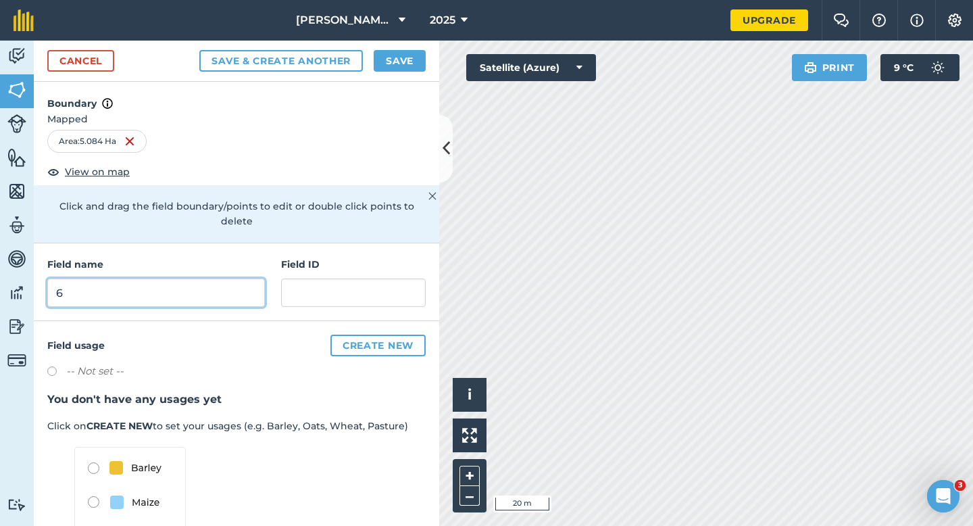
type input "6"
click at [409, 57] on button "Save" at bounding box center [400, 61] width 52 height 22
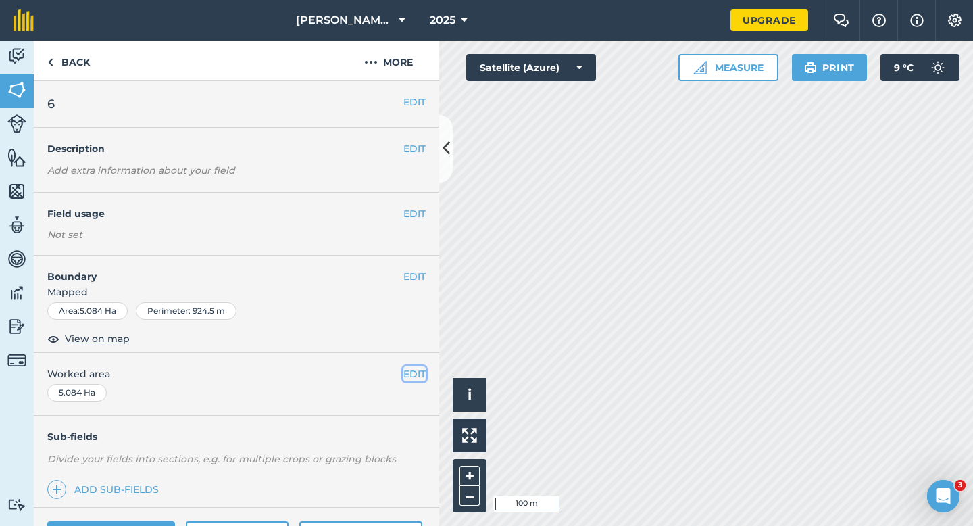
click at [419, 366] on button "EDIT" at bounding box center [414, 373] width 22 height 15
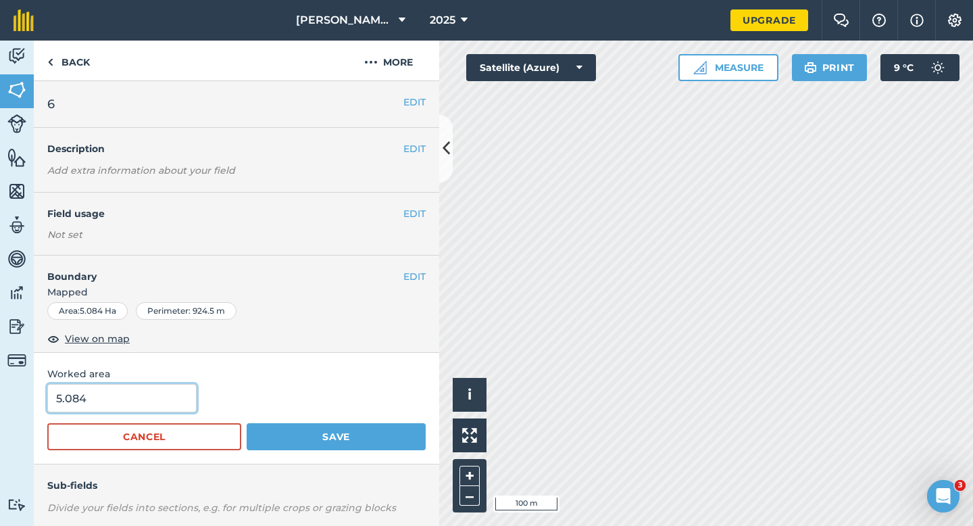
click at [151, 407] on input "5.084" at bounding box center [121, 398] width 149 height 28
type input "5"
click at [247, 423] on button "Save" at bounding box center [336, 436] width 179 height 27
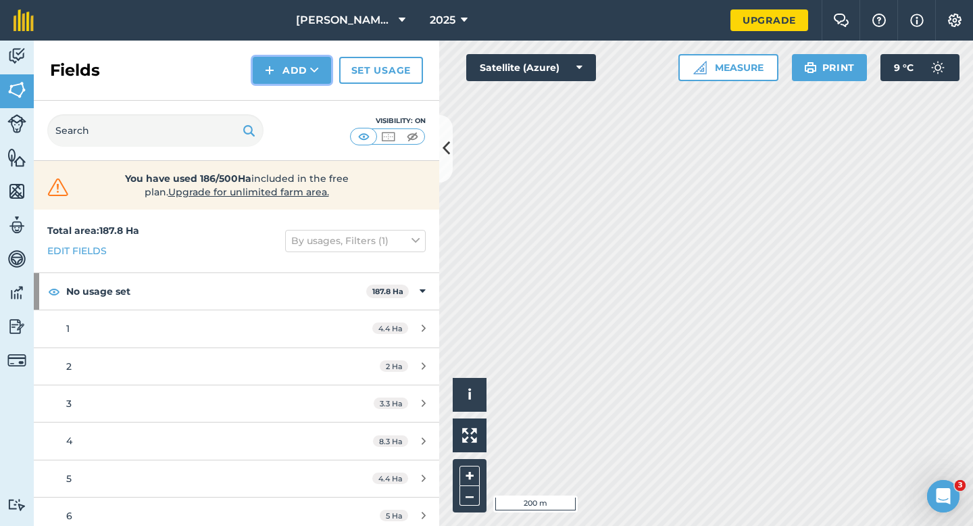
click at [257, 71] on button "Add" at bounding box center [292, 70] width 78 height 27
click at [271, 98] on link "Draw" at bounding box center [292, 101] width 74 height 30
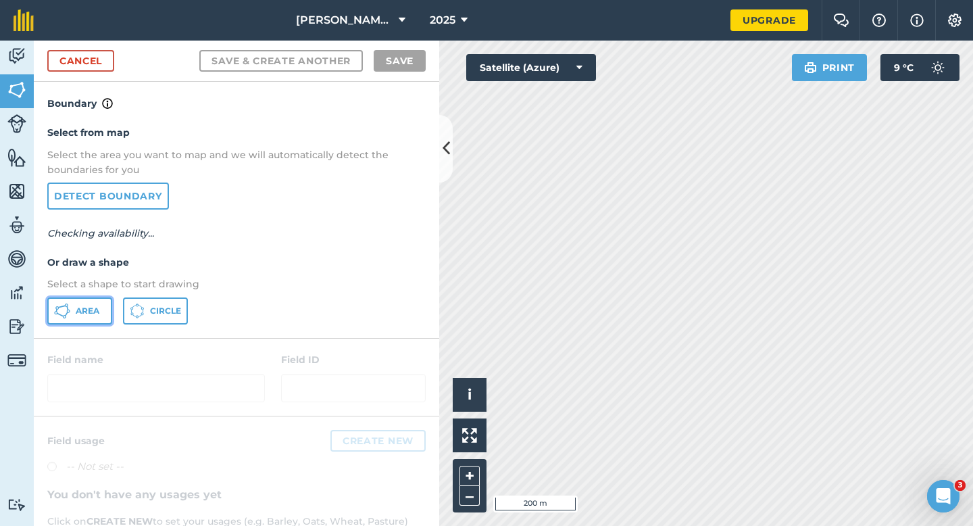
click at [93, 315] on span "Area" at bounding box center [88, 310] width 24 height 11
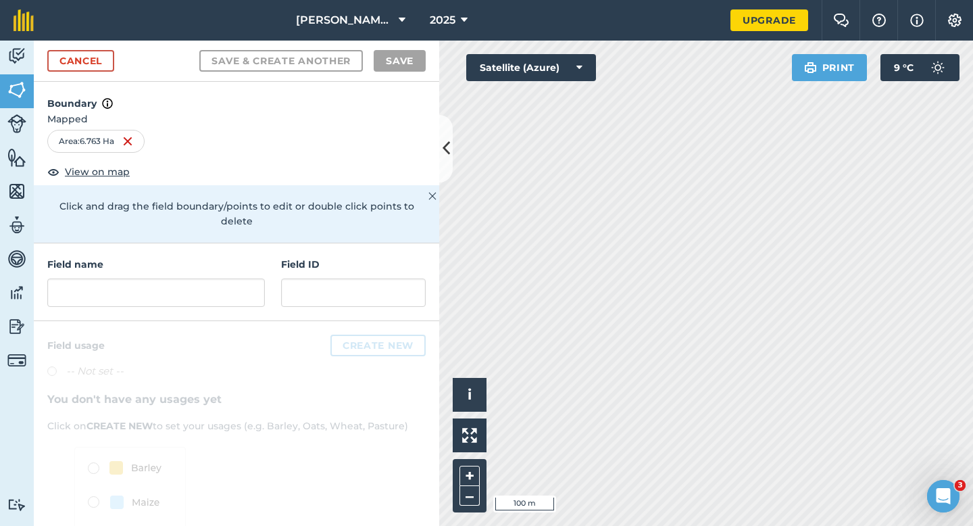
click at [186, 298] on div "Field name Field ID" at bounding box center [236, 282] width 405 height 78
click at [228, 283] on input "text" at bounding box center [156, 292] width 218 height 28
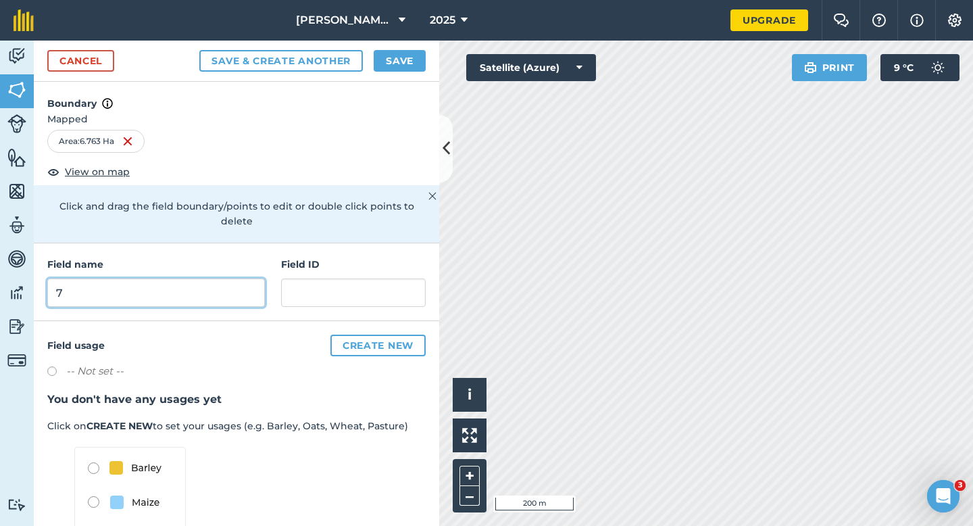
type input "7"
click at [398, 67] on button "Save" at bounding box center [400, 61] width 52 height 22
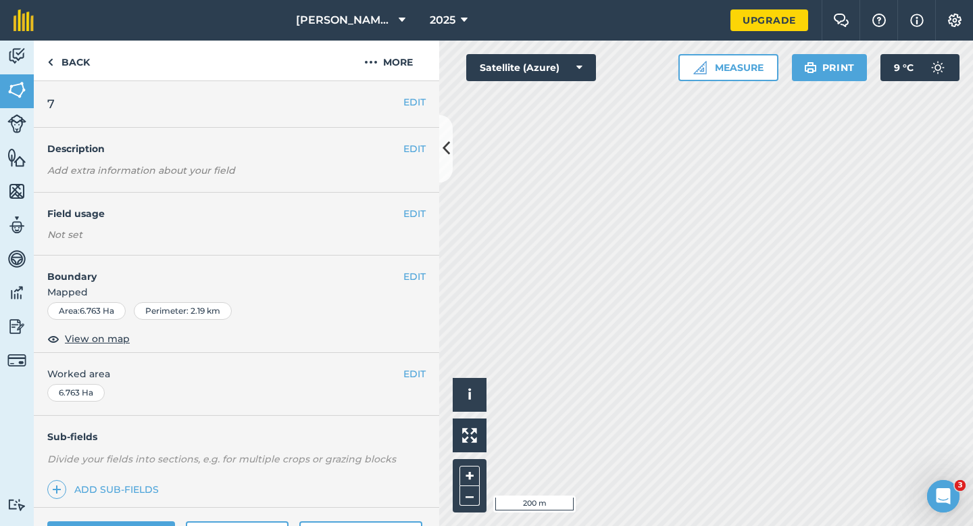
click at [409, 382] on div "EDIT Worked area 6.763 Ha" at bounding box center [236, 384] width 405 height 63
click at [410, 376] on button "EDIT" at bounding box center [414, 373] width 22 height 15
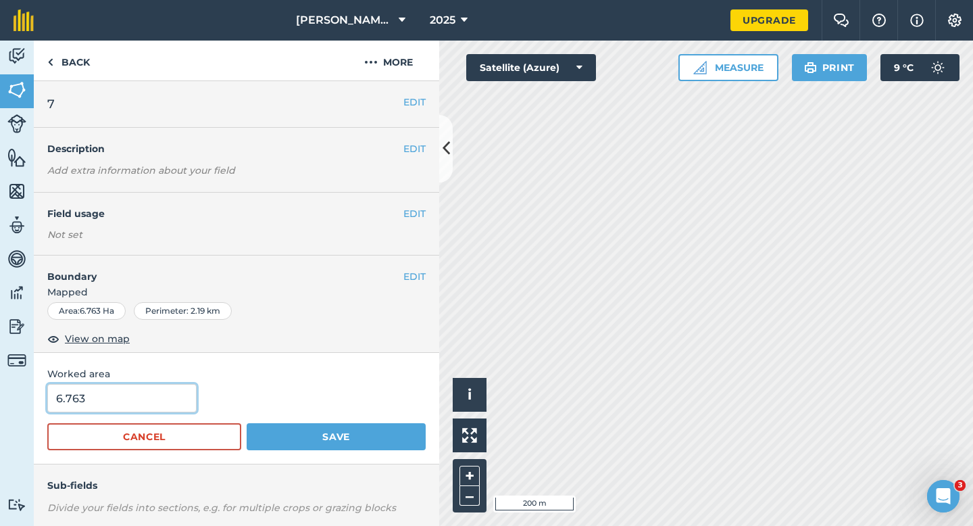
click at [152, 390] on input "6.763" at bounding box center [121, 398] width 149 height 28
click at [152, 399] on input "6.763" at bounding box center [121, 398] width 149 height 28
type input "6.7"
click at [247, 423] on button "Save" at bounding box center [336, 436] width 179 height 27
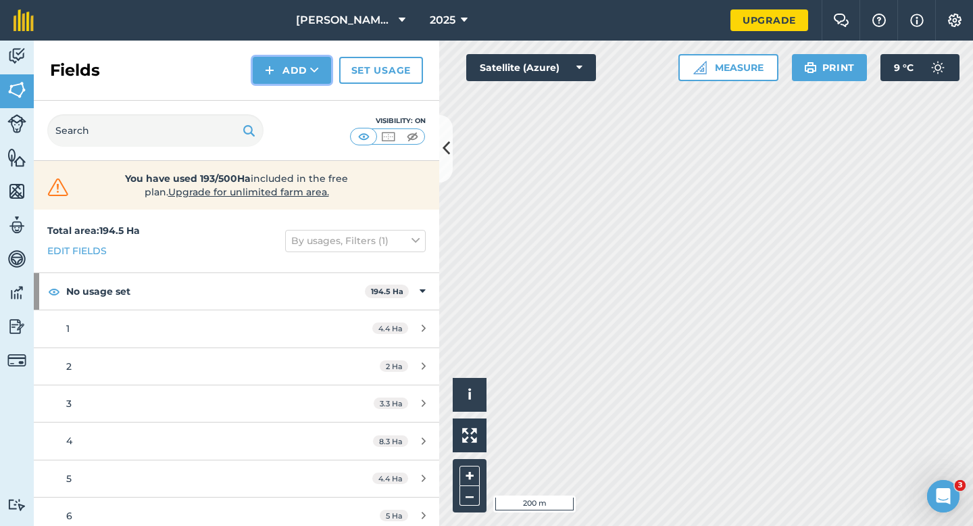
click at [300, 78] on button "Add" at bounding box center [292, 70] width 78 height 27
click at [300, 95] on link "Draw" at bounding box center [292, 101] width 74 height 30
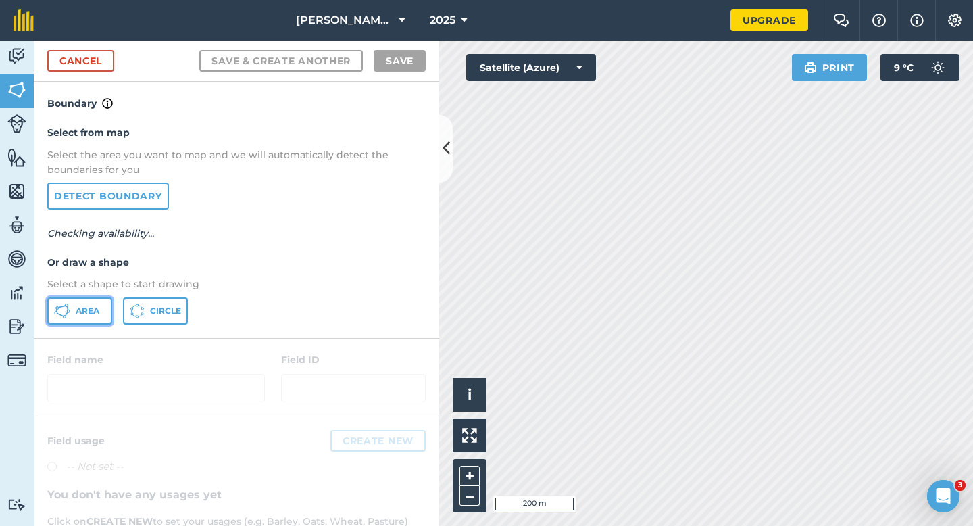
click at [106, 299] on button "Area" at bounding box center [79, 310] width 65 height 27
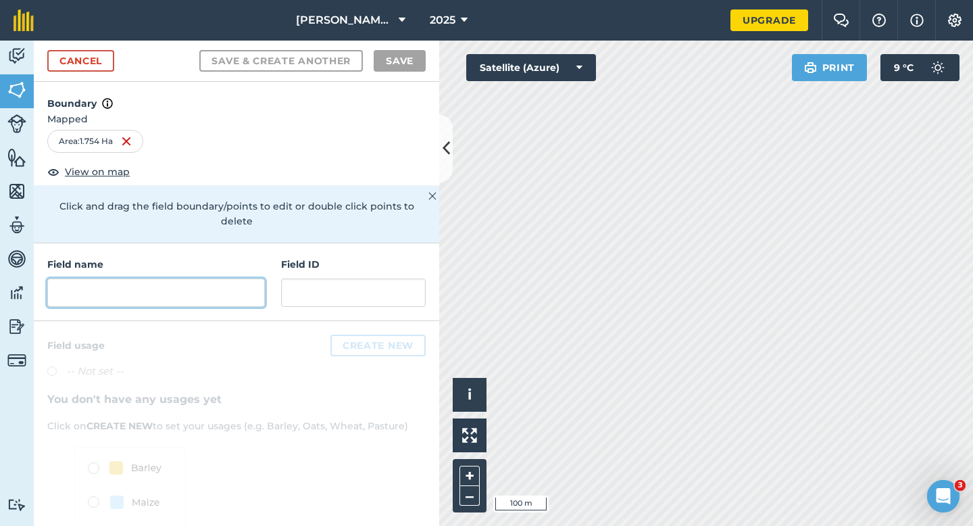
click at [230, 288] on input "text" at bounding box center [156, 292] width 218 height 28
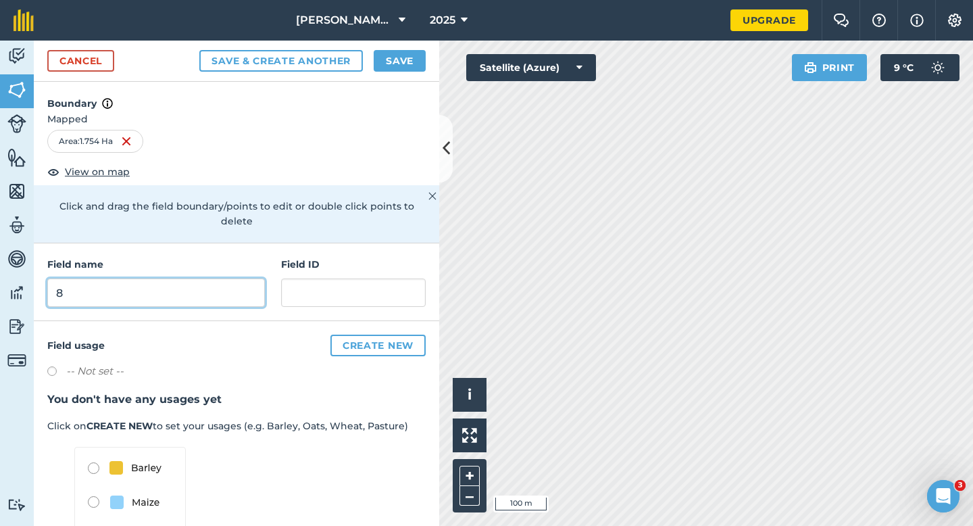
type input "8"
click at [408, 59] on button "Save" at bounding box center [400, 61] width 52 height 22
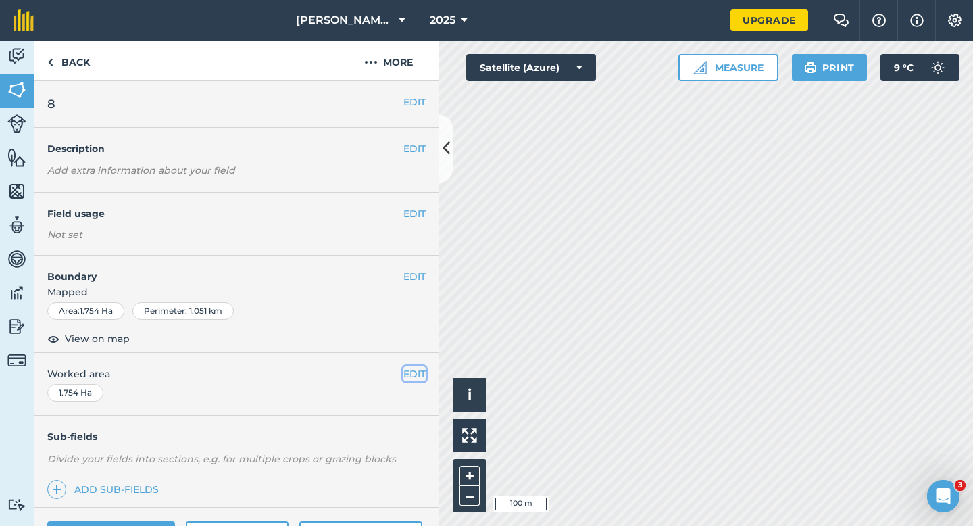
click at [418, 375] on button "EDIT" at bounding box center [414, 373] width 22 height 15
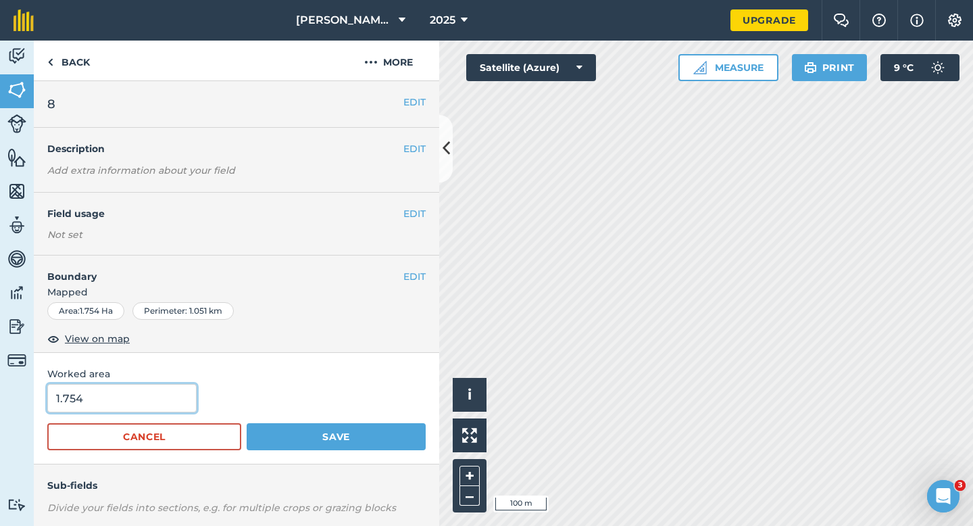
click at [103, 397] on input "1.754" at bounding box center [121, 398] width 149 height 28
type input "1"
type input "2"
click at [247, 423] on button "Save" at bounding box center [336, 436] width 179 height 27
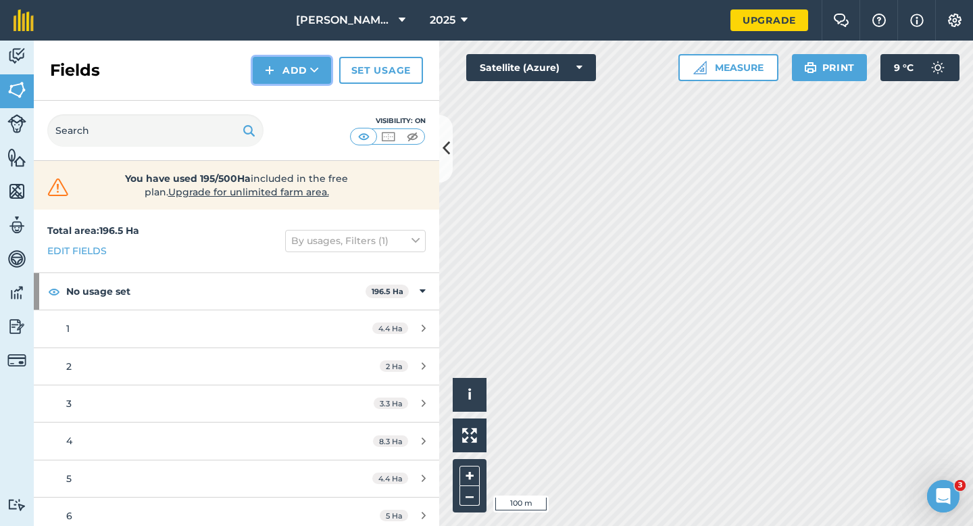
click at [269, 76] on img at bounding box center [269, 70] width 9 height 16
click at [272, 98] on link "Draw" at bounding box center [292, 101] width 74 height 30
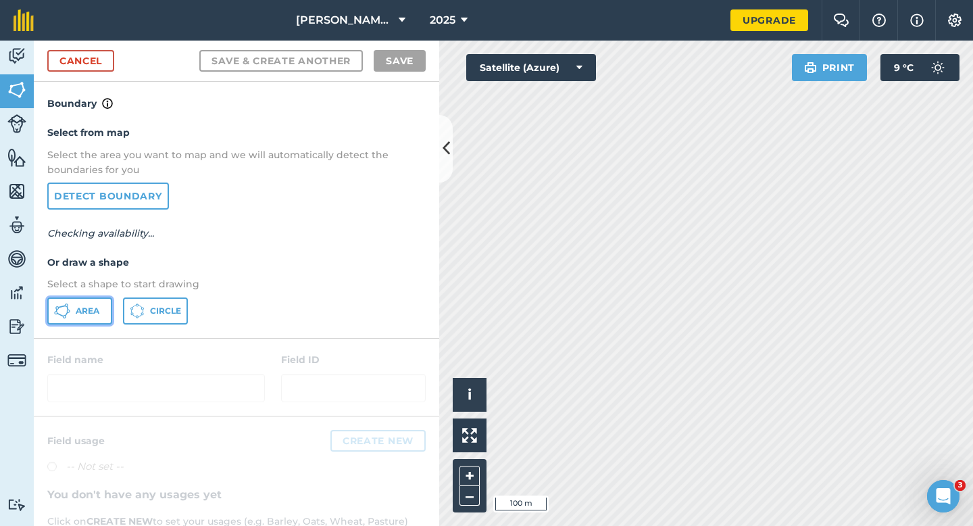
click at [84, 307] on span "Area" at bounding box center [88, 310] width 24 height 11
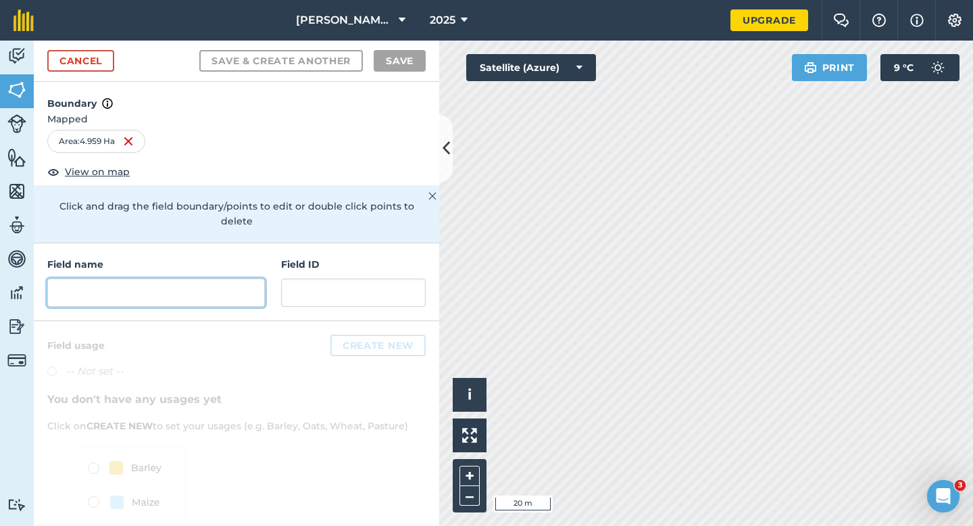
click at [209, 283] on input "text" at bounding box center [156, 292] width 218 height 28
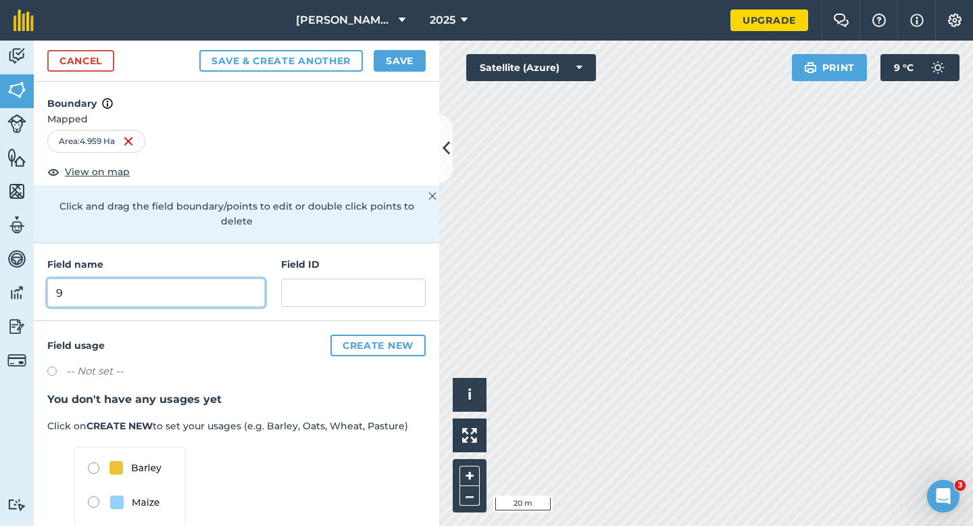
type input "9"
click at [399, 63] on button "Save" at bounding box center [400, 61] width 52 height 22
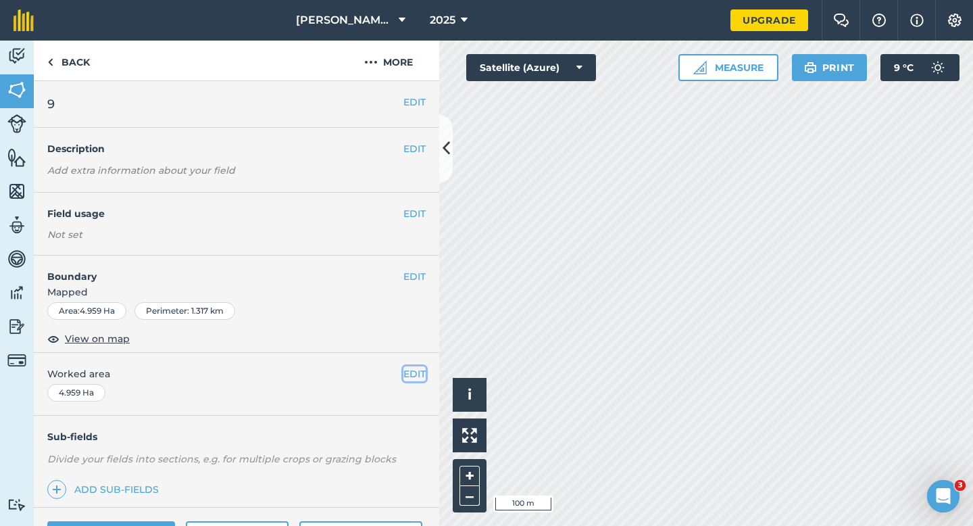
click at [415, 366] on button "EDIT" at bounding box center [414, 373] width 22 height 15
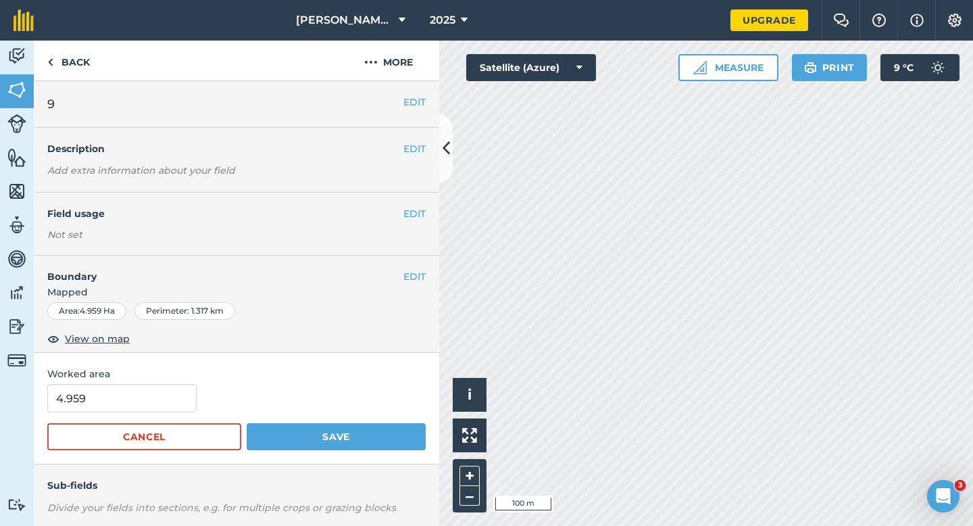
click at [161, 421] on form "4.959 Cancel Save" at bounding box center [236, 417] width 378 height 66
click at [161, 406] on input "4.959" at bounding box center [121, 398] width 149 height 28
type input "5"
click at [247, 423] on button "Save" at bounding box center [336, 436] width 179 height 27
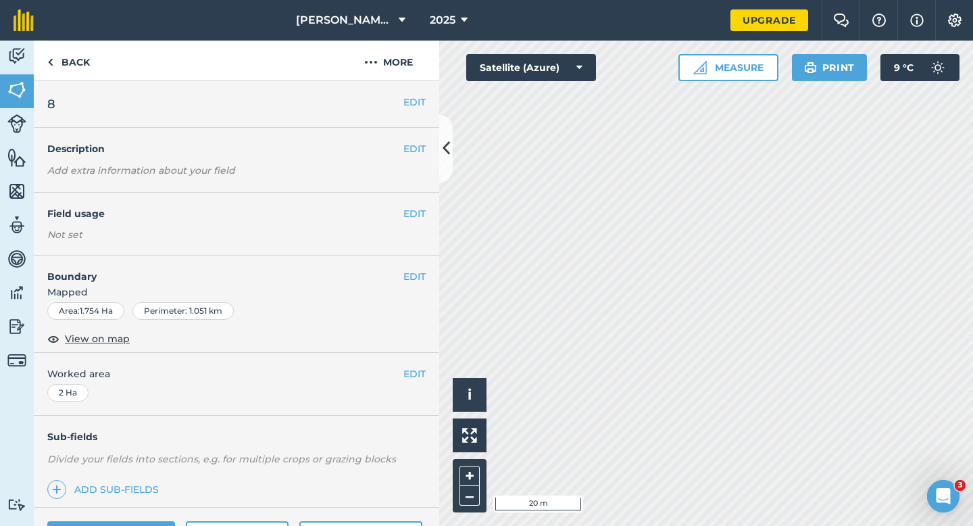
click at [415, 284] on span "Mapped" at bounding box center [236, 291] width 405 height 15
click at [399, 271] on h4 "Boundary" at bounding box center [218, 269] width 369 height 28
click at [404, 271] on button "EDIT" at bounding box center [414, 276] width 22 height 15
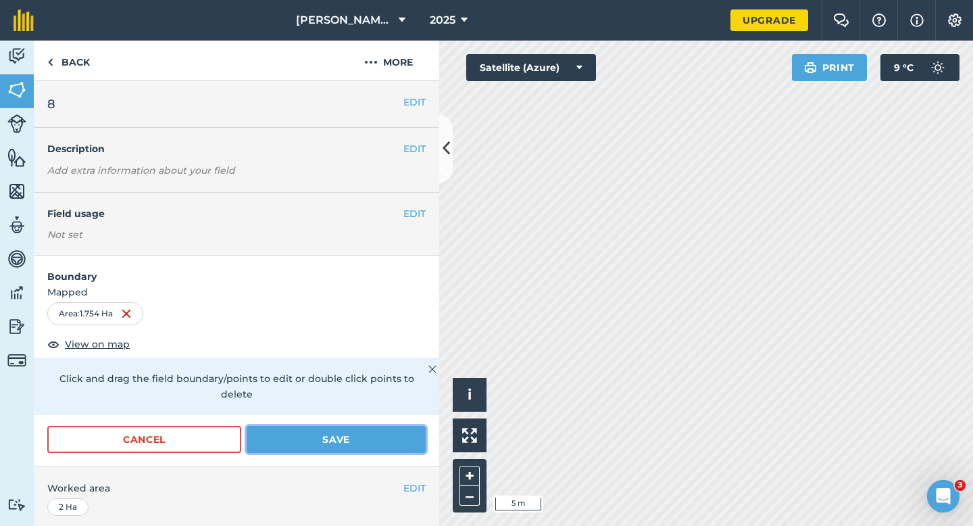
click at [405, 426] on button "Save" at bounding box center [336, 439] width 179 height 27
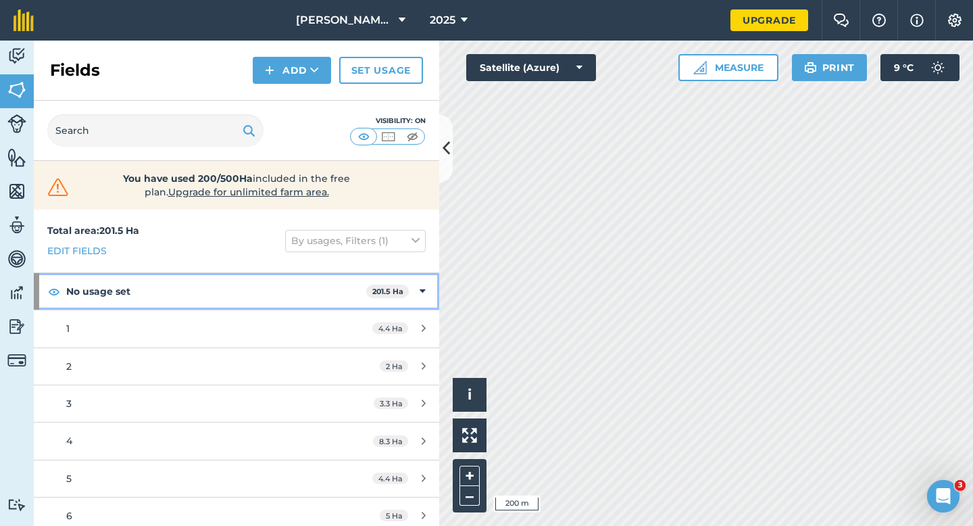
click at [436, 292] on div "No usage set 201.5 Ha" at bounding box center [236, 291] width 405 height 36
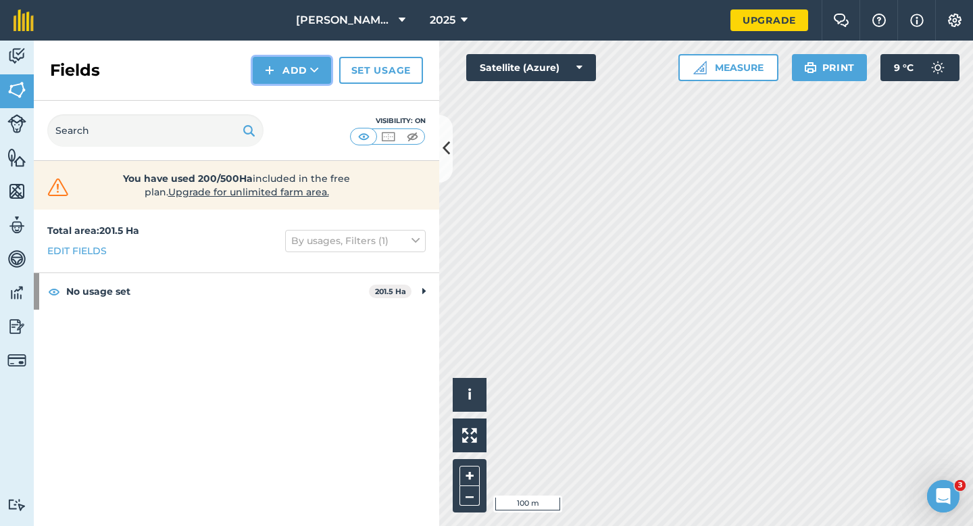
click at [297, 75] on button "Add" at bounding box center [292, 70] width 78 height 27
click at [297, 95] on link "Draw" at bounding box center [292, 101] width 74 height 30
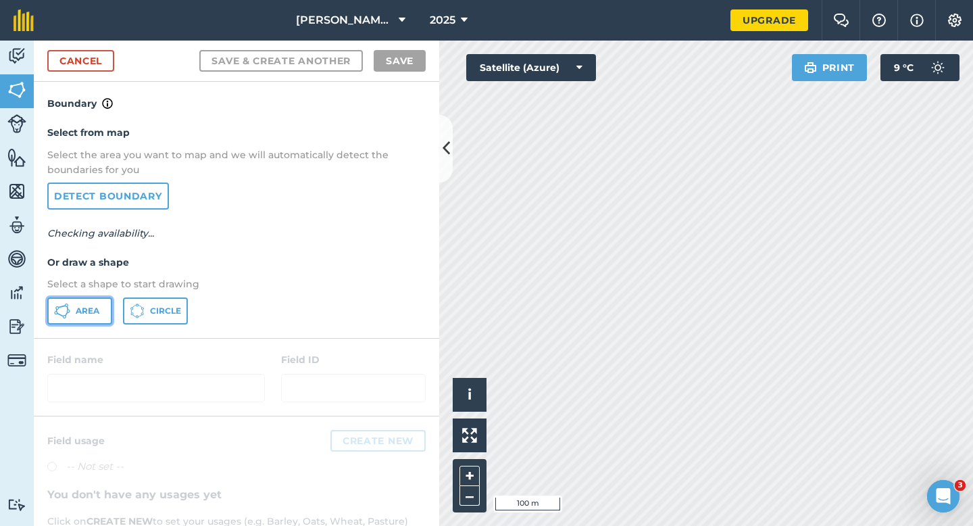
click at [103, 301] on button "Area" at bounding box center [79, 310] width 65 height 27
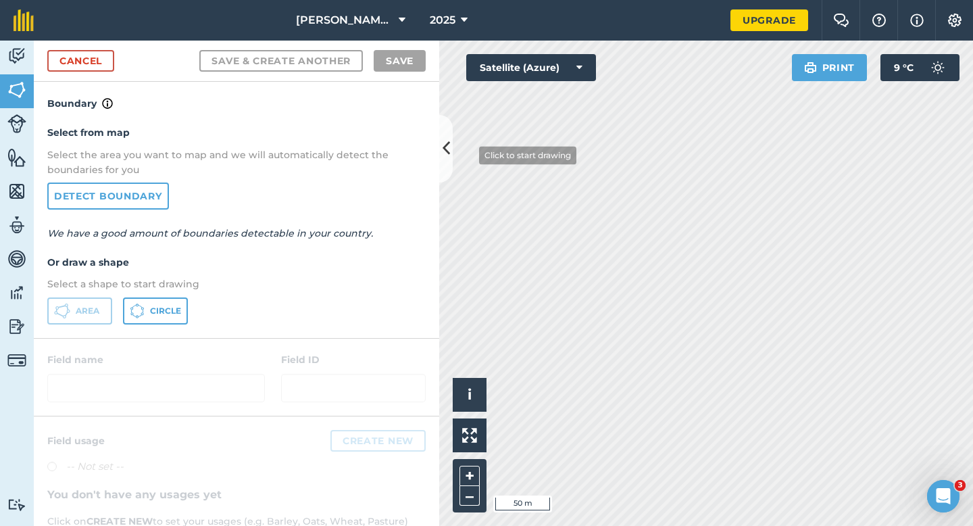
click at [590, 74] on div "Click to start drawing i © 2025 TomTom, Microsoft 50 m + – Satellite (Azure) Pr…" at bounding box center [706, 283] width 534 height 485
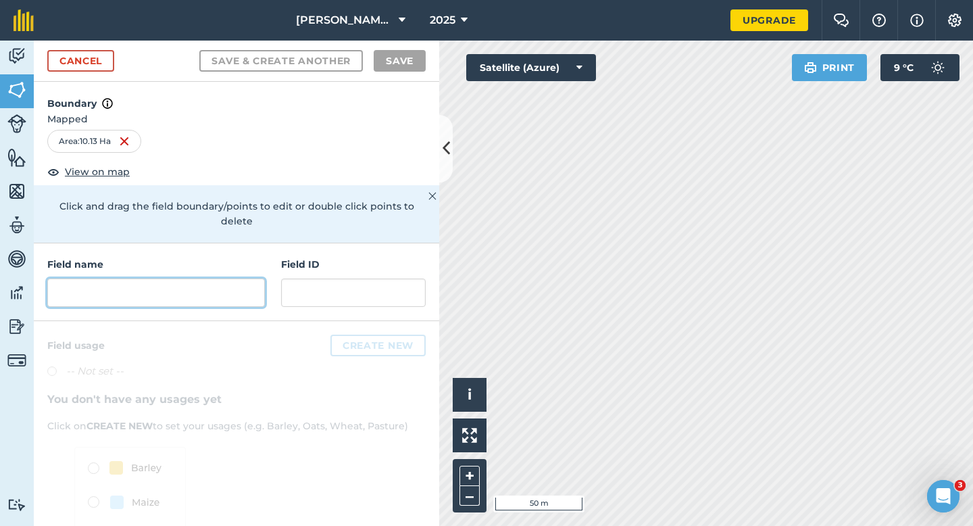
click at [240, 278] on input "text" at bounding box center [156, 292] width 218 height 28
click at [178, 278] on input "text" at bounding box center [156, 292] width 218 height 28
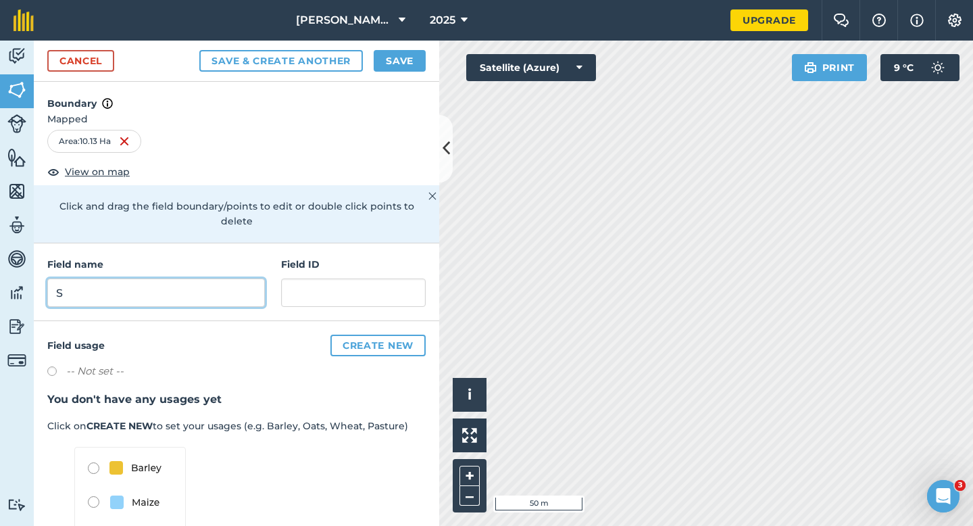
type input "S"
click at [417, 60] on button "Save" at bounding box center [400, 61] width 52 height 22
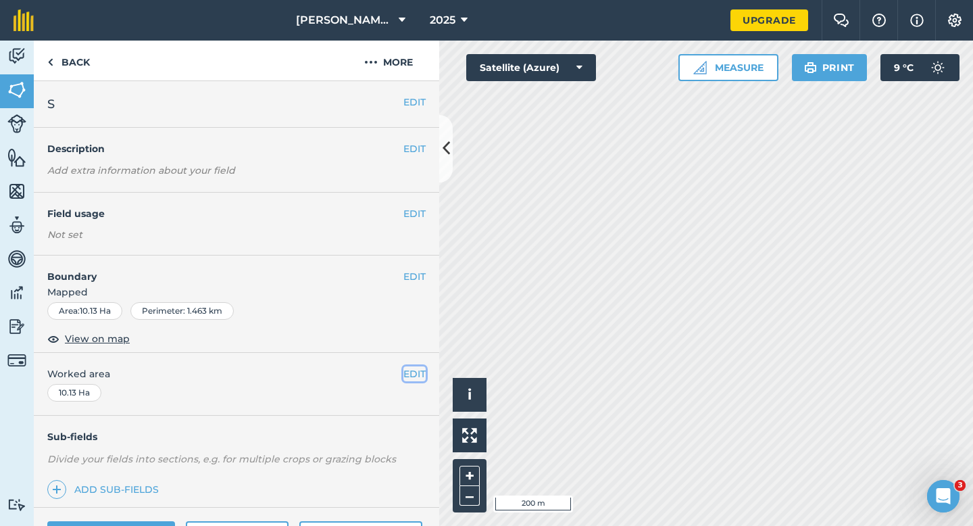
click at [413, 369] on button "EDIT" at bounding box center [414, 373] width 22 height 15
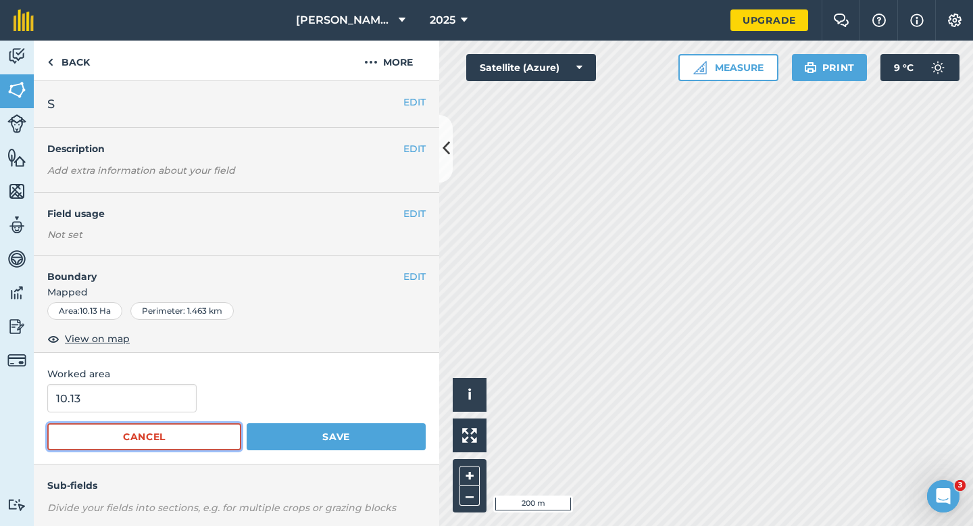
click at [148, 424] on button "Cancel" at bounding box center [144, 436] width 194 height 27
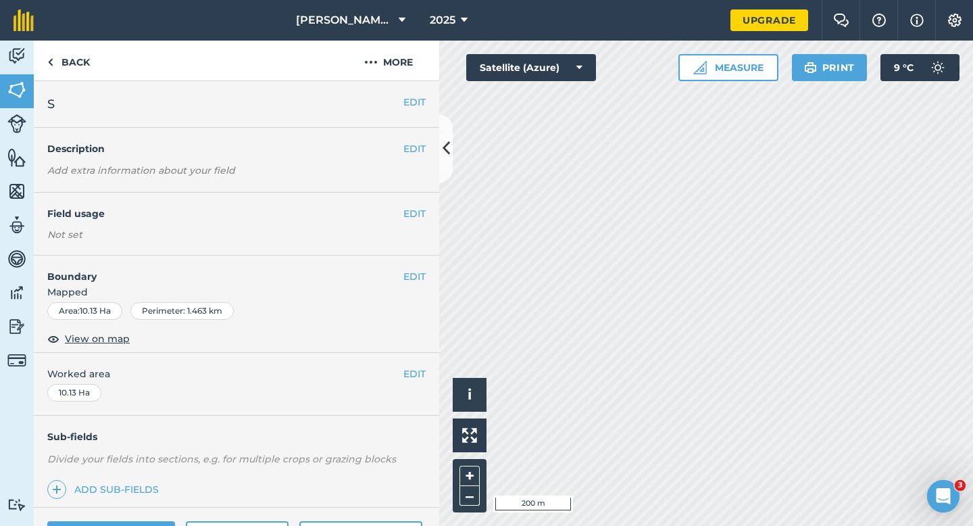
click at [148, 405] on div "EDIT Worked area 10.13 Ha" at bounding box center [236, 384] width 405 height 63
click at [411, 366] on button "EDIT" at bounding box center [414, 373] width 22 height 15
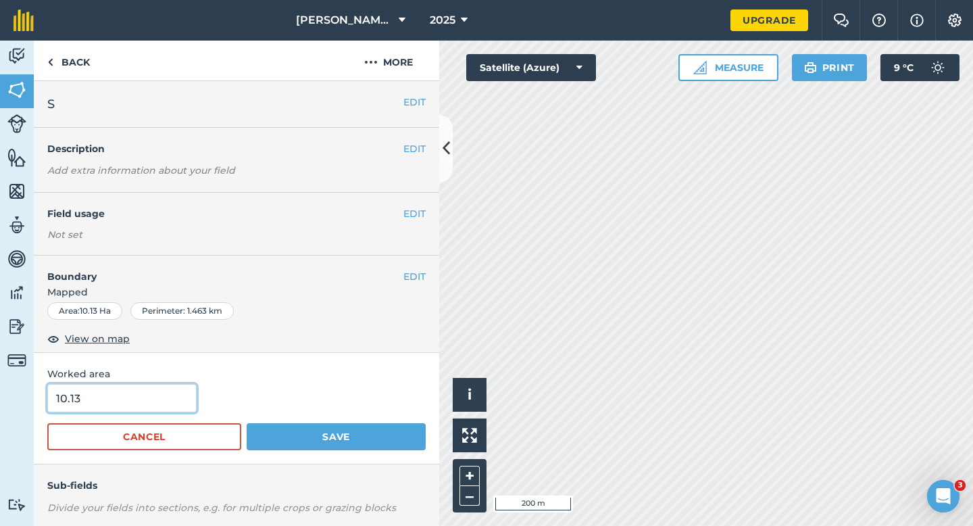
click at [156, 409] on input "10.13" at bounding box center [121, 398] width 149 height 28
type input "10"
click at [247, 423] on button "Save" at bounding box center [336, 436] width 179 height 27
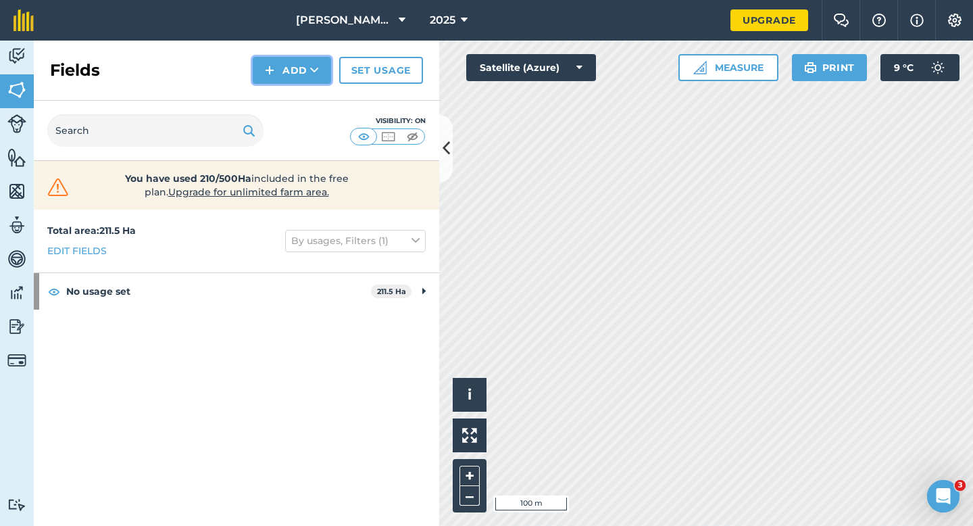
click at [290, 67] on button "Add" at bounding box center [292, 70] width 78 height 27
click at [293, 99] on link "Draw" at bounding box center [292, 101] width 74 height 30
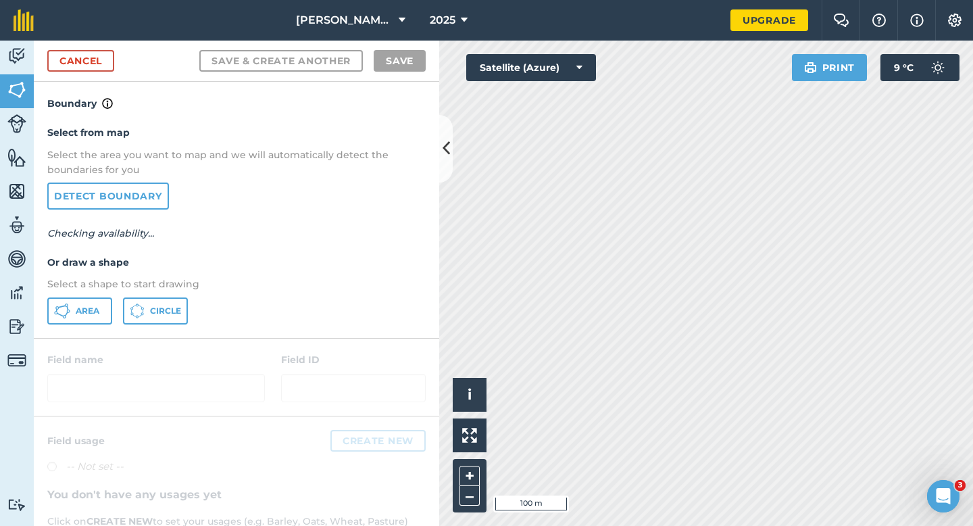
click at [79, 326] on div "Select from map Select the area you want to map and we will automatically detec…" at bounding box center [236, 224] width 405 height 226
click at [79, 320] on button "Area" at bounding box center [79, 310] width 65 height 27
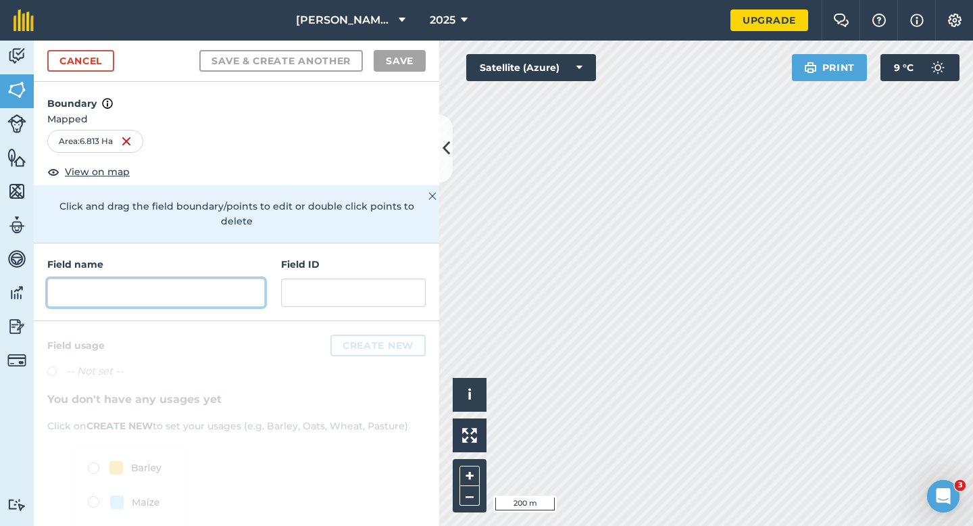
click at [146, 278] on input "text" at bounding box center [156, 292] width 218 height 28
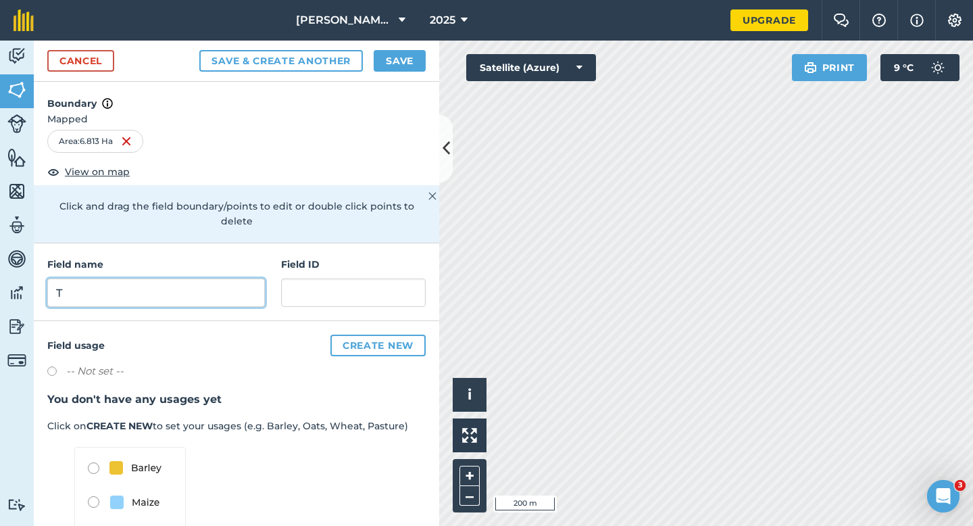
type input "T"
click at [380, 62] on button "Save" at bounding box center [400, 61] width 52 height 22
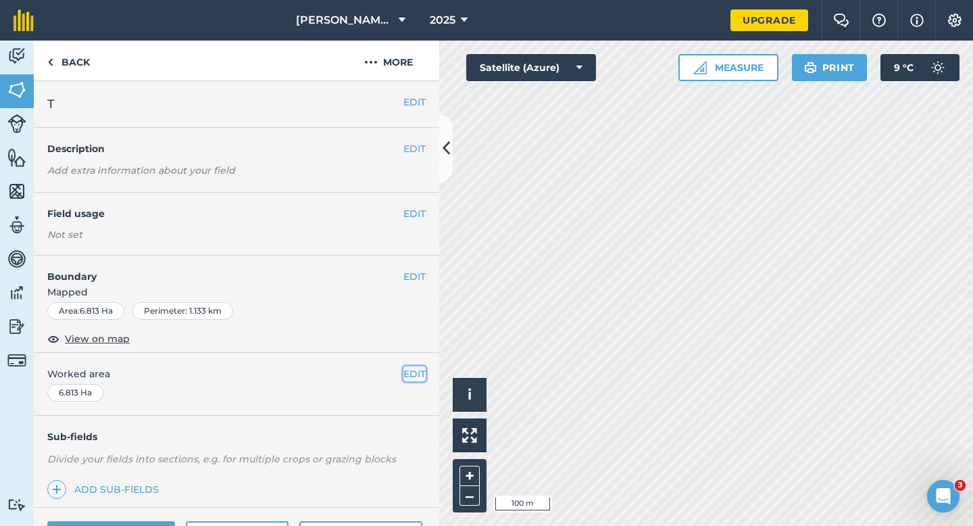
click at [412, 371] on button "EDIT" at bounding box center [414, 373] width 22 height 15
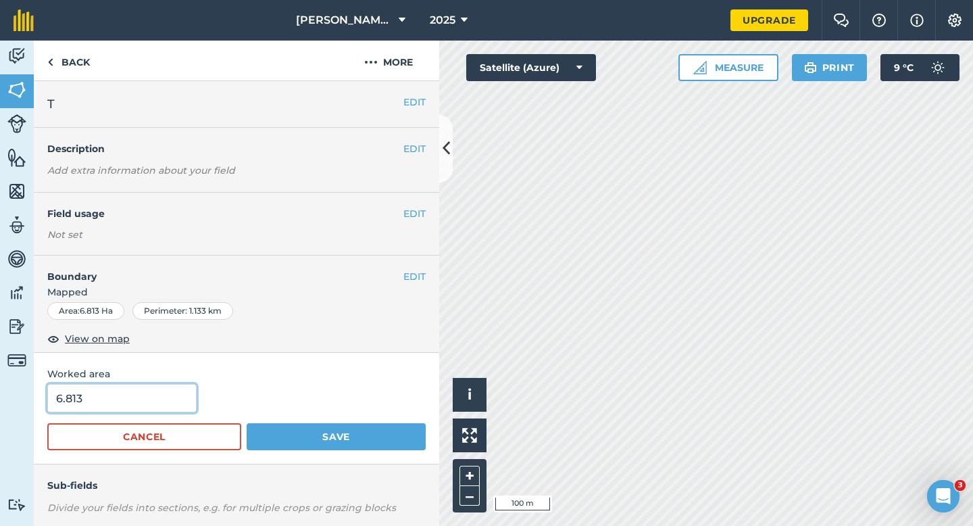
click at [150, 405] on input "6.813" at bounding box center [121, 398] width 149 height 28
type input "6.8"
click at [247, 423] on button "Save" at bounding box center [336, 436] width 179 height 27
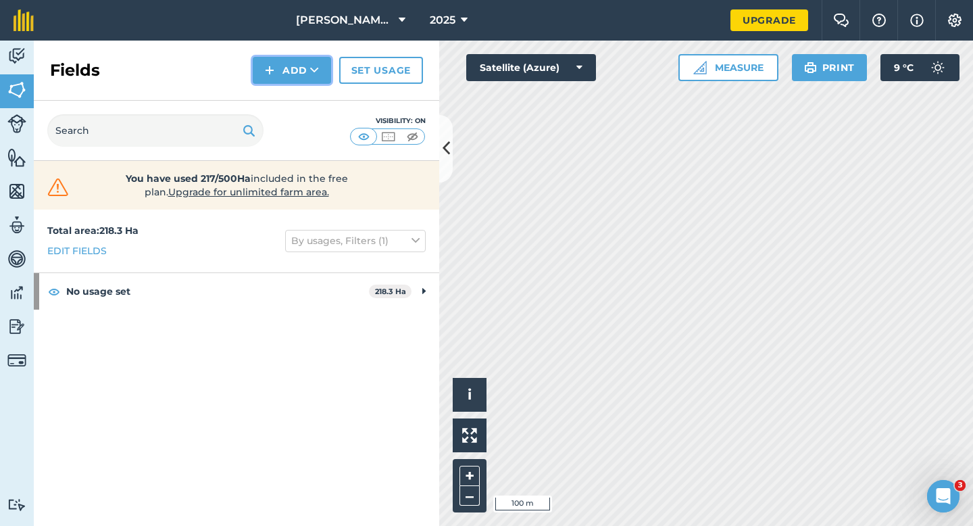
click at [299, 62] on button "Add" at bounding box center [292, 70] width 78 height 27
click at [299, 97] on link "Draw" at bounding box center [292, 101] width 74 height 30
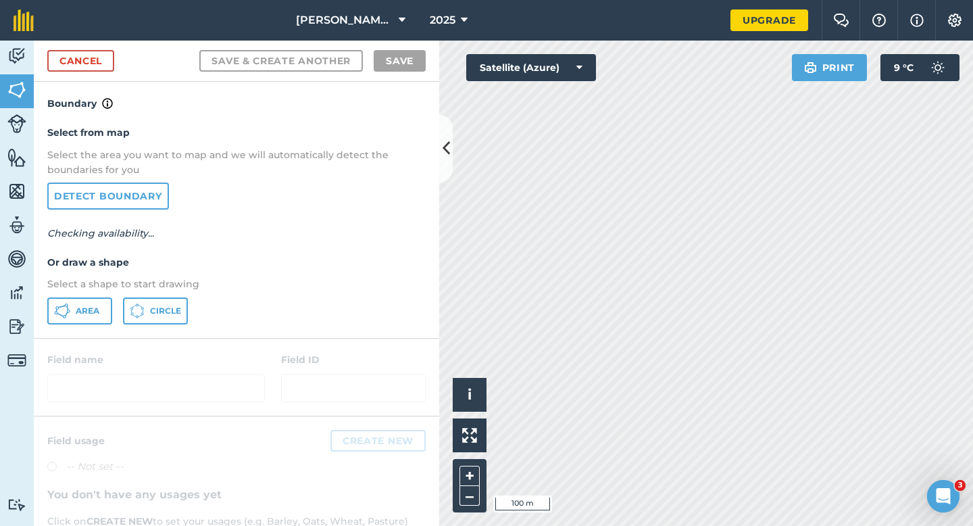
click at [45, 317] on div "Select from map Select the area you want to map and we will automatically detec…" at bounding box center [236, 224] width 405 height 226
click at [72, 317] on button "Area" at bounding box center [79, 310] width 65 height 27
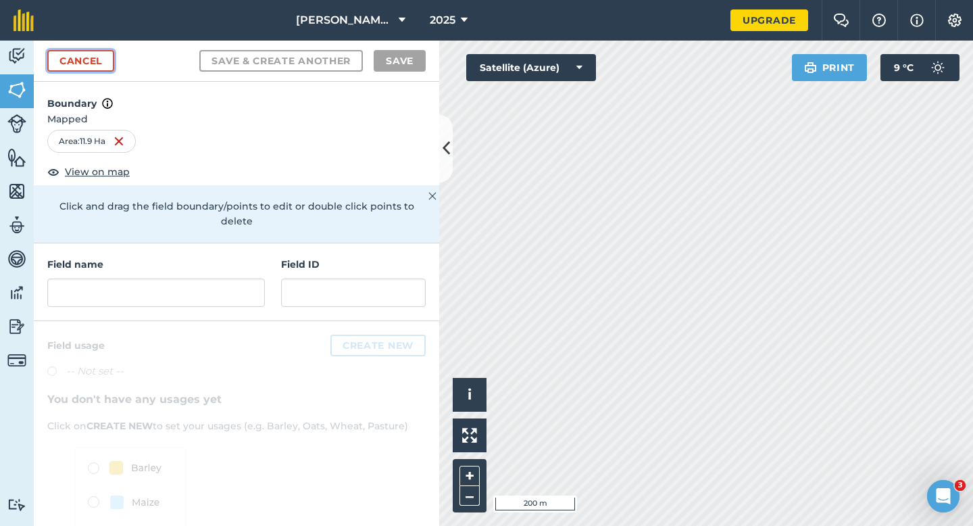
click at [110, 55] on link "Cancel" at bounding box center [80, 61] width 67 height 22
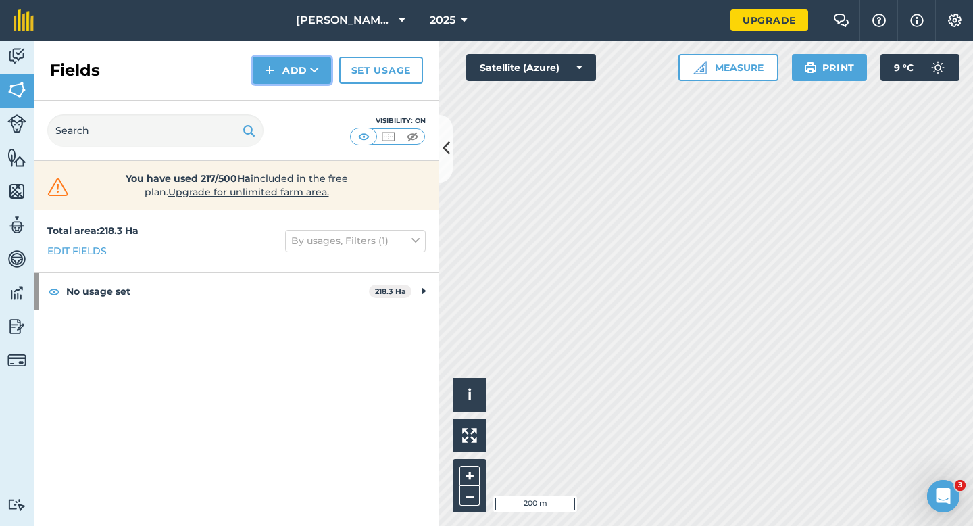
click at [298, 71] on button "Add" at bounding box center [292, 70] width 78 height 27
click at [299, 89] on link "Draw" at bounding box center [292, 101] width 74 height 30
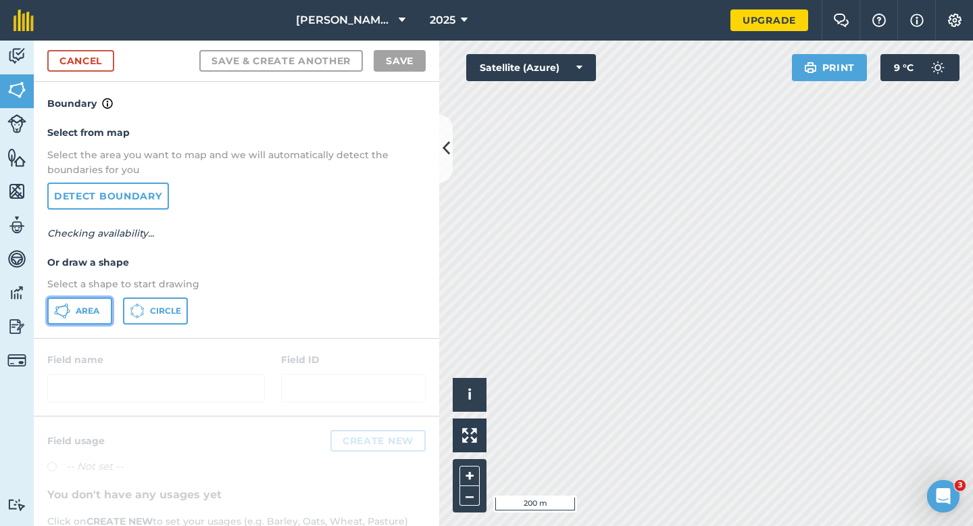
click at [104, 303] on button "Area" at bounding box center [79, 310] width 65 height 27
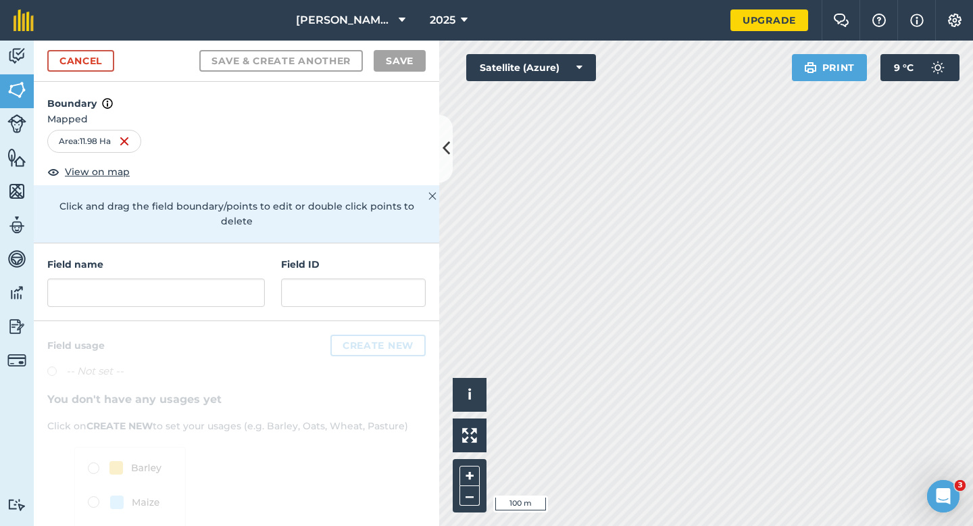
click at [96, 72] on div "Cancel Save & Create Another Save" at bounding box center [236, 61] width 405 height 41
click at [70, 68] on link "Cancel" at bounding box center [80, 61] width 67 height 22
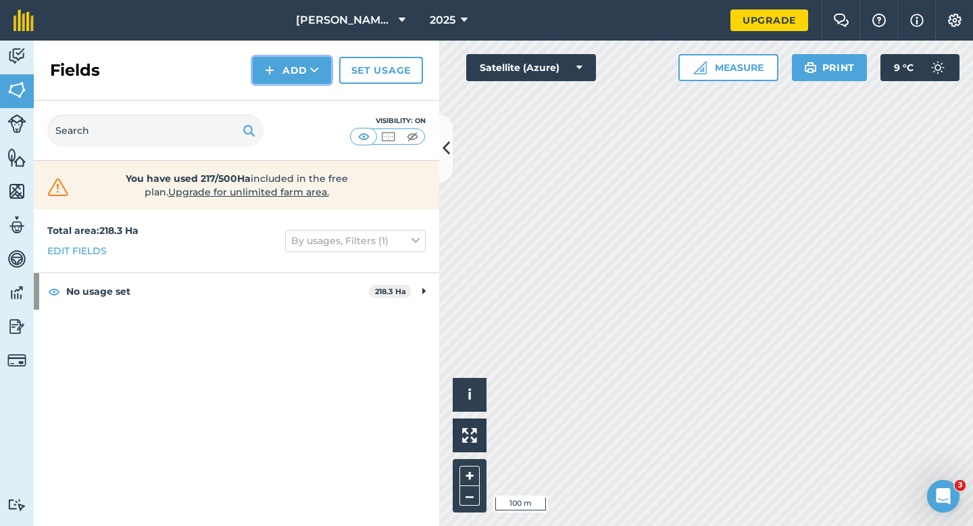
click at [286, 69] on button "Add" at bounding box center [292, 70] width 78 height 27
click at [286, 87] on link "Draw" at bounding box center [292, 101] width 74 height 30
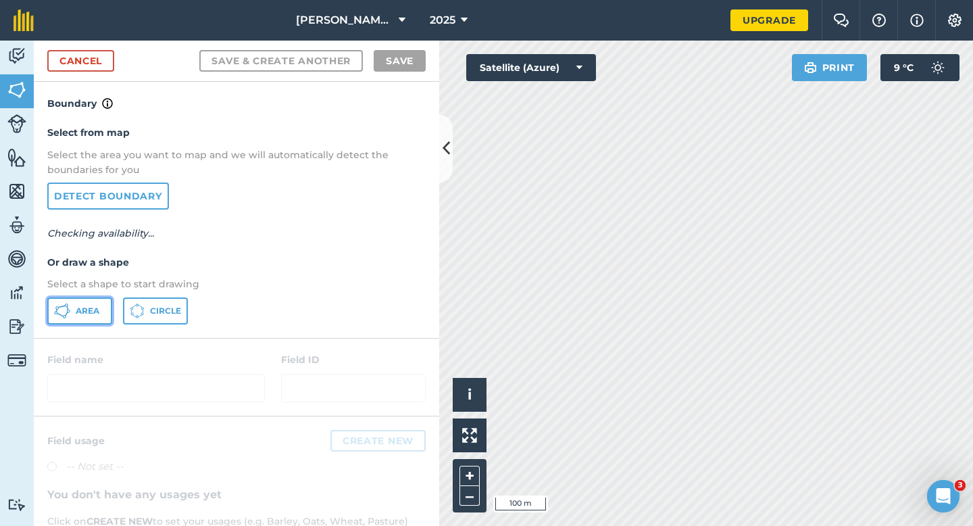
click at [91, 311] on span "Area" at bounding box center [88, 310] width 24 height 11
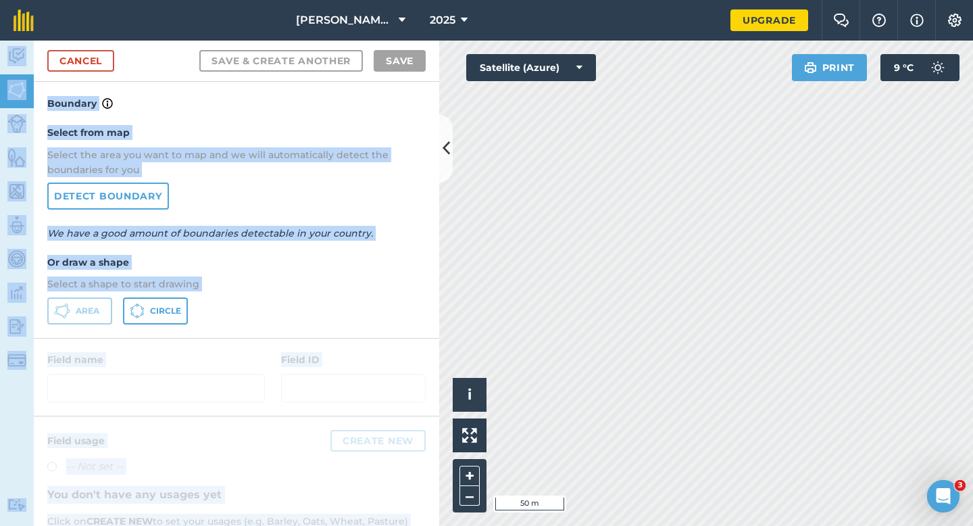
click at [640, 161] on div "Casey & Sons 2025 Upgrade Farm Chat Help Info Settings Map printing is not avai…" at bounding box center [486, 263] width 973 height 526
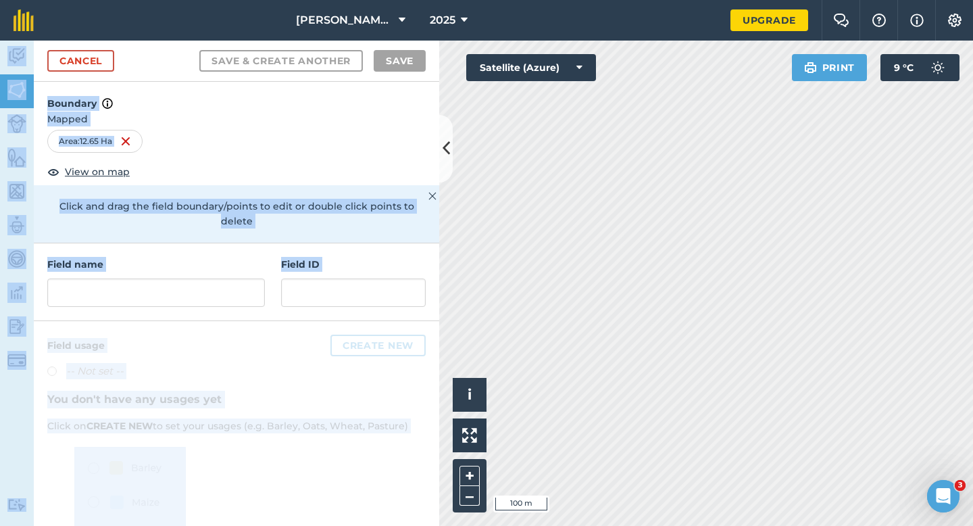
click at [292, 199] on p "Click and drag the field boundary/points to edit or double click points to dele…" at bounding box center [236, 214] width 378 height 30
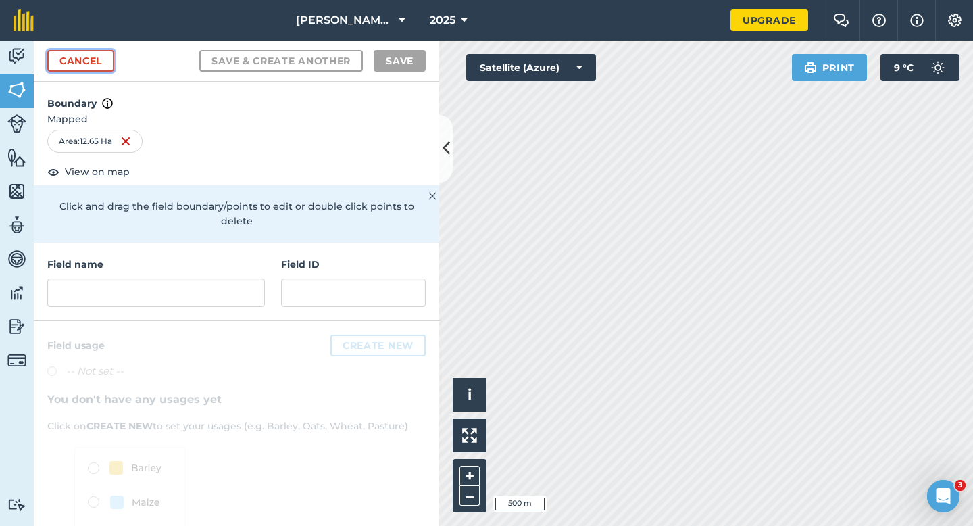
click at [103, 69] on link "Cancel" at bounding box center [80, 61] width 67 height 22
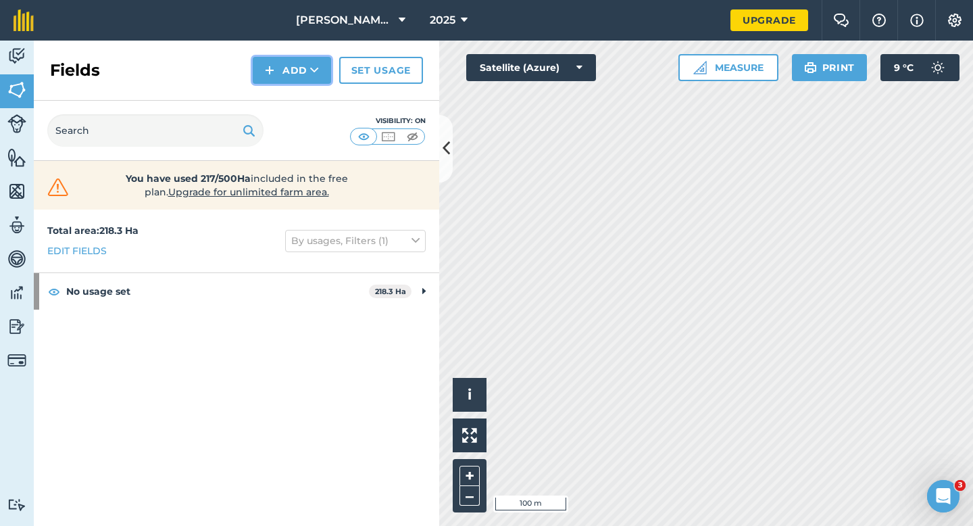
click at [277, 76] on button "Add" at bounding box center [292, 70] width 78 height 27
click at [284, 99] on link "Draw" at bounding box center [292, 101] width 74 height 30
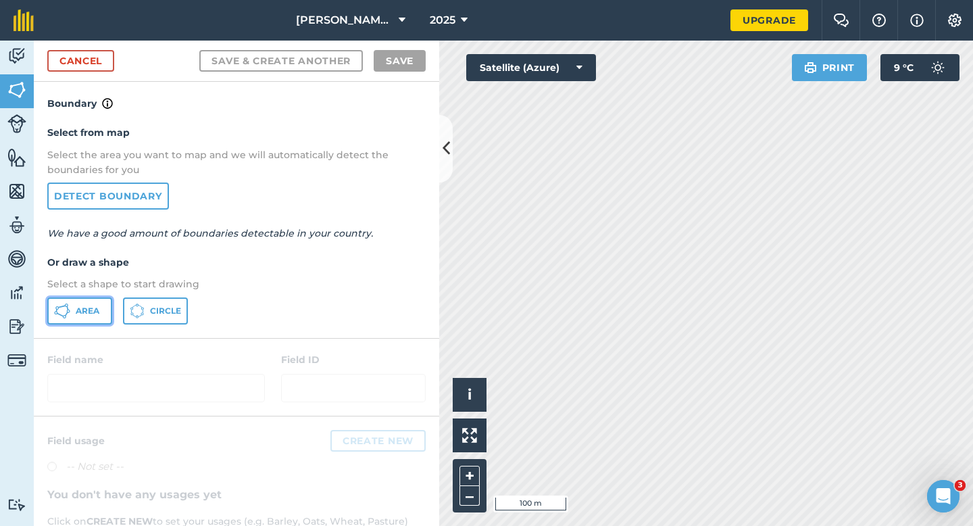
click at [98, 302] on button "Area" at bounding box center [79, 310] width 65 height 27
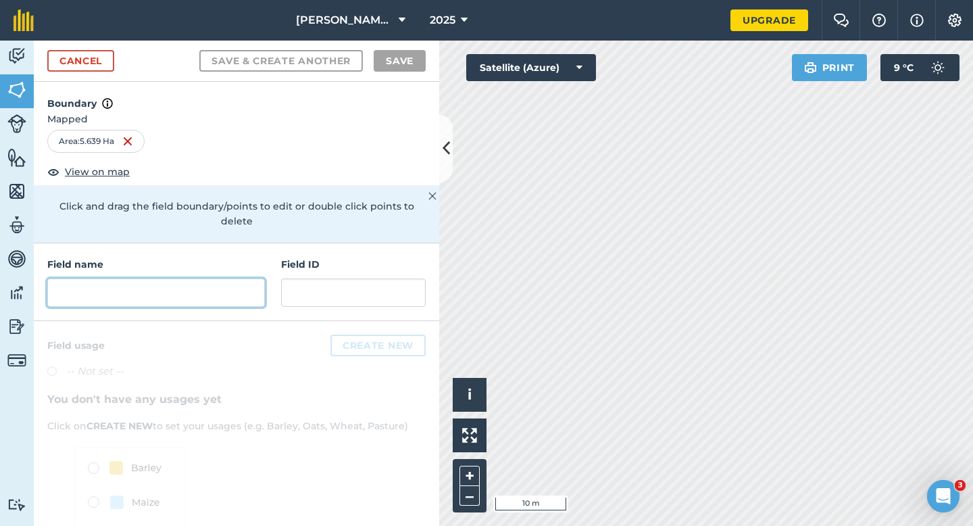
click at [187, 280] on input "text" at bounding box center [156, 292] width 218 height 28
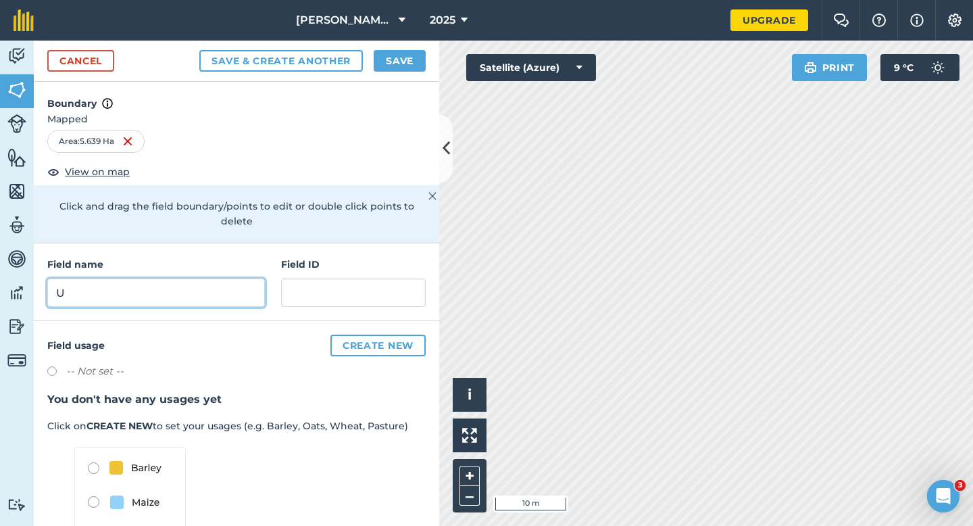
type input "U"
click at [380, 68] on button "Save" at bounding box center [400, 61] width 52 height 22
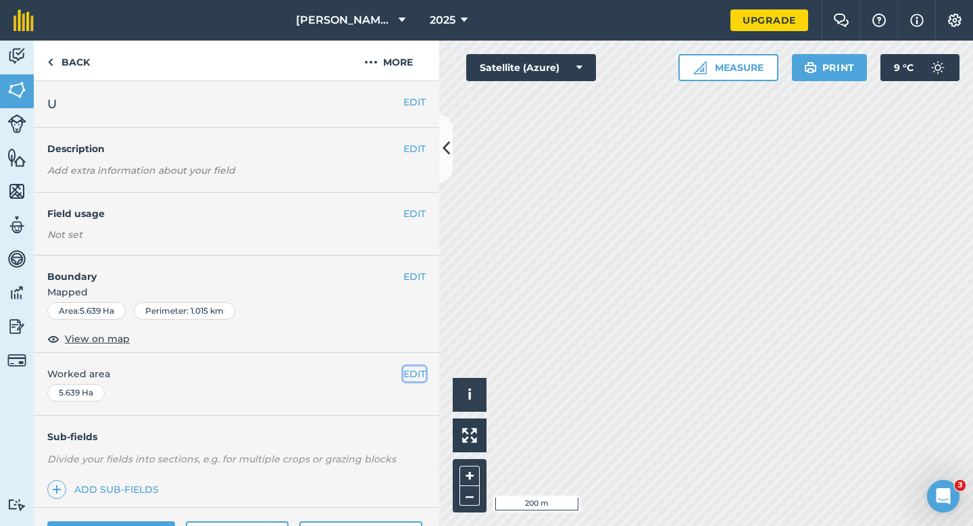
click at [411, 374] on button "EDIT" at bounding box center [414, 373] width 22 height 15
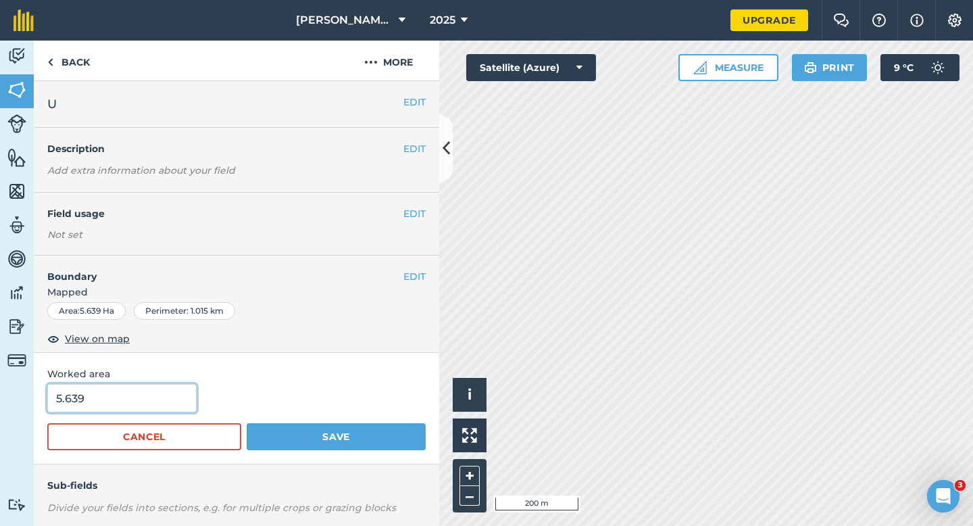
click at [111, 405] on input "5.639" at bounding box center [121, 398] width 149 height 28
type input "5.6"
click at [247, 423] on button "Save" at bounding box center [336, 436] width 179 height 27
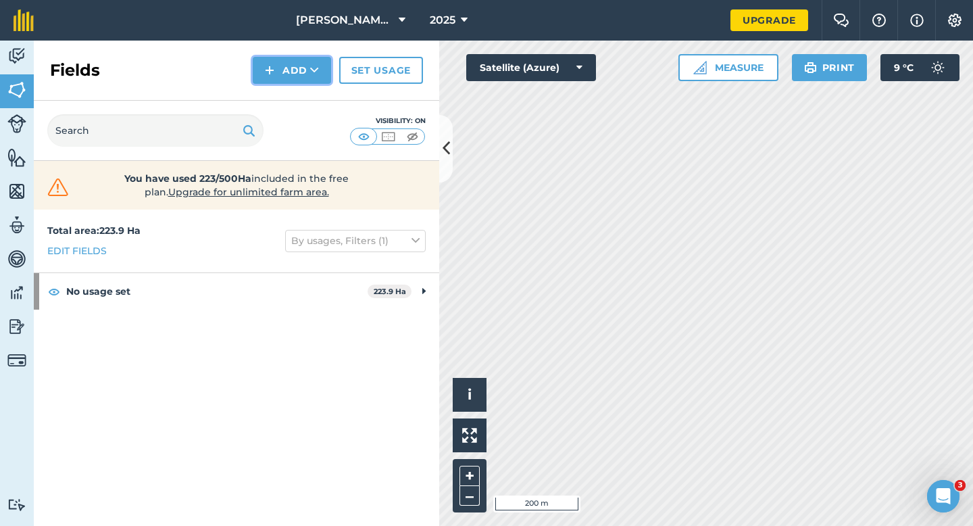
click at [282, 70] on button "Add" at bounding box center [292, 70] width 78 height 27
click at [283, 95] on link "Draw" at bounding box center [292, 101] width 74 height 30
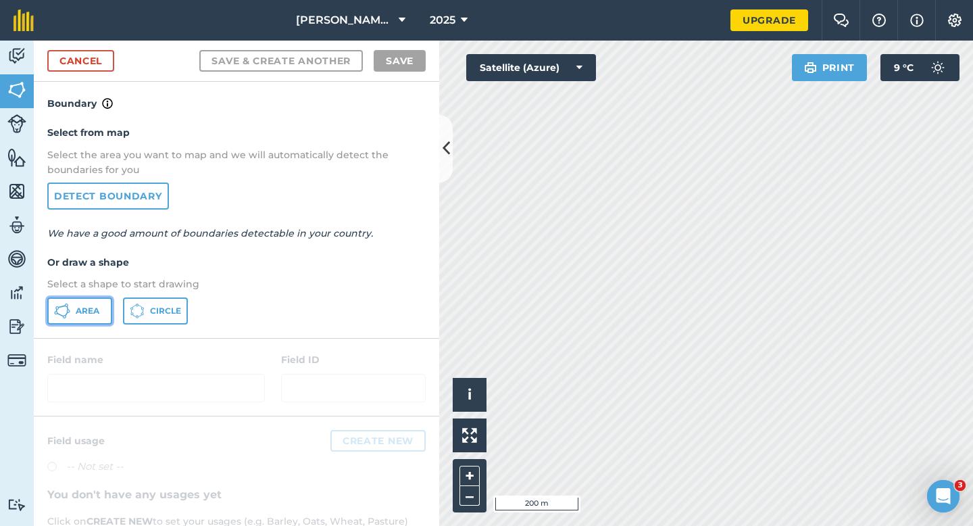
click at [99, 313] on button "Area" at bounding box center [79, 310] width 65 height 27
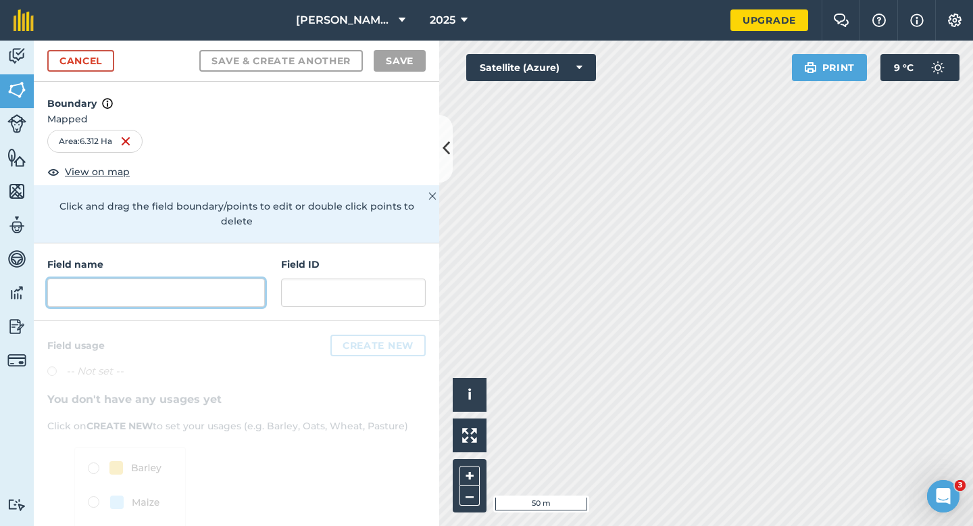
click at [221, 281] on input "text" at bounding box center [156, 292] width 218 height 28
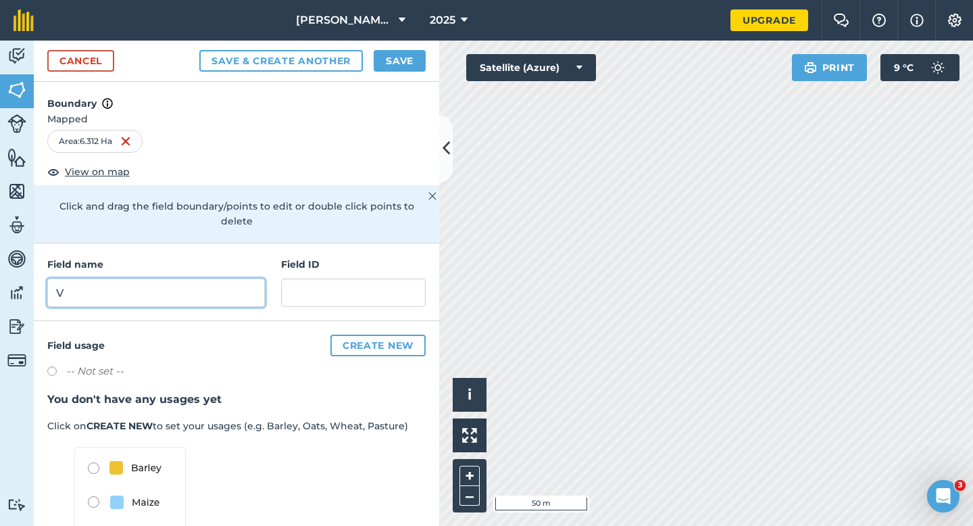
type input "V"
click at [386, 63] on button "Save" at bounding box center [400, 61] width 52 height 22
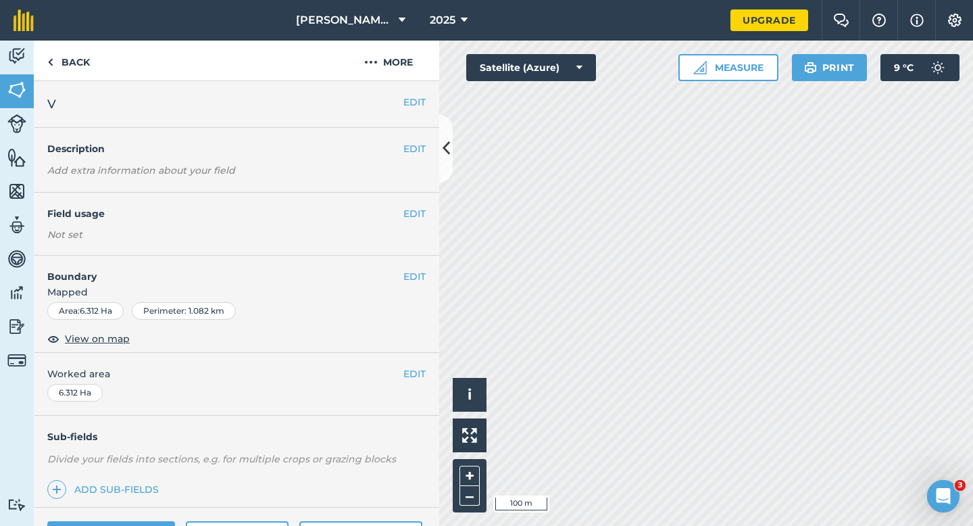
click at [410, 382] on div "EDIT Worked area 6.312 Ha" at bounding box center [236, 384] width 405 height 63
click at [410, 376] on button "EDIT" at bounding box center [414, 373] width 22 height 15
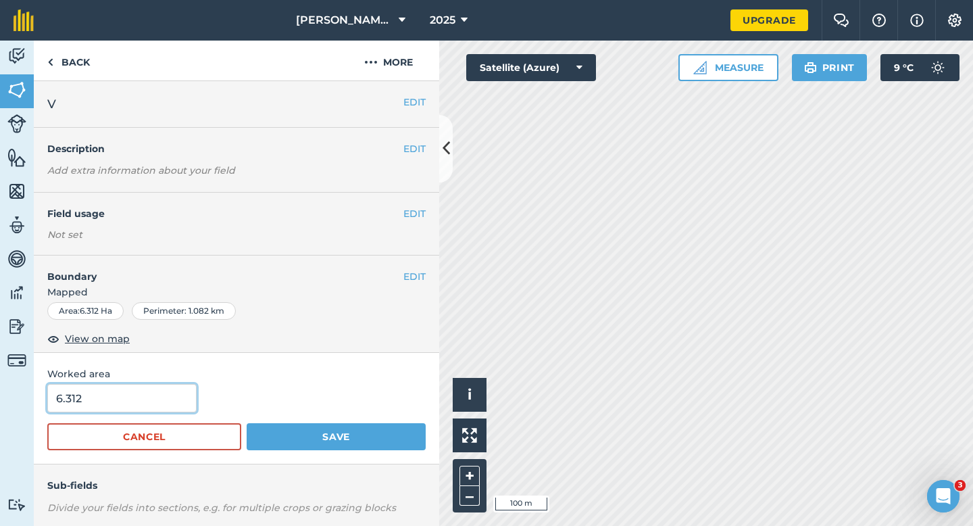
click at [121, 388] on input "6.312" at bounding box center [121, 398] width 149 height 28
click at [143, 407] on input "6.312" at bounding box center [121, 398] width 149 height 28
type input "6.3"
click at [247, 423] on button "Save" at bounding box center [336, 436] width 179 height 27
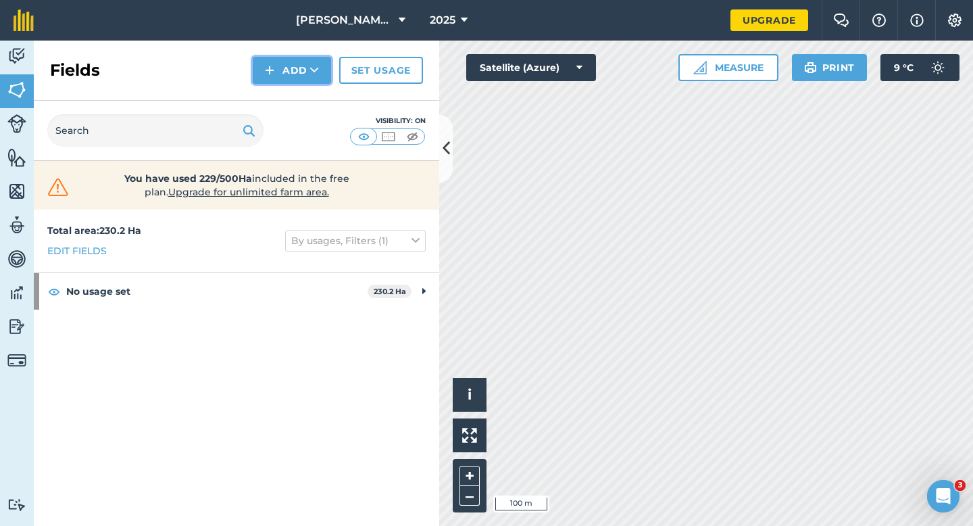
click at [296, 69] on button "Add" at bounding box center [292, 70] width 78 height 27
click at [299, 90] on link "Draw" at bounding box center [292, 101] width 74 height 30
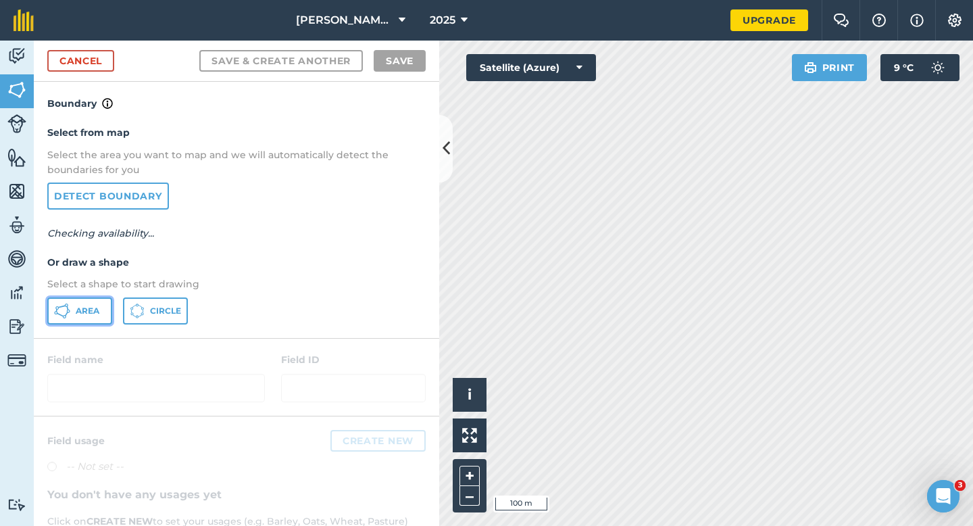
click at [61, 312] on icon at bounding box center [62, 311] width 16 height 16
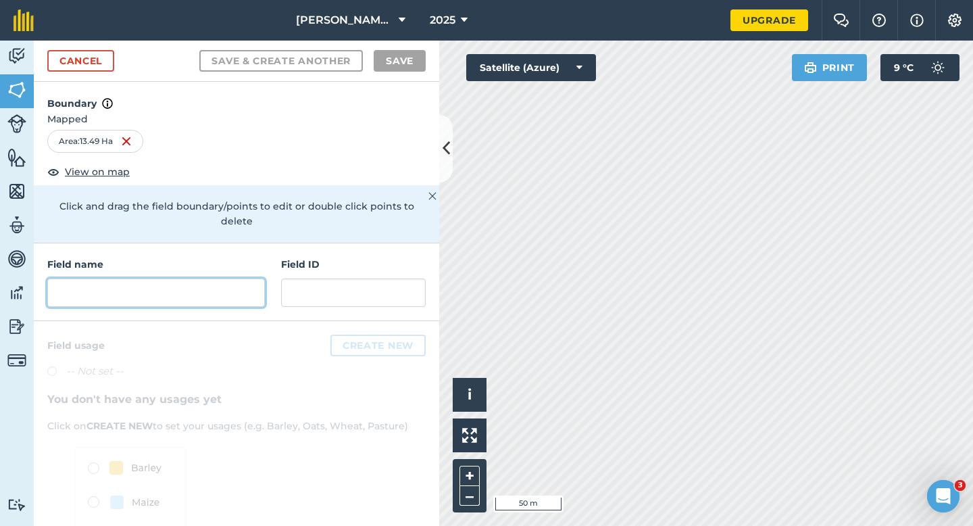
click at [223, 287] on input "text" at bounding box center [156, 292] width 218 height 28
click at [226, 280] on input "text" at bounding box center [156, 292] width 218 height 28
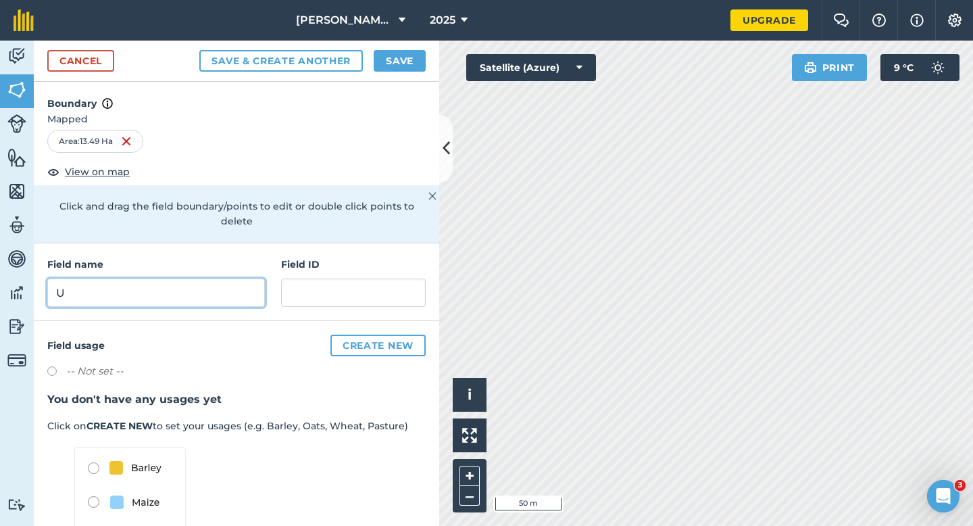
type input "U"
click at [399, 57] on button "Save" at bounding box center [400, 61] width 52 height 22
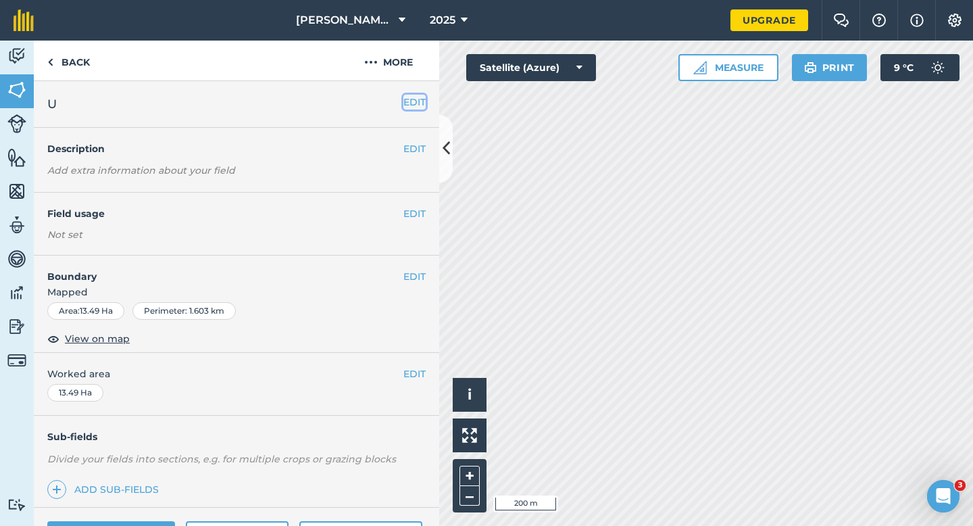
click at [407, 100] on button "EDIT" at bounding box center [414, 102] width 22 height 15
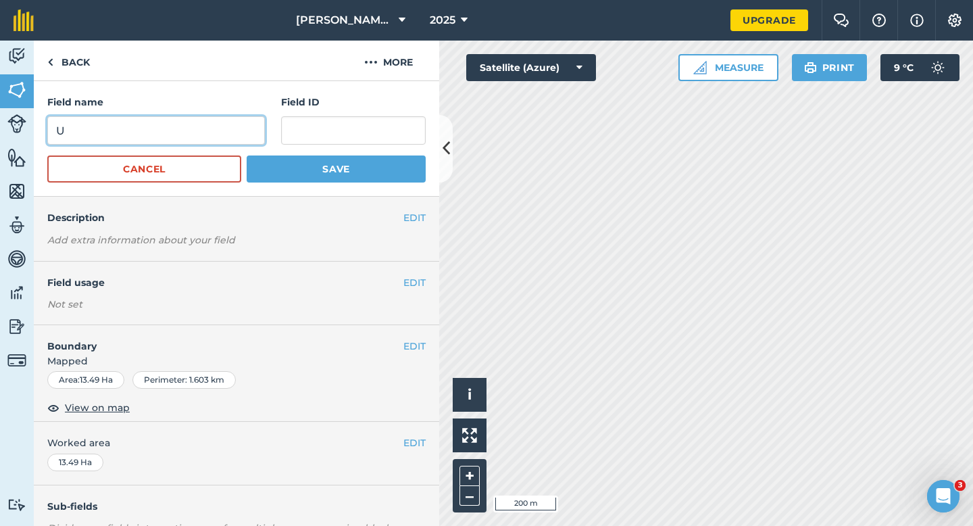
click at [184, 141] on input "U" at bounding box center [156, 130] width 218 height 28
type input "W"
click at [247, 155] on button "Save" at bounding box center [336, 168] width 179 height 27
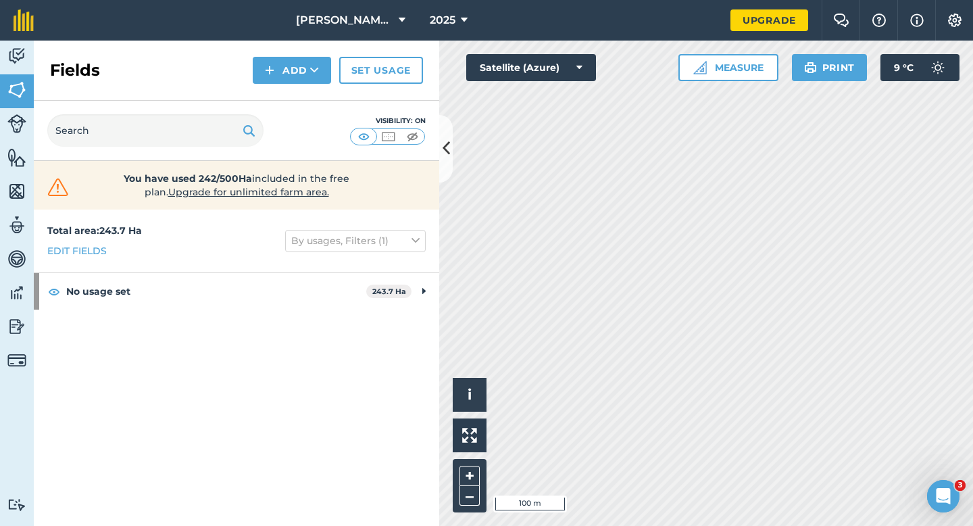
click at [274, 86] on div "Fields Add Set usage" at bounding box center [236, 71] width 405 height 60
click at [274, 72] on img at bounding box center [269, 70] width 9 height 16
click at [274, 93] on link "Draw" at bounding box center [292, 101] width 74 height 30
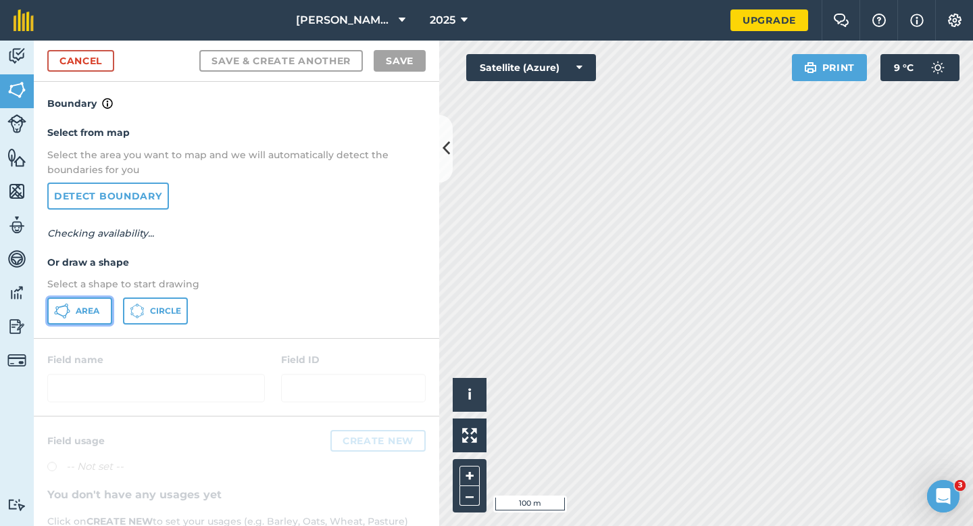
click at [95, 311] on span "Area" at bounding box center [88, 310] width 24 height 11
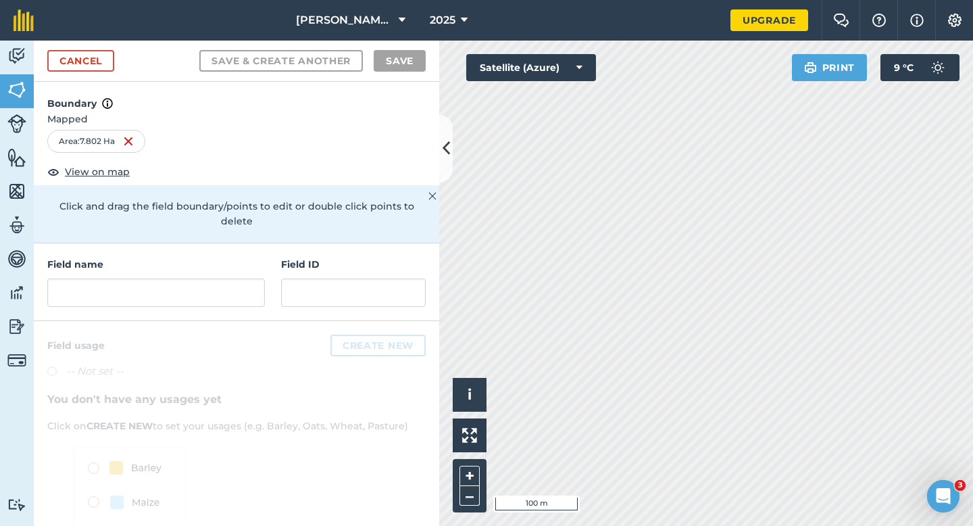
click at [218, 338] on div at bounding box center [236, 467] width 405 height 292
click at [218, 321] on div at bounding box center [236, 467] width 405 height 292
click at [218, 281] on input "text" at bounding box center [156, 292] width 218 height 28
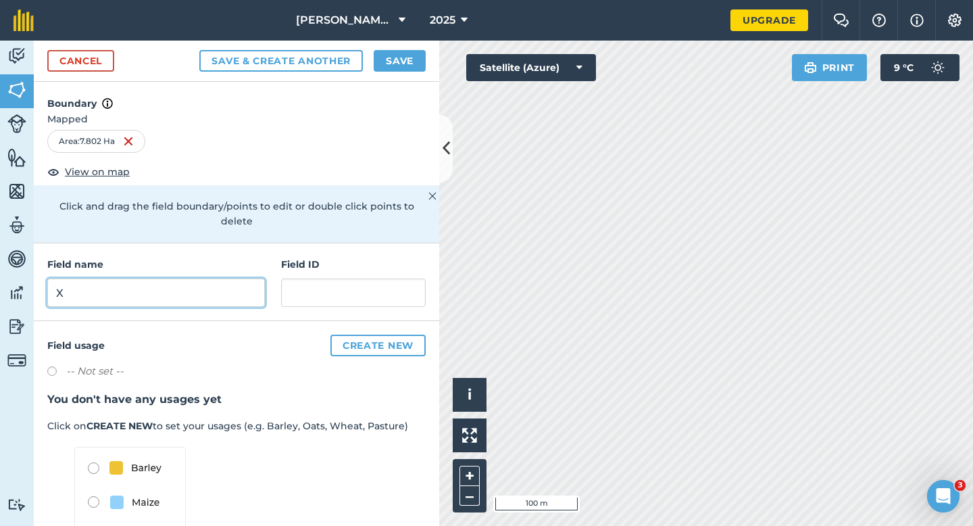
type input "X"
click at [401, 55] on button "Save" at bounding box center [400, 61] width 52 height 22
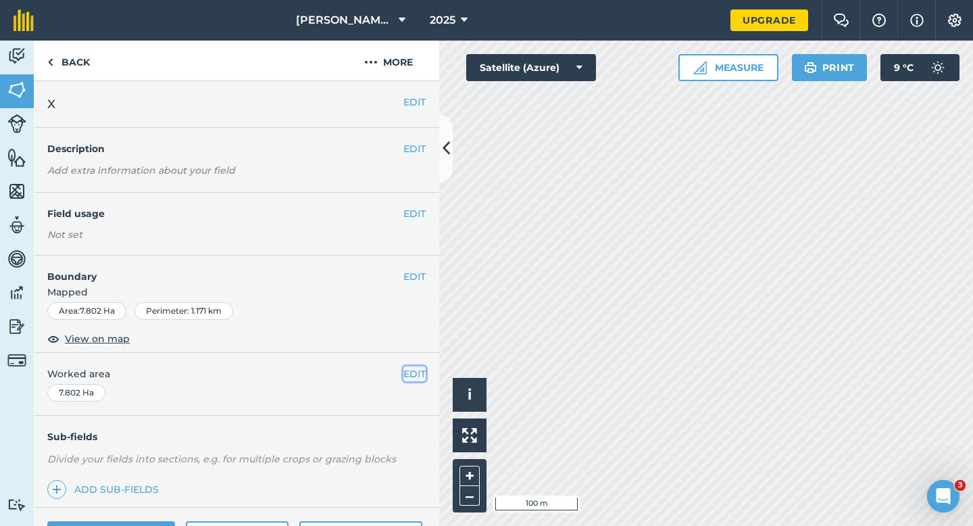
click at [416, 371] on button "EDIT" at bounding box center [414, 373] width 22 height 15
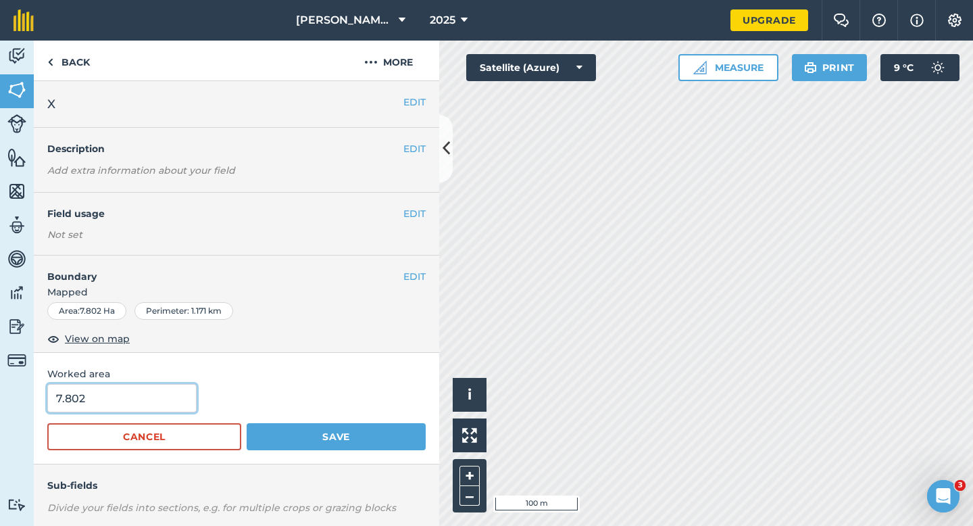
click at [125, 403] on input "7.802" at bounding box center [121, 398] width 149 height 28
type input "8"
click at [247, 423] on button "Save" at bounding box center [336, 436] width 179 height 27
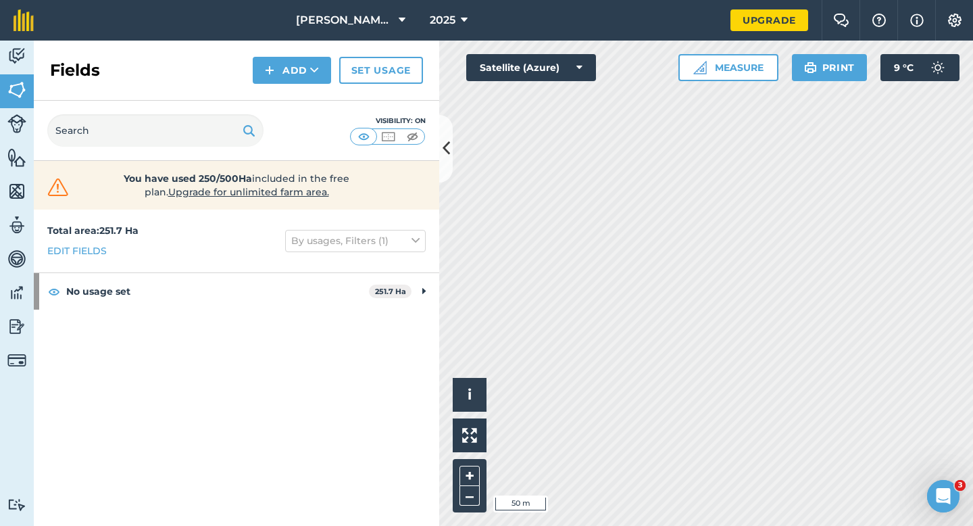
click at [275, 47] on div "Fields Add Set usage" at bounding box center [236, 71] width 405 height 60
click at [279, 63] on button "Add" at bounding box center [292, 70] width 78 height 27
click at [279, 92] on link "Draw" at bounding box center [292, 101] width 74 height 30
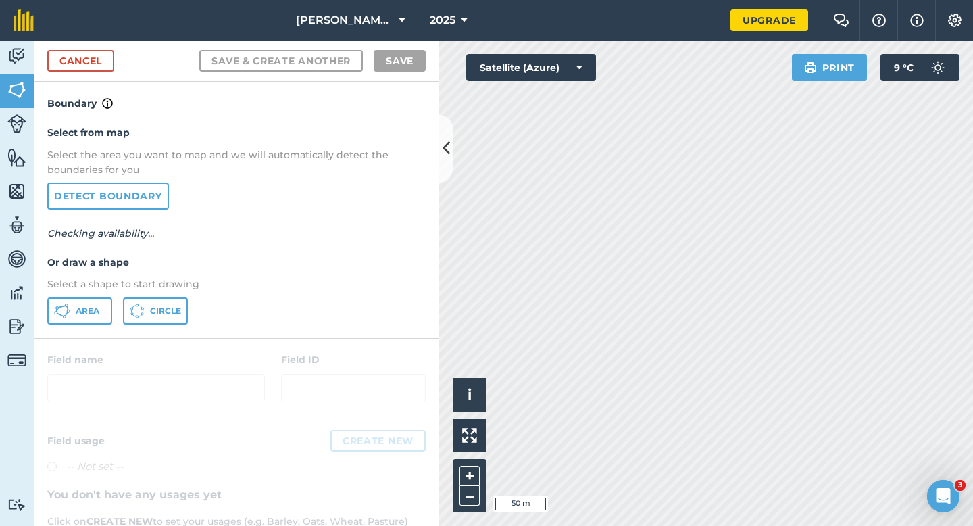
click at [107, 293] on div "Select from map Select the area you want to map and we will automatically detec…" at bounding box center [236, 224] width 405 height 226
click at [99, 303] on button "Area" at bounding box center [79, 310] width 65 height 27
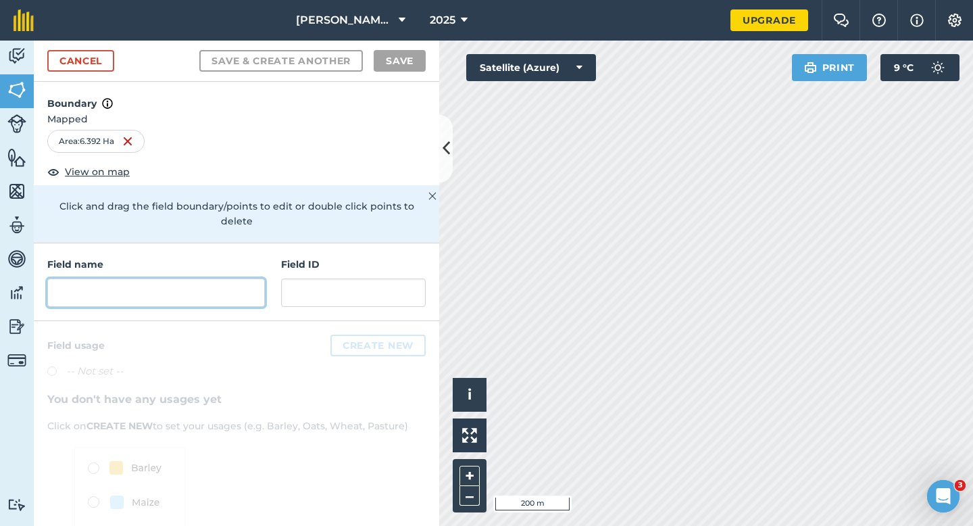
click at [235, 278] on input "text" at bounding box center [156, 292] width 218 height 28
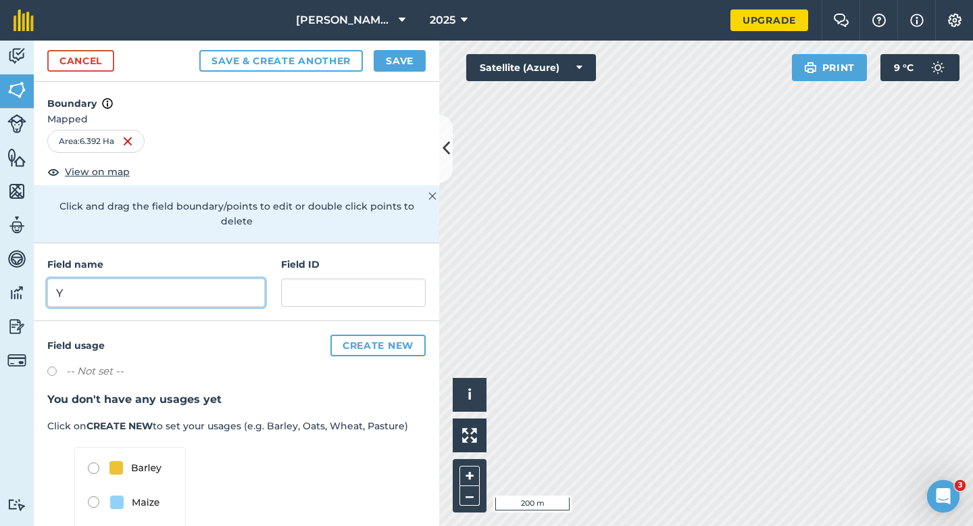
type input "Y"
click at [405, 51] on button "Save" at bounding box center [400, 61] width 52 height 22
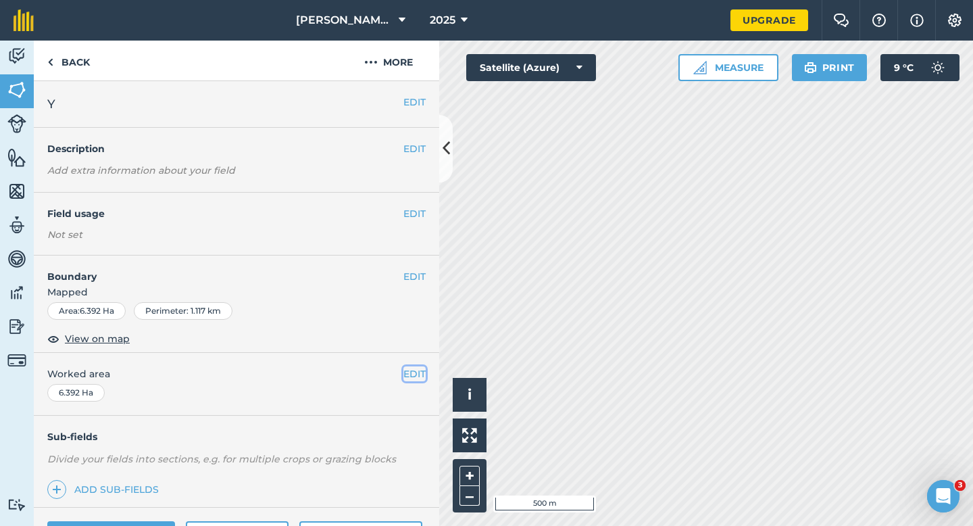
click at [414, 367] on button "EDIT" at bounding box center [414, 373] width 22 height 15
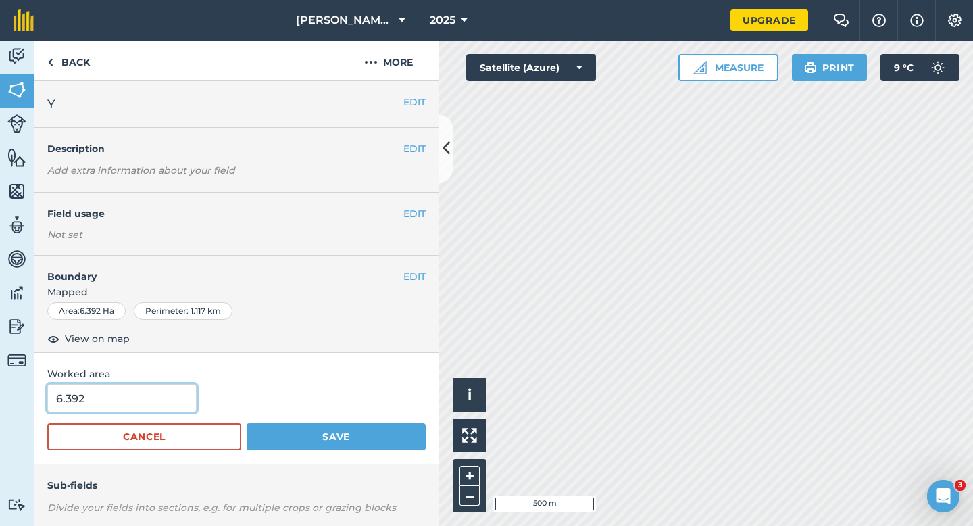
click at [163, 386] on input "6.392" at bounding box center [121, 398] width 149 height 28
click at [163, 398] on input "6.392" at bounding box center [121, 398] width 149 height 28
type input "6.4"
click at [247, 423] on button "Save" at bounding box center [336, 436] width 179 height 27
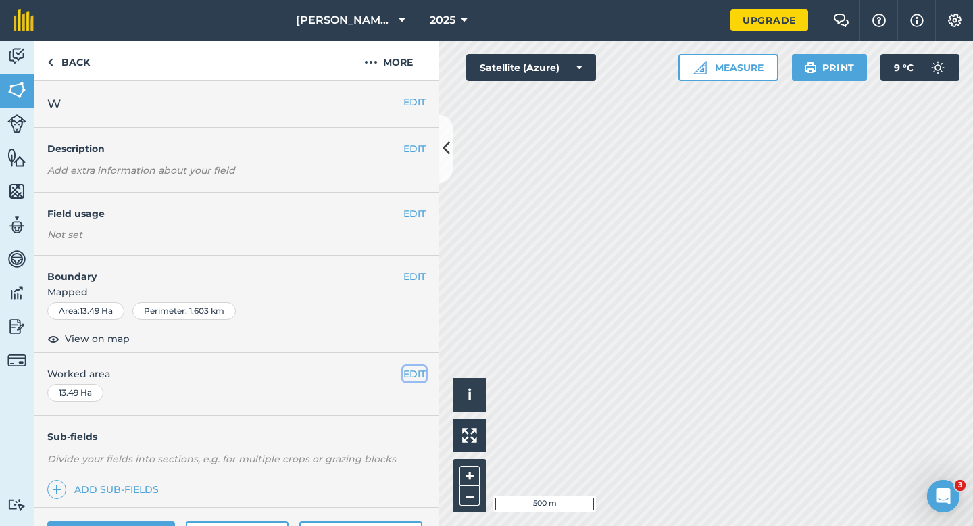
click at [424, 372] on button "EDIT" at bounding box center [414, 373] width 22 height 15
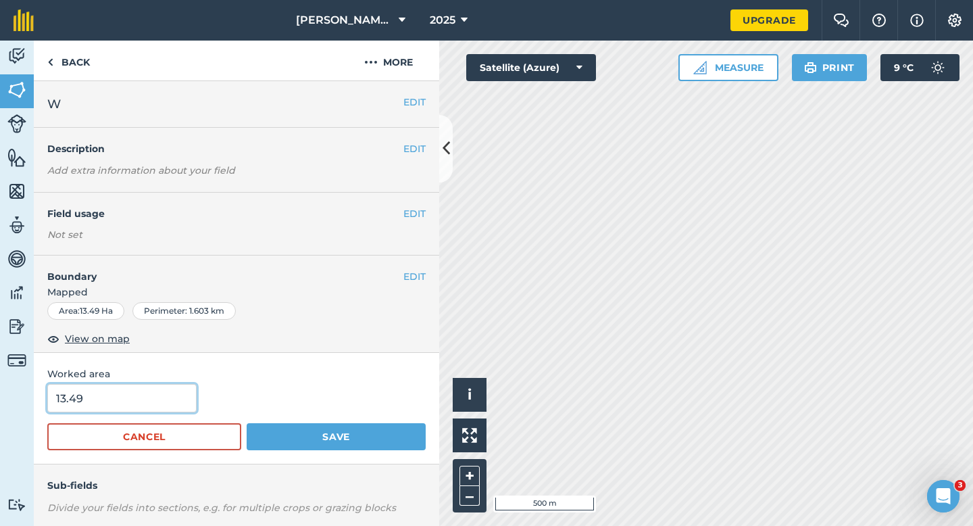
click at [178, 396] on input "13.49" at bounding box center [121, 398] width 149 height 28
type input "13.5"
click at [247, 423] on button "Save" at bounding box center [336, 436] width 179 height 27
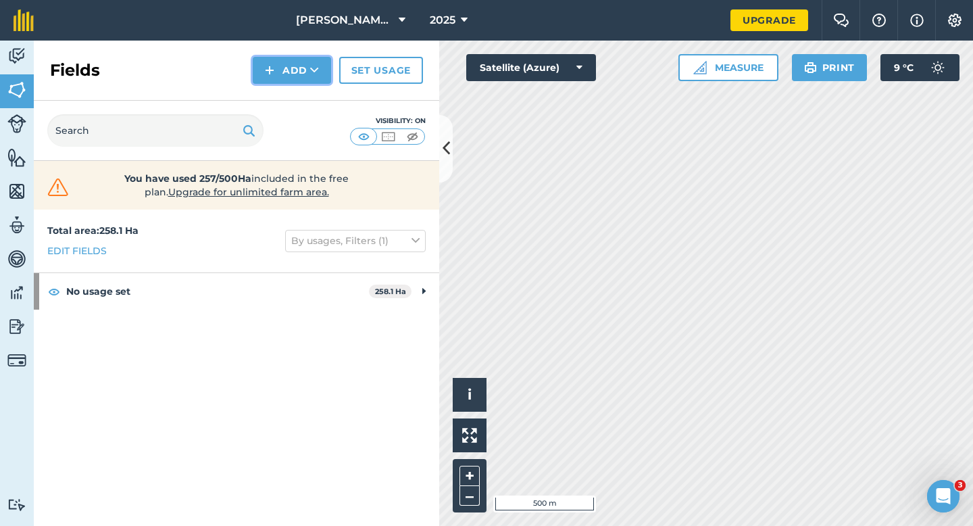
click at [265, 74] on button "Add" at bounding box center [292, 70] width 78 height 27
click at [280, 95] on link "Draw" at bounding box center [292, 101] width 74 height 30
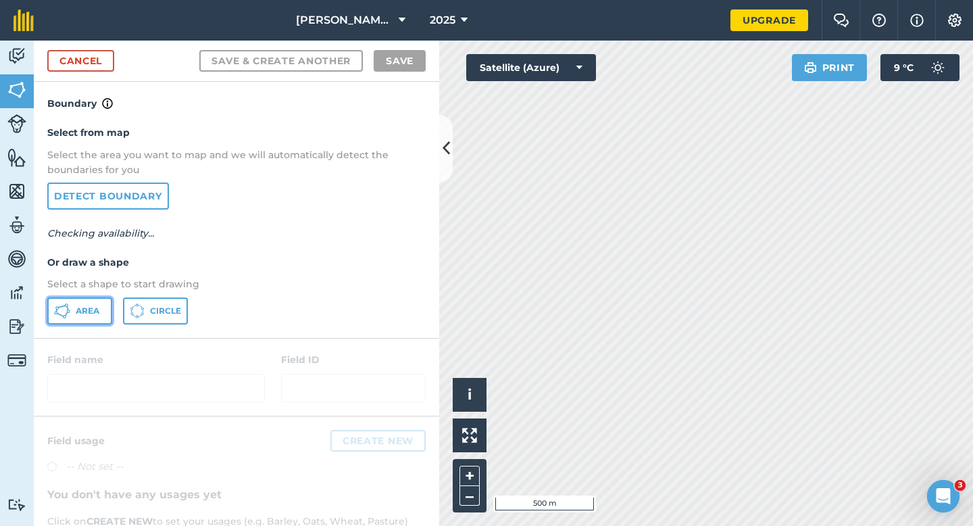
click at [78, 307] on span "Area" at bounding box center [88, 310] width 24 height 11
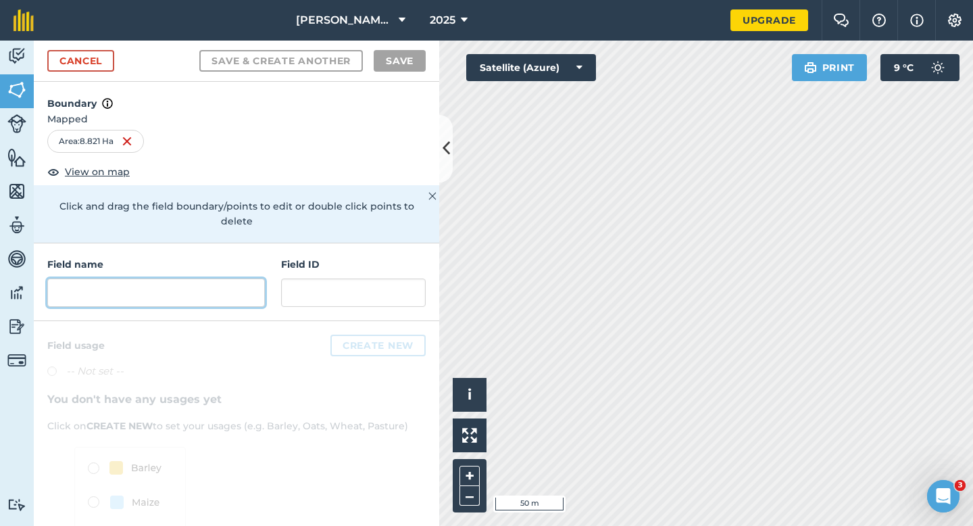
click at [209, 290] on input "text" at bounding box center [156, 292] width 218 height 28
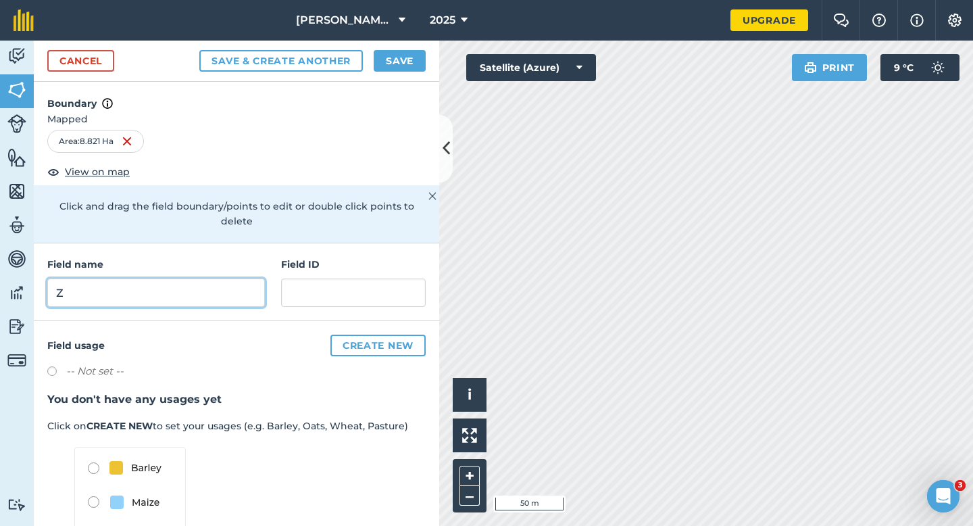
type input "Z"
click at [401, 70] on button "Save" at bounding box center [400, 61] width 52 height 22
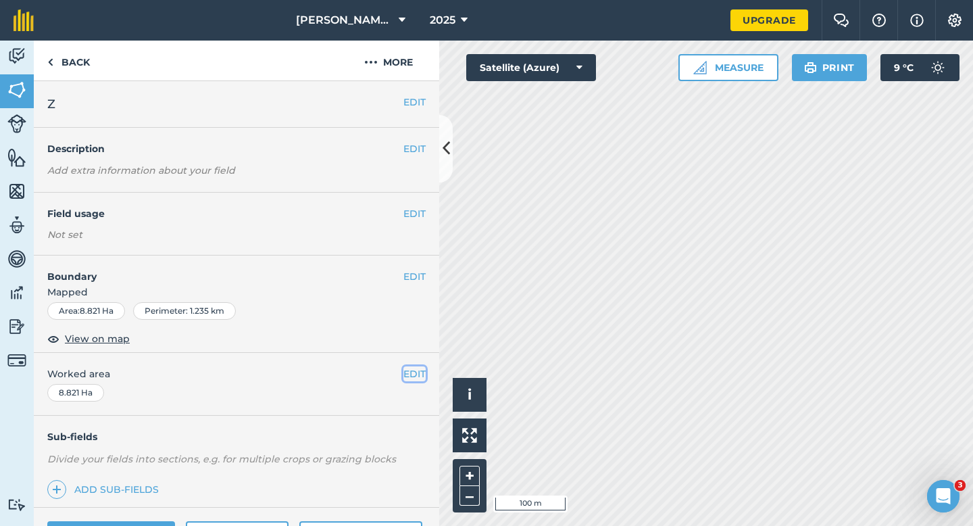
click at [412, 372] on button "EDIT" at bounding box center [414, 373] width 22 height 15
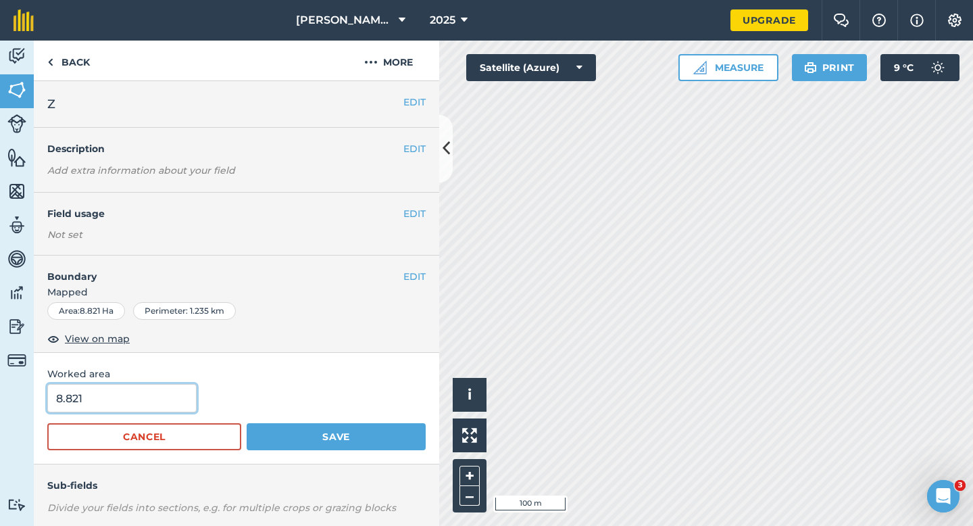
click at [122, 401] on input "8.821" at bounding box center [121, 398] width 149 height 28
type input "9"
click at [247, 423] on button "Save" at bounding box center [336, 436] width 179 height 27
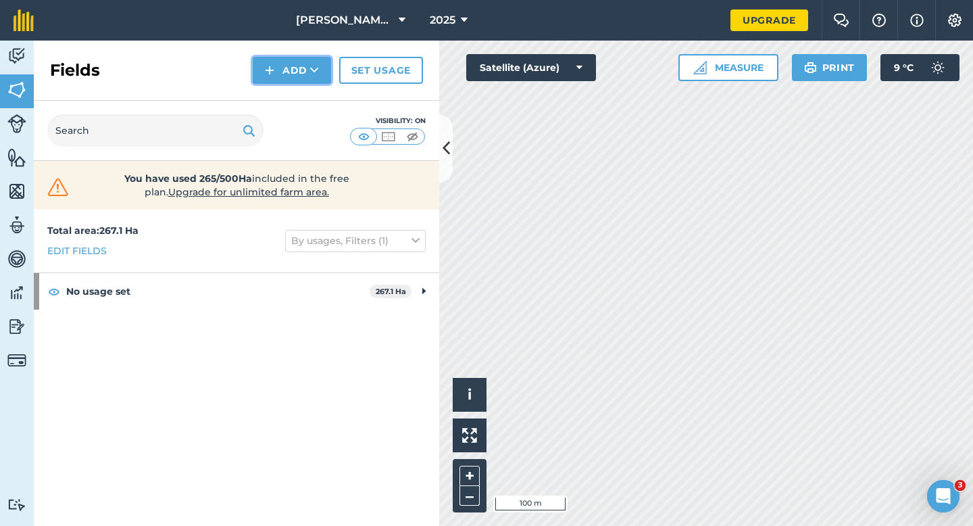
click at [266, 79] on button "Add" at bounding box center [292, 70] width 78 height 27
click at [274, 101] on link "Draw" at bounding box center [292, 101] width 74 height 30
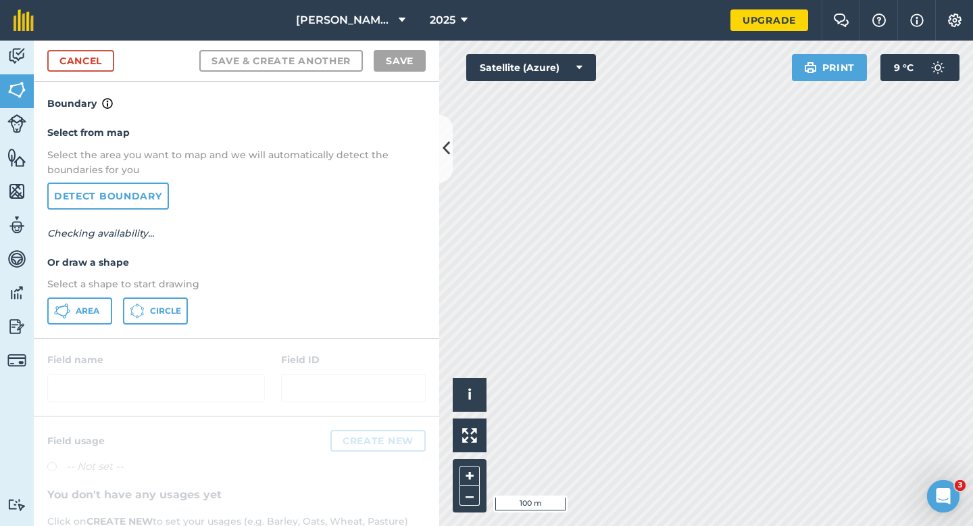
click at [60, 328] on div "Select from map Select the area you want to map and we will automatically detec…" at bounding box center [236, 224] width 405 height 226
click at [115, 298] on div "Area Circle" at bounding box center [236, 310] width 378 height 27
click at [90, 299] on button "Area" at bounding box center [79, 310] width 65 height 27
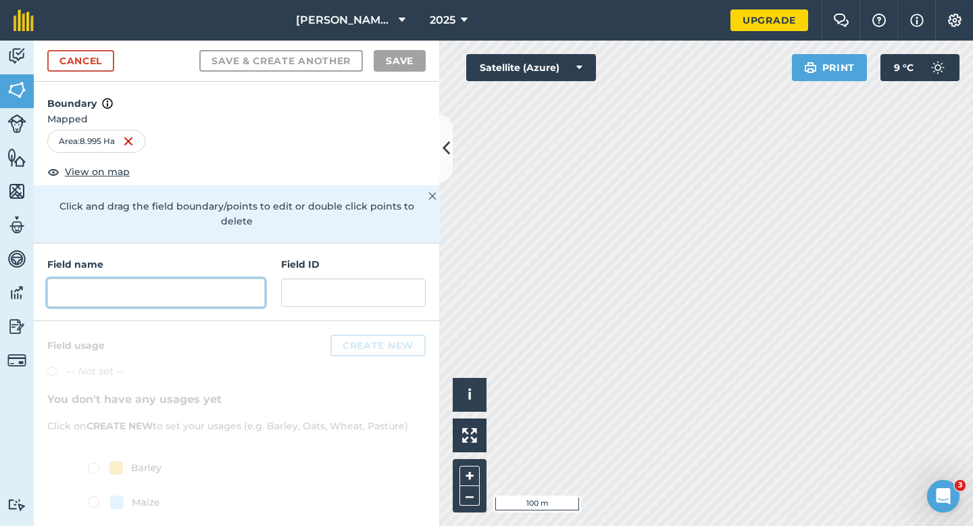
click at [203, 278] on input "text" at bounding box center [156, 292] width 218 height 28
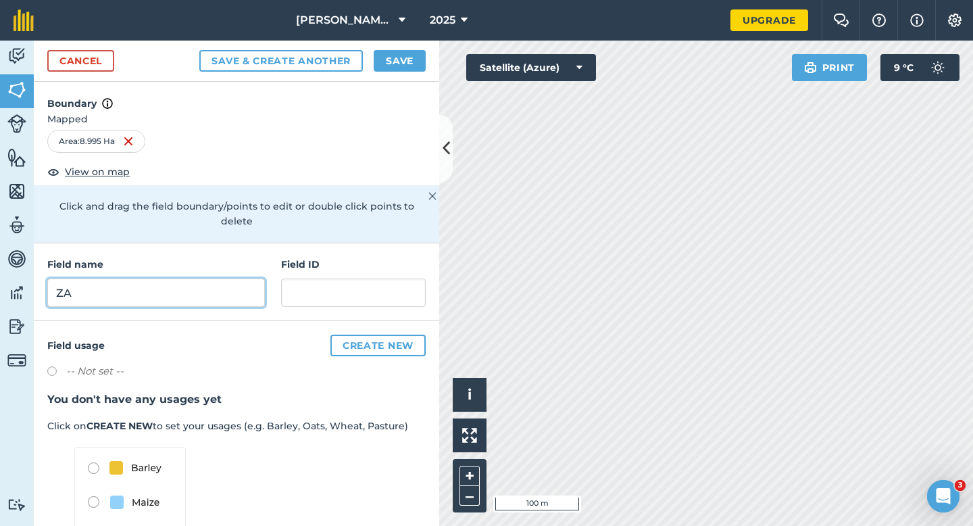
type input "ZA"
click at [388, 64] on button "Save" at bounding box center [400, 61] width 52 height 22
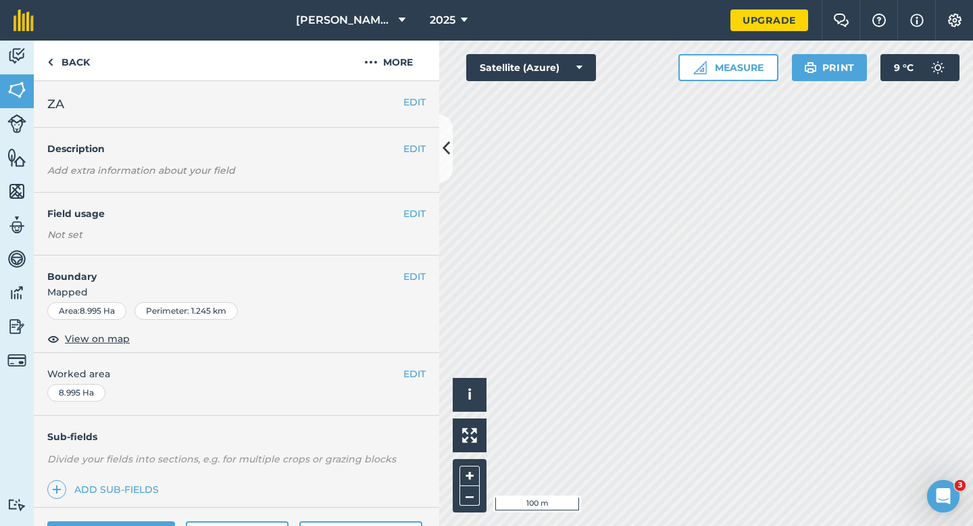
click at [418, 384] on div "EDIT Worked area 8.995 Ha" at bounding box center [236, 384] width 405 height 63
click at [418, 382] on div "EDIT Worked area 8.995 Ha" at bounding box center [236, 384] width 405 height 63
click at [415, 380] on button "EDIT" at bounding box center [414, 373] width 22 height 15
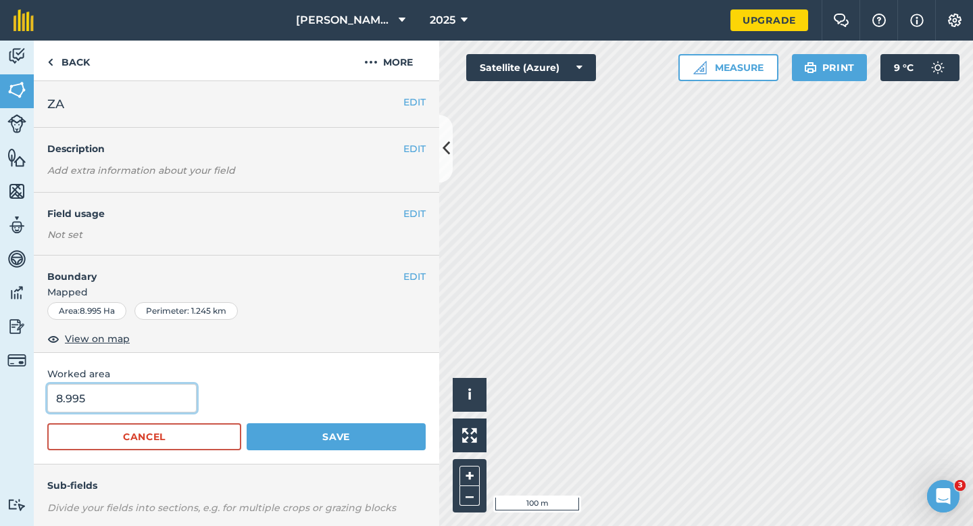
click at [147, 390] on input "8.995" at bounding box center [121, 398] width 149 height 28
type input "9"
click at [247, 423] on button "Save" at bounding box center [336, 436] width 179 height 27
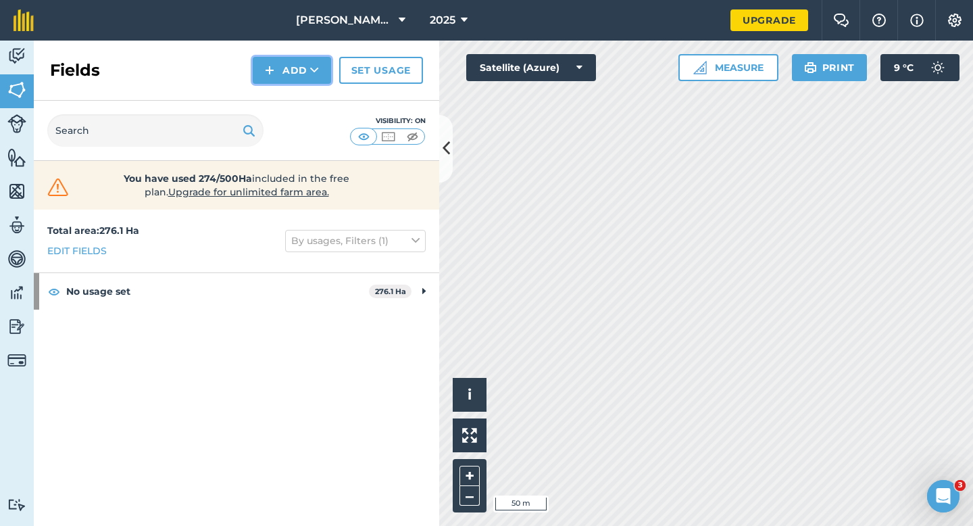
click at [292, 61] on button "Add" at bounding box center [292, 70] width 78 height 27
click at [292, 100] on link "Draw" at bounding box center [292, 101] width 74 height 30
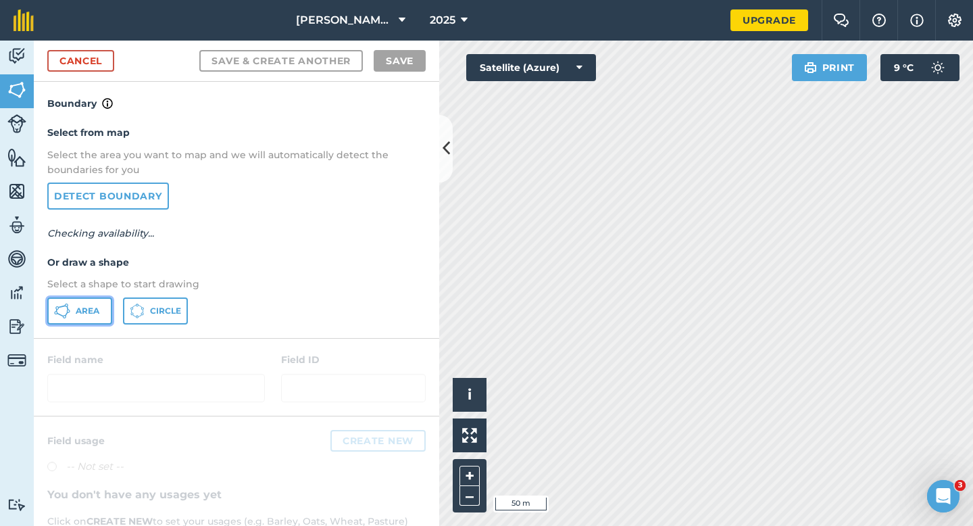
click at [72, 319] on button "Area" at bounding box center [79, 310] width 65 height 27
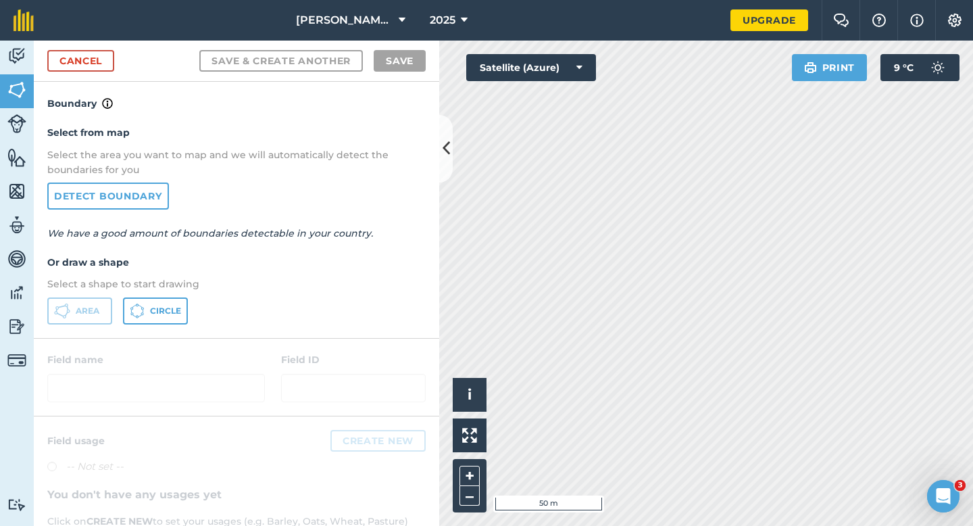
click at [925, 39] on div "Casey & Sons 2025 Upgrade Farm Chat Help Info Settings Map printing is not avai…" at bounding box center [486, 263] width 973 height 526
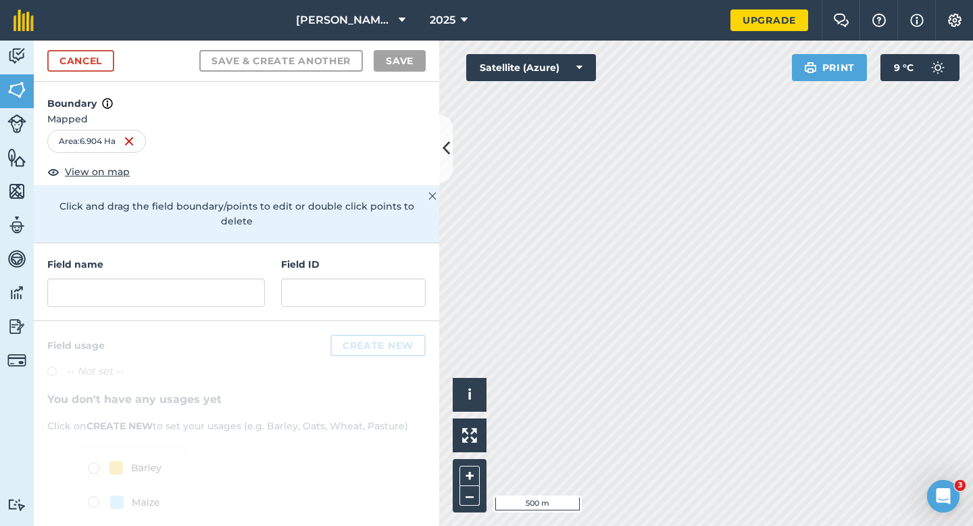
click at [104, 78] on div "Cancel Save & Create Another Save" at bounding box center [236, 61] width 405 height 41
click at [104, 63] on link "Cancel" at bounding box center [80, 61] width 67 height 22
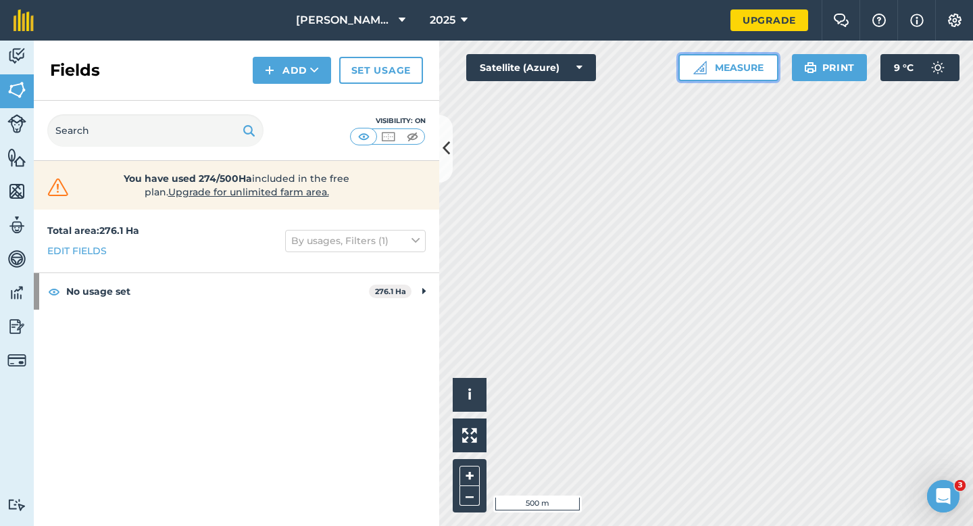
click at [740, 58] on button "Measure" at bounding box center [728, 67] width 100 height 27
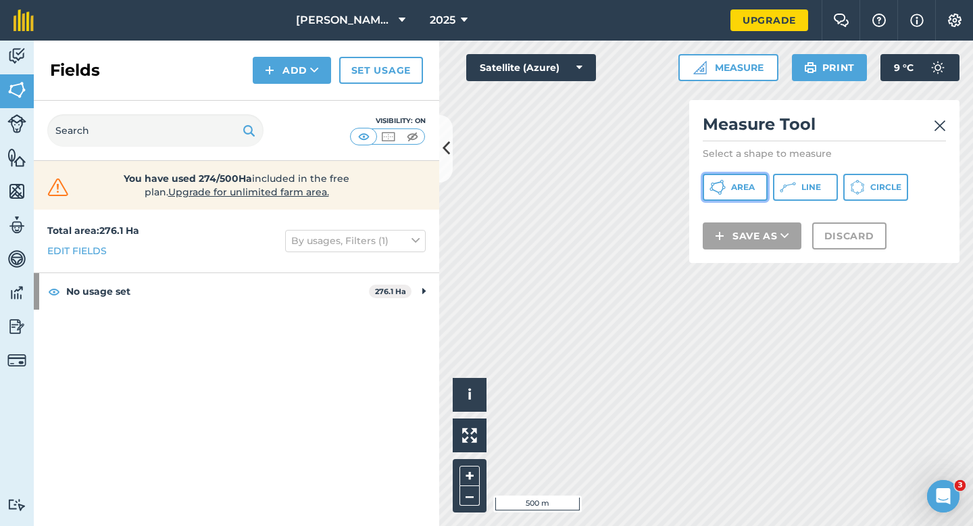
click at [742, 179] on button "Area" at bounding box center [734, 187] width 65 height 27
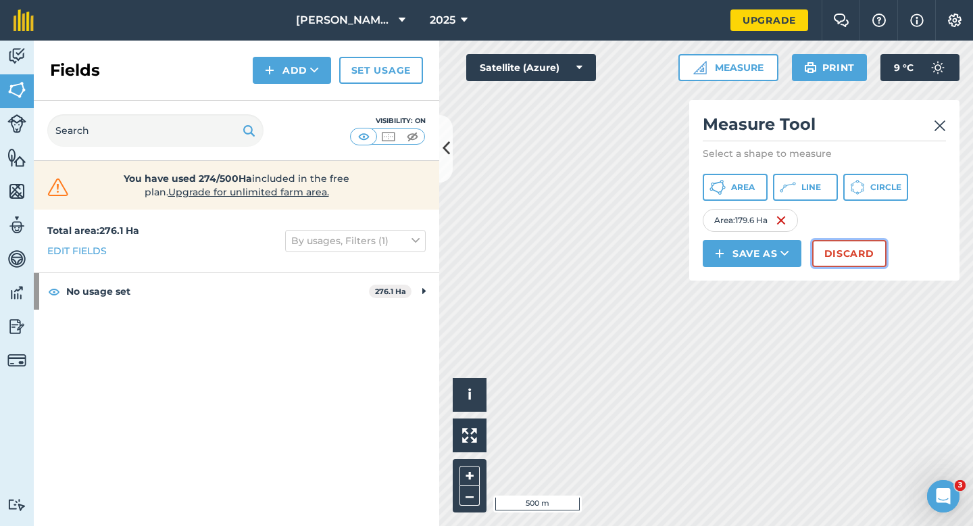
click at [851, 266] on button "Discard" at bounding box center [849, 253] width 74 height 27
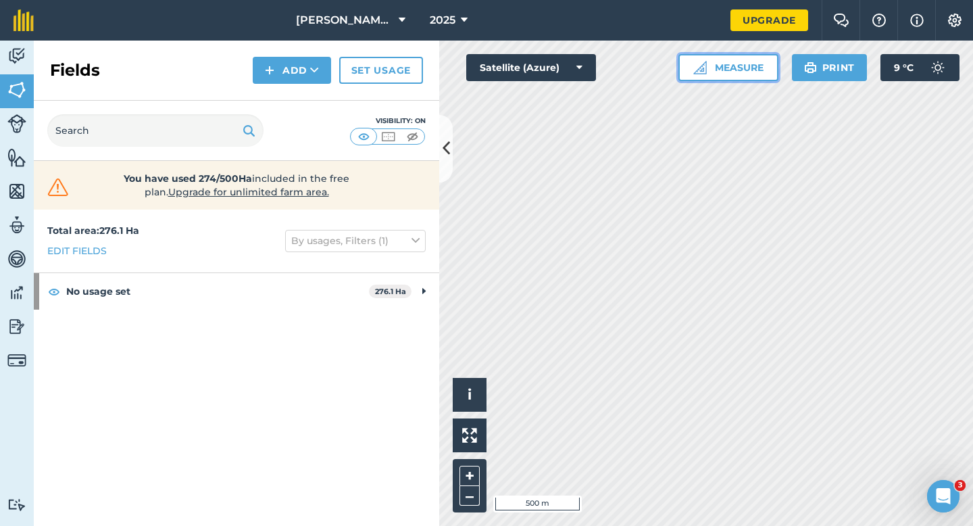
click at [713, 72] on button "Measure" at bounding box center [728, 67] width 100 height 27
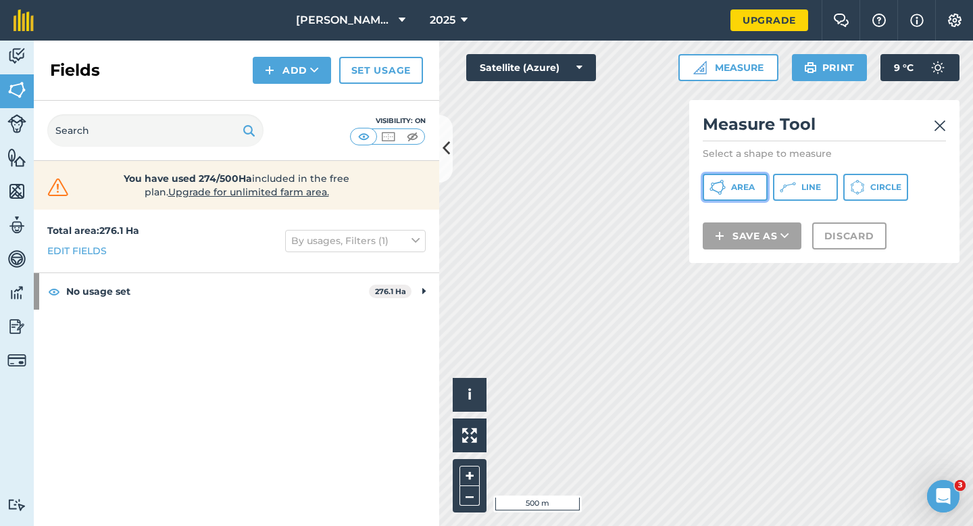
click at [724, 197] on button "Area" at bounding box center [734, 187] width 65 height 27
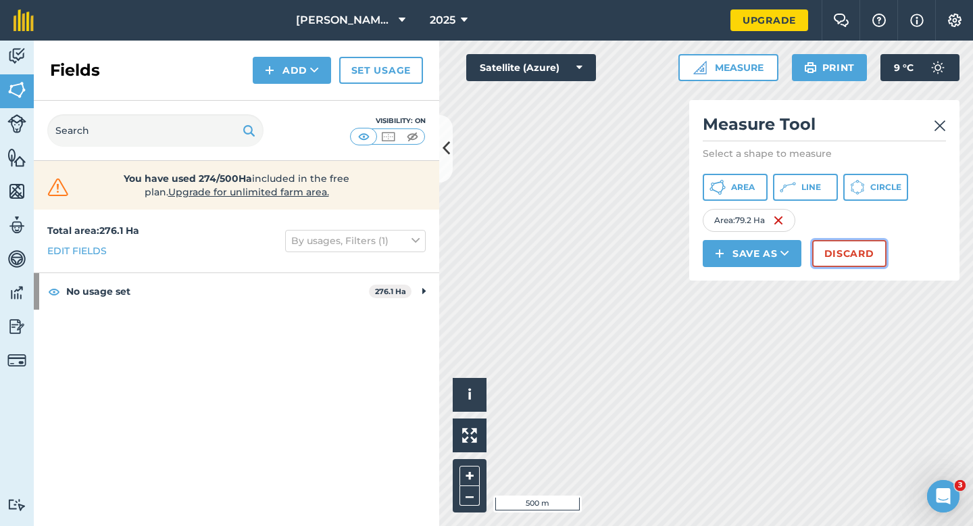
click at [870, 256] on button "Discard" at bounding box center [849, 253] width 74 height 27
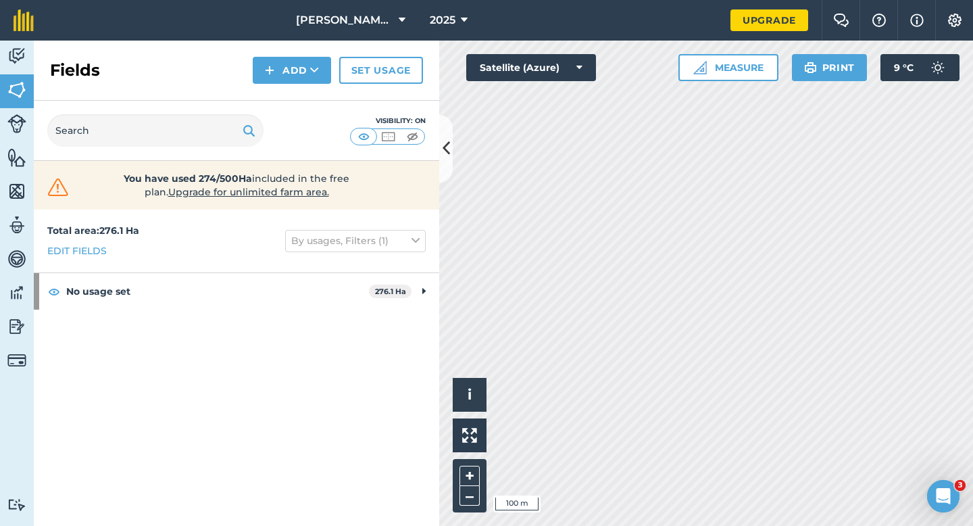
click at [272, 55] on div "Fields Add Set usage" at bounding box center [236, 71] width 405 height 60
click at [280, 84] on div "Fields Add Set usage" at bounding box center [236, 71] width 405 height 60
click at [280, 74] on button "Add" at bounding box center [292, 70] width 78 height 27
click at [280, 95] on link "Draw" at bounding box center [292, 101] width 74 height 30
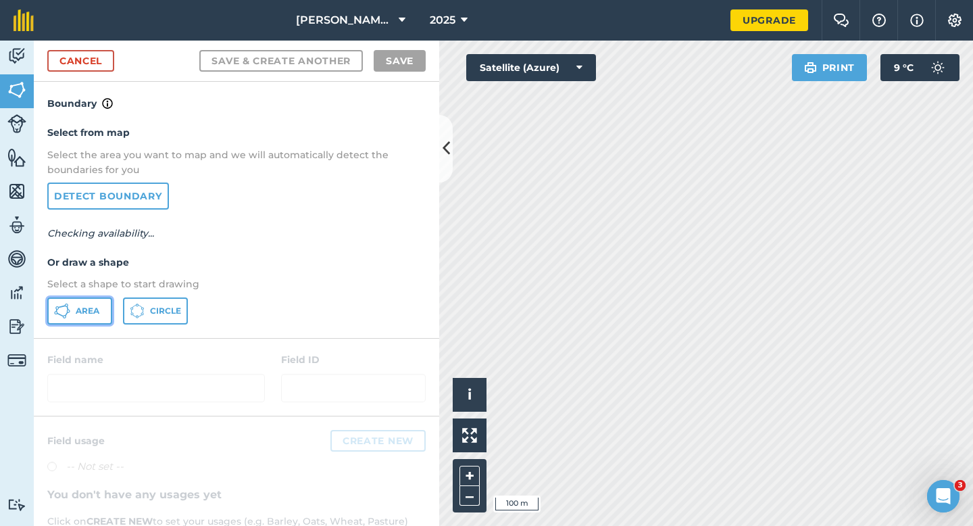
click at [91, 300] on button "Area" at bounding box center [79, 310] width 65 height 27
click at [91, 309] on span "Area" at bounding box center [88, 310] width 24 height 11
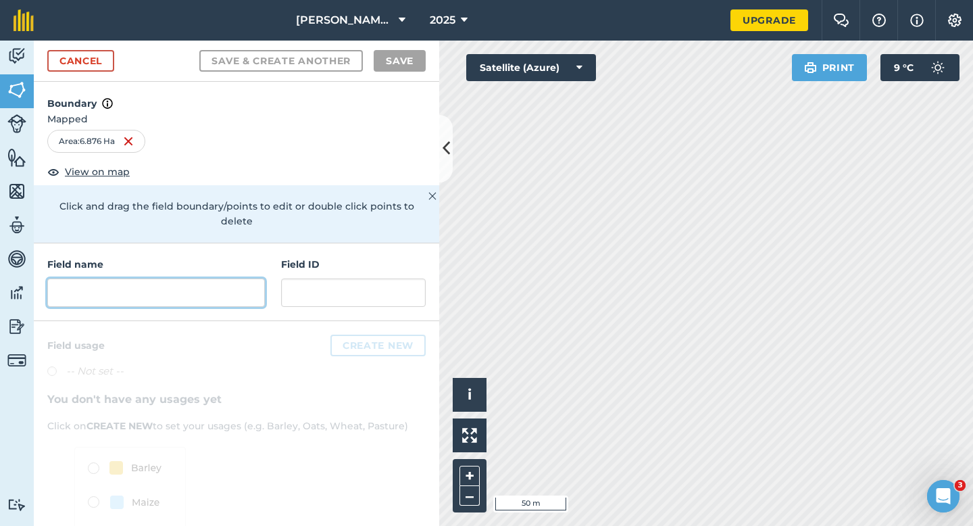
click at [222, 278] on input "text" at bounding box center [156, 292] width 218 height 28
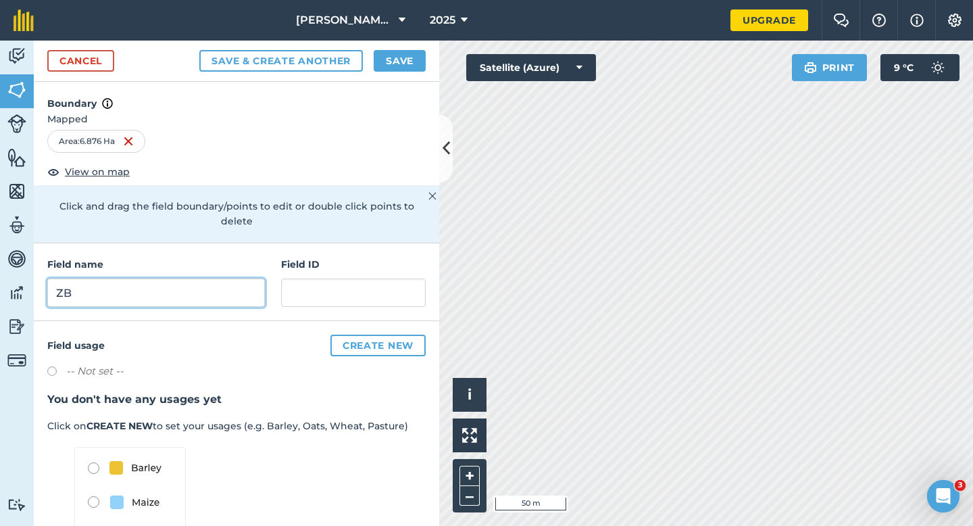
type input "ZB"
click at [382, 53] on button "Save" at bounding box center [400, 61] width 52 height 22
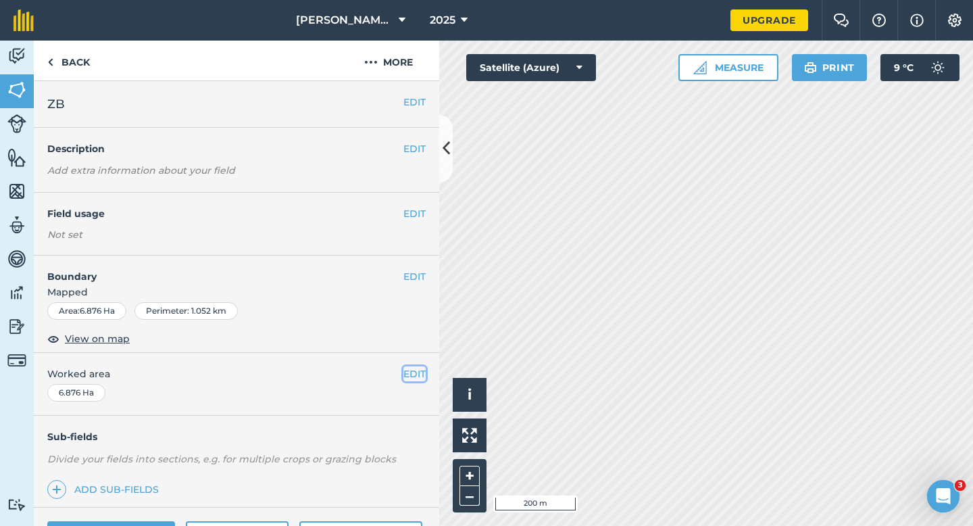
click at [411, 376] on button "EDIT" at bounding box center [414, 373] width 22 height 15
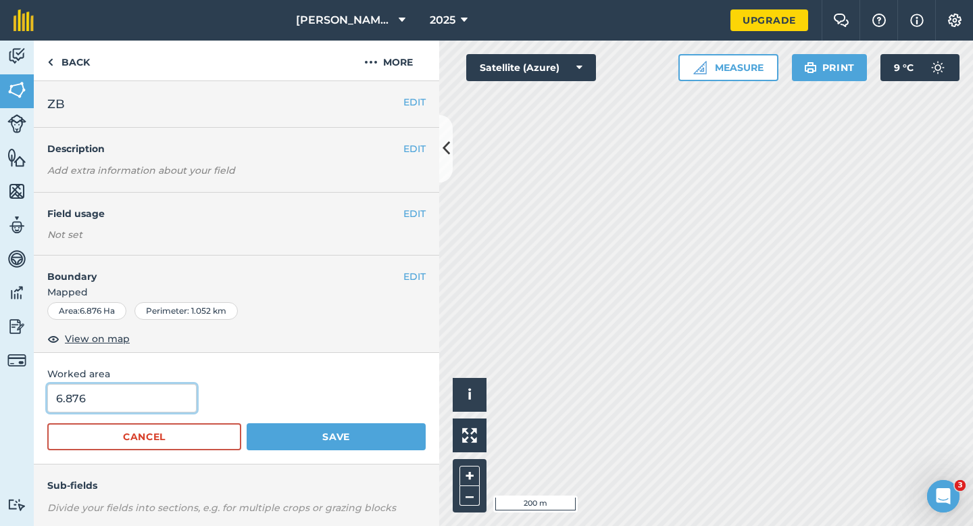
type input "7"
click at [162, 402] on input "7" at bounding box center [121, 398] width 149 height 28
click at [247, 423] on button "Save" at bounding box center [336, 436] width 179 height 27
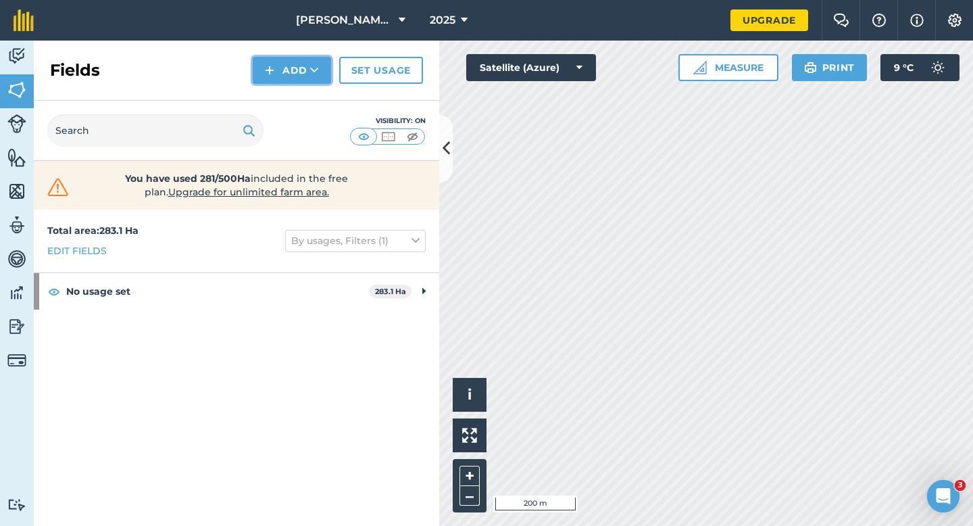
click at [282, 61] on button "Add" at bounding box center [292, 70] width 78 height 27
click at [285, 105] on link "Draw" at bounding box center [292, 101] width 74 height 30
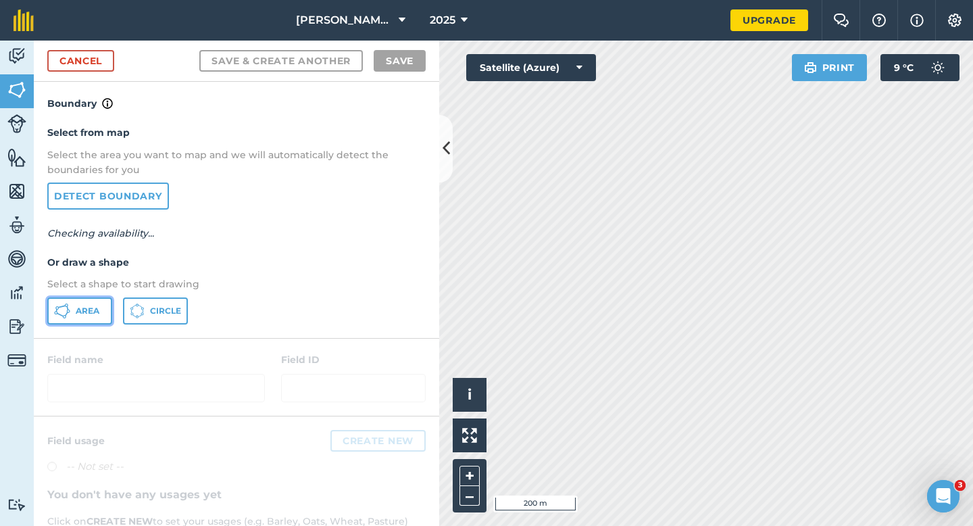
click at [109, 320] on button "Area" at bounding box center [79, 310] width 65 height 27
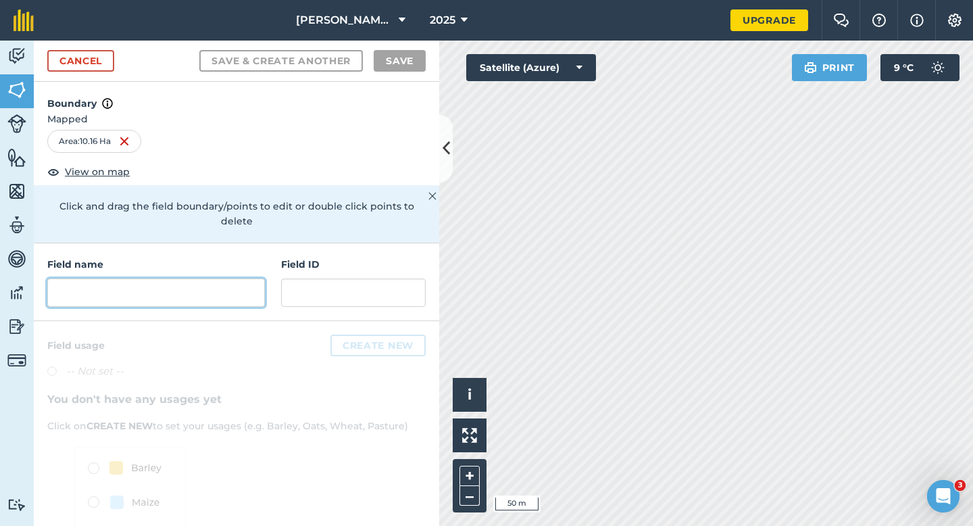
click at [230, 278] on input "text" at bounding box center [156, 292] width 218 height 28
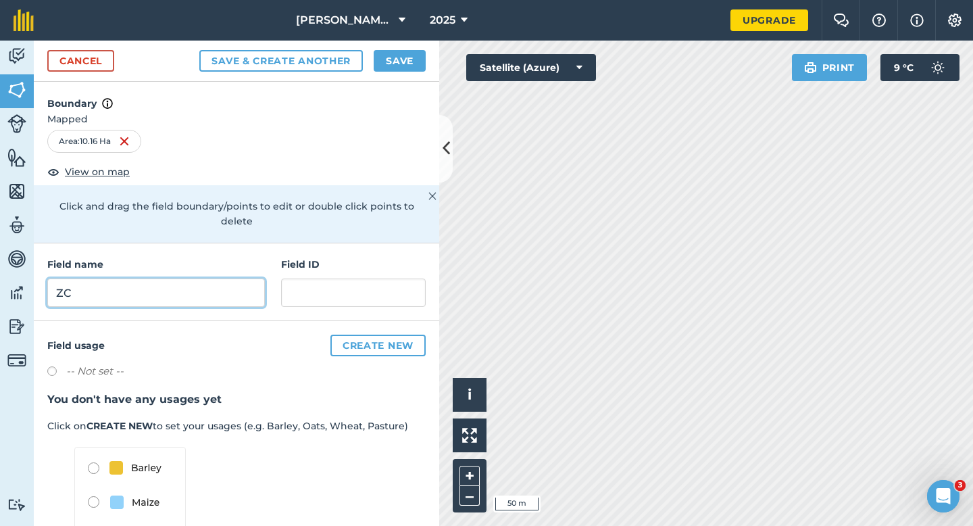
type input "ZC"
click at [378, 72] on div "Cancel Save & Create Another Save" at bounding box center [236, 61] width 405 height 41
click at [388, 63] on button "Save" at bounding box center [400, 61] width 52 height 22
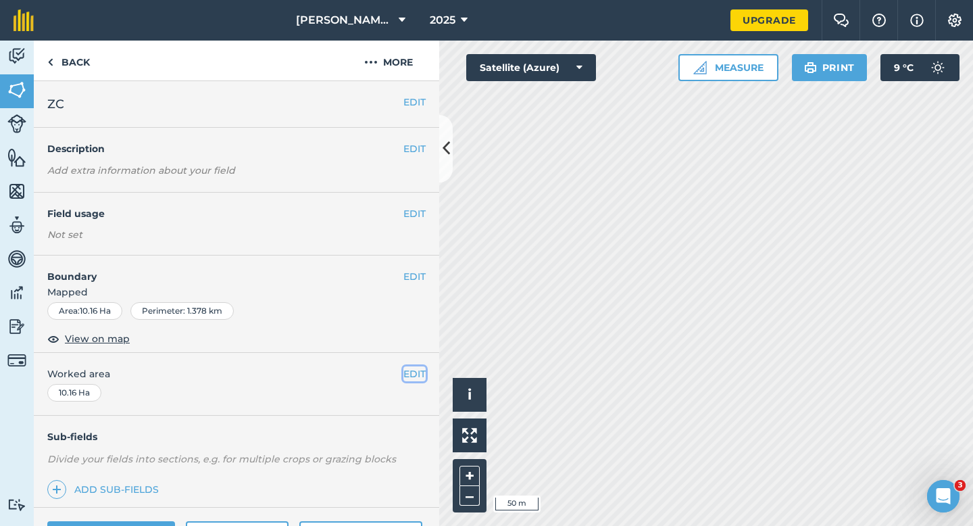
click at [407, 370] on button "EDIT" at bounding box center [414, 373] width 22 height 15
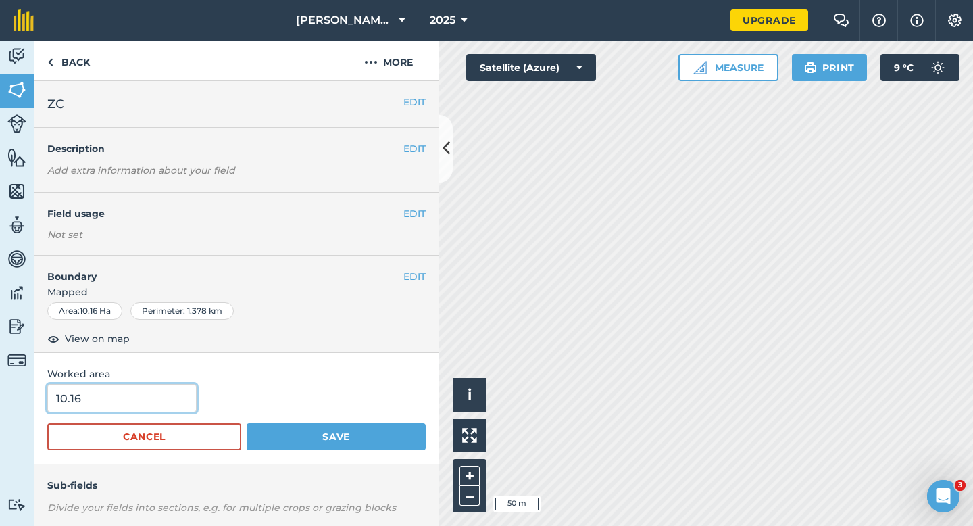
click at [161, 401] on input "10.16" at bounding box center [121, 398] width 149 height 28
type input "10"
click at [247, 423] on button "Save" at bounding box center [336, 436] width 179 height 27
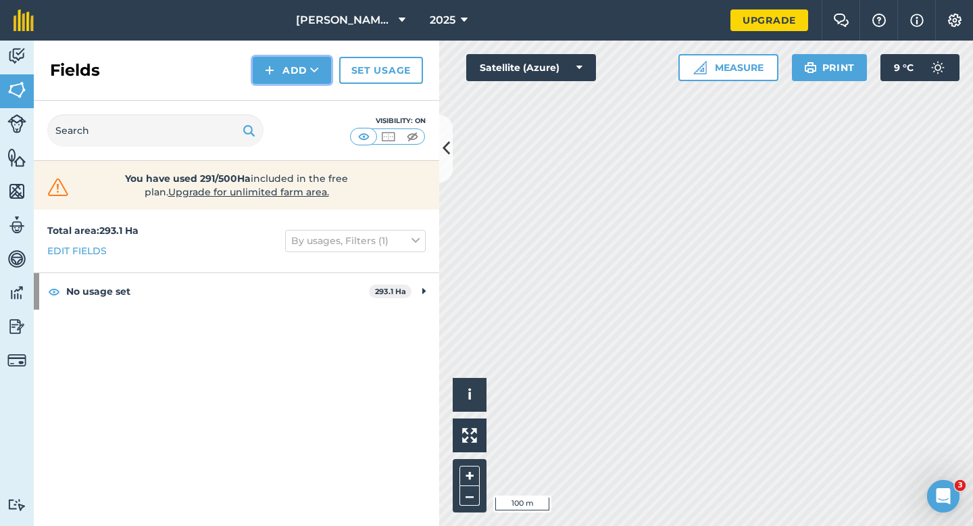
click at [291, 72] on button "Add" at bounding box center [292, 70] width 78 height 27
click at [291, 105] on link "Draw" at bounding box center [292, 101] width 74 height 30
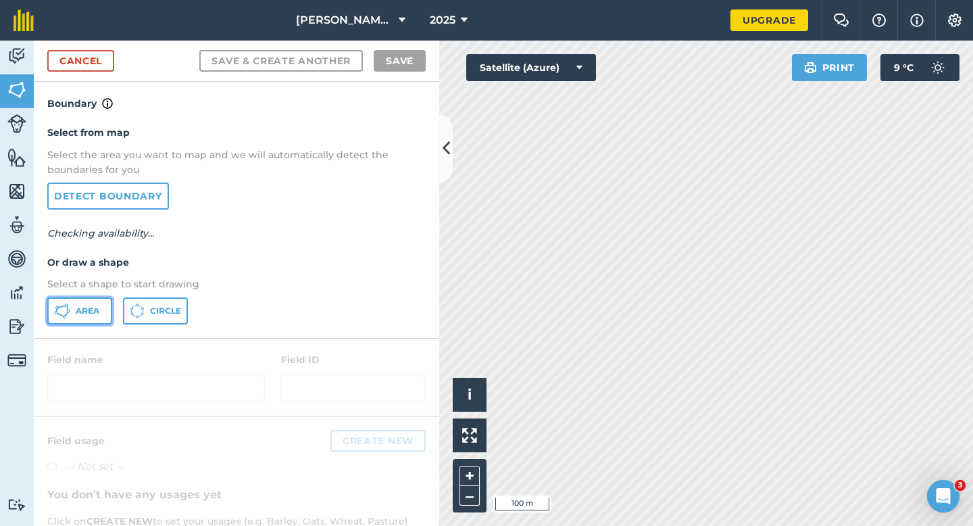
click at [93, 305] on span "Area" at bounding box center [88, 310] width 24 height 11
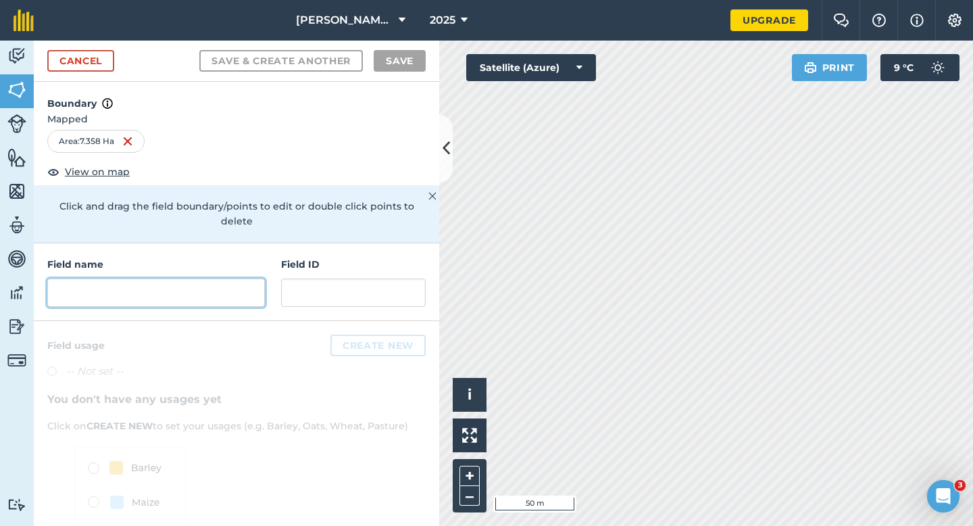
click at [235, 278] on input "text" at bounding box center [156, 292] width 218 height 28
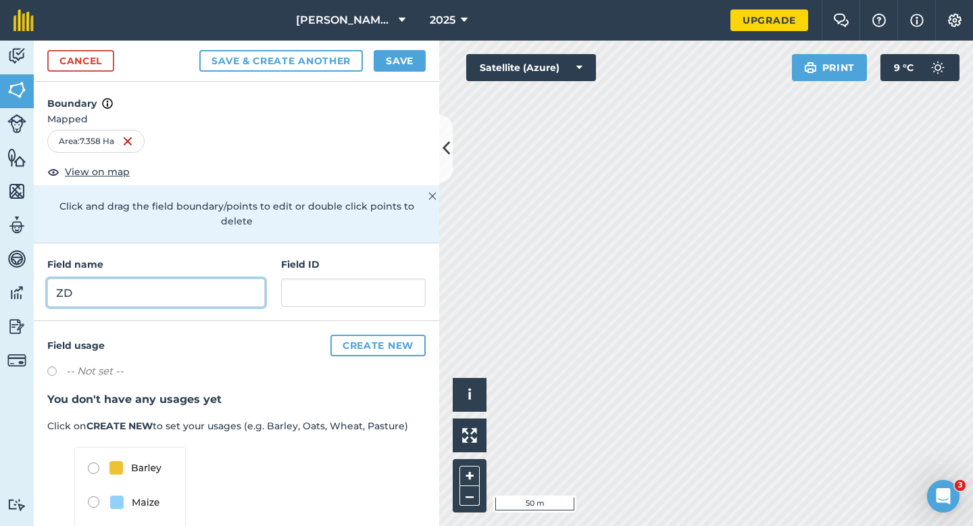
type input "ZD"
click at [397, 53] on button "Save" at bounding box center [400, 61] width 52 height 22
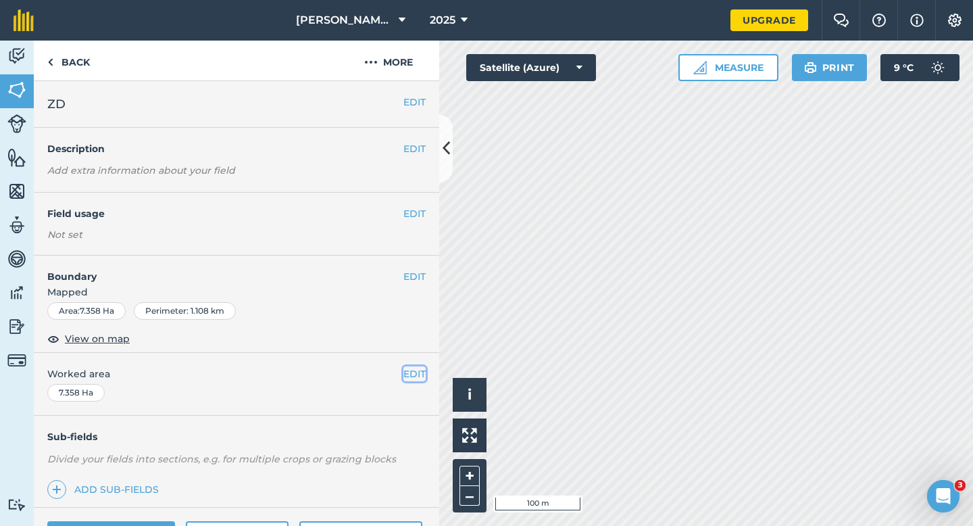
click at [410, 367] on button "EDIT" at bounding box center [414, 373] width 22 height 15
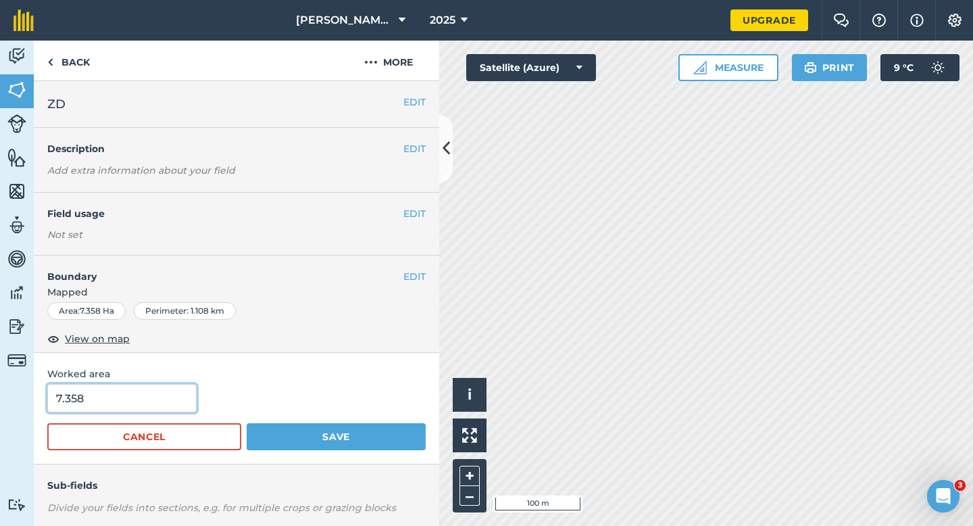
click at [128, 394] on input "7.358" at bounding box center [121, 398] width 149 height 28
type input "7.5"
click at [247, 423] on button "Save" at bounding box center [336, 436] width 179 height 27
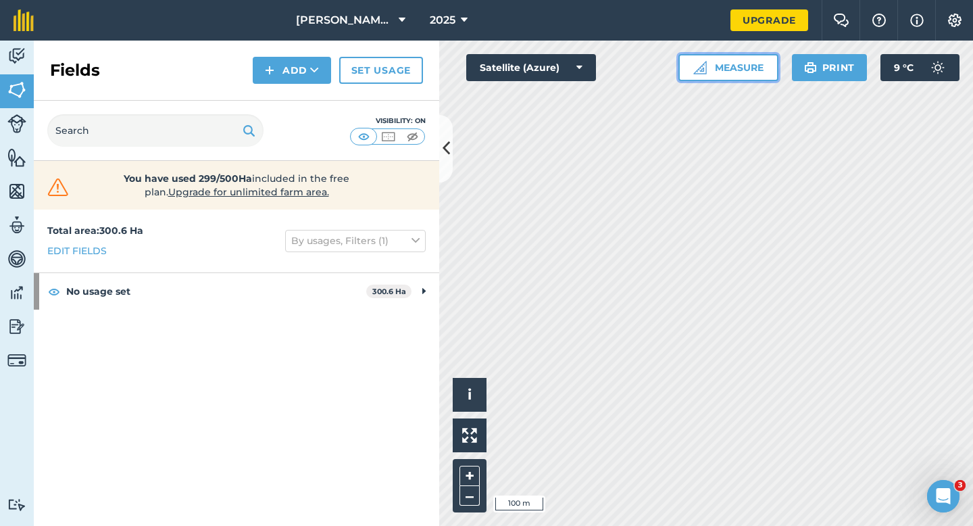
click at [699, 75] on button "Measure" at bounding box center [728, 67] width 100 height 27
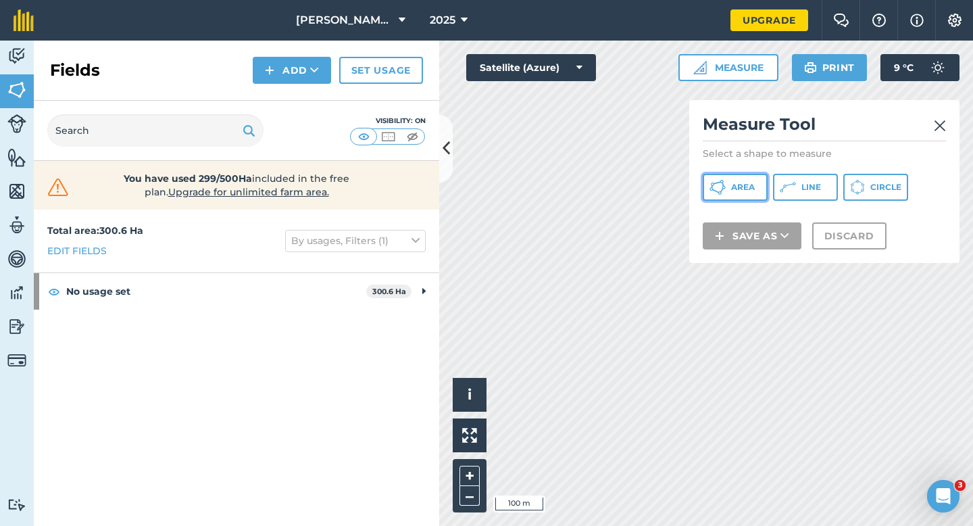
click at [720, 182] on icon at bounding box center [717, 187] width 16 height 16
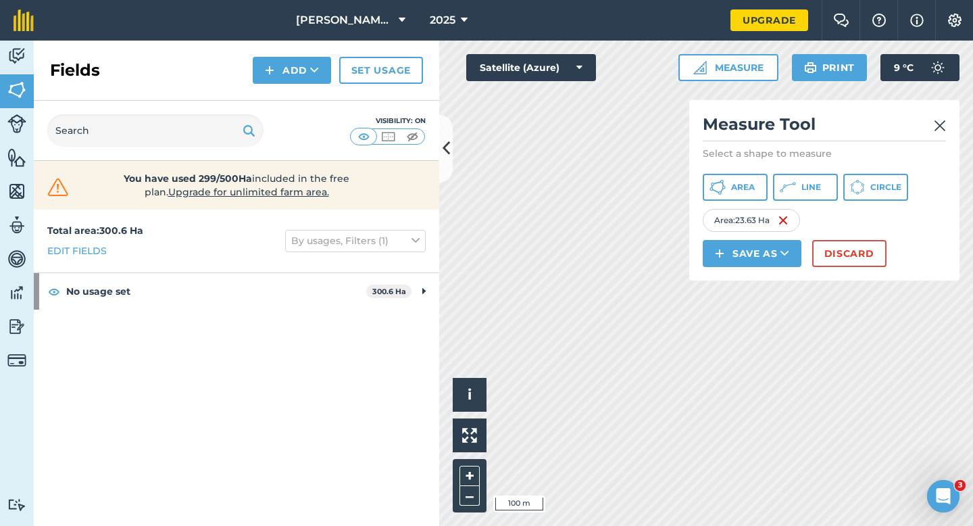
click at [832, 267] on div "Measure Tool Select a shape to measure Area Line Circle Area : 23.63 Ha Save as…" at bounding box center [824, 190] width 270 height 180
click at [832, 258] on button "Discard" at bounding box center [849, 253] width 74 height 27
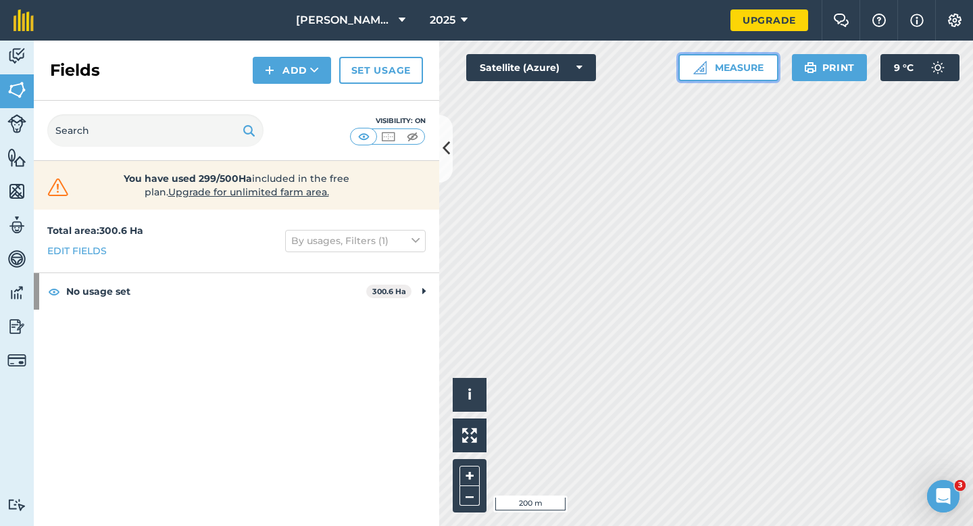
click at [713, 78] on button "Measure" at bounding box center [728, 67] width 100 height 27
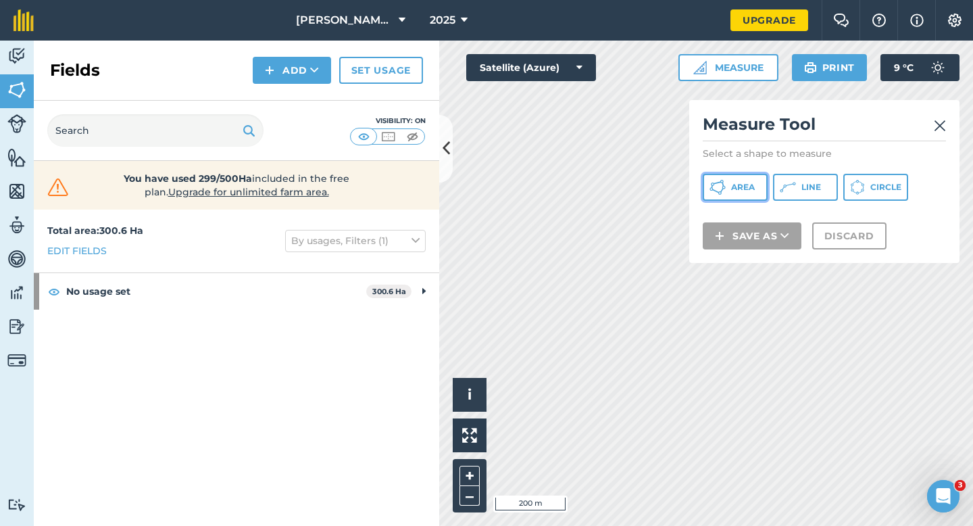
click at [724, 180] on icon at bounding box center [717, 187] width 16 height 16
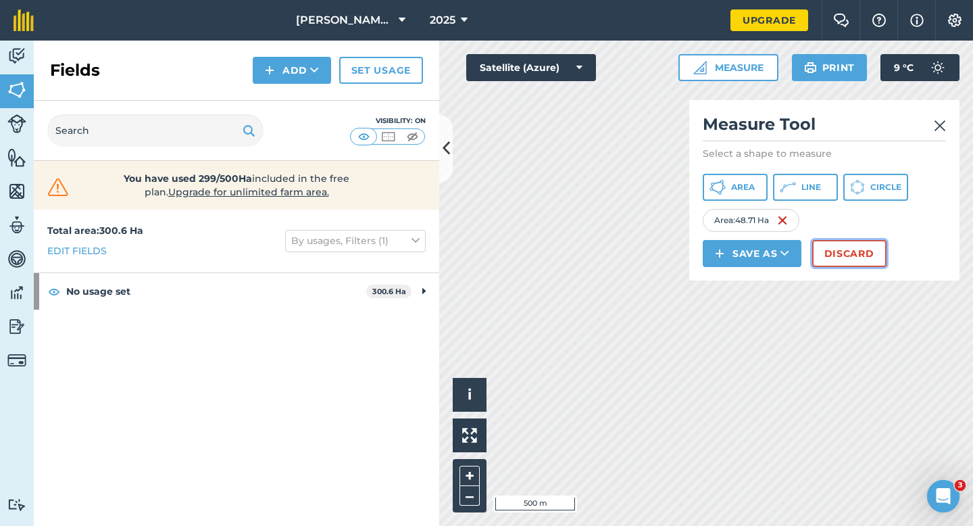
click at [827, 249] on button "Discard" at bounding box center [849, 253] width 74 height 27
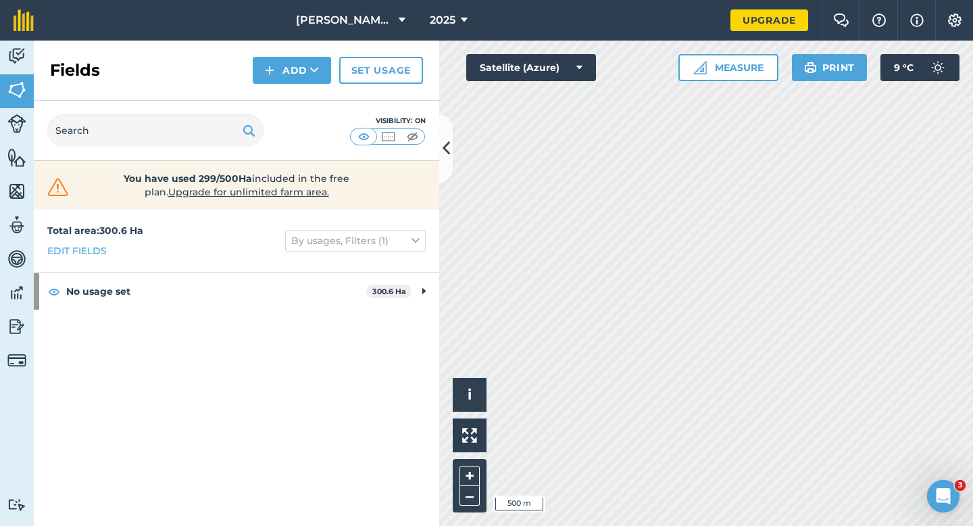
click at [401, 255] on div "Activity Fields Livestock Features Maps Team Vehicles Data Reporting Billing Tu…" at bounding box center [486, 283] width 973 height 485
click at [734, 65] on button "Measure" at bounding box center [728, 67] width 100 height 27
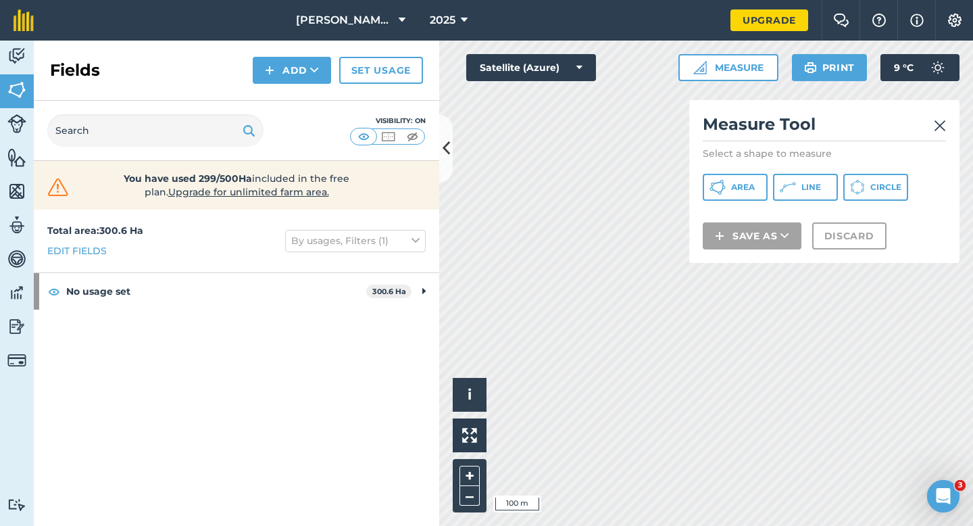
click at [743, 201] on div "Measure Tool Select a shape to measure Area Line Circle Save as Discard" at bounding box center [824, 181] width 270 height 163
click at [713, 186] on icon at bounding box center [717, 187] width 16 height 16
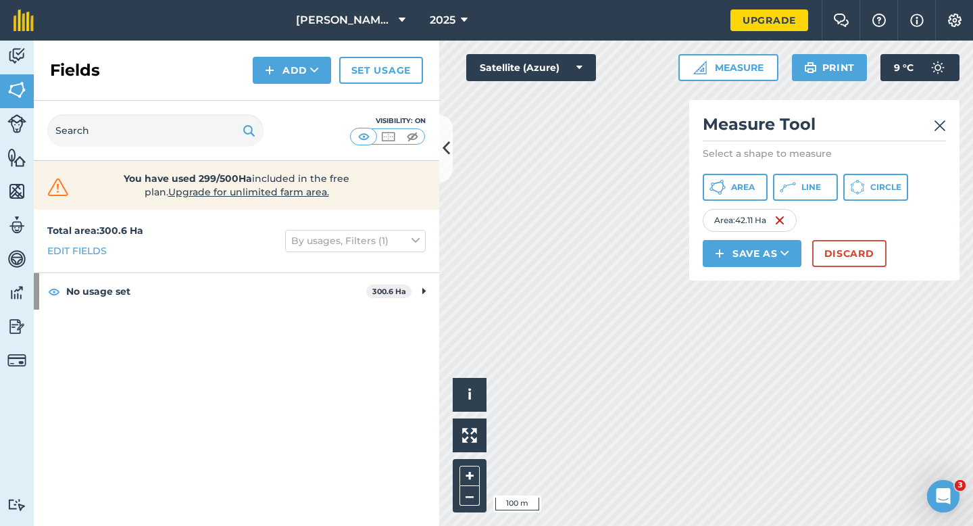
click at [887, 242] on div "Save as Discard" at bounding box center [823, 253] width 243 height 27
click at [861, 246] on button "Discard" at bounding box center [849, 253] width 74 height 27
